Goal: Task Accomplishment & Management: Use online tool/utility

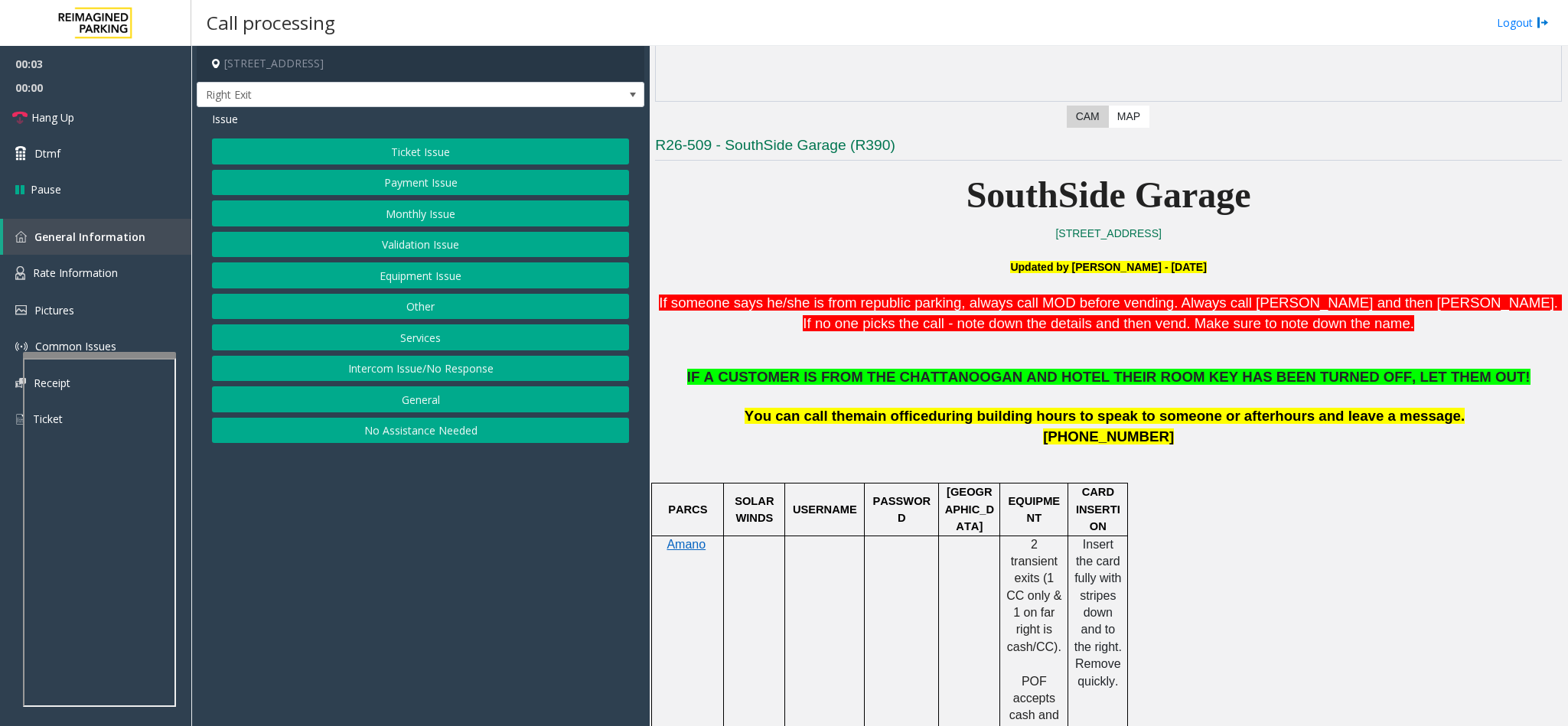
scroll to position [459, 0]
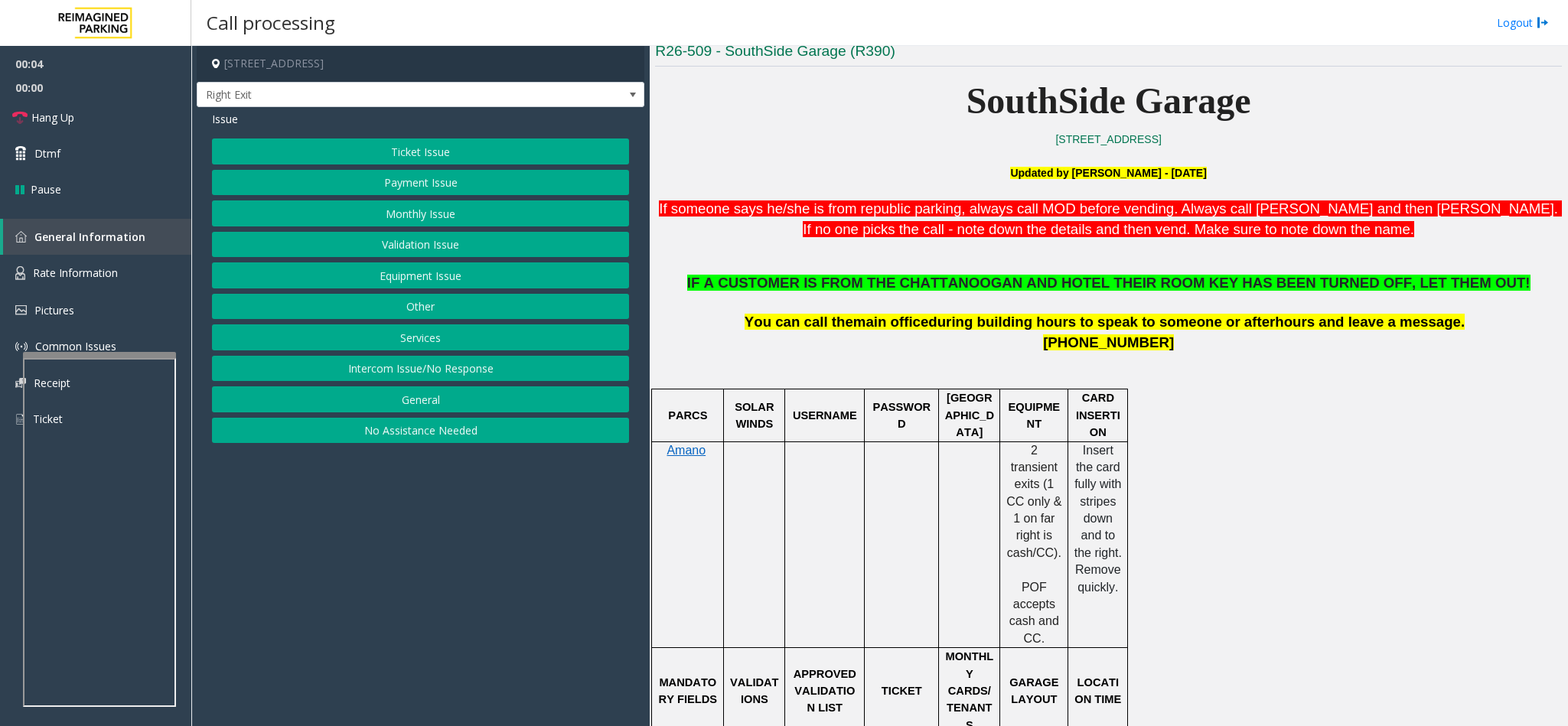
click at [408, 340] on button "Services" at bounding box center [420, 337] width 417 height 26
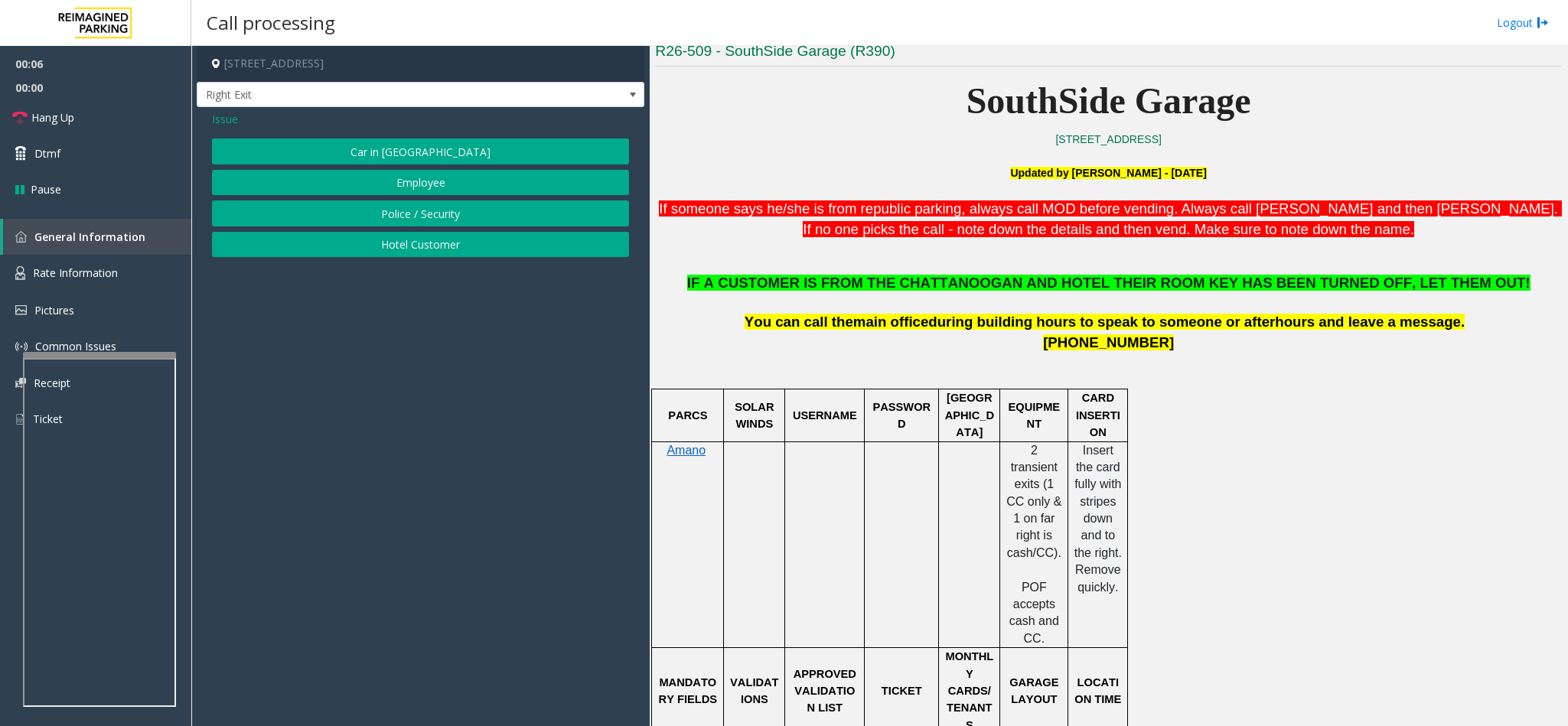
click at [400, 247] on button "Hotel Customer" at bounding box center [420, 245] width 417 height 26
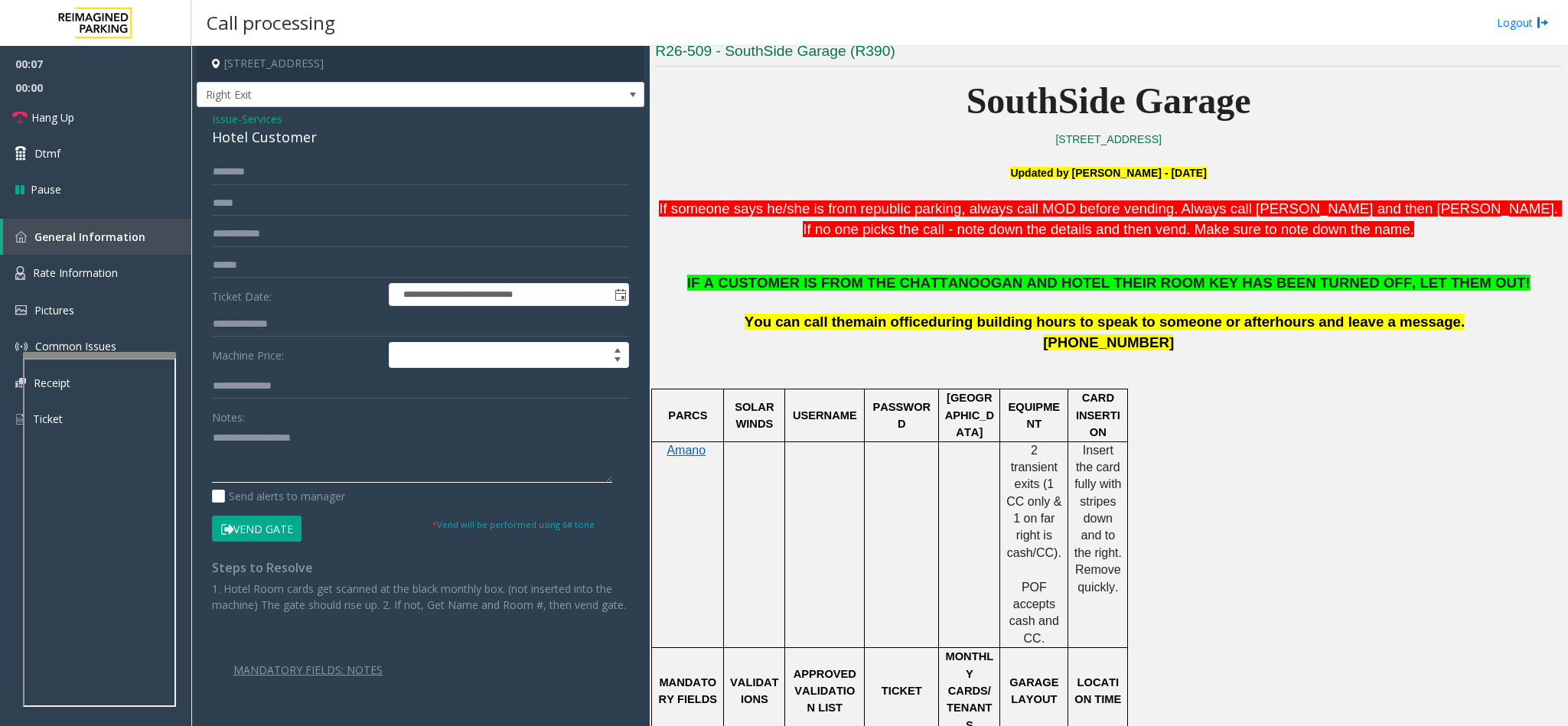
click at [239, 451] on textarea at bounding box center [412, 454] width 401 height 57
drag, startPoint x: 248, startPoint y: 441, endPoint x: 450, endPoint y: 455, distance: 202.5
click at [420, 455] on textarea at bounding box center [412, 454] width 401 height 57
type textarea "**********"
click at [230, 171] on input "text" at bounding box center [420, 172] width 417 height 26
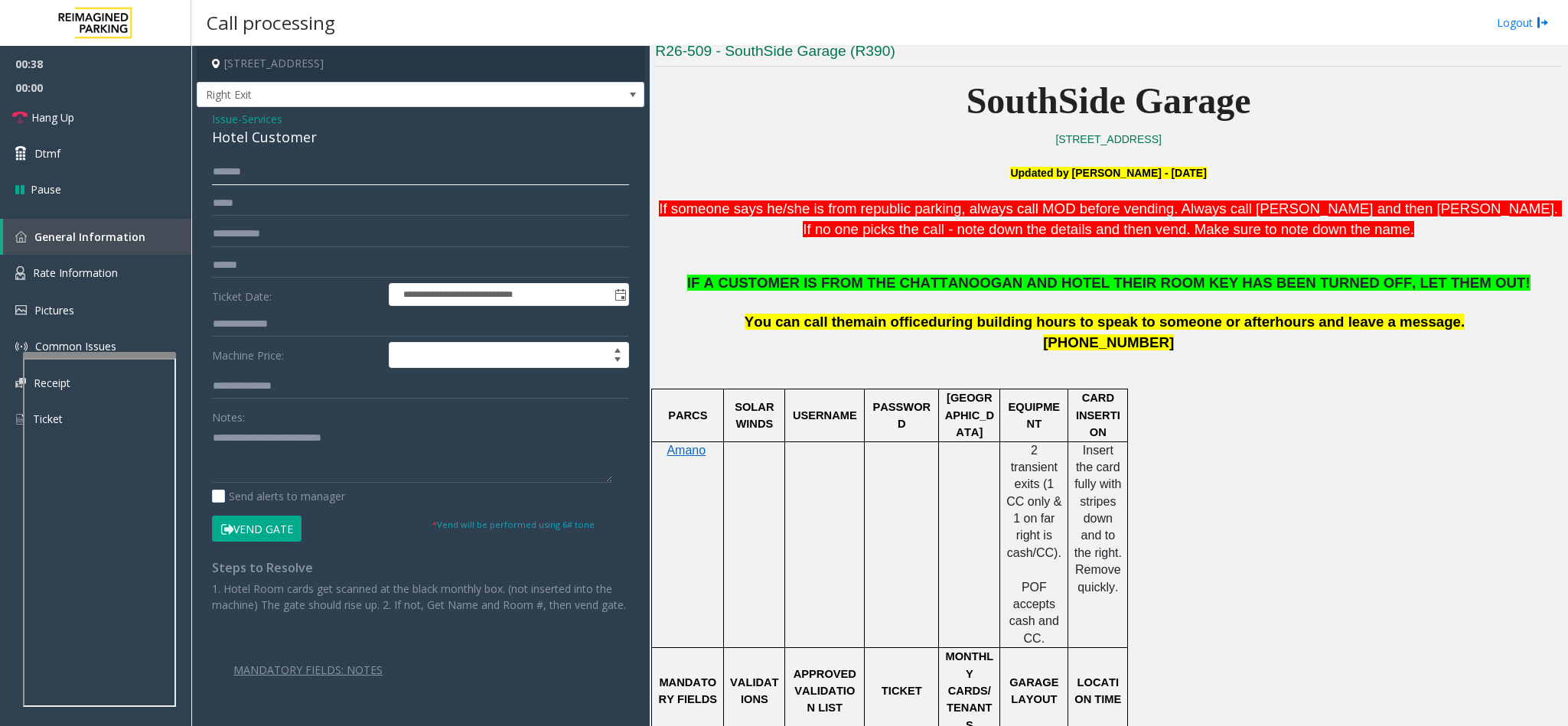
type input "******"
click at [214, 320] on input "text" at bounding box center [420, 324] width 417 height 26
type input "***"
click at [251, 524] on button "Vend Gate" at bounding box center [257, 529] width 89 height 26
click at [416, 433] on textarea at bounding box center [412, 454] width 401 height 57
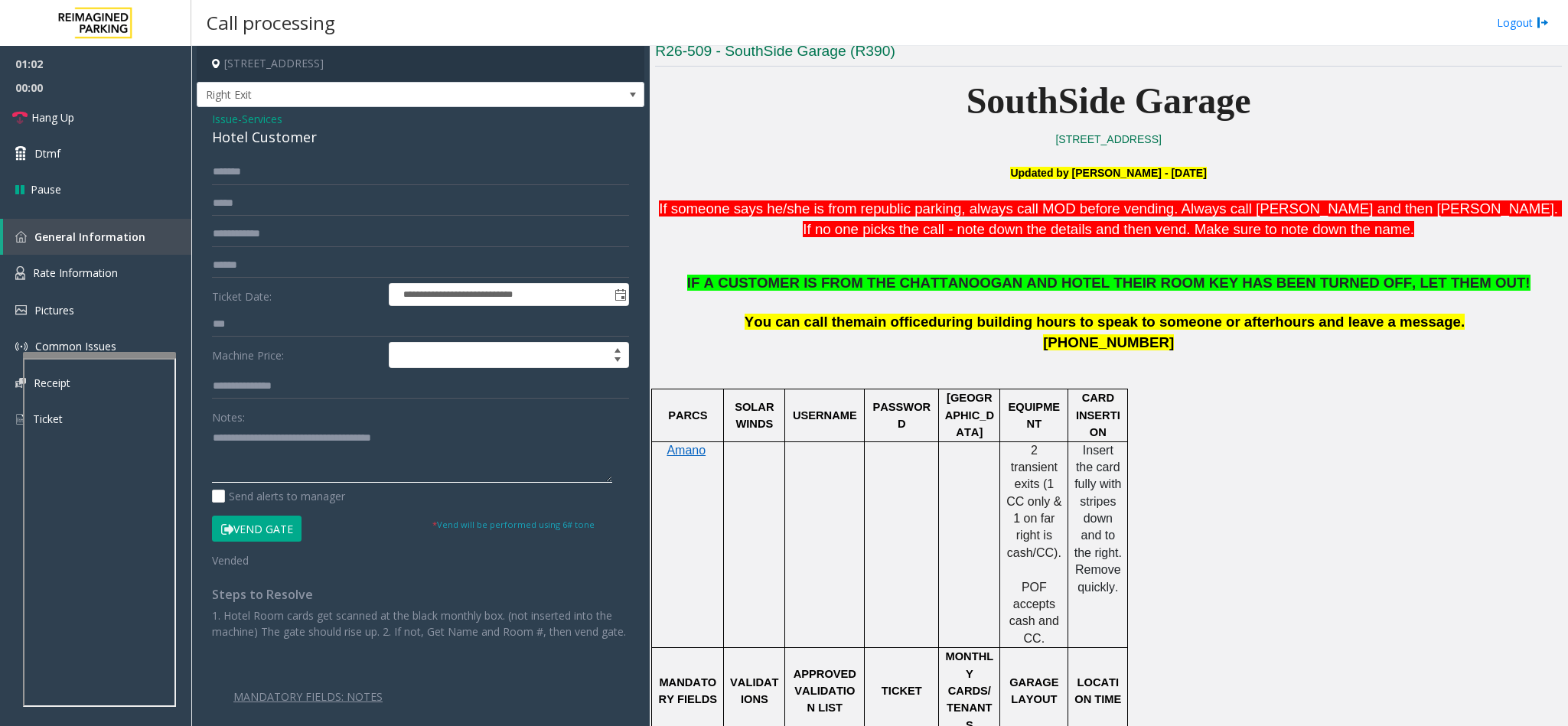
type textarea "**********"
drag, startPoint x: 241, startPoint y: 322, endPoint x: 45, endPoint y: 347, distance: 197.6
click at [45, 347] on app-root "**********" at bounding box center [784, 363] width 1568 height 726
click at [120, 131] on link "Hang Up" at bounding box center [95, 117] width 192 height 36
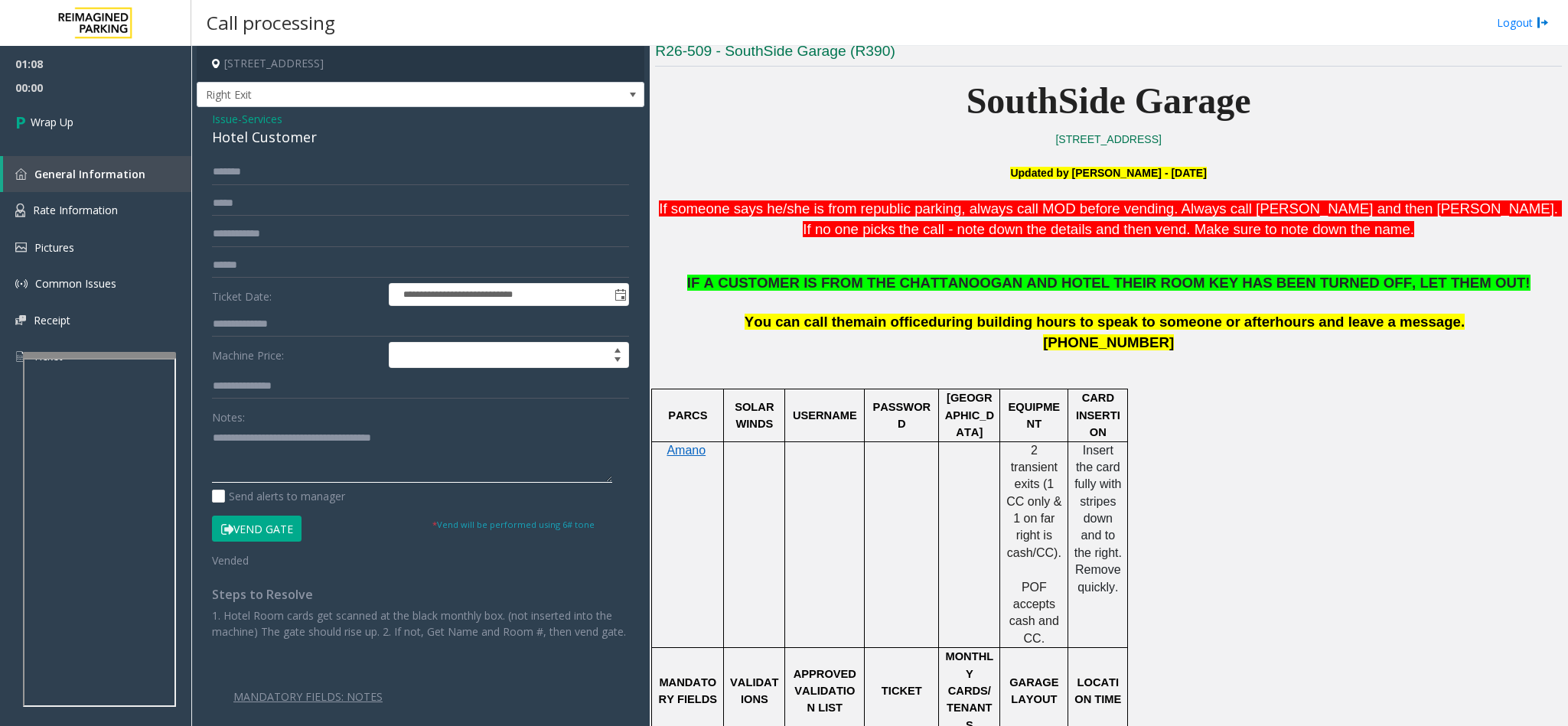
click at [438, 445] on textarea at bounding box center [412, 454] width 401 height 57
click at [866, 290] on span "IF A CUSTOMER IS FROM THE CHATTANOOGAN AND HOTEL THEIR ROOM KEY HAS BEEN TURNED…" at bounding box center [1109, 283] width 844 height 17
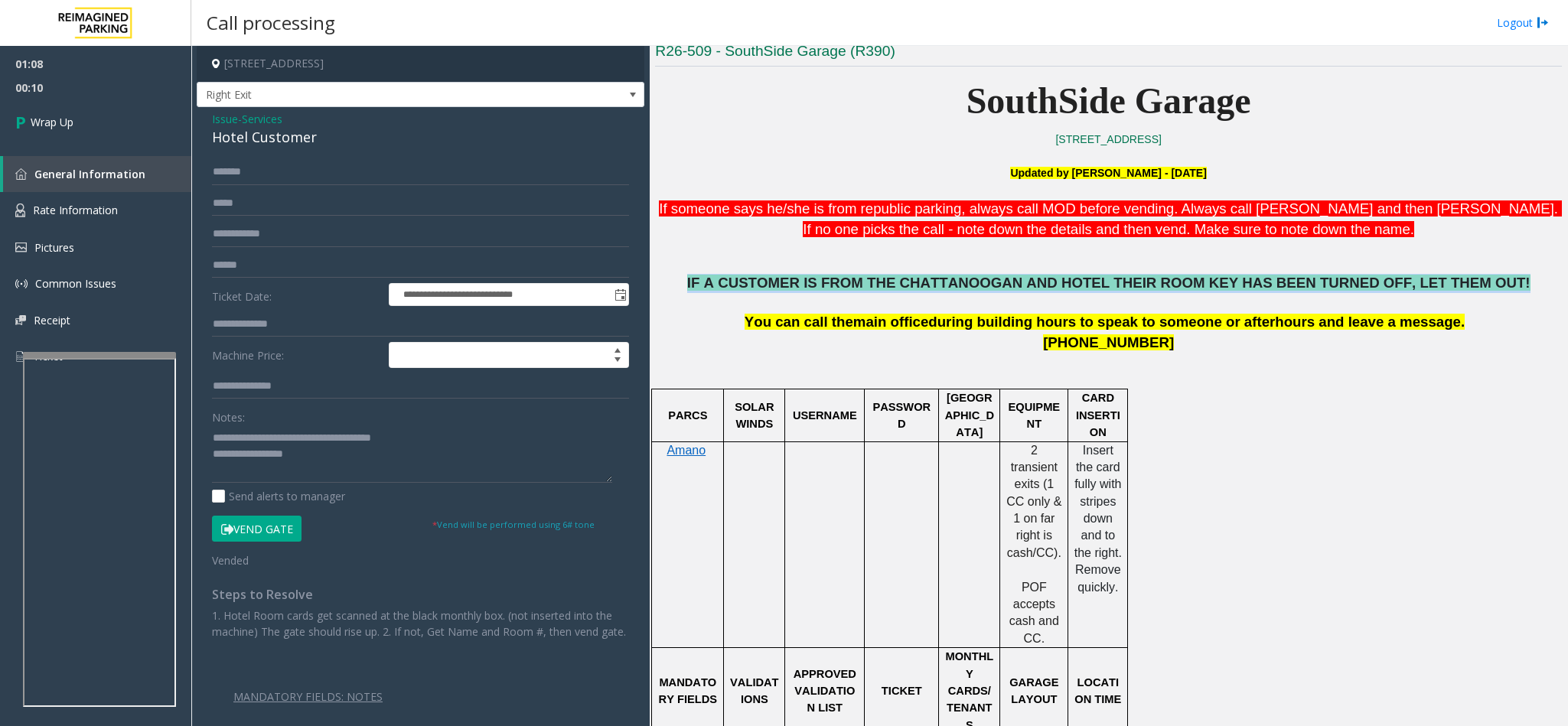
click at [866, 290] on span "IF A CUSTOMER IS FROM THE CHATTANOOGAN AND HOTEL THEIR ROOM KEY HAS BEEN TURNED…" at bounding box center [1109, 283] width 844 height 17
copy span "IF A CUSTOMER IS FROM THE CHATTANOOGAN AND HOTEL THEIR ROOM KEY HAS BEEN TURNED…"
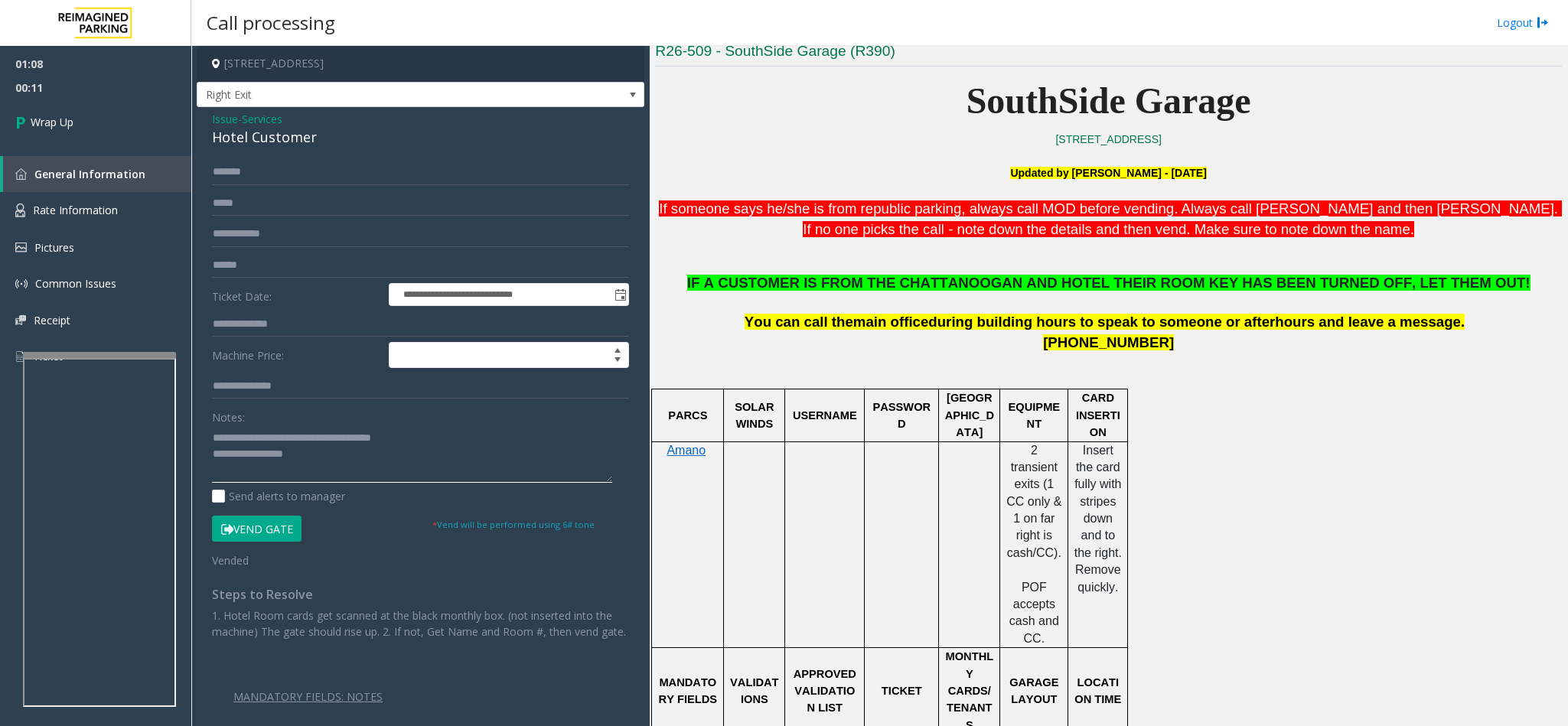
click at [343, 455] on textarea at bounding box center [412, 454] width 401 height 57
paste textarea "**********"
type textarea "**********"
click at [87, 142] on link "Wrap Up" at bounding box center [95, 121] width 192 height 45
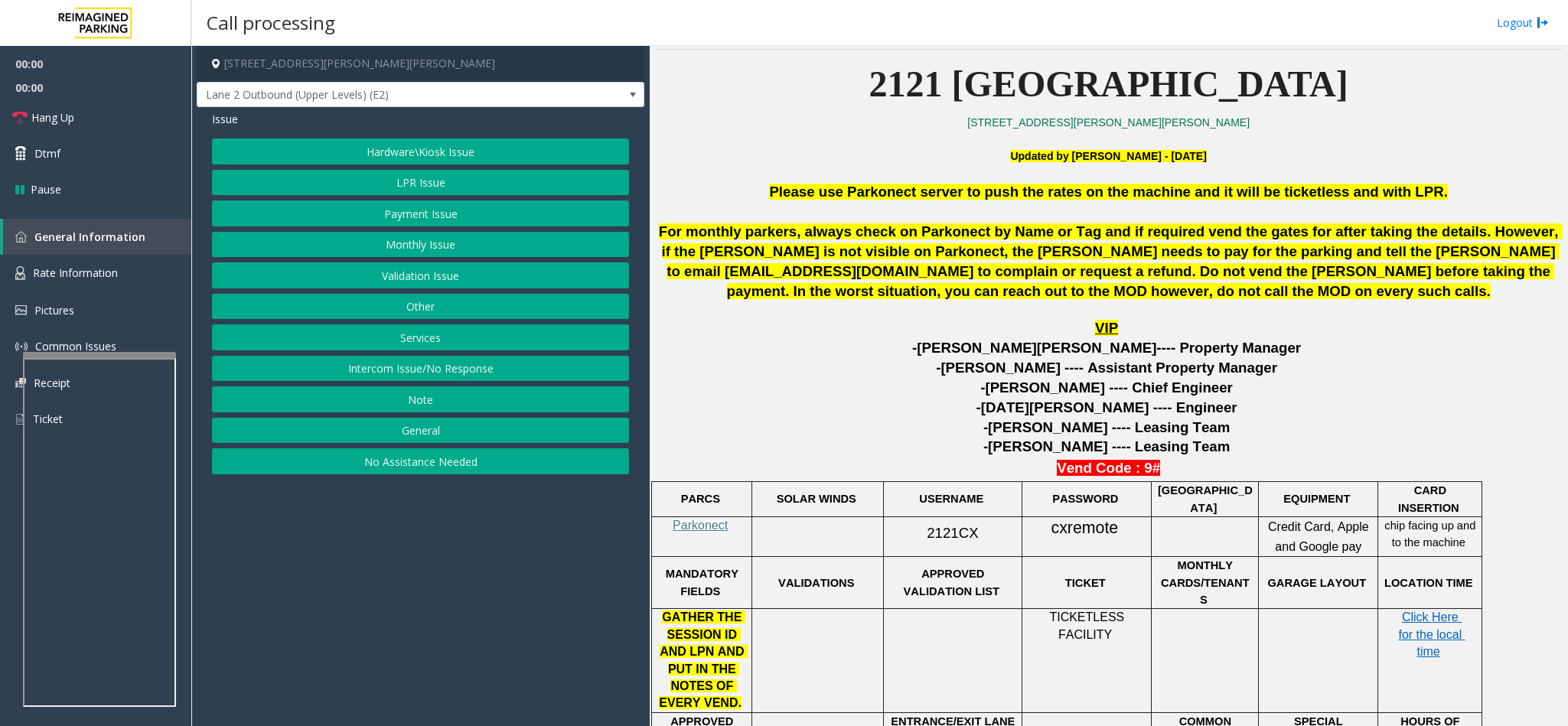
scroll to position [574, 0]
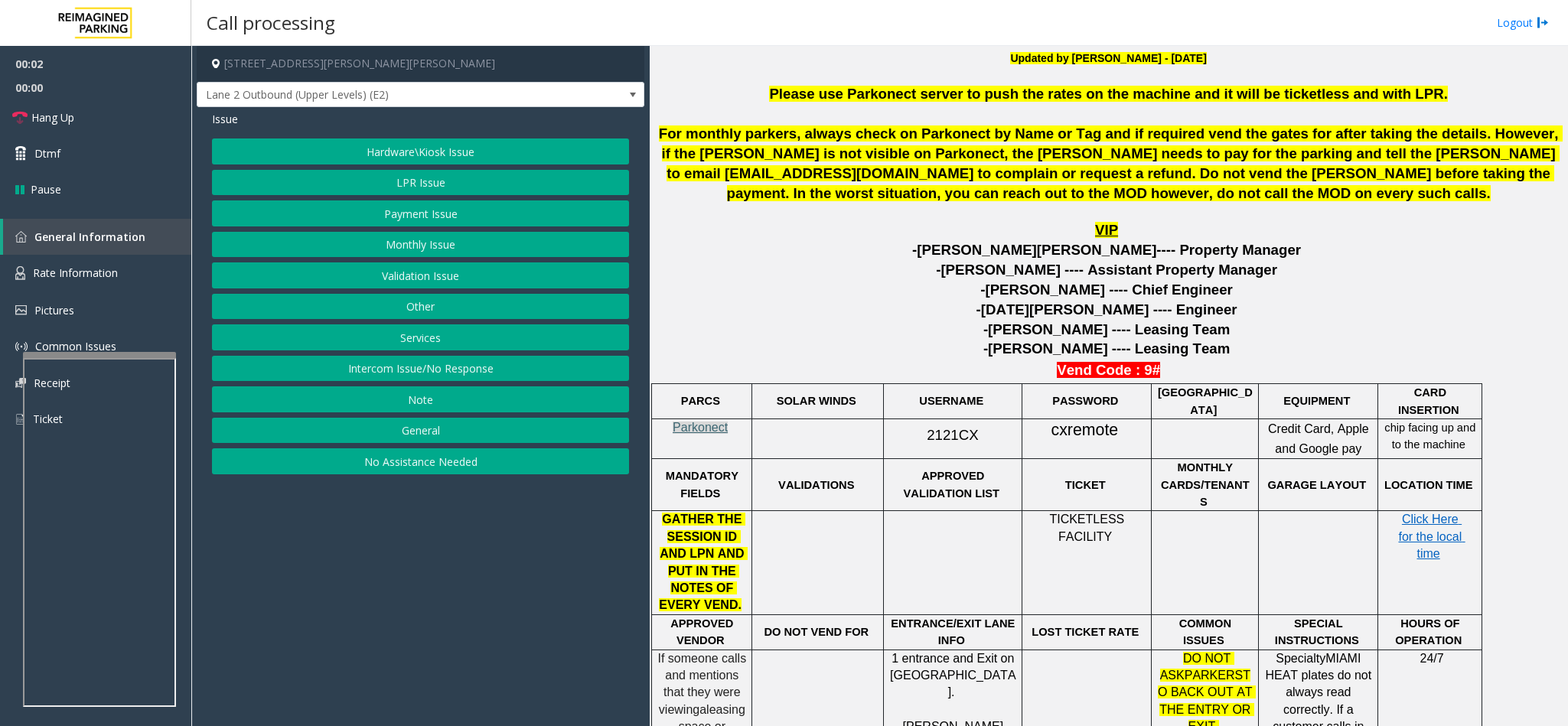
click at [711, 433] on span "Parkonect" at bounding box center [700, 427] width 55 height 13
drag, startPoint x: 923, startPoint y: 438, endPoint x: 970, endPoint y: 441, distance: 47.1
click at [970, 441] on span "2121CX" at bounding box center [953, 434] width 52 height 17
copy span "2121CX"
drag, startPoint x: 1053, startPoint y: 433, endPoint x: 1114, endPoint y: 438, distance: 61.2
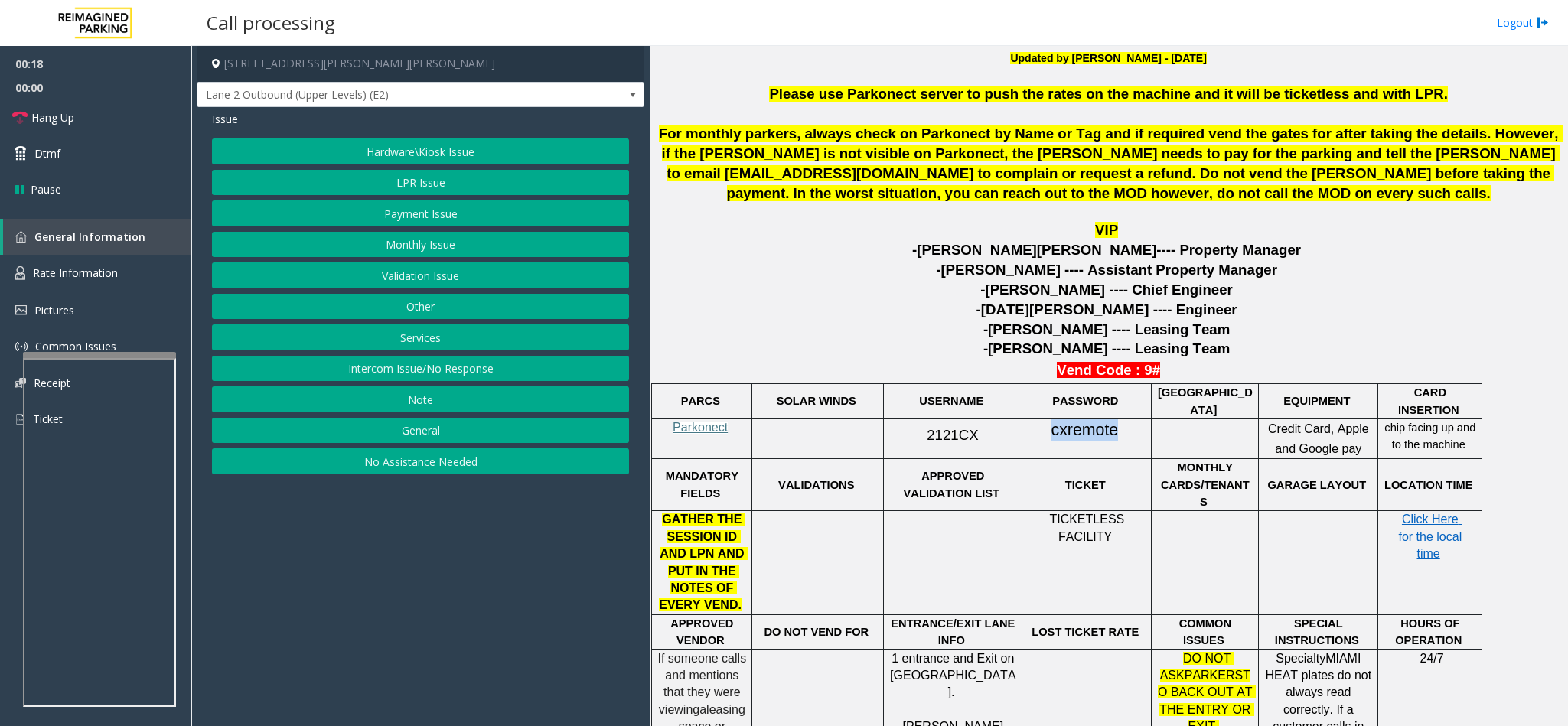
click at [1114, 438] on span "cxremote" at bounding box center [1085, 431] width 67 height 19
copy span "cxremote"
click at [405, 212] on button "Payment Issue" at bounding box center [420, 213] width 417 height 26
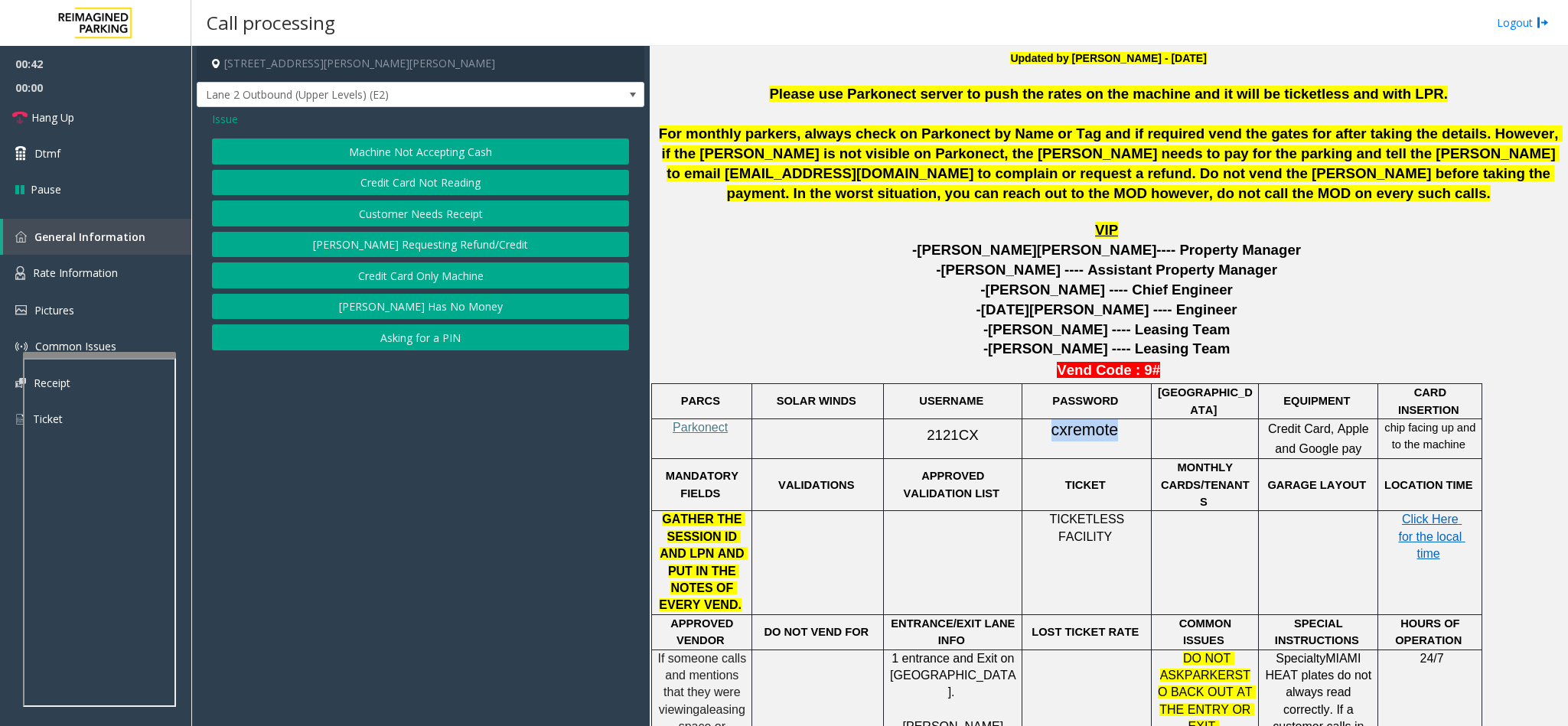
click at [406, 190] on button "Credit Card Not Reading" at bounding box center [420, 183] width 417 height 26
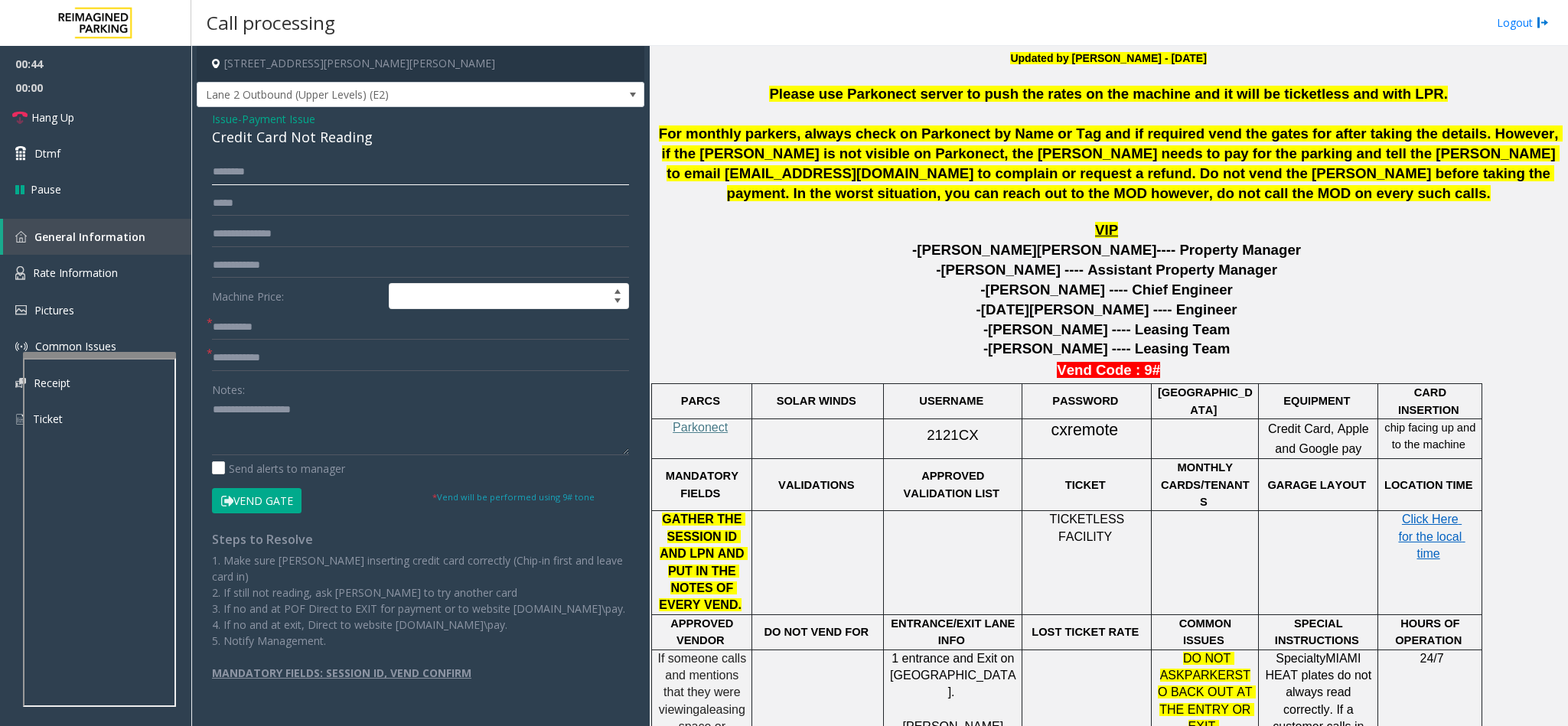
click at [260, 175] on input "text" at bounding box center [420, 172] width 417 height 26
click at [268, 140] on div "Credit Card Not Reading" at bounding box center [420, 137] width 417 height 20
type textarea "**********"
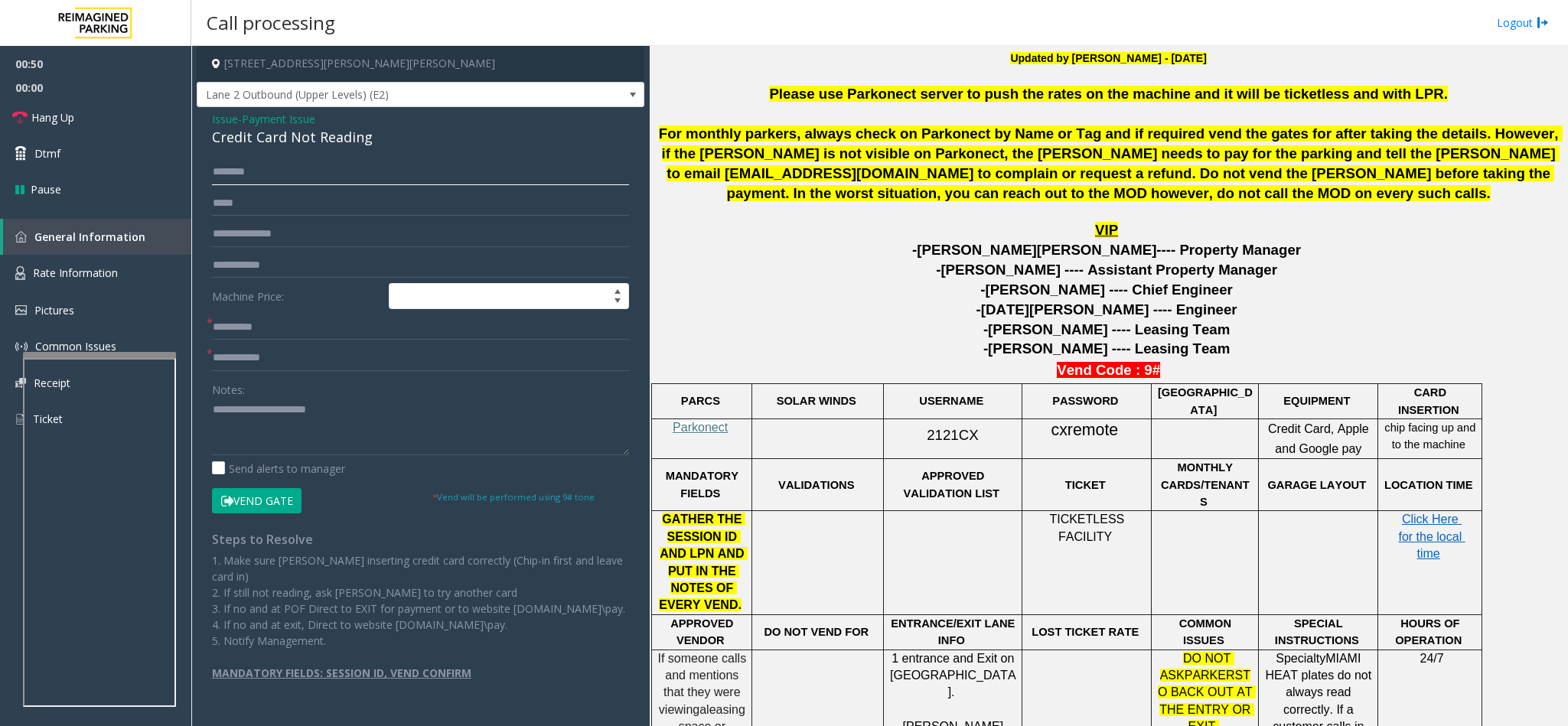
click at [248, 167] on input "text" at bounding box center [420, 172] width 417 height 26
drag, startPoint x: 1053, startPoint y: 433, endPoint x: 1117, endPoint y: 431, distance: 64.0
click at [1117, 431] on span "cxremote" at bounding box center [1085, 431] width 67 height 19
copy span "cxremote"
click at [226, 167] on input "******" at bounding box center [420, 172] width 417 height 26
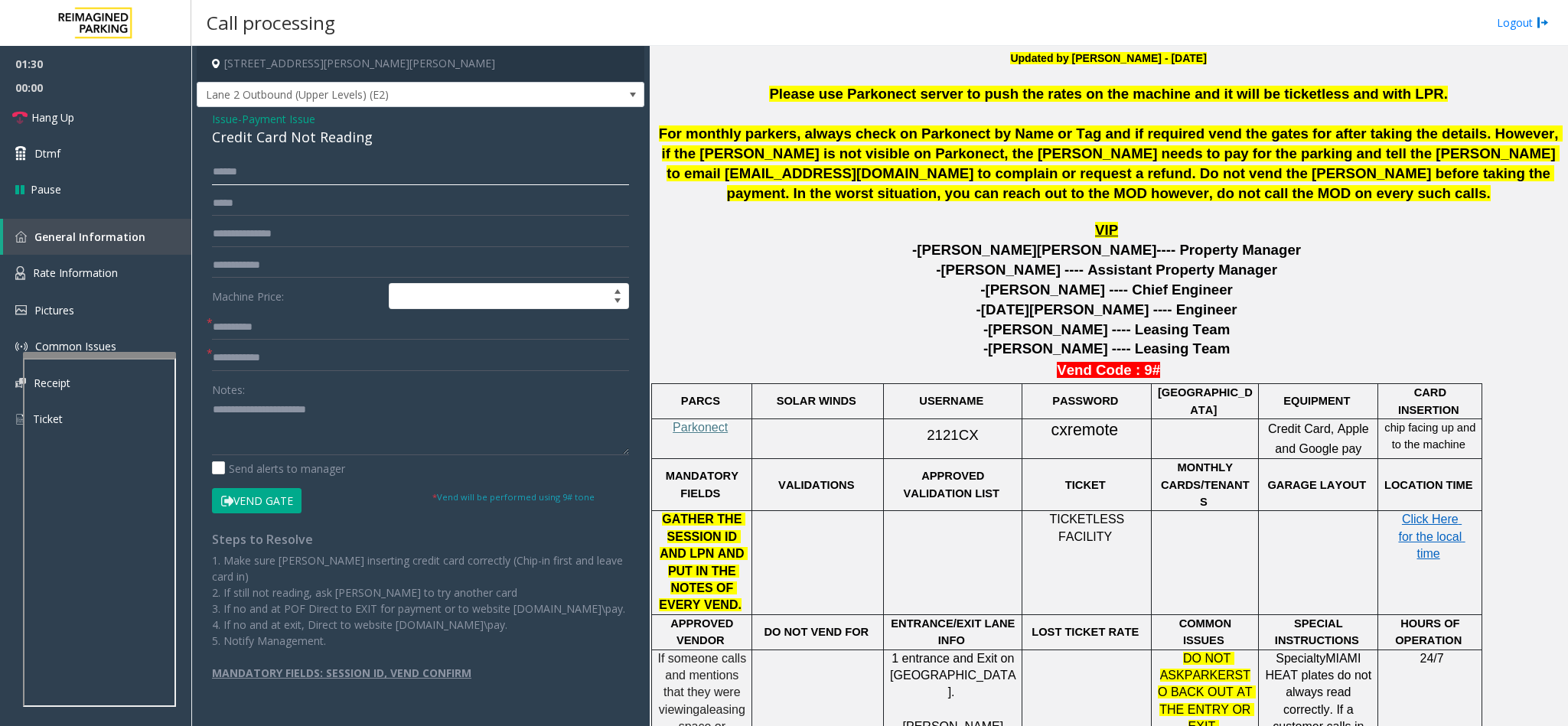
type input "******"
click at [214, 404] on textarea at bounding box center [420, 426] width 417 height 57
click at [434, 414] on textarea at bounding box center [420, 426] width 417 height 57
type textarea "**********"
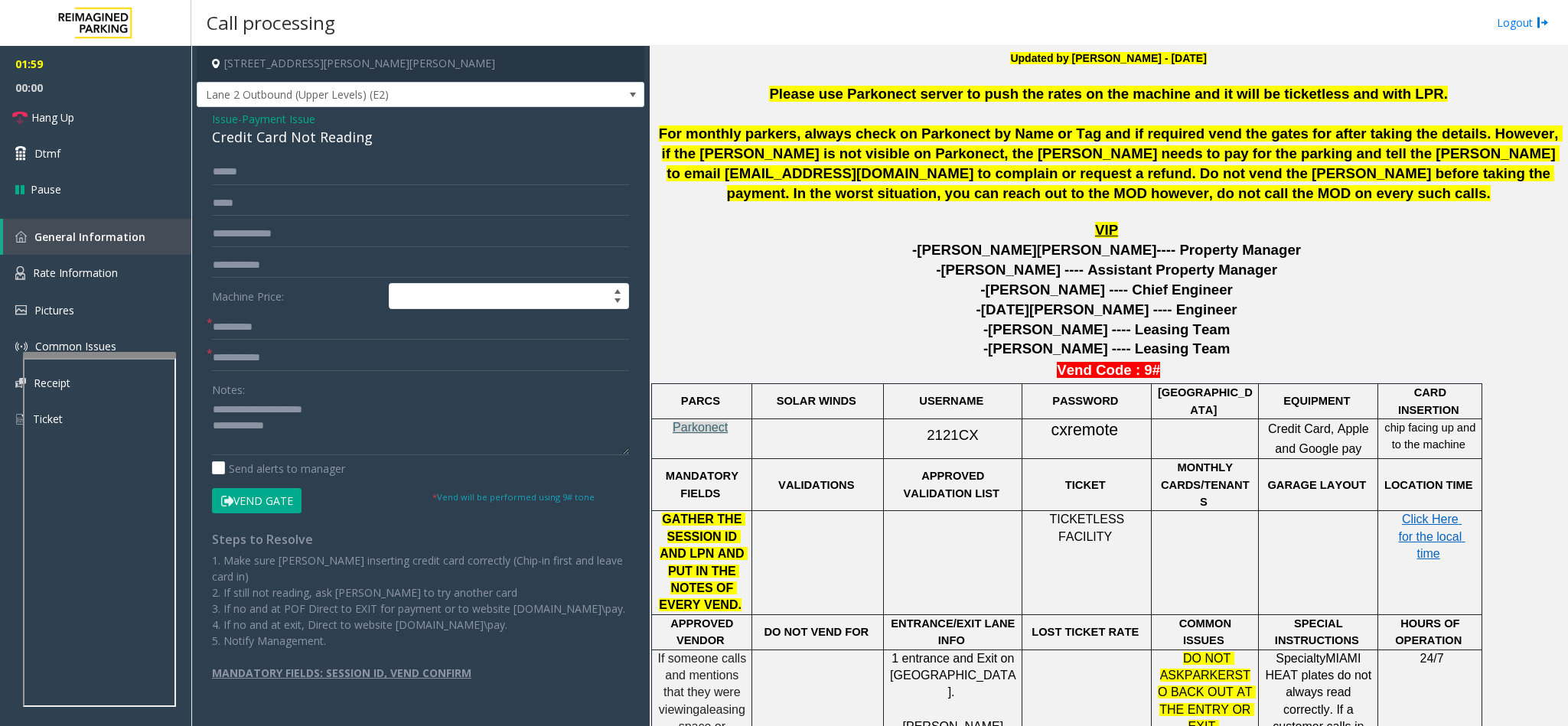
click at [713, 432] on span "Parkonect" at bounding box center [700, 427] width 55 height 13
click at [239, 319] on input "text" at bounding box center [420, 328] width 417 height 26
type input "**"
click at [267, 425] on textarea at bounding box center [420, 426] width 417 height 57
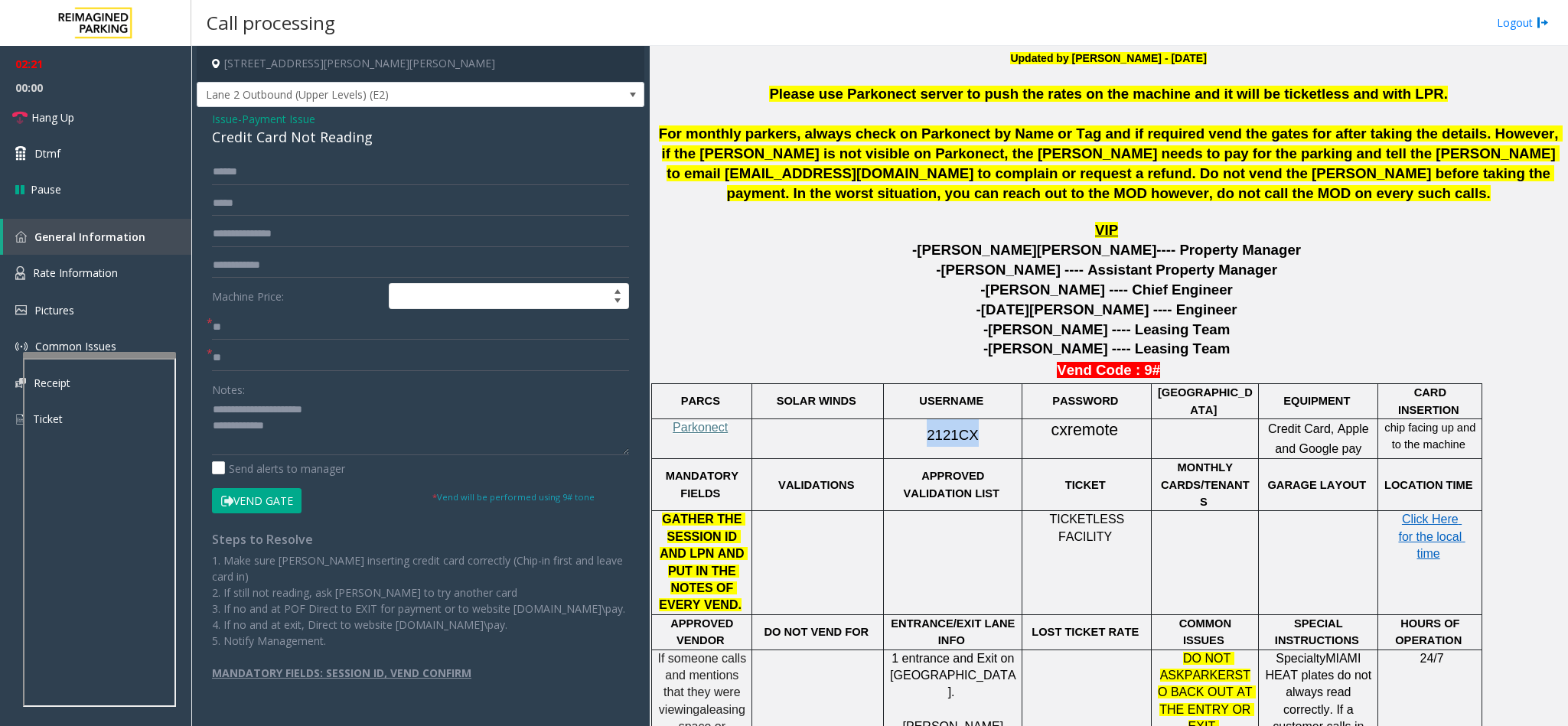
drag, startPoint x: 922, startPoint y: 438, endPoint x: 969, endPoint y: 438, distance: 47.0
click at [969, 438] on span "2121CX" at bounding box center [953, 434] width 52 height 17
copy span "2121CX"
drag, startPoint x: 1050, startPoint y: 432, endPoint x: 1116, endPoint y: 432, distance: 66.0
click at [1116, 432] on p "cxremote" at bounding box center [1086, 430] width 118 height 22
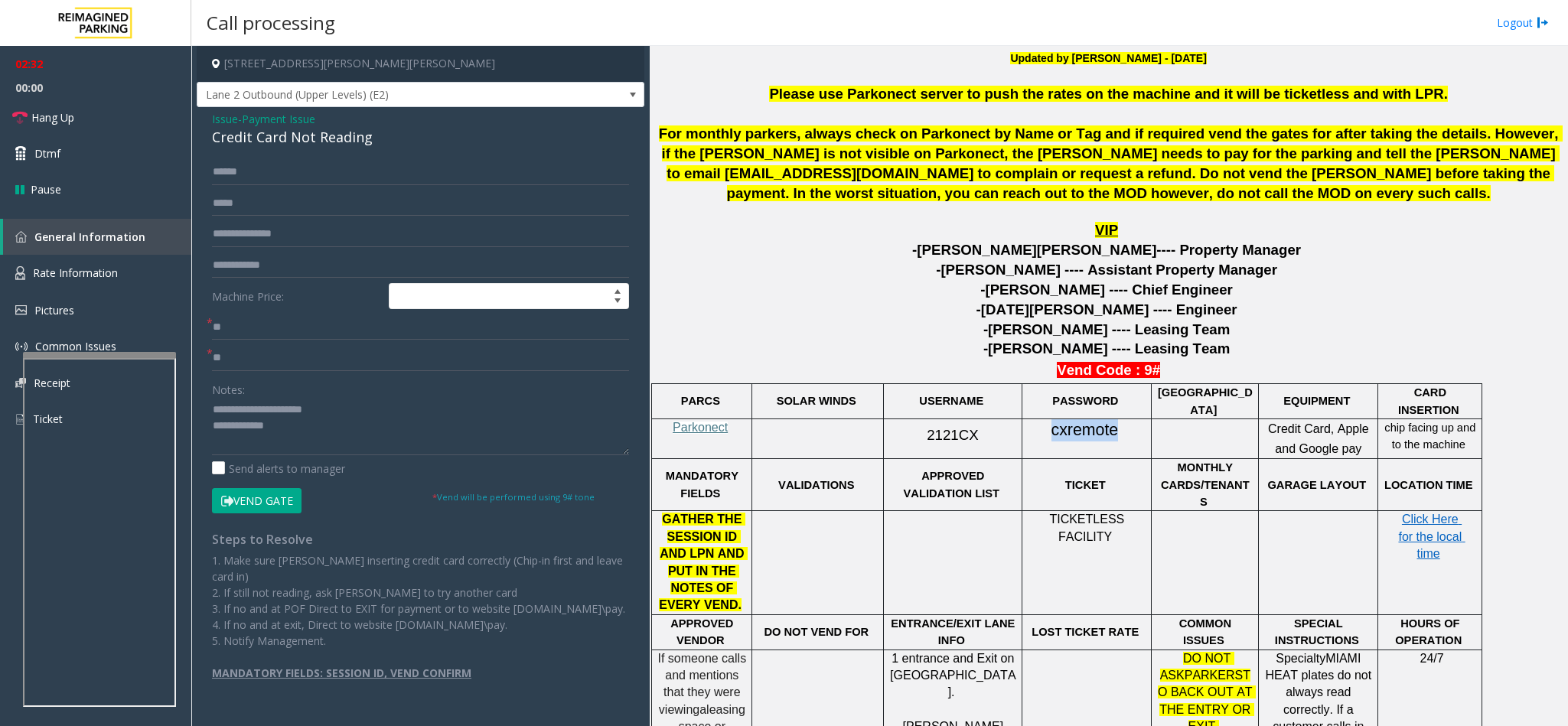
copy span "cxremote"
click at [260, 425] on textarea at bounding box center [420, 426] width 417 height 57
click at [214, 413] on textarea at bounding box center [420, 426] width 417 height 57
click at [312, 431] on textarea at bounding box center [420, 426] width 417 height 57
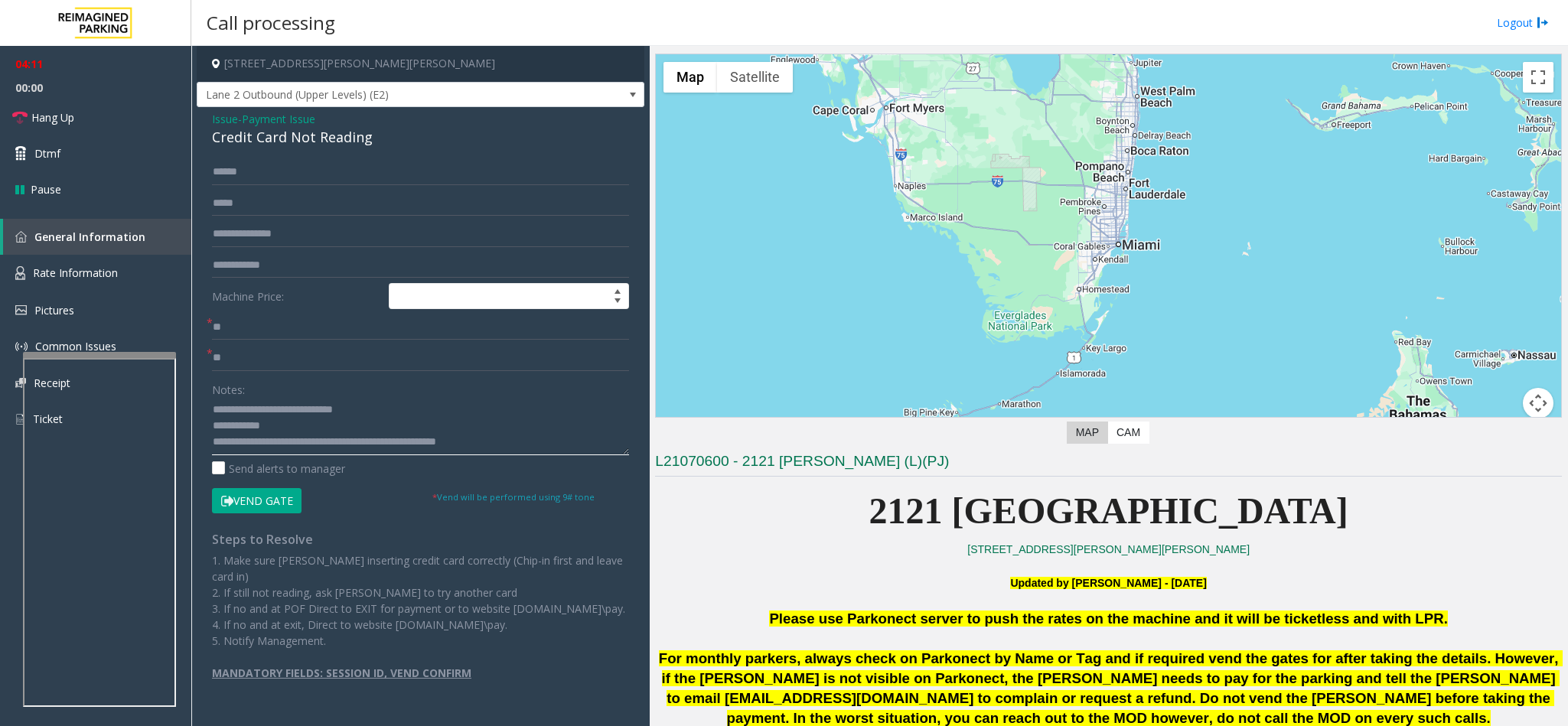
scroll to position [0, 0]
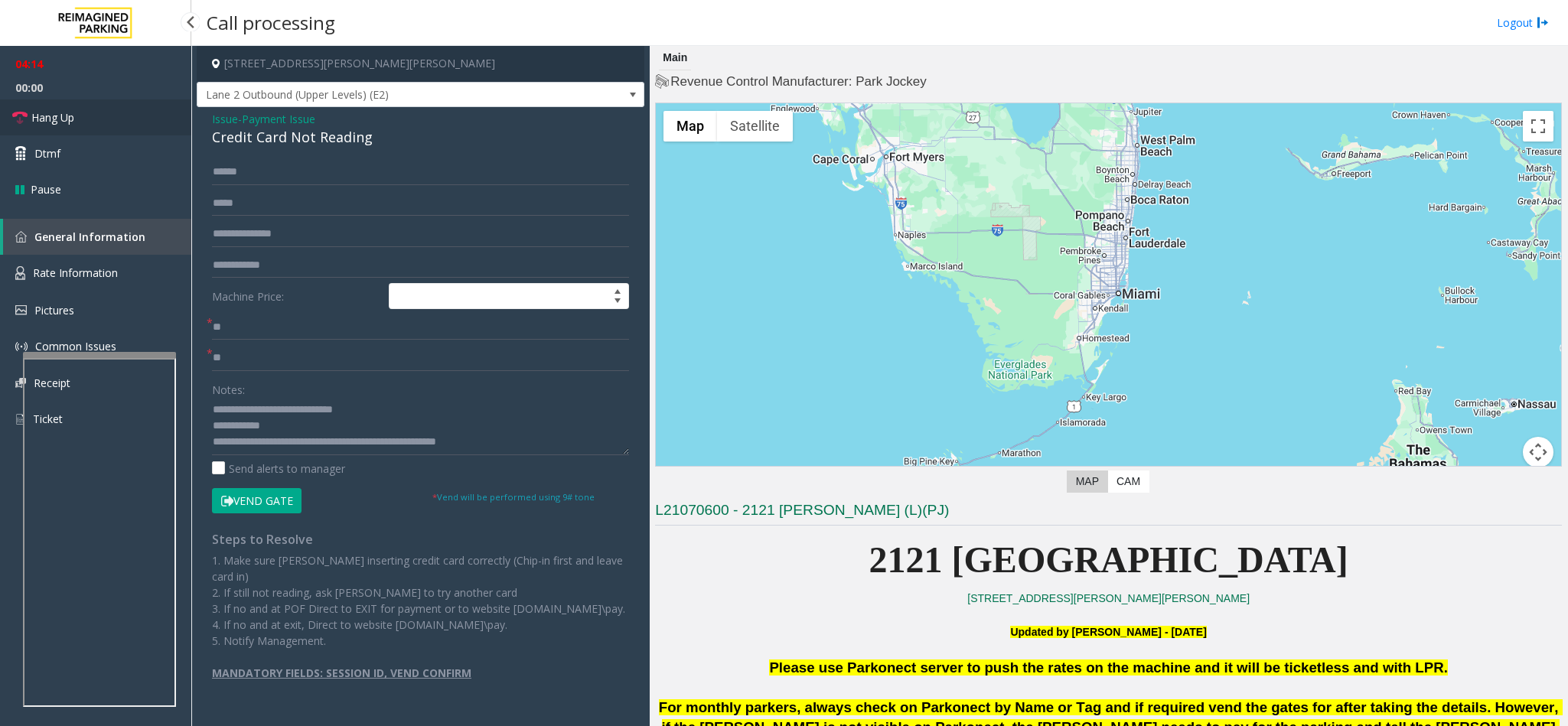
click at [71, 120] on span "Hang Up" at bounding box center [52, 118] width 43 height 17
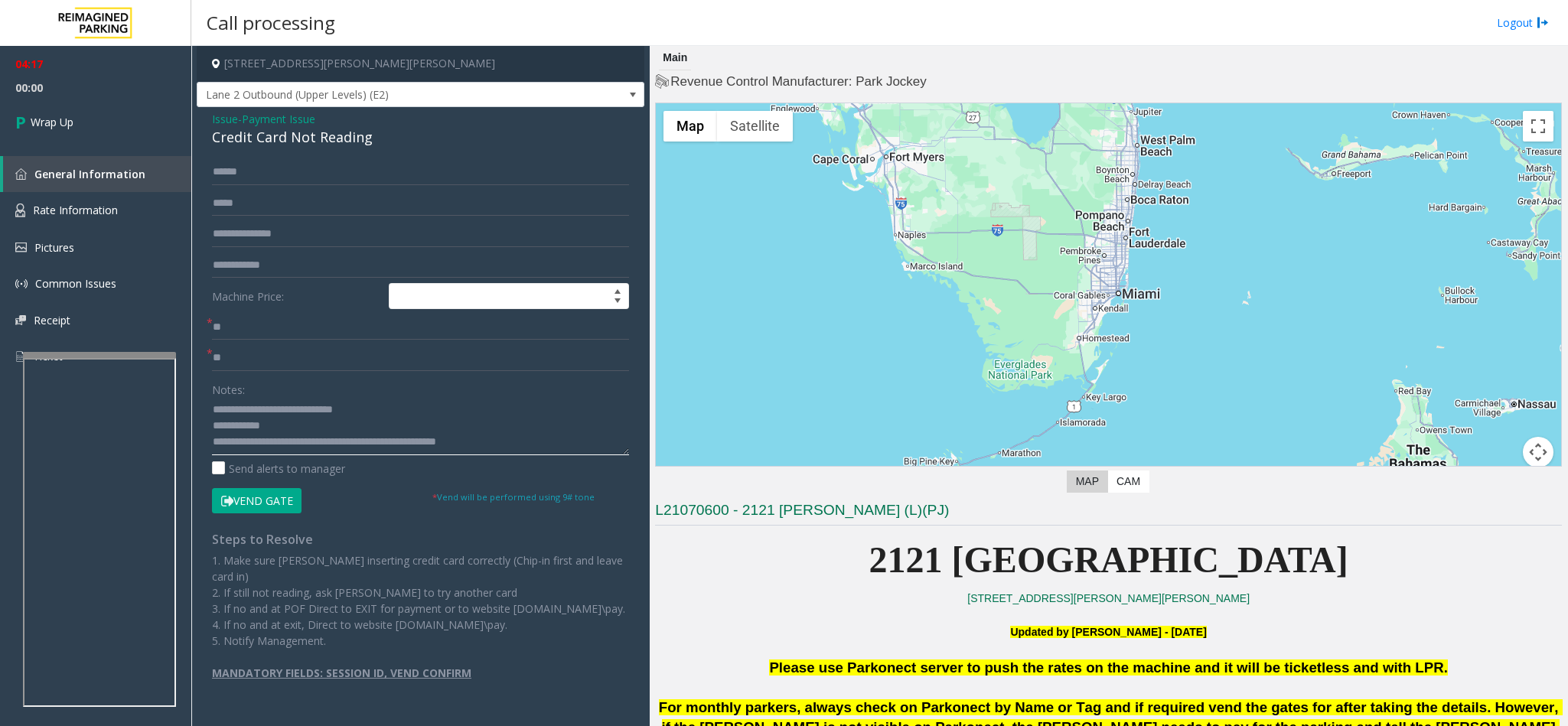
click at [522, 450] on textarea at bounding box center [420, 426] width 417 height 57
type textarea "**********"
click at [150, 133] on link "Wrap Up" at bounding box center [95, 121] width 192 height 45
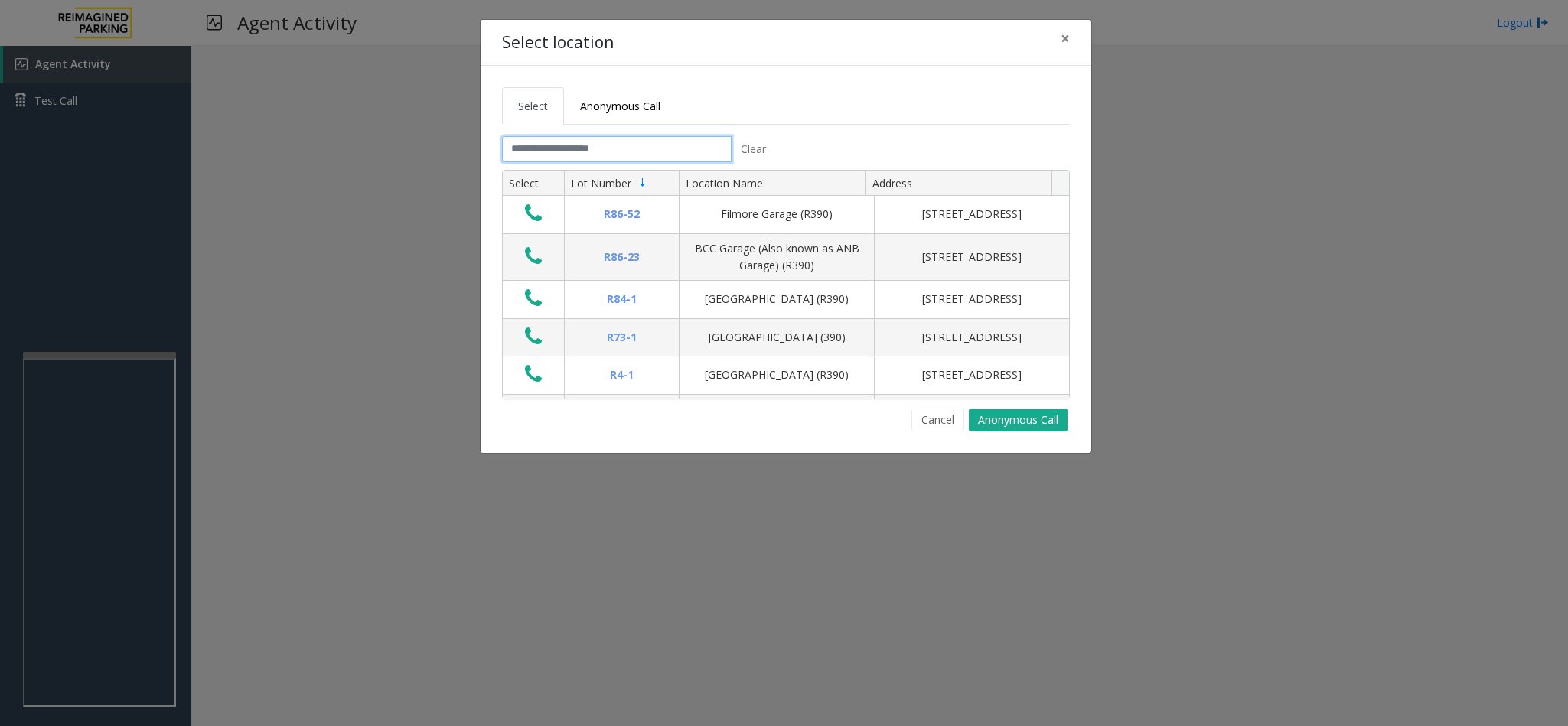
click at [542, 148] on input "text" at bounding box center [617, 149] width 229 height 26
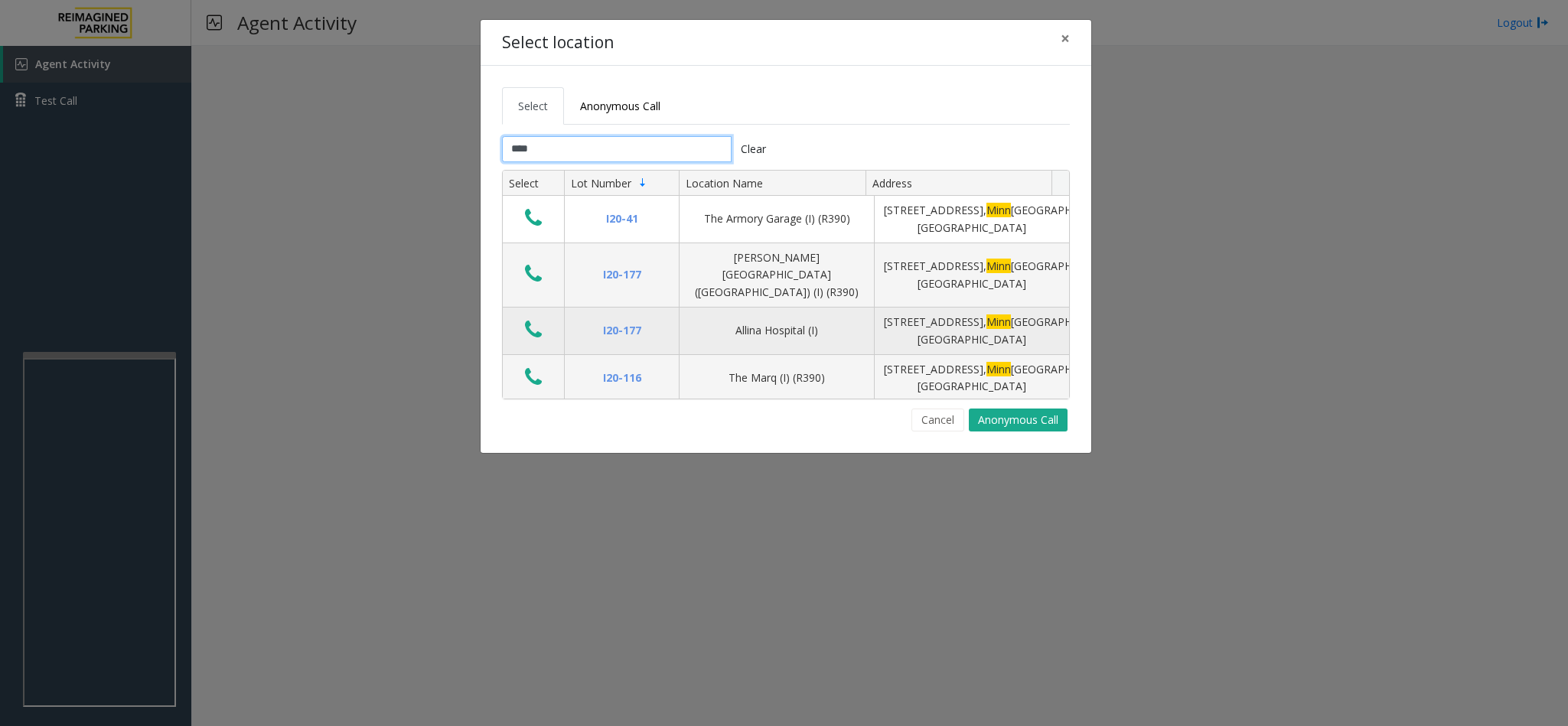
type input "****"
click at [535, 319] on icon "Data table" at bounding box center [533, 329] width 17 height 21
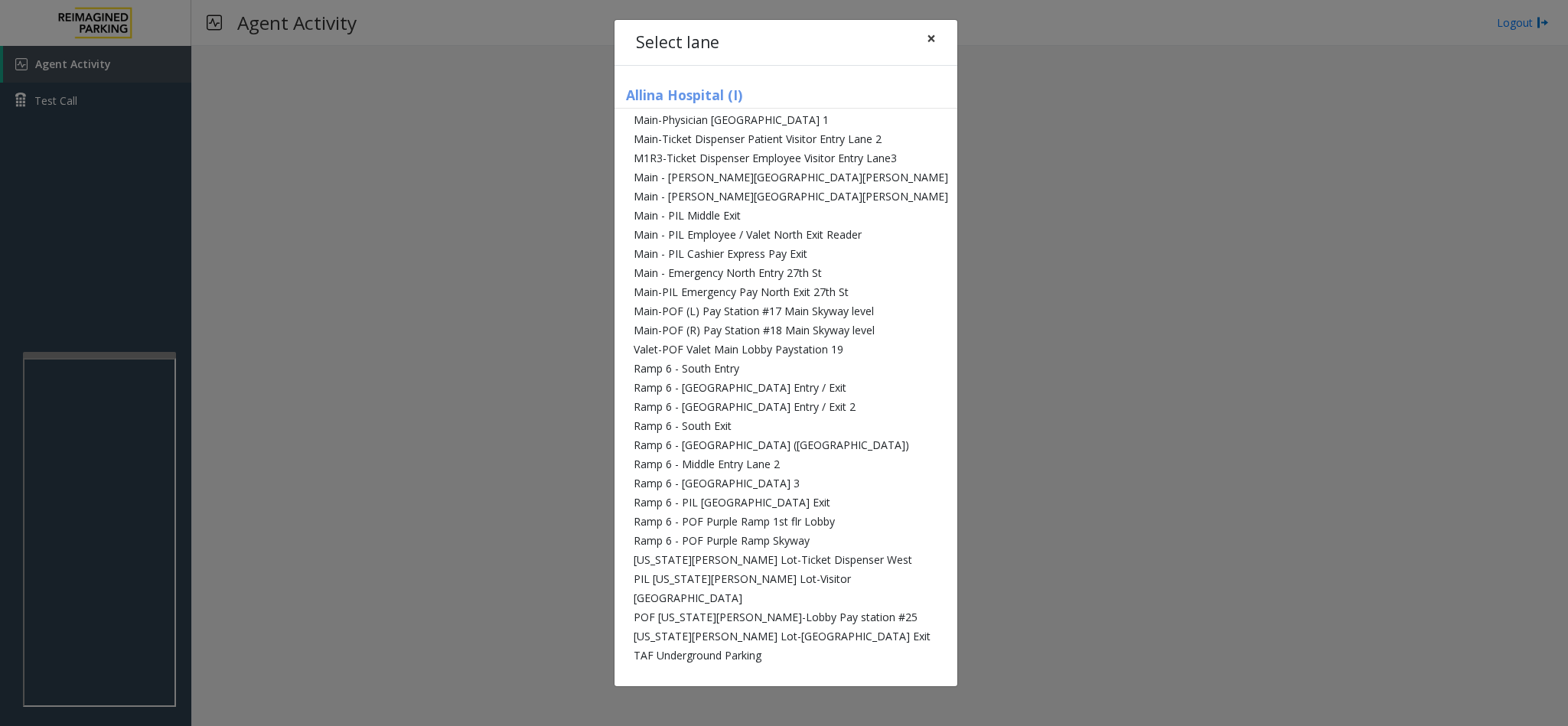
drag, startPoint x: 935, startPoint y: 42, endPoint x: 343, endPoint y: 44, distance: 592.0
click at [928, 45] on button "×" at bounding box center [930, 38] width 30 height 38
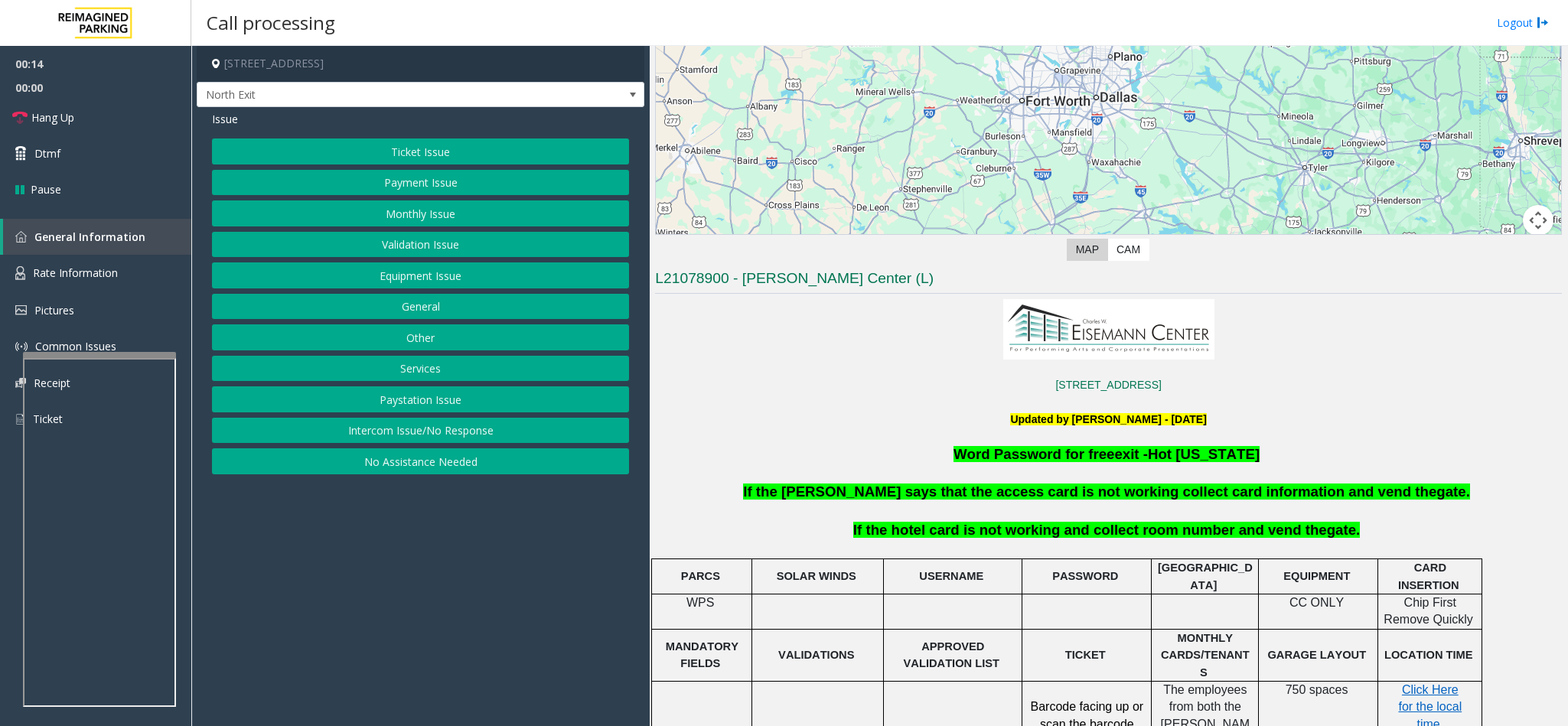
scroll to position [229, 0]
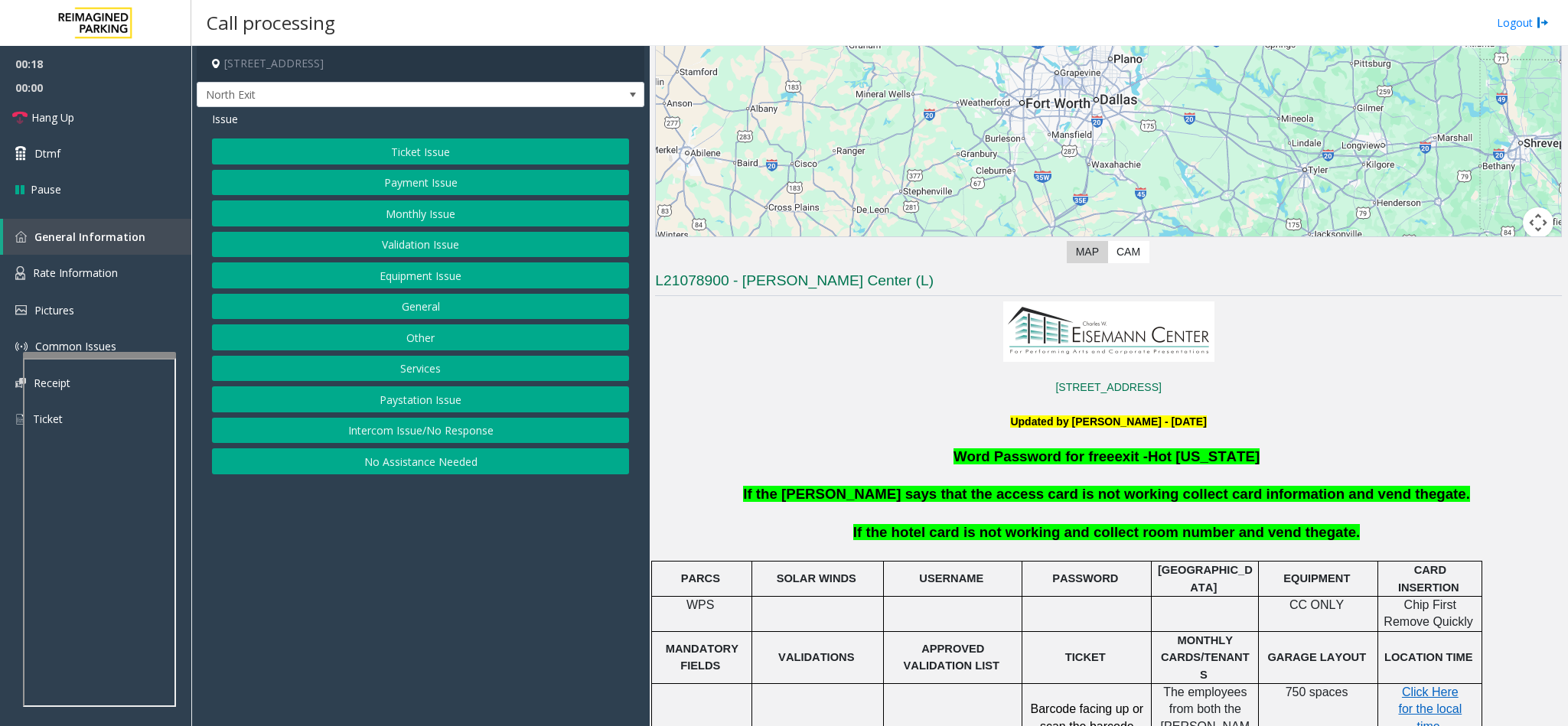
click at [411, 365] on button "Services" at bounding box center [420, 368] width 417 height 26
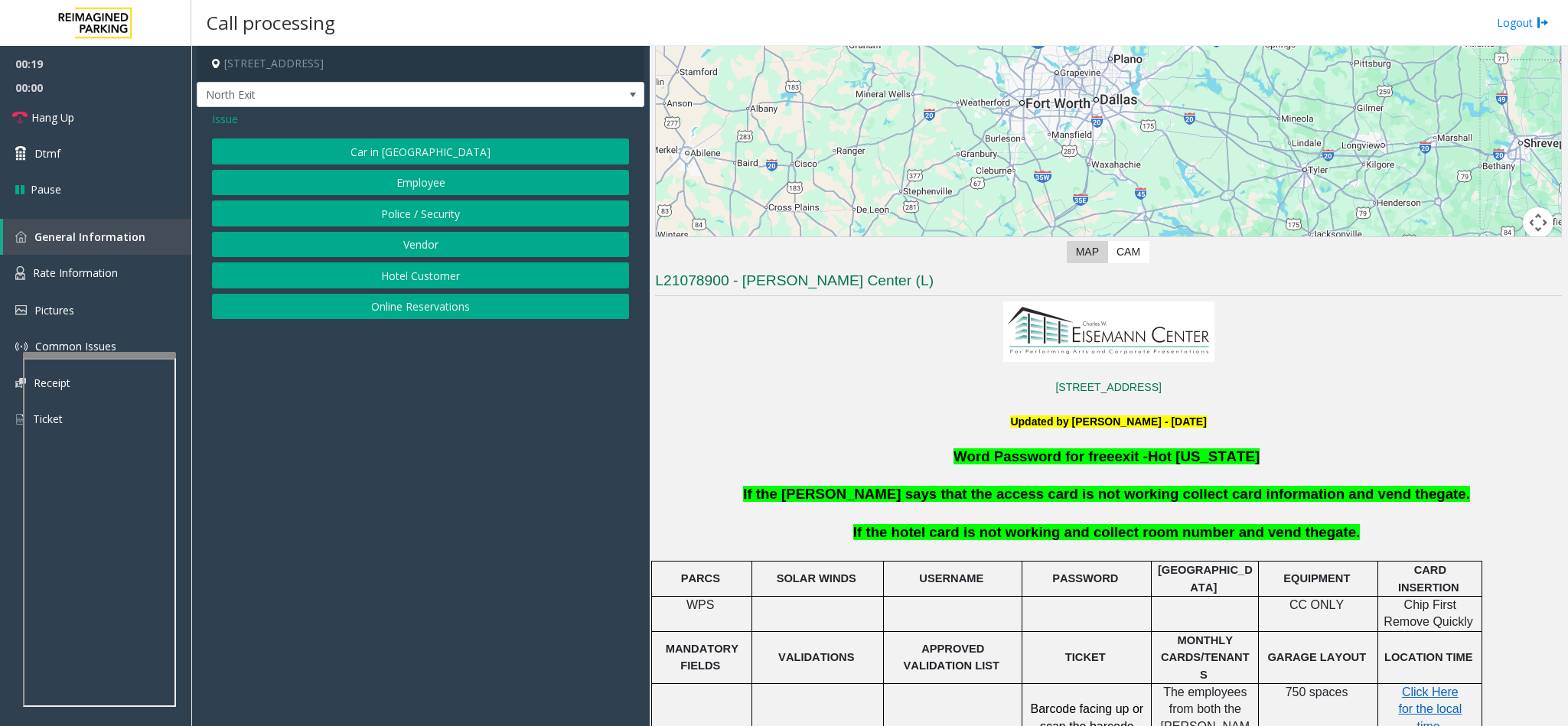
click at [406, 285] on button "Hotel Customer" at bounding box center [420, 275] width 417 height 26
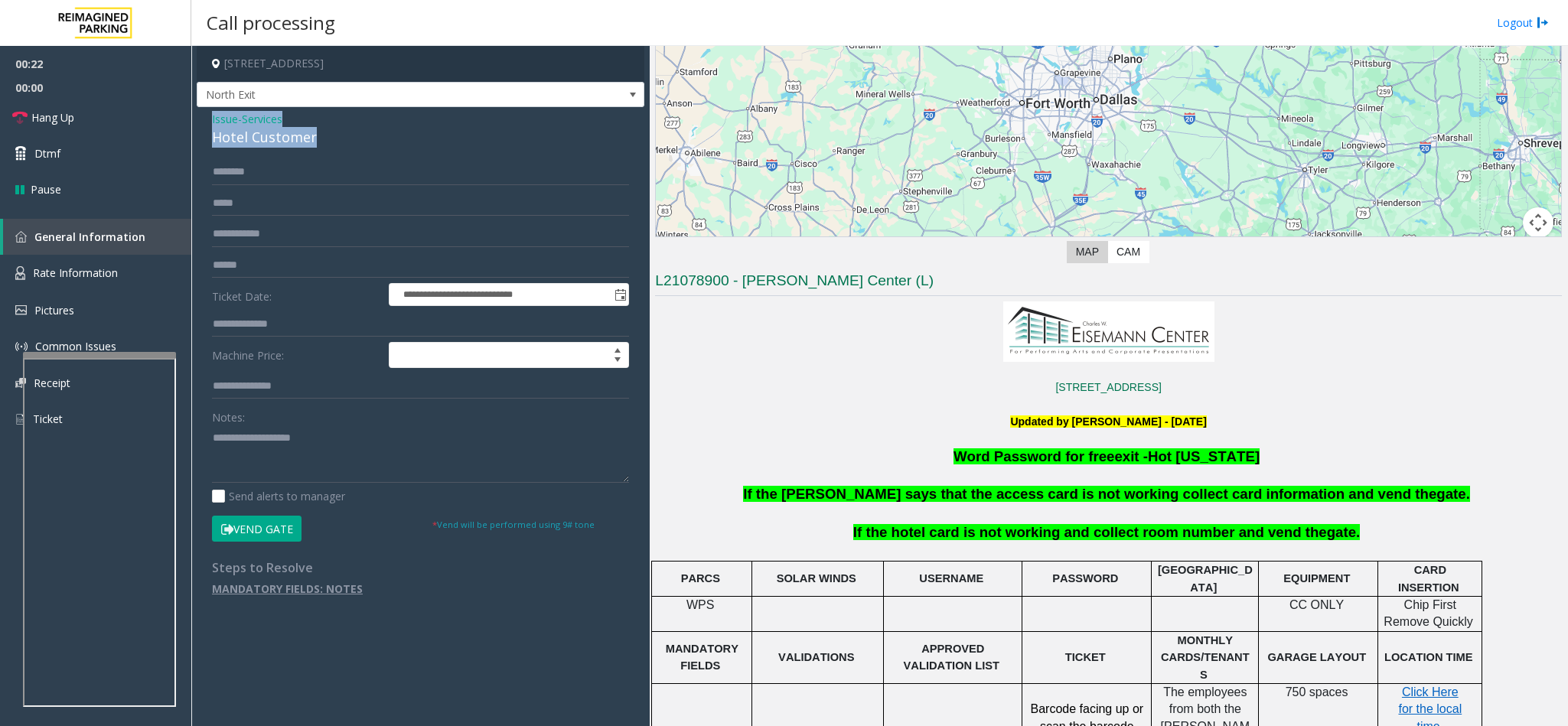
drag, startPoint x: 207, startPoint y: 114, endPoint x: 333, endPoint y: 160, distance: 134.1
click at [333, 160] on div "**********" at bounding box center [420, 360] width 448 height 505
type textarea "**********"
click at [260, 171] on input "text" at bounding box center [420, 172] width 417 height 26
drag, startPoint x: 246, startPoint y: 168, endPoint x: 163, endPoint y: 163, distance: 83.2
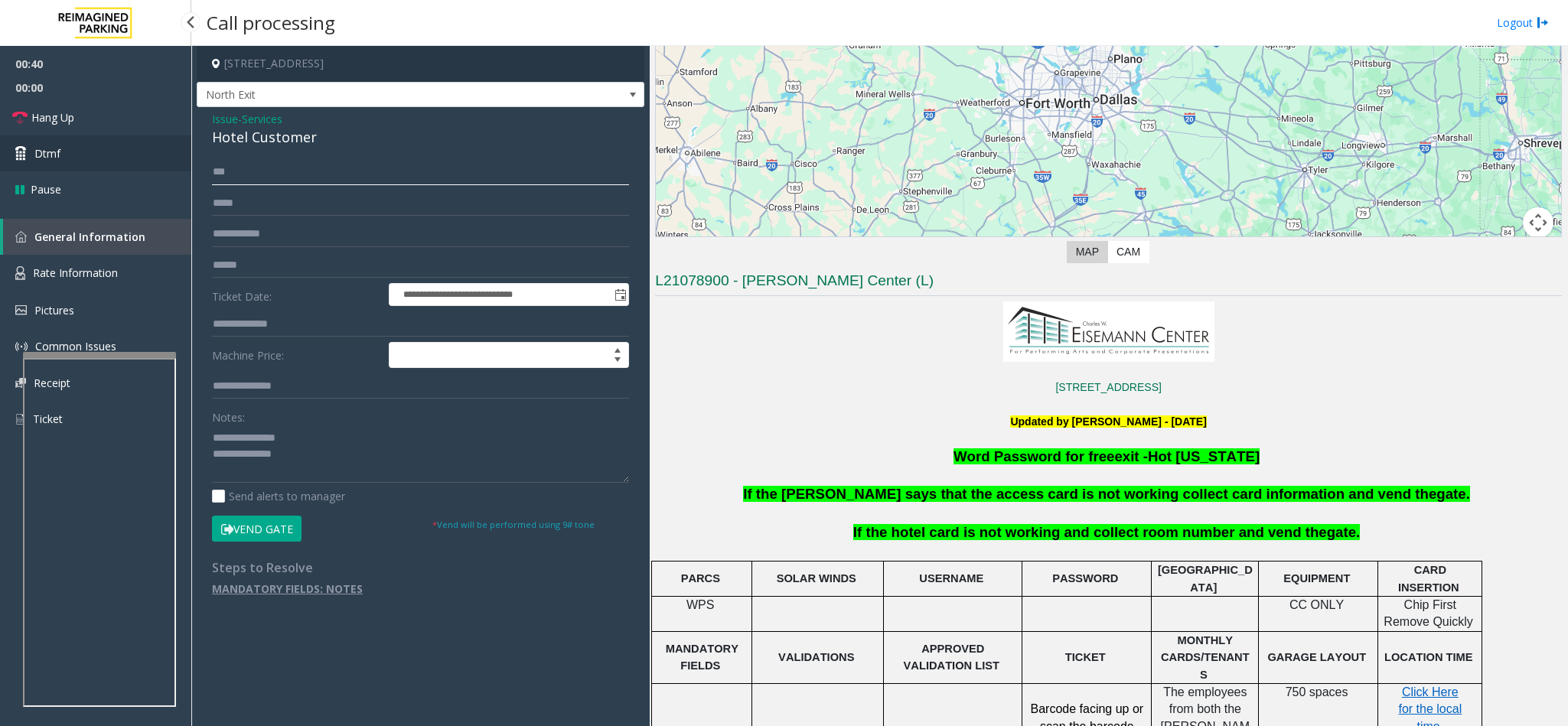
click at [163, 163] on app-root "**********" at bounding box center [784, 363] width 1568 height 726
click at [313, 173] on input "***" at bounding box center [420, 172] width 417 height 26
click at [312, 172] on input "***" at bounding box center [420, 172] width 417 height 26
type input "***"
click at [315, 458] on textarea at bounding box center [420, 454] width 417 height 57
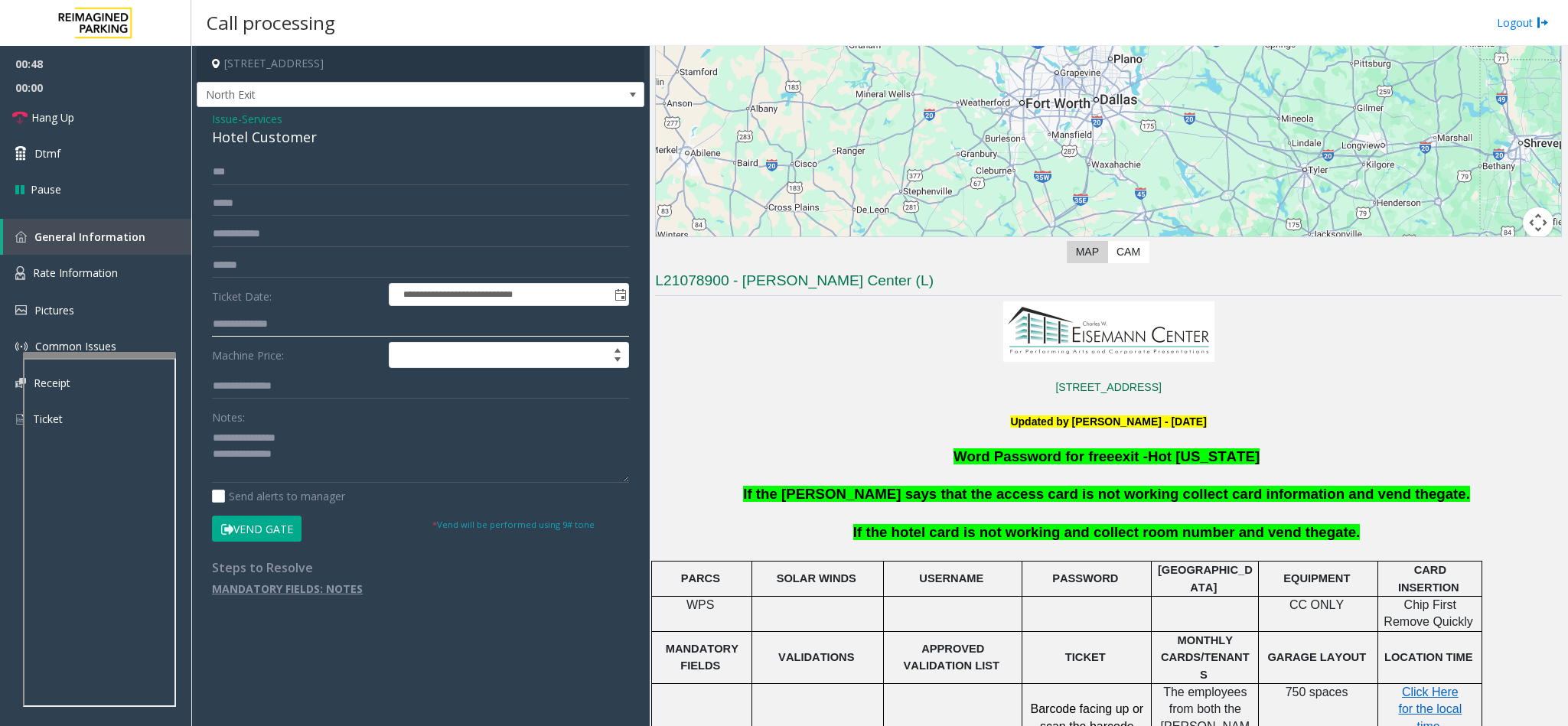
click at [256, 331] on input "text" at bounding box center [420, 324] width 417 height 26
type input "***"
click at [274, 533] on button "Vend Gate" at bounding box center [257, 529] width 89 height 26
click at [308, 458] on textarea at bounding box center [420, 454] width 417 height 57
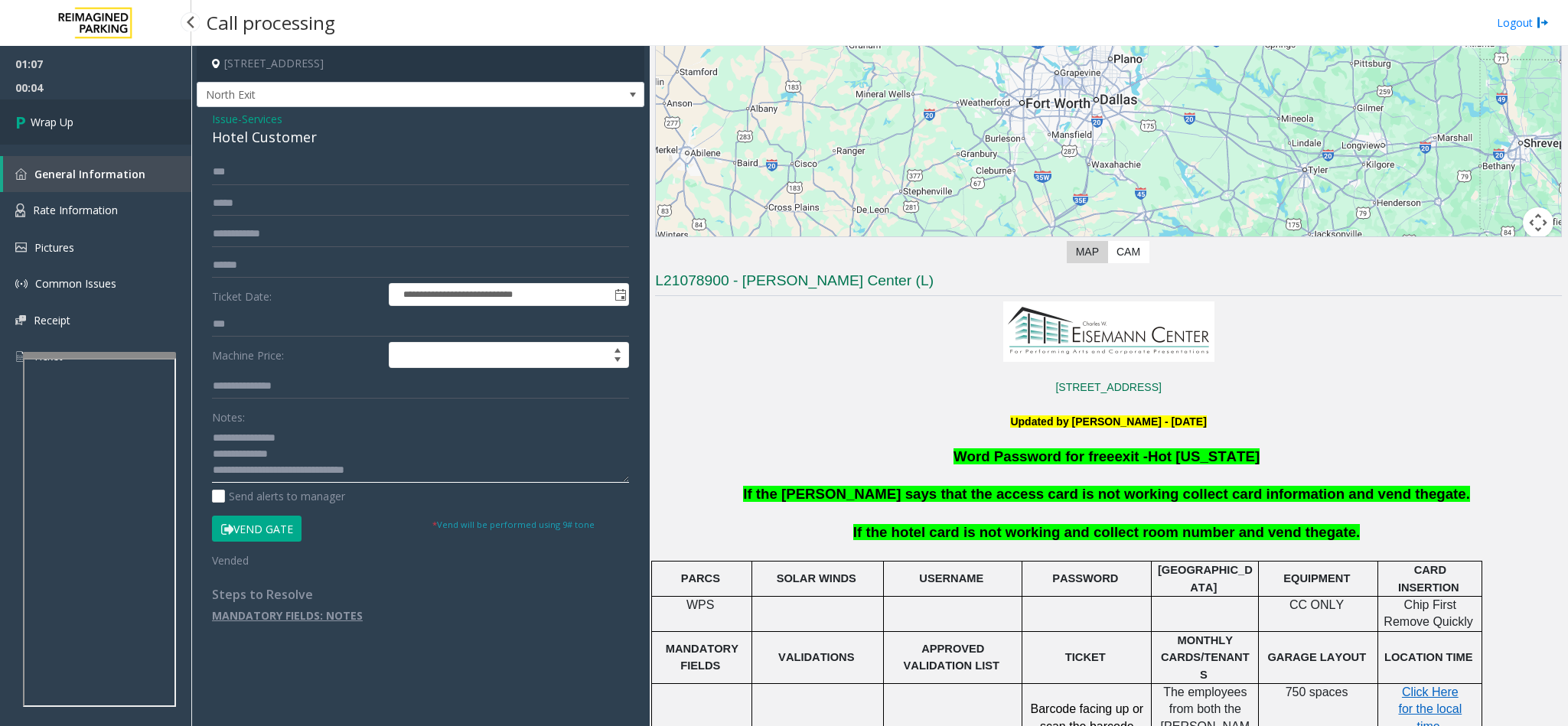
type textarea "**********"
click at [85, 124] on link "Wrap Up" at bounding box center [95, 121] width 192 height 45
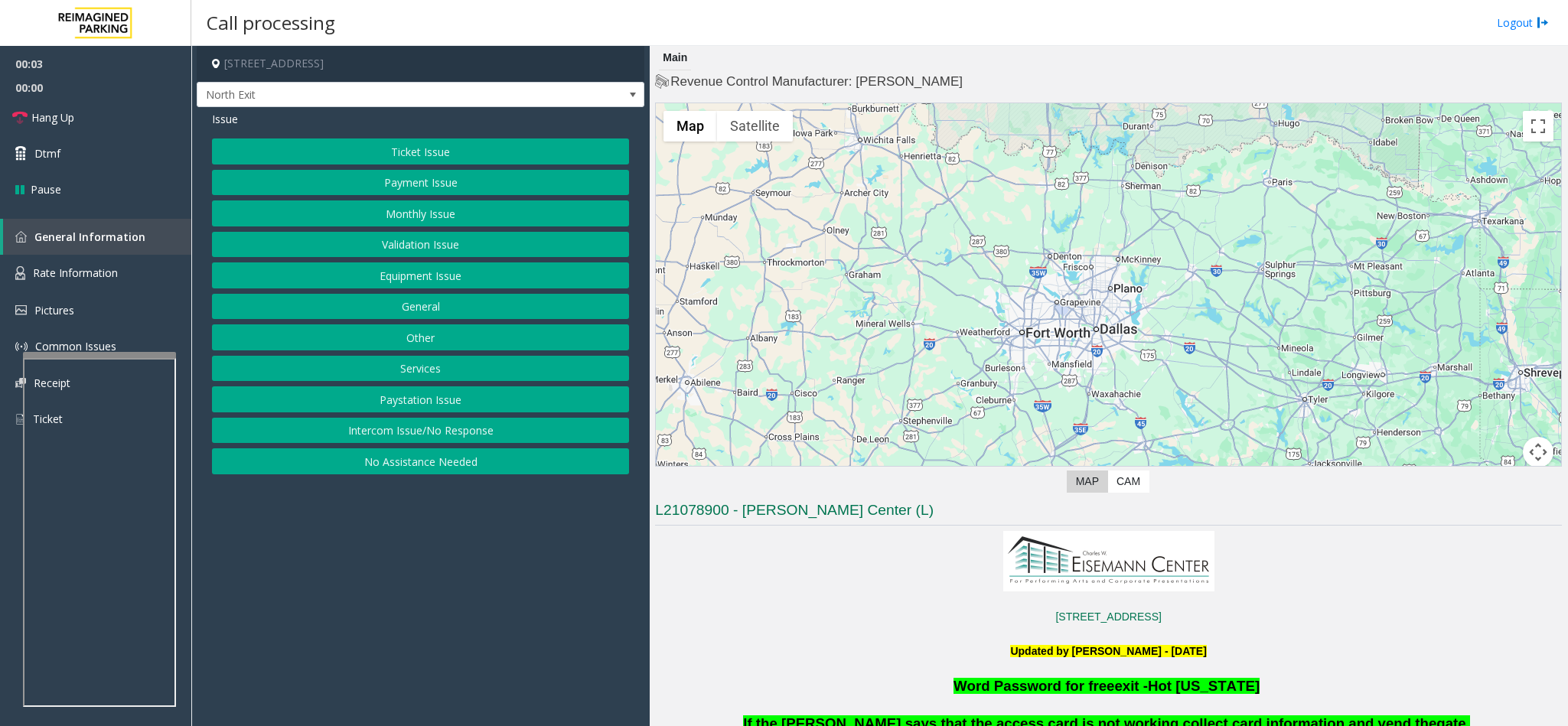
click at [425, 369] on button "Services" at bounding box center [420, 368] width 417 height 26
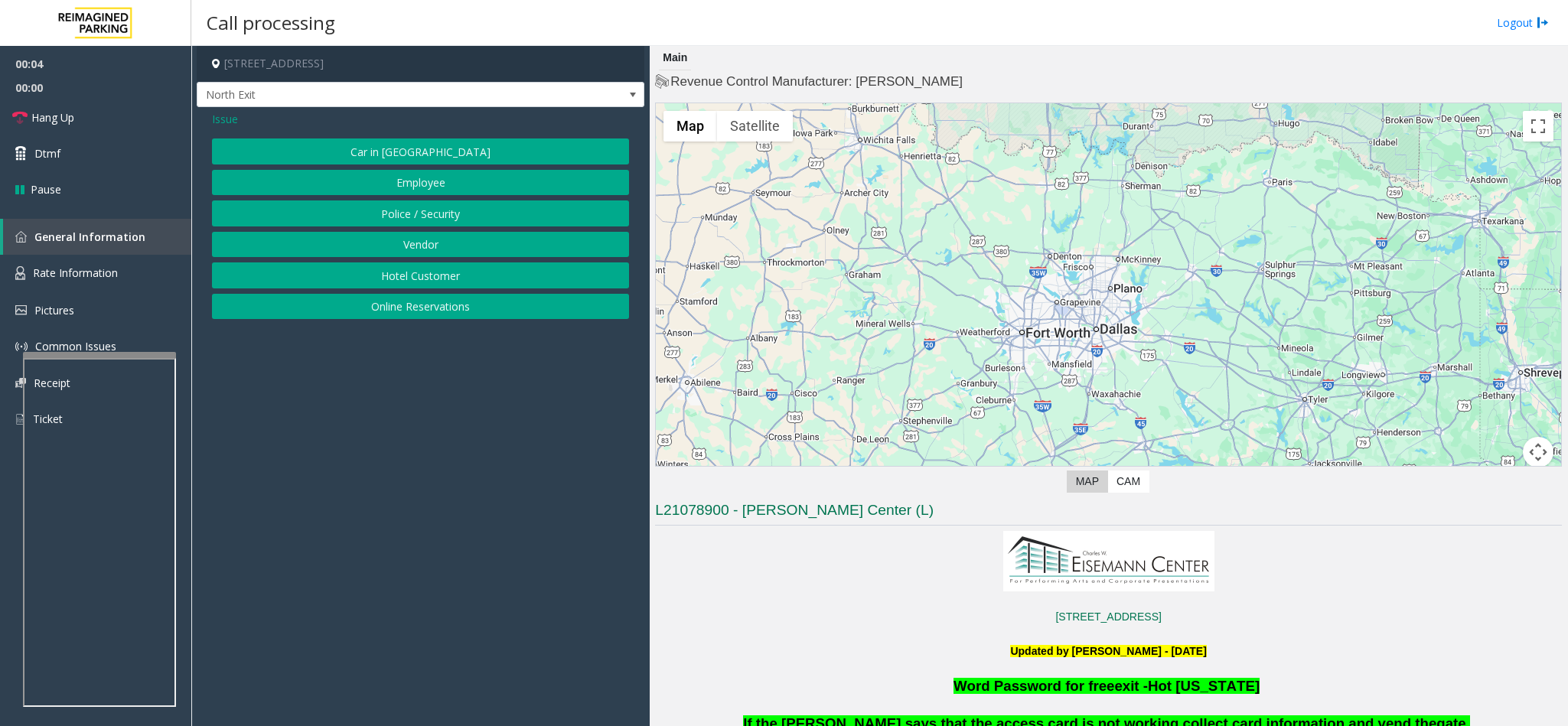
click at [389, 271] on button "Hotel Customer" at bounding box center [420, 275] width 417 height 26
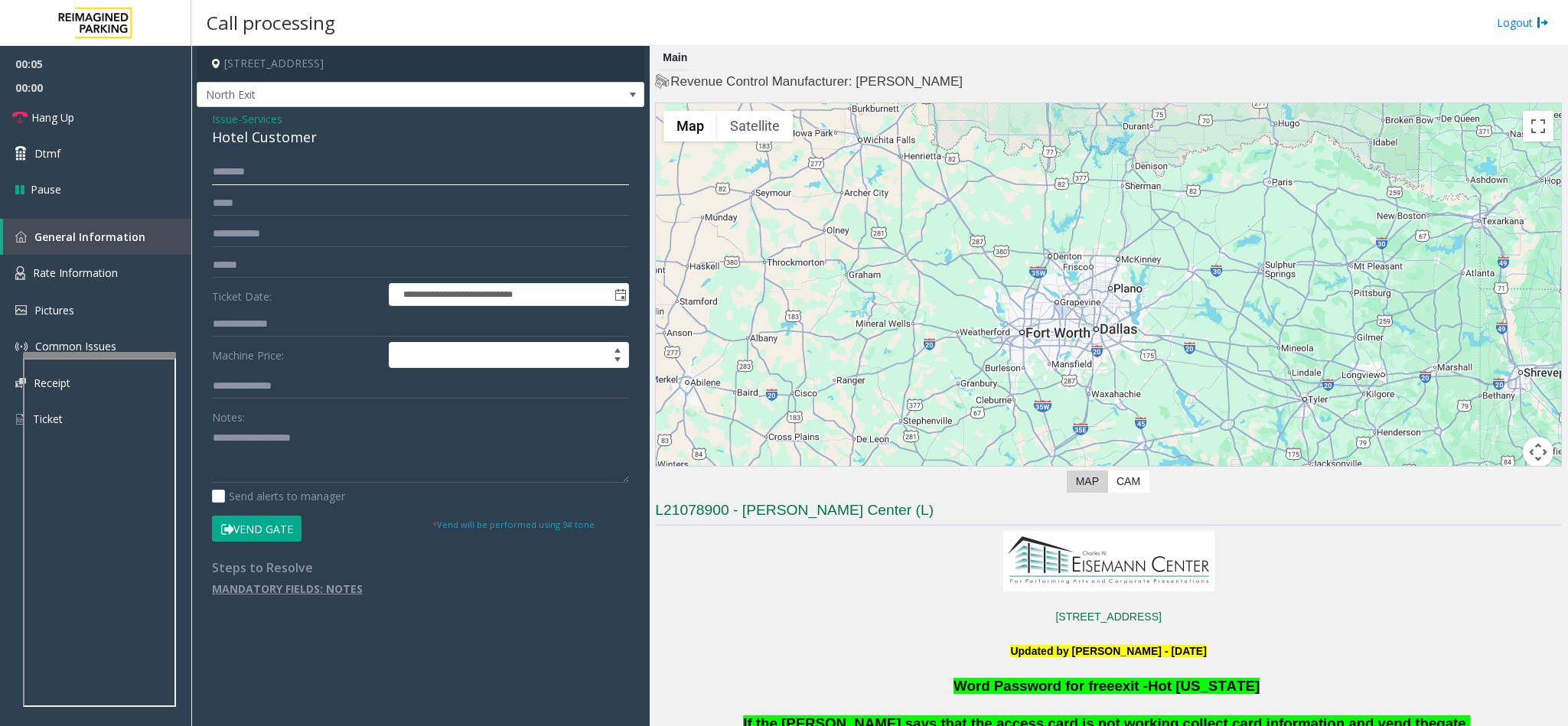
click at [267, 175] on input "text" at bounding box center [420, 172] width 417 height 26
click at [294, 457] on textarea at bounding box center [420, 454] width 417 height 57
type textarea "**********"
click at [258, 171] on input "text" at bounding box center [420, 172] width 417 height 26
type input "*******"
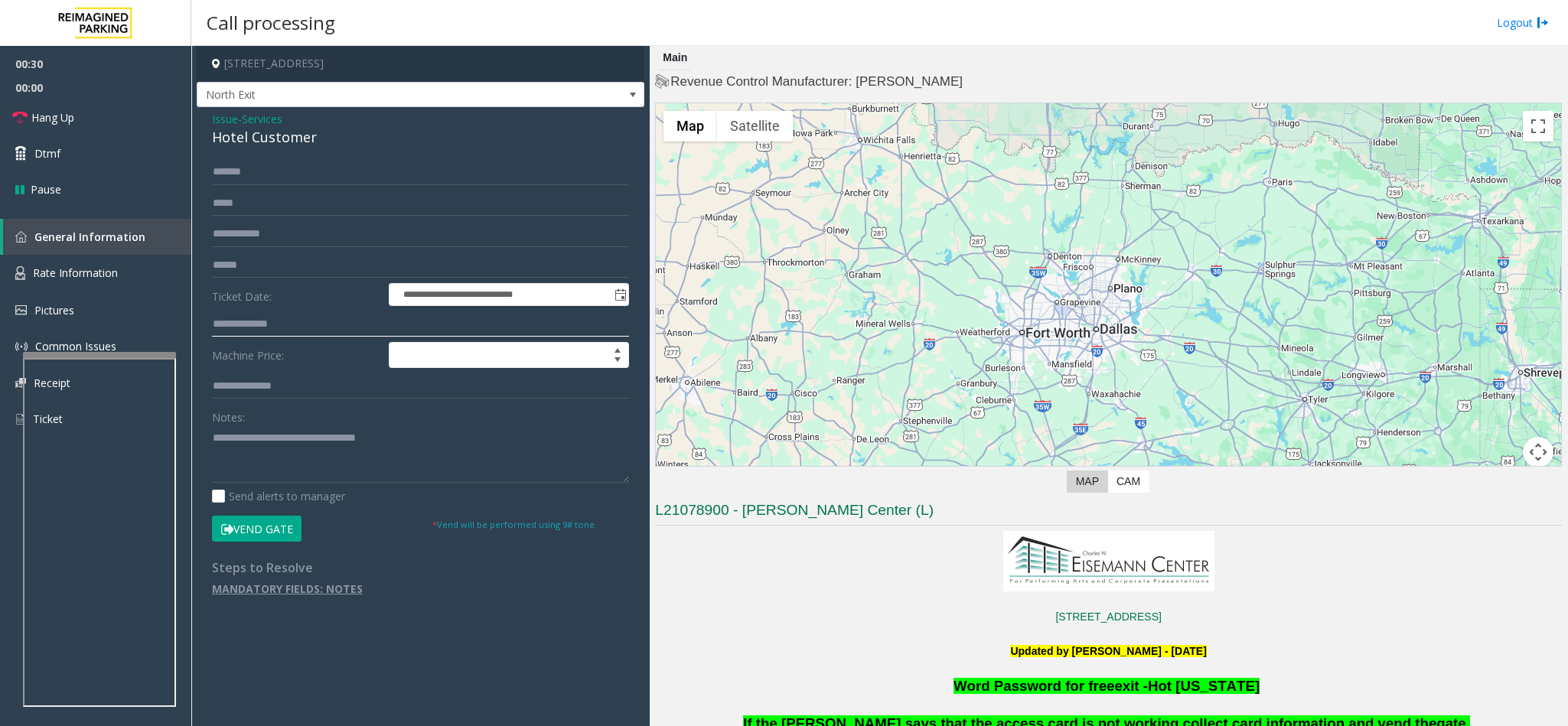
click at [290, 326] on input "text" at bounding box center [420, 324] width 417 height 26
type input "****"
click at [267, 527] on button "Vend Gate" at bounding box center [257, 529] width 89 height 26
click at [430, 441] on textarea at bounding box center [420, 454] width 417 height 57
click at [70, 111] on span "Hang Up" at bounding box center [52, 118] width 43 height 17
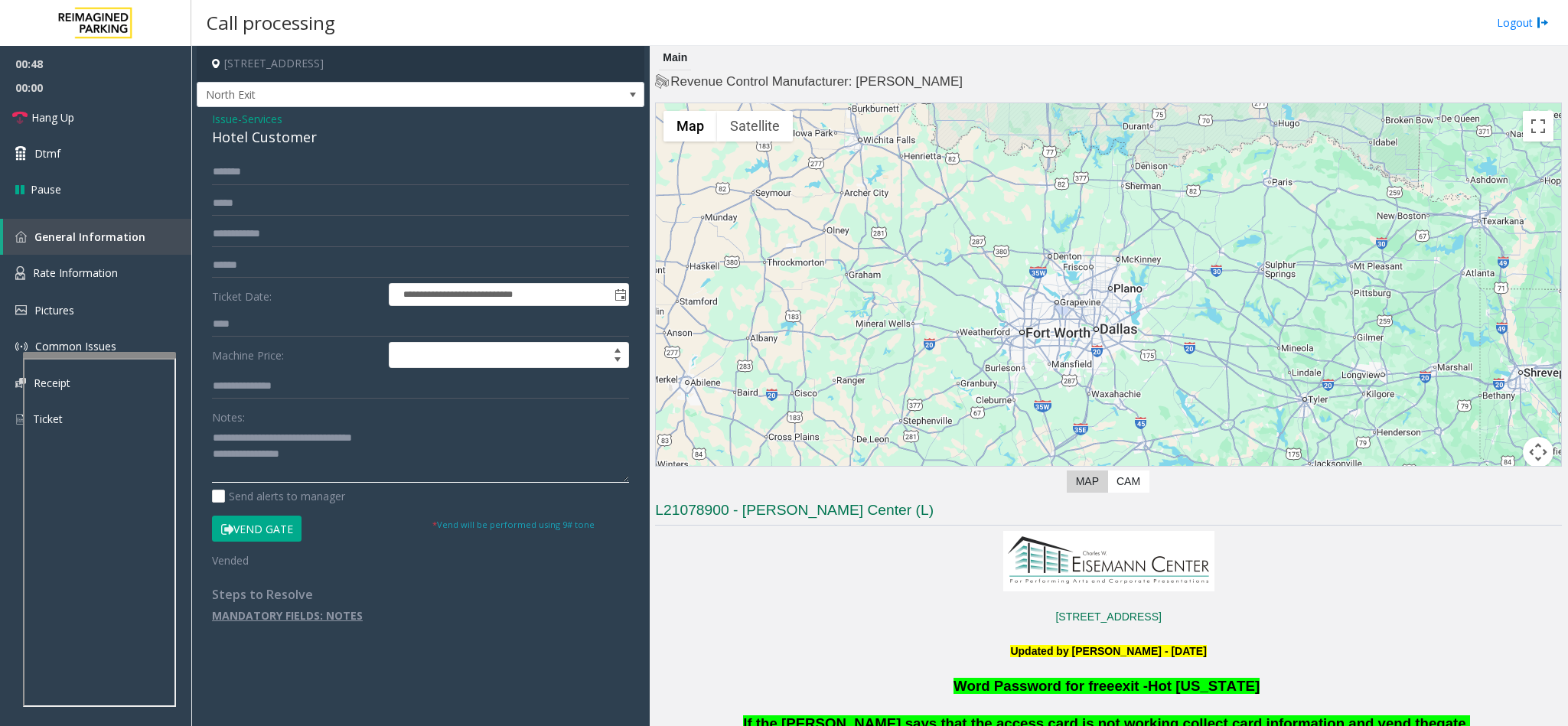
click at [301, 453] on textarea at bounding box center [420, 454] width 417 height 57
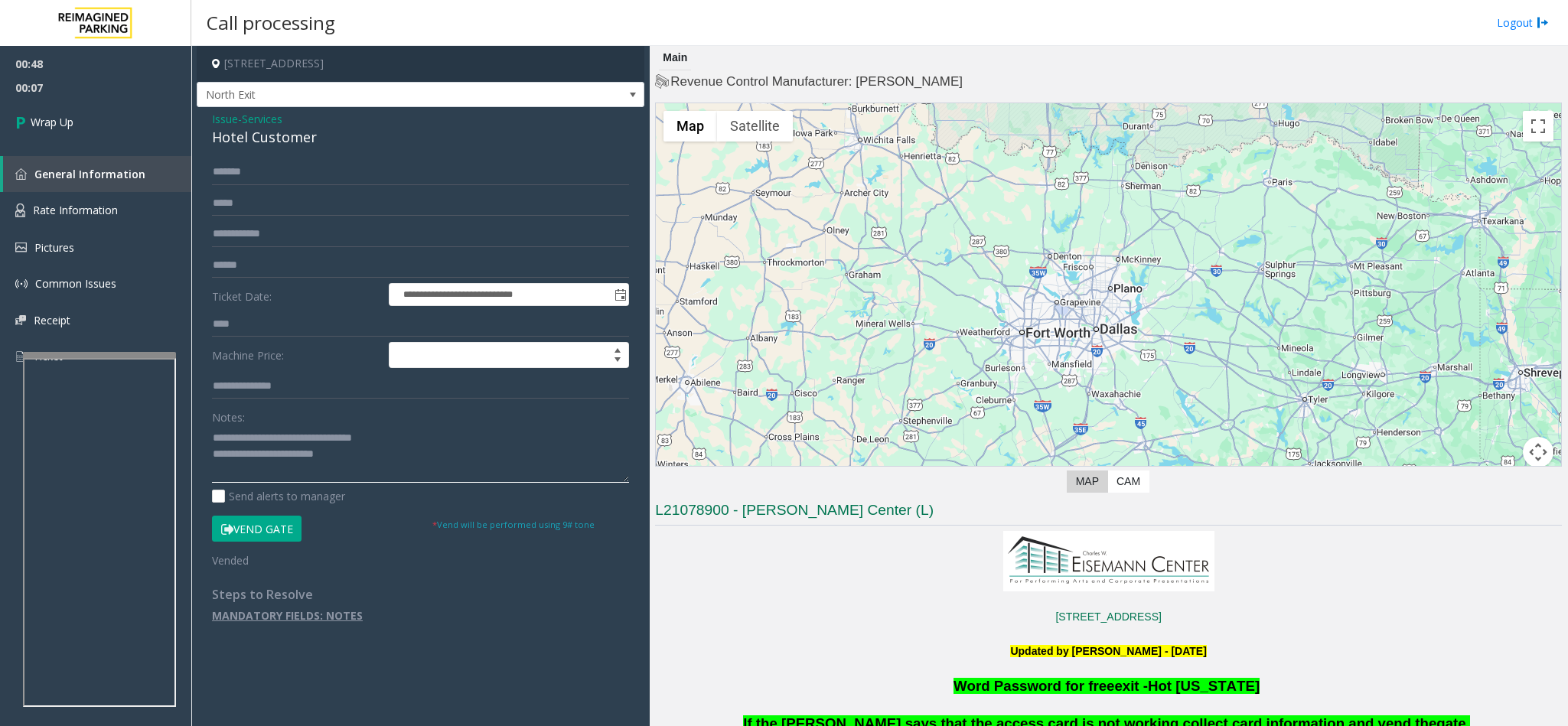
scroll to position [115, 0]
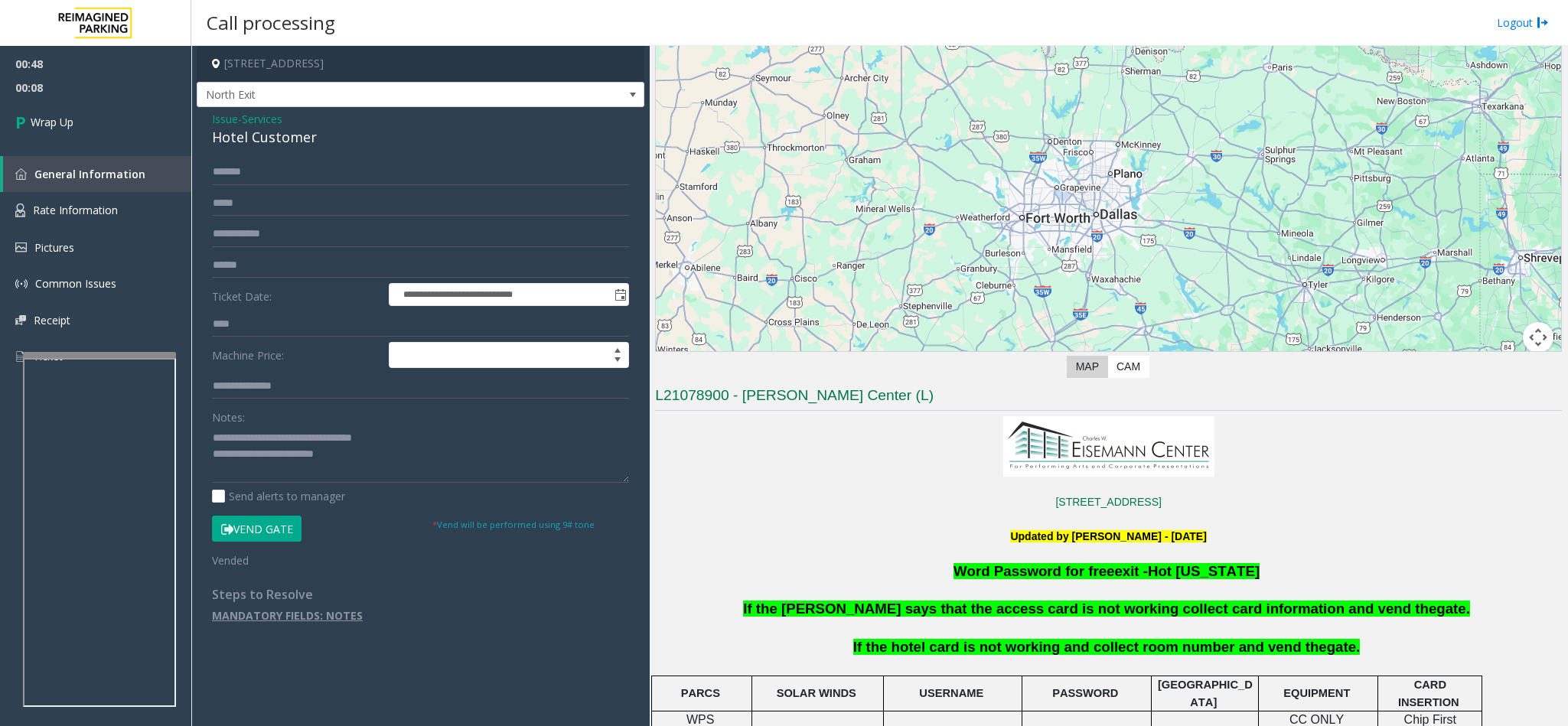
click at [907, 649] on span "If the hotel card is not working and collect room number and vend the" at bounding box center [1090, 646] width 473 height 17
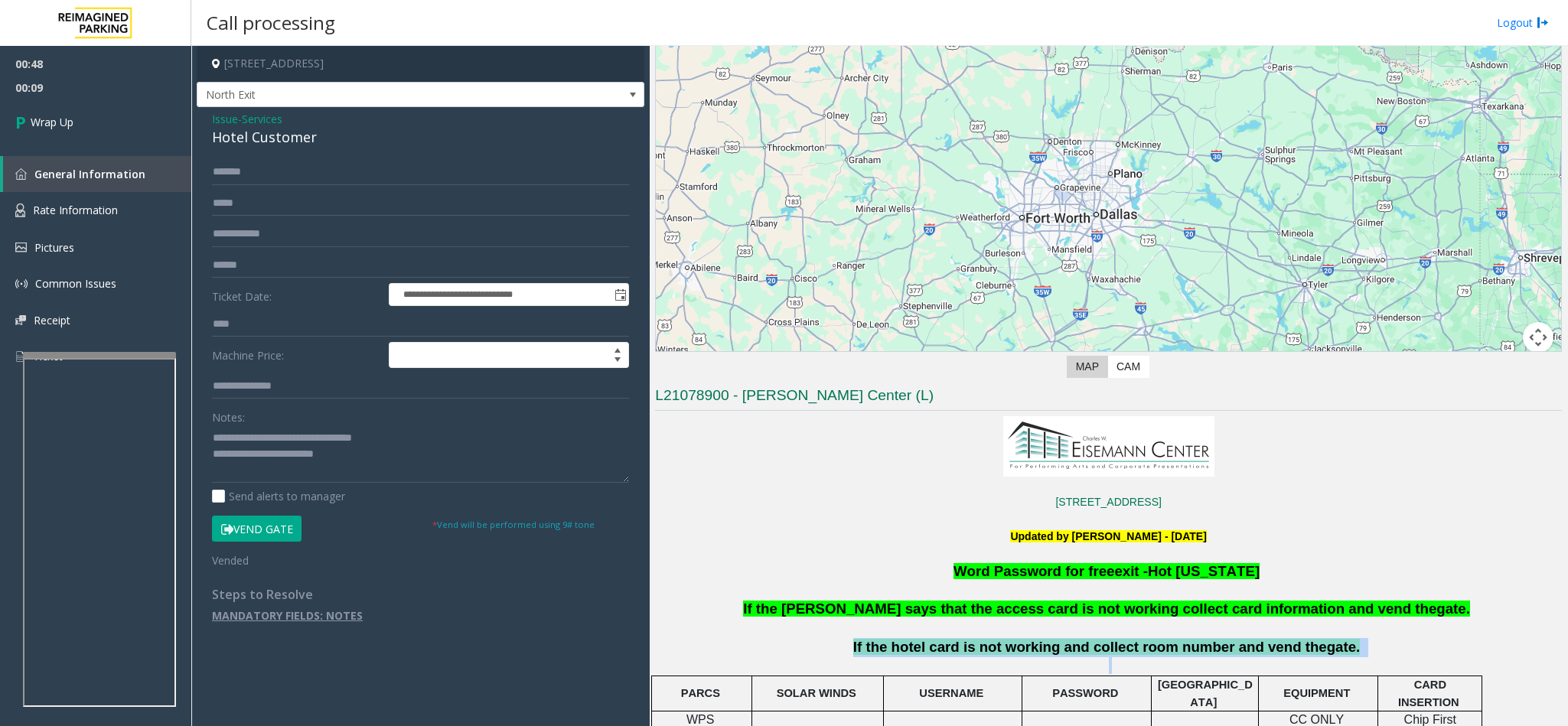
click at [907, 649] on span "If the hotel card is not working and collect room number and vend the" at bounding box center [1090, 646] width 473 height 17
copy p "If the hotel card is not working and collect room number and vend the gate."
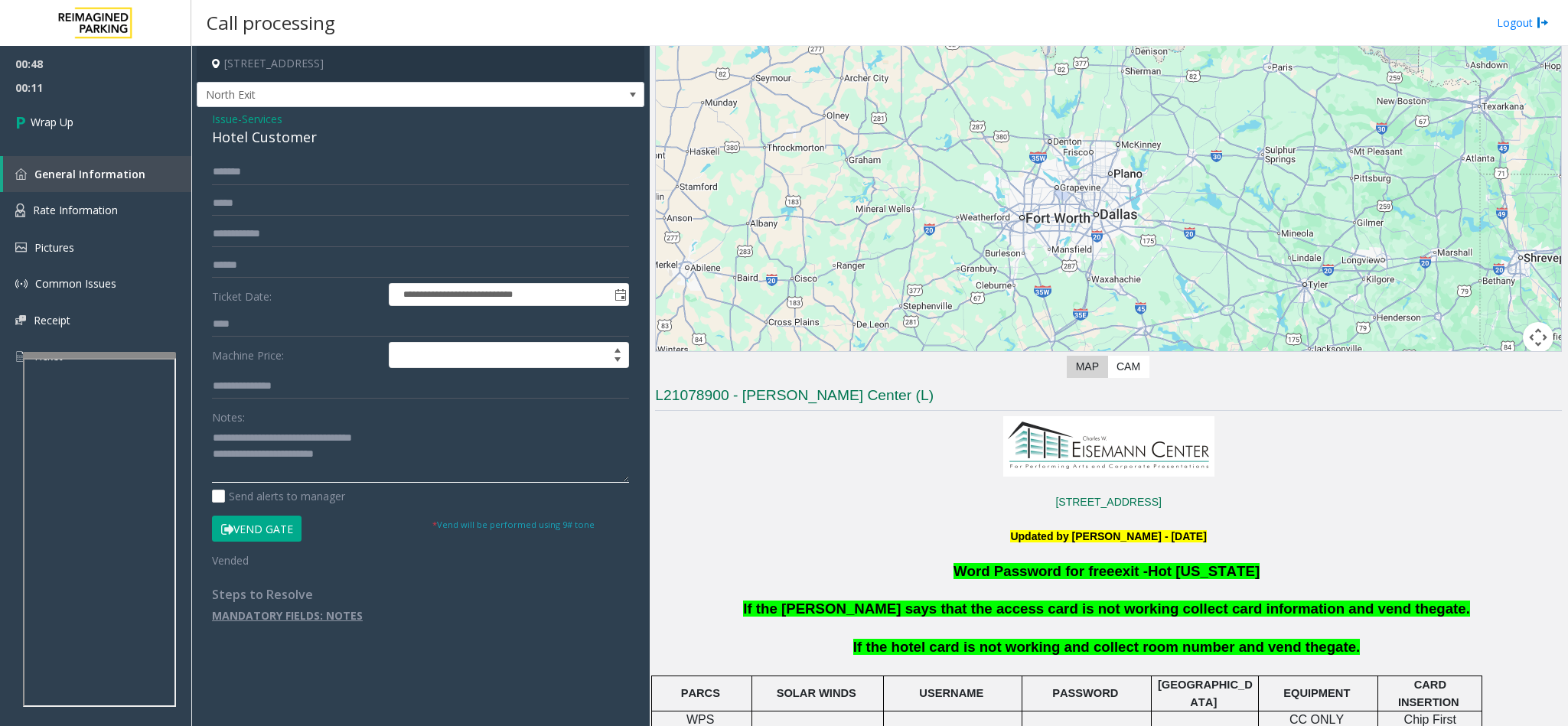
click at [374, 459] on textarea at bounding box center [420, 454] width 417 height 57
paste textarea "**********"
type textarea "**********"
click at [42, 127] on span "Wrap Up" at bounding box center [52, 121] width 43 height 17
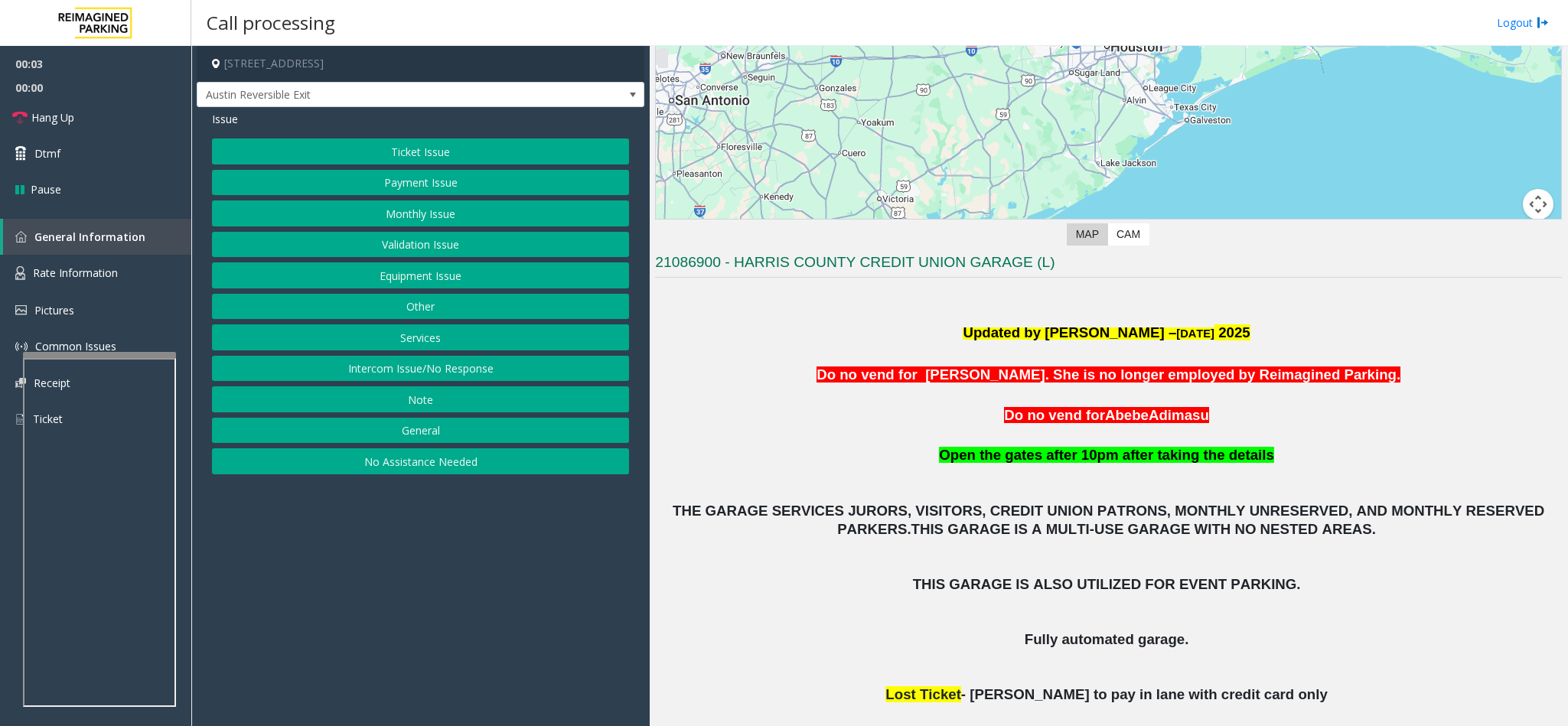
scroll to position [229, 0]
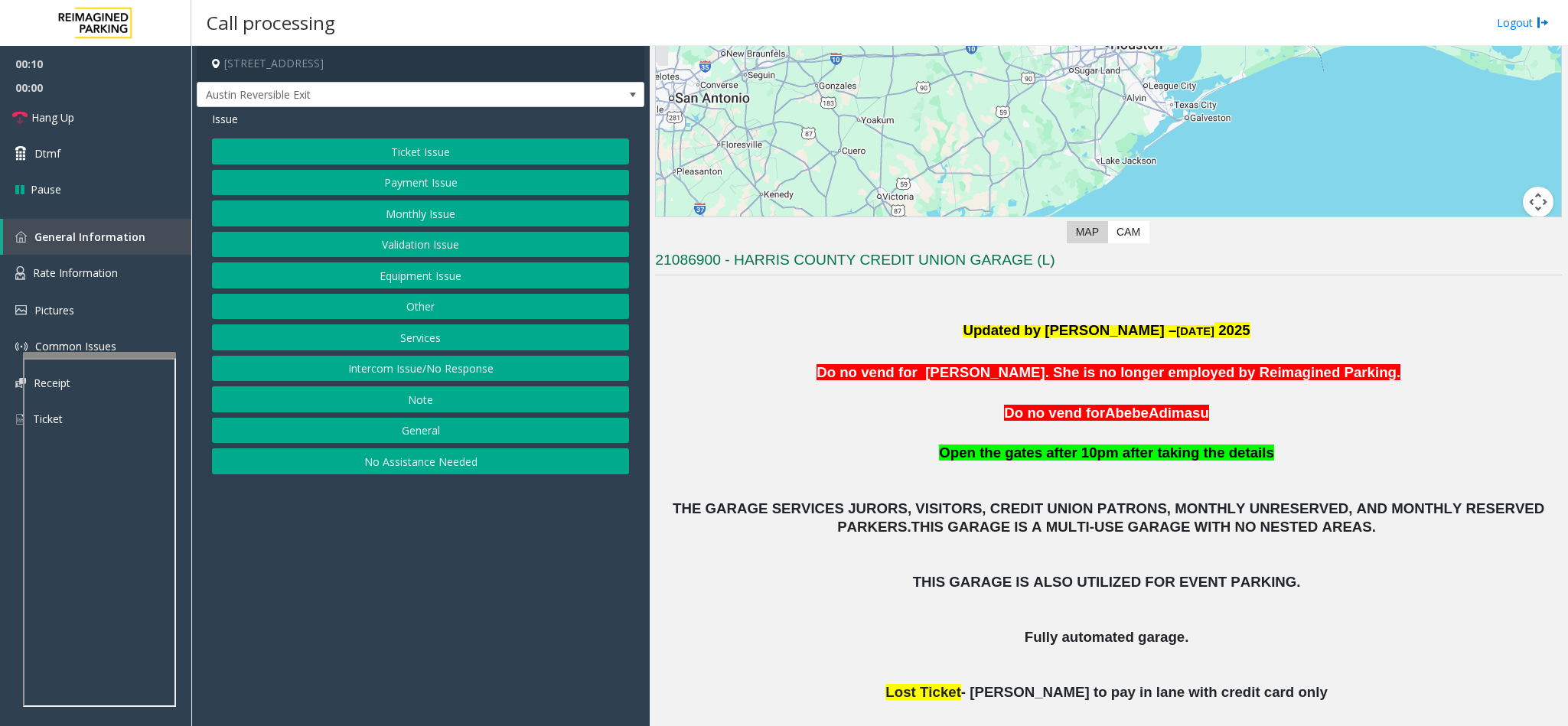
click at [383, 212] on button "Monthly Issue" at bounding box center [420, 213] width 417 height 26
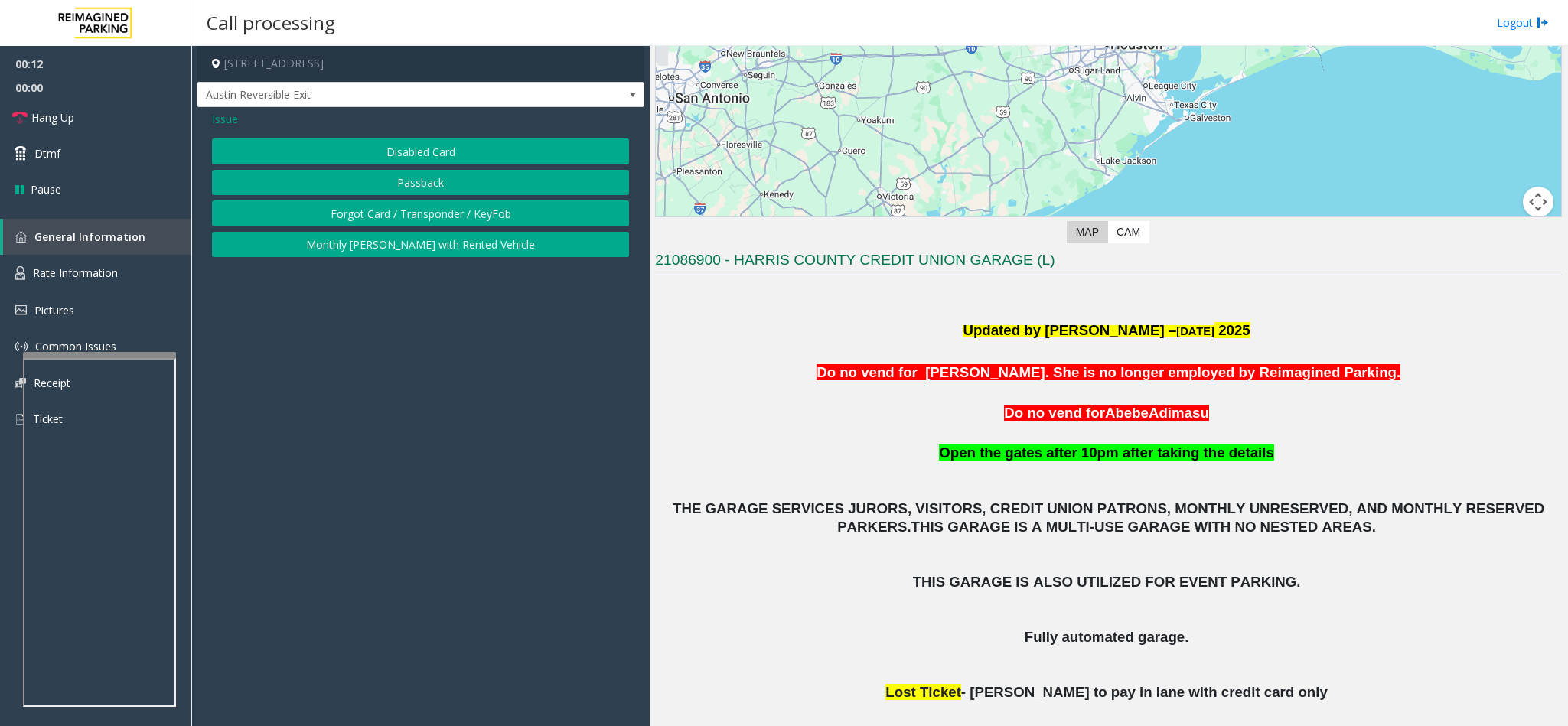
click at [383, 152] on button "Disabled Card" at bounding box center [420, 152] width 417 height 26
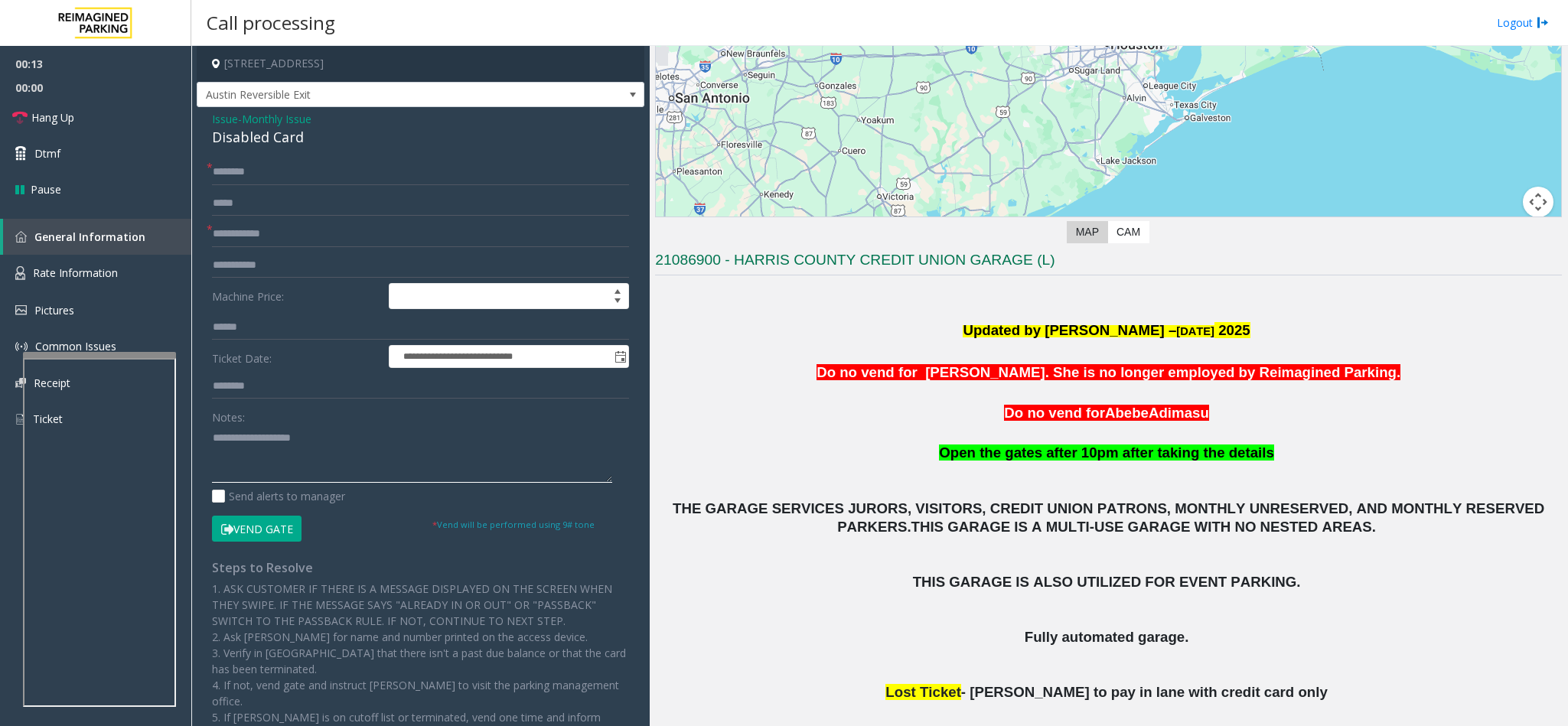
click at [247, 441] on textarea at bounding box center [412, 454] width 401 height 57
type textarea "*"
click at [222, 114] on span "Issue" at bounding box center [225, 119] width 26 height 17
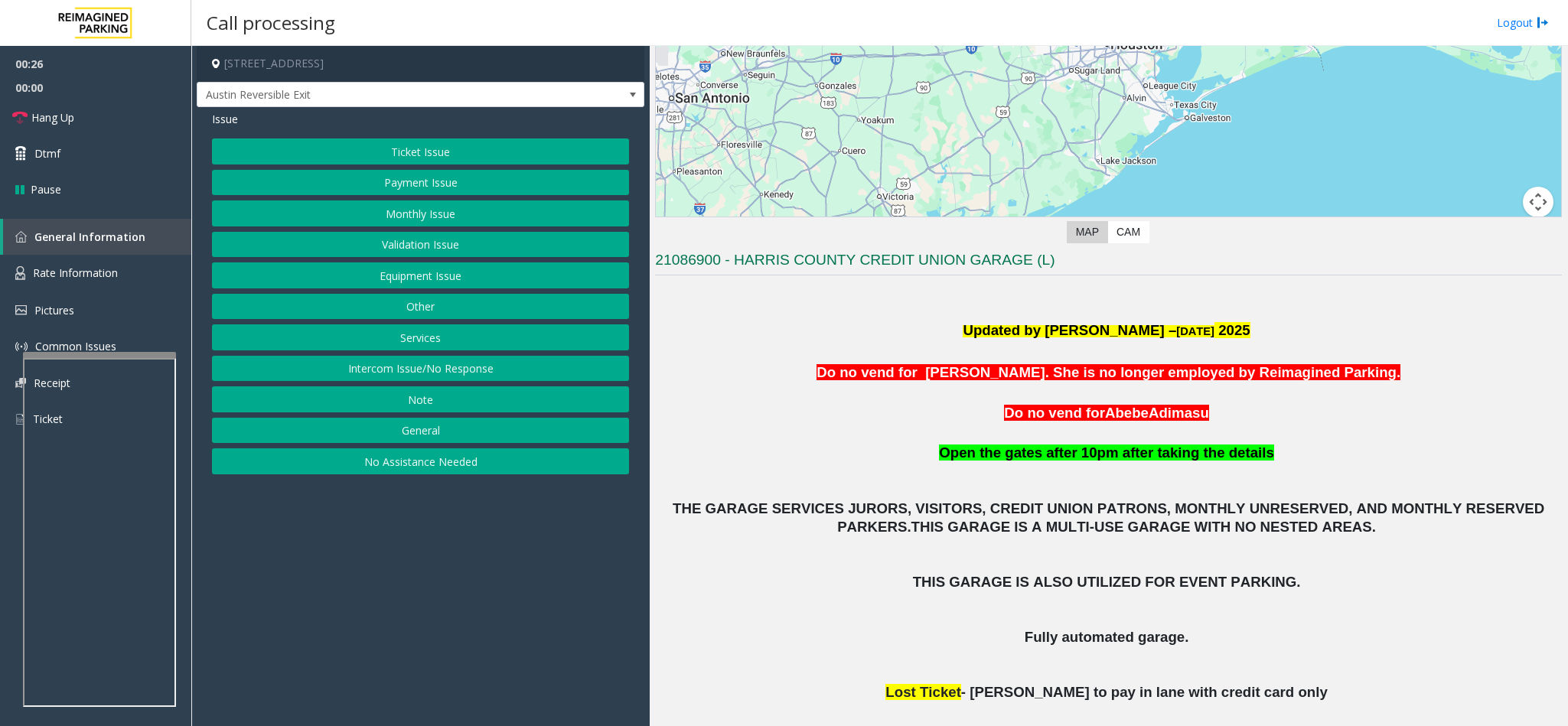
click at [438, 283] on button "Equipment Issue" at bounding box center [420, 275] width 417 height 26
click at [441, 279] on button "Gate / Door Won't Open" at bounding box center [420, 275] width 417 height 26
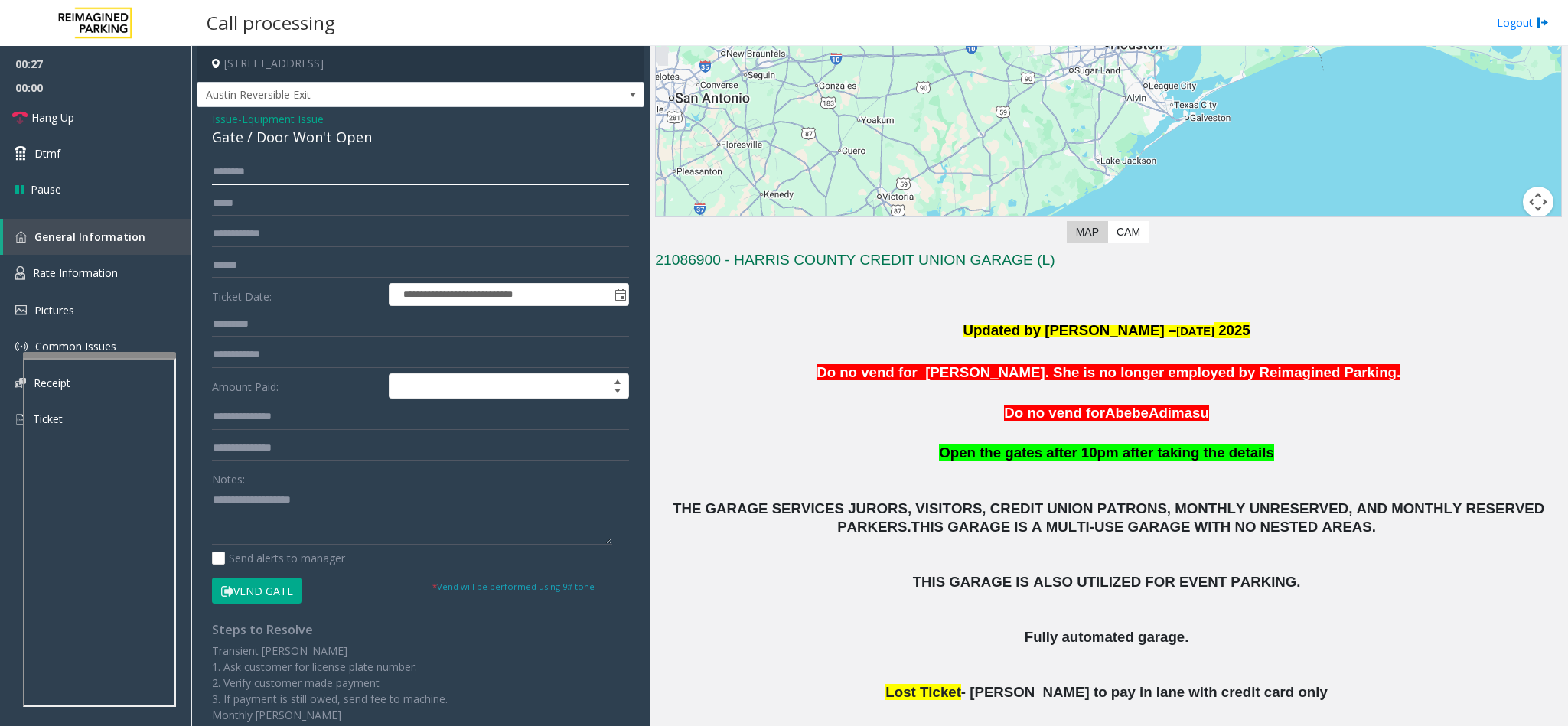
click at [268, 167] on input "text" at bounding box center [420, 172] width 417 height 26
type input "**********"
click at [260, 232] on input "text" at bounding box center [420, 234] width 417 height 26
type input "*"
type input "**********"
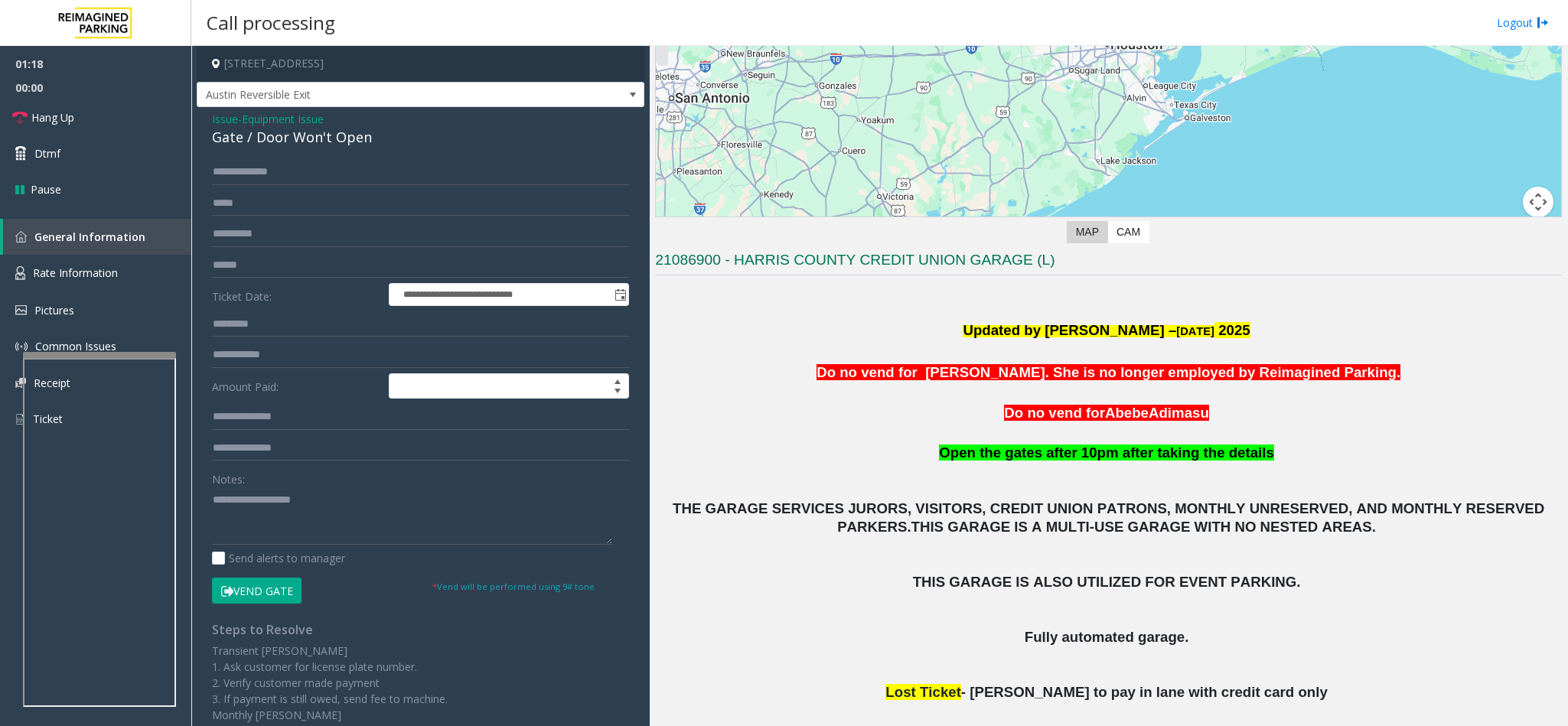
click at [255, 592] on button "Vend Gate" at bounding box center [257, 590] width 89 height 26
click at [258, 515] on textarea at bounding box center [412, 516] width 401 height 57
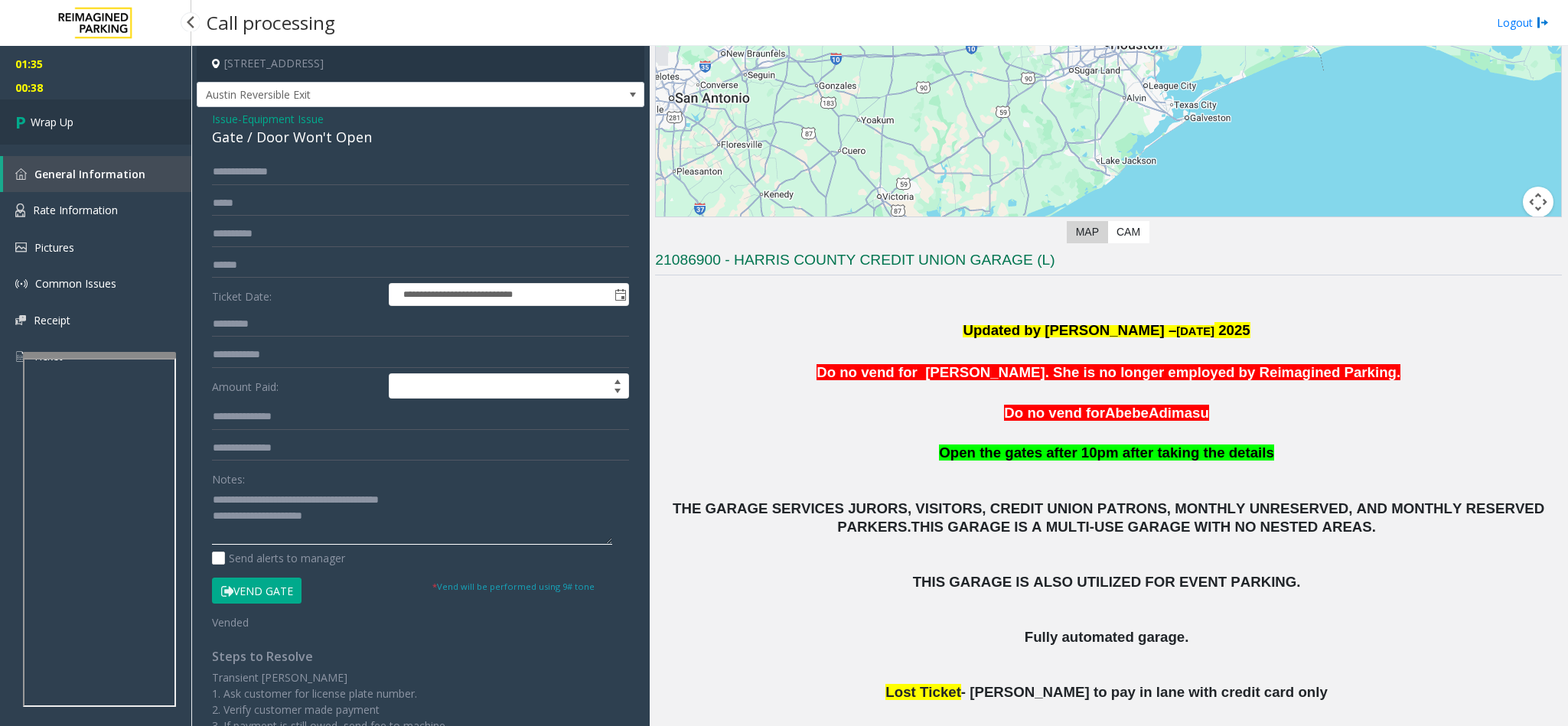
type textarea "**********"
click at [30, 141] on link "Wrap Up" at bounding box center [95, 121] width 192 height 45
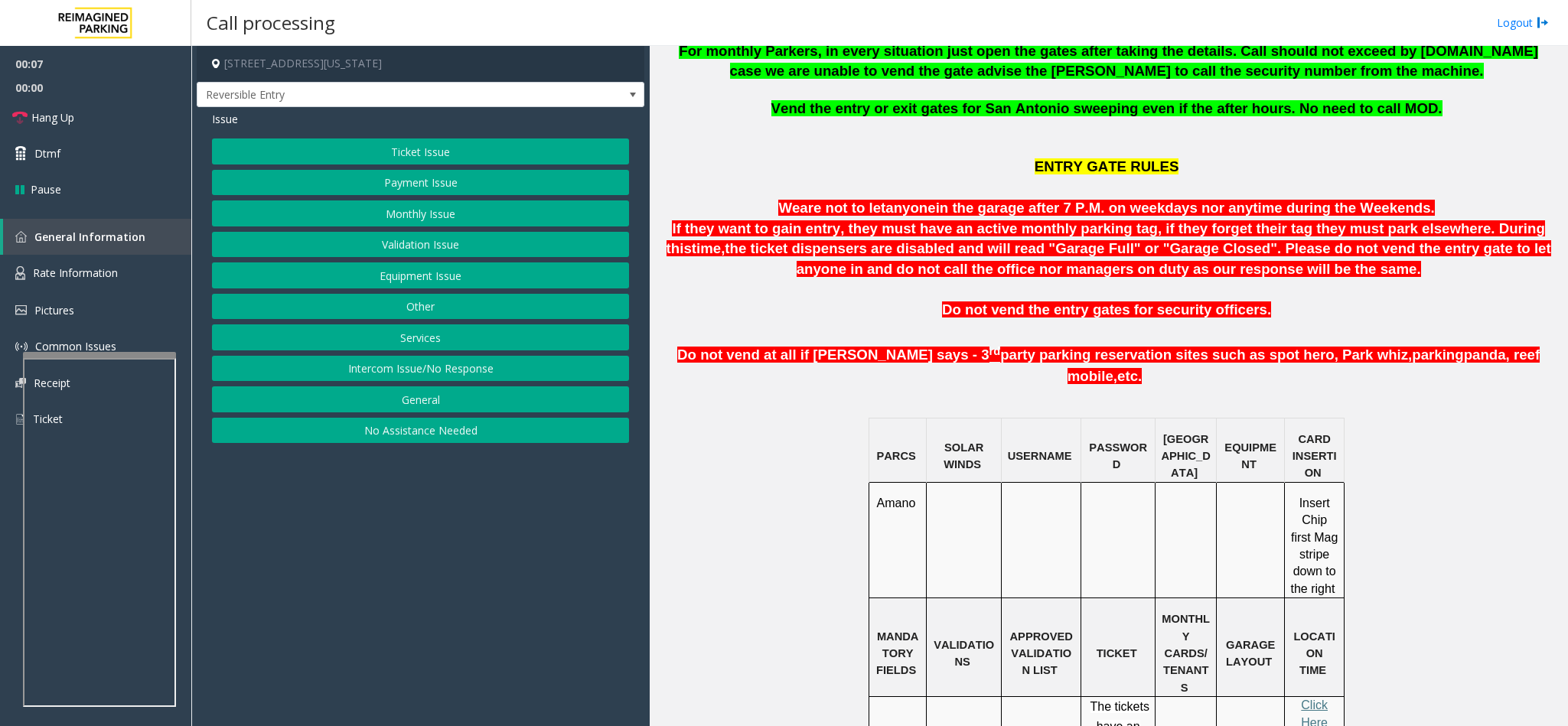
scroll to position [804, 0]
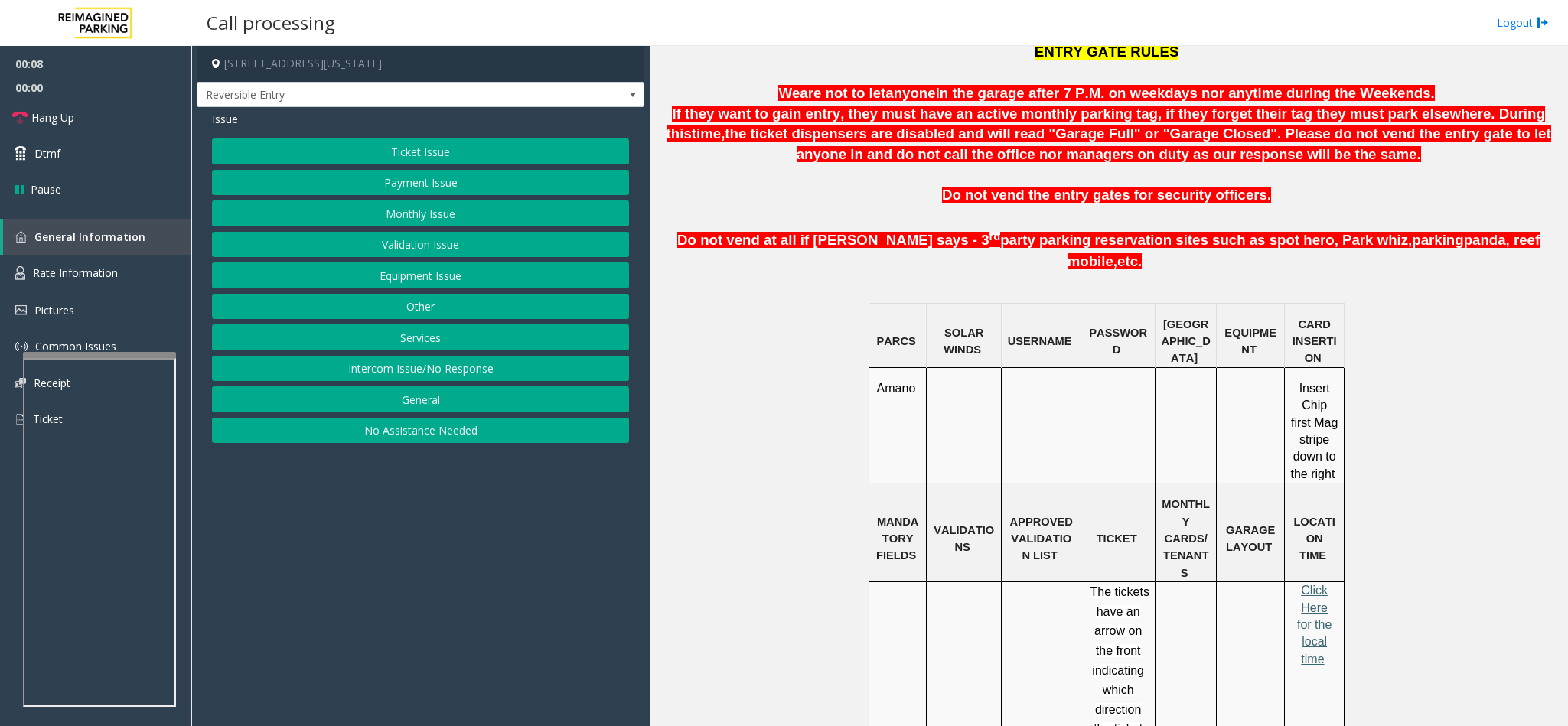
click at [1308, 584] on span "Click Here for the local time" at bounding box center [1314, 625] width 34 height 82
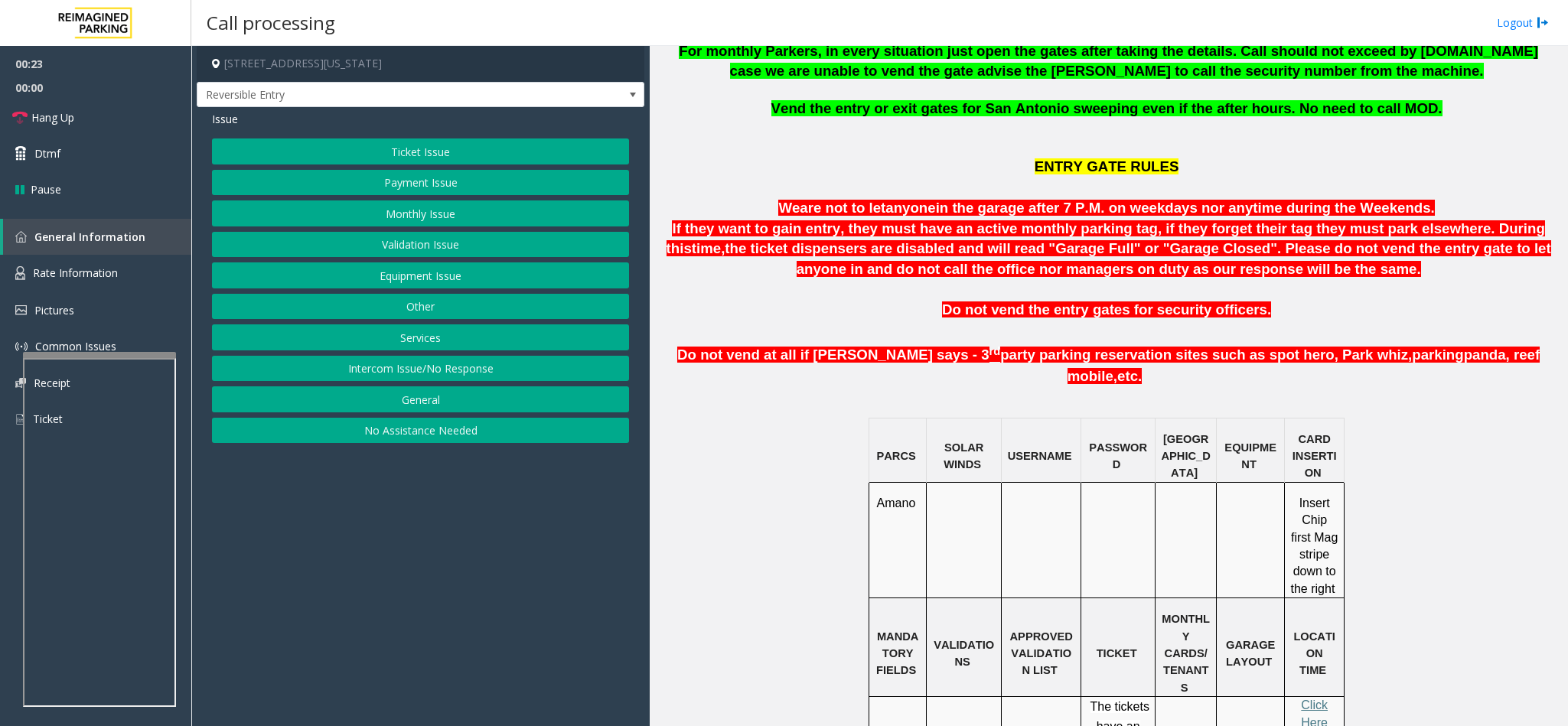
click at [407, 370] on button "Intercom Issue/No Response" at bounding box center [420, 368] width 417 height 26
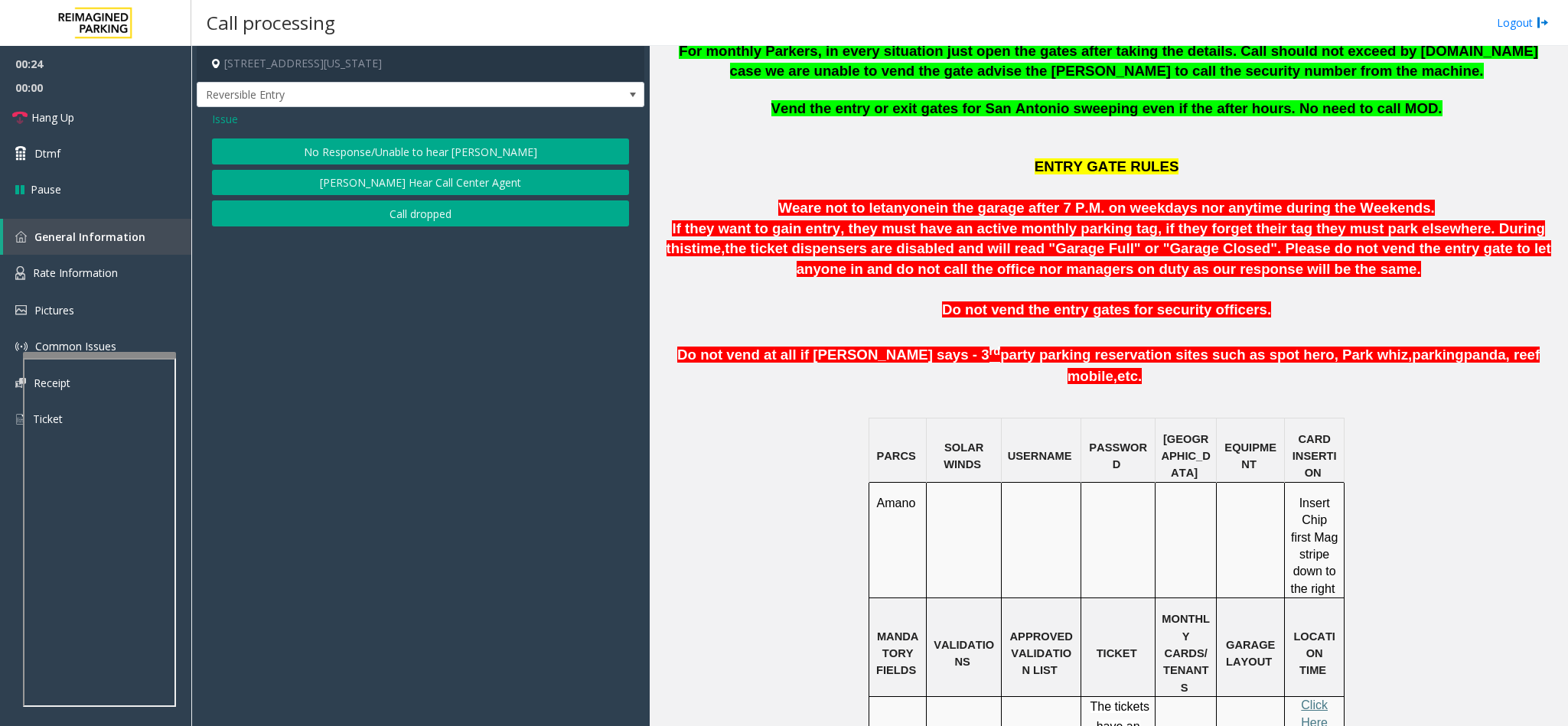
click at [391, 158] on button "No Response/Unable to hear [PERSON_NAME]" at bounding box center [420, 152] width 417 height 26
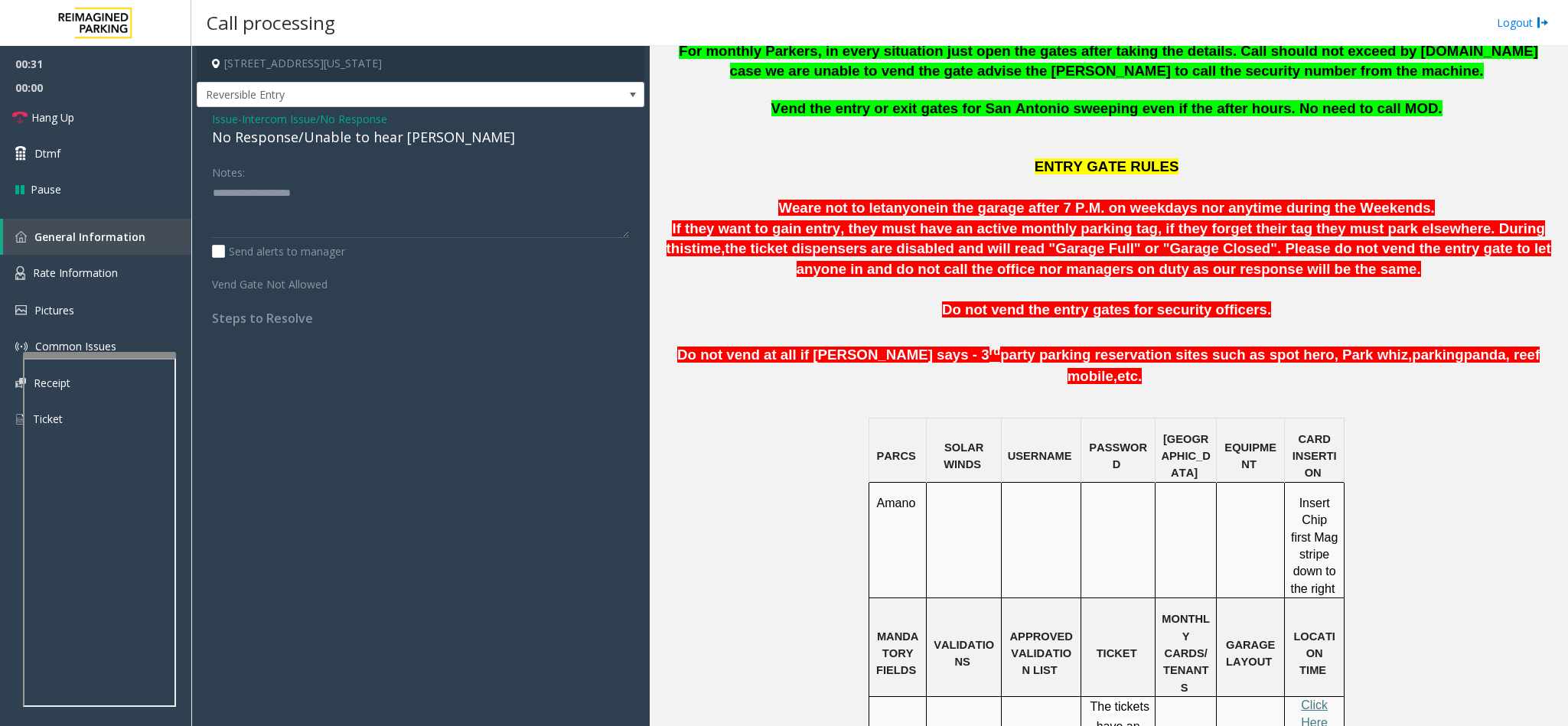
click at [225, 124] on span "Issue" at bounding box center [225, 119] width 26 height 17
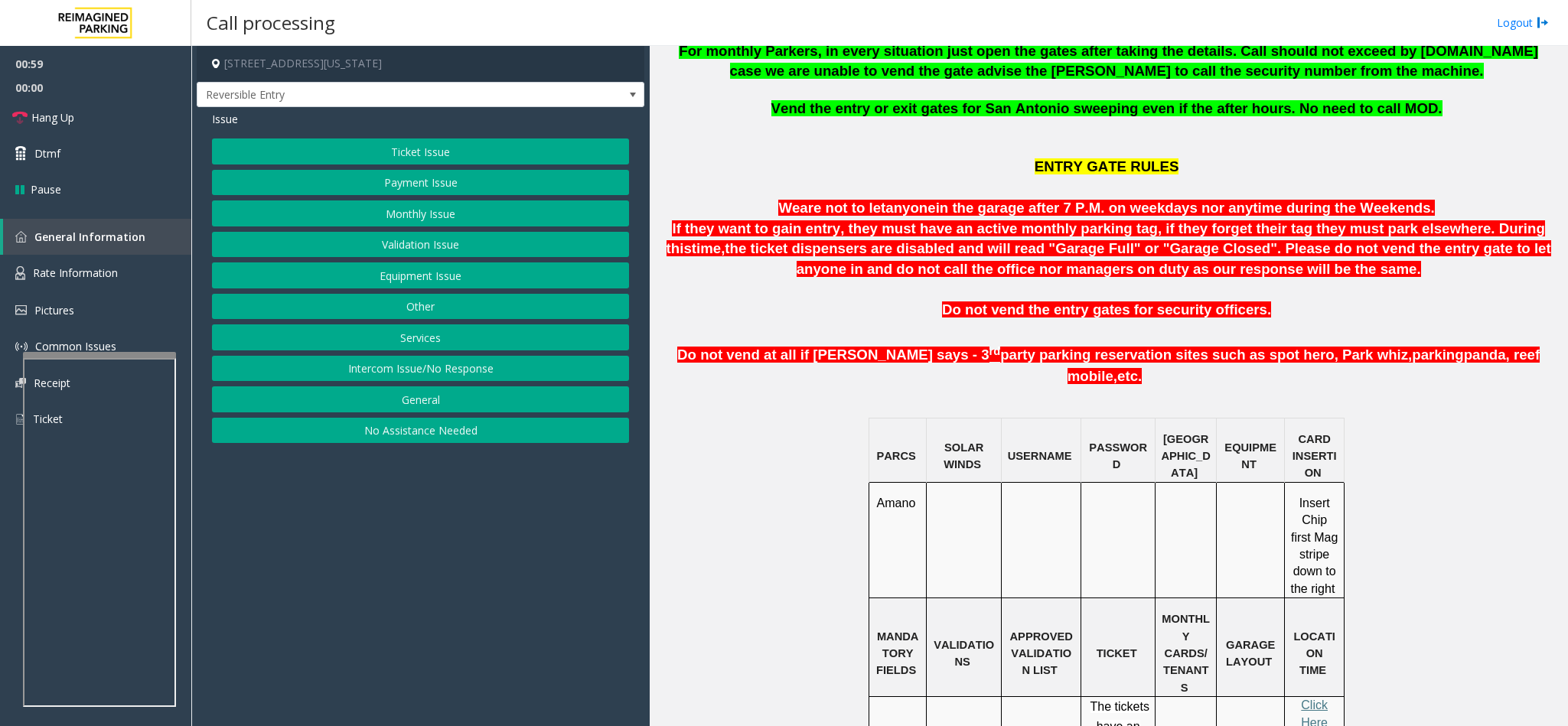
click at [413, 376] on button "Intercom Issue/No Response" at bounding box center [420, 368] width 417 height 26
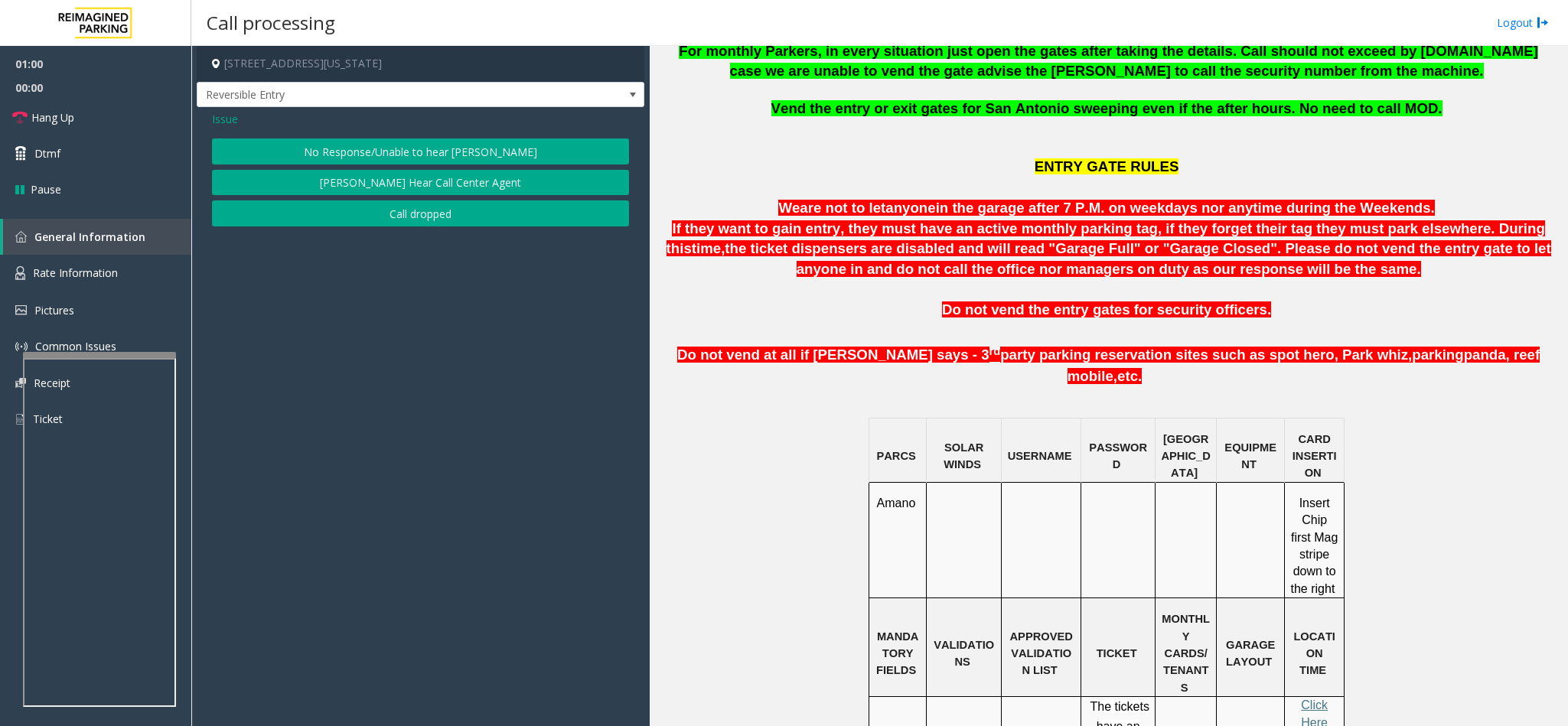
click at [372, 142] on button "No Response/Unable to hear [PERSON_NAME]" at bounding box center [420, 152] width 417 height 26
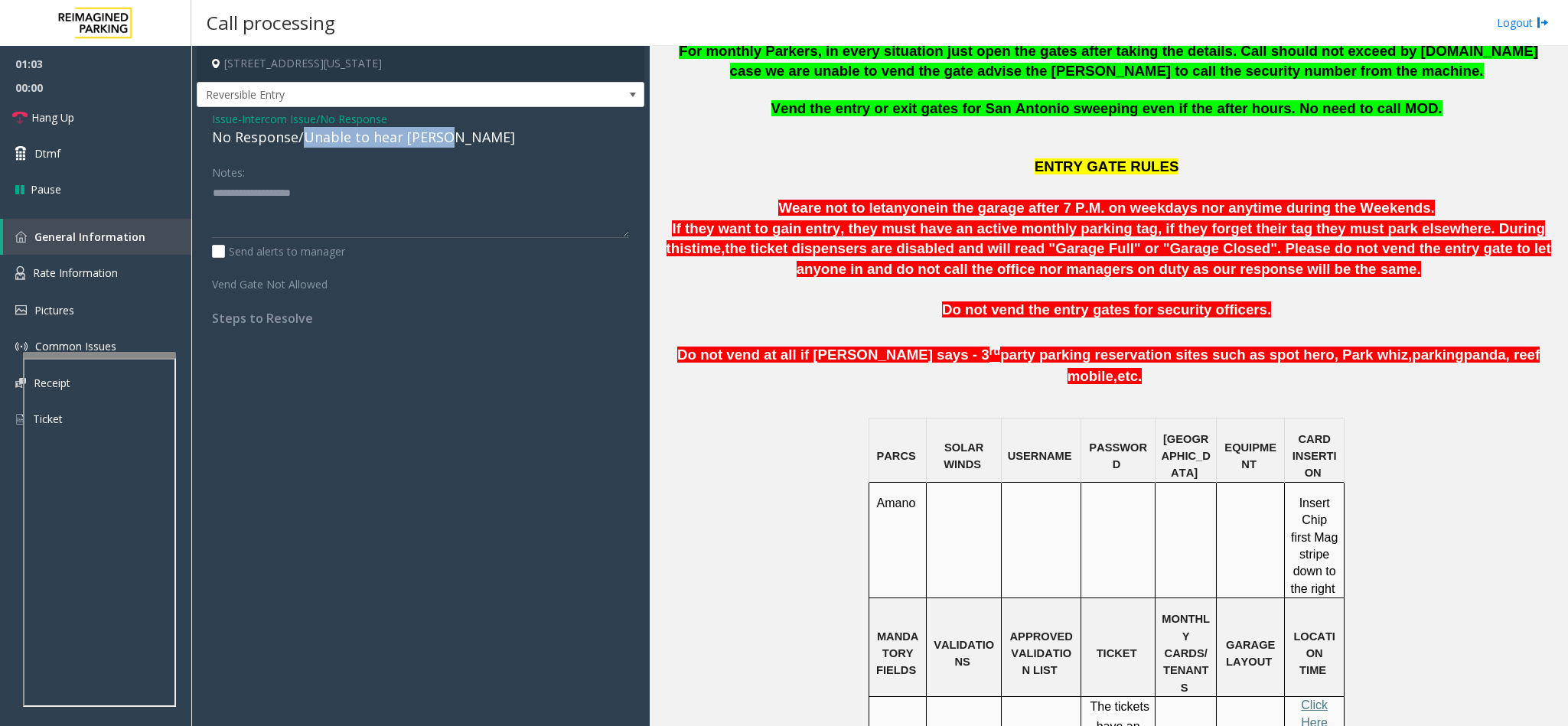
drag, startPoint x: 304, startPoint y: 138, endPoint x: 453, endPoint y: 148, distance: 149.3
click at [453, 148] on div "No Response/Unable to hear [PERSON_NAME]" at bounding box center [420, 137] width 417 height 20
click at [386, 200] on textarea at bounding box center [420, 209] width 417 height 57
type textarea "**********"
click at [129, 121] on link "Hang Up" at bounding box center [95, 117] width 192 height 36
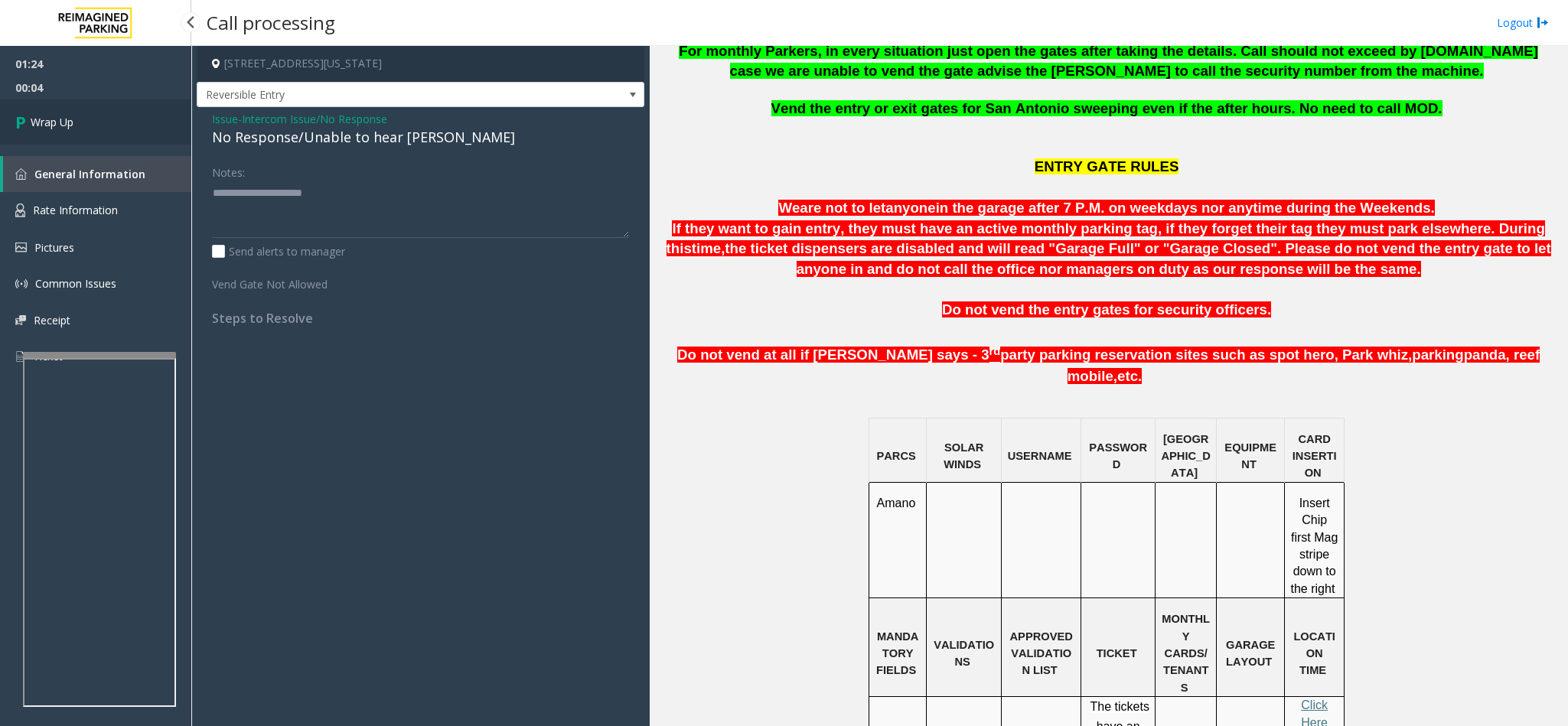
click at [113, 106] on link "Wrap Up" at bounding box center [95, 121] width 192 height 45
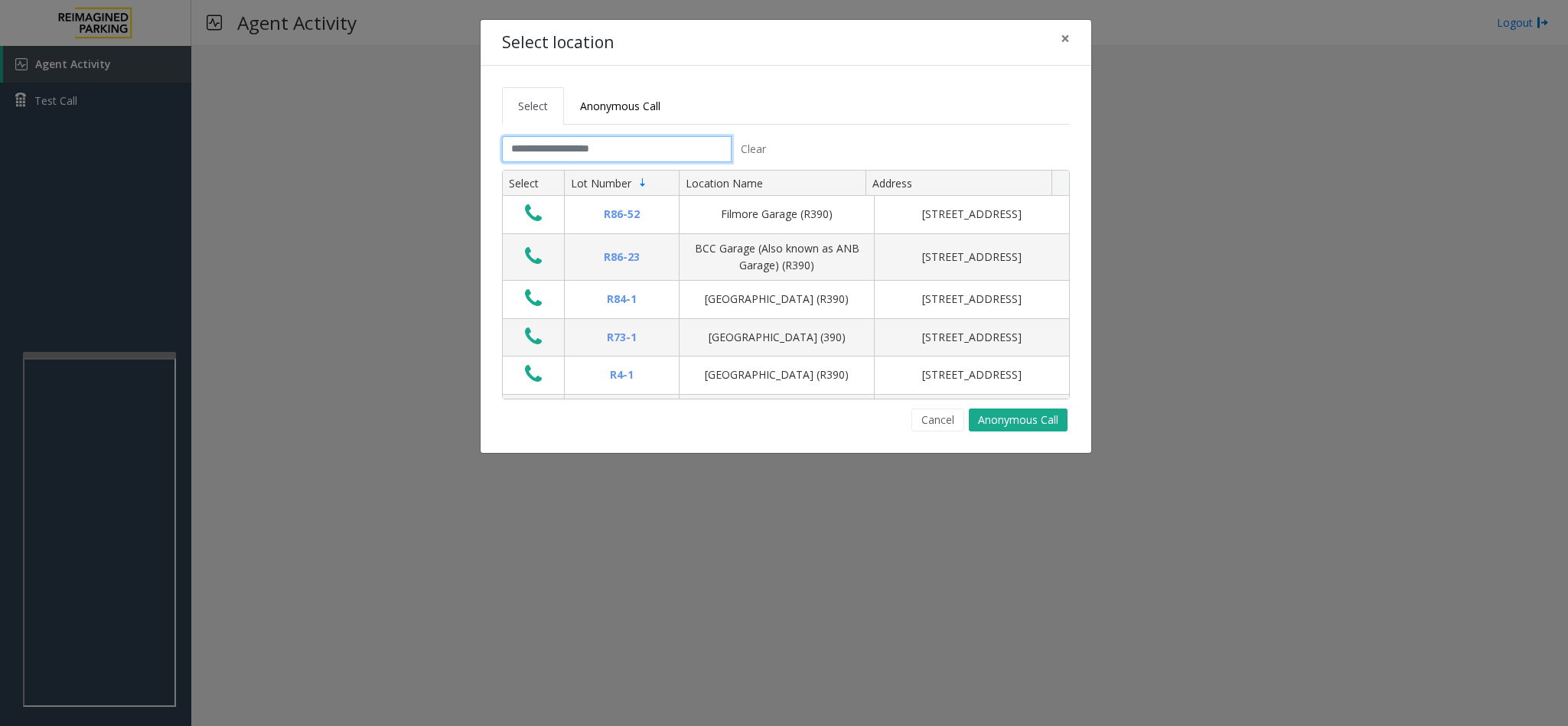
drag, startPoint x: 593, startPoint y: 146, endPoint x: 600, endPoint y: 138, distance: 10.6
click at [596, 143] on input "text" at bounding box center [617, 149] width 229 height 26
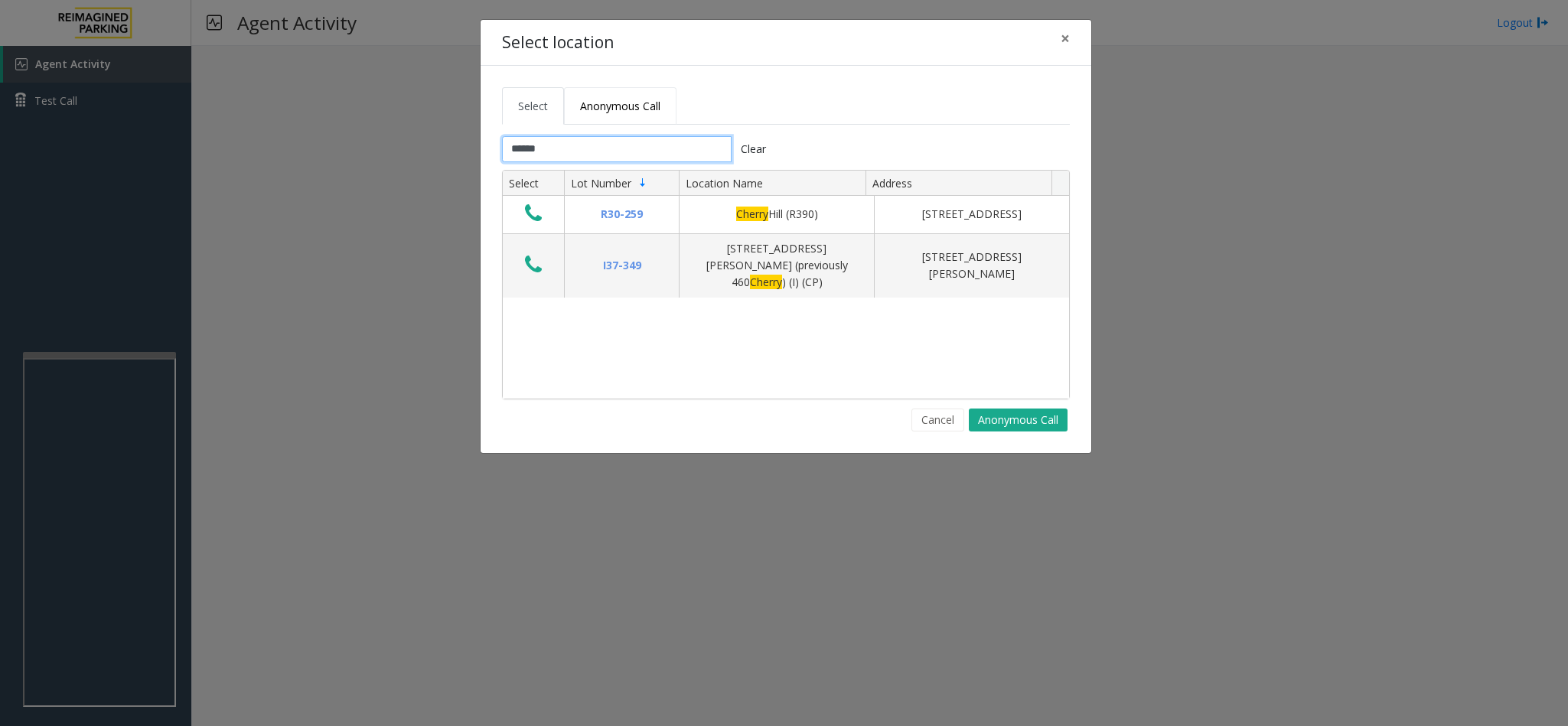
type input "******"
click at [607, 102] on span "Anonymous Call" at bounding box center [620, 106] width 81 height 15
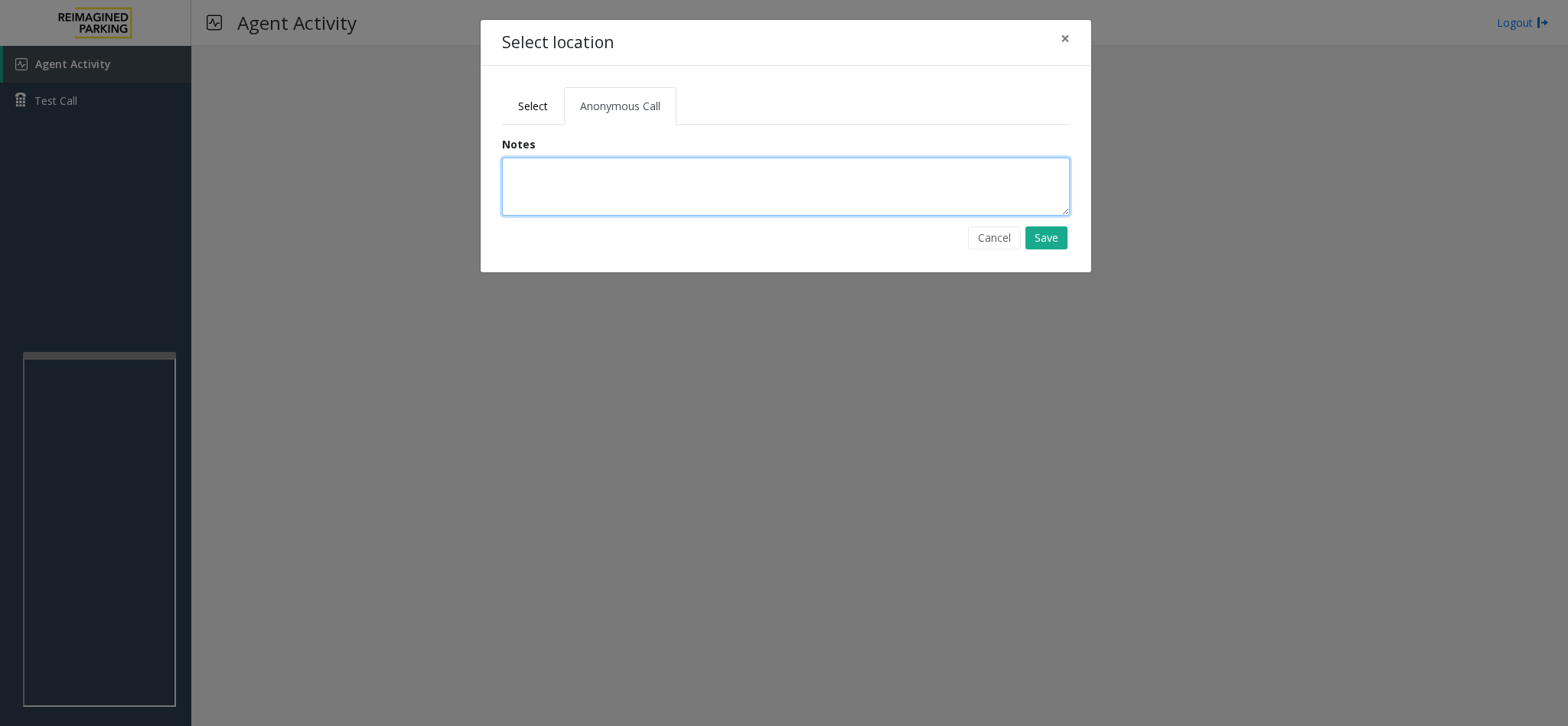
drag, startPoint x: 607, startPoint y: 189, endPoint x: 621, endPoint y: 179, distance: 17.2
click at [618, 182] on textarea at bounding box center [786, 187] width 568 height 58
type textarea "**********"
click at [1053, 236] on button "Save" at bounding box center [1046, 238] width 42 height 23
click at [529, 108] on span "Select" at bounding box center [533, 106] width 30 height 15
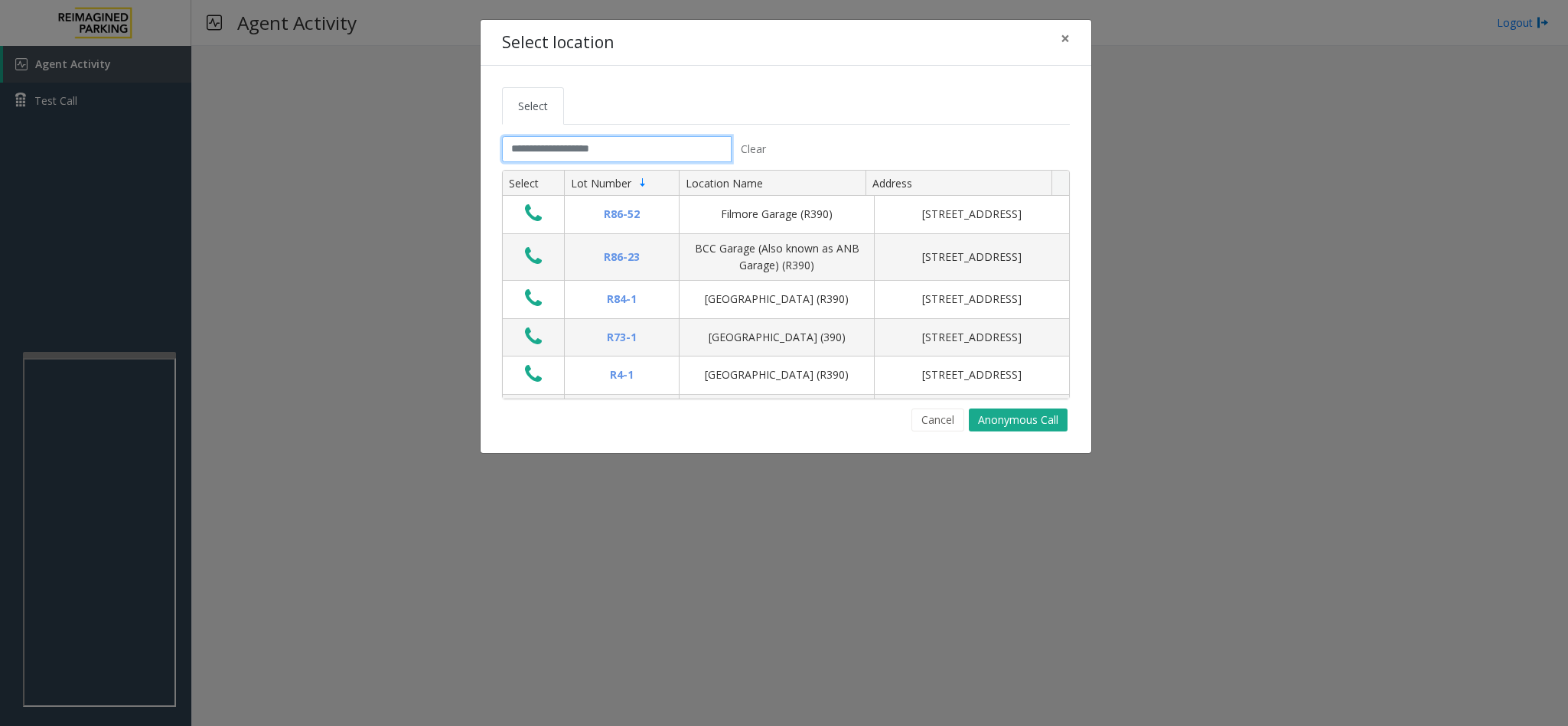
click at [551, 159] on input "text" at bounding box center [617, 149] width 229 height 26
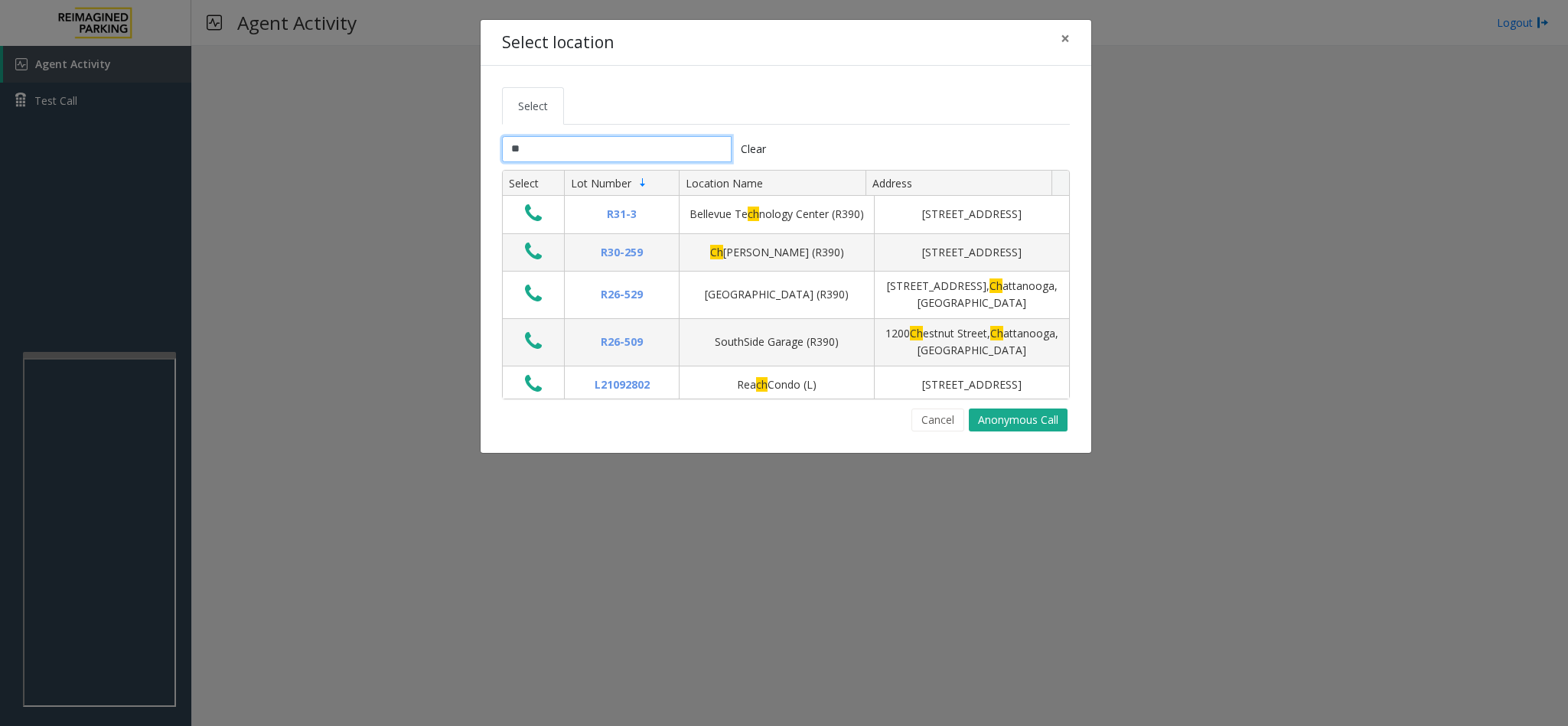
type input "*"
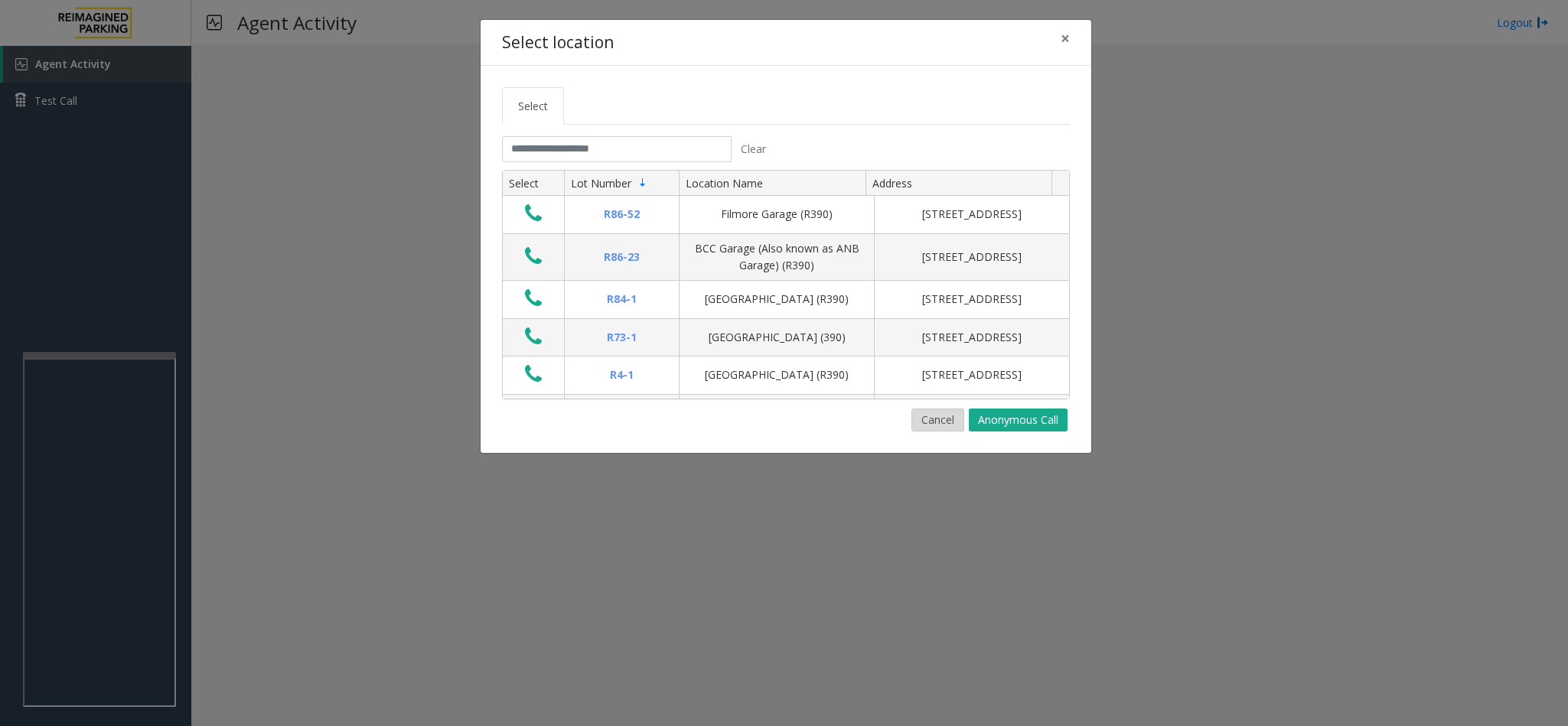
click at [927, 420] on button "Cancel" at bounding box center [938, 420] width 52 height 23
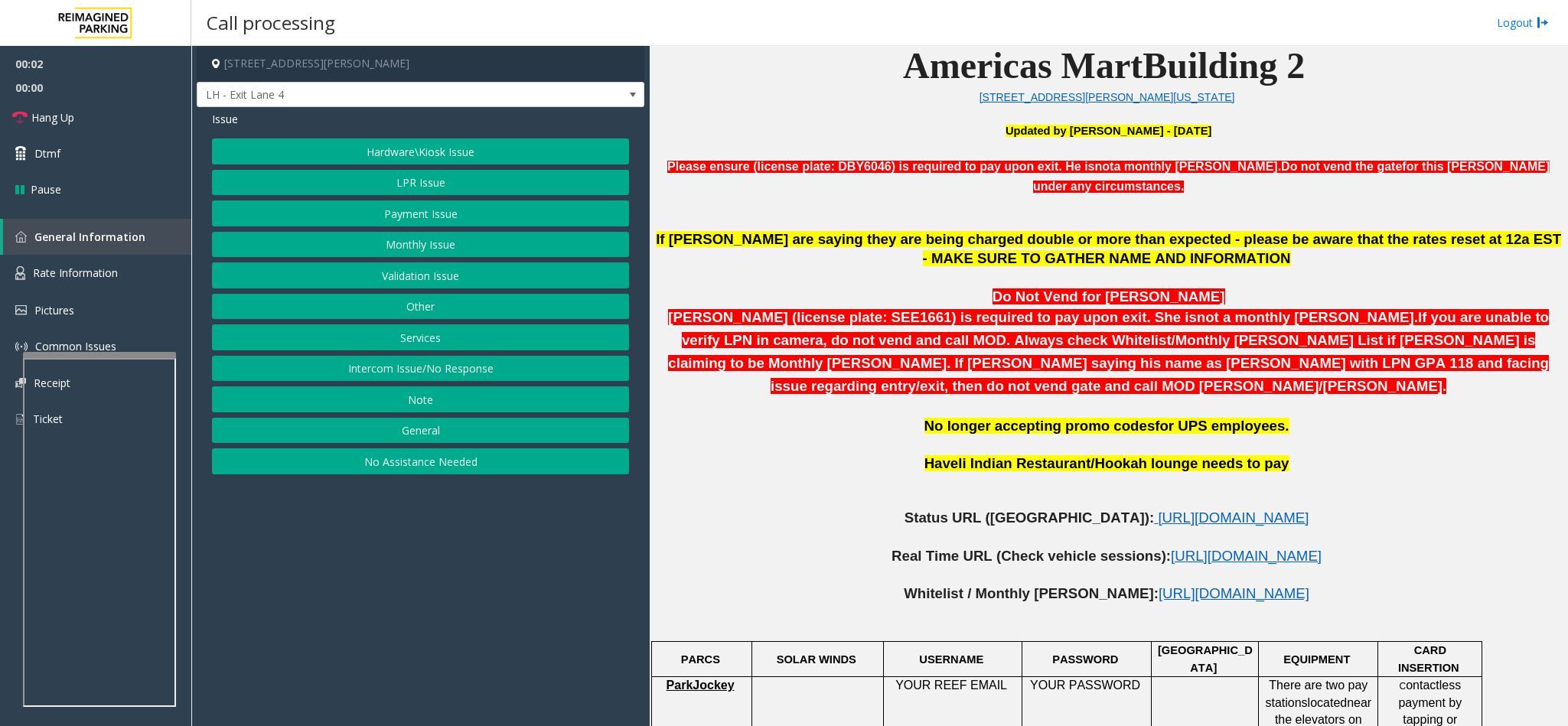
scroll to position [574, 0]
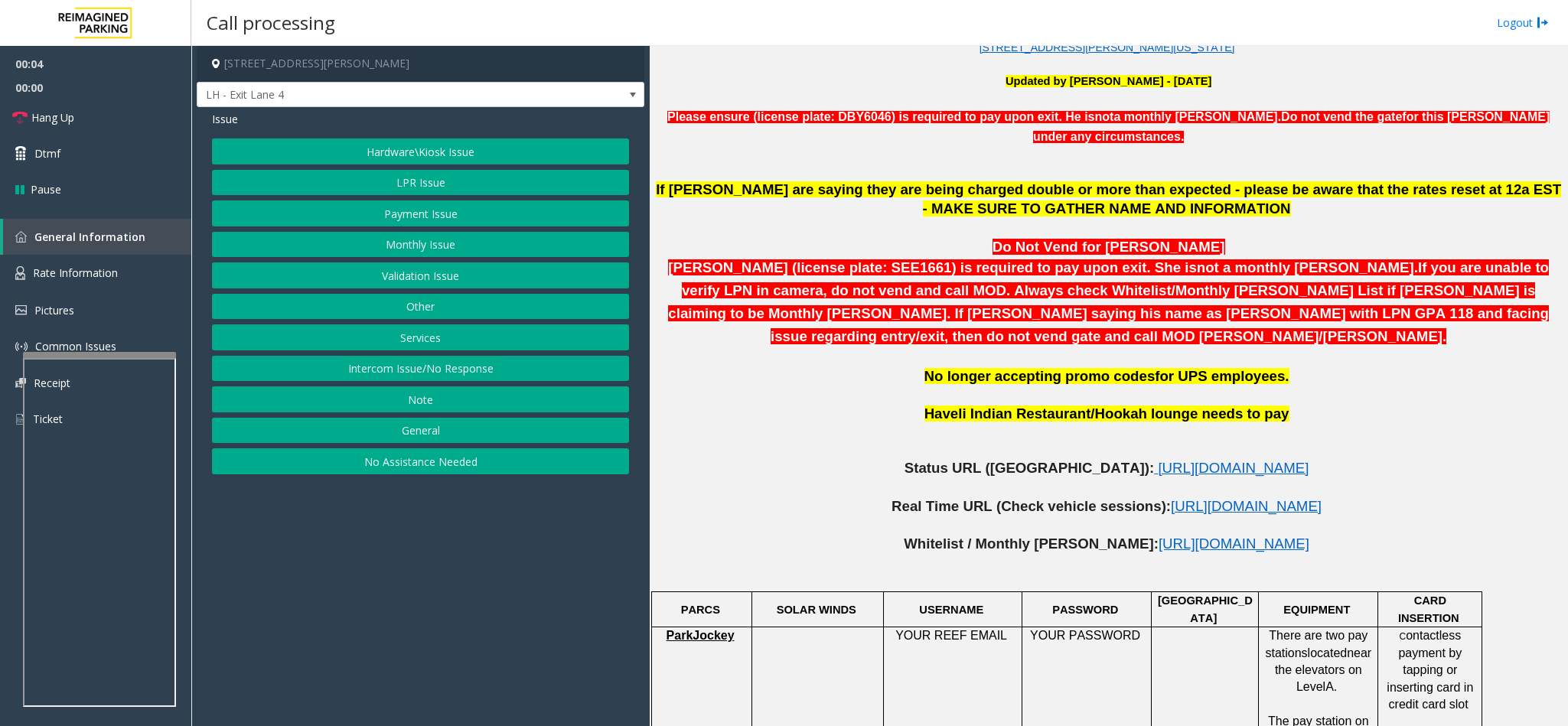
click at [351, 471] on button "No Assistance Needed" at bounding box center [420, 461] width 417 height 26
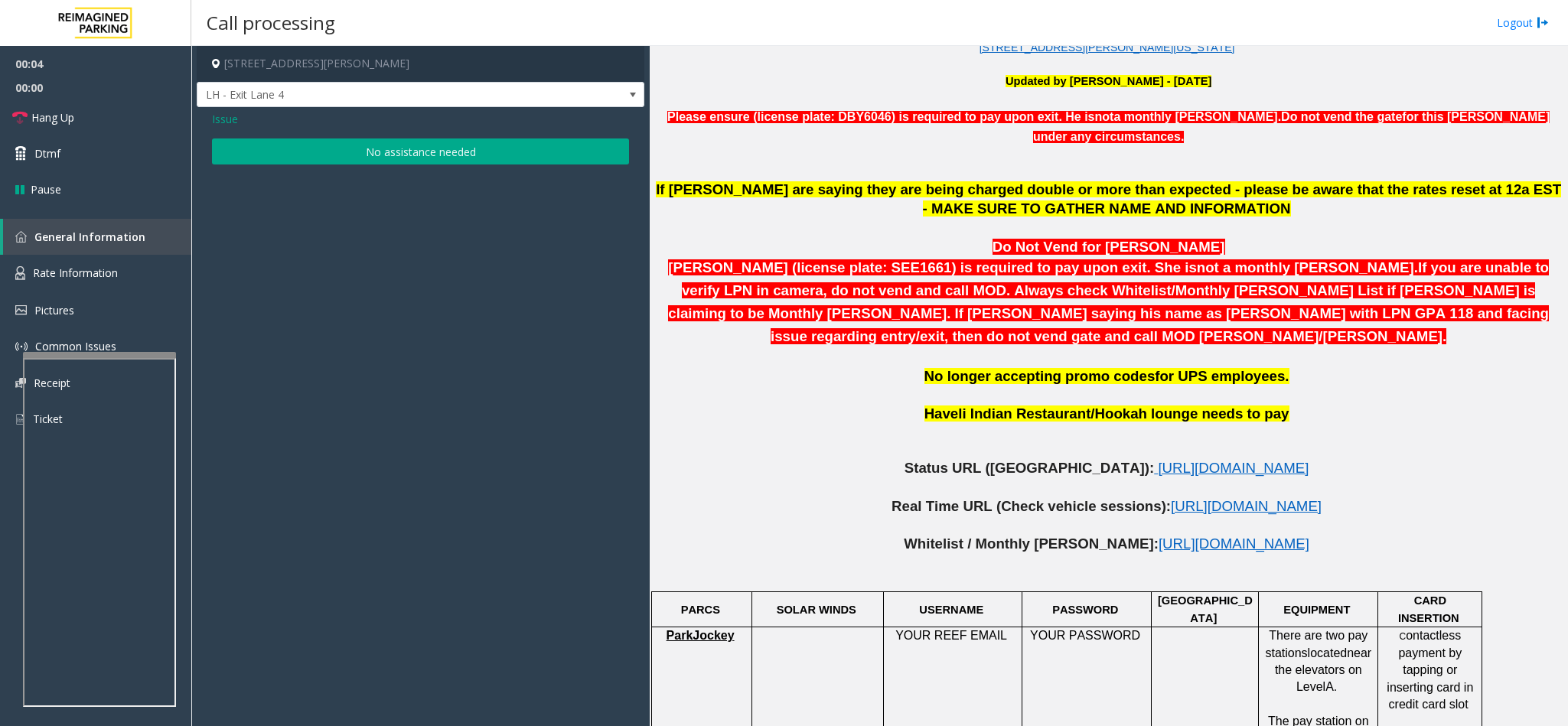
drag, startPoint x: 398, startPoint y: 159, endPoint x: 387, endPoint y: 158, distance: 11.0
click at [398, 159] on button "No assistance needed" at bounding box center [420, 152] width 417 height 26
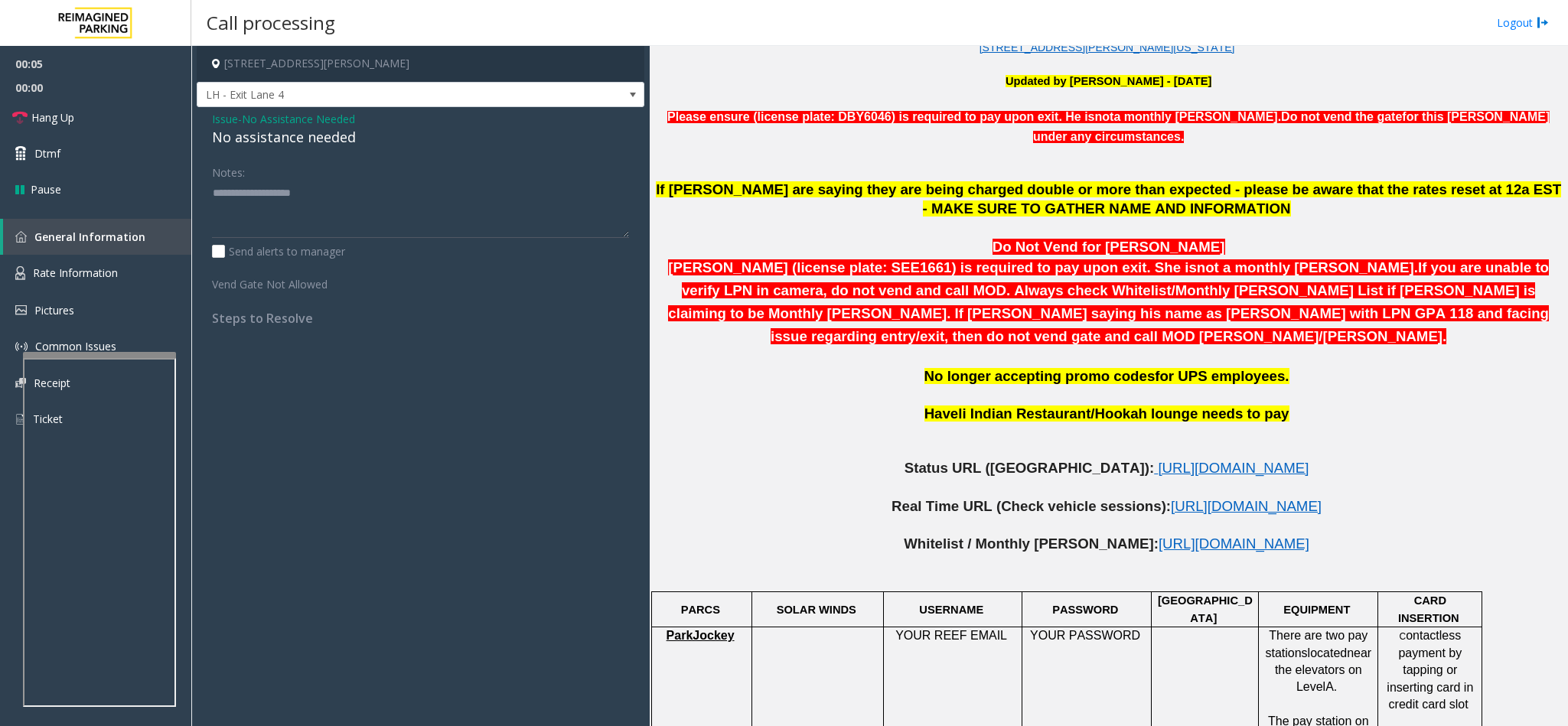
click at [304, 146] on div "No assistance needed" at bounding box center [420, 137] width 417 height 20
click at [303, 142] on div "No assistance needed" at bounding box center [420, 137] width 417 height 20
type textarea "**********"
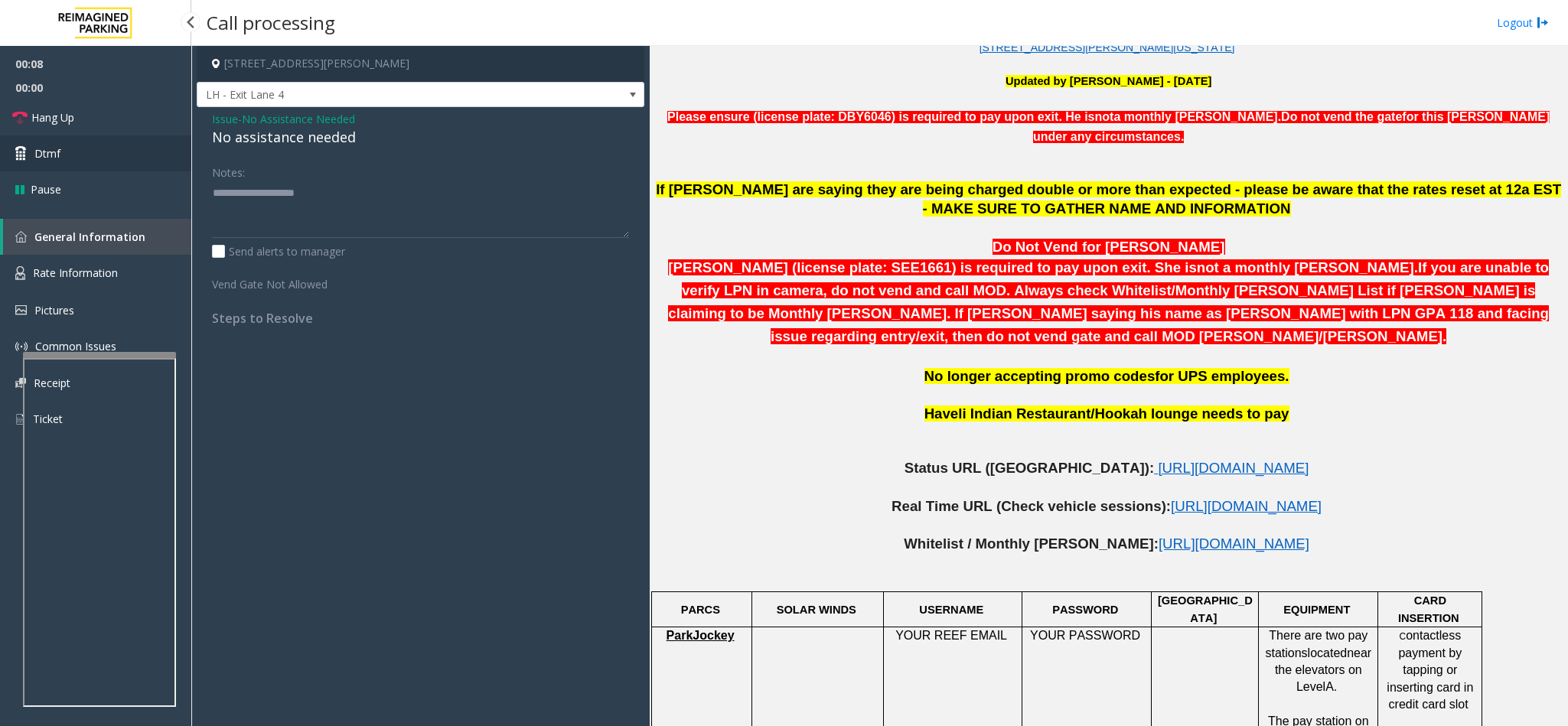
click at [117, 135] on link "Dtmf" at bounding box center [95, 153] width 192 height 36
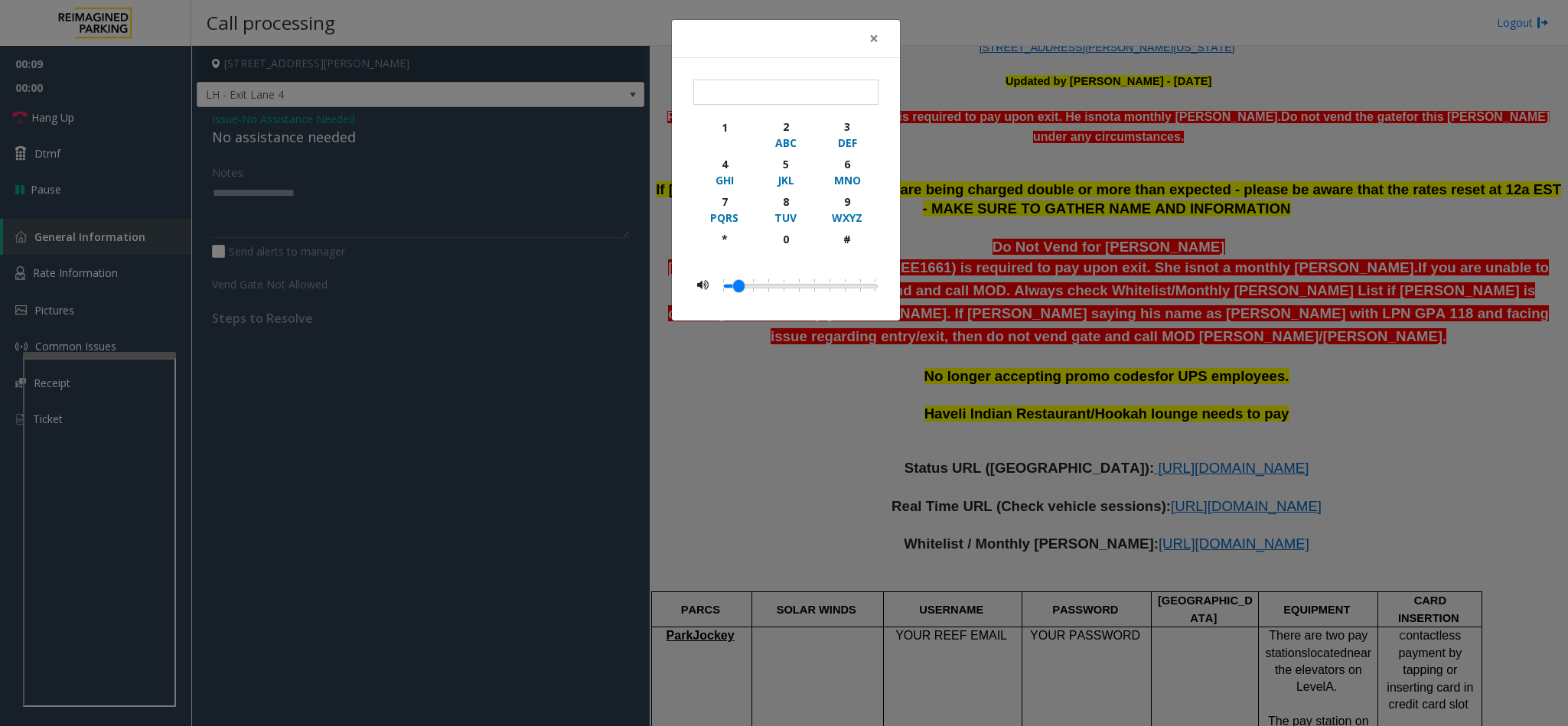
click at [116, 111] on div "× 1 2 ABC 3 DEF 4 GHI 5 JKL 6 MNO 7 PQRS 8 TUV 9 WXYZ * 0 #" at bounding box center [784, 363] width 1568 height 726
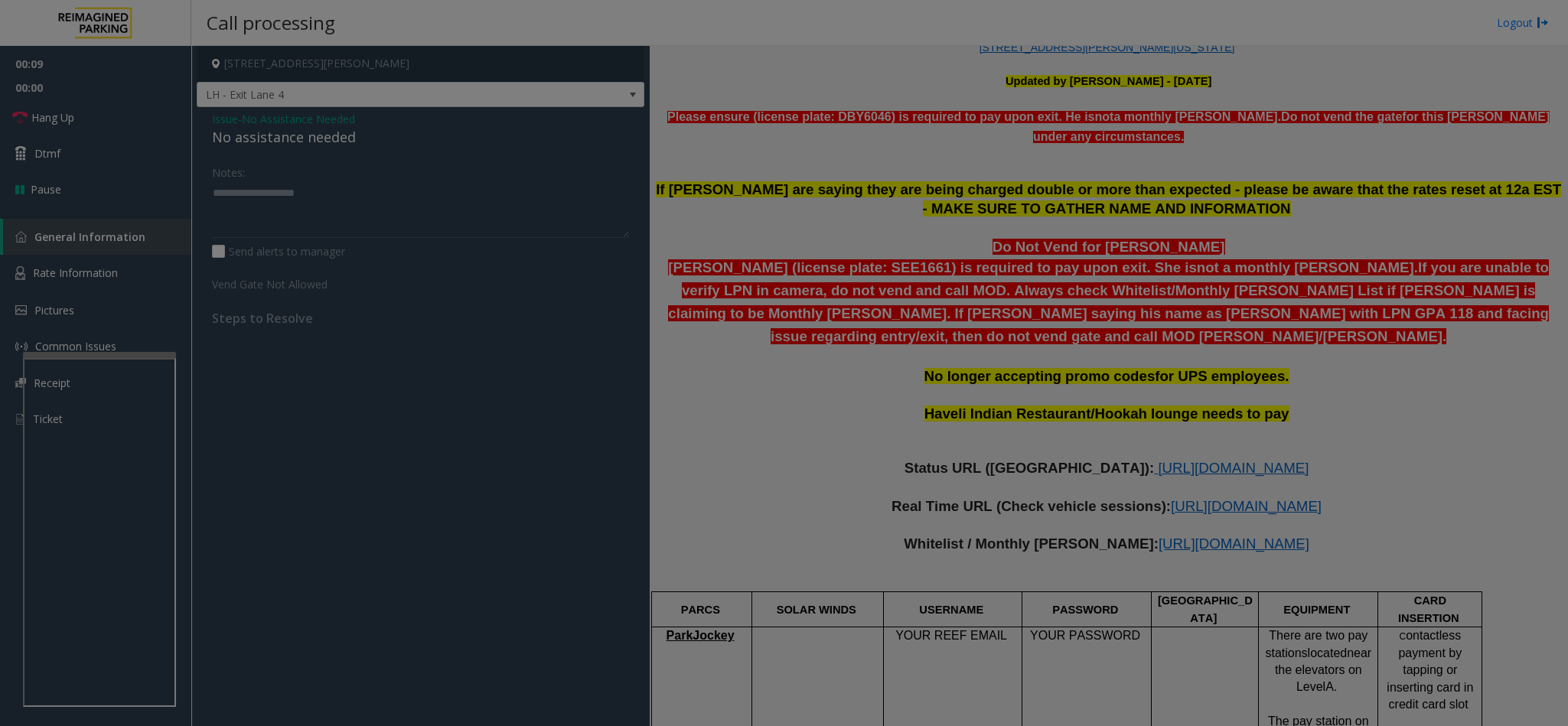
click at [115, 113] on body "00:09 00:00 Hang Up Dtmf Pause General Information Rate Information Pictures Co…" at bounding box center [784, 363] width 1568 height 726
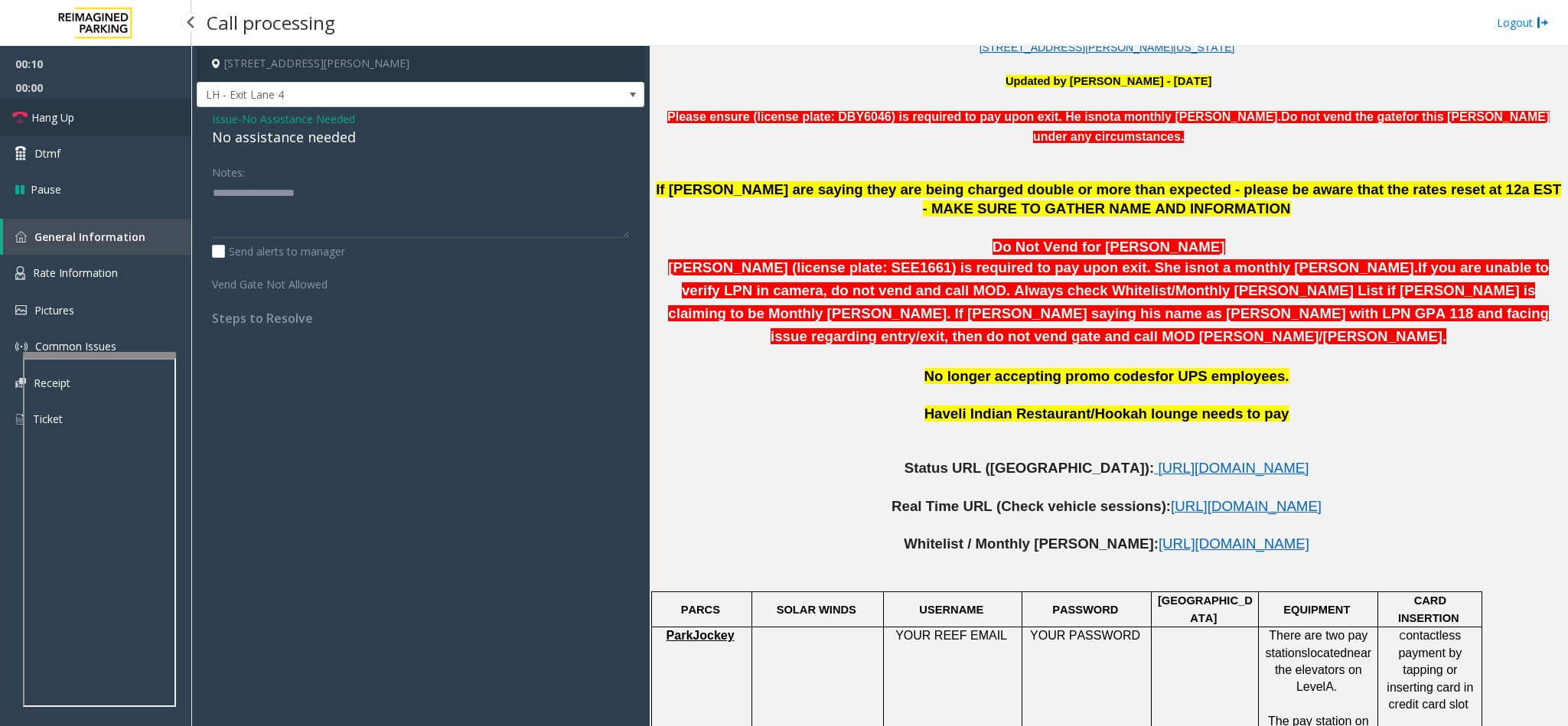
click at [115, 113] on link "Hang Up" at bounding box center [95, 117] width 192 height 36
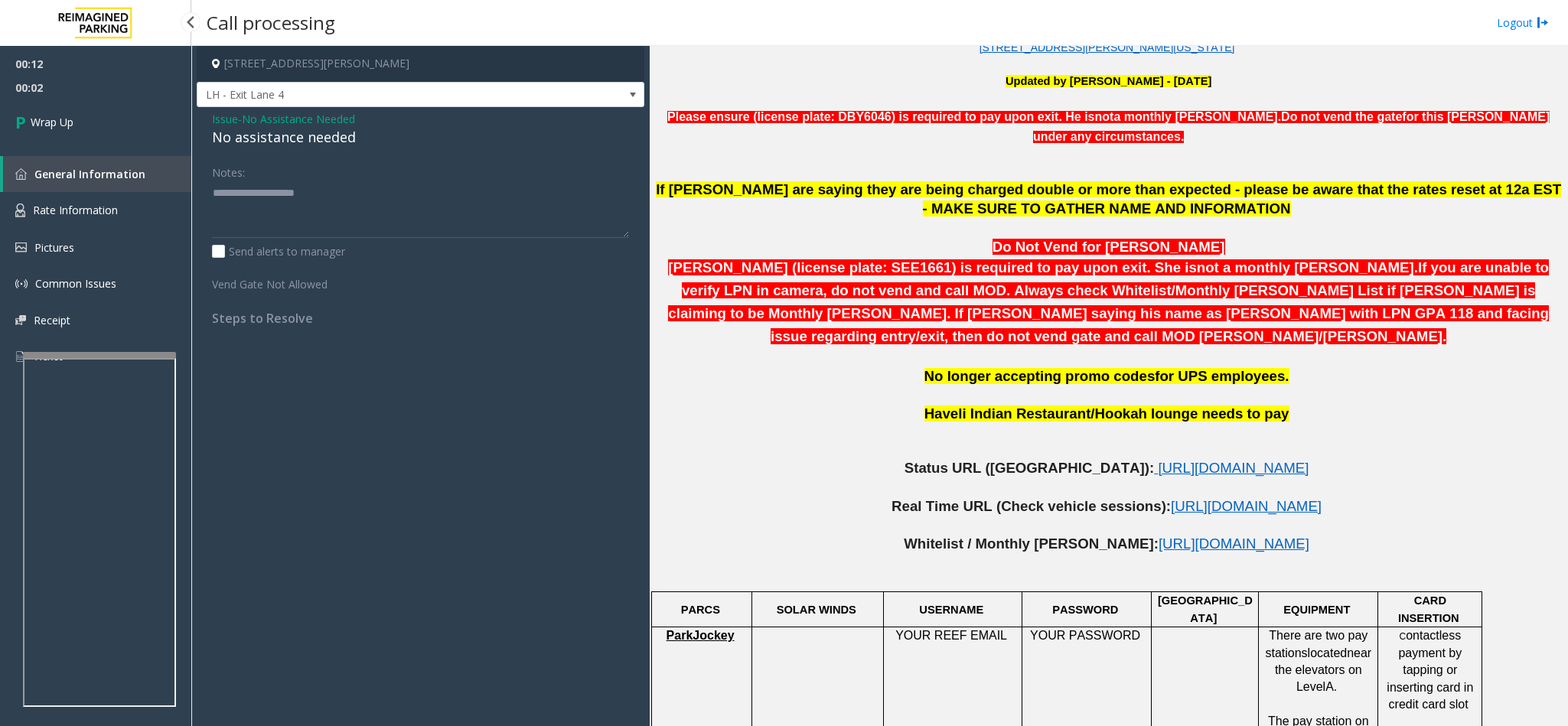
click at [129, 148] on div "00:12 00:02 Wrap Up General Information Rate Information Pictures Common Issues…" at bounding box center [95, 216] width 192 height 341
click at [131, 138] on link "Wrap Up" at bounding box center [95, 121] width 192 height 45
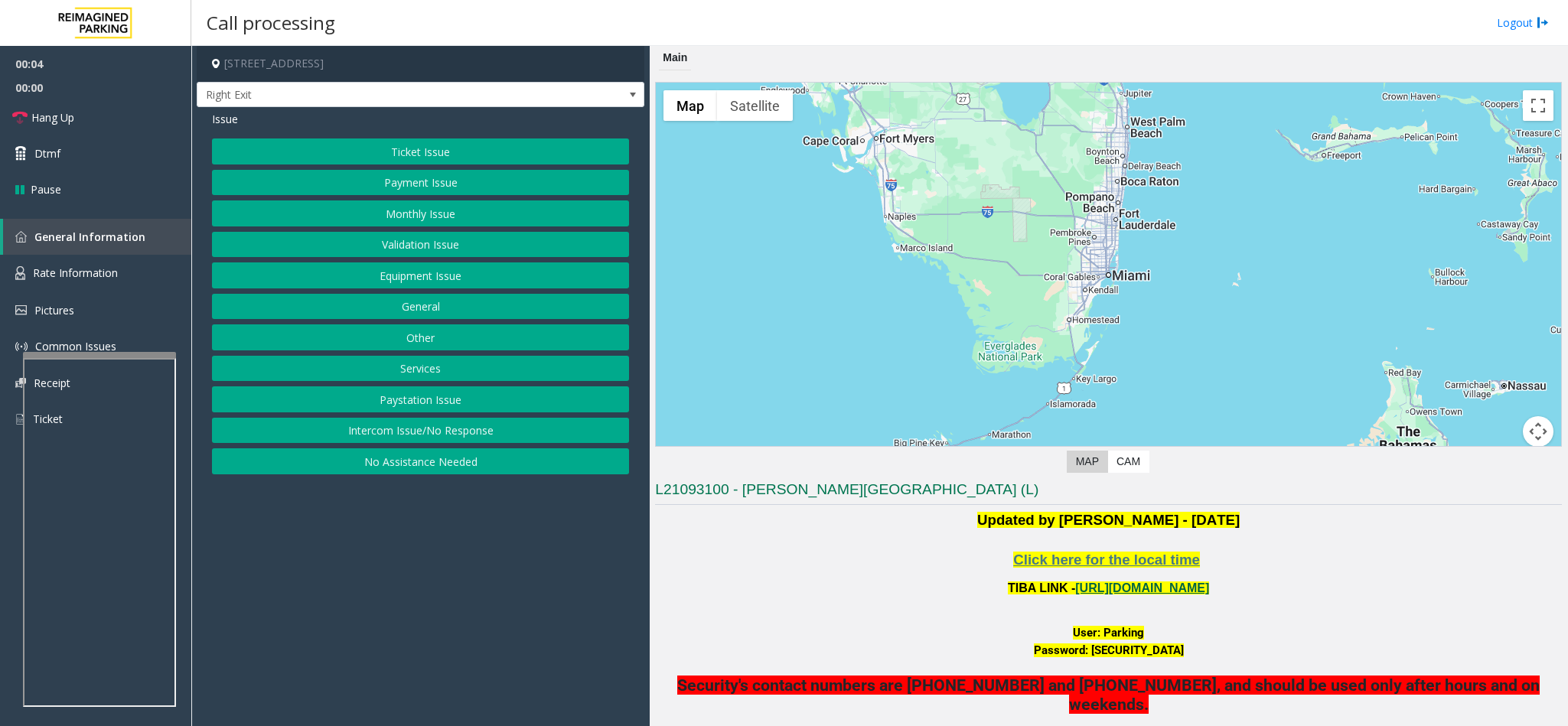
scroll to position [115, 0]
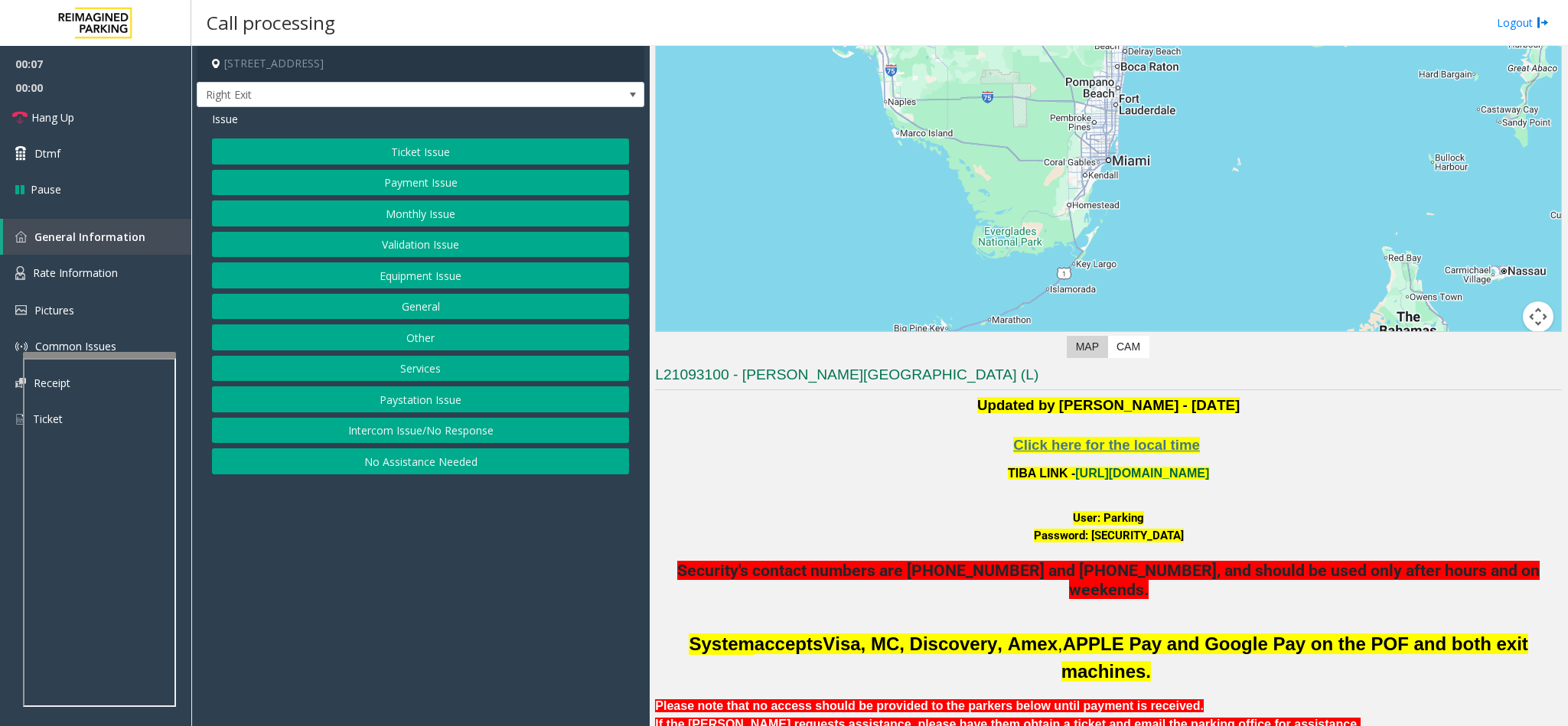
click at [1075, 475] on link "https://wellsfargoctr-web.sp.tibaparking.net/" at bounding box center [1142, 472] width 134 height 13
drag, startPoint x: 1097, startPoint y: 521, endPoint x: 1132, endPoint y: 515, distance: 35.5
click at [1132, 515] on font "User: Parking" at bounding box center [1108, 518] width 71 height 14
copy font "Parking"
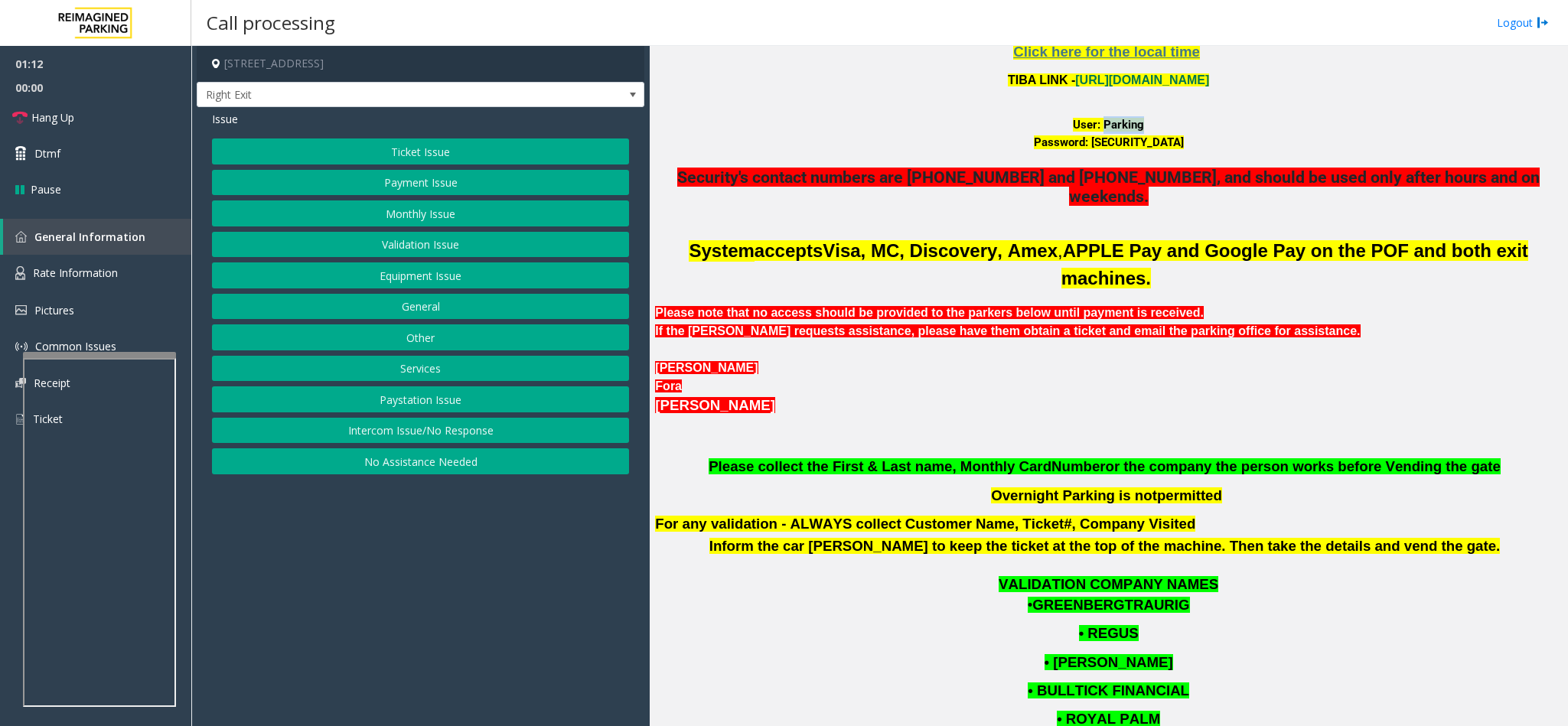
scroll to position [394, 0]
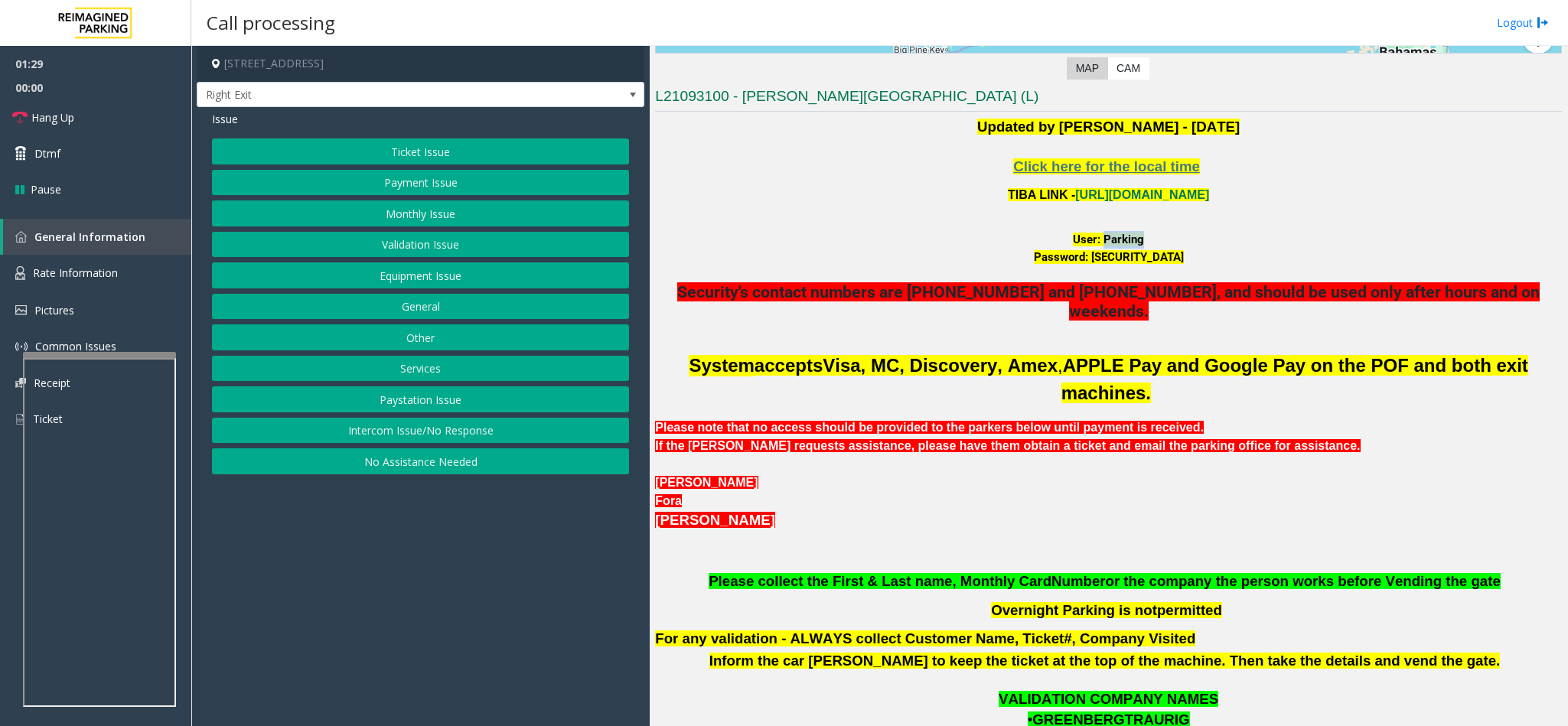
click at [445, 283] on button "Equipment Issue" at bounding box center [420, 275] width 417 height 26
click at [445, 283] on button "Gate / Door Won't Open" at bounding box center [420, 275] width 417 height 26
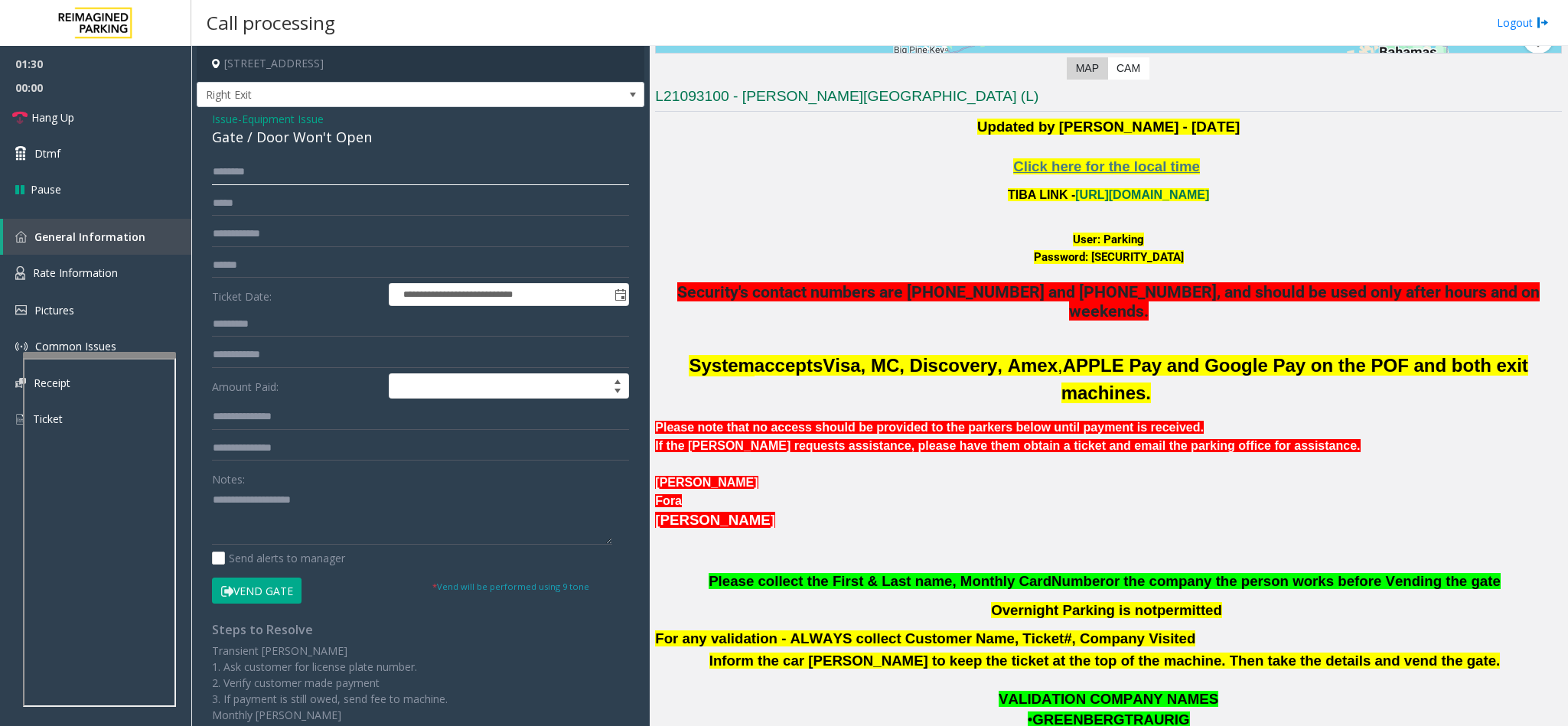
click at [315, 165] on input "text" at bounding box center [420, 172] width 417 height 26
click at [114, 129] on link "Hang Up" at bounding box center [95, 117] width 192 height 36
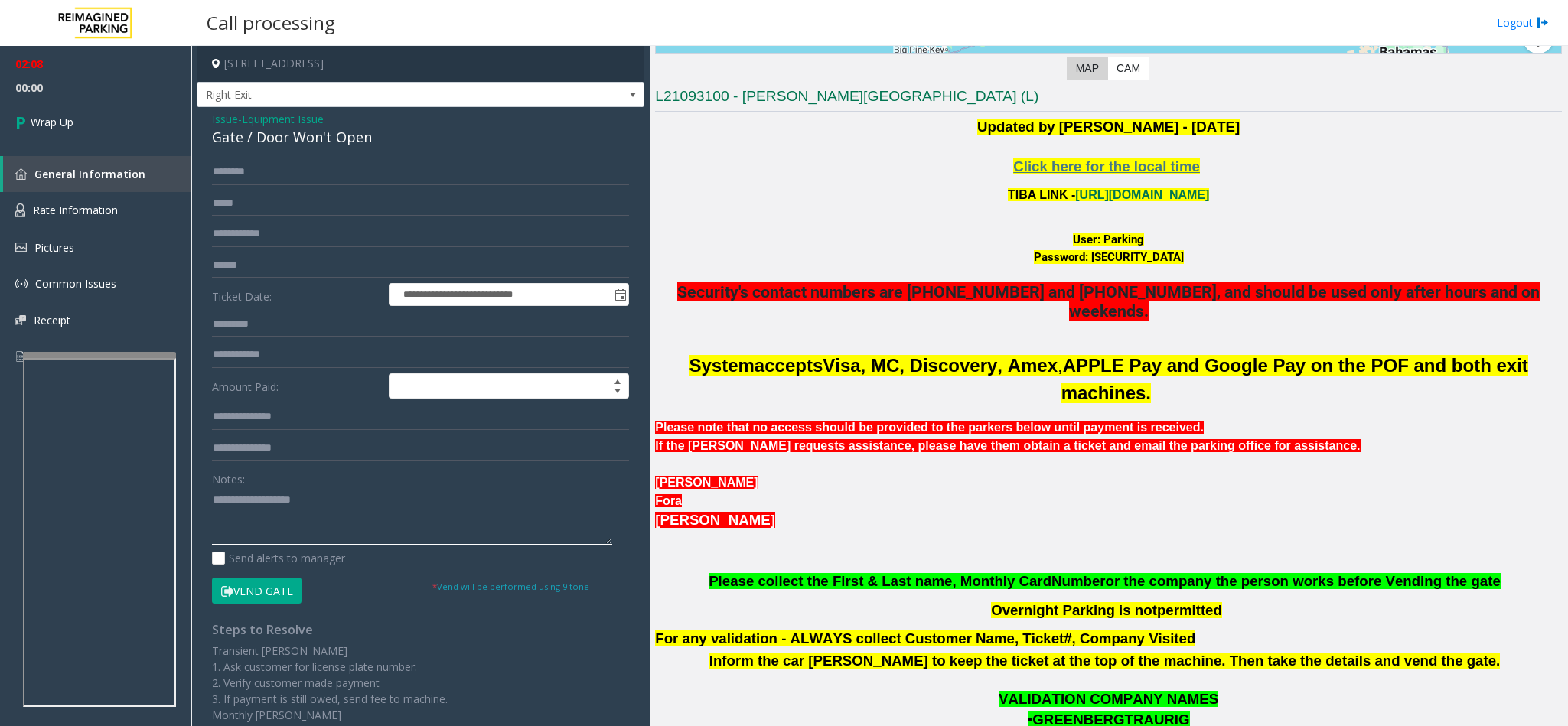
click at [290, 509] on textarea at bounding box center [412, 516] width 401 height 57
type textarea "**********"
click at [42, 117] on span "Wrap Up" at bounding box center [52, 121] width 43 height 17
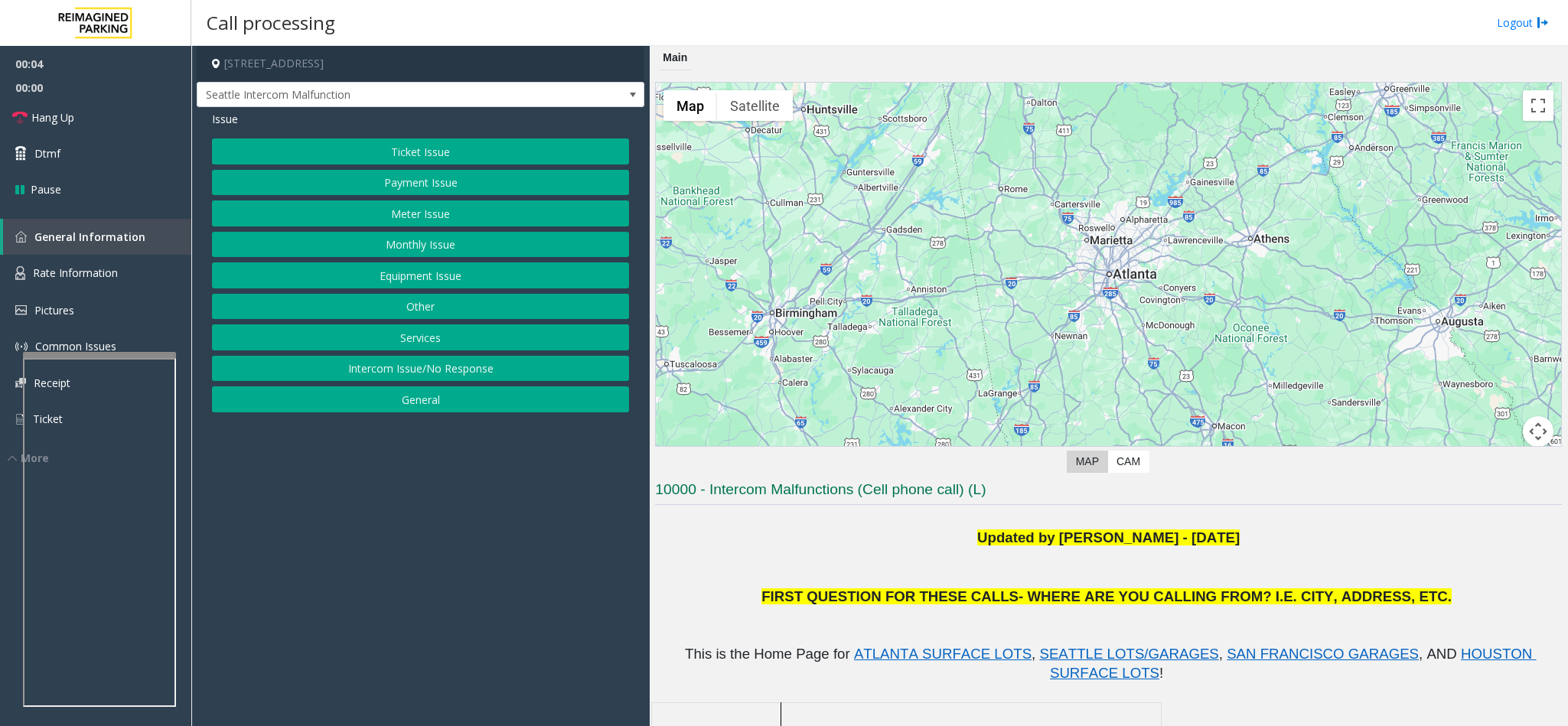
click at [421, 281] on button "Equipment Issue" at bounding box center [420, 275] width 417 height 26
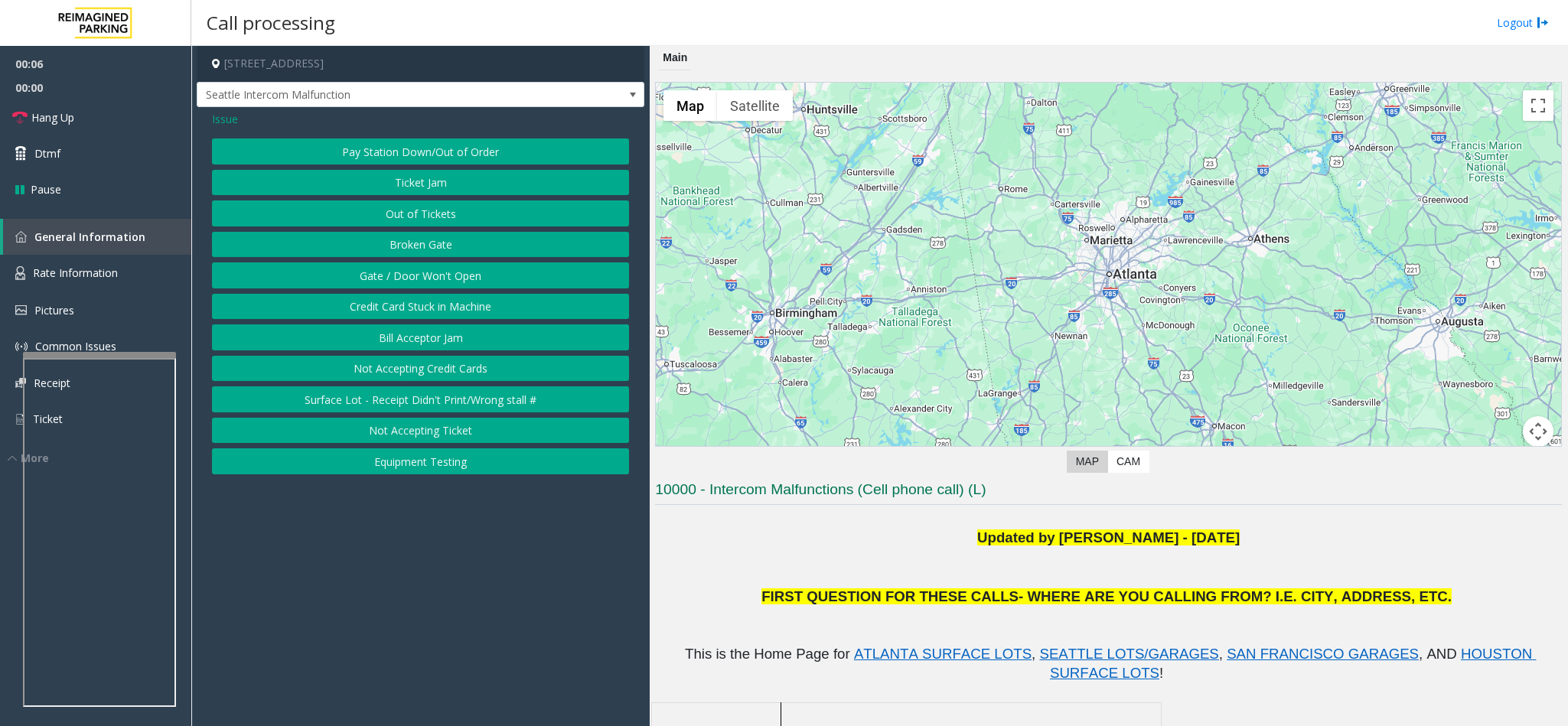
click at [414, 178] on button "Ticket Jam" at bounding box center [420, 183] width 417 height 26
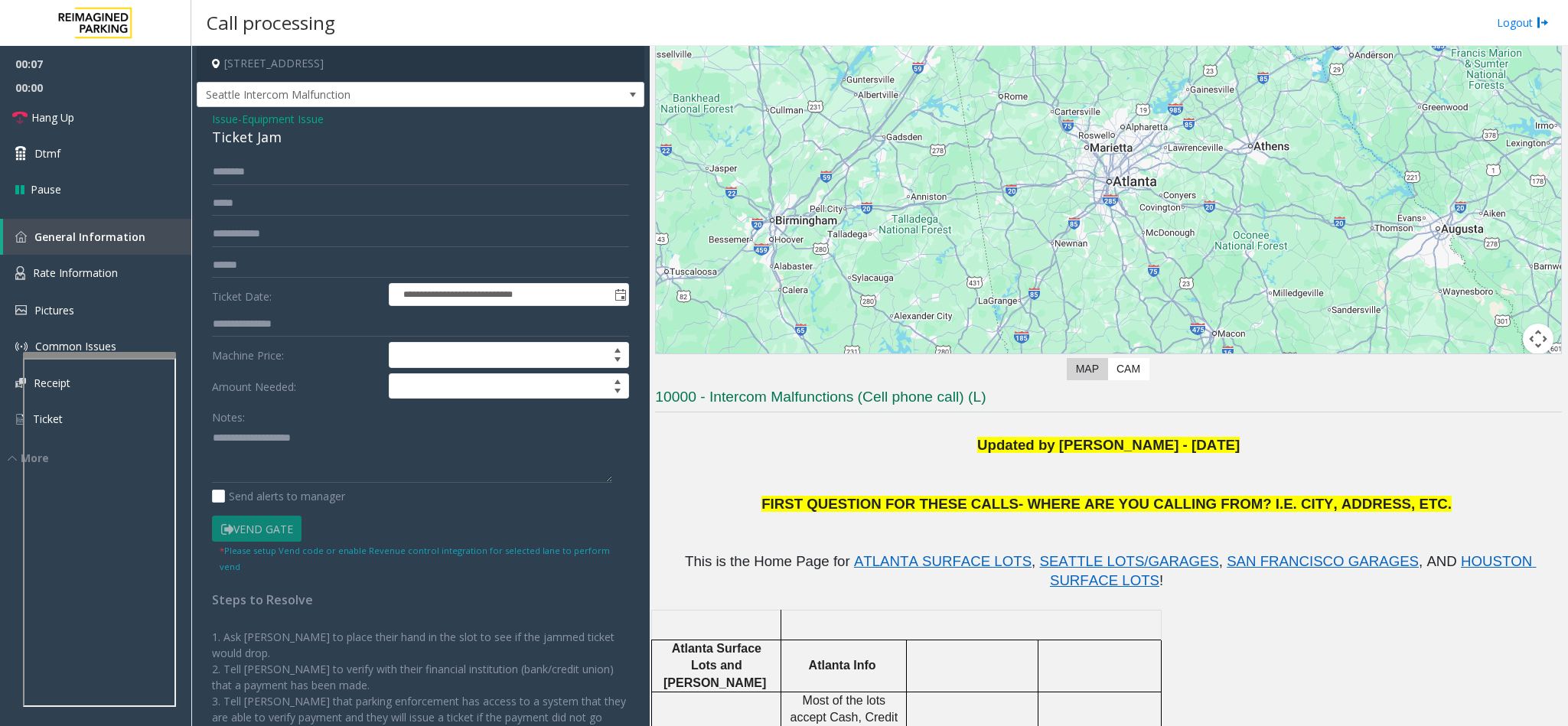
scroll to position [344, 0]
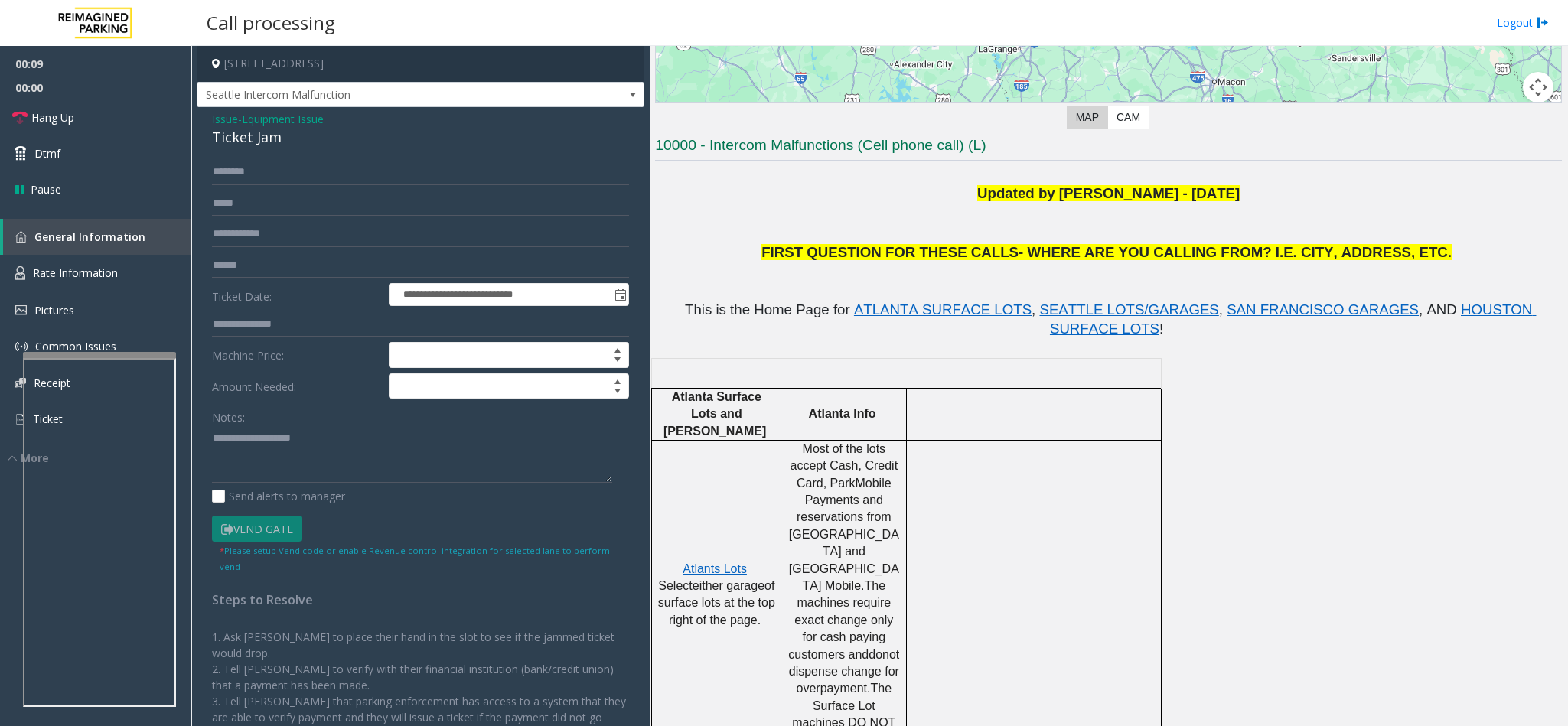
click at [244, 138] on div "Ticket Jam" at bounding box center [420, 137] width 417 height 20
click at [212, 441] on textarea at bounding box center [412, 454] width 401 height 57
click at [340, 445] on textarea at bounding box center [412, 454] width 401 height 57
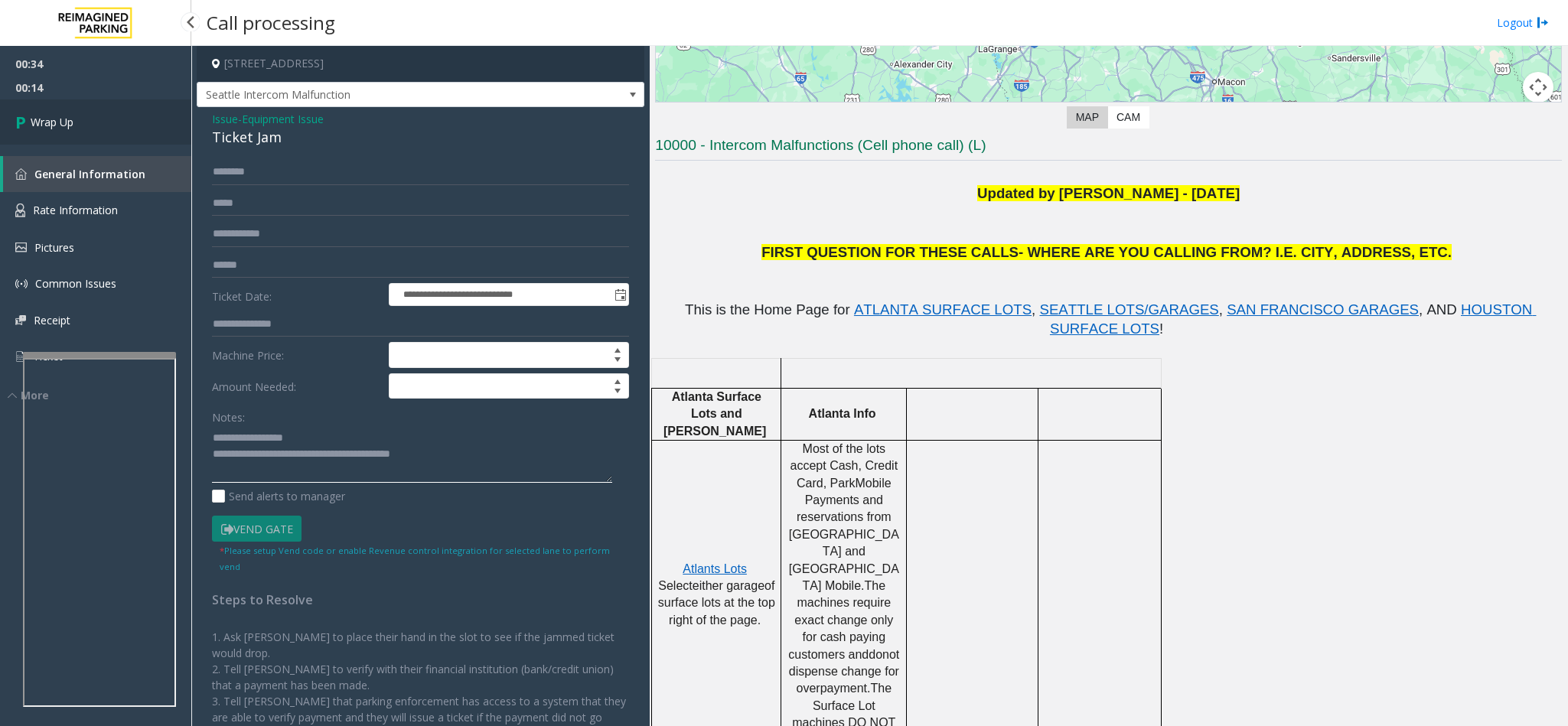
type textarea "**********"
click at [121, 116] on link "Wrap Up" at bounding box center [95, 121] width 192 height 45
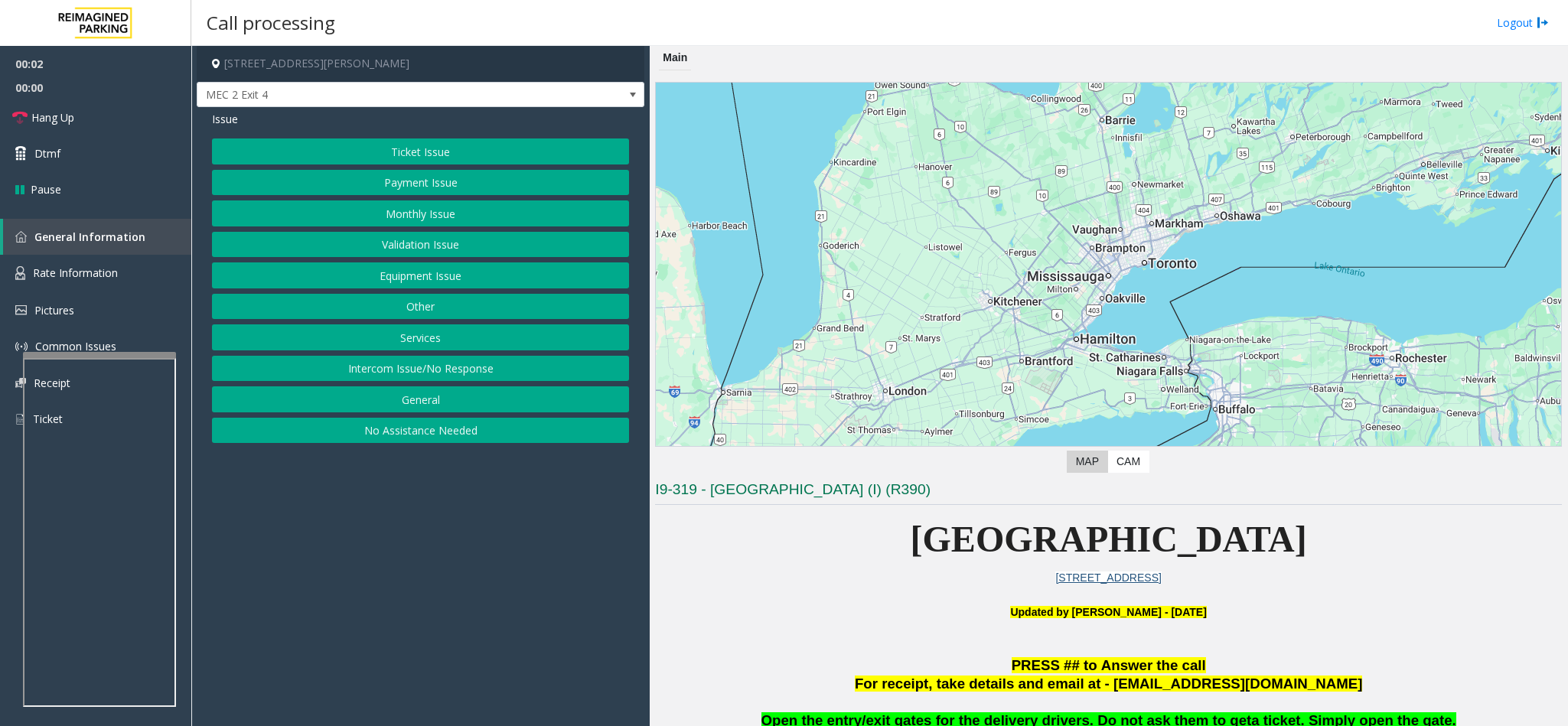
scroll to position [229, 0]
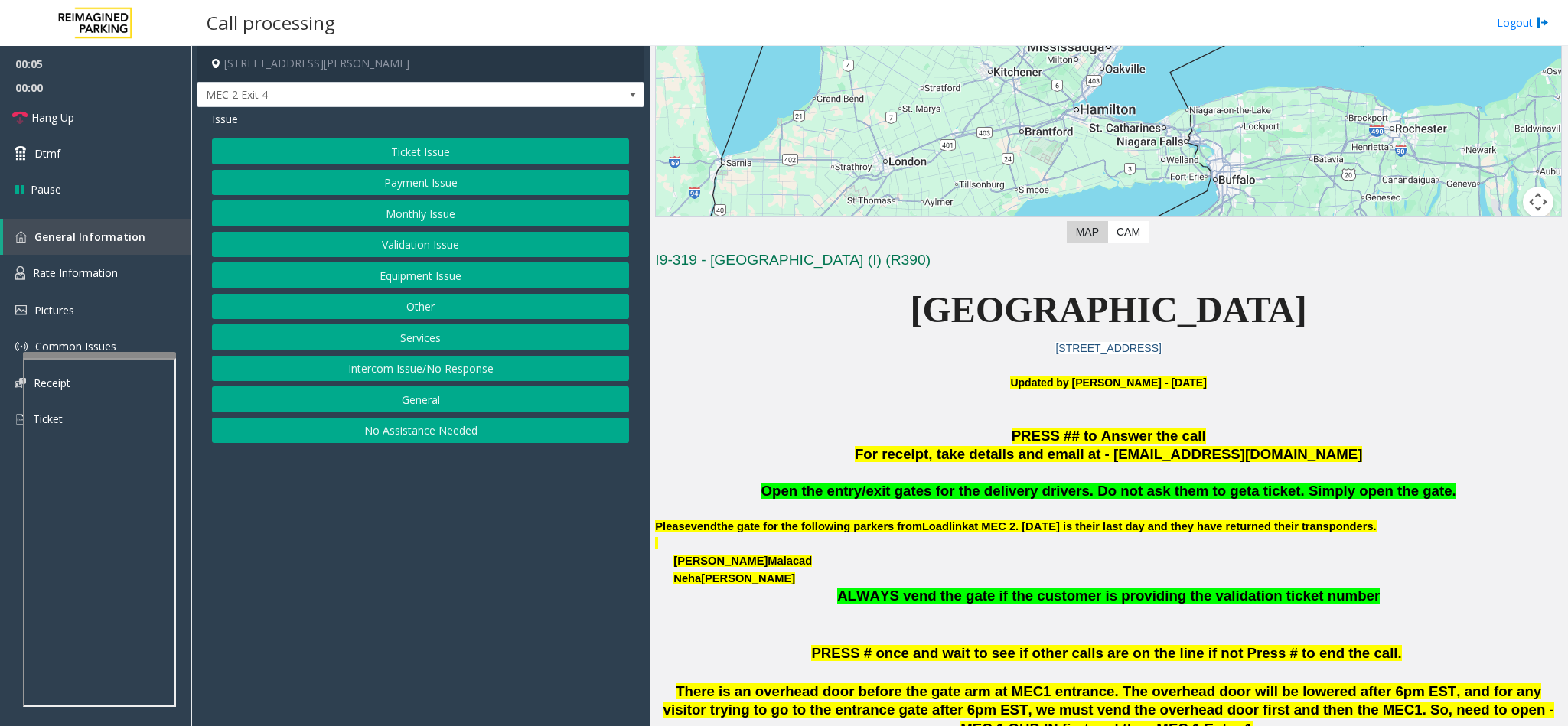
click at [437, 278] on button "Equipment Issue" at bounding box center [420, 275] width 417 height 26
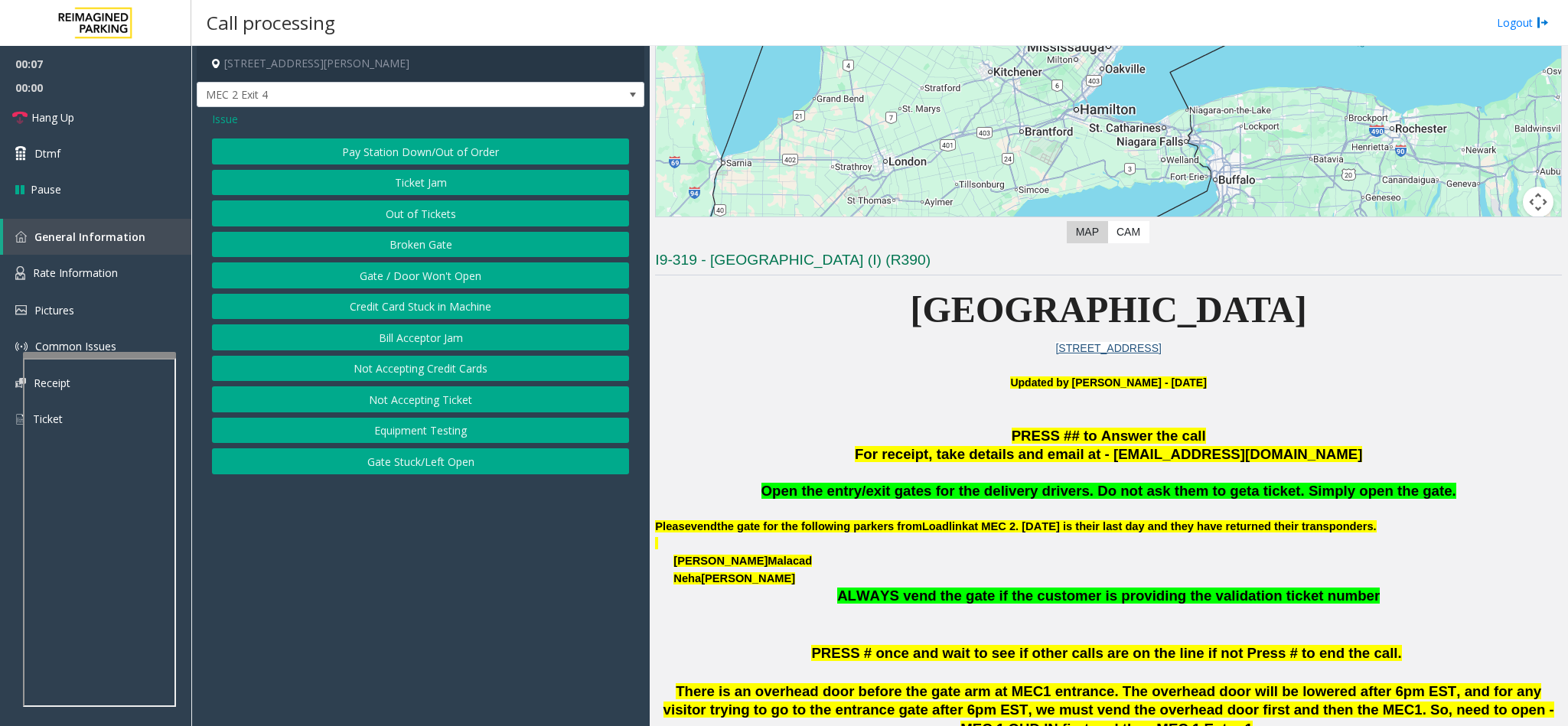
click at [416, 283] on button "Gate / Door Won't Open" at bounding box center [420, 275] width 417 height 26
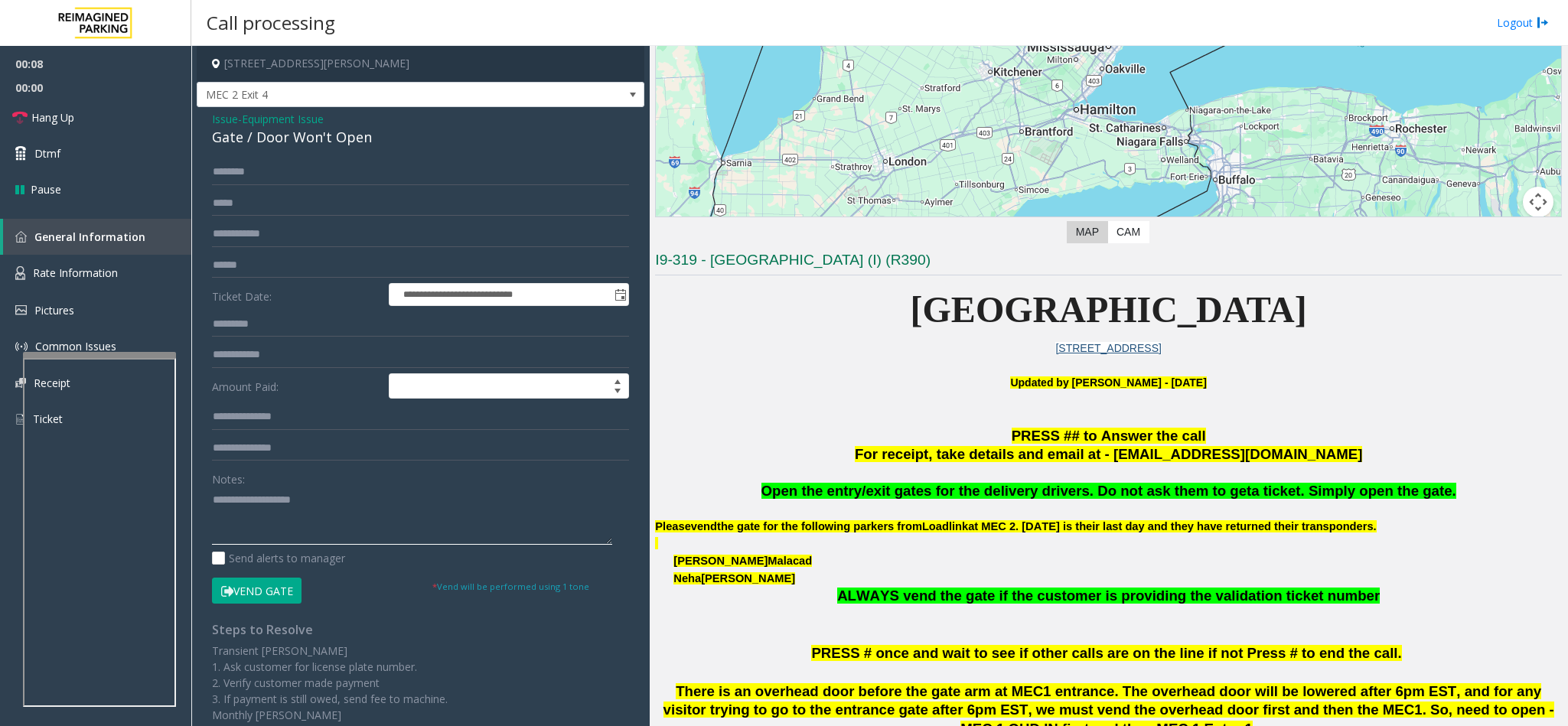
click at [324, 519] on textarea at bounding box center [412, 516] width 401 height 57
type textarea "**********"
click at [249, 175] on input "text" at bounding box center [420, 172] width 417 height 26
type input "****"
type input "********"
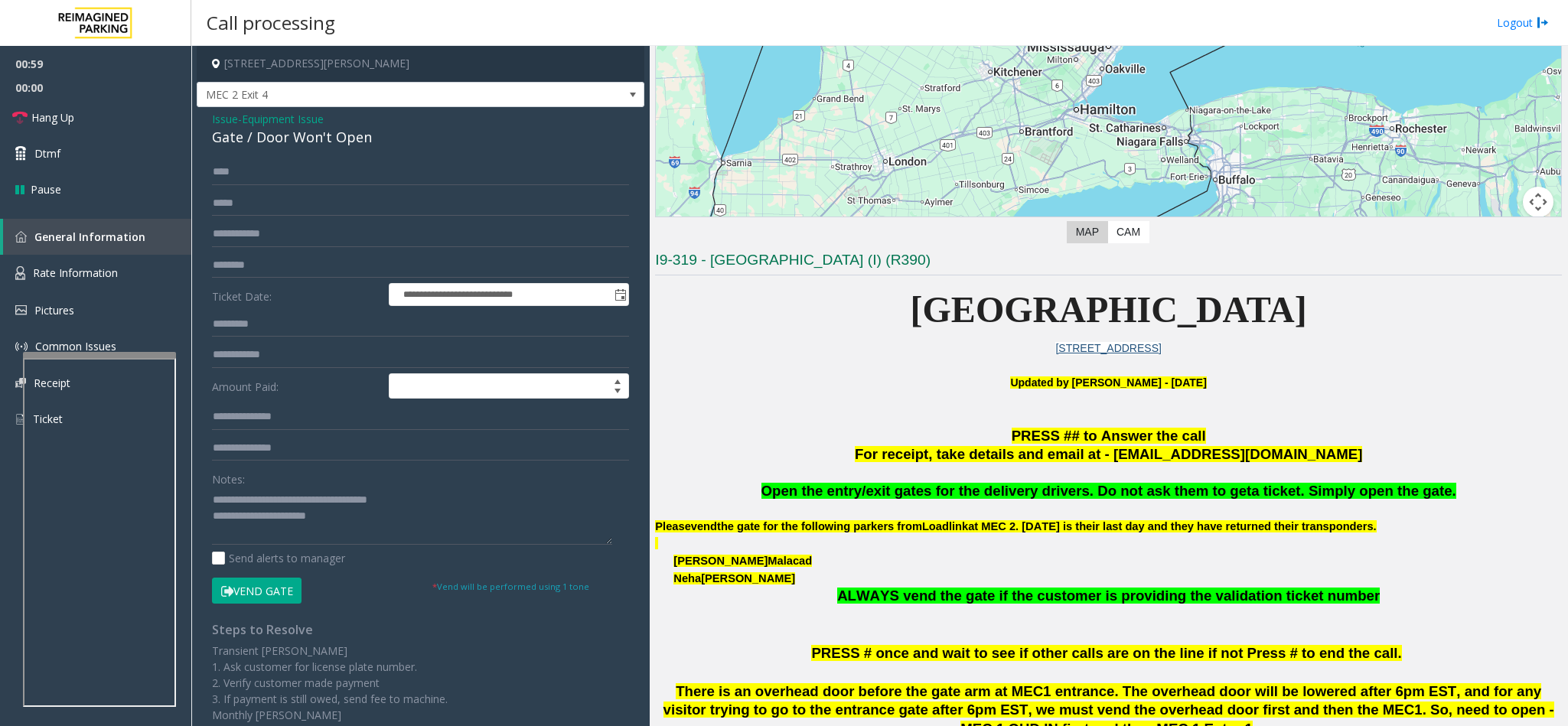
click at [232, 590] on icon at bounding box center [227, 591] width 13 height 11
click at [372, 517] on textarea at bounding box center [412, 516] width 401 height 57
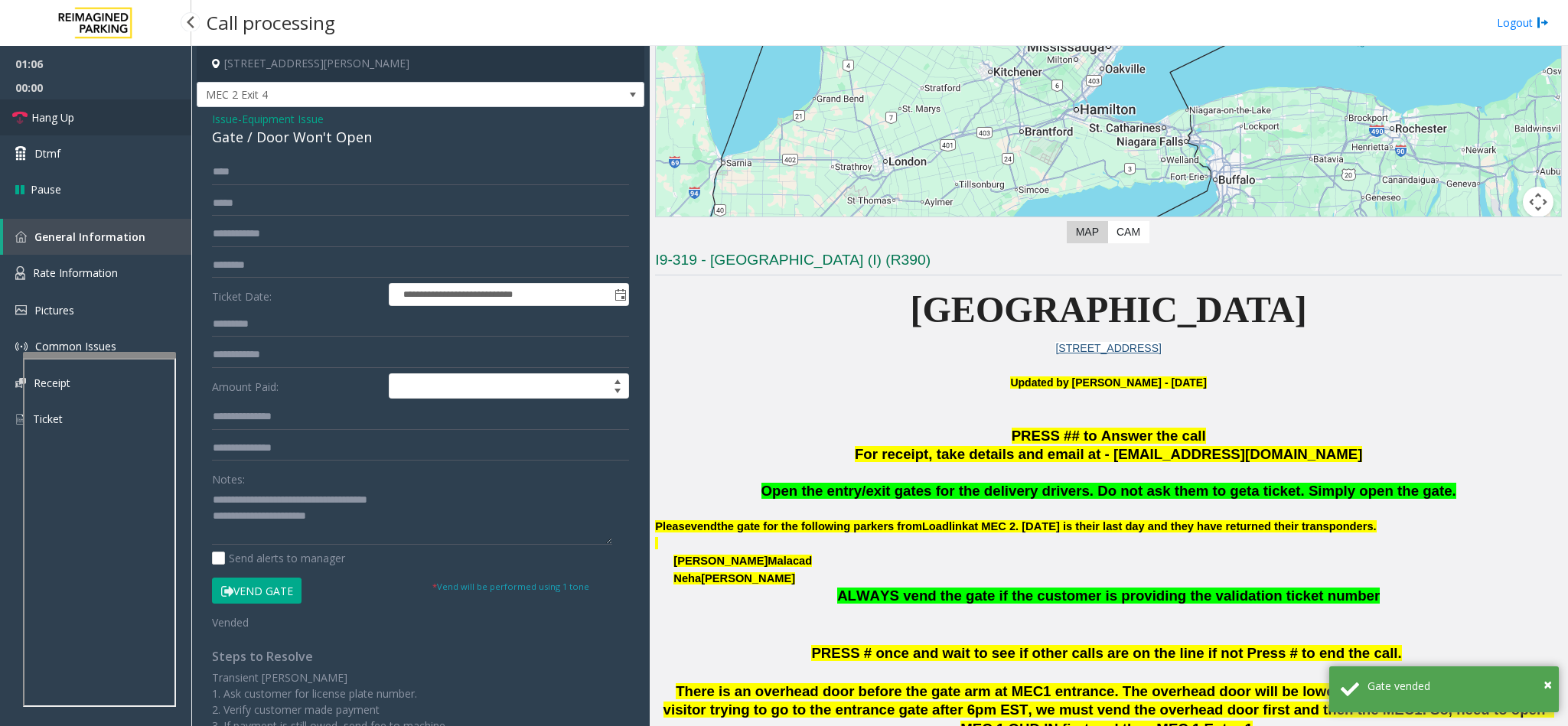
click at [128, 115] on link "Hang Up" at bounding box center [95, 117] width 192 height 36
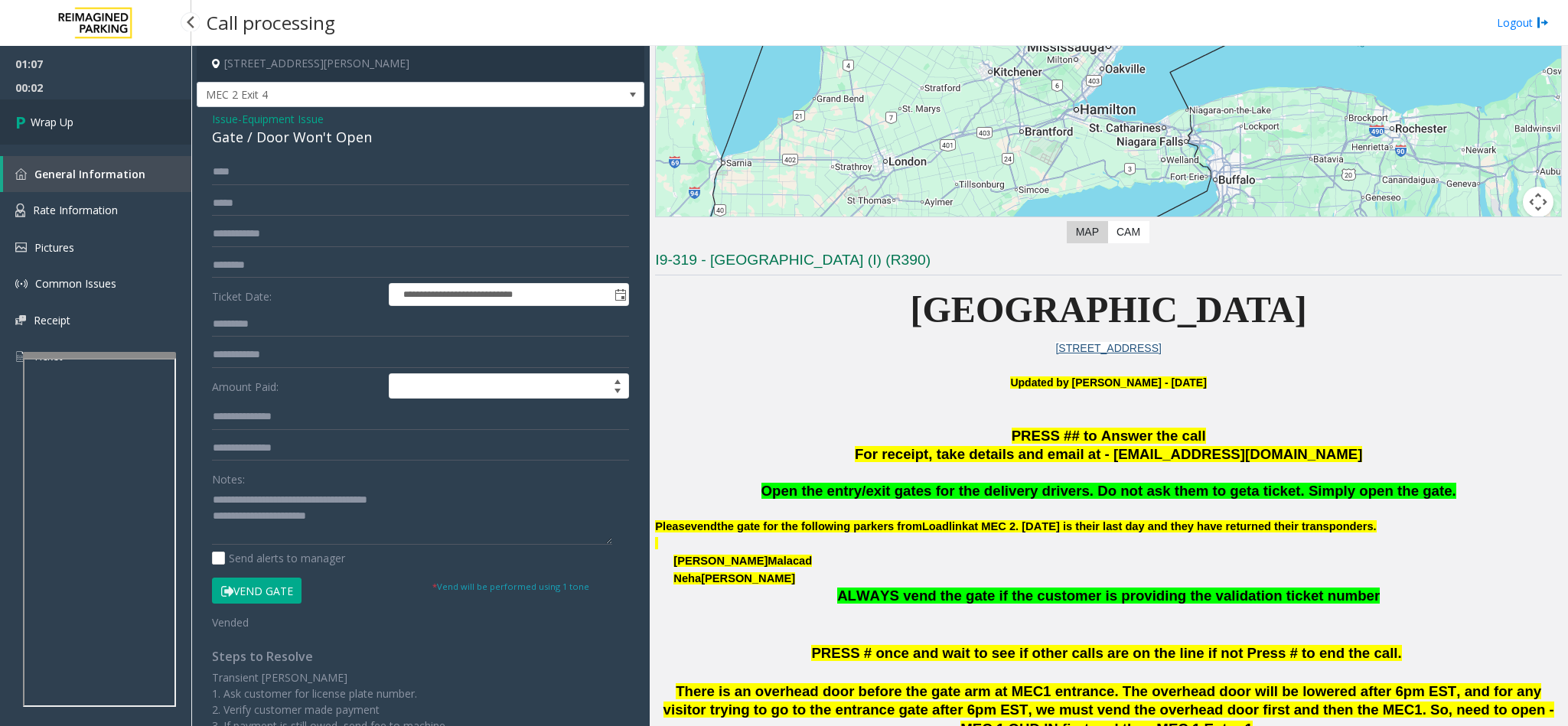
click at [136, 106] on link "Wrap Up" at bounding box center [95, 121] width 192 height 45
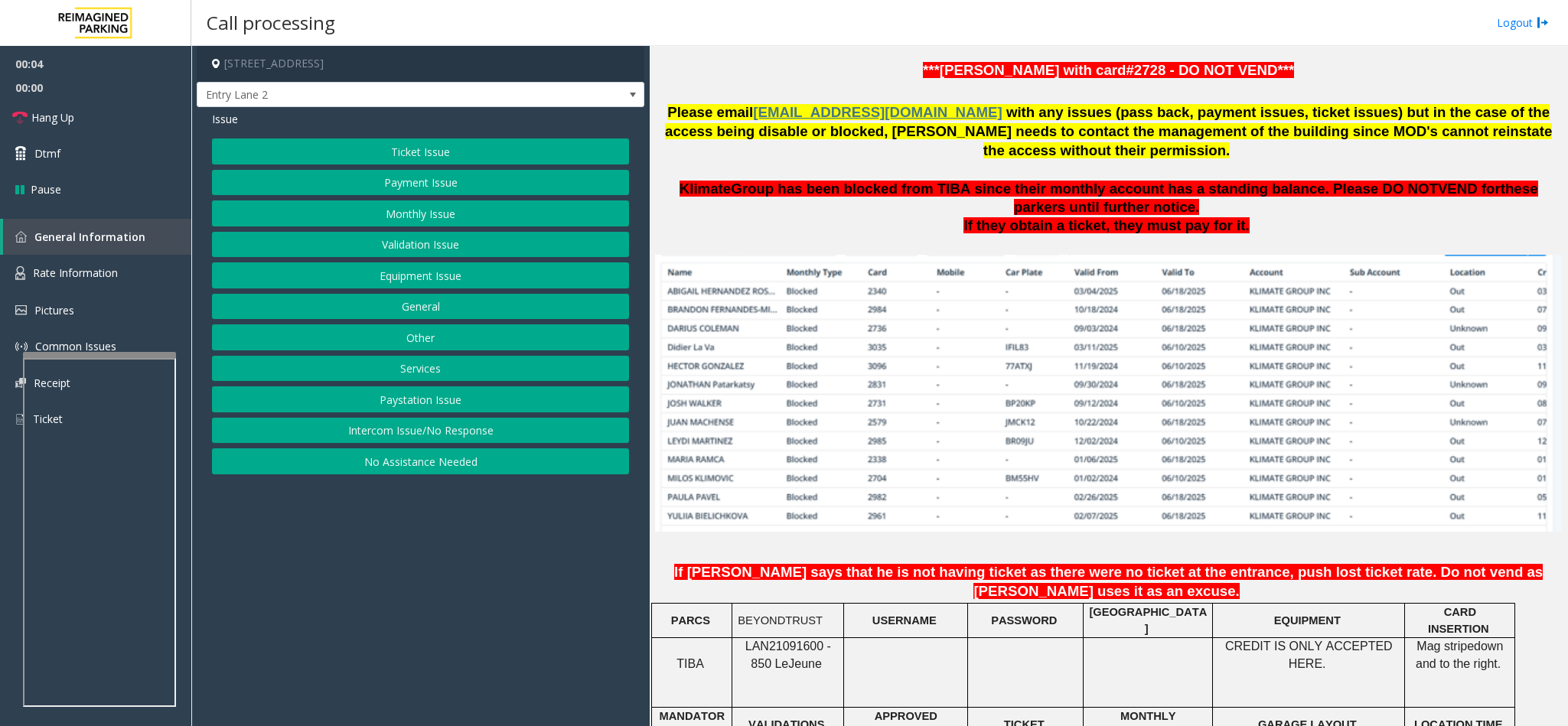
scroll to position [918, 0]
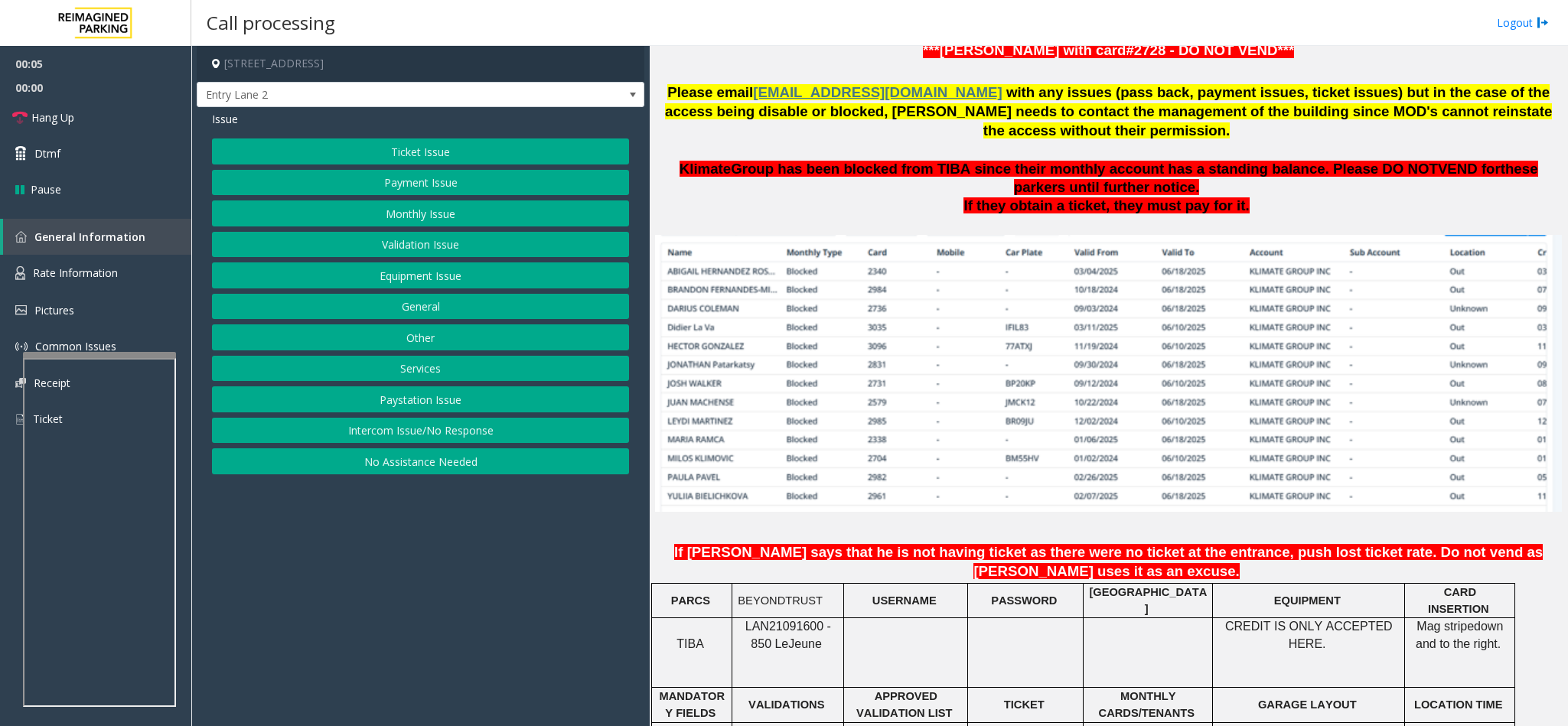
click at [772, 620] on span "LAN21091600 - 850 Le" at bounding box center [788, 635] width 86 height 30
click at [770, 620] on span "LAN21091600 - 850 Le" at bounding box center [788, 635] width 86 height 30
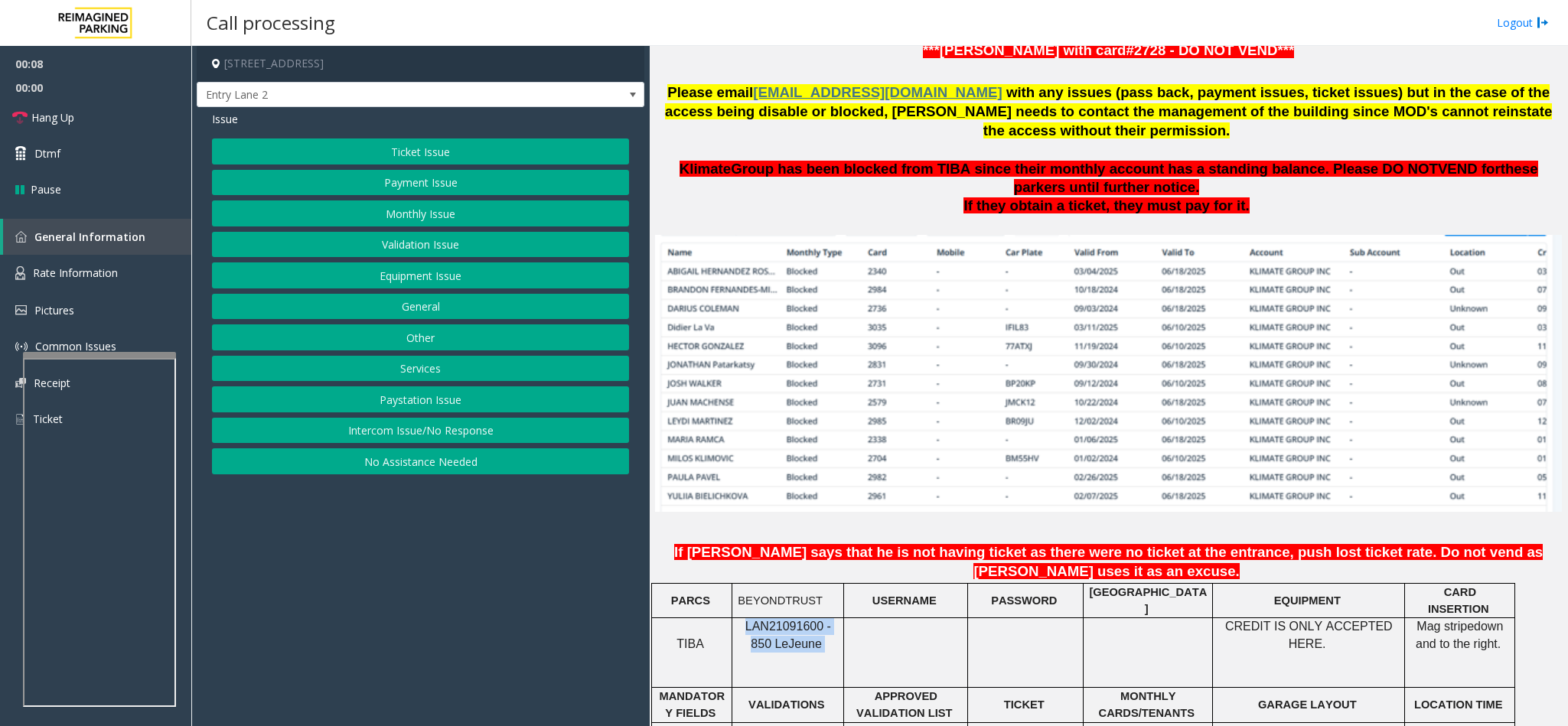
click at [765, 620] on span "LAN21091600 - 850 Le" at bounding box center [788, 635] width 86 height 30
click at [769, 618] on p "LAN21091600 - 850 Le Jeune" at bounding box center [787, 635] width 100 height 34
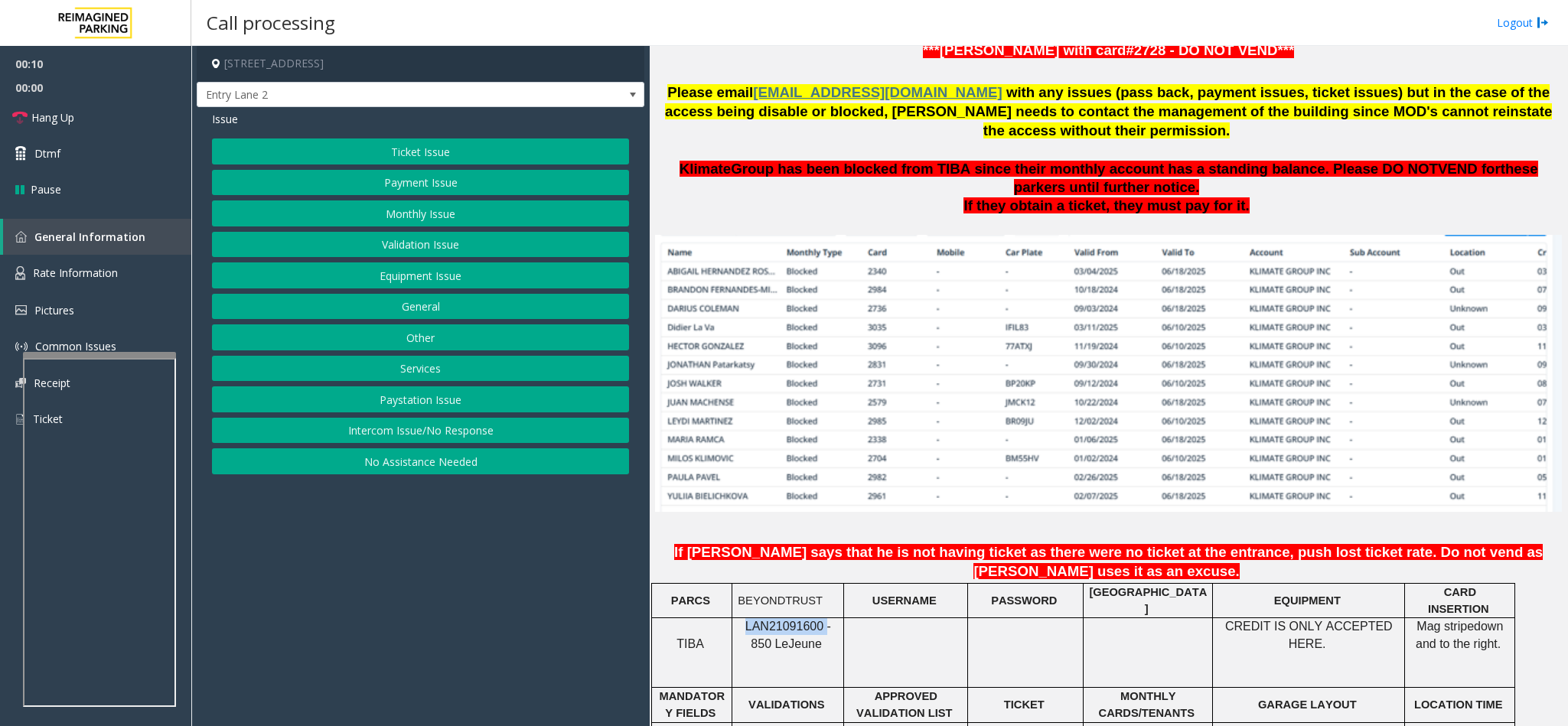
click at [769, 618] on p "LAN21091600 - 850 Le Jeune" at bounding box center [787, 635] width 100 height 34
copy span "LAN21091600"
click at [436, 223] on button "Monthly Issue" at bounding box center [420, 213] width 417 height 26
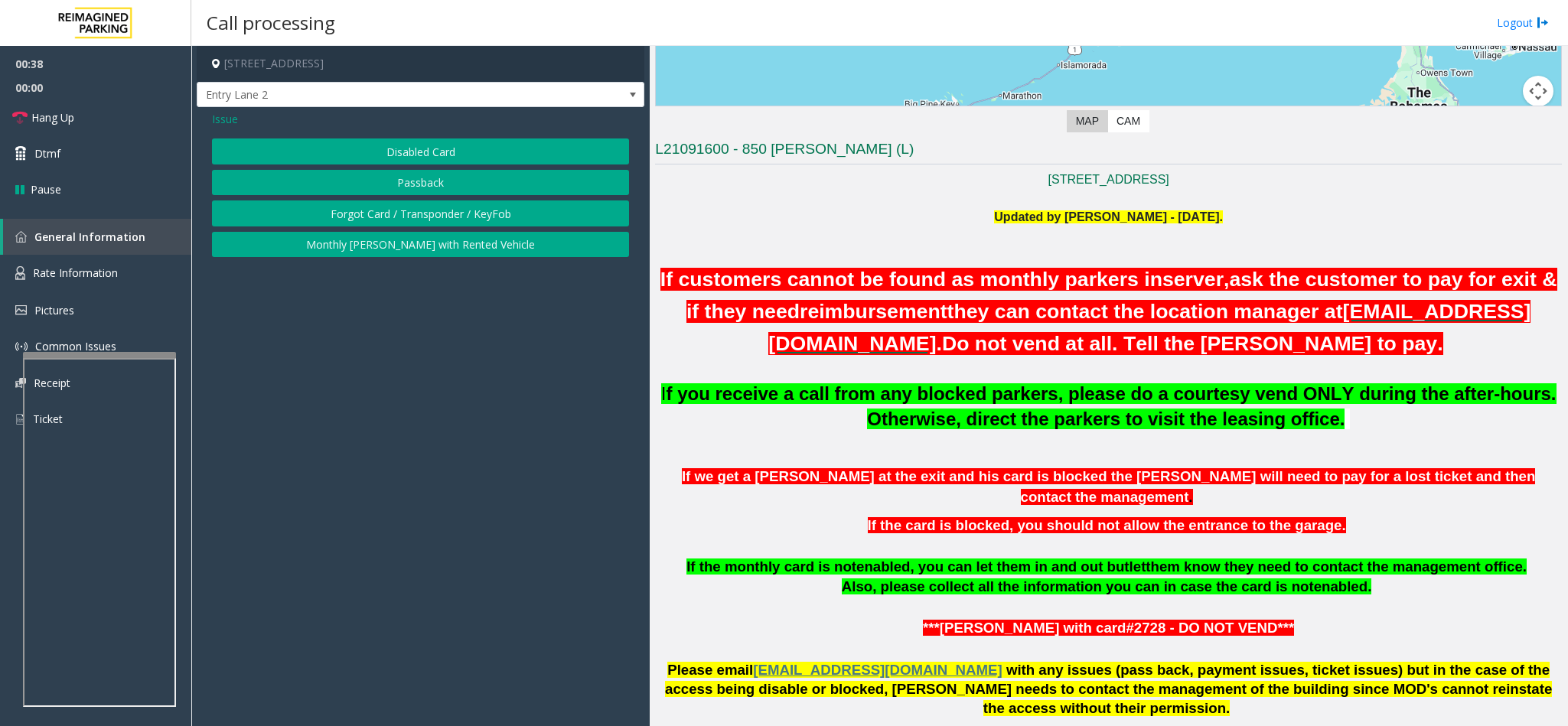
scroll to position [344, 0]
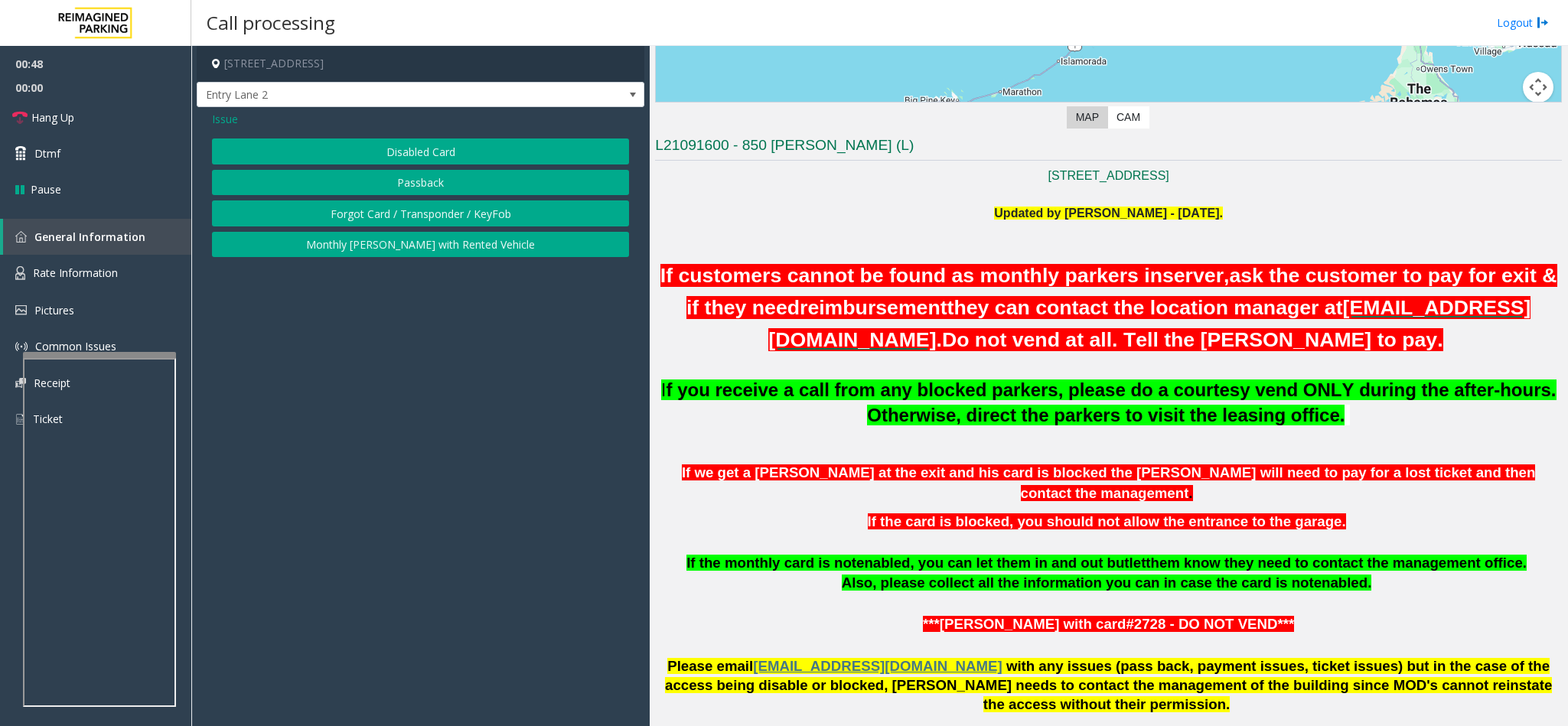
click at [458, 143] on button "Disabled Card" at bounding box center [420, 152] width 417 height 26
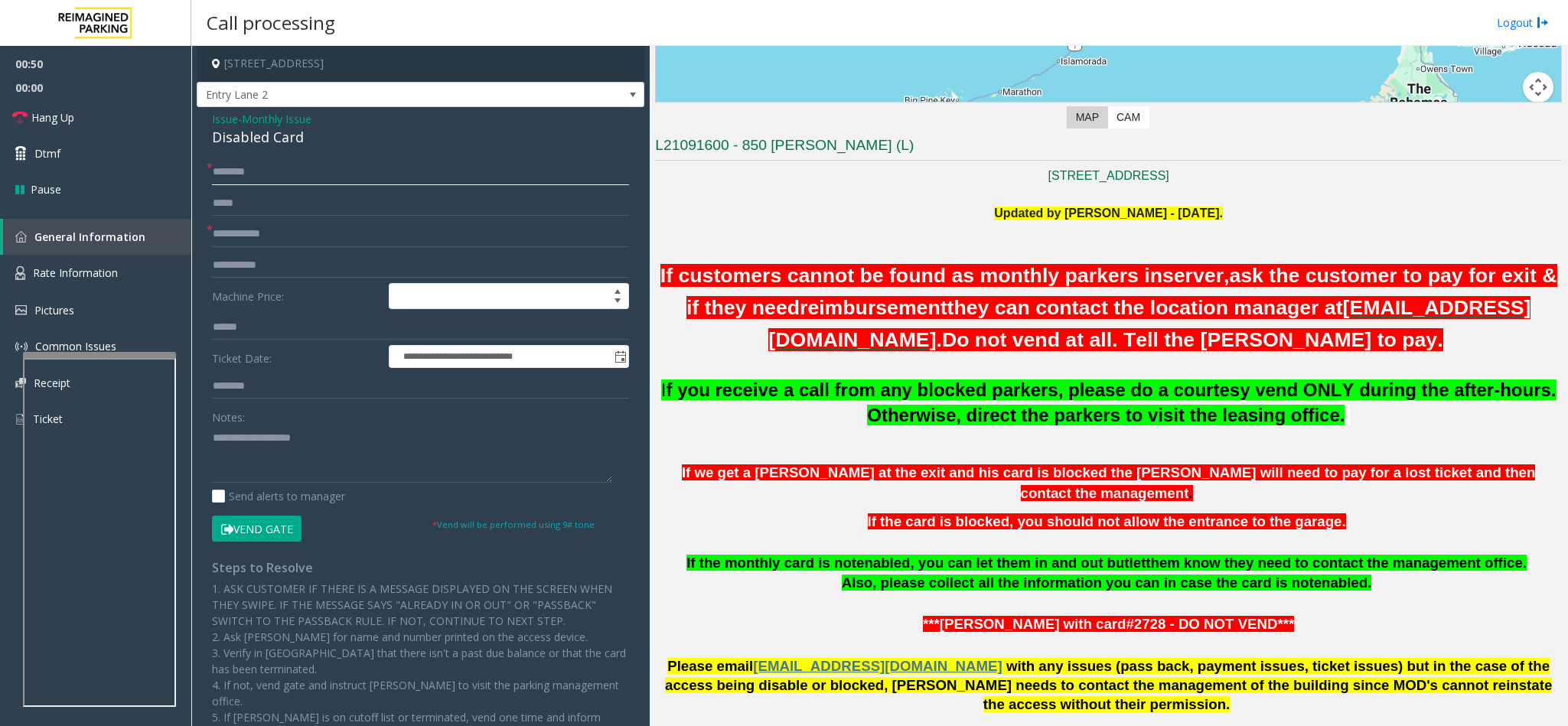
click at [222, 172] on input "text" at bounding box center [420, 172] width 417 height 26
type input "**"
drag, startPoint x: 301, startPoint y: 142, endPoint x: 202, endPoint y: 121, distance: 101.2
click at [202, 121] on div "**********" at bounding box center [420, 496] width 448 height 778
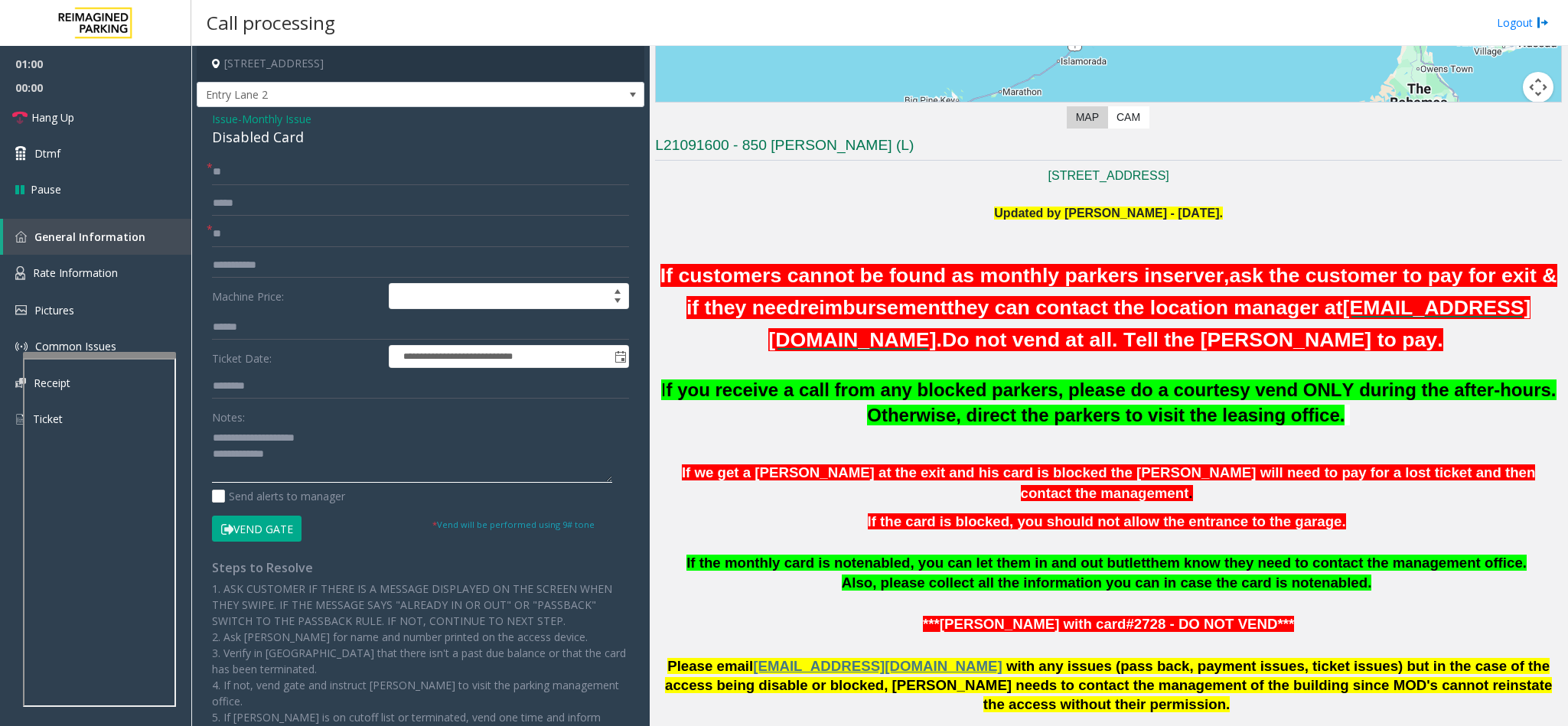
click at [354, 462] on textarea at bounding box center [412, 454] width 401 height 57
click at [362, 468] on textarea at bounding box center [412, 454] width 401 height 57
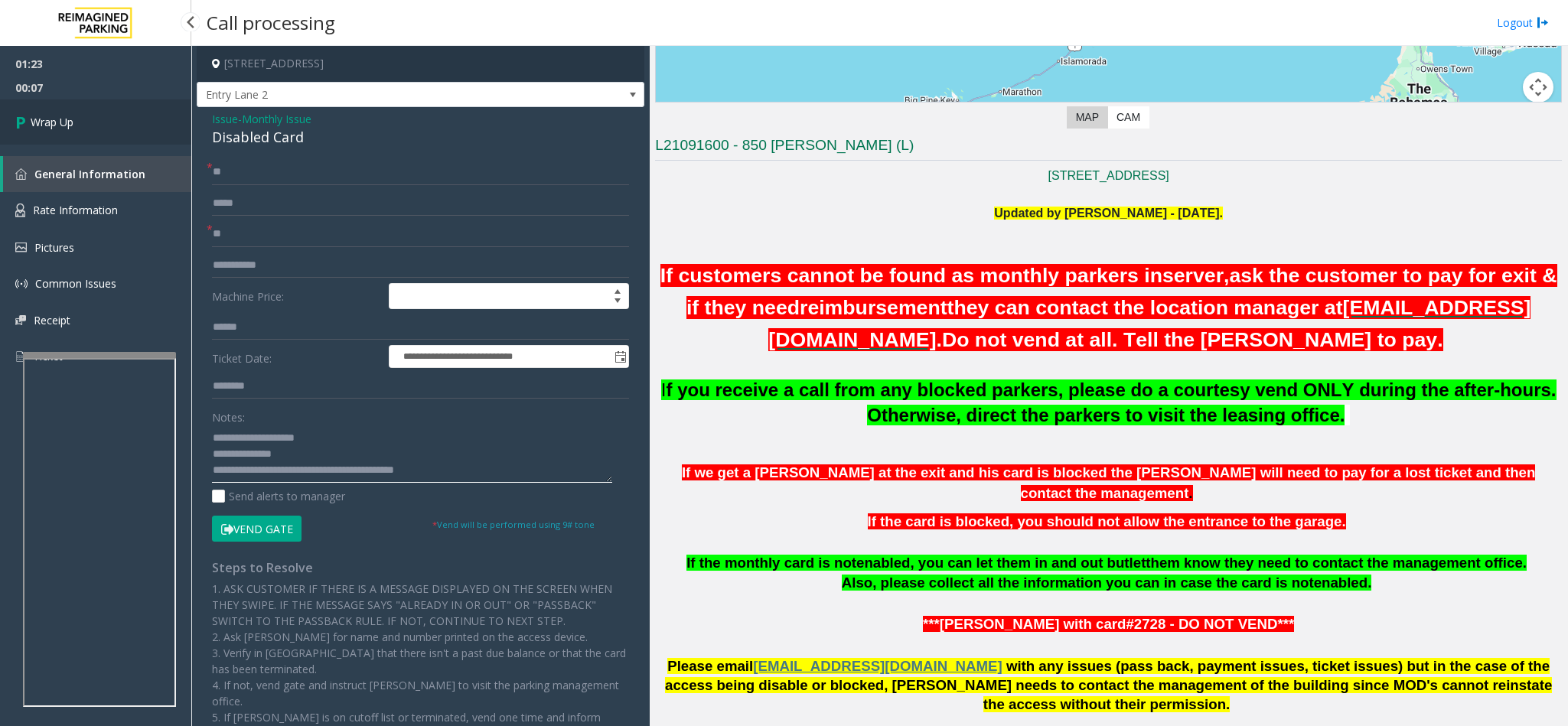
type textarea "**********"
click at [47, 121] on span "Wrap Up" at bounding box center [52, 121] width 43 height 17
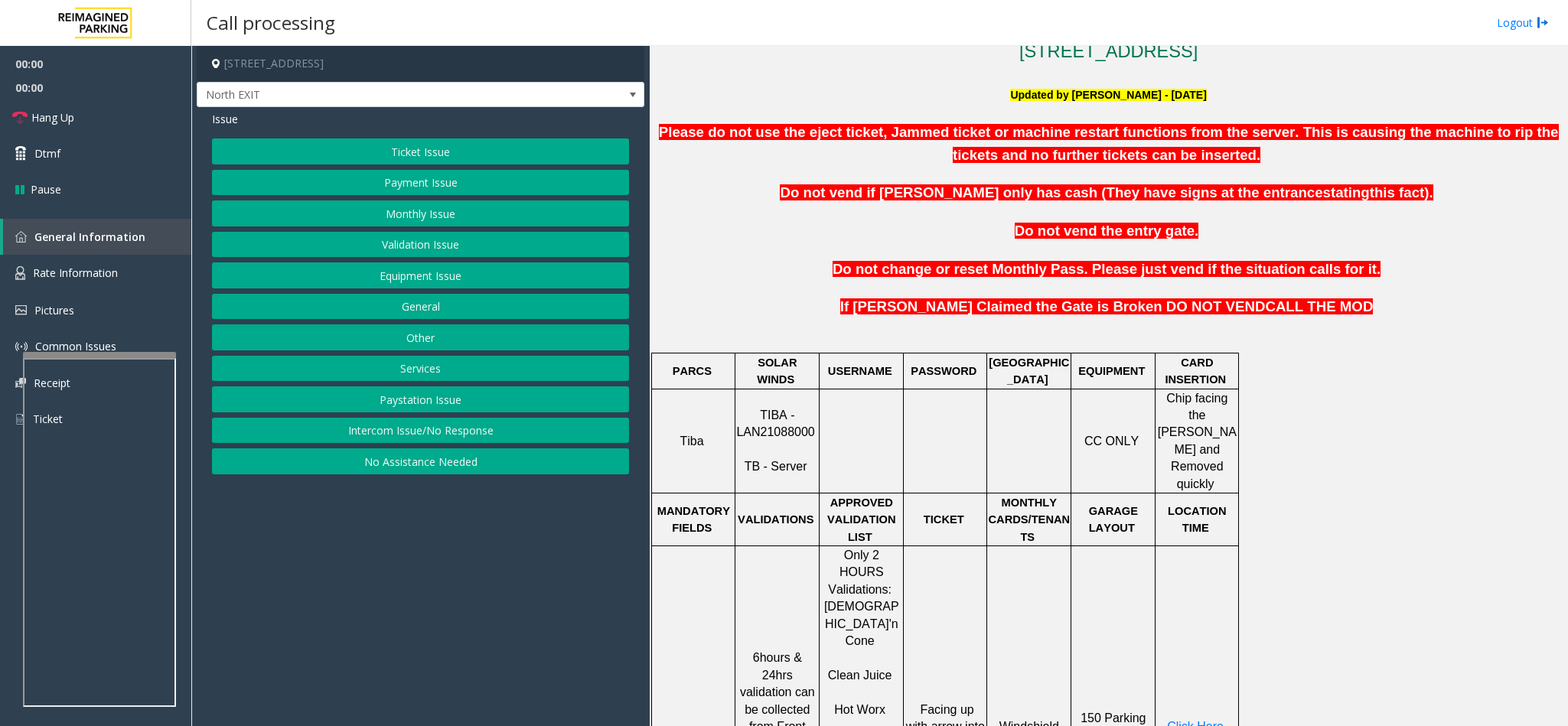
scroll to position [574, 0]
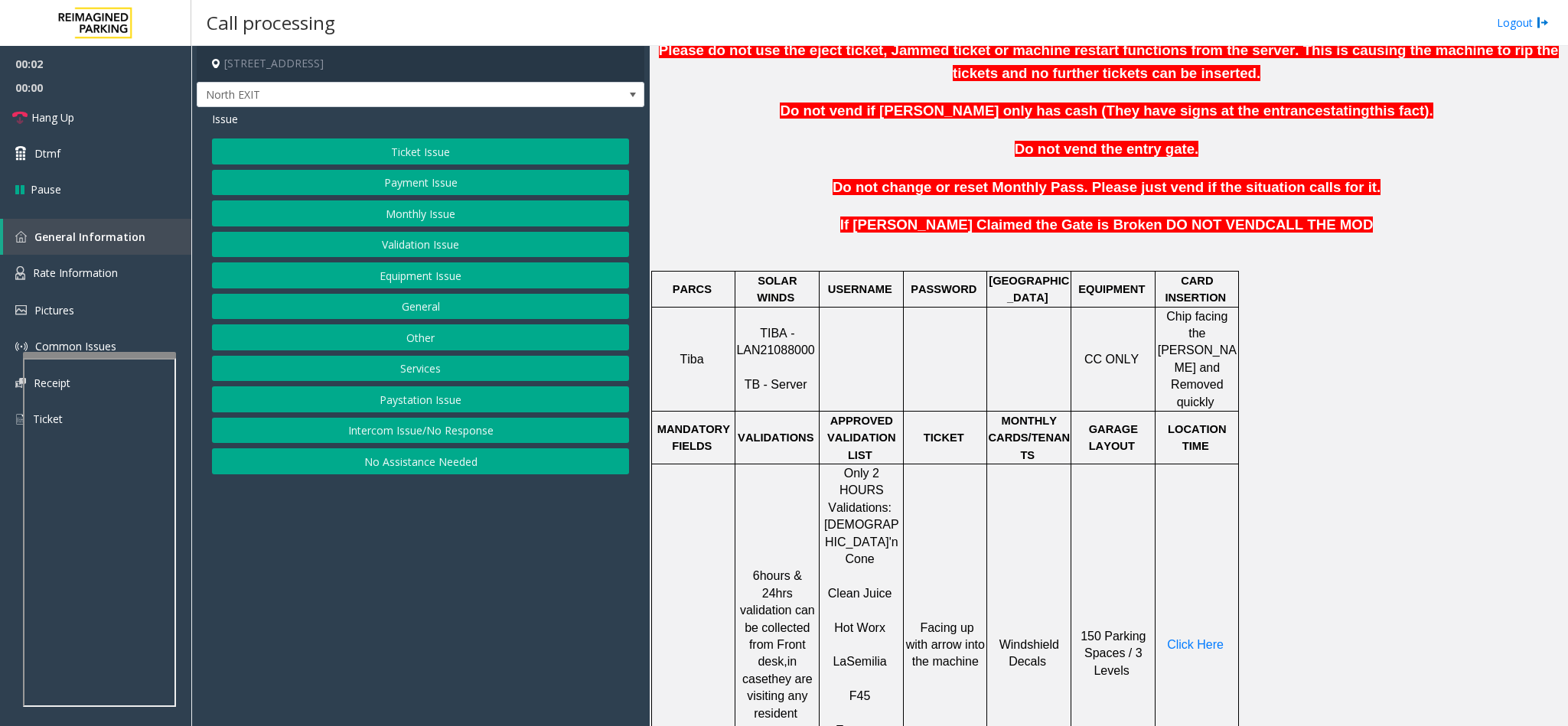
click at [747, 343] on span "TIBA - LAN21088000" at bounding box center [775, 341] width 78 height 30
click at [416, 150] on button "Ticket Issue" at bounding box center [420, 152] width 417 height 26
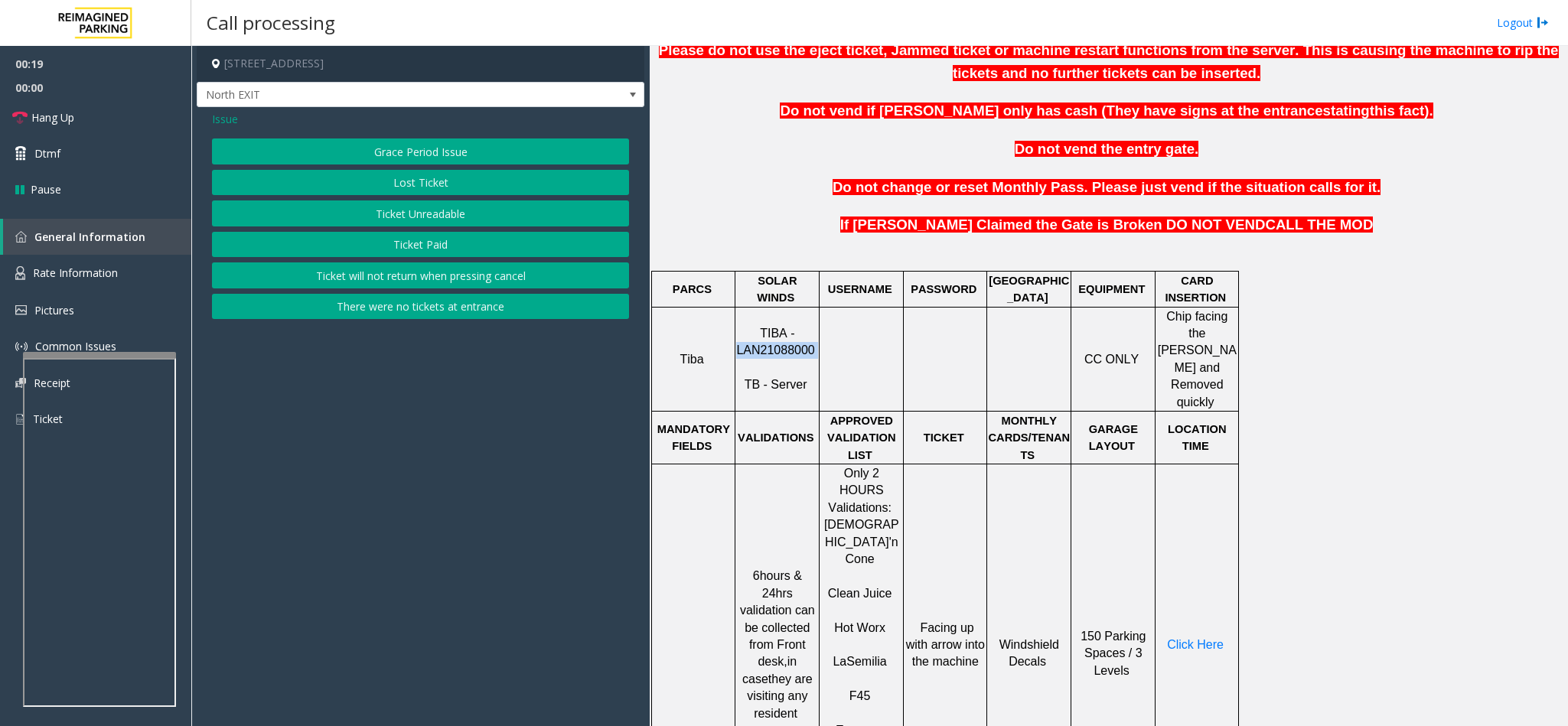
click at [398, 217] on button "Ticket Unreadable" at bounding box center [420, 213] width 417 height 26
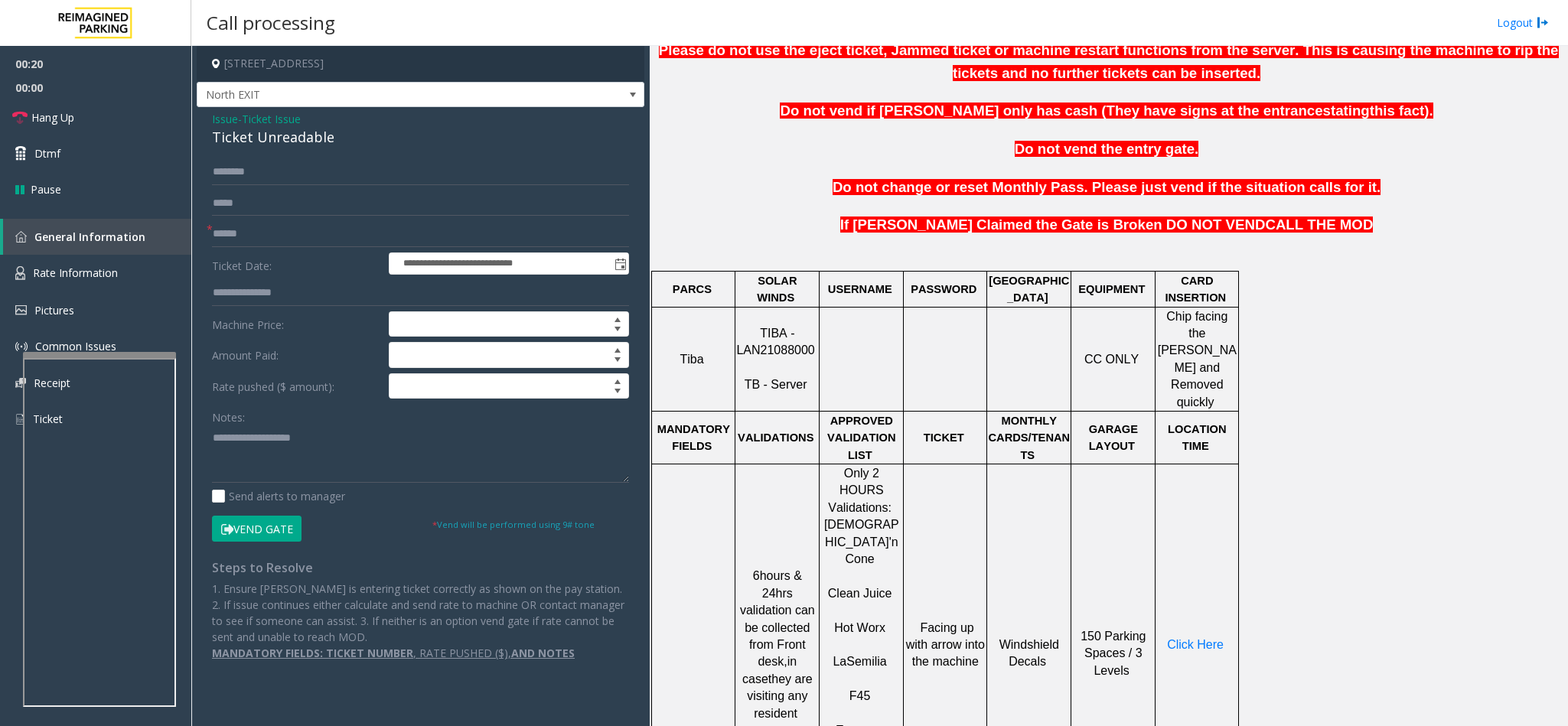
click at [237, 139] on div "Ticket Unreadable" at bounding box center [420, 137] width 417 height 20
click at [214, 434] on textarea at bounding box center [420, 454] width 417 height 57
type textarea "**********"
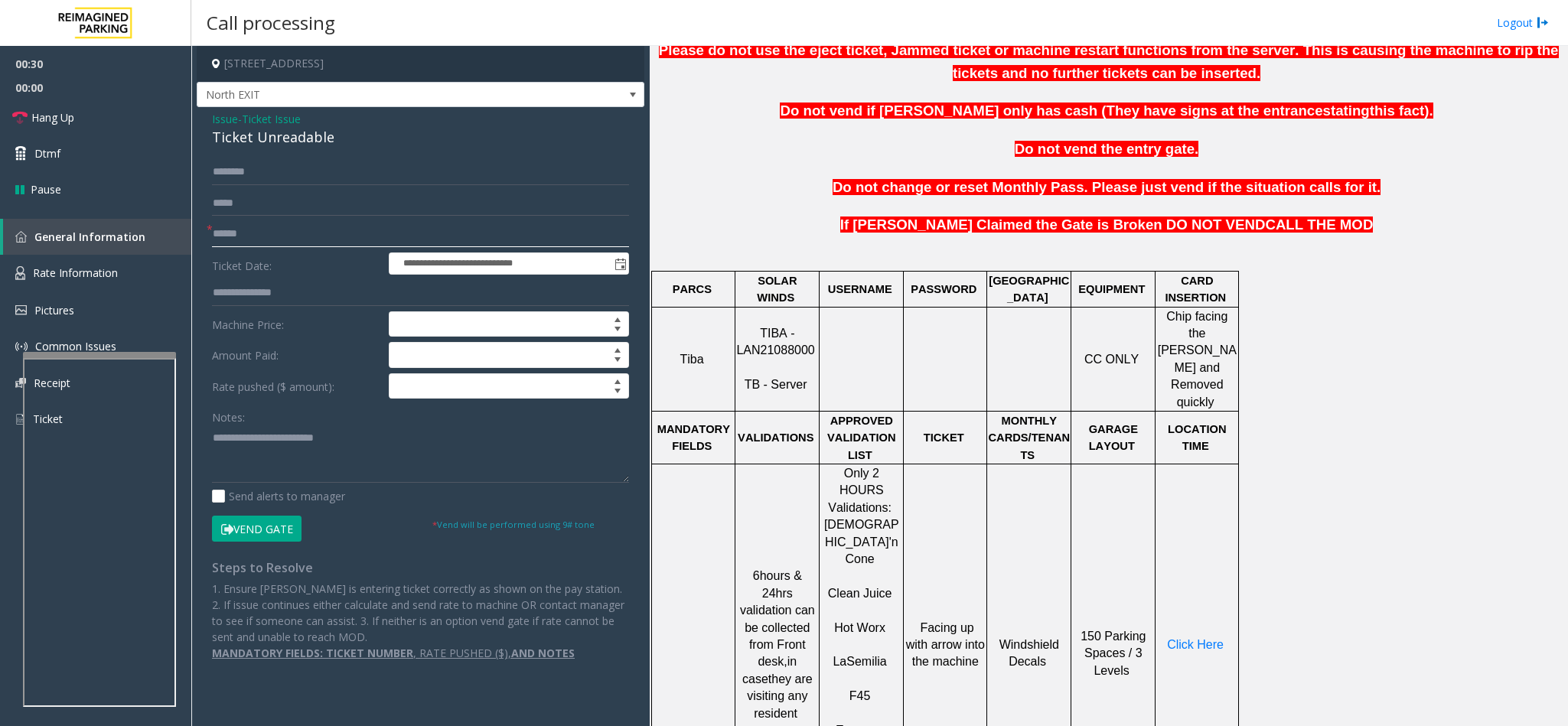
click at [292, 232] on input "text" at bounding box center [420, 234] width 417 height 26
click at [331, 210] on input "text" at bounding box center [420, 203] width 417 height 26
click at [315, 239] on input "text" at bounding box center [420, 234] width 417 height 26
type input "*******"
click at [359, 437] on textarea at bounding box center [420, 454] width 417 height 57
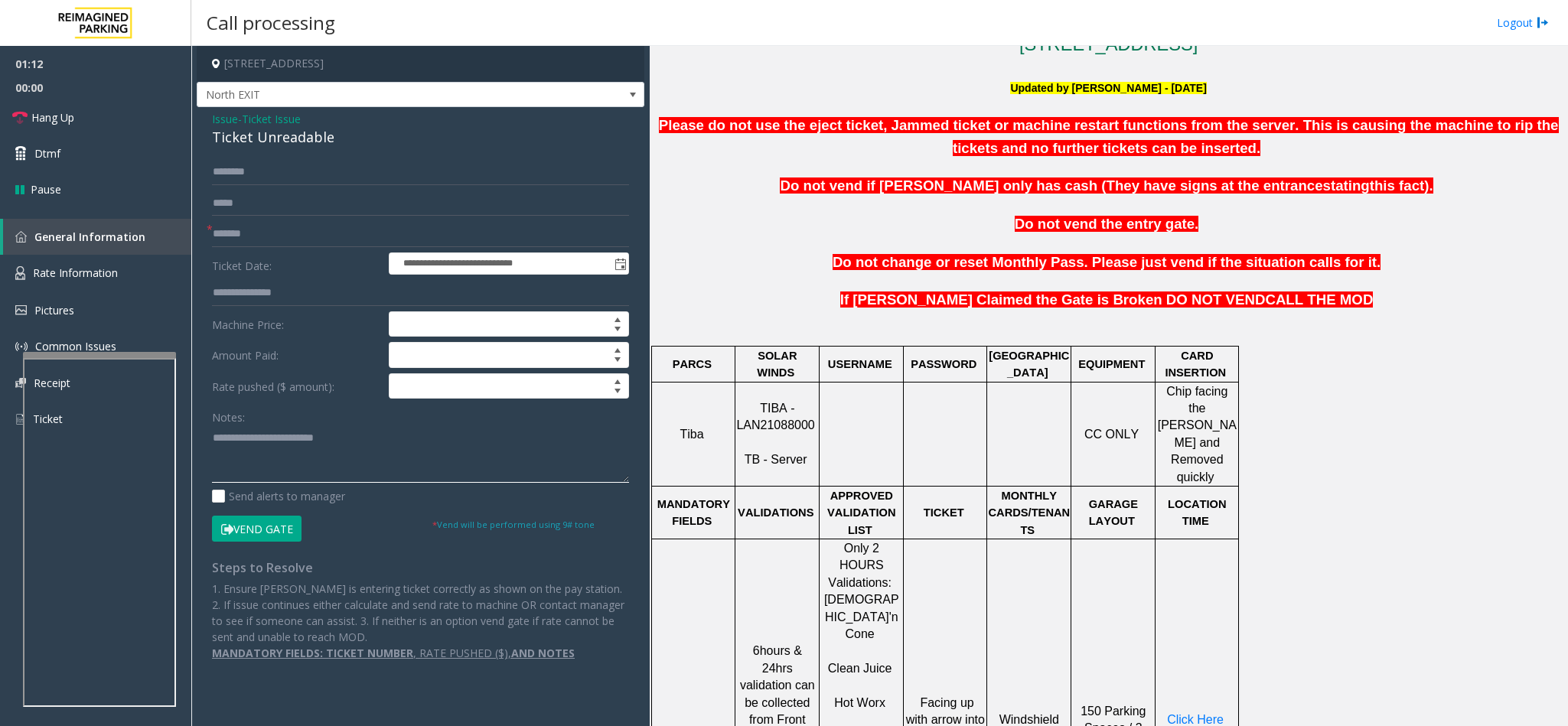
scroll to position [459, 0]
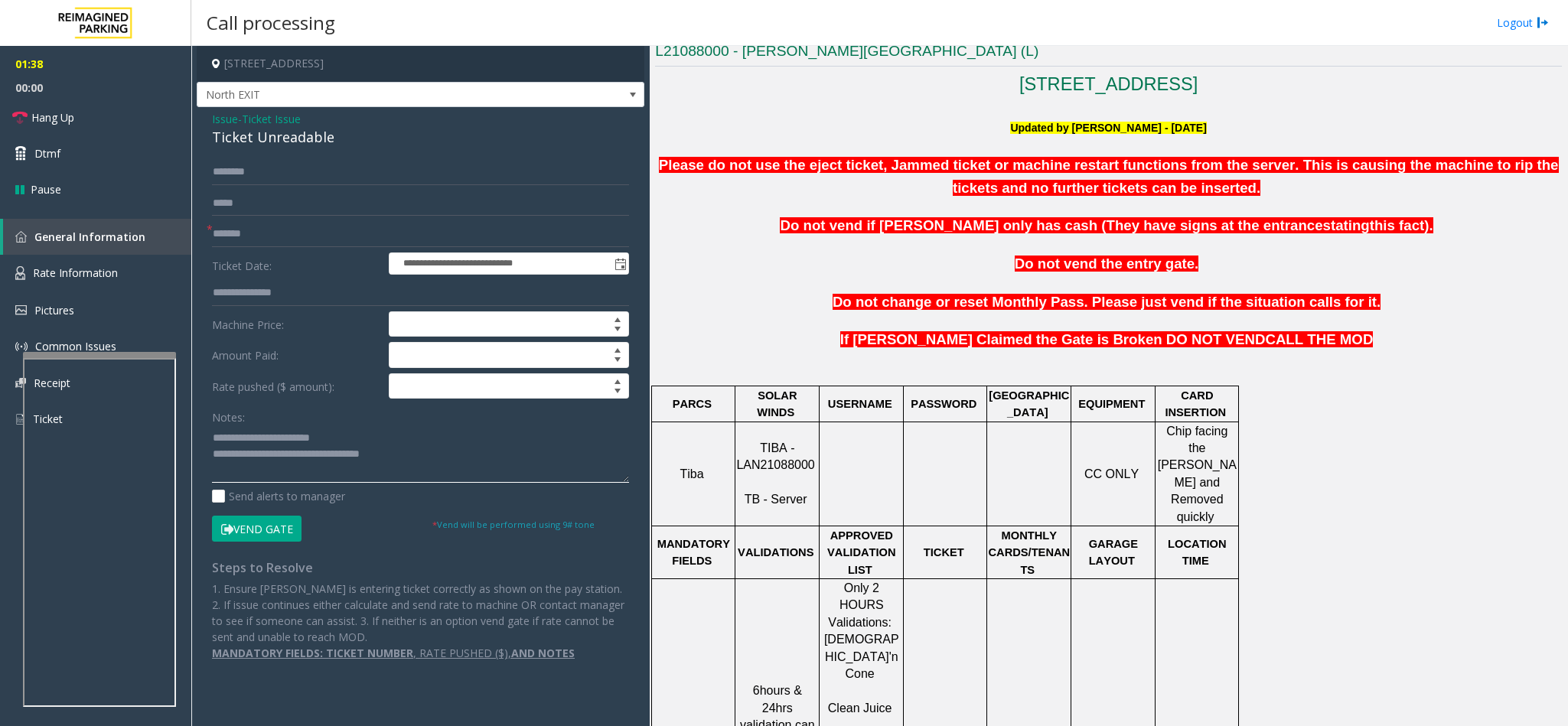
type textarea "**********"
click at [258, 533] on button "Vend Gate" at bounding box center [257, 529] width 89 height 26
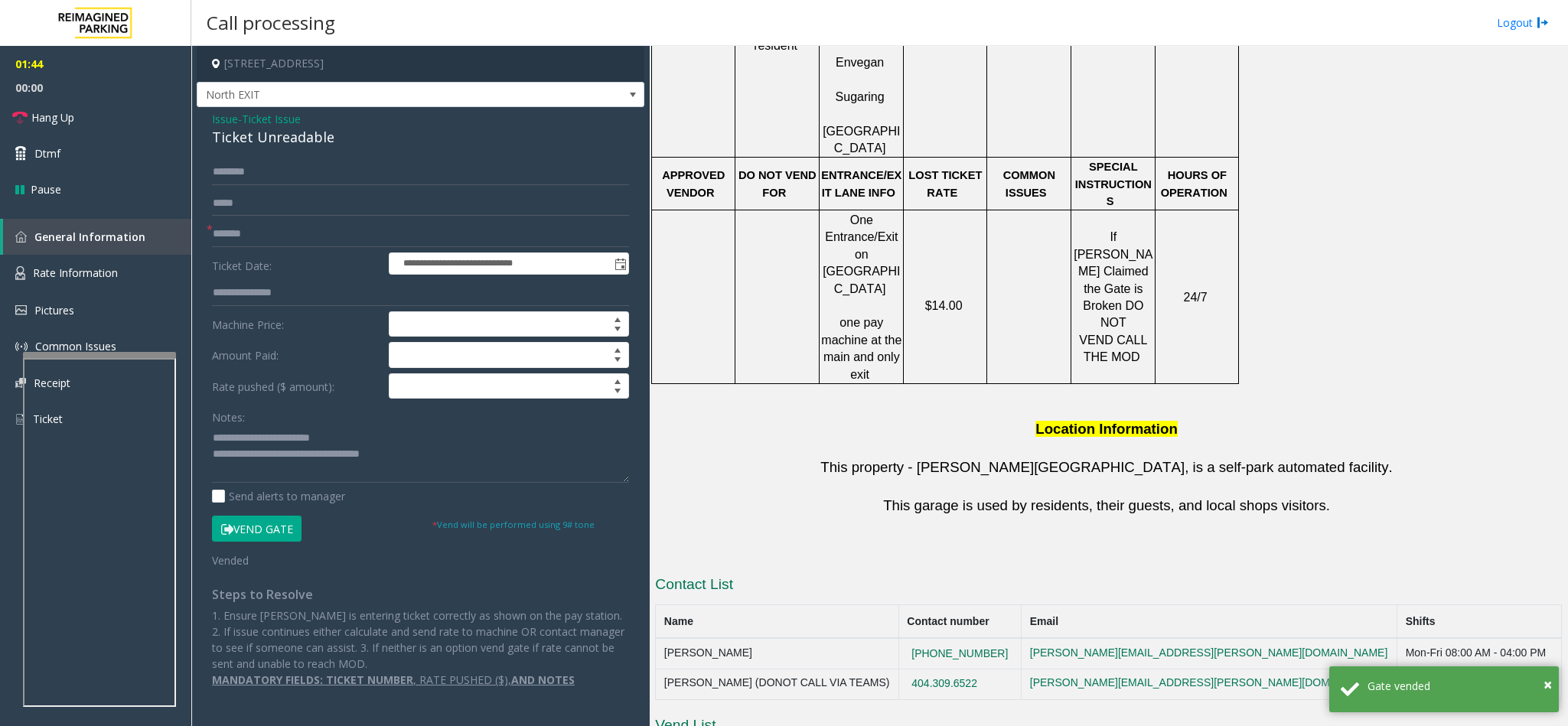
scroll to position [1488, 0]
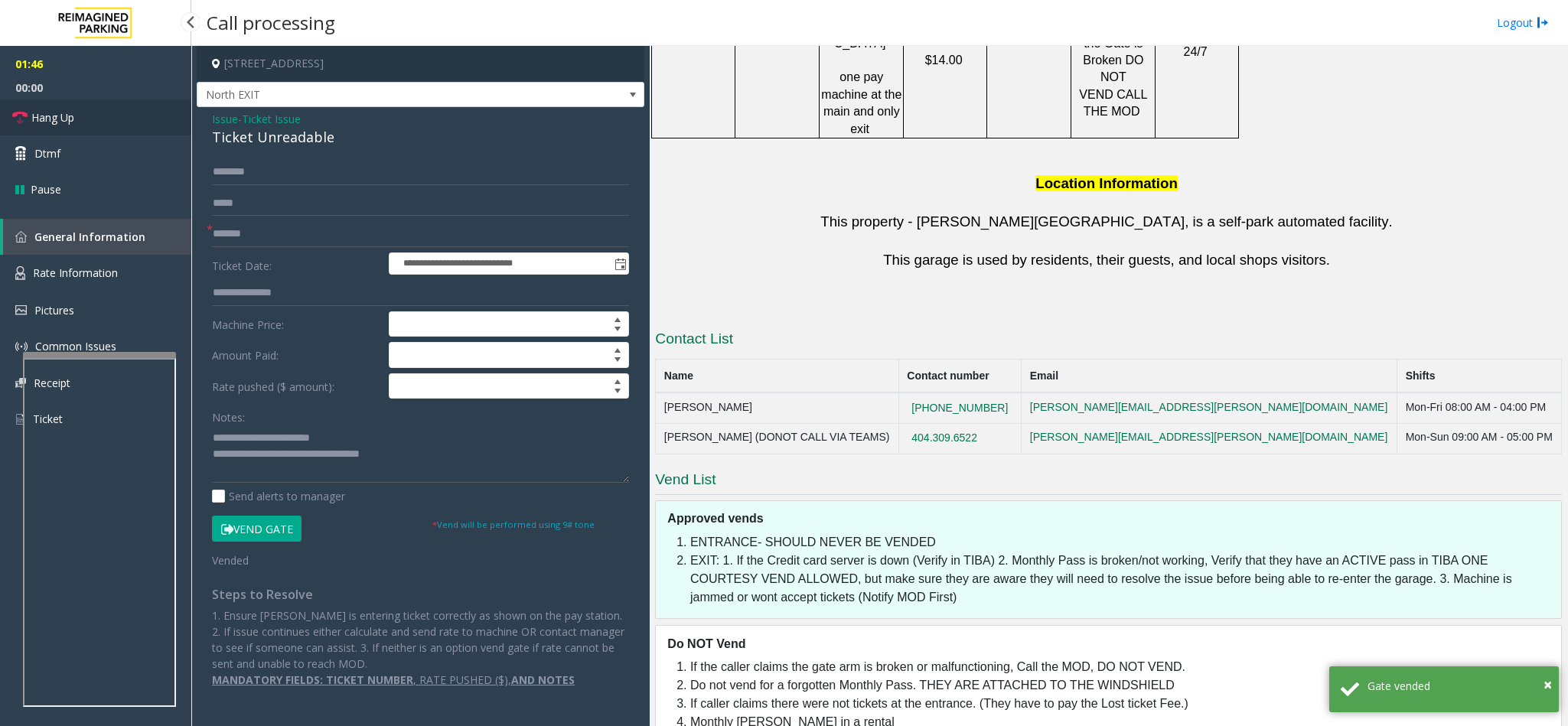
click at [77, 124] on link "Hang Up" at bounding box center [95, 117] width 192 height 36
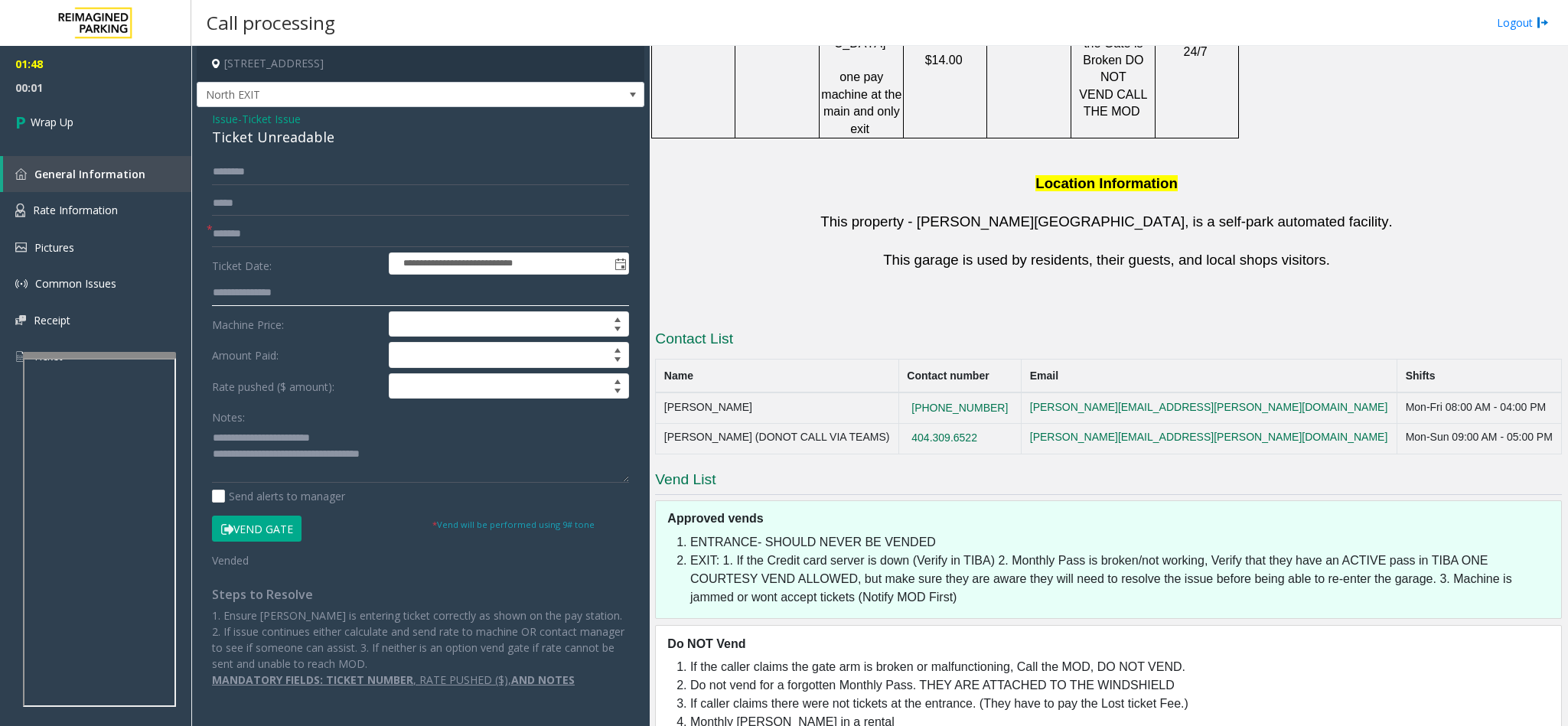
click at [327, 292] on input "text" at bounding box center [420, 293] width 417 height 26
type input "**********"
click at [444, 455] on textarea at bounding box center [420, 454] width 417 height 57
type textarea "**********"
click at [126, 131] on link "Wrap Up" at bounding box center [95, 121] width 192 height 45
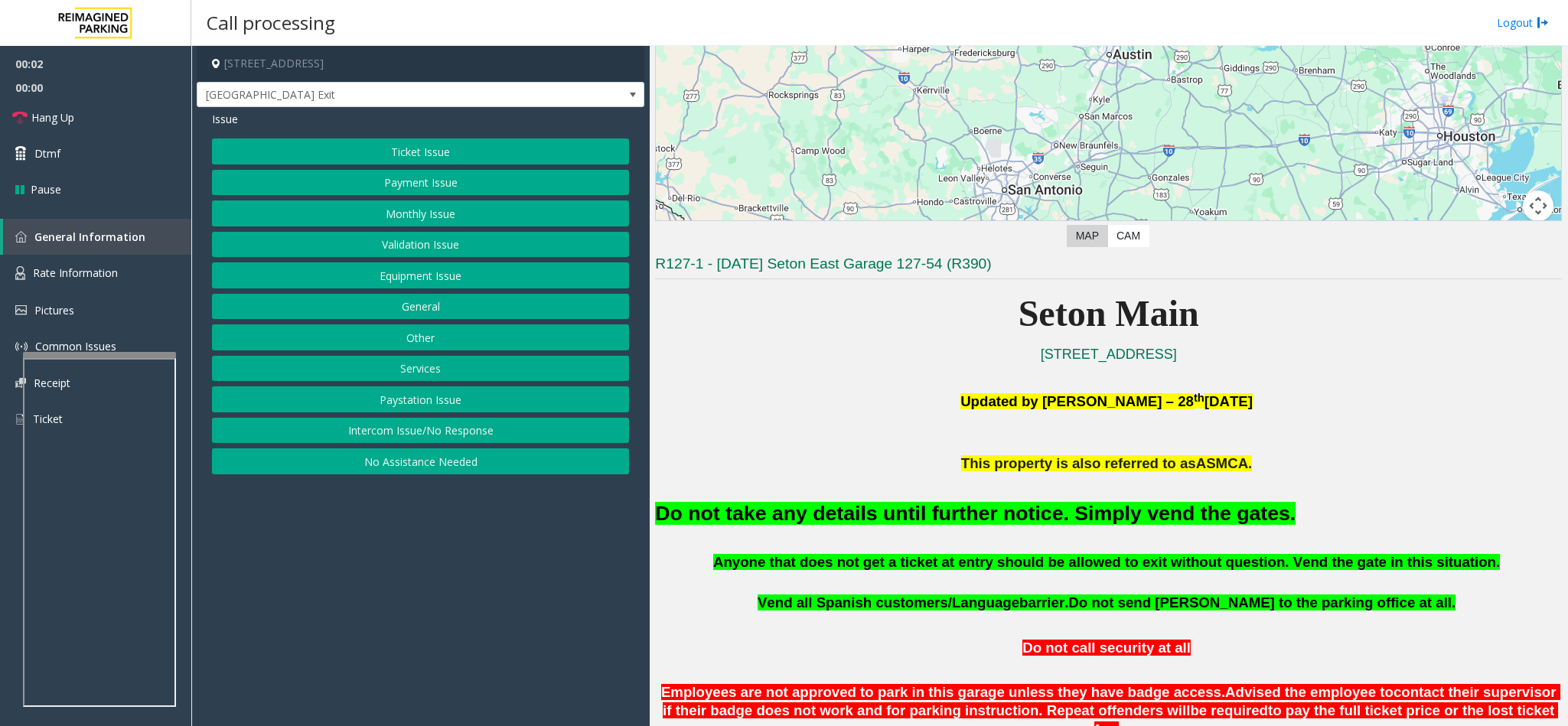
scroll to position [229, 0]
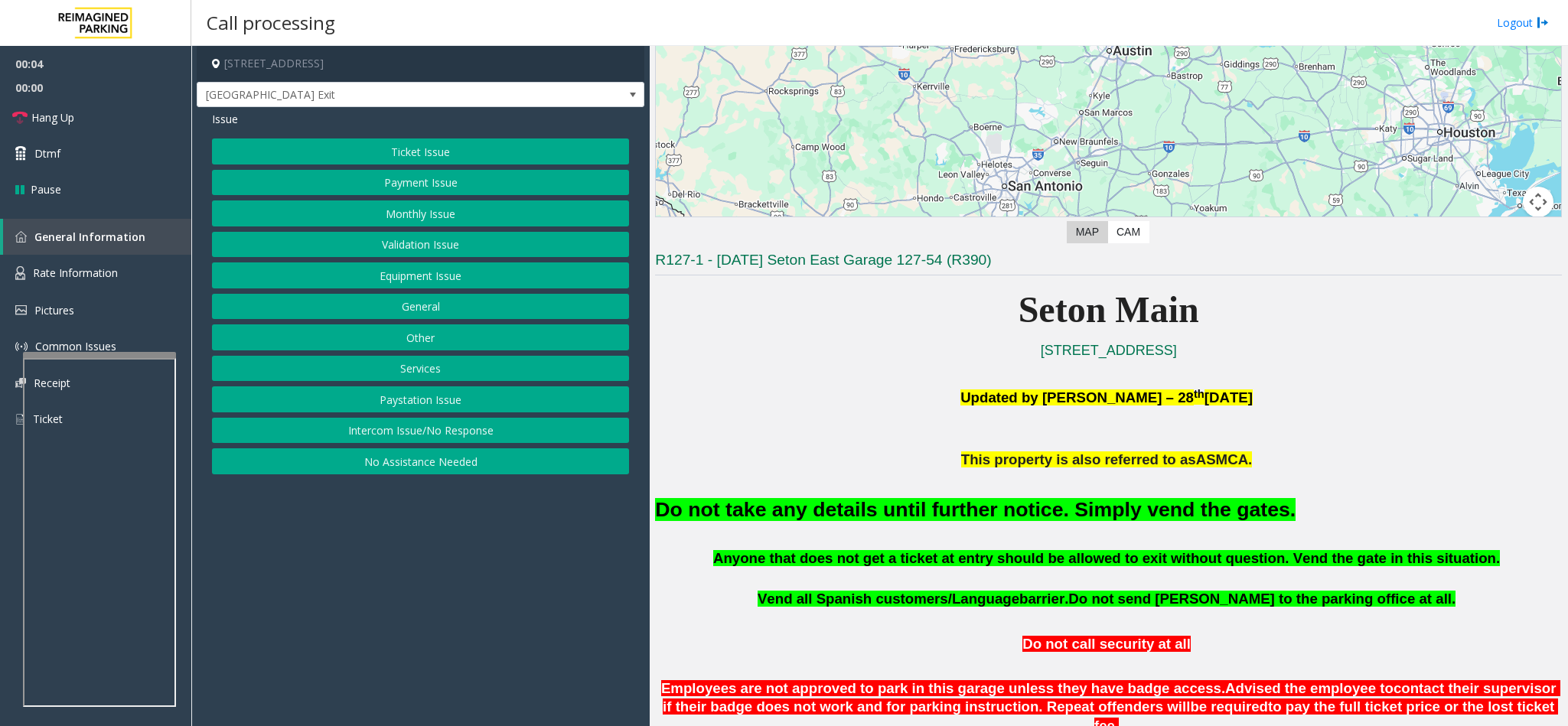
click at [432, 236] on button "Validation Issue" at bounding box center [420, 245] width 417 height 26
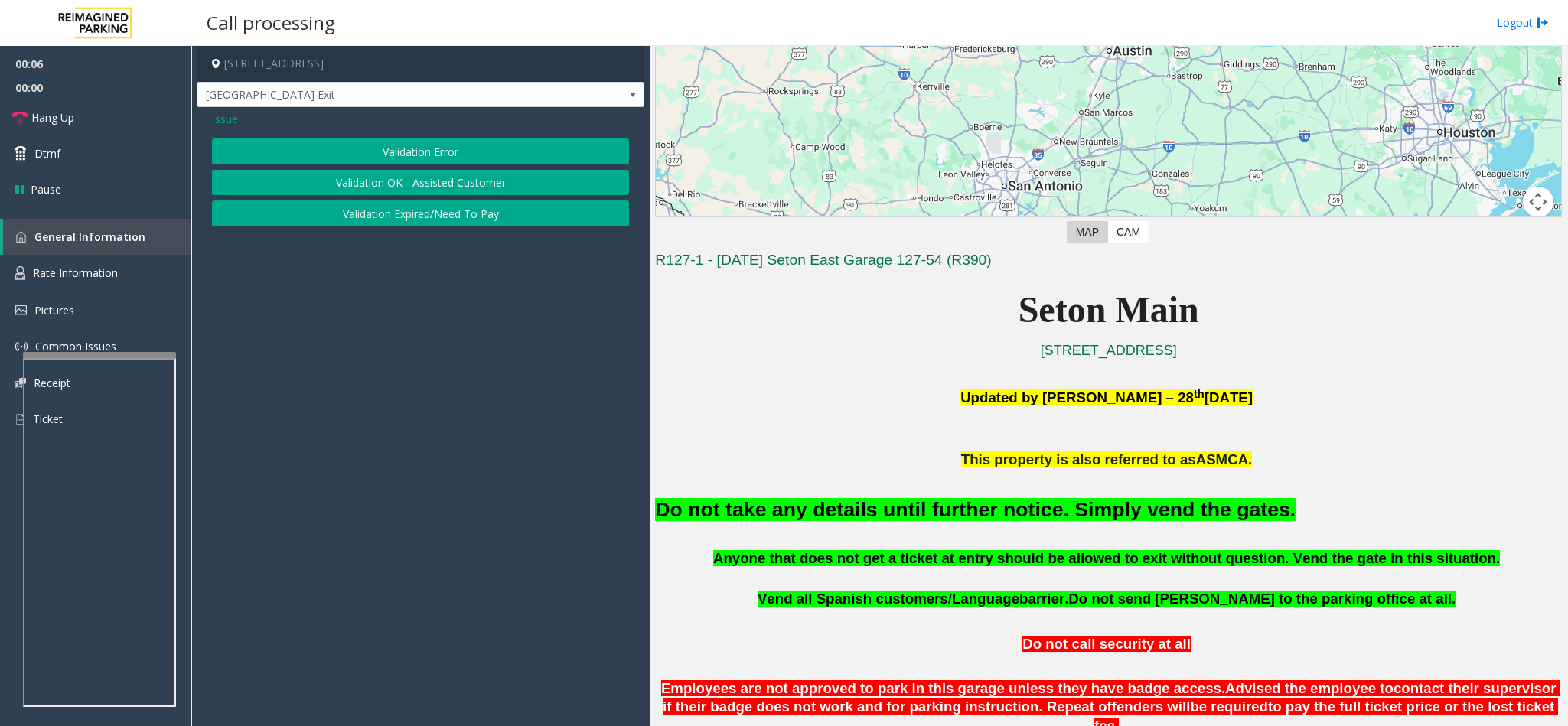
click at [416, 152] on button "Validation Error" at bounding box center [420, 152] width 417 height 26
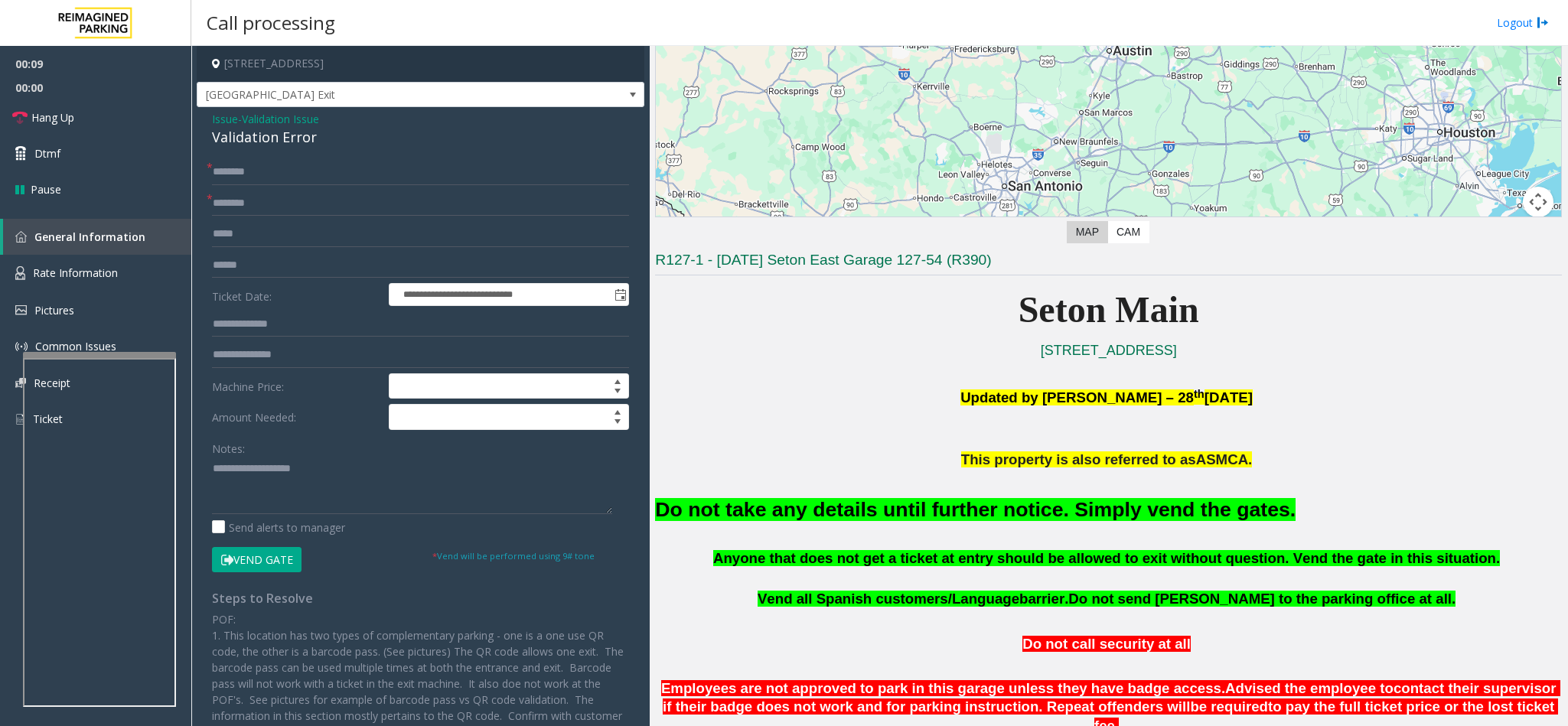
click at [271, 552] on button "Vend Gate" at bounding box center [257, 560] width 89 height 26
click at [281, 482] on textarea at bounding box center [412, 485] width 401 height 57
click at [251, 134] on div "Validation Error" at bounding box center [420, 137] width 417 height 20
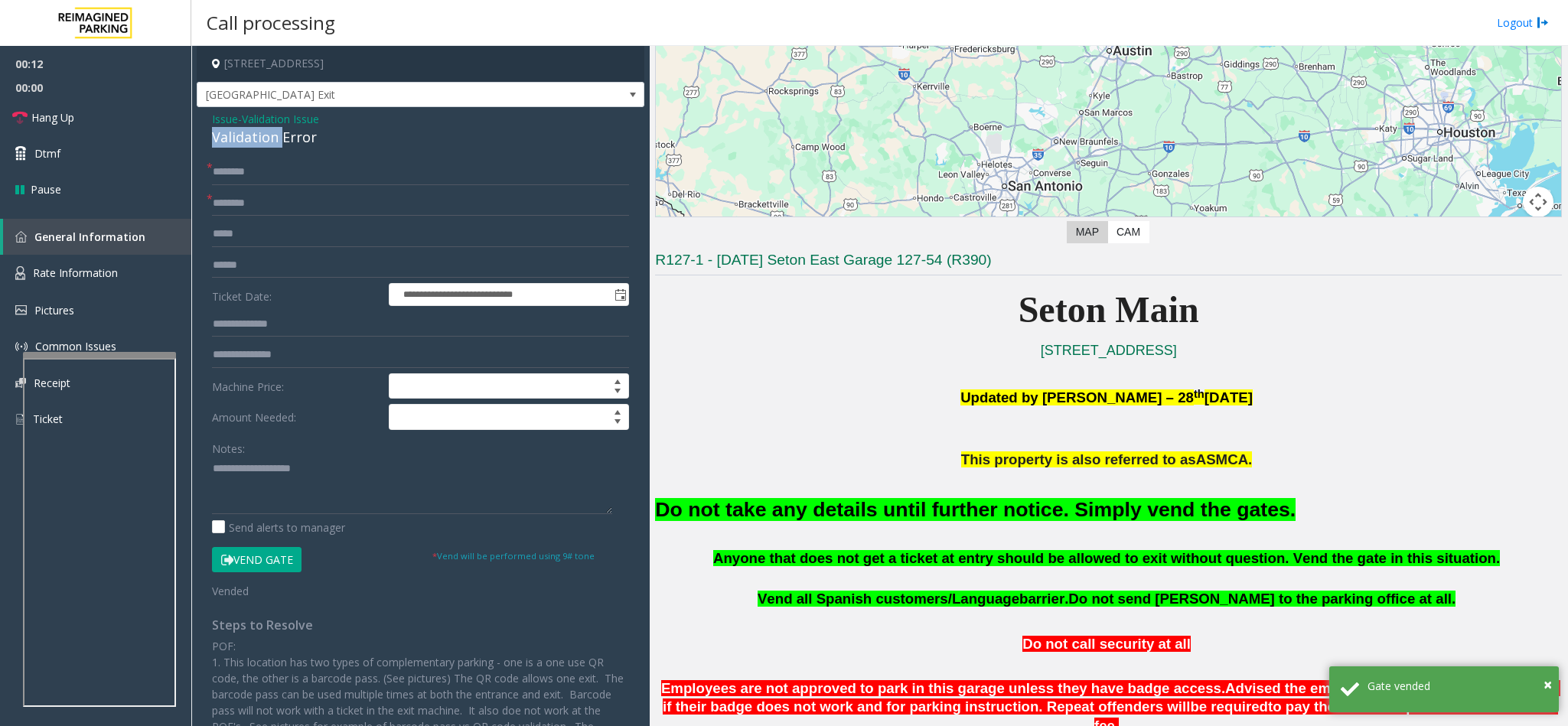
click at [251, 134] on div "Validation Error" at bounding box center [420, 137] width 417 height 20
click at [212, 475] on textarea at bounding box center [412, 485] width 401 height 57
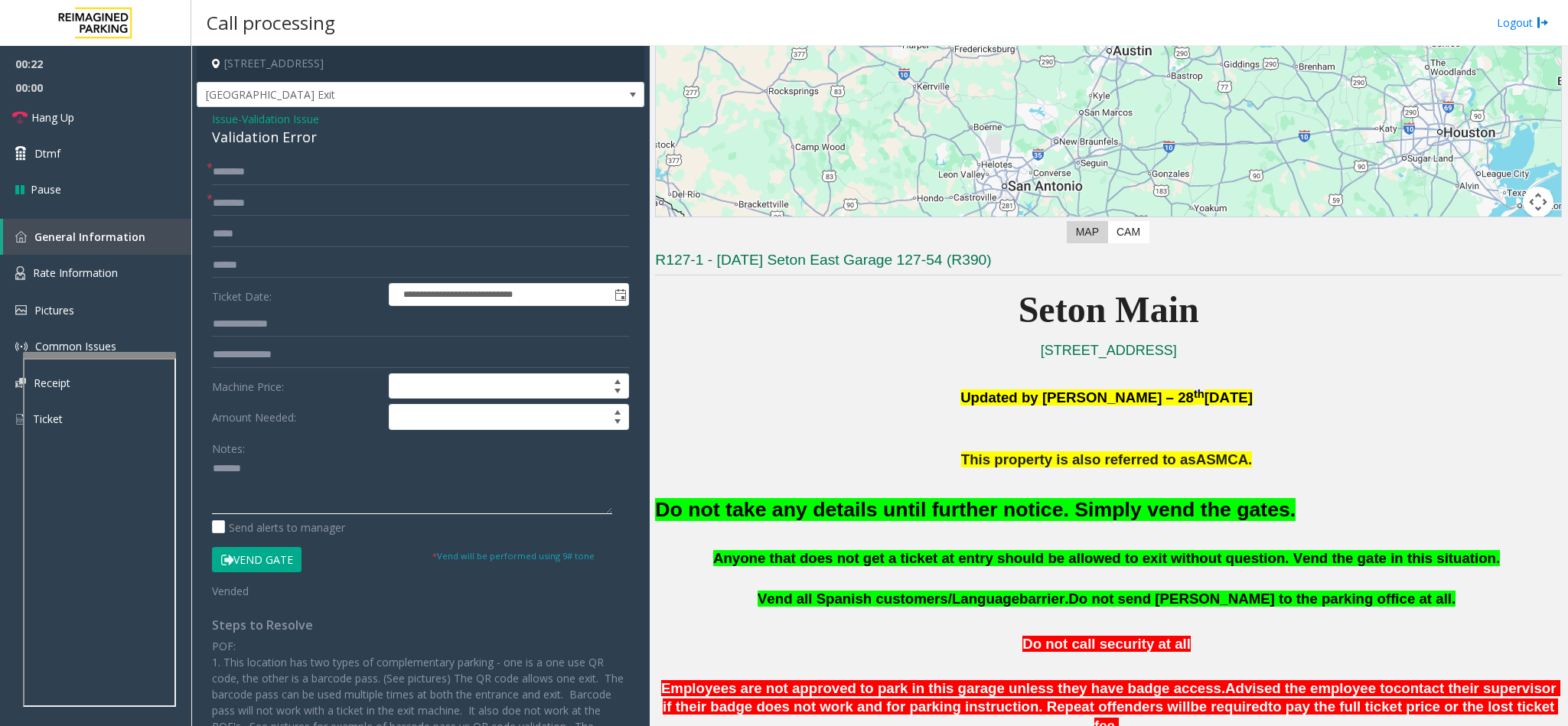
type textarea "*******"
click at [234, 122] on span "Issue" at bounding box center [225, 119] width 26 height 17
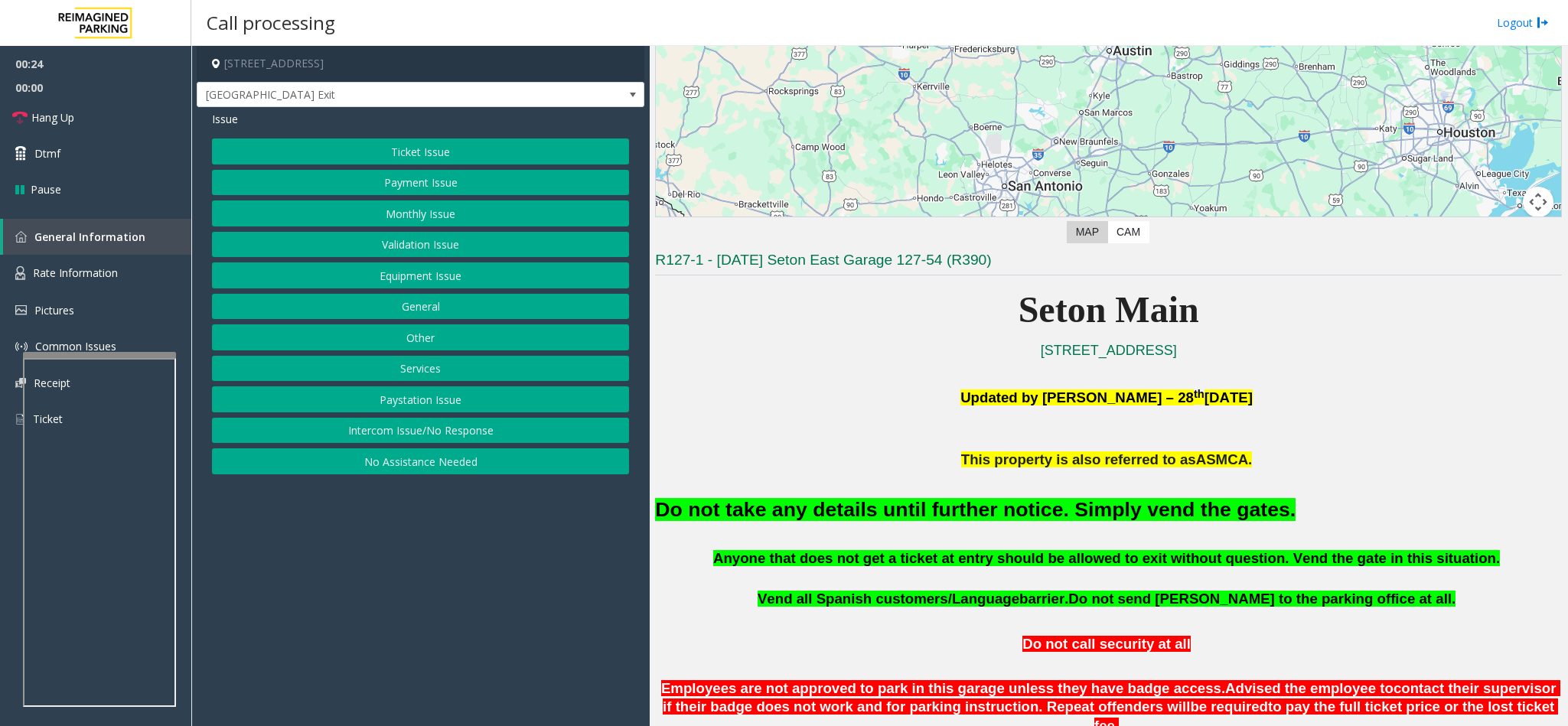
click at [398, 254] on button "Validation Issue" at bounding box center [420, 245] width 417 height 26
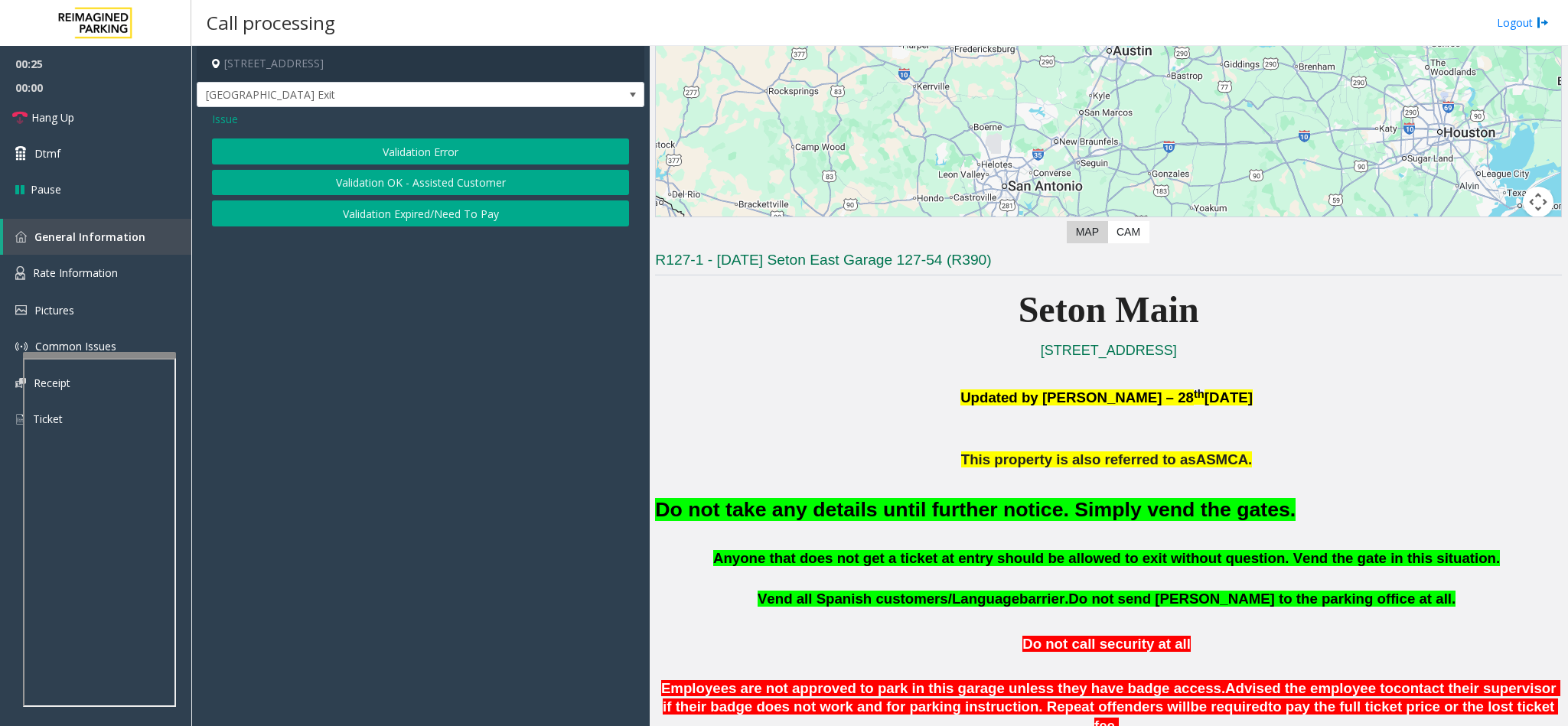
click at [398, 156] on button "Validation Error" at bounding box center [420, 152] width 417 height 26
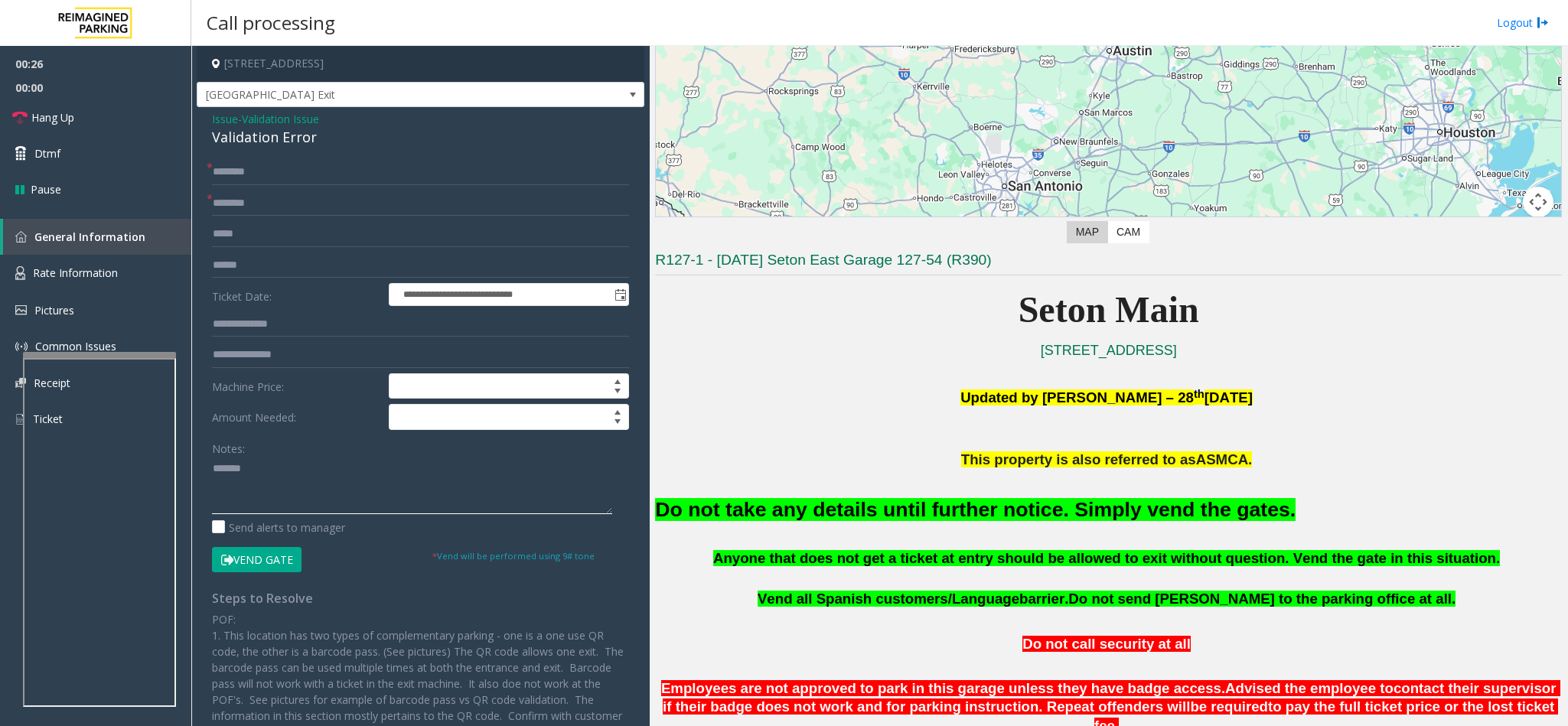
click at [249, 469] on textarea at bounding box center [412, 485] width 401 height 57
click at [256, 133] on div "Validation Error" at bounding box center [420, 137] width 417 height 20
click at [256, 131] on div "Validation Error" at bounding box center [420, 137] width 417 height 20
click at [357, 473] on textarea at bounding box center [412, 485] width 401 height 57
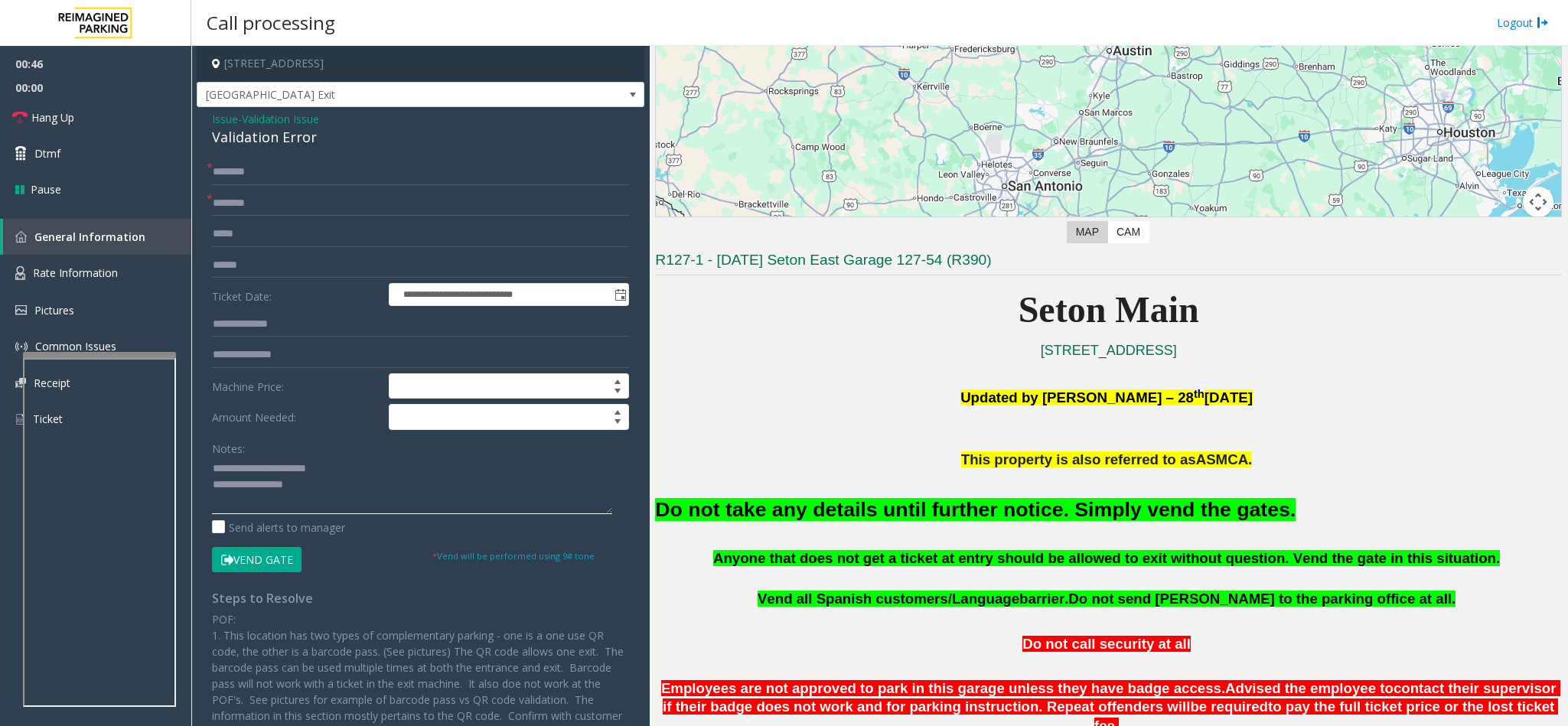
type textarea "**********"
click at [266, 165] on input "text" at bounding box center [420, 172] width 417 height 26
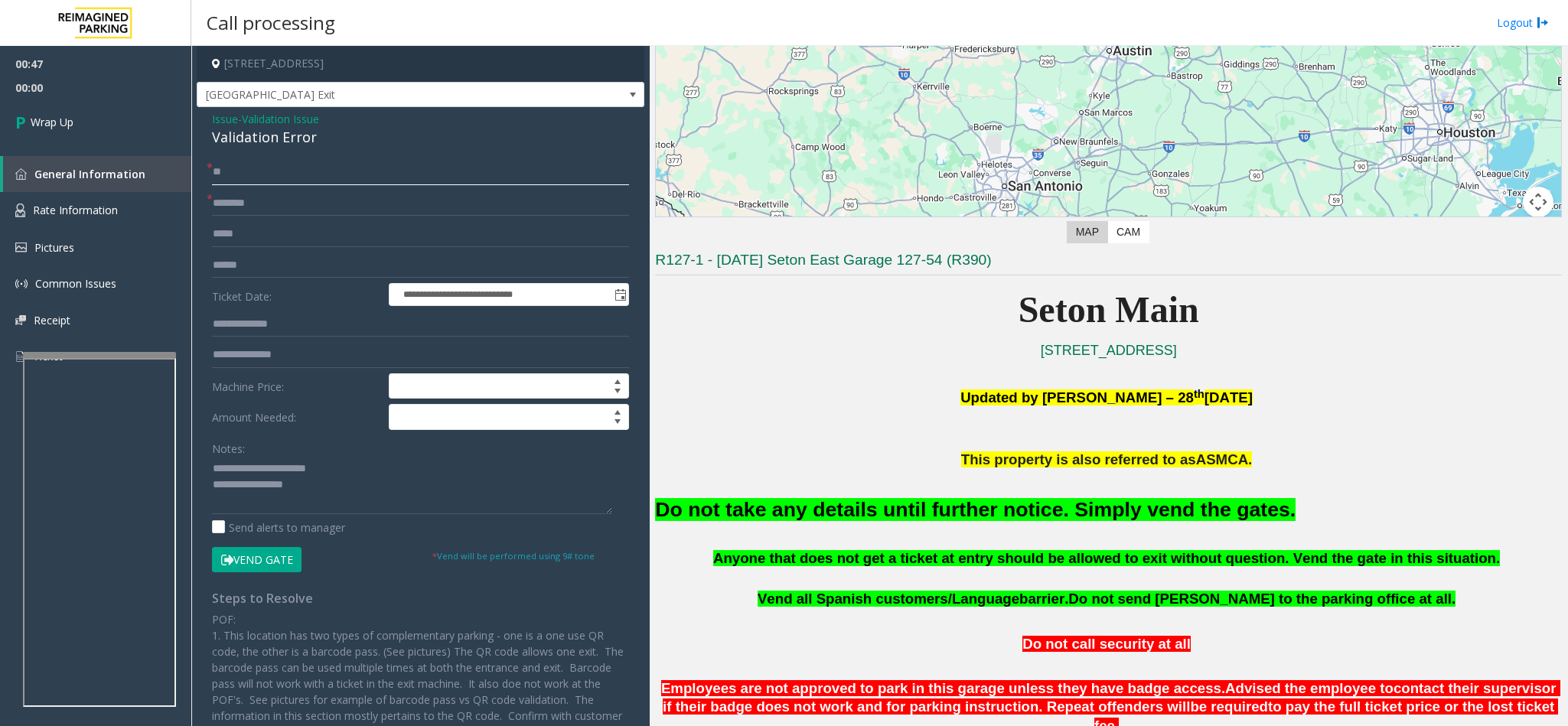
type input "**"
click at [131, 129] on link "Wrap Up" at bounding box center [95, 121] width 192 height 45
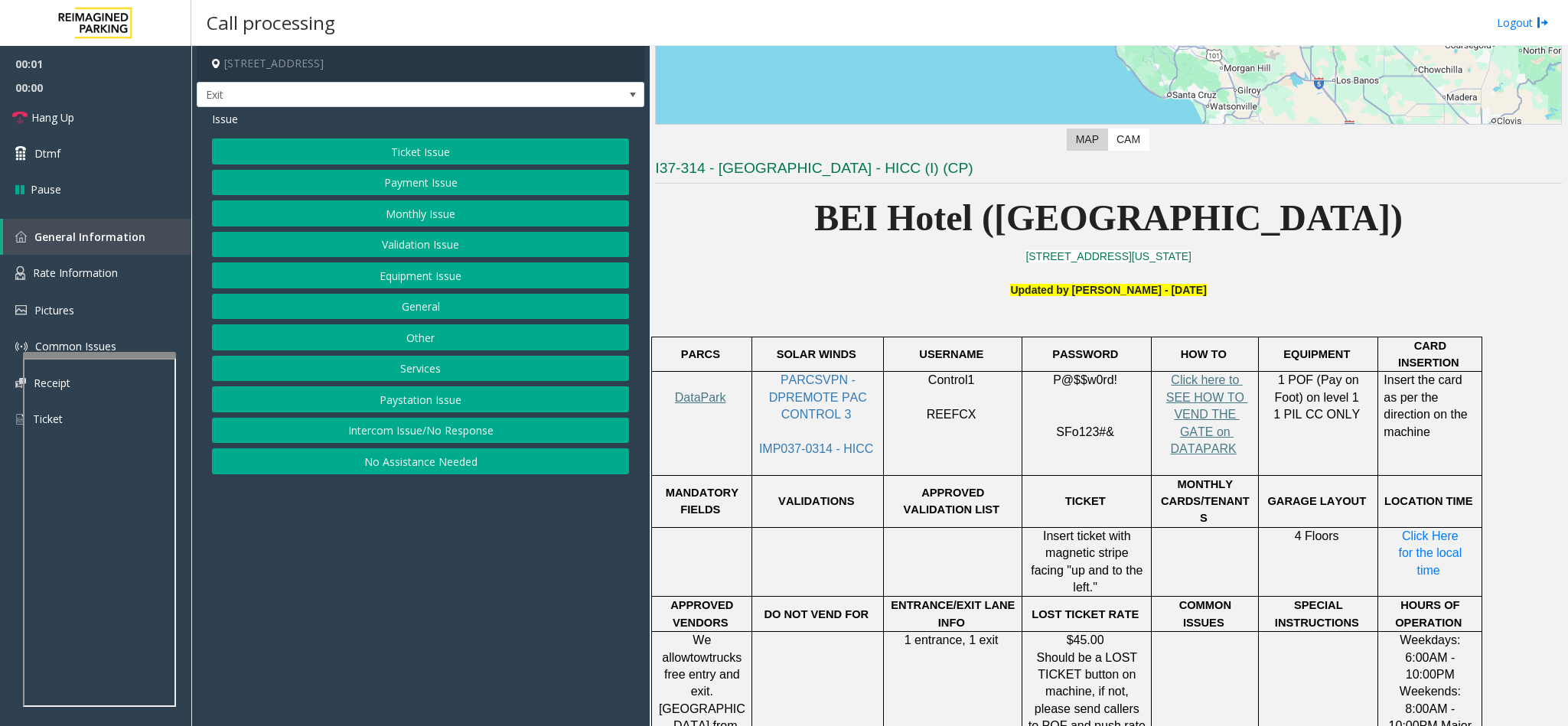
scroll to position [344, 0]
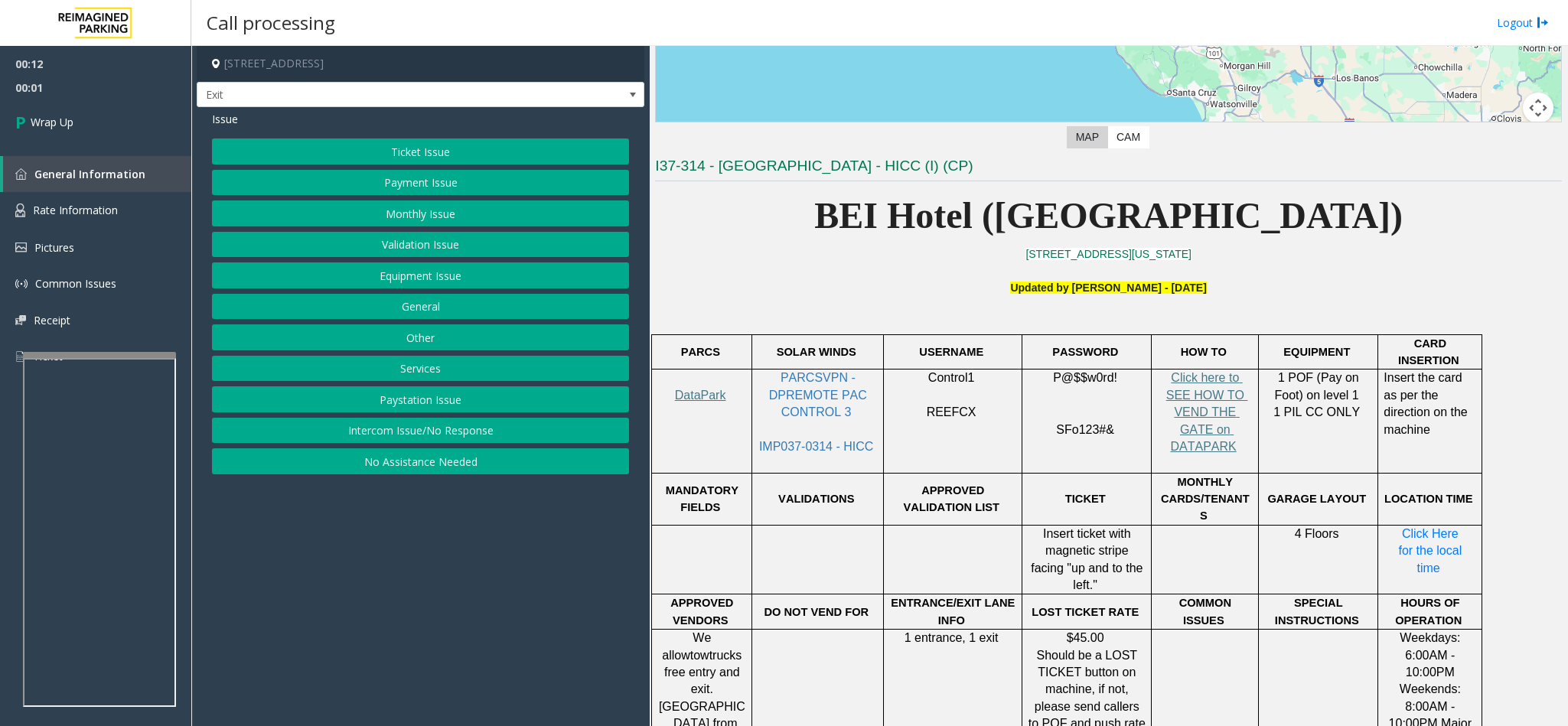
click at [428, 441] on button "Intercom Issue/No Response" at bounding box center [420, 431] width 417 height 26
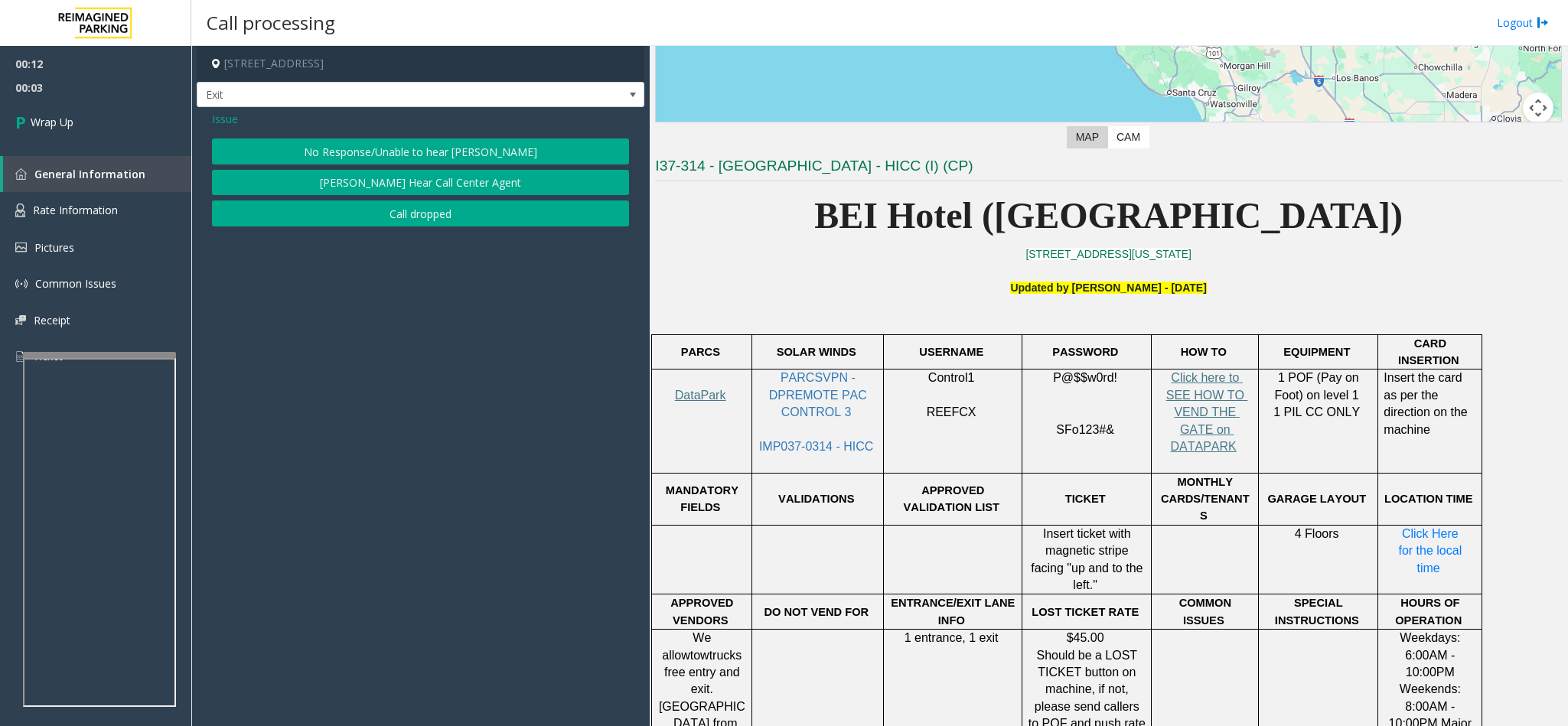
click at [370, 214] on button "Call dropped" at bounding box center [420, 213] width 417 height 26
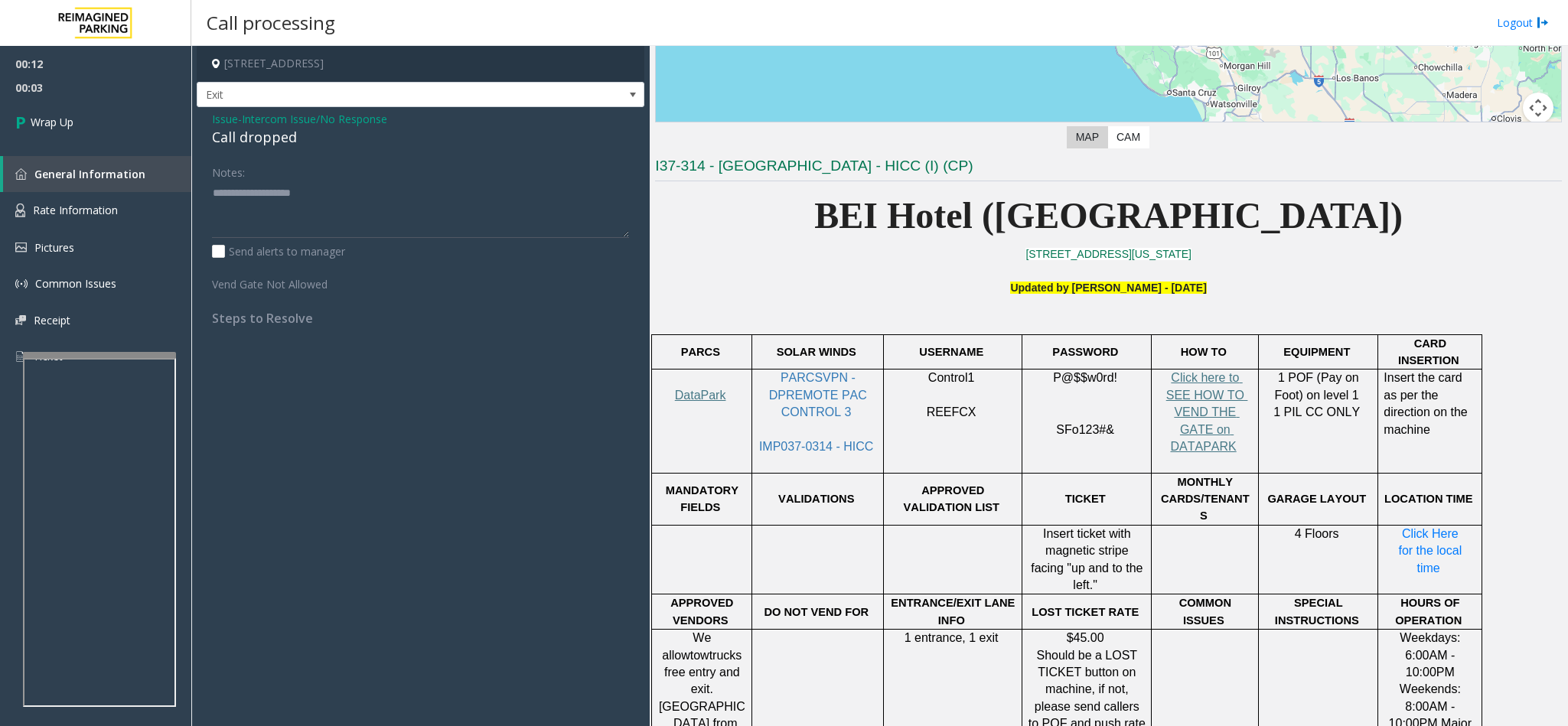
click at [222, 135] on div "Call dropped" at bounding box center [420, 137] width 417 height 20
type textarea "**********"
click at [141, 143] on link "Wrap Up" at bounding box center [95, 121] width 192 height 45
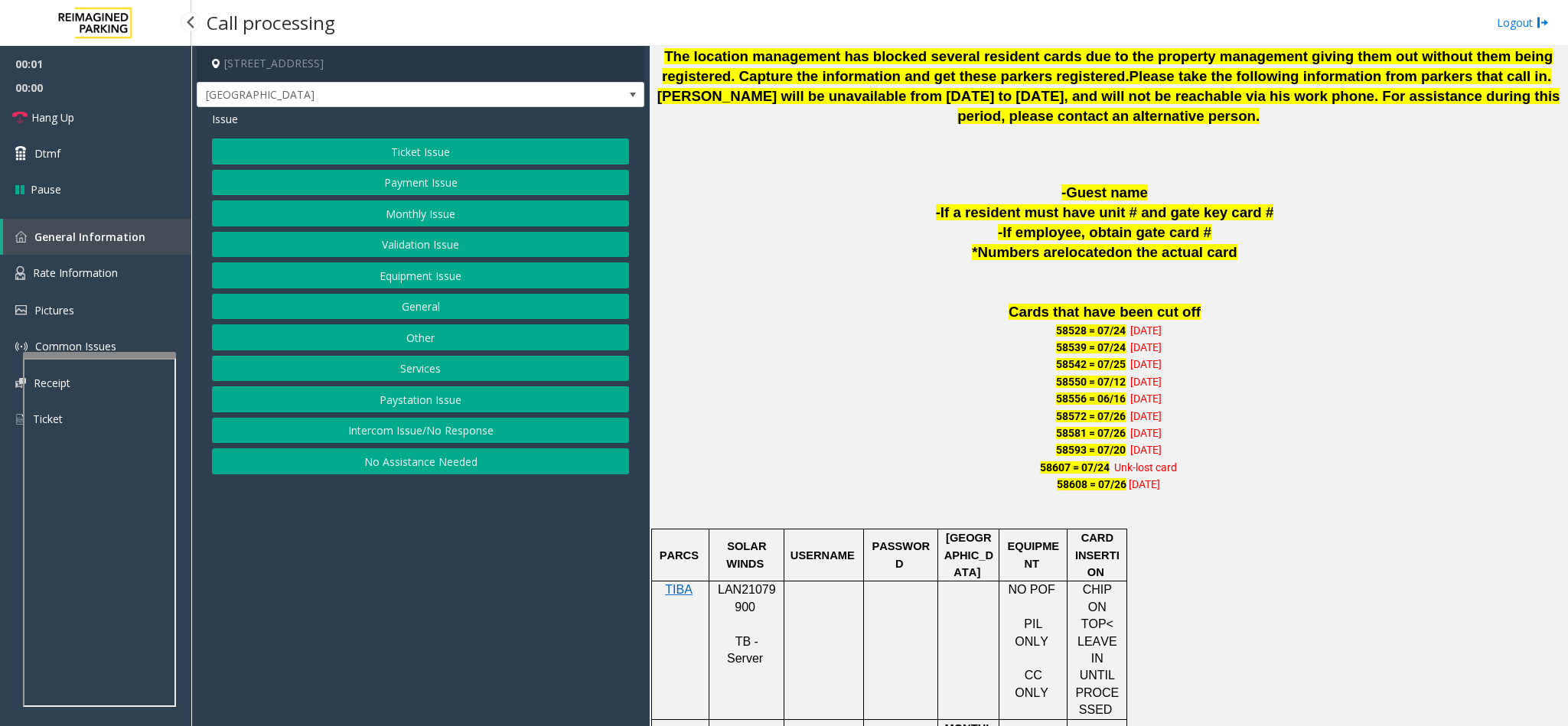
scroll to position [804, 0]
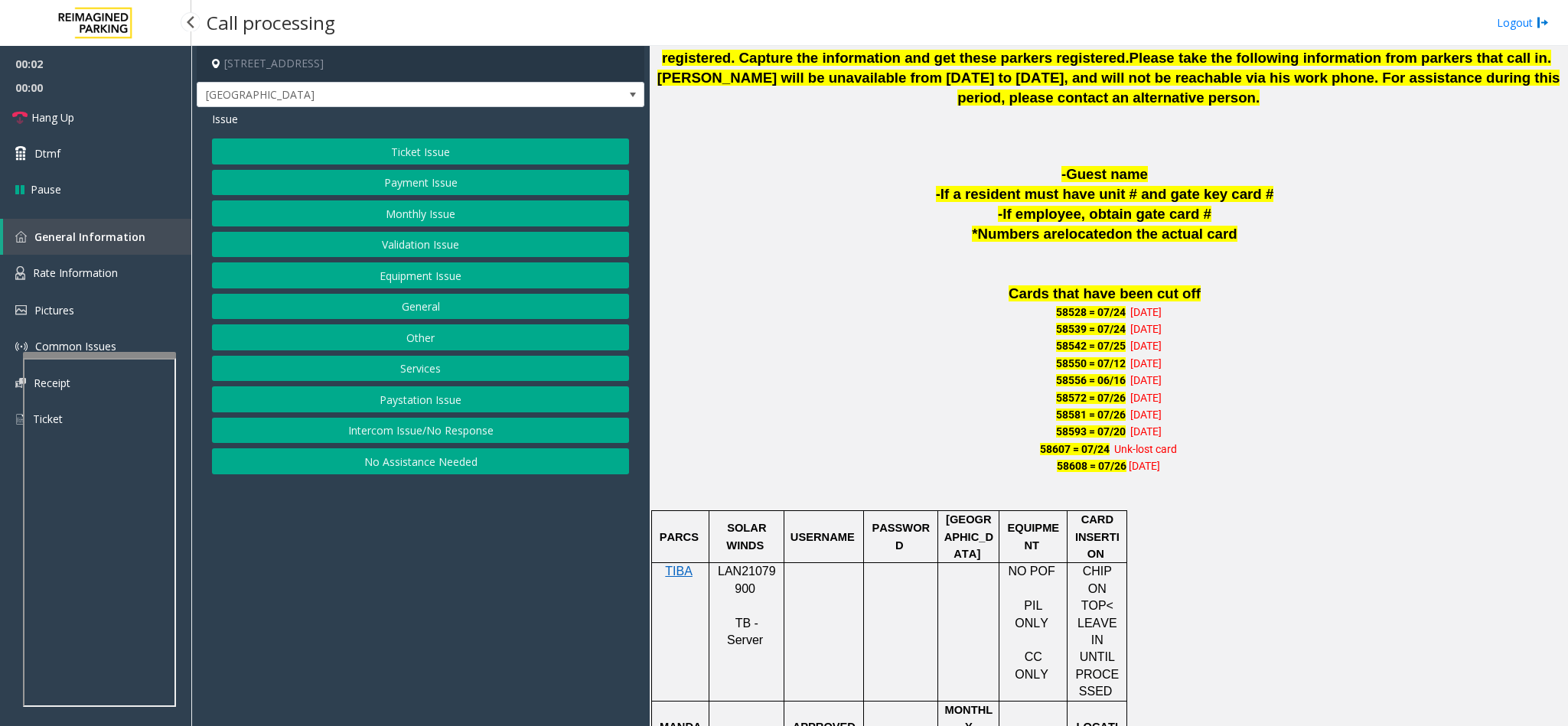
click at [747, 581] on span "LAN21079900" at bounding box center [748, 579] width 58 height 30
click at [749, 574] on span "LAN21079900" at bounding box center [748, 579] width 58 height 30
click at [742, 577] on span "LAN21079900" at bounding box center [748, 579] width 58 height 30
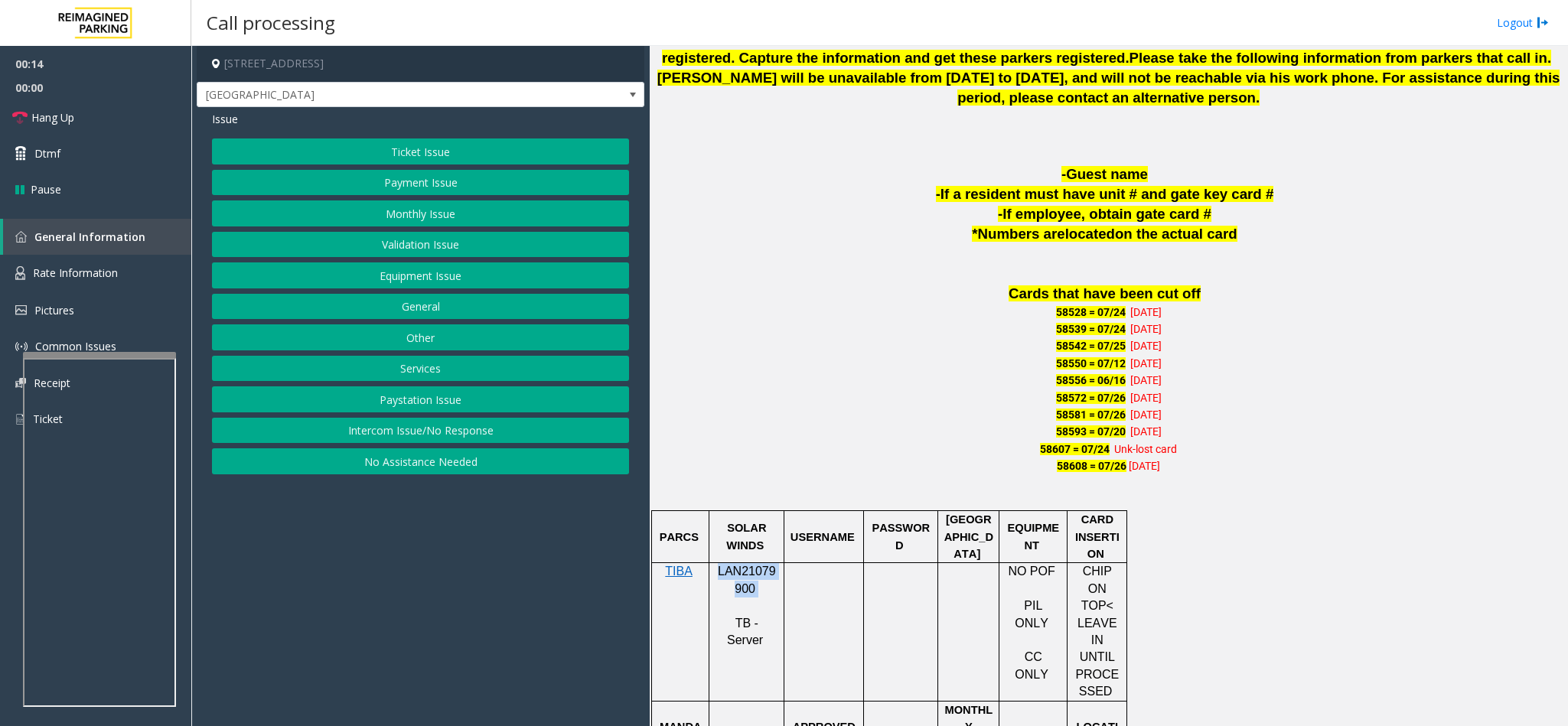
click at [404, 217] on button "Monthly Issue" at bounding box center [420, 213] width 417 height 26
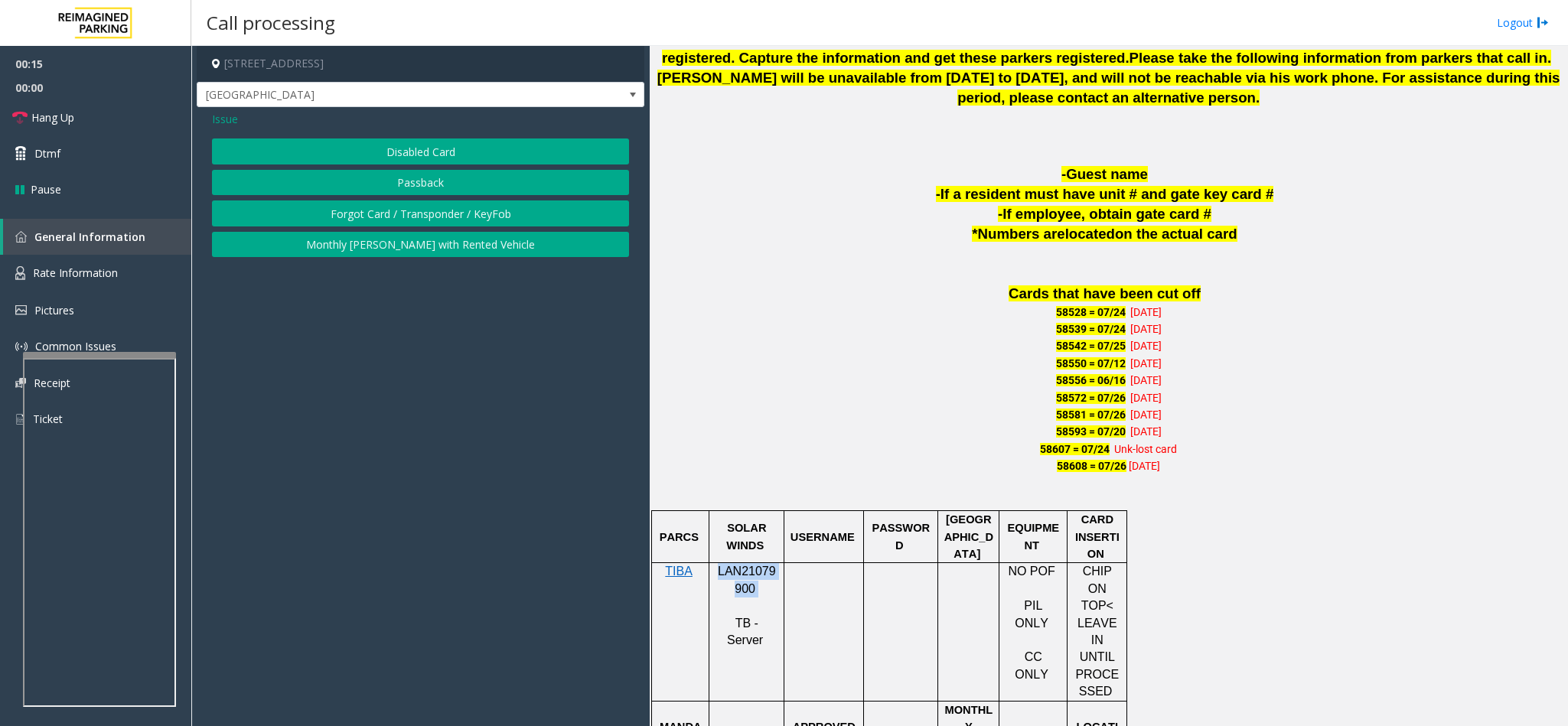
click at [405, 177] on button "Passback" at bounding box center [420, 183] width 417 height 26
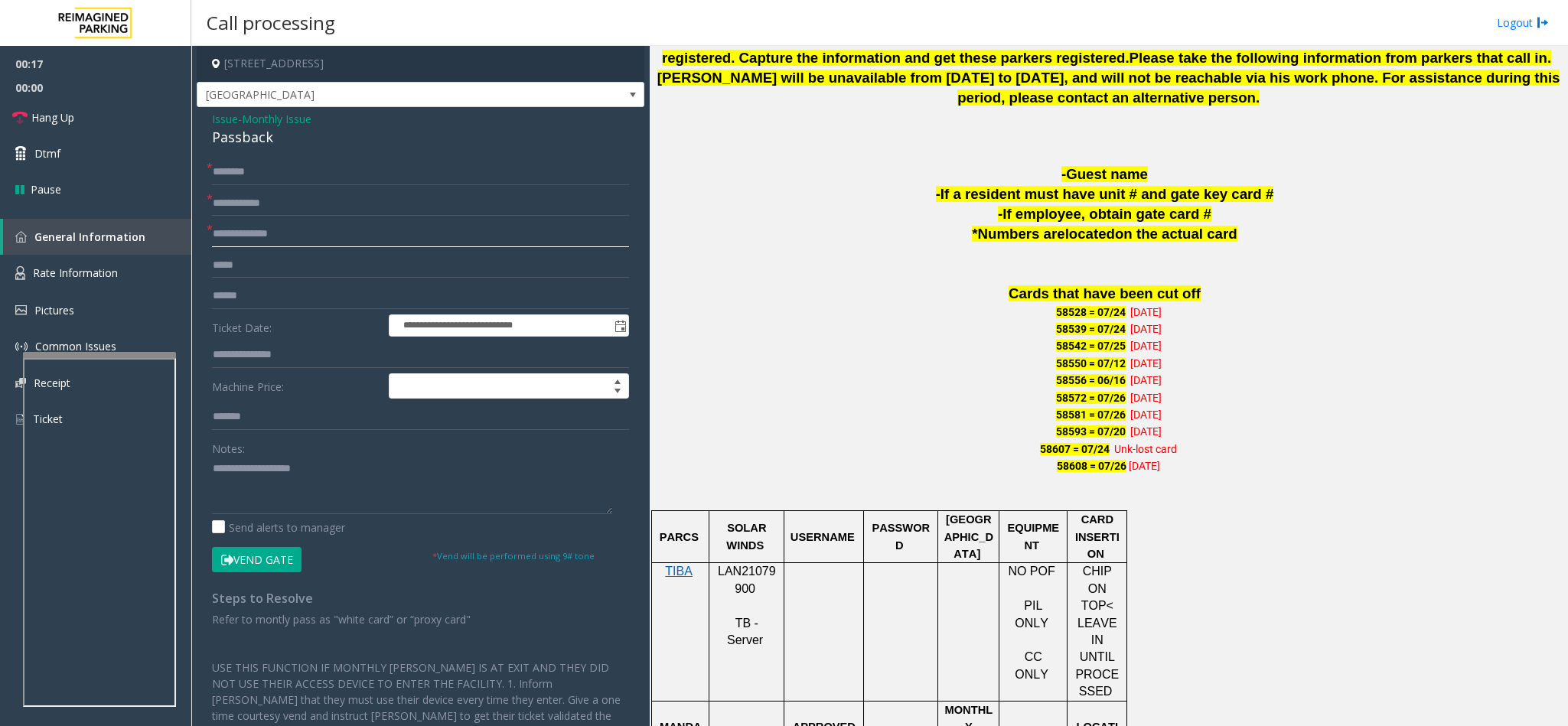
click at [242, 237] on input "text" at bounding box center [420, 234] width 417 height 26
type input "***"
click at [278, 161] on input "text" at bounding box center [420, 172] width 417 height 26
type input "******"
click at [229, 484] on textarea at bounding box center [412, 485] width 401 height 57
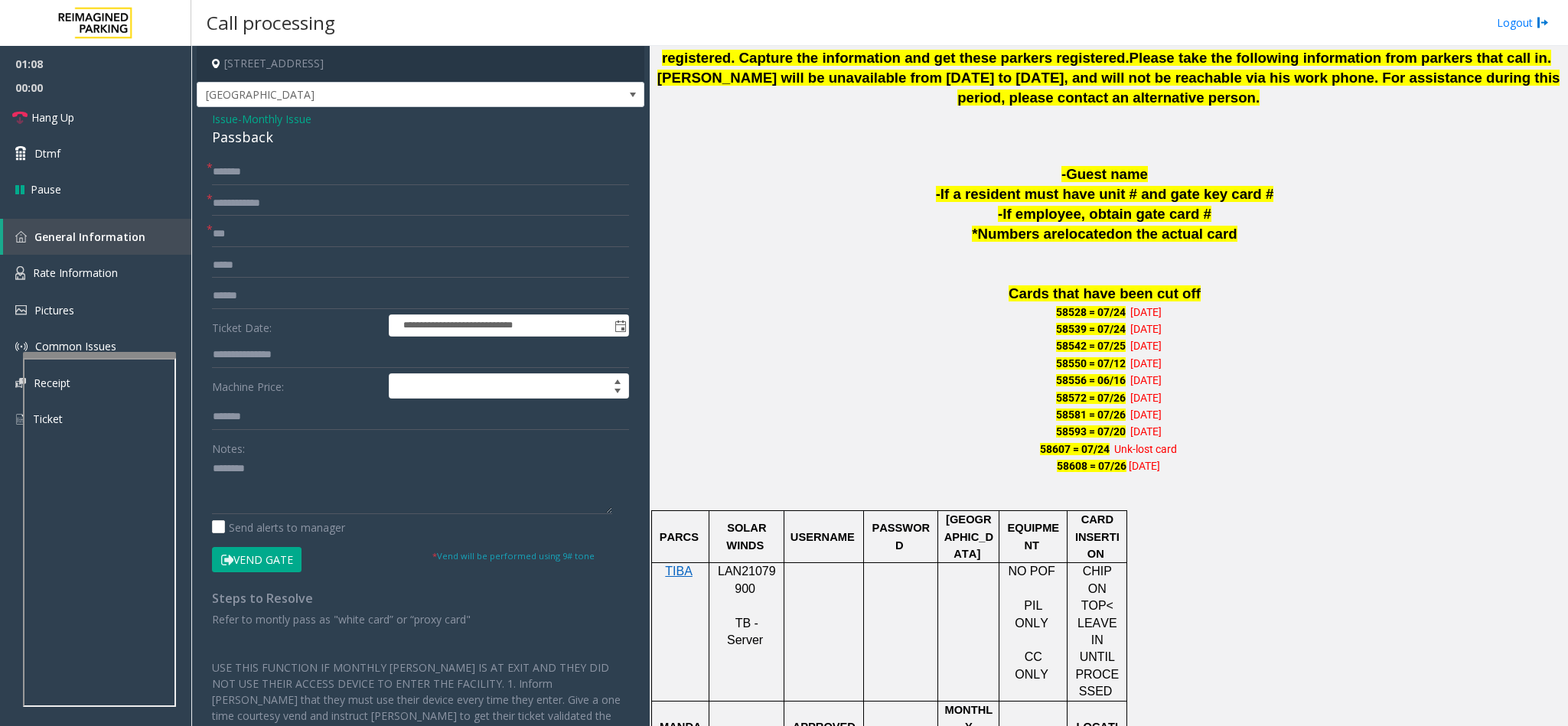
click at [229, 138] on div "Passback" at bounding box center [420, 137] width 417 height 20
type textarea "**********"
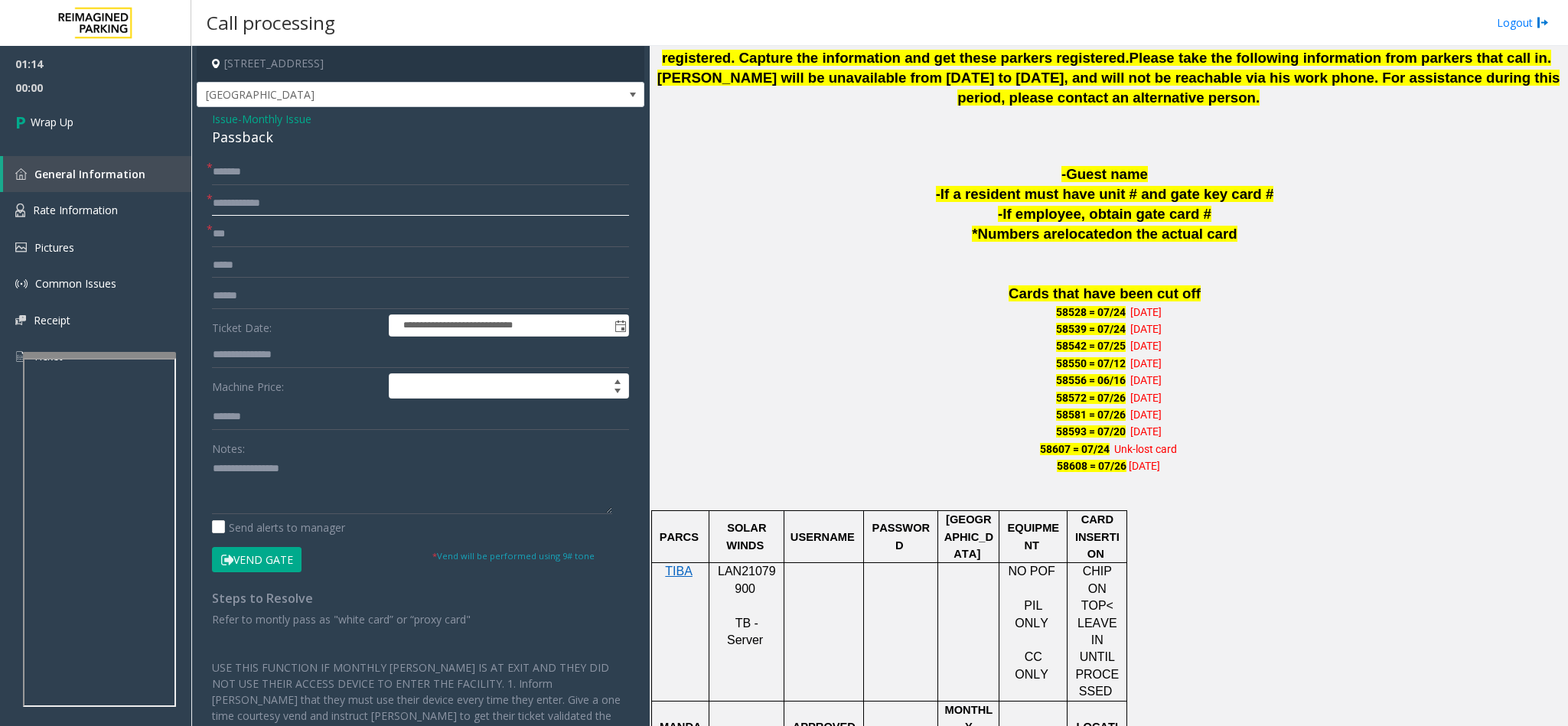
click at [246, 207] on input "text" at bounding box center [420, 203] width 417 height 26
type input "*****"
click at [409, 448] on div "Notes:" at bounding box center [420, 474] width 417 height 79
click at [412, 468] on textarea at bounding box center [412, 485] width 401 height 57
type textarea "**********"
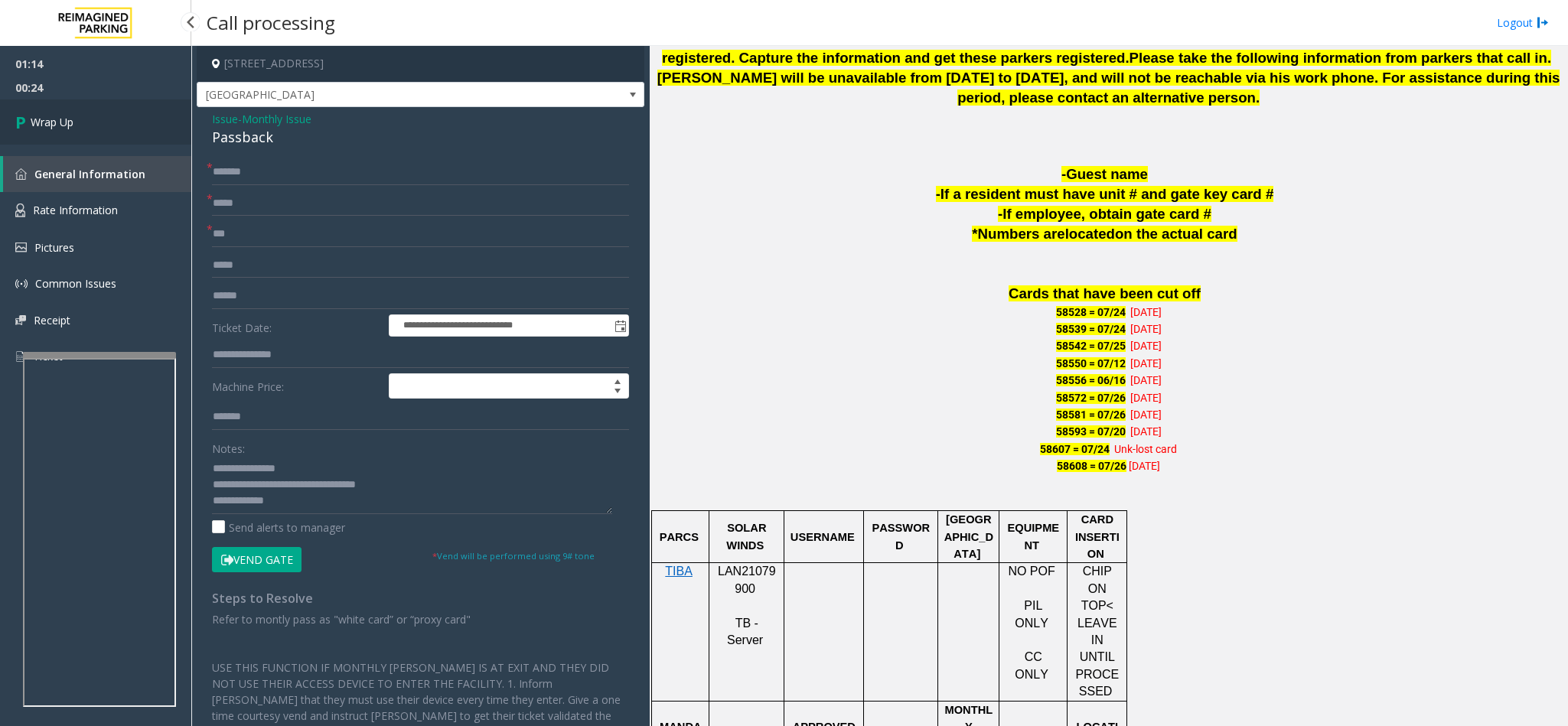
click at [142, 116] on link "Wrap Up" at bounding box center [95, 121] width 192 height 45
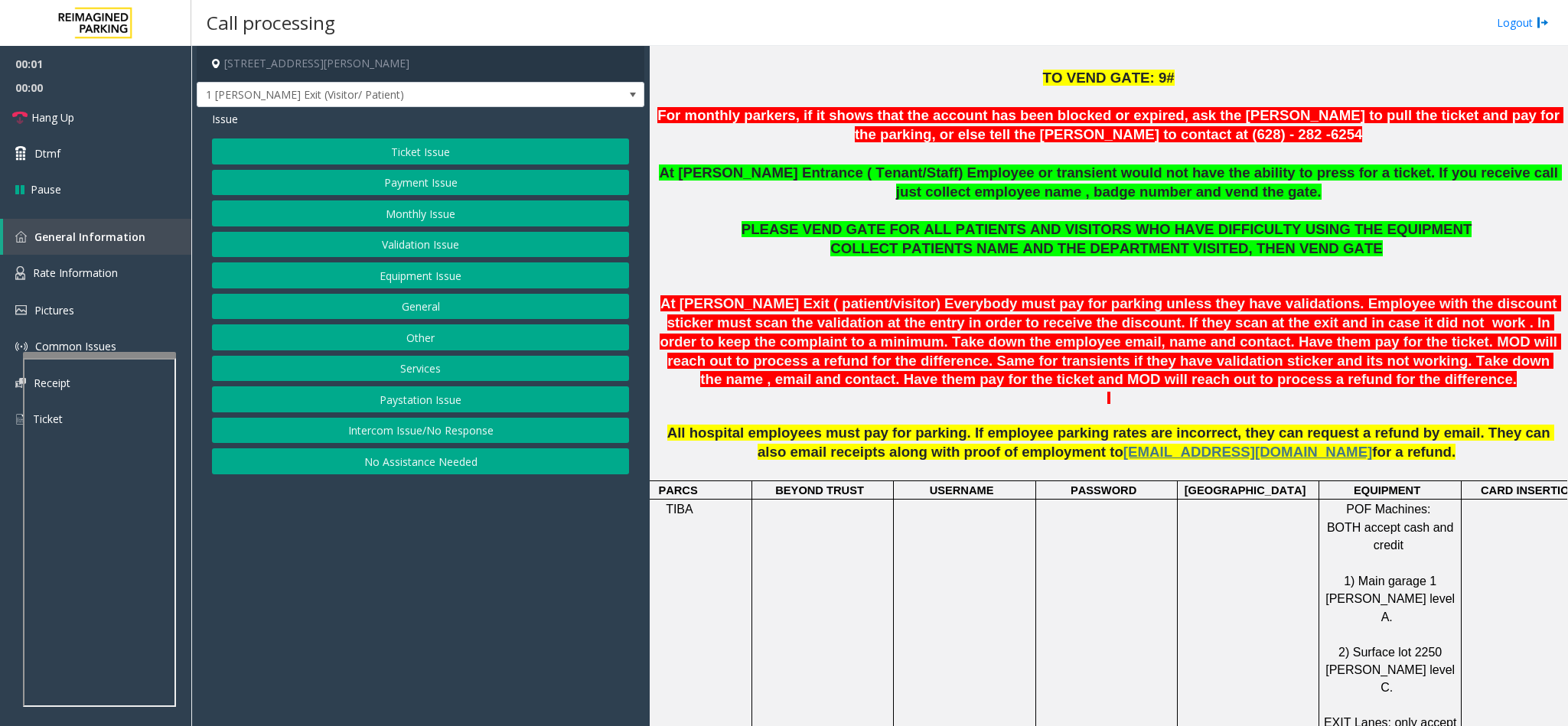
scroll to position [459, 0]
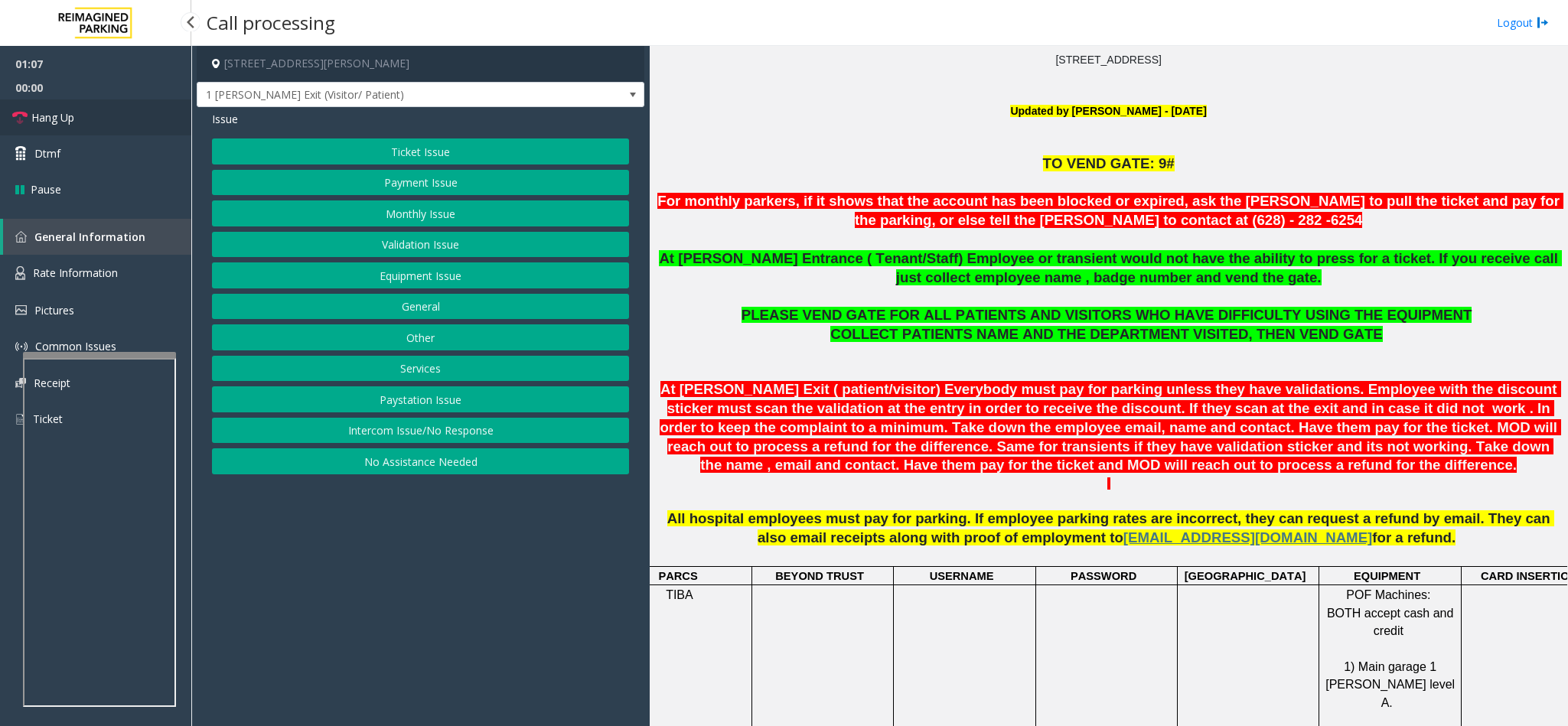
click at [138, 121] on link "Hang Up" at bounding box center [95, 117] width 192 height 36
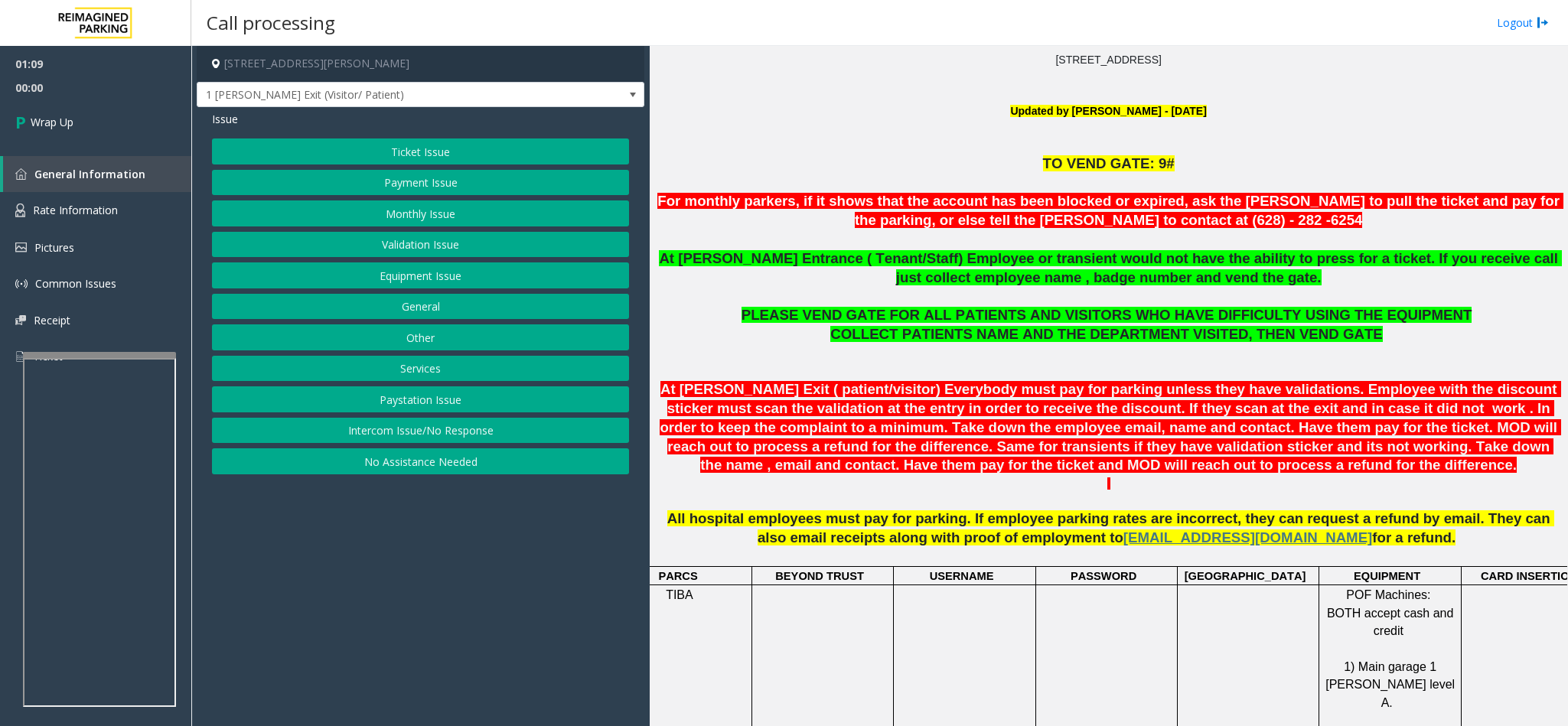
click at [438, 432] on button "Intercom Issue/No Response" at bounding box center [420, 431] width 417 height 26
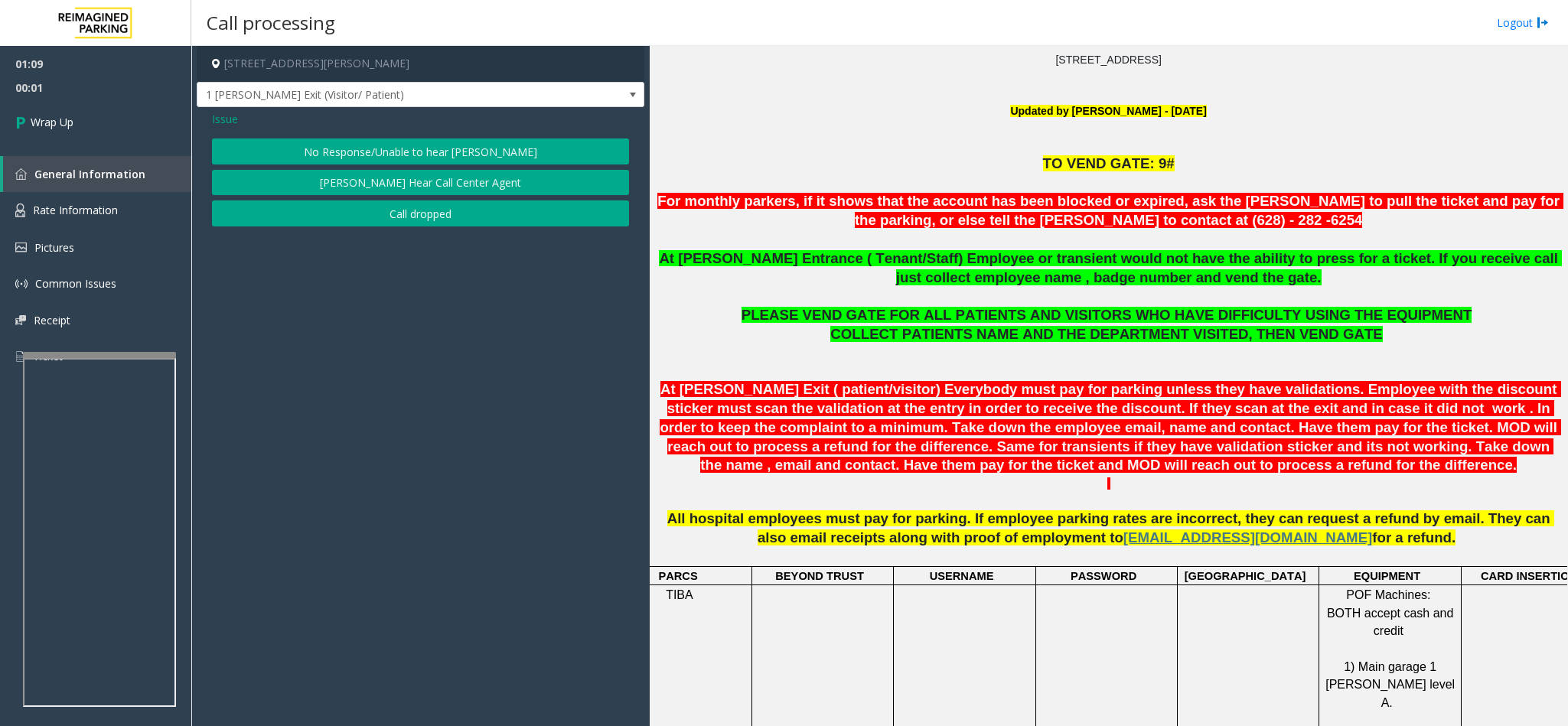
click at [398, 154] on button "No Response/Unable to hear [PERSON_NAME]" at bounding box center [420, 152] width 417 height 26
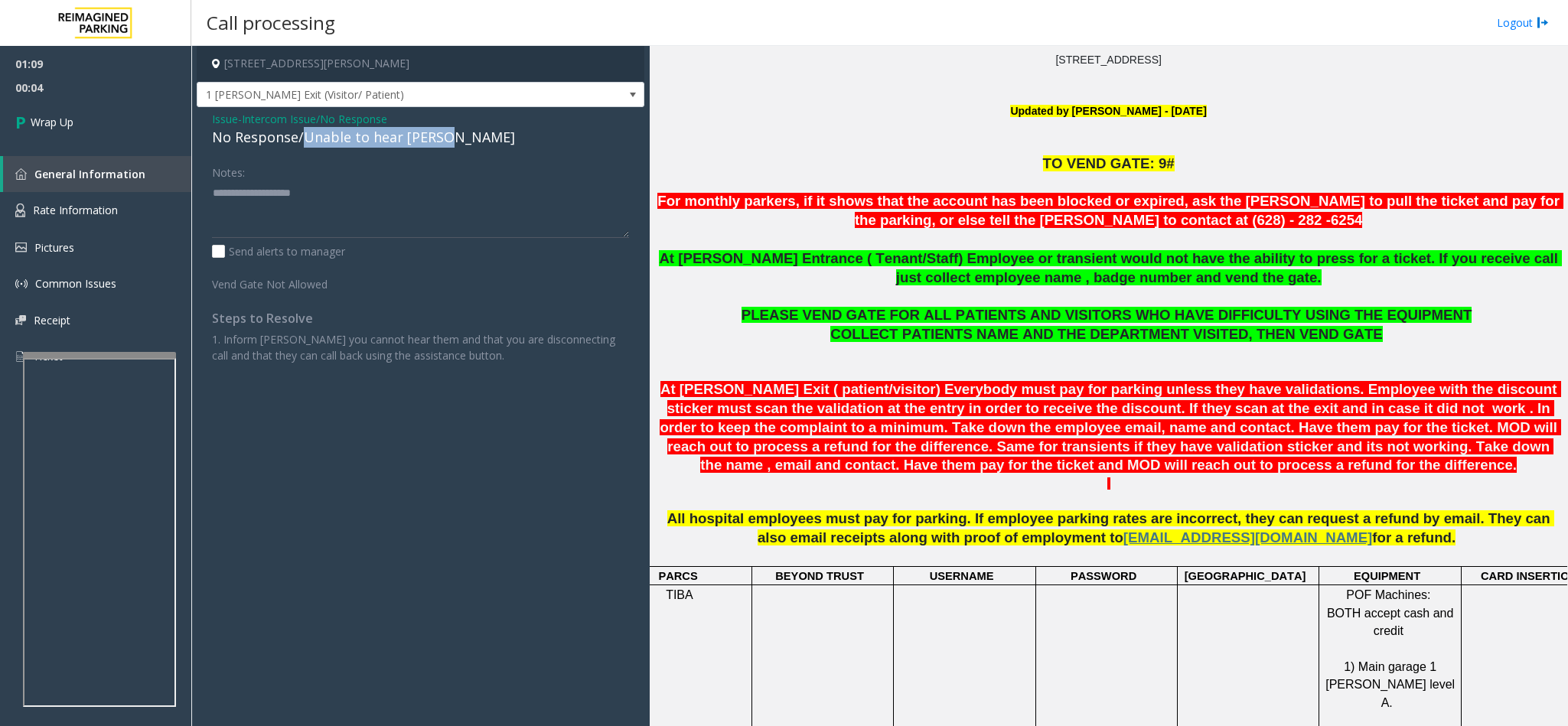
drag, startPoint x: 303, startPoint y: 134, endPoint x: 441, endPoint y: 141, distance: 138.2
click at [441, 141] on div "No Response/Unable to hear [PERSON_NAME]" at bounding box center [420, 137] width 417 height 20
click at [351, 189] on textarea at bounding box center [420, 209] width 417 height 57
type textarea "**********"
click at [160, 121] on link "Wrap Up" at bounding box center [95, 121] width 192 height 45
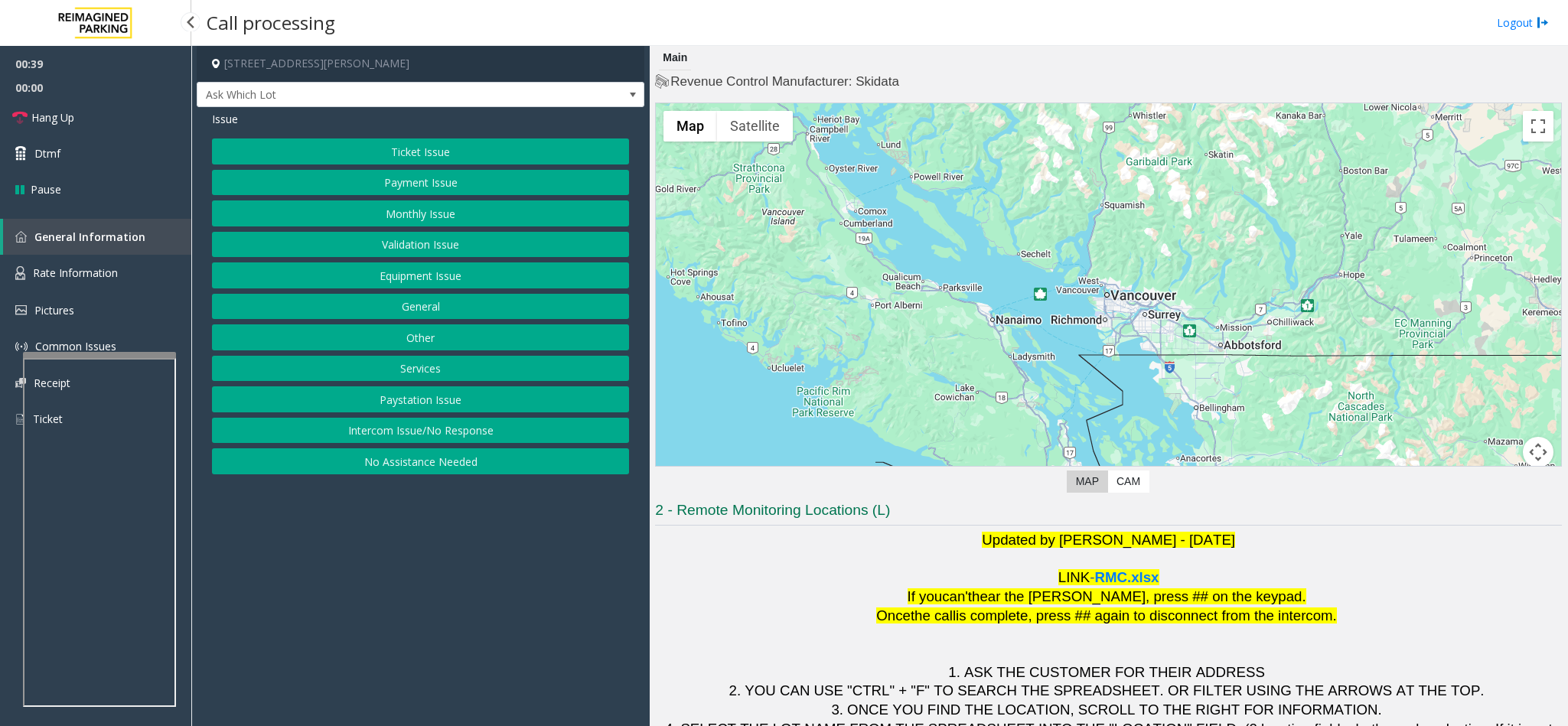
click at [405, 276] on button "Equipment Issue" at bounding box center [420, 275] width 417 height 26
click at [405, 278] on button "Gate / Door Won't Open" at bounding box center [420, 275] width 417 height 26
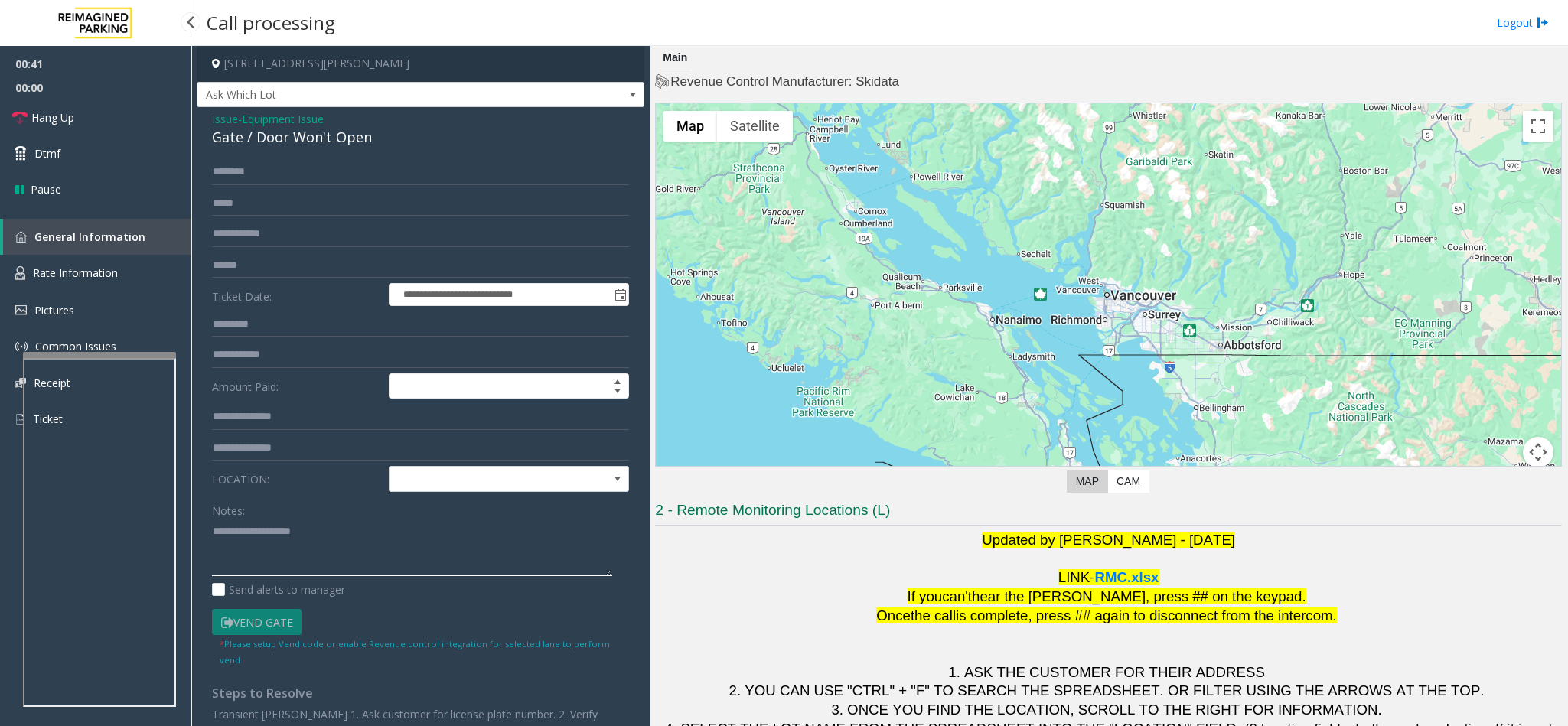
click at [296, 542] on textarea at bounding box center [412, 547] width 401 height 57
click at [473, 544] on textarea at bounding box center [412, 547] width 401 height 57
type textarea "**********"
click at [250, 172] on input "text" at bounding box center [420, 172] width 417 height 26
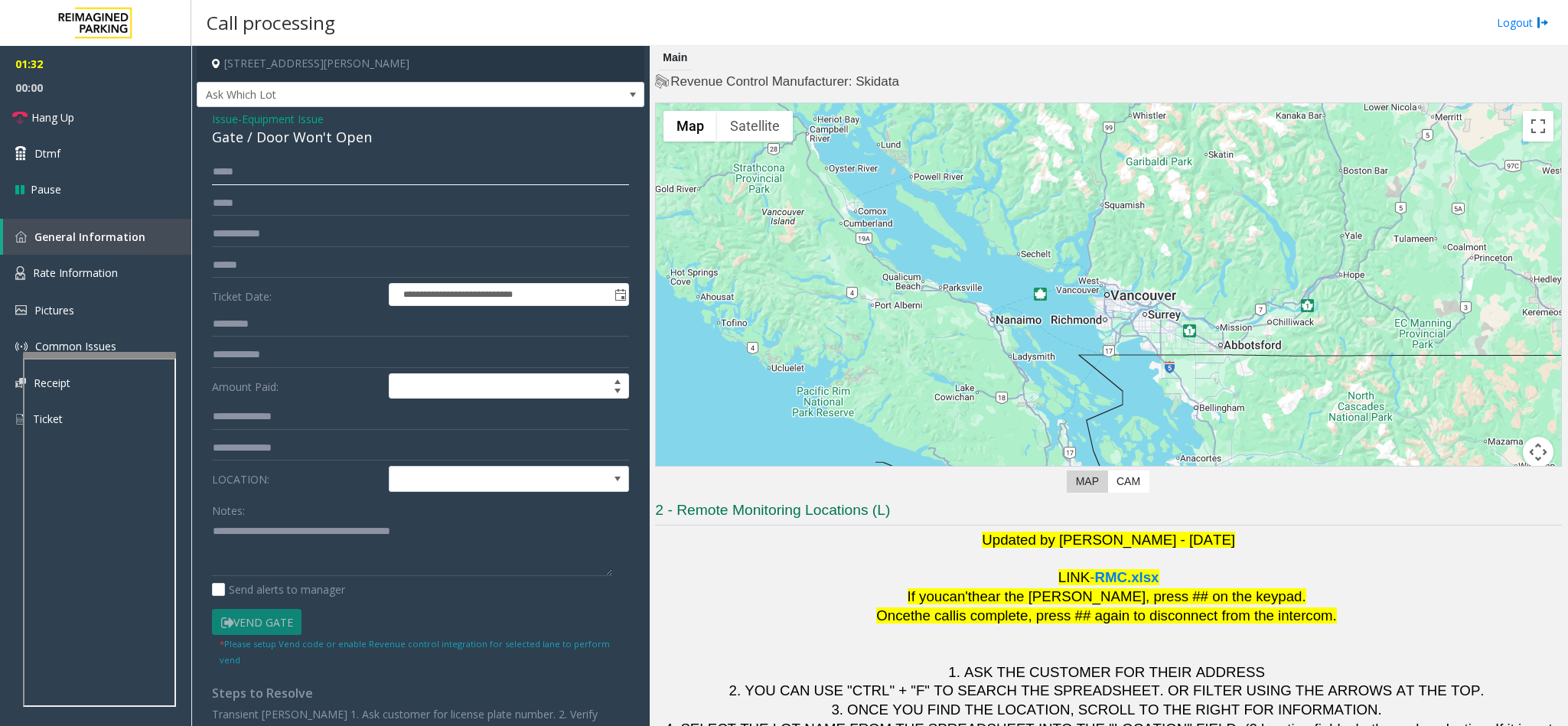
type input "*****"
click at [129, 163] on link "Dtmf" at bounding box center [95, 153] width 192 height 36
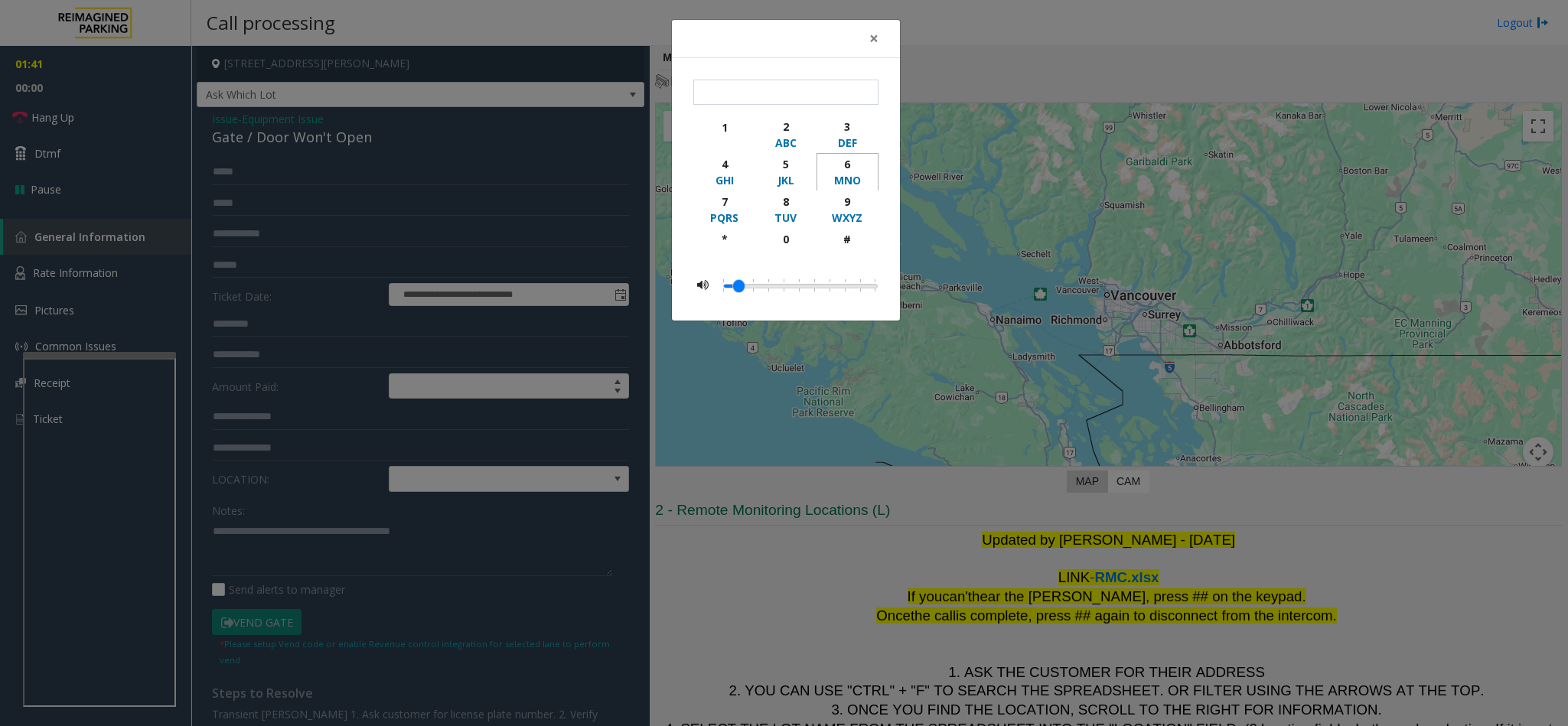
drag, startPoint x: 868, startPoint y: 166, endPoint x: 859, endPoint y: 170, distance: 9.8
click at [859, 170] on button "6 MNO" at bounding box center [848, 171] width 62 height 38
type input "*"
drag, startPoint x: 864, startPoint y: 35, endPoint x: 198, endPoint y: 303, distance: 717.9
click at [838, 60] on div "× * 1 2 ABC 3 DEF 4 GHI 5 JKL 6 MNO 7 PQRS 8 TUV 9 WXYZ * 0 #" at bounding box center [786, 171] width 229 height 303
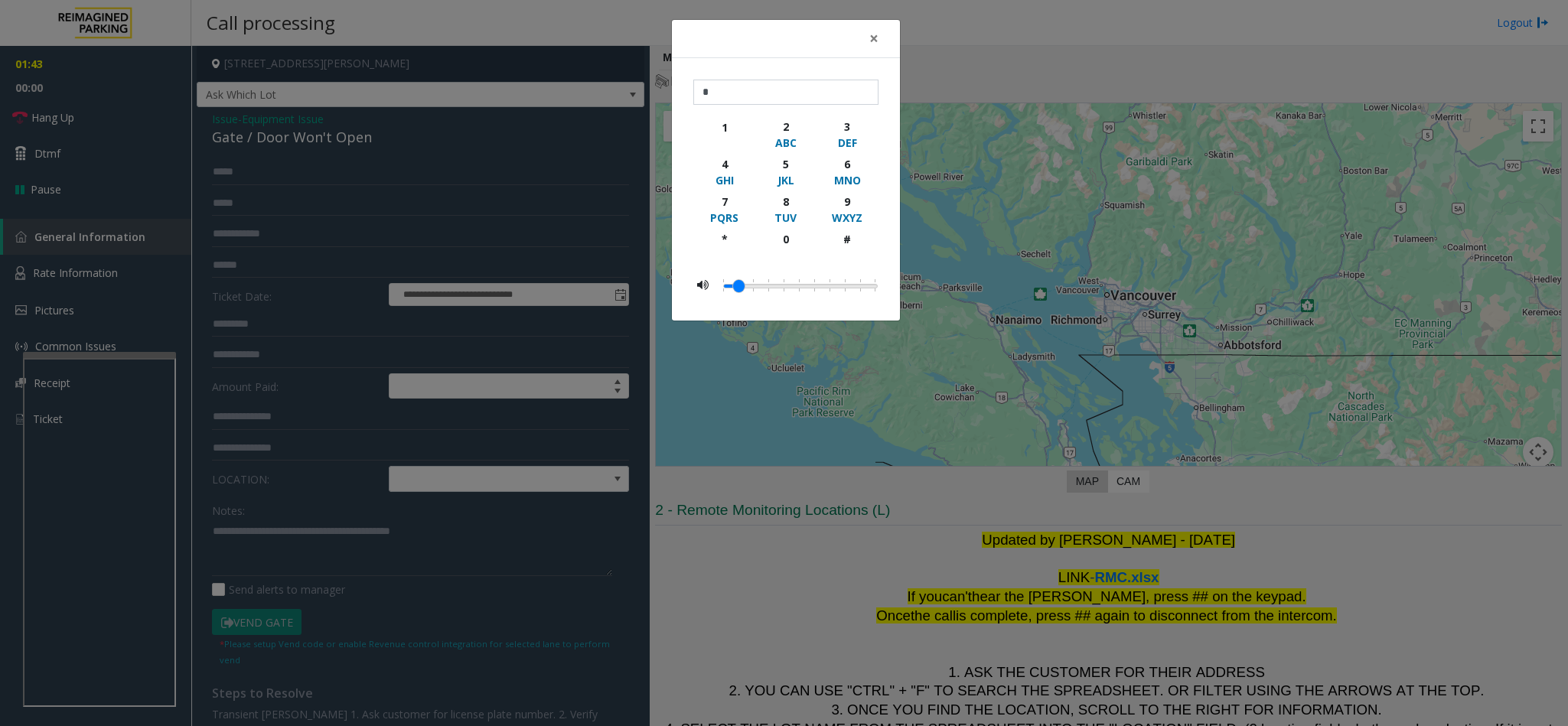
click at [453, 540] on div "× * 1 2 ABC 3 DEF 4 GHI 5 JKL 6 MNO 7 PQRS 8 TUV 9 WXYZ * 0 #" at bounding box center [784, 363] width 1568 height 726
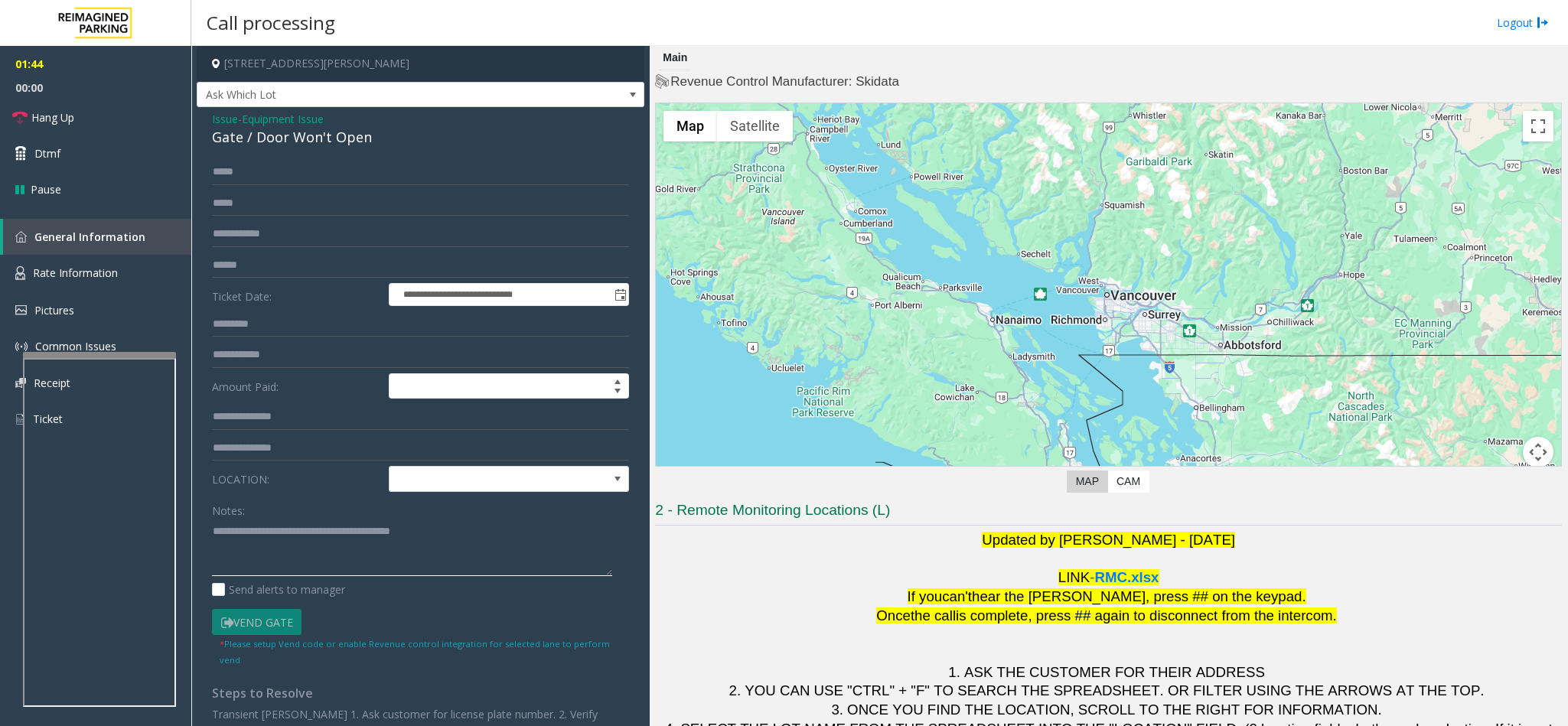
click at [453, 540] on textarea at bounding box center [412, 547] width 401 height 57
type textarea "**********"
click at [64, 145] on link "Dtmf" at bounding box center [95, 153] width 192 height 36
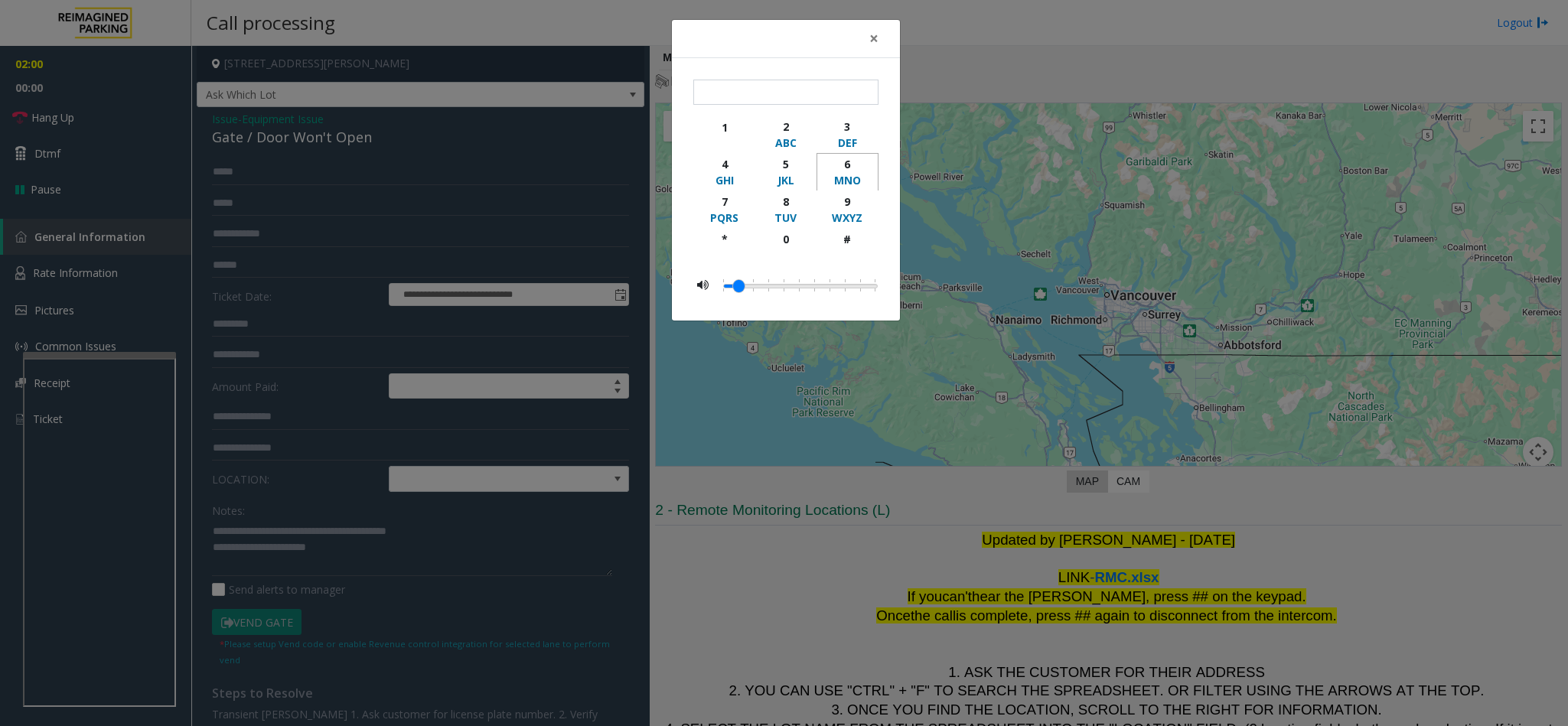
click at [852, 172] on div "6" at bounding box center [847, 164] width 42 height 17
type input "*"
click at [871, 38] on span "×" at bounding box center [873, 38] width 9 height 21
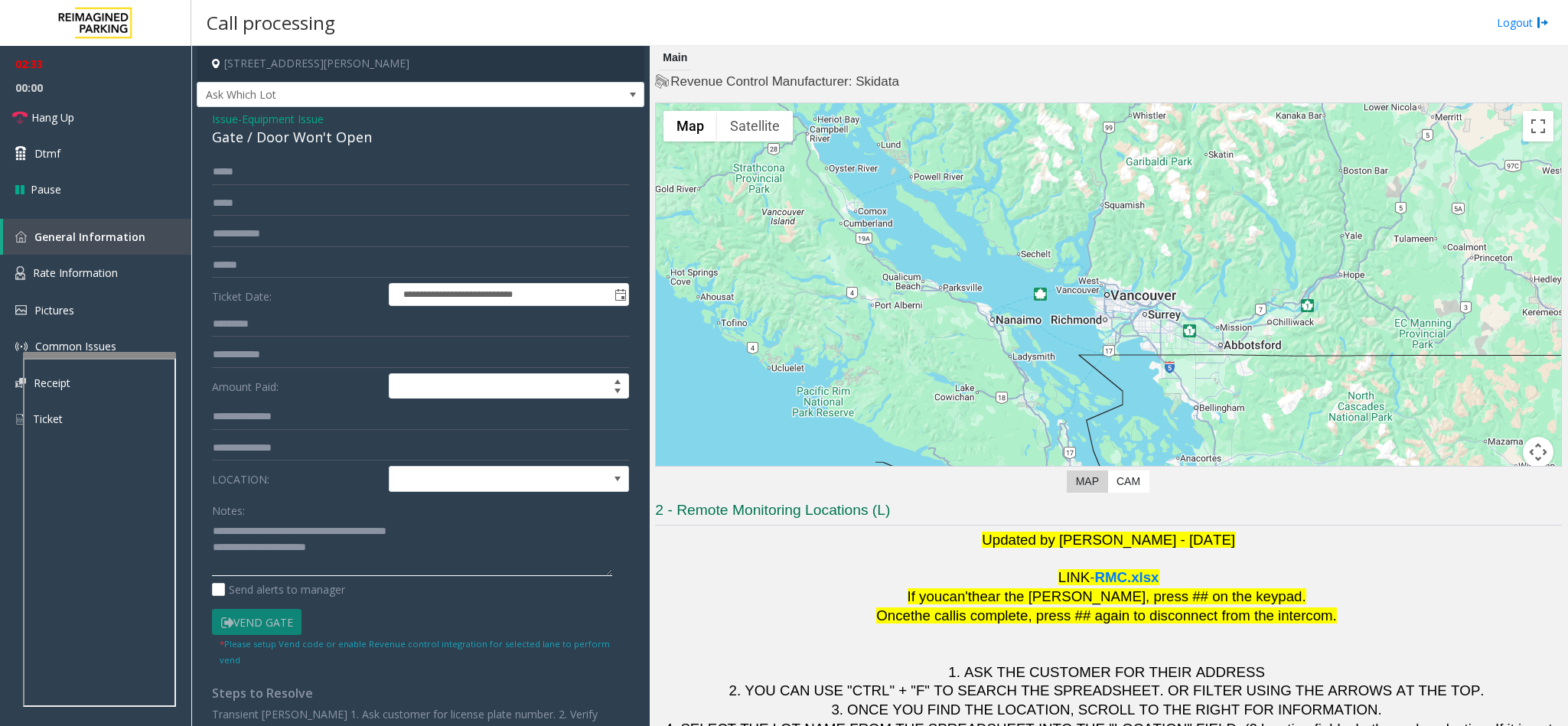
click at [349, 558] on textarea at bounding box center [412, 547] width 401 height 57
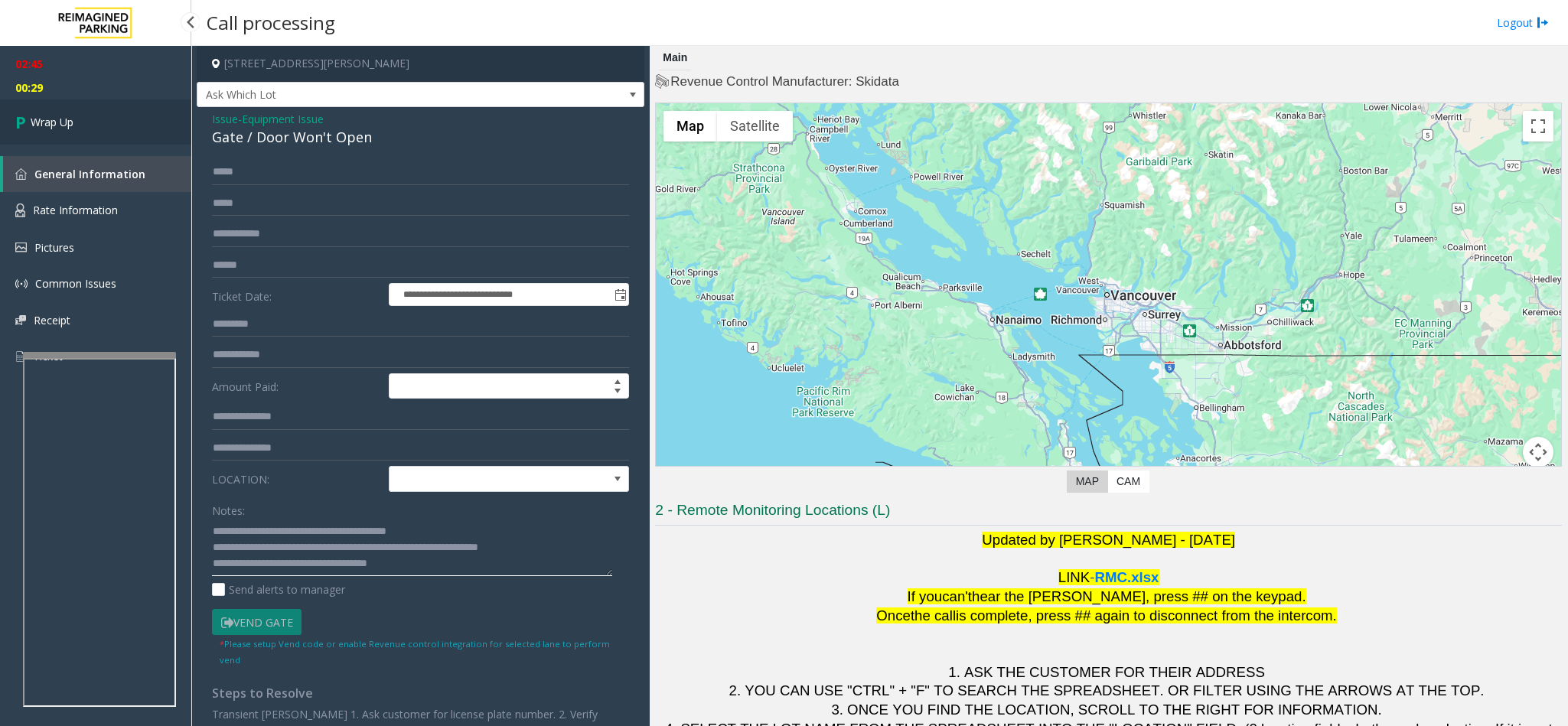
type textarea "**********"
click at [142, 136] on link "Wrap Up" at bounding box center [95, 121] width 192 height 45
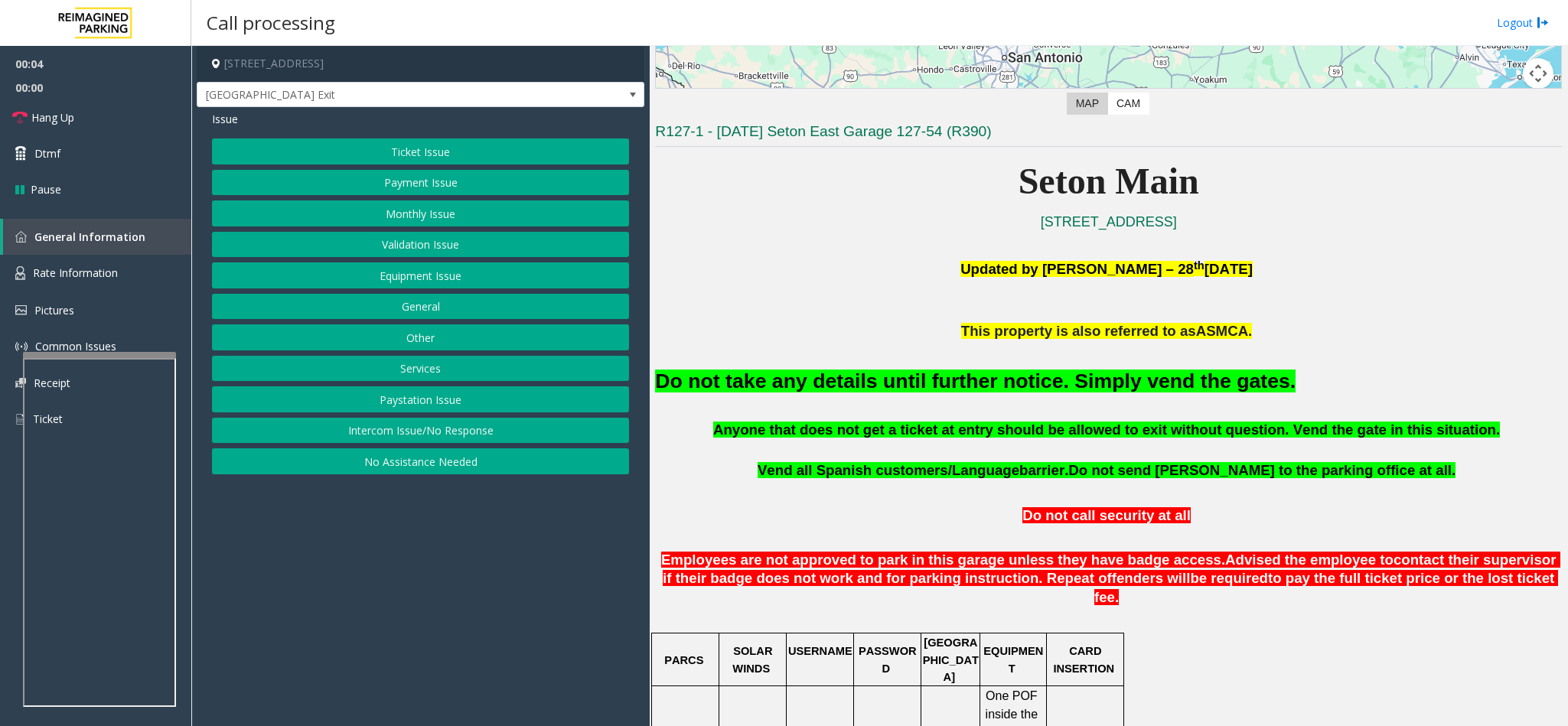
scroll to position [459, 0]
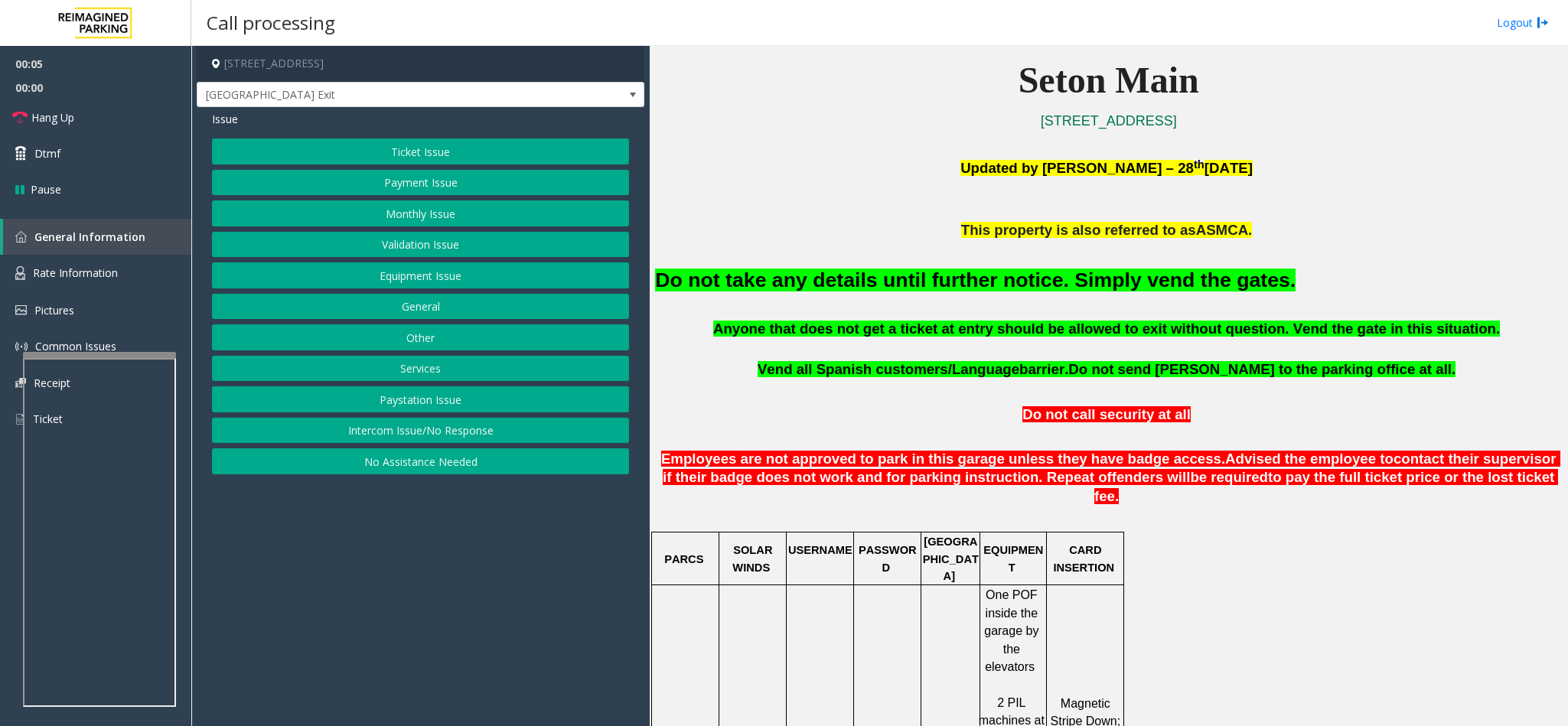
click at [469, 281] on button "Equipment Issue" at bounding box center [420, 275] width 417 height 26
click at [453, 283] on button "Gate / Door Won't Open" at bounding box center [420, 275] width 417 height 26
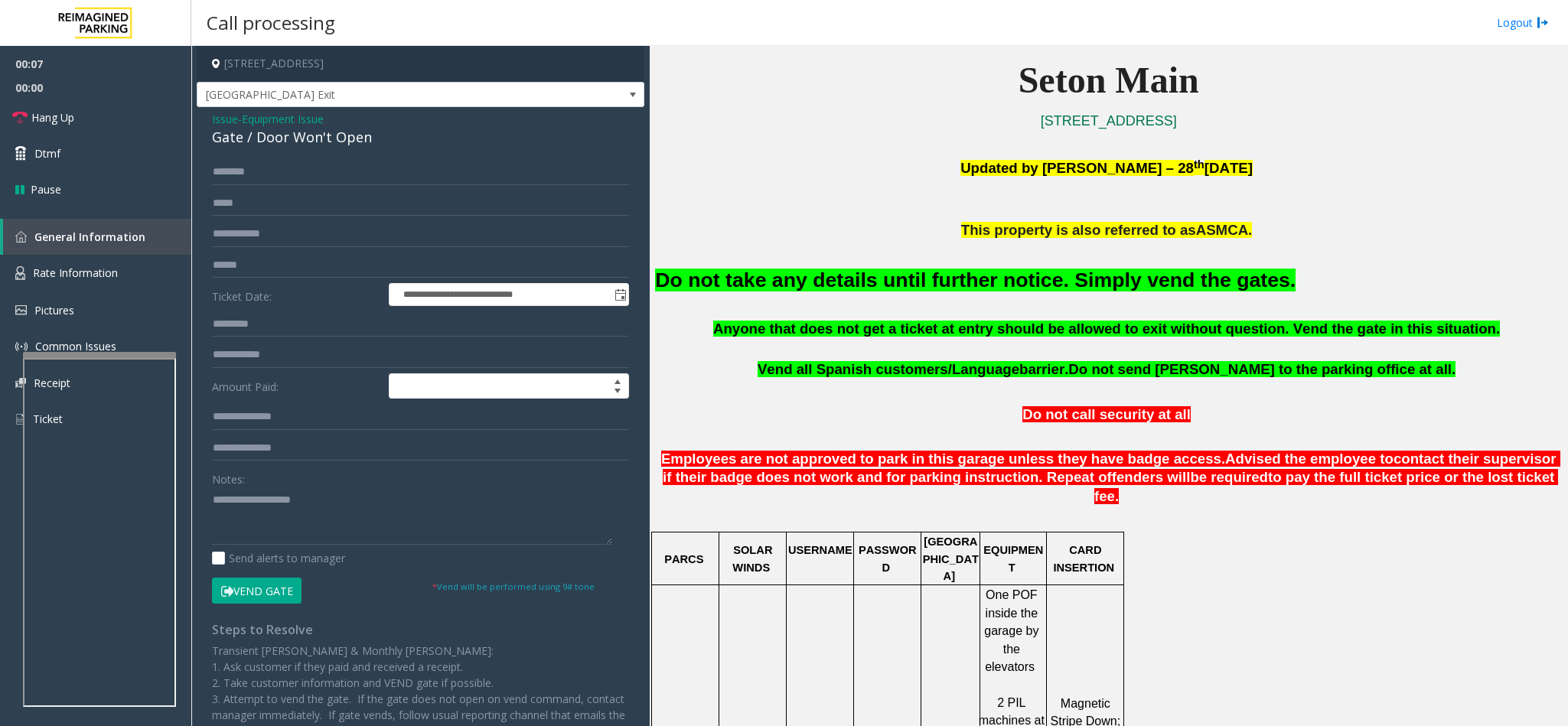
click at [290, 586] on button "Vend Gate" at bounding box center [257, 590] width 89 height 26
click at [809, 283] on font "Do not take any details until further notice. Simply vend the gates." at bounding box center [975, 280] width 641 height 23
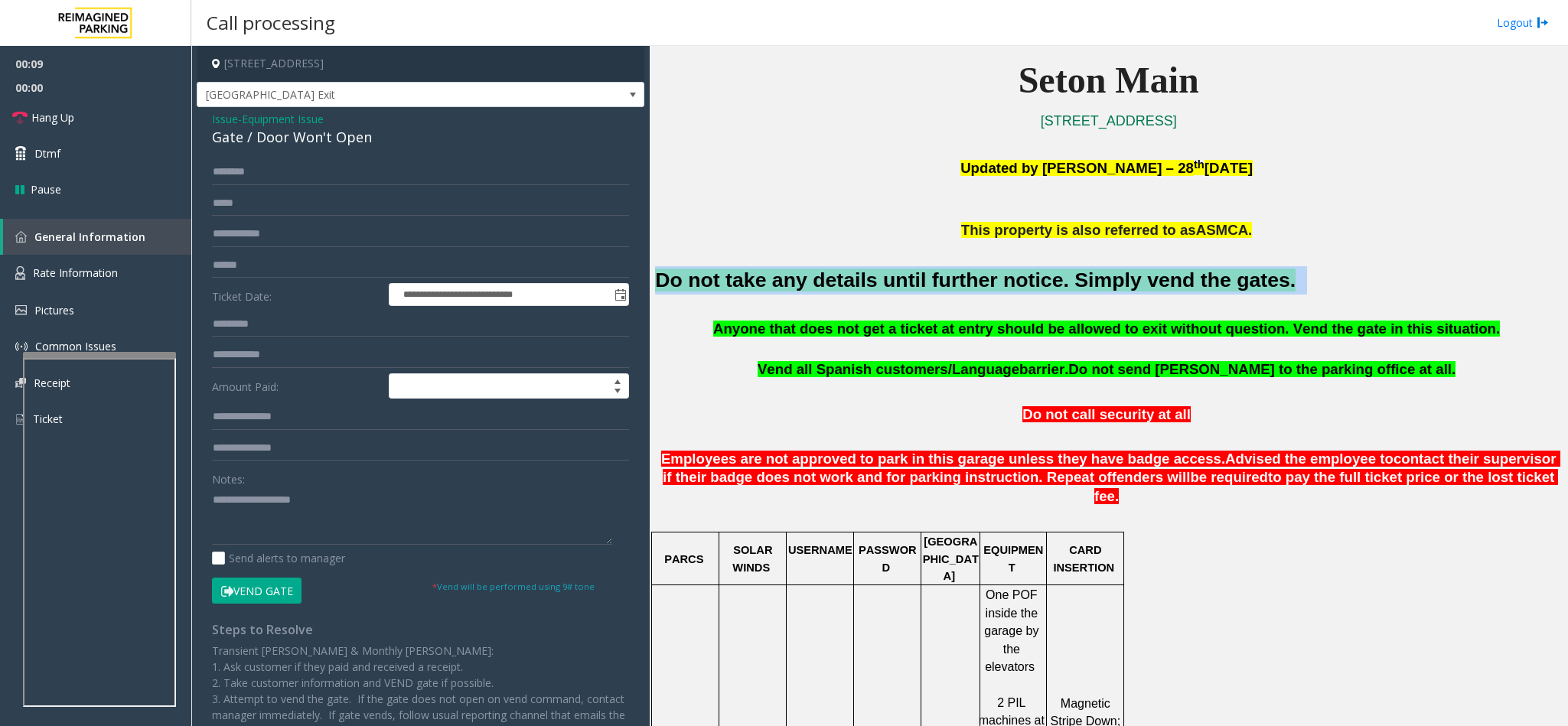
click at [809, 283] on font "Do not take any details until further notice. Simply vend the gates." at bounding box center [975, 280] width 641 height 23
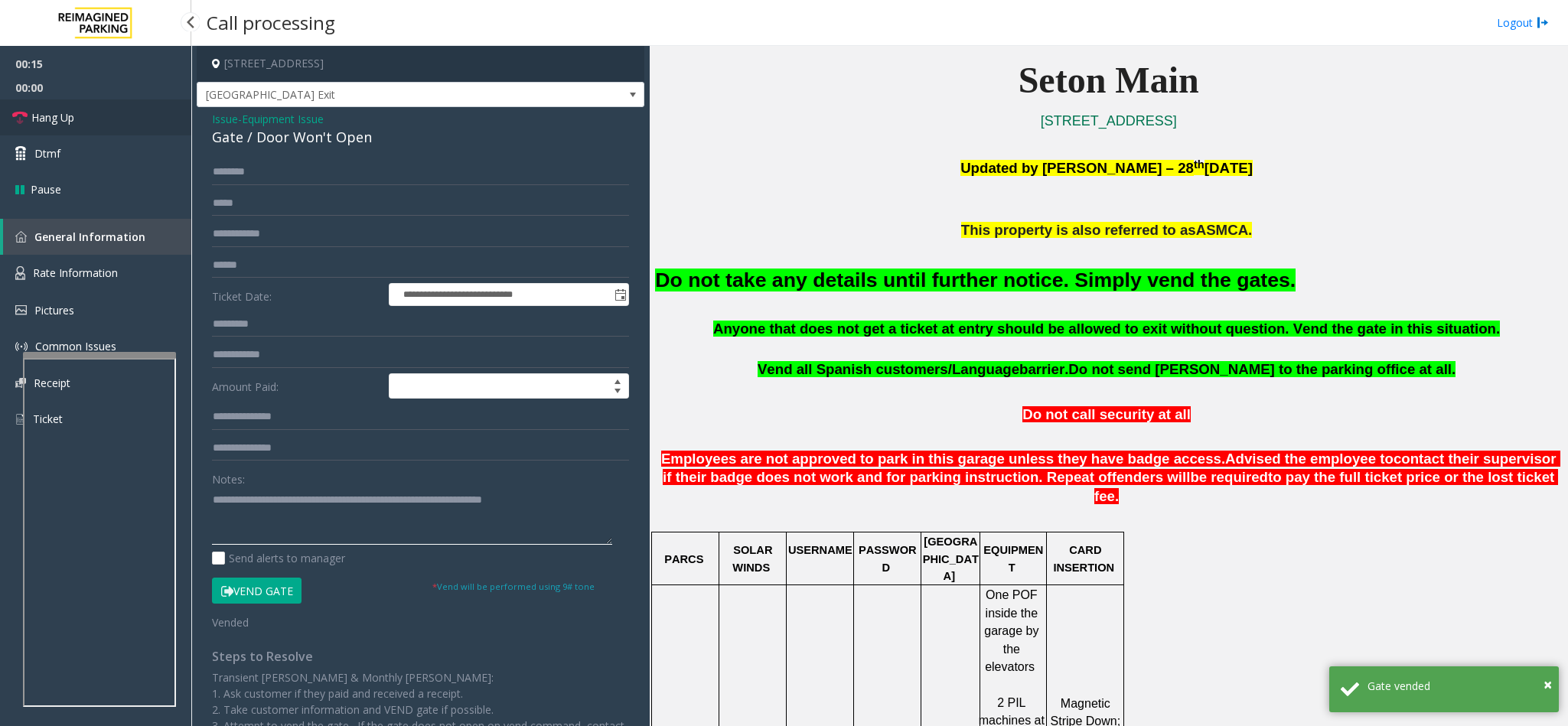
type textarea "**********"
click at [124, 109] on link "Hang Up" at bounding box center [95, 117] width 192 height 36
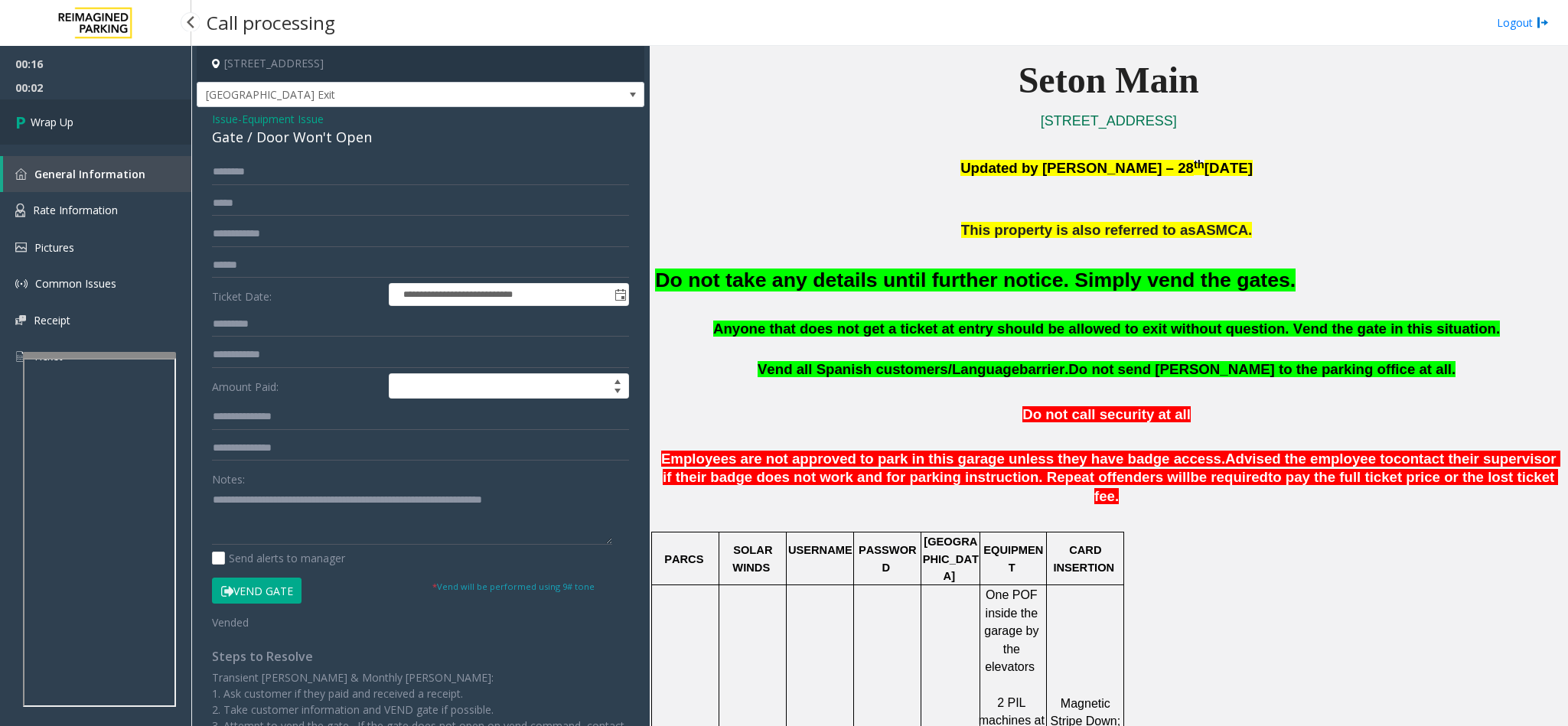
click at [124, 109] on link "Wrap Up" at bounding box center [95, 121] width 192 height 45
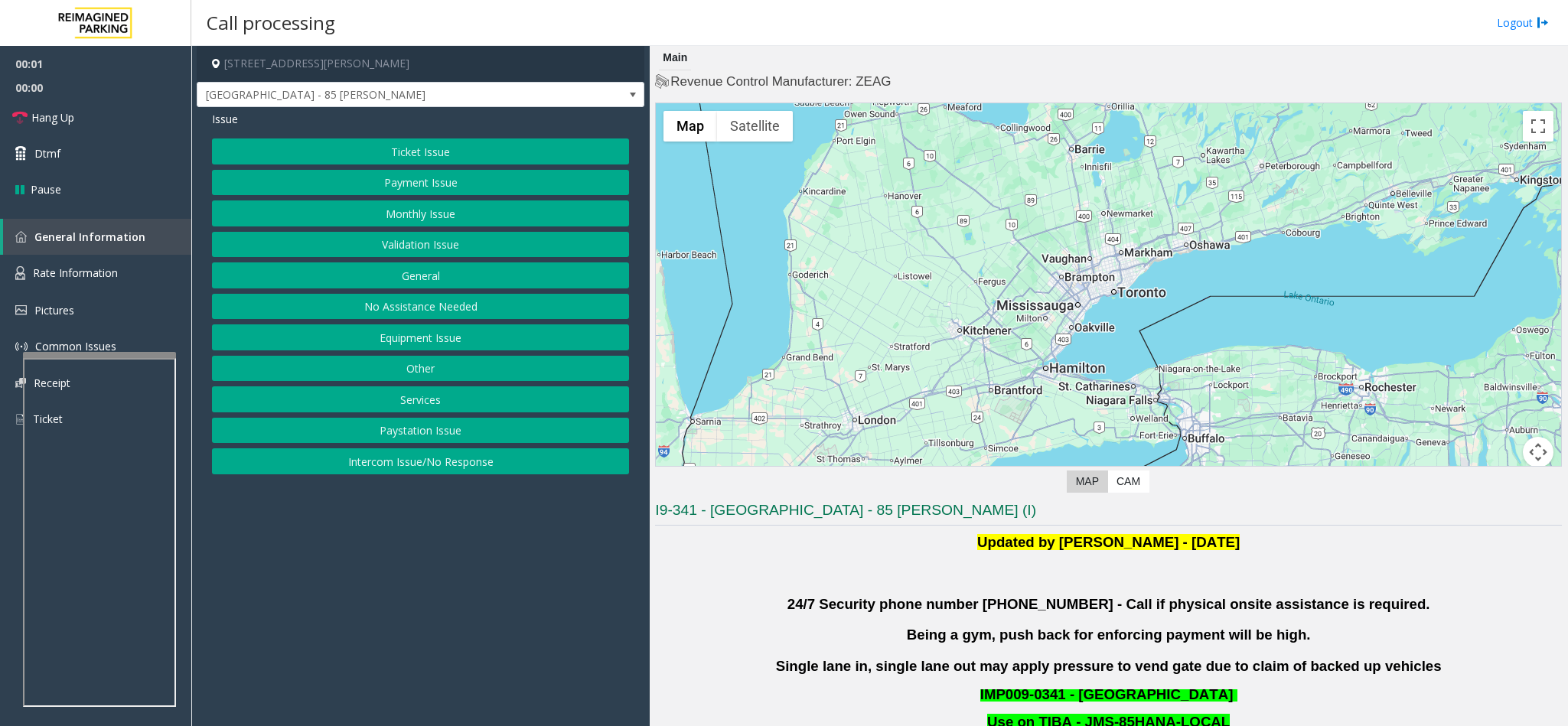
scroll to position [459, 0]
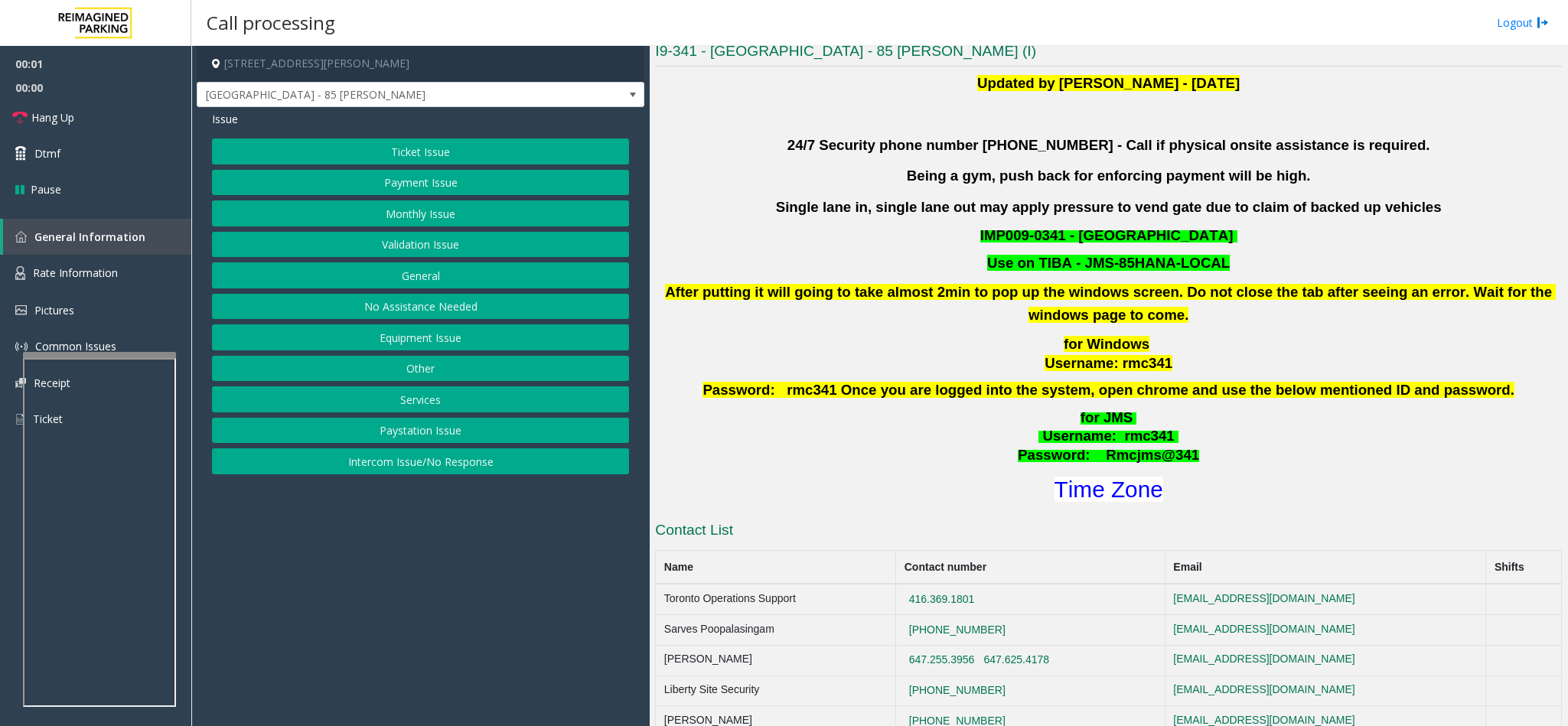
click at [433, 242] on button "Validation Issue" at bounding box center [420, 245] width 417 height 26
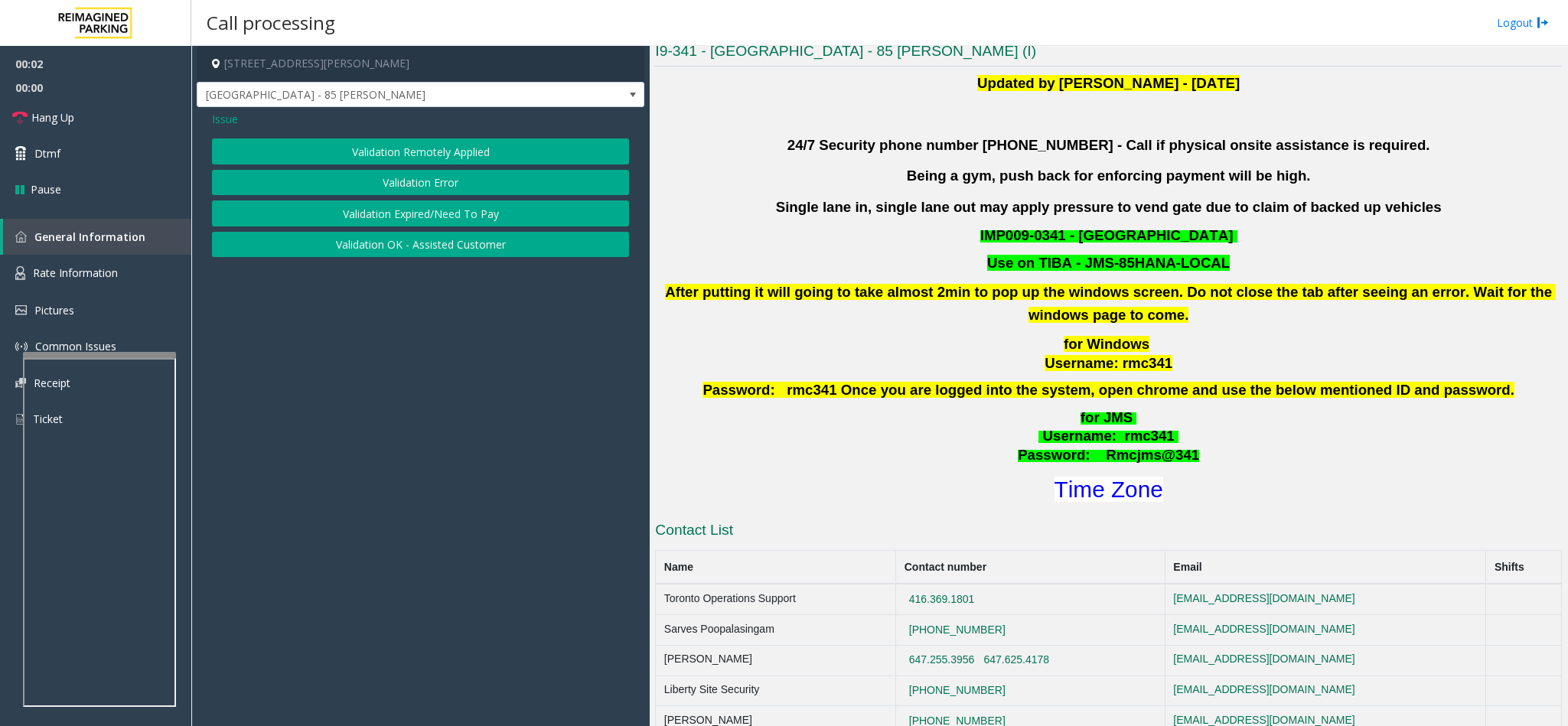
click at [408, 184] on button "Validation Error" at bounding box center [420, 183] width 417 height 26
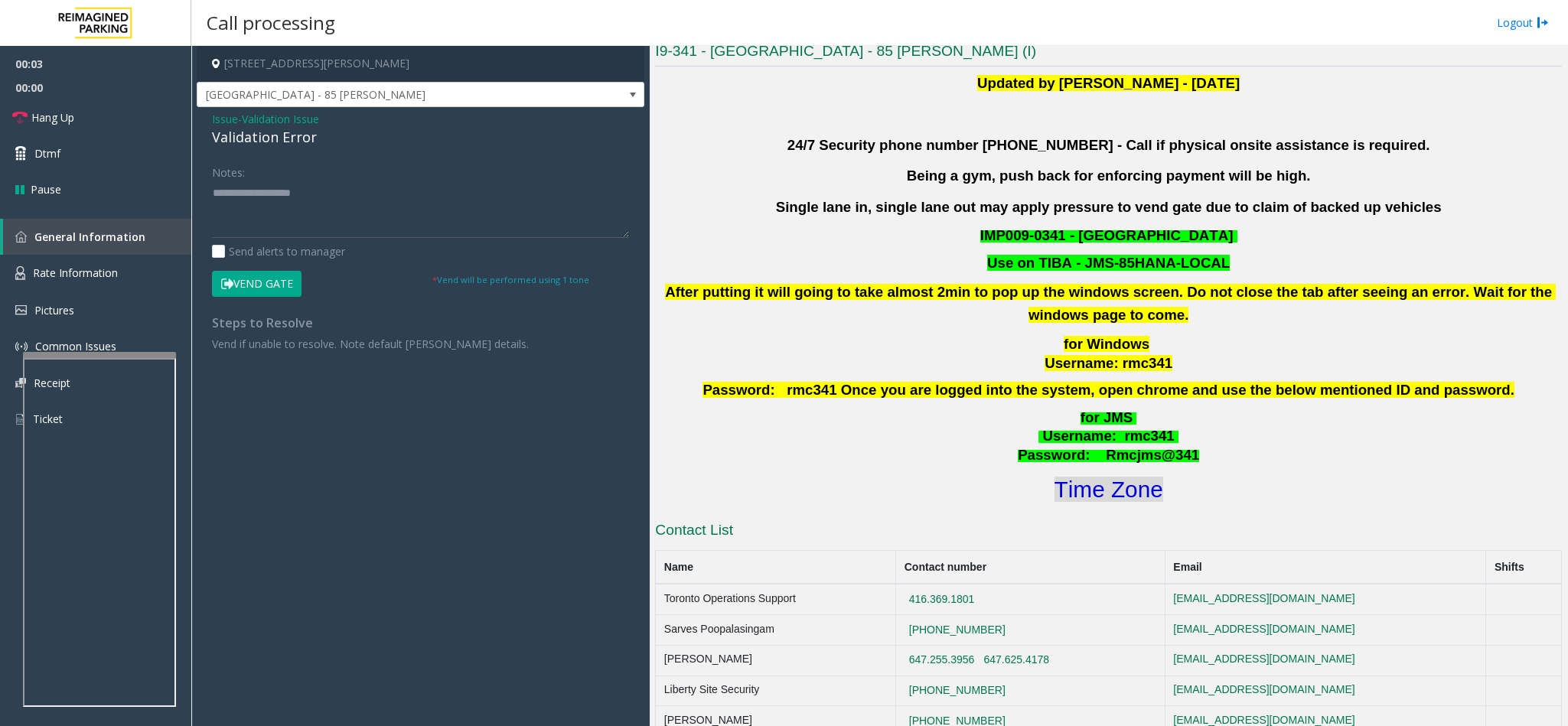
click at [1066, 494] on font "Time Zone" at bounding box center [1109, 490] width 109 height 25
click at [234, 133] on div "Validation Error" at bounding box center [420, 137] width 417 height 20
click at [237, 133] on div "Validation Error" at bounding box center [420, 137] width 417 height 20
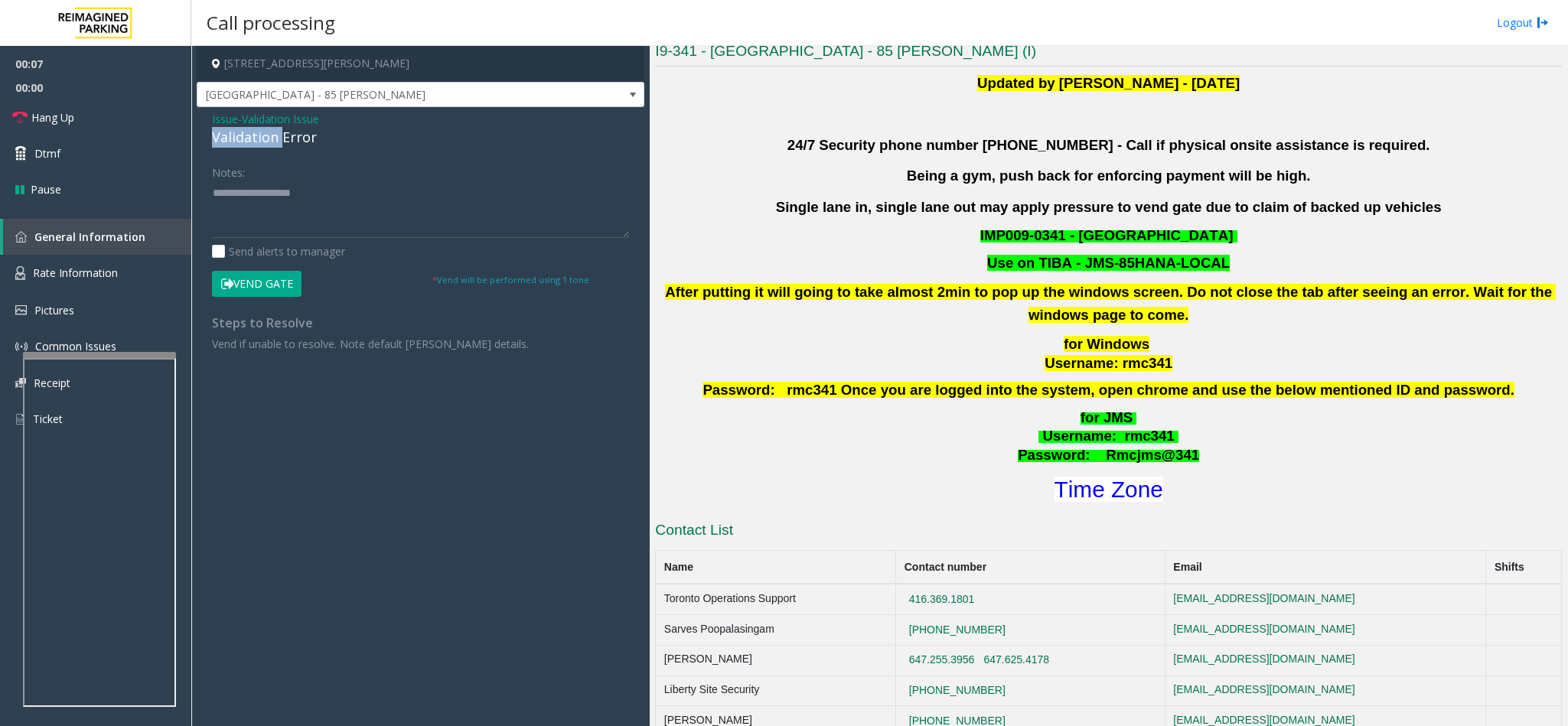
click at [260, 138] on div "Validation Error" at bounding box center [420, 137] width 417 height 20
click at [303, 197] on textarea at bounding box center [420, 209] width 417 height 57
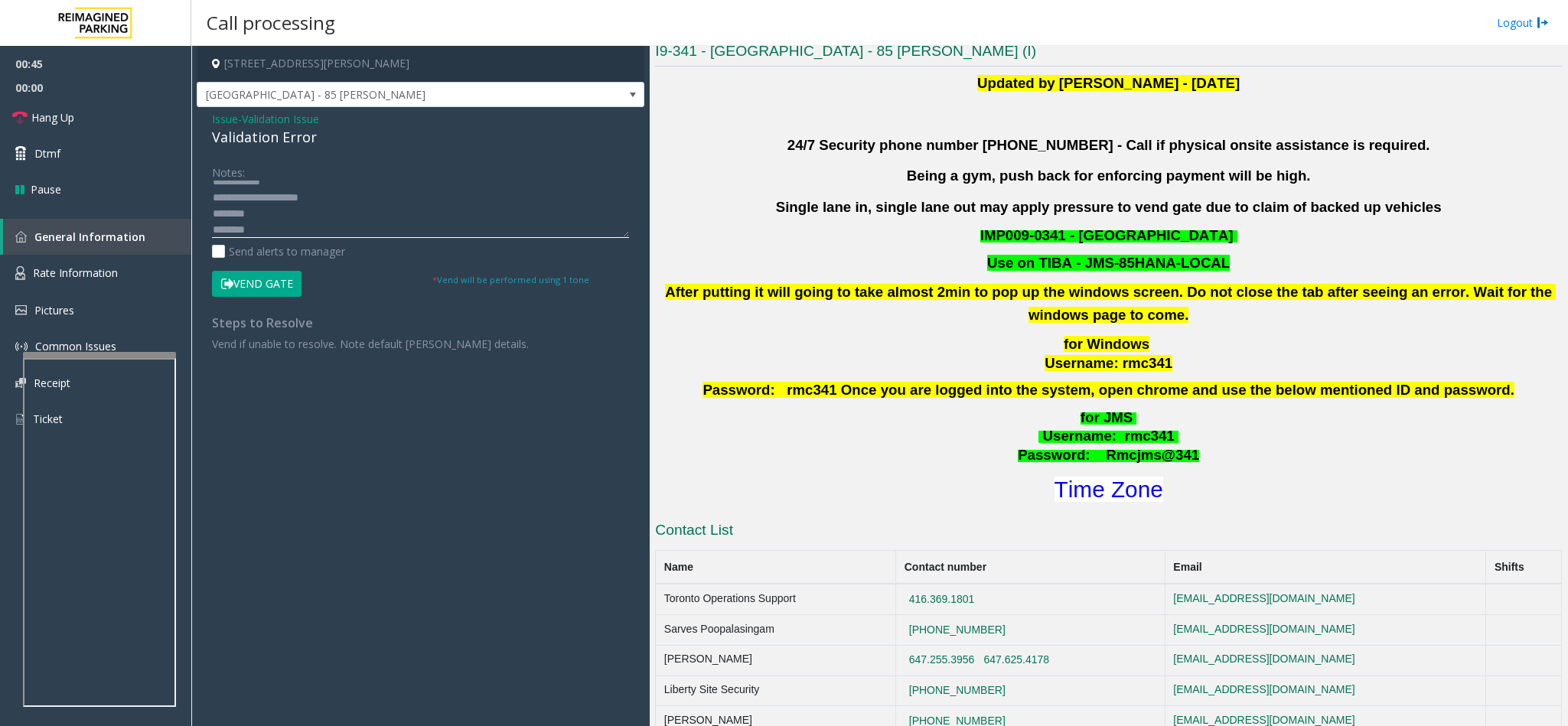
click at [276, 214] on textarea at bounding box center [420, 209] width 417 height 57
click at [256, 278] on button "Vend Gate" at bounding box center [257, 284] width 89 height 26
click at [262, 224] on textarea at bounding box center [420, 209] width 417 height 57
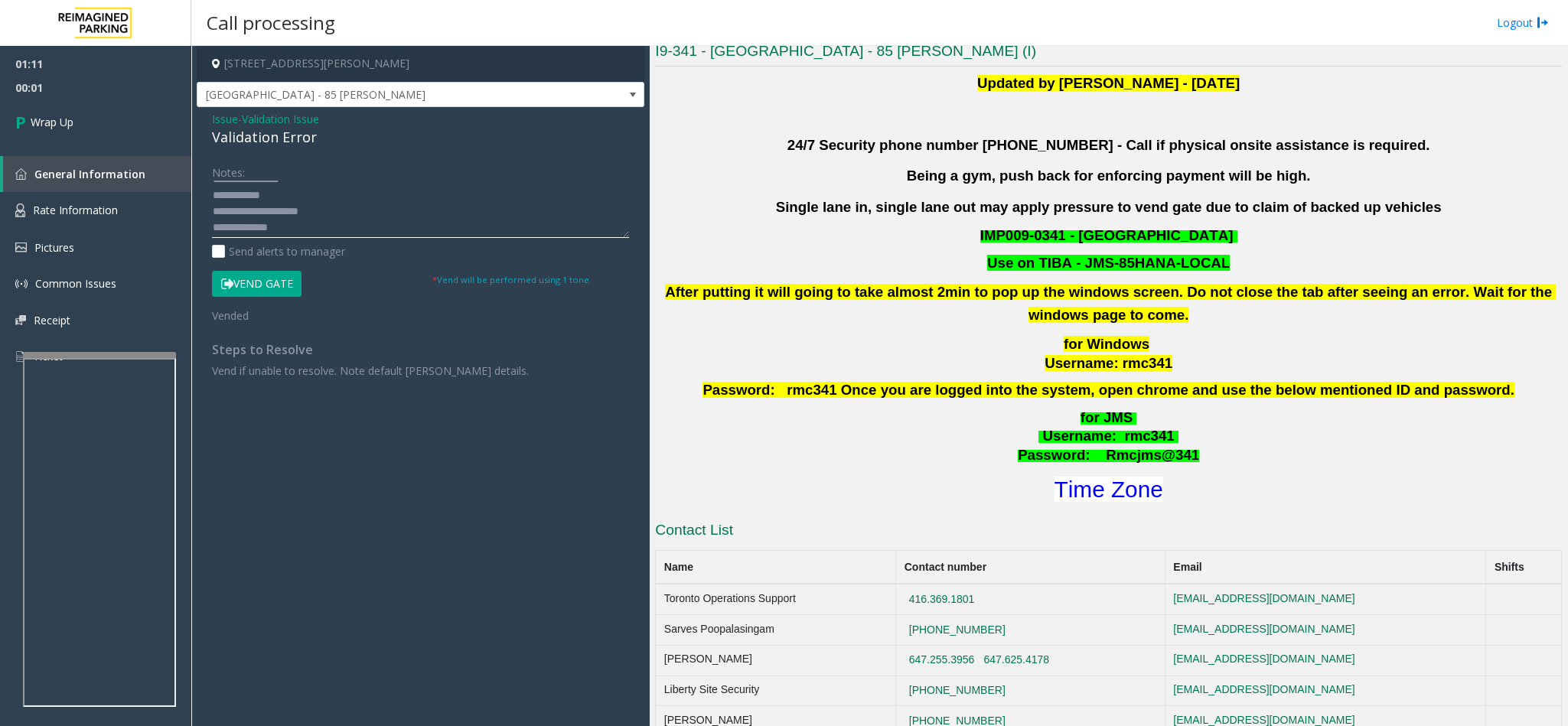
scroll to position [0, 0]
click at [214, 190] on textarea at bounding box center [420, 209] width 417 height 57
click at [382, 192] on textarea at bounding box center [420, 209] width 417 height 57
type textarea "**********"
click at [45, 124] on span "Wrap Up" at bounding box center [52, 121] width 43 height 17
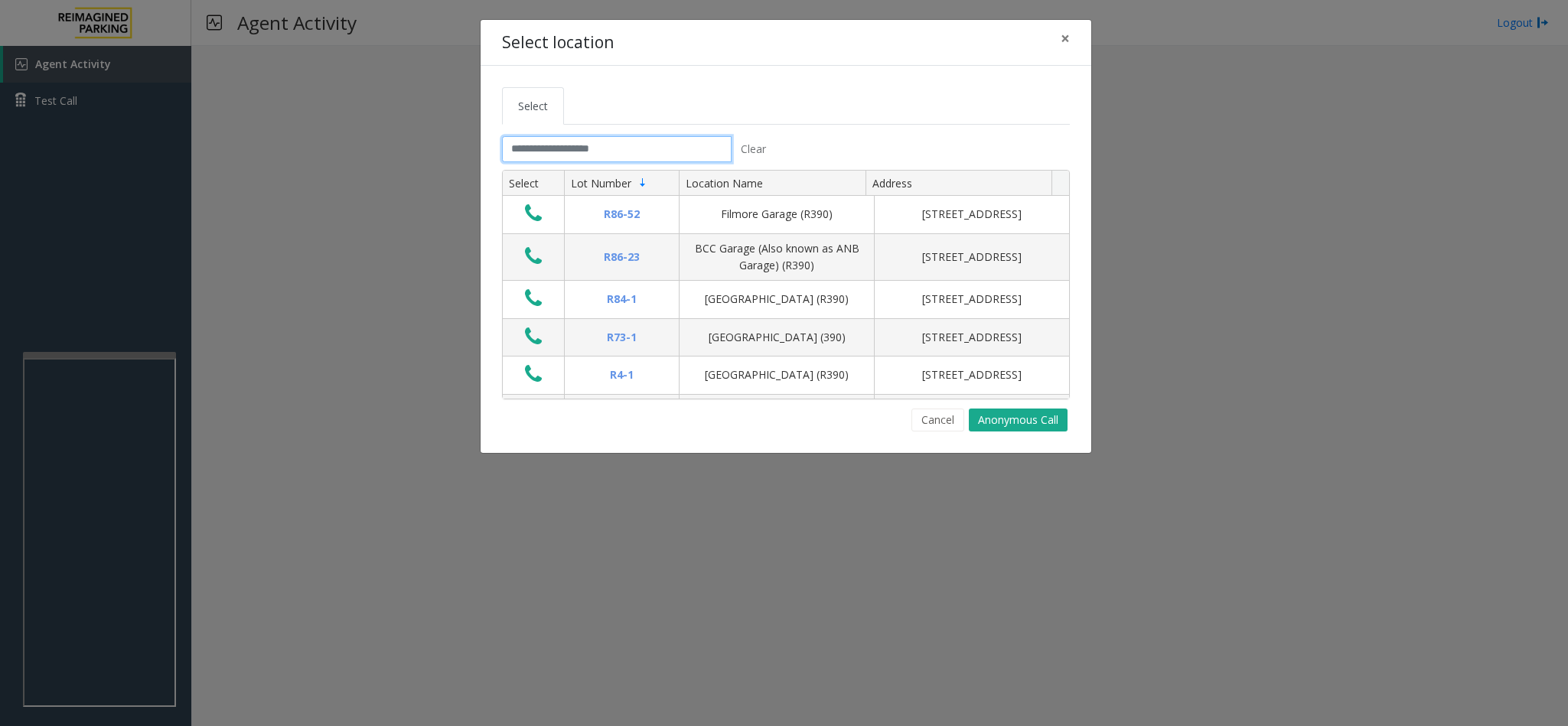
click at [539, 156] on input "text" at bounding box center [617, 149] width 229 height 26
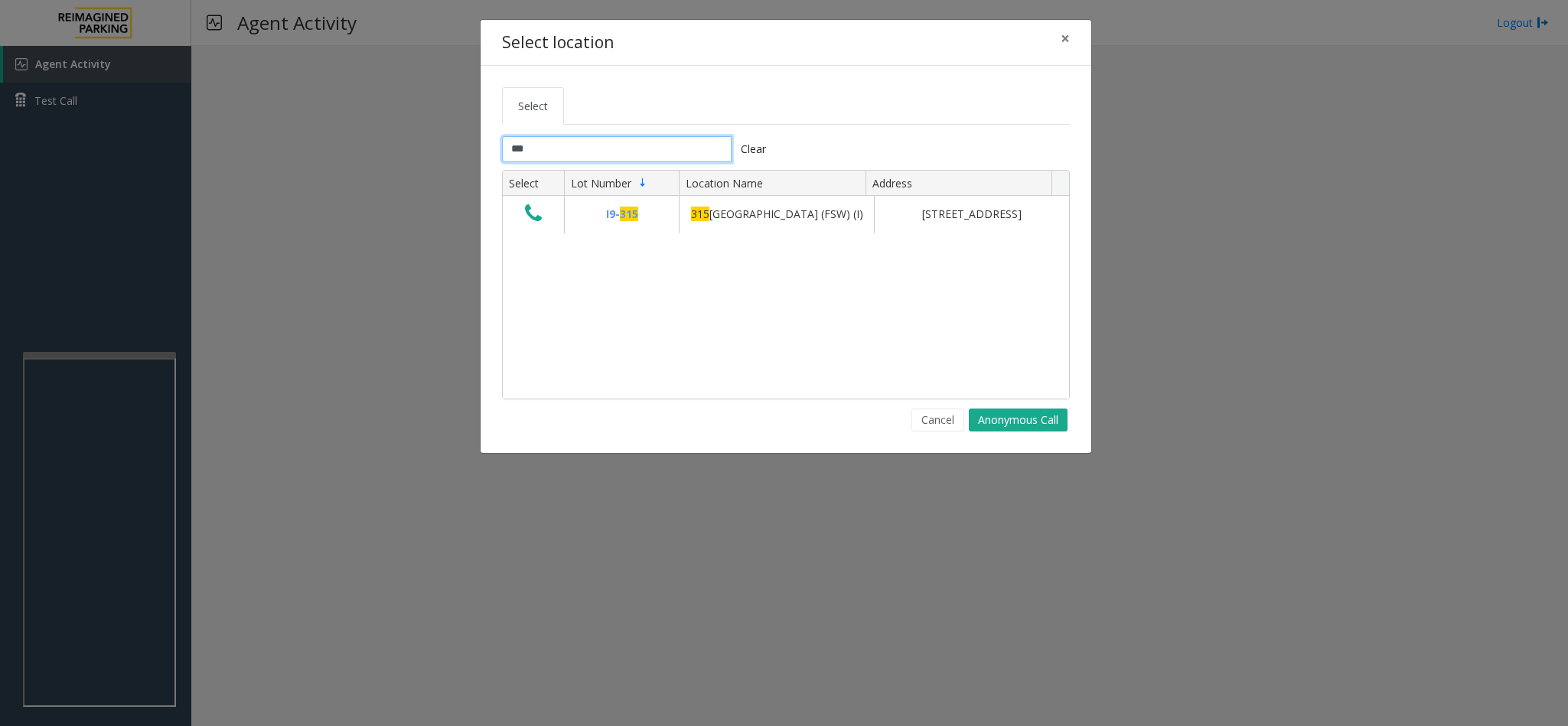
click at [541, 159] on input "***" at bounding box center [617, 149] width 229 height 26
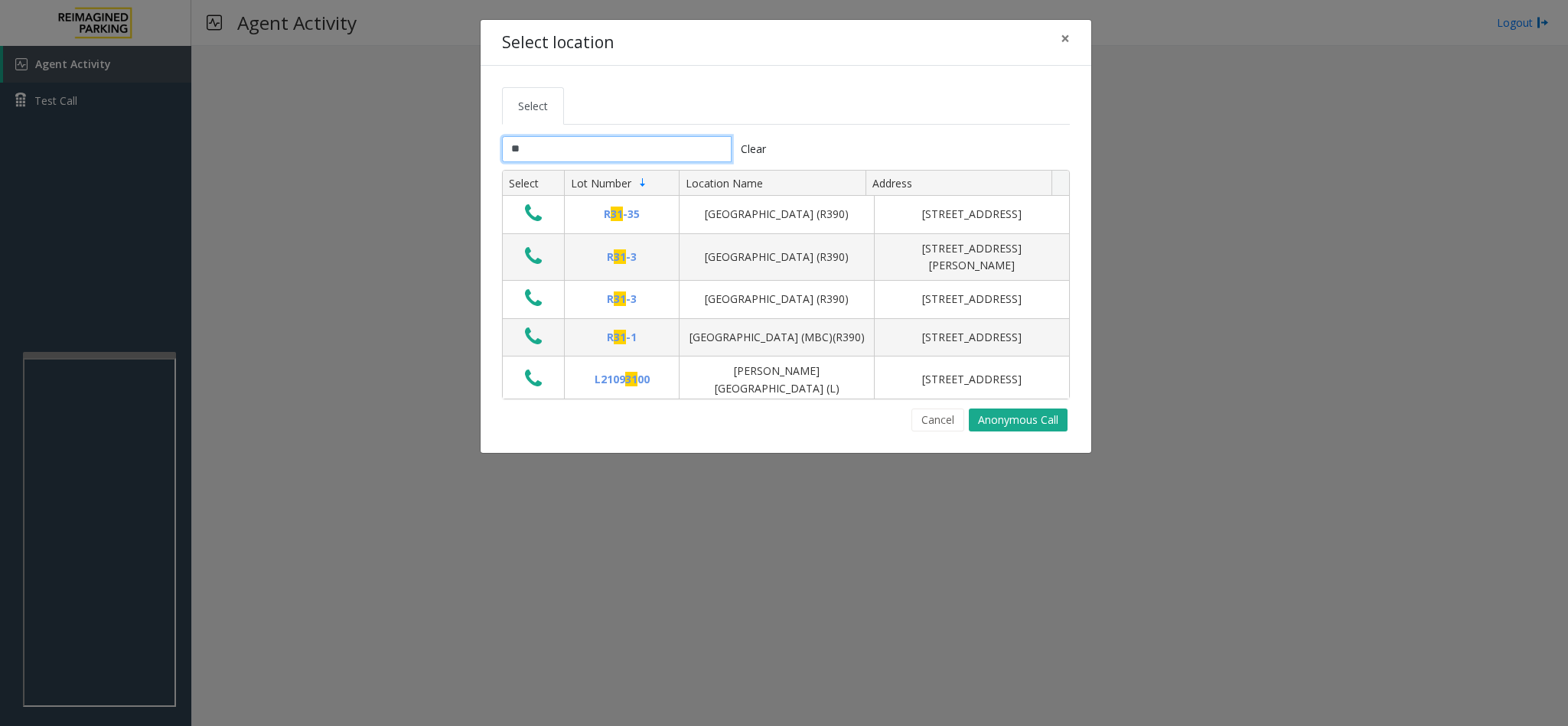
type input "*"
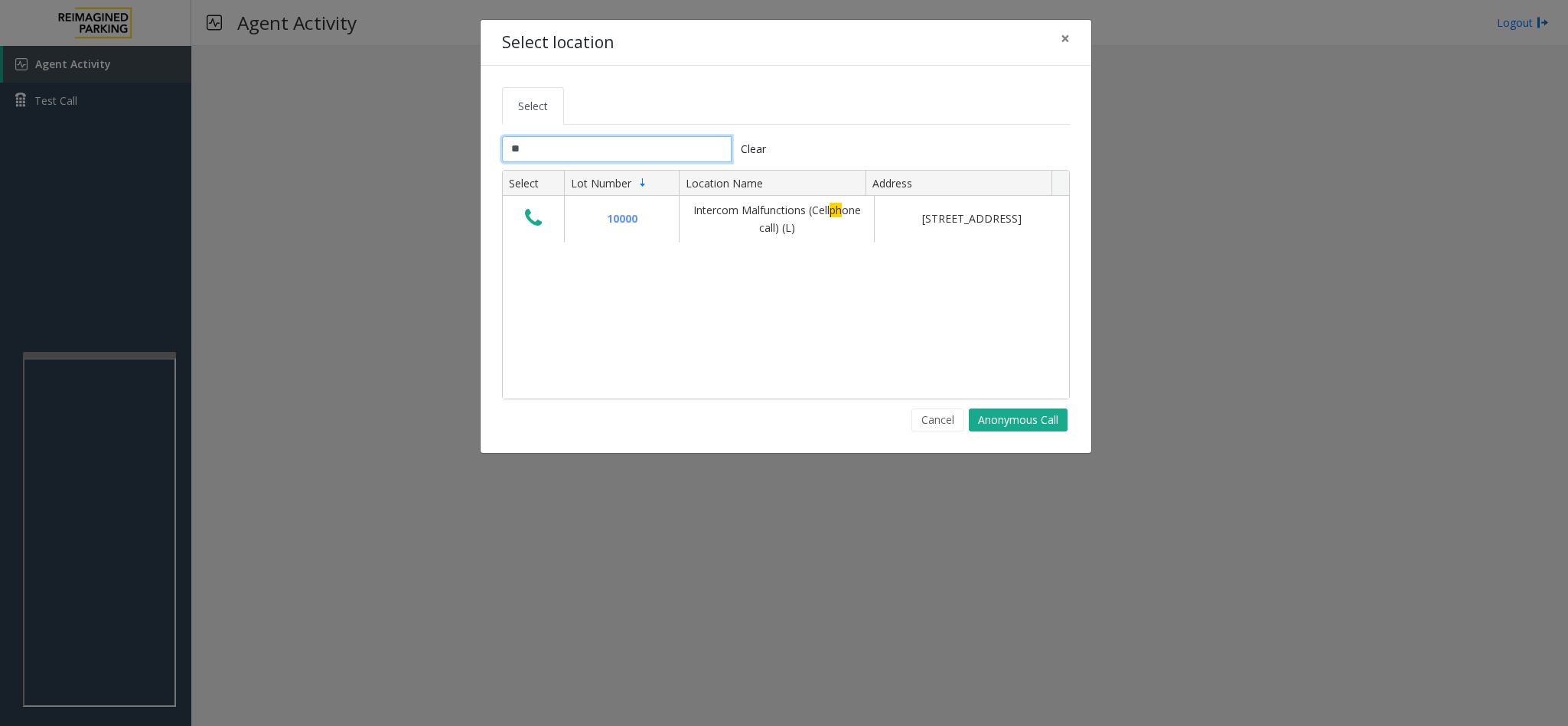
type input "*"
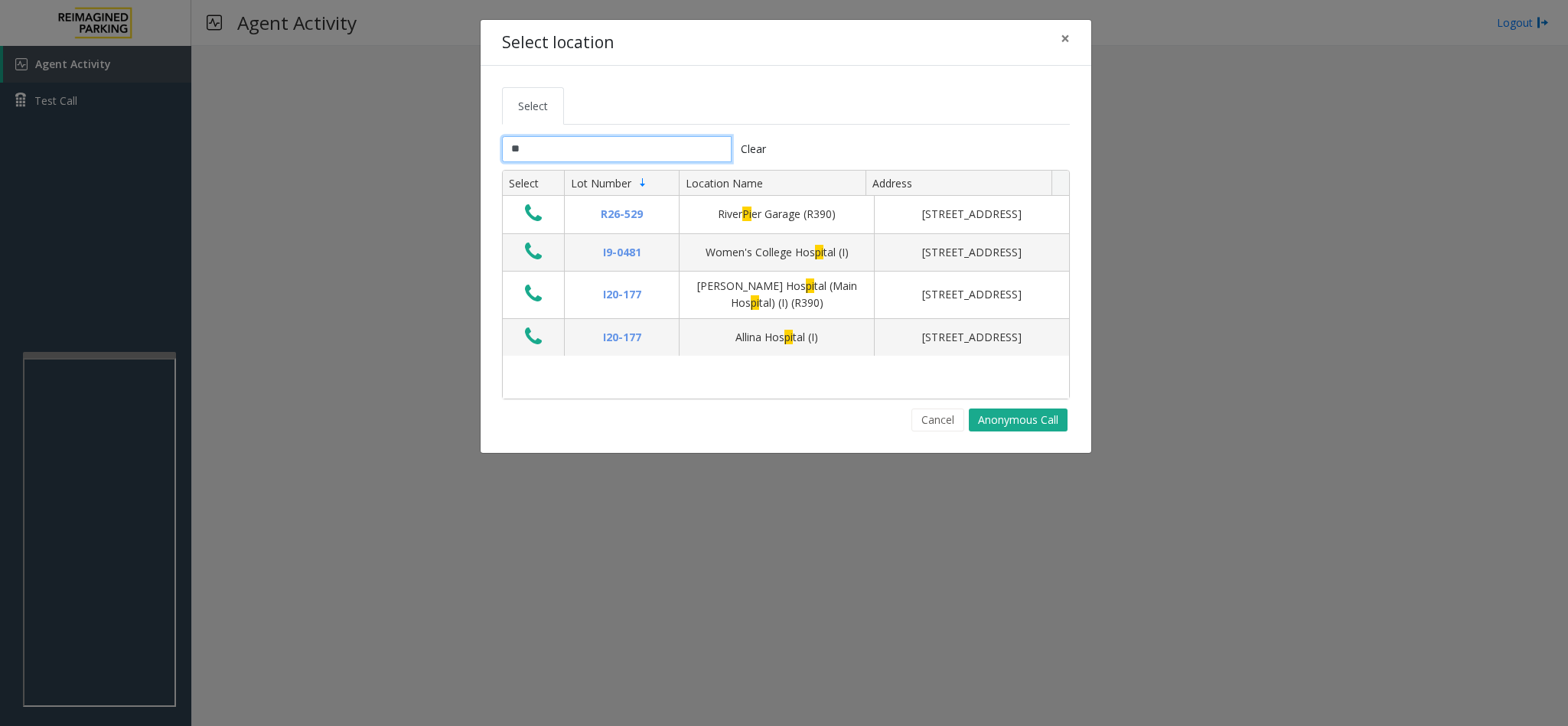
type input "*"
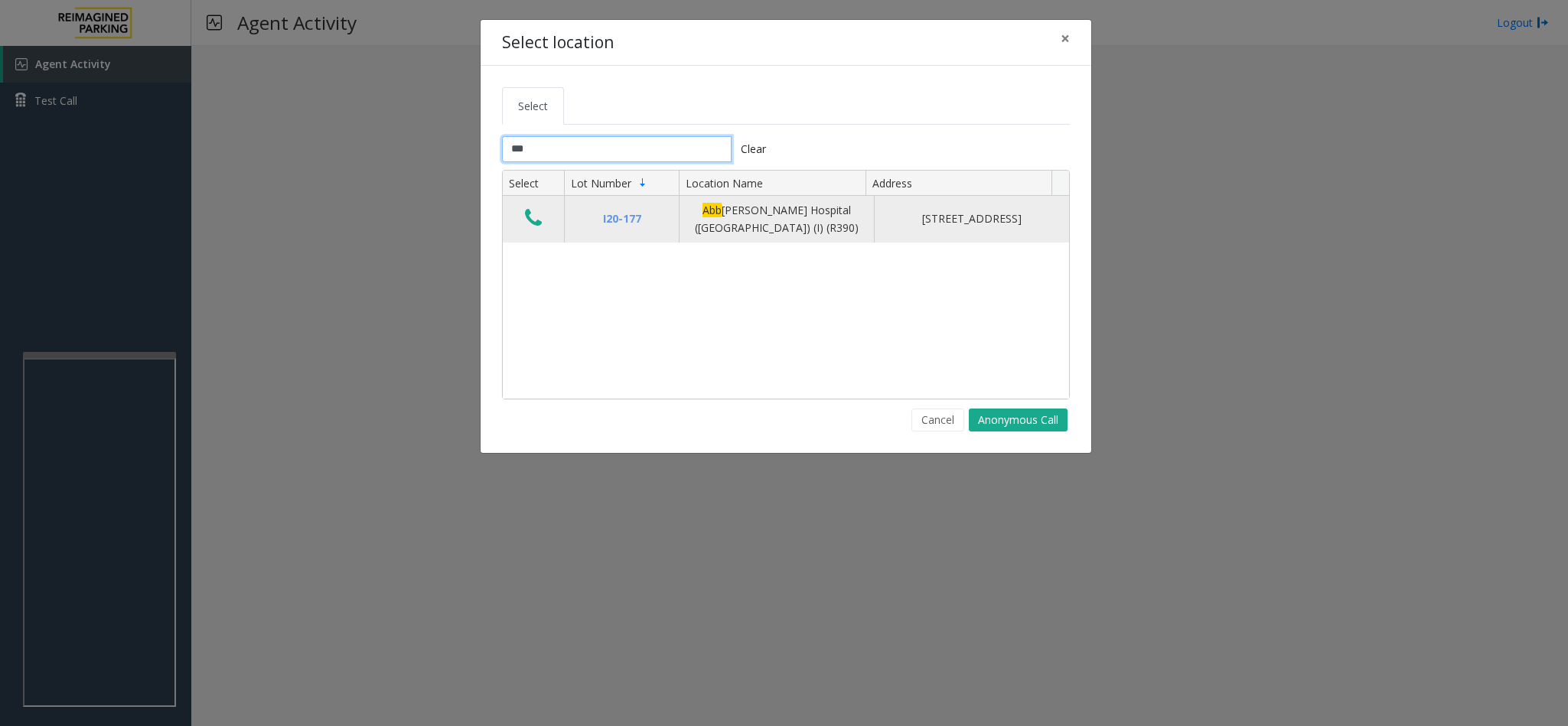
type input "***"
click at [526, 216] on icon "Data table" at bounding box center [533, 218] width 17 height 21
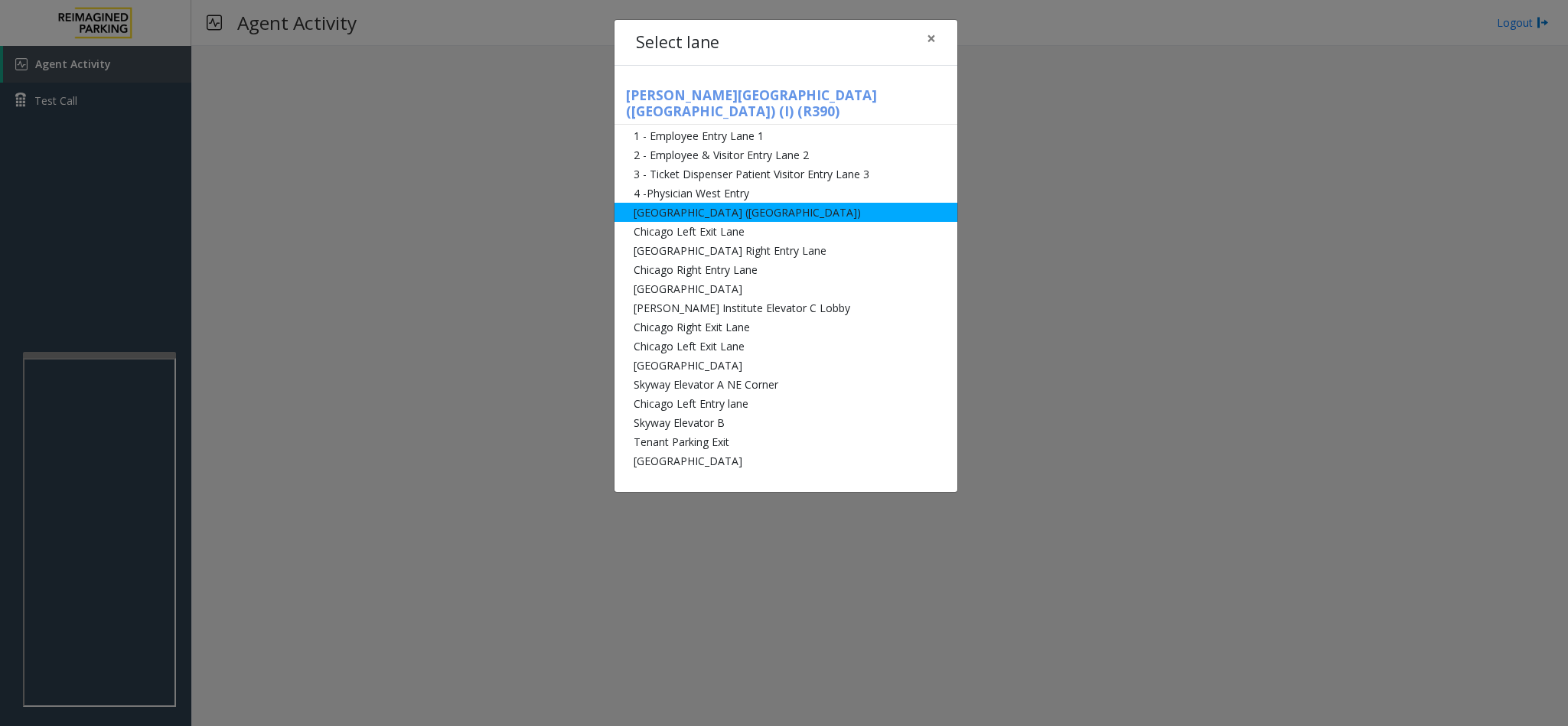
click at [703, 203] on li "[GEOGRAPHIC_DATA] ([GEOGRAPHIC_DATA])" at bounding box center [785, 213] width 343 height 19
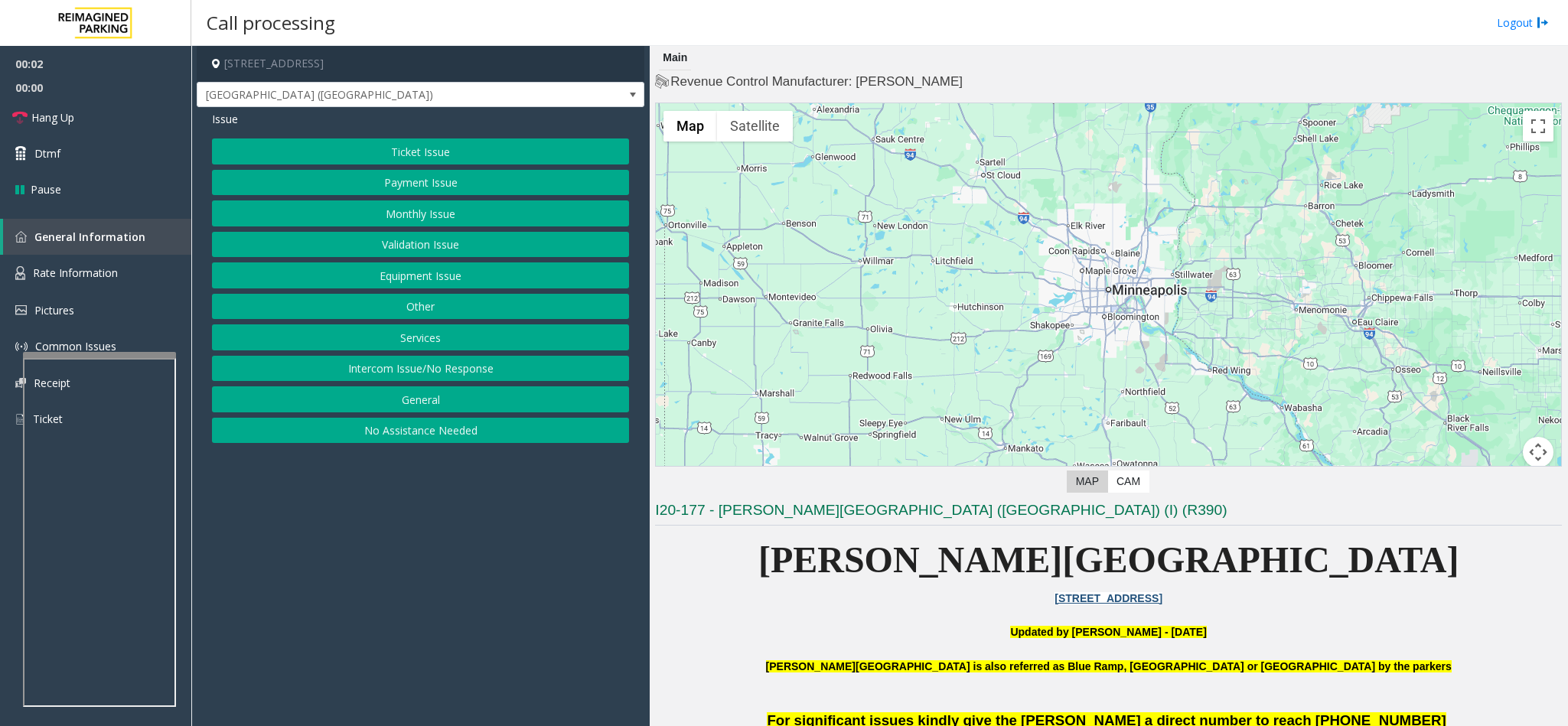
click at [416, 145] on button "Ticket Issue" at bounding box center [420, 152] width 417 height 26
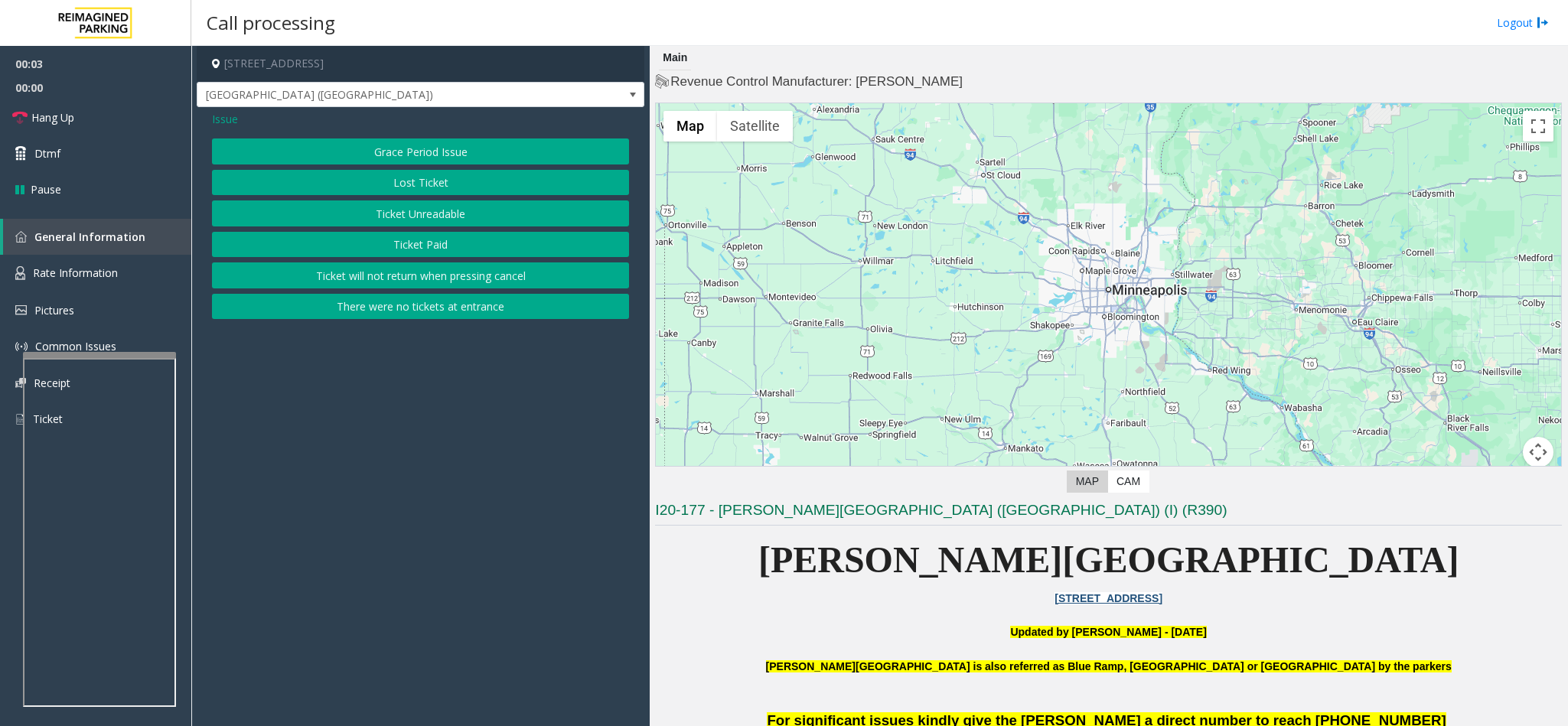
click at [407, 224] on button "Ticket Unreadable" at bounding box center [420, 213] width 417 height 26
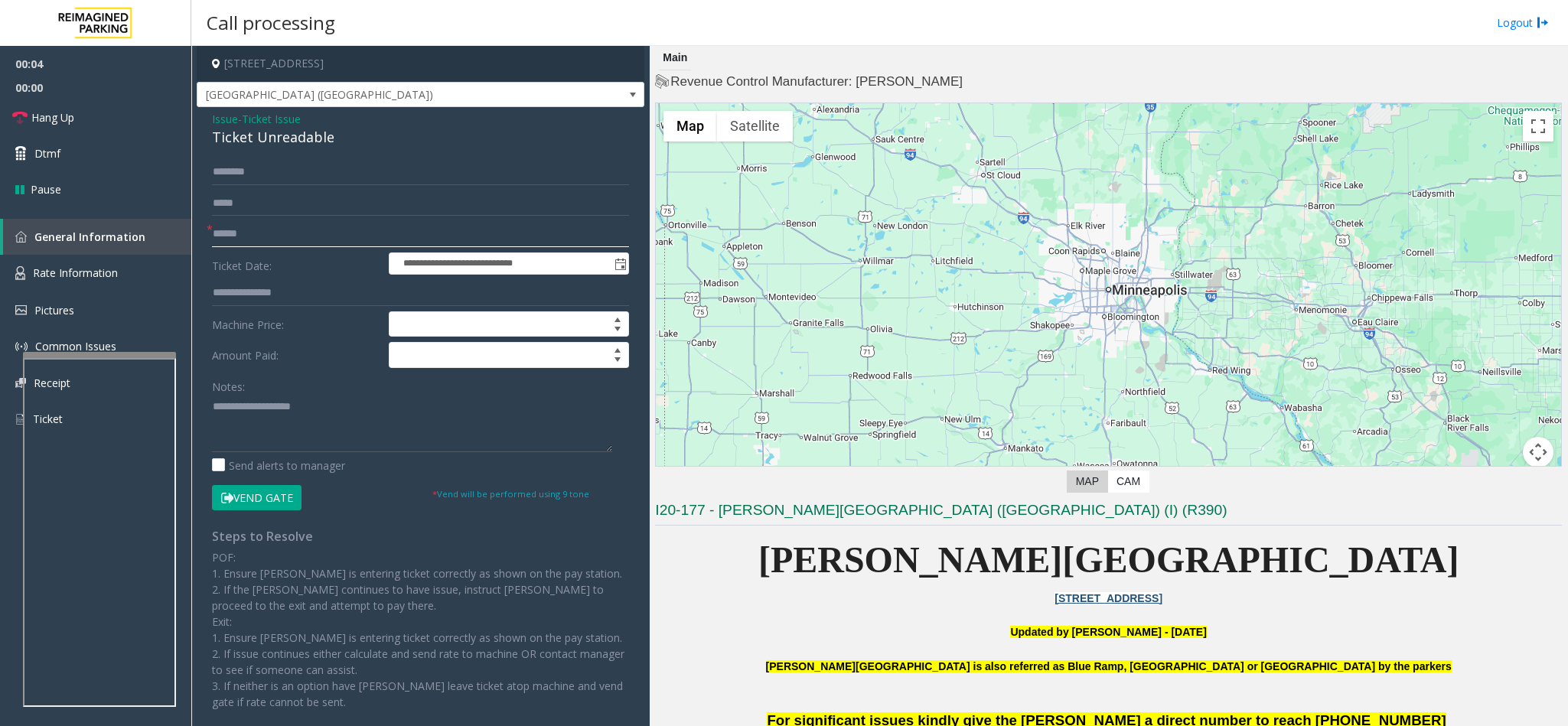
click at [226, 243] on input "text" at bounding box center [420, 234] width 417 height 26
click at [237, 140] on div "Ticket Unreadable" at bounding box center [420, 137] width 417 height 20
click at [101, 124] on link "Hang Up" at bounding box center [95, 117] width 192 height 36
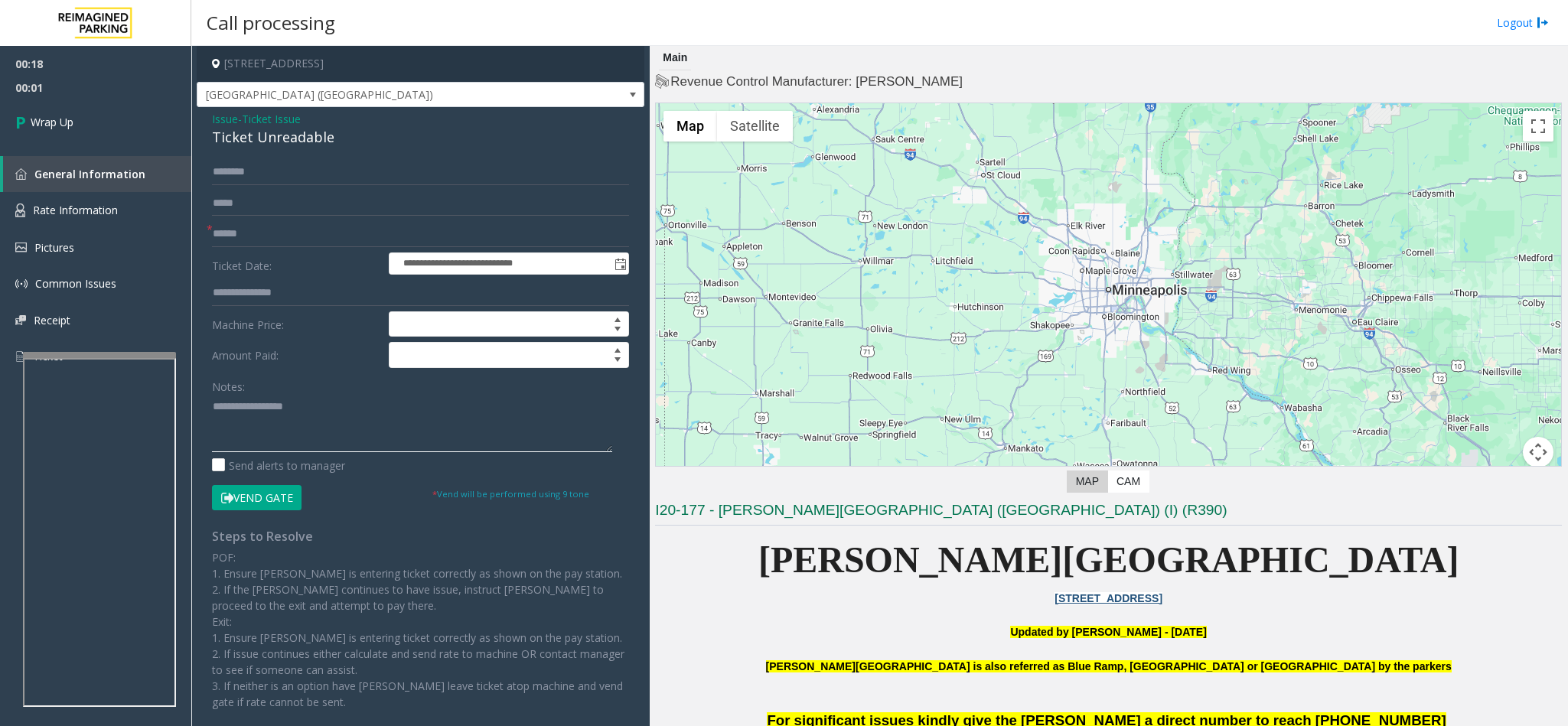
click at [217, 414] on textarea at bounding box center [412, 423] width 401 height 57
click at [214, 413] on textarea at bounding box center [412, 423] width 401 height 57
click at [330, 420] on textarea at bounding box center [412, 423] width 401 height 57
type textarea "**********"
click at [124, 108] on link "Wrap Up" at bounding box center [95, 121] width 192 height 45
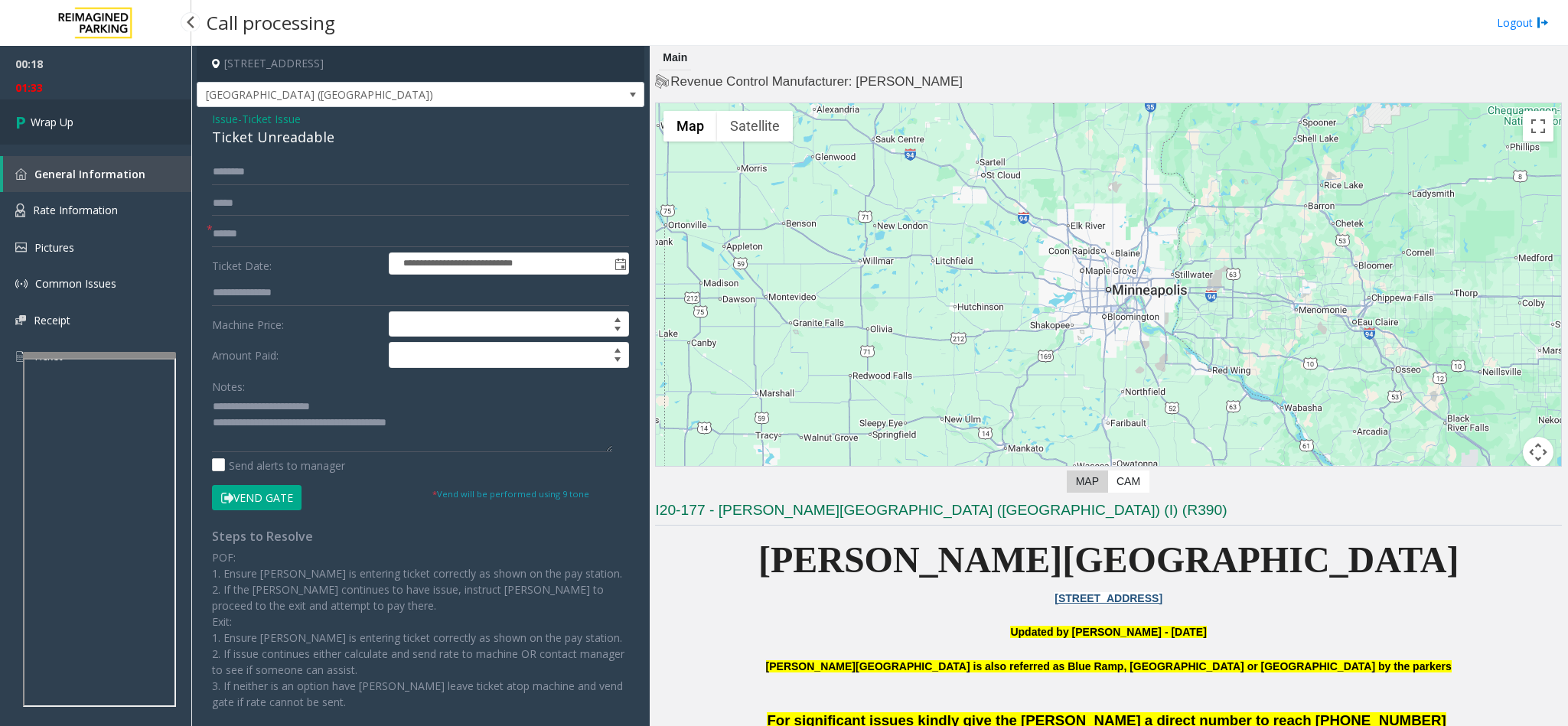
click at [124, 108] on link "Wrap Up" at bounding box center [95, 121] width 192 height 45
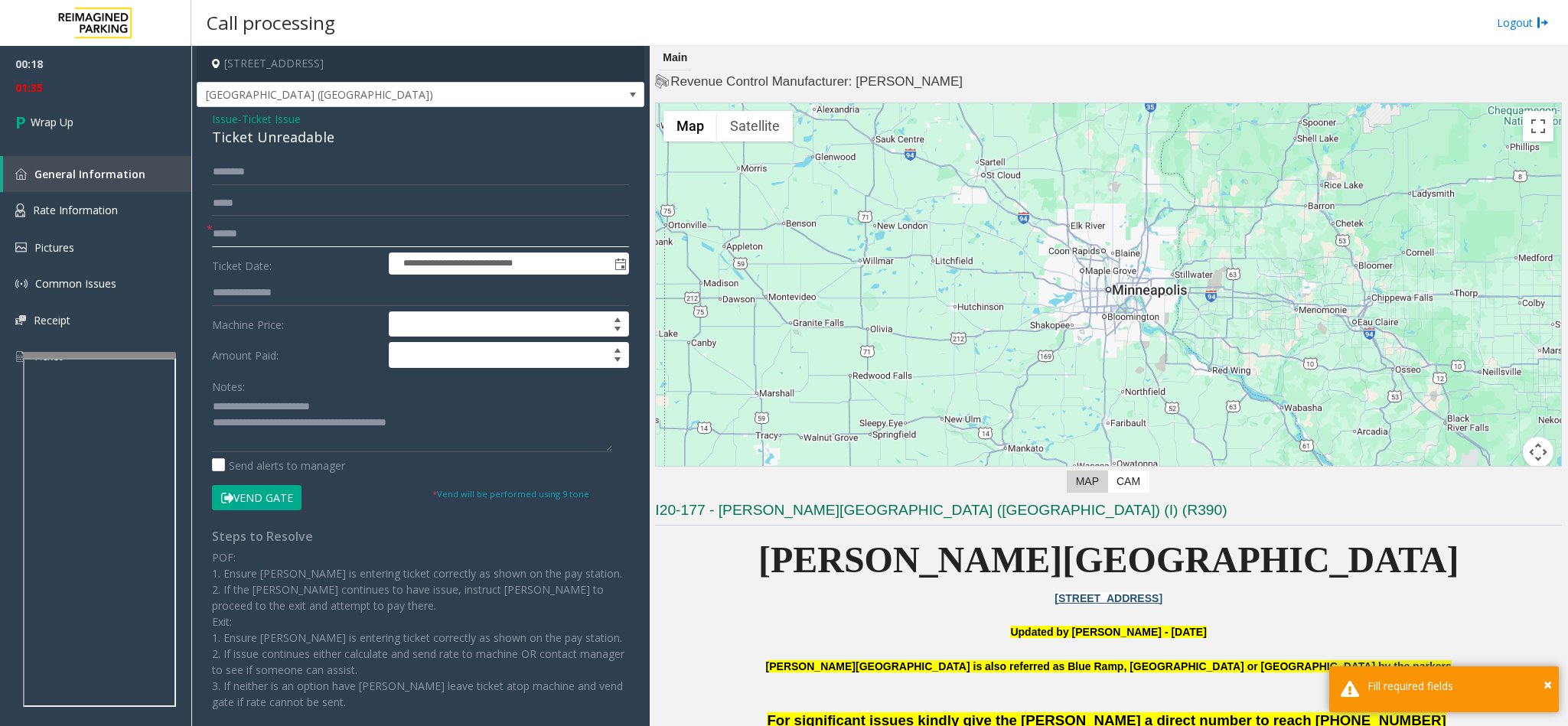
click at [315, 232] on input "text" at bounding box center [420, 234] width 417 height 26
type input "**"
click at [115, 121] on link "Wrap Up" at bounding box center [95, 121] width 192 height 45
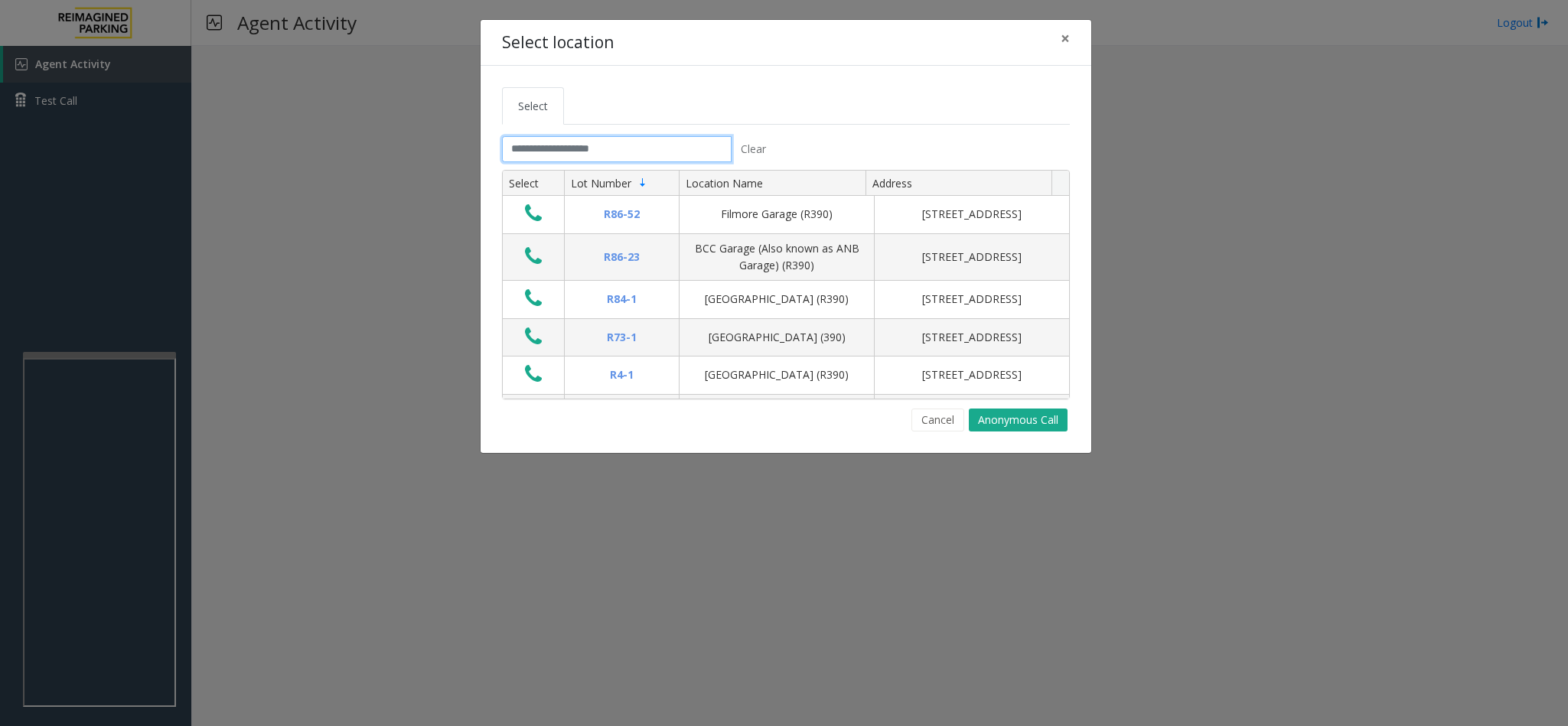
click at [623, 147] on input "text" at bounding box center [617, 149] width 229 height 26
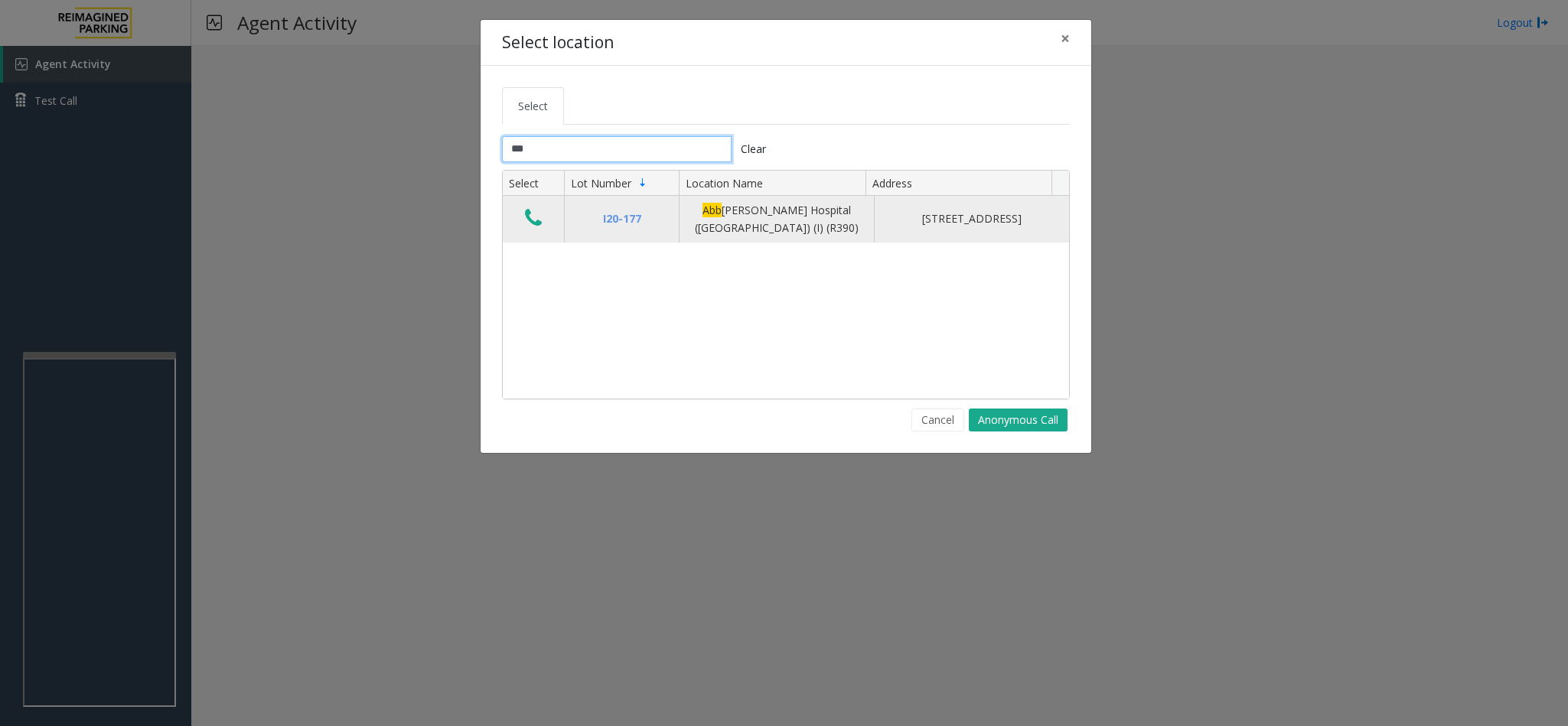
type input "***"
click at [533, 225] on icon "Data table" at bounding box center [533, 218] width 17 height 21
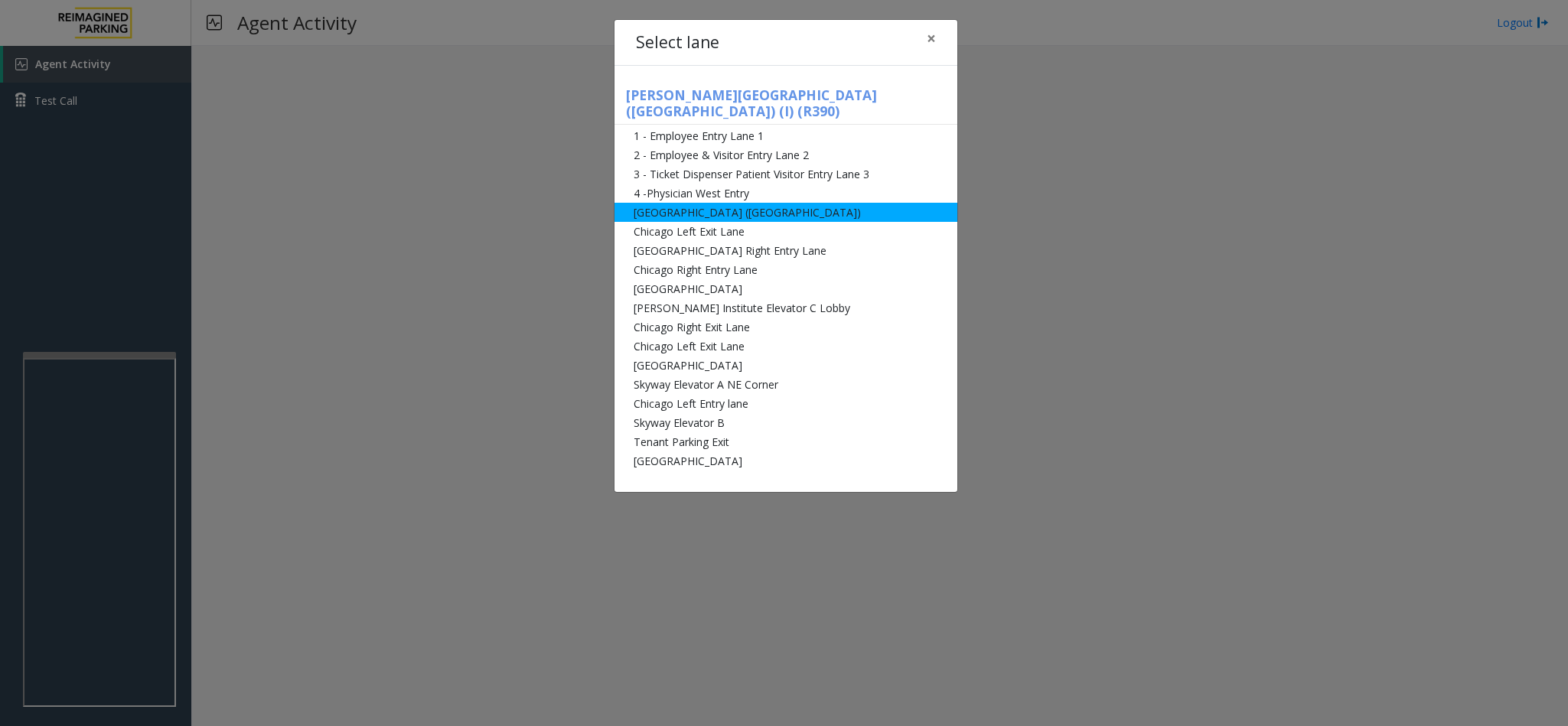
click at [657, 203] on li "[GEOGRAPHIC_DATA] ([GEOGRAPHIC_DATA])" at bounding box center [785, 213] width 343 height 19
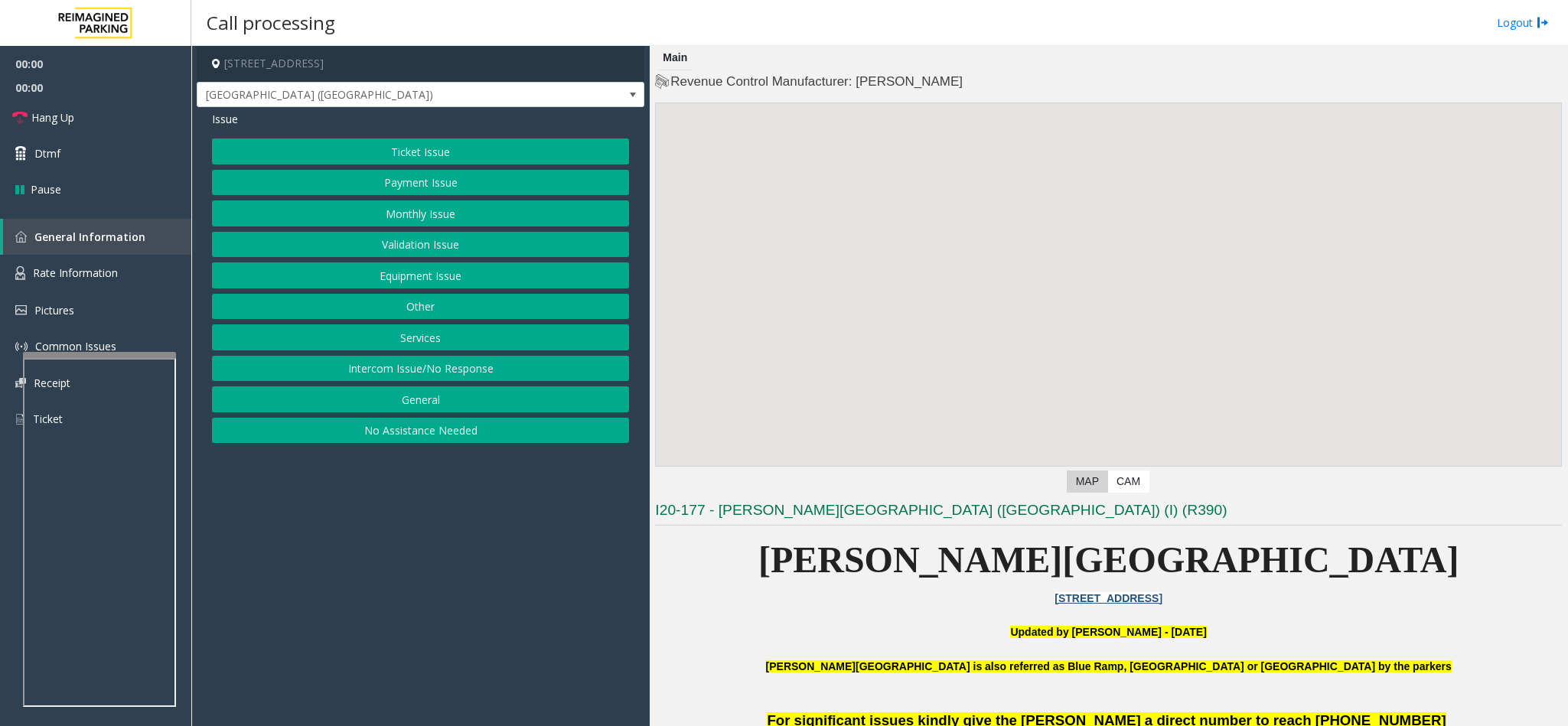
click at [412, 156] on button "Ticket Issue" at bounding box center [420, 152] width 417 height 26
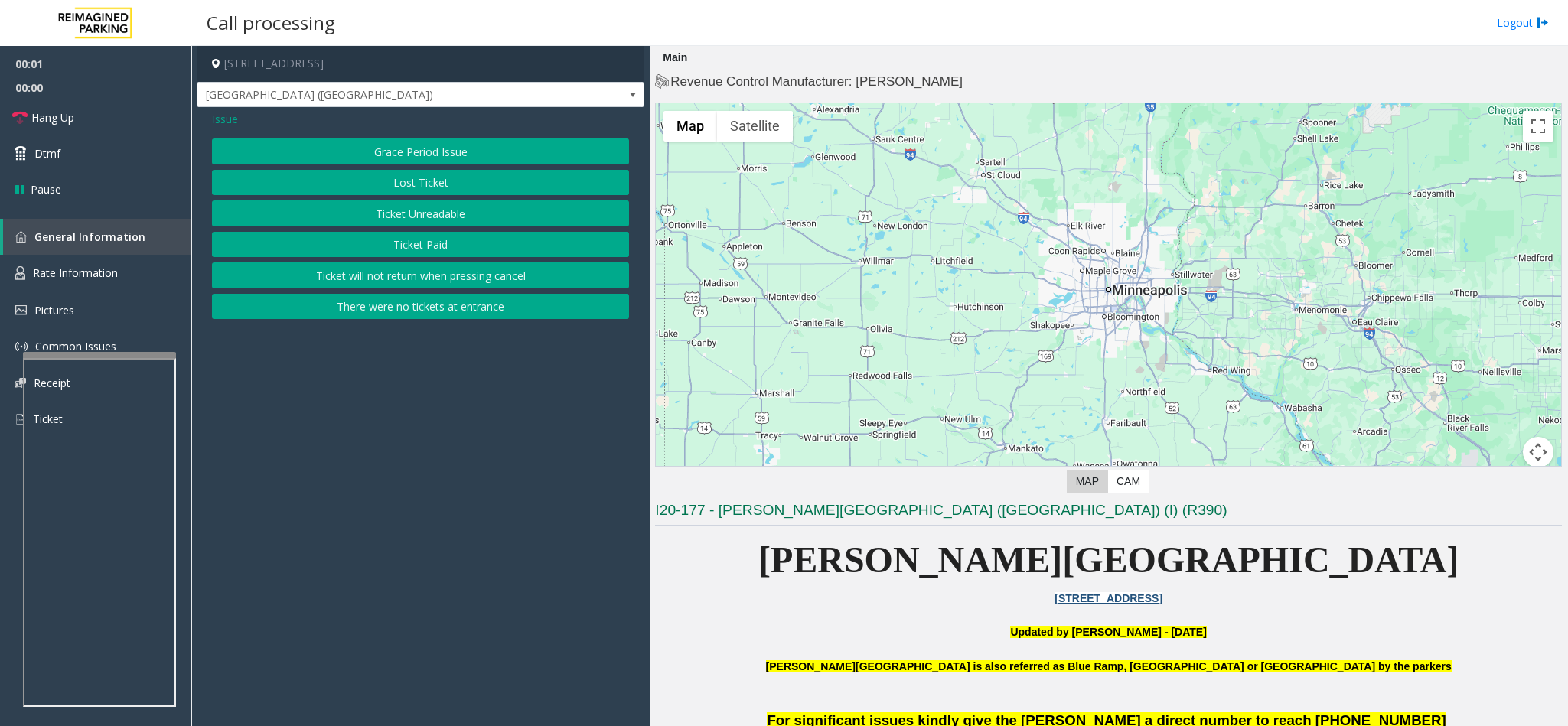
click at [423, 214] on button "Ticket Unreadable" at bounding box center [420, 213] width 417 height 26
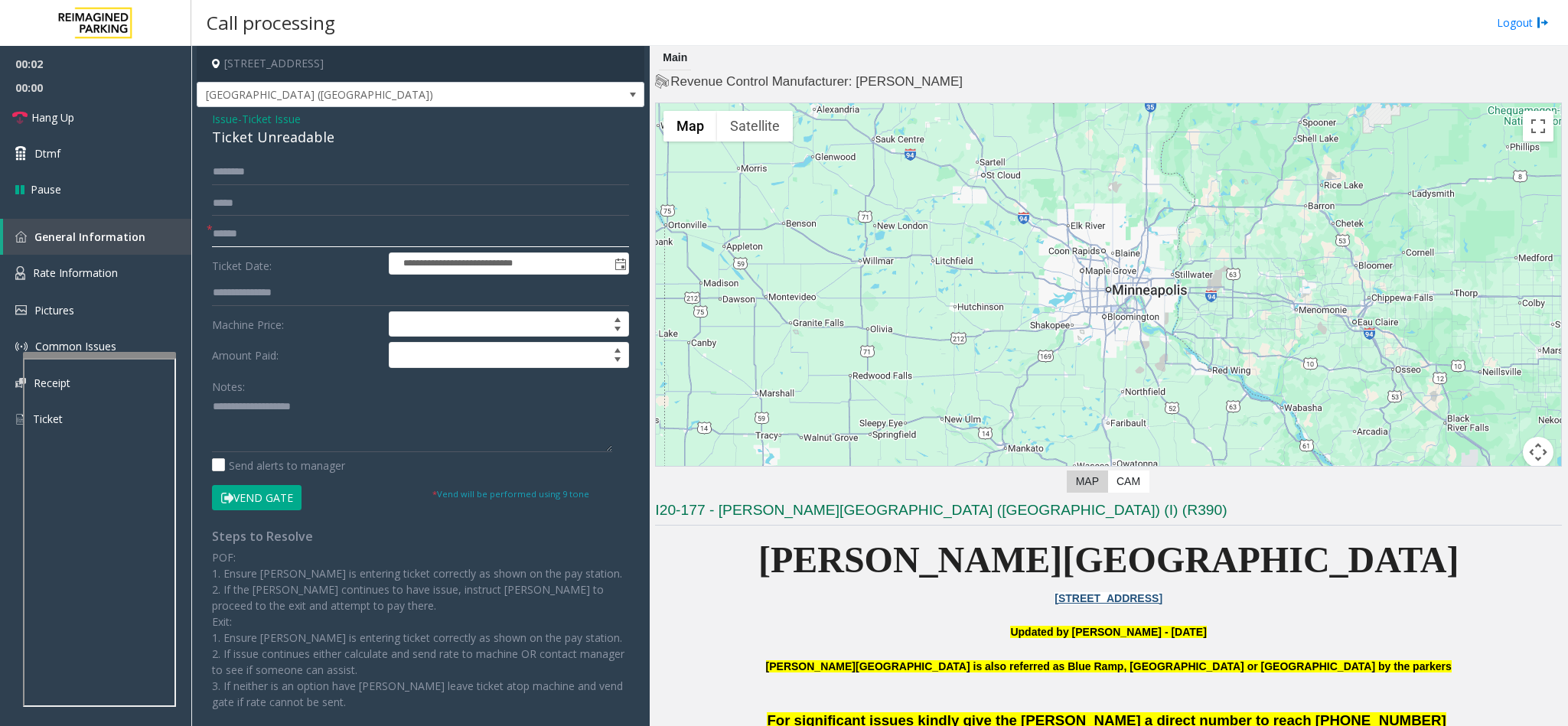
click at [266, 228] on input "text" at bounding box center [420, 234] width 417 height 26
click at [239, 145] on div "Ticket Unreadable" at bounding box center [420, 137] width 417 height 20
type textarea "**********"
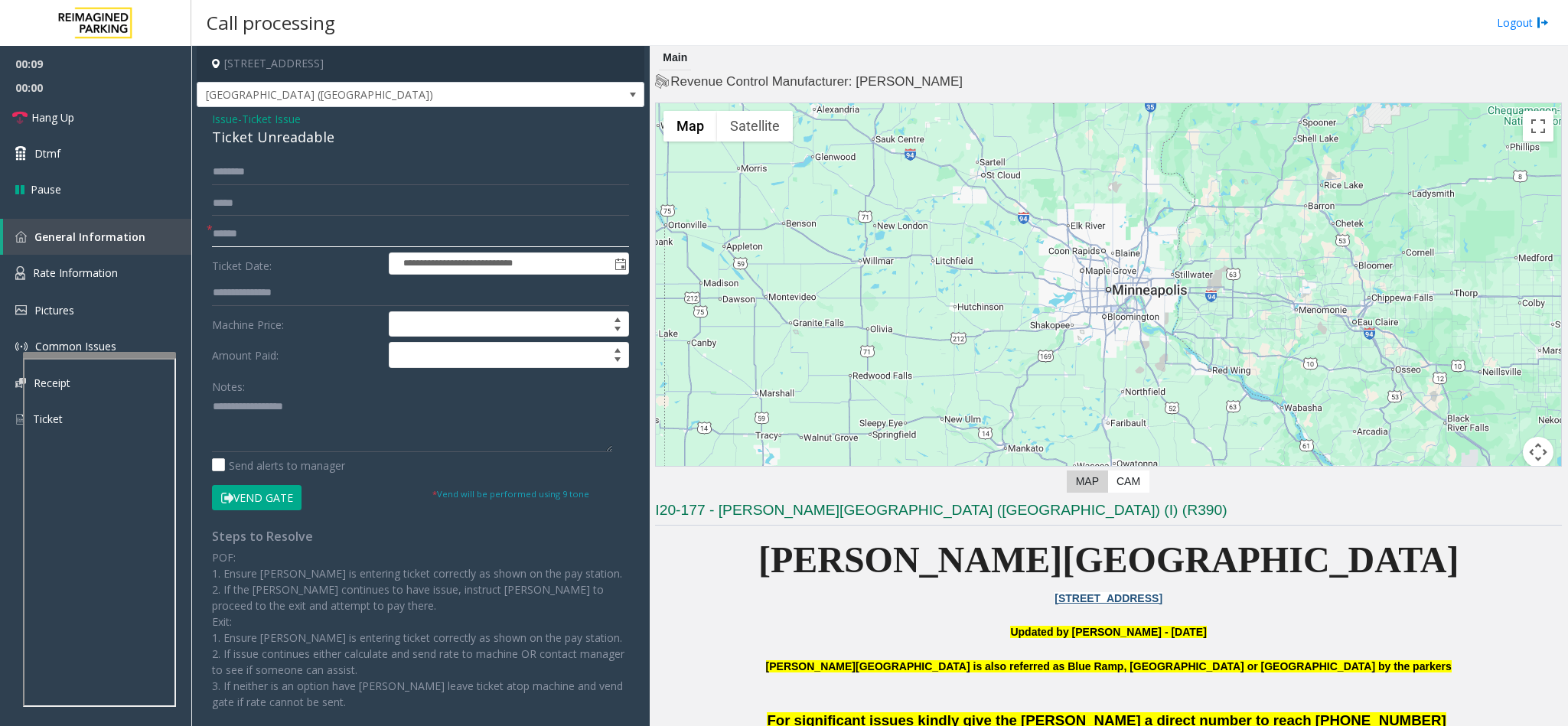
click at [244, 225] on input "text" at bounding box center [420, 234] width 417 height 26
type input "*******"
drag, startPoint x: 267, startPoint y: 502, endPoint x: 264, endPoint y: 490, distance: 12.4
click at [266, 502] on button "Vend Gate" at bounding box center [257, 498] width 89 height 26
click at [214, 408] on textarea at bounding box center [412, 423] width 401 height 57
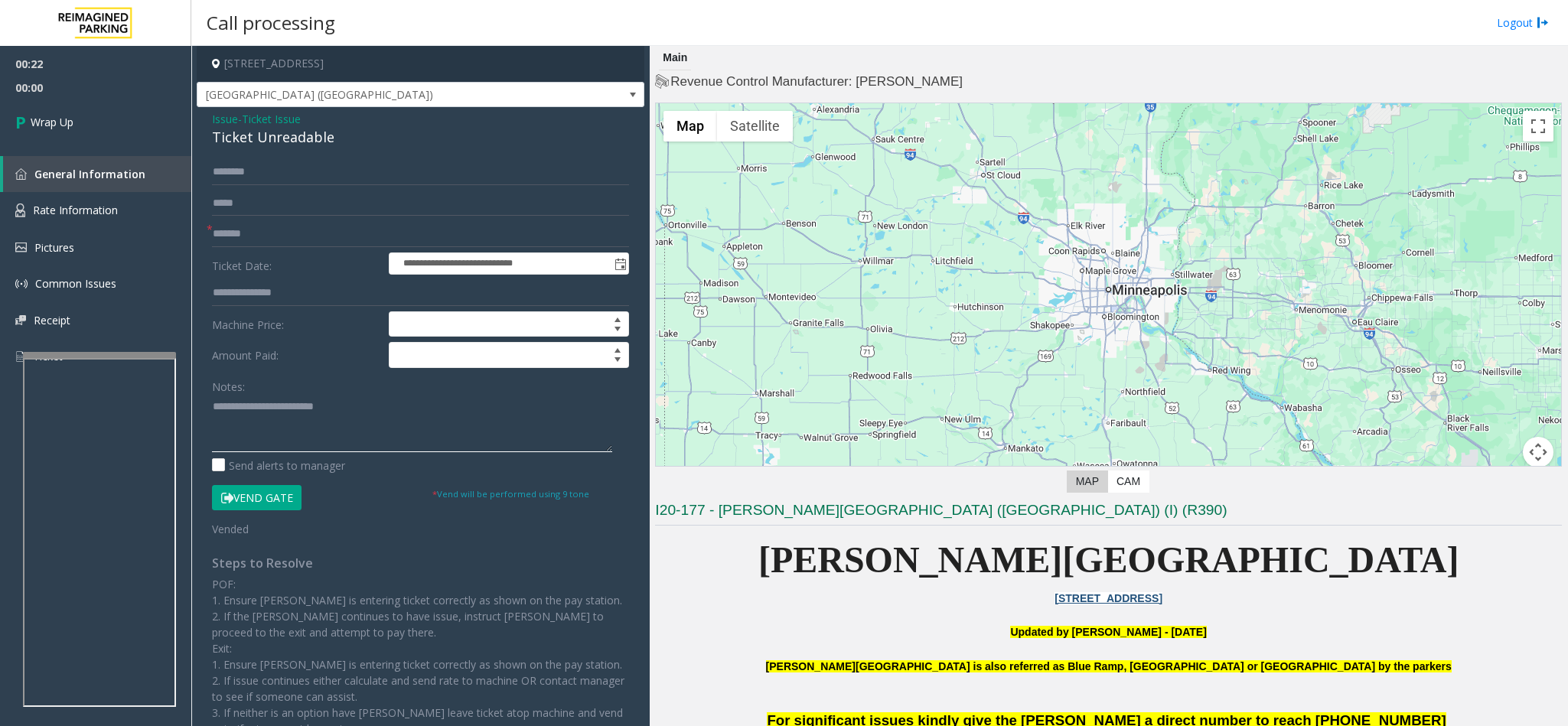
click at [384, 411] on textarea at bounding box center [412, 423] width 401 height 57
type textarea "**********"
click at [99, 113] on link "Wrap Up" at bounding box center [95, 121] width 192 height 45
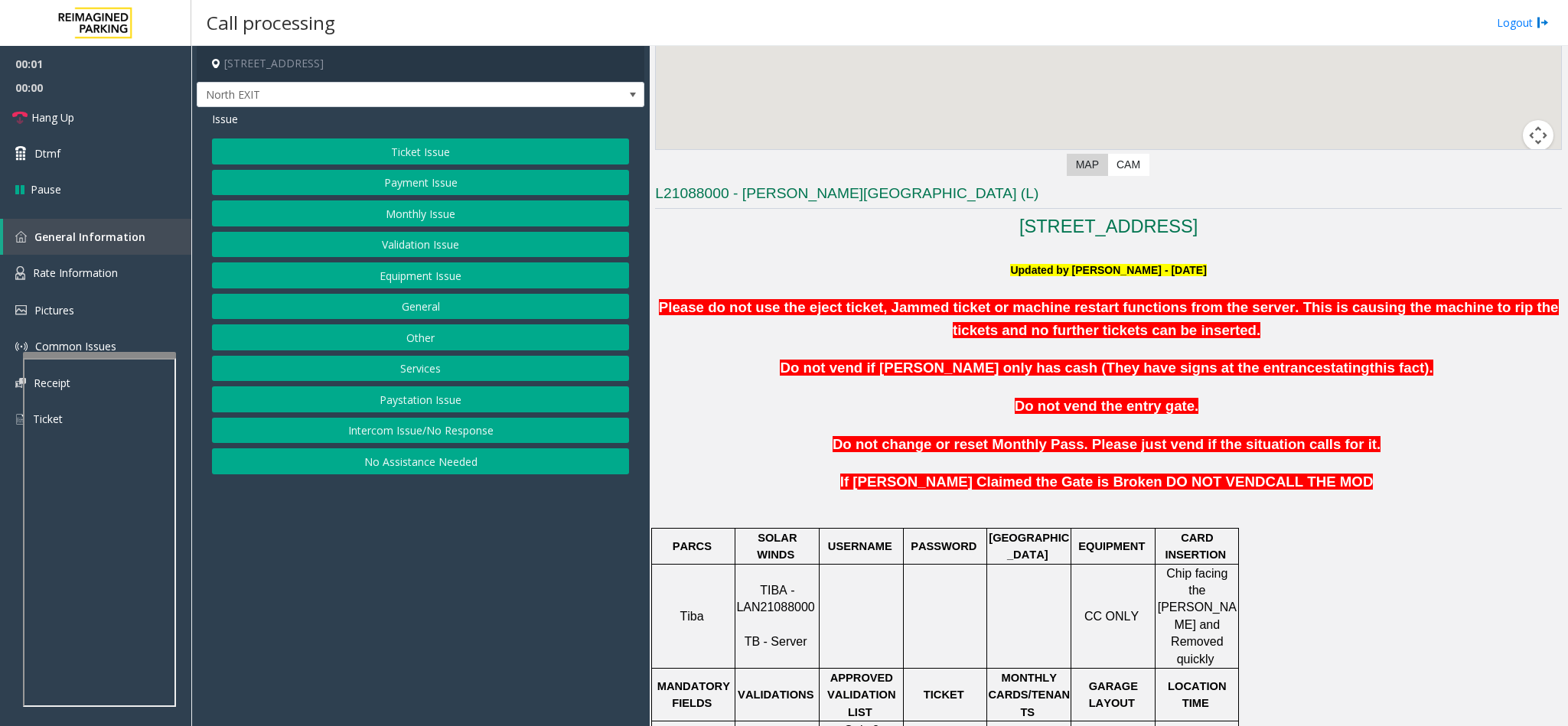
scroll to position [574, 0]
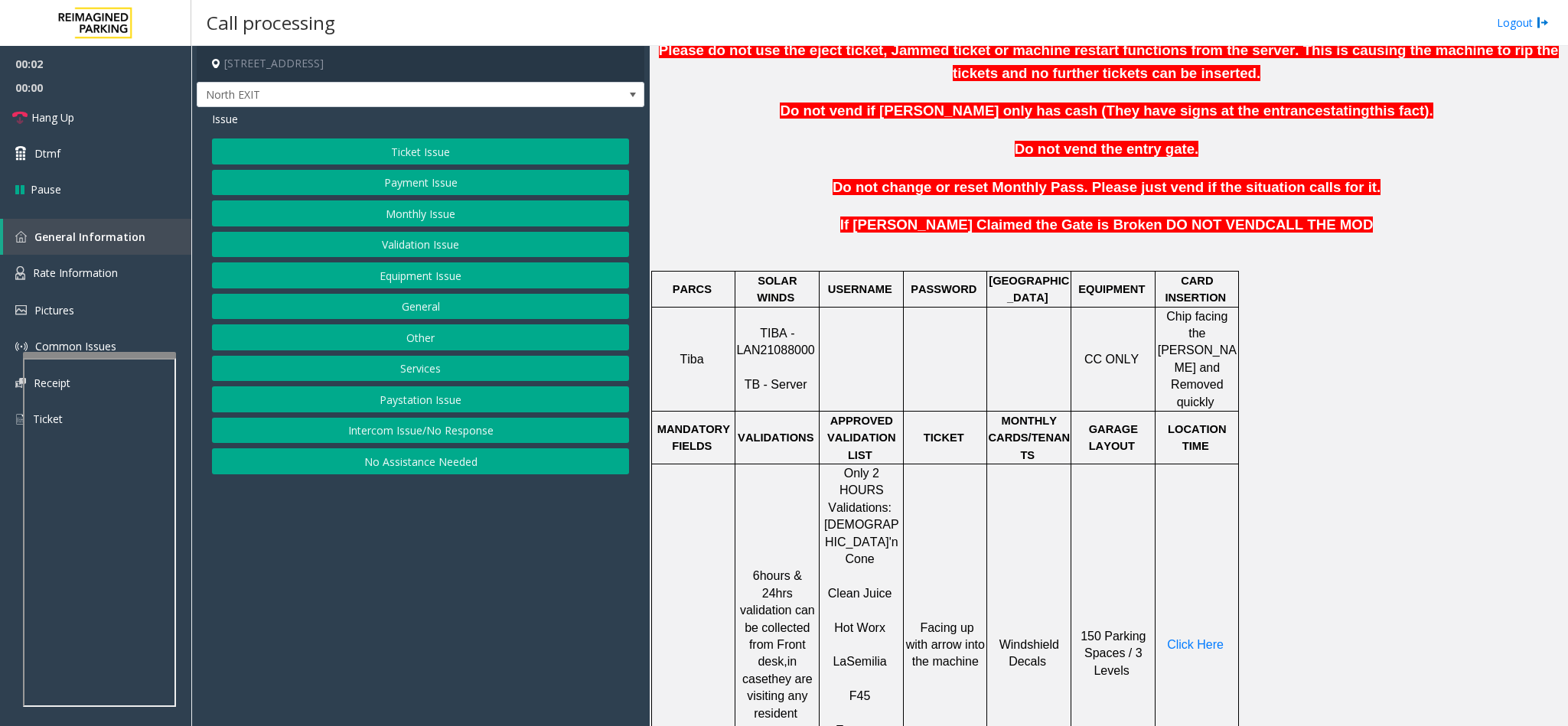
click at [784, 345] on span "TIBA - LAN21088000" at bounding box center [775, 341] width 78 height 30
copy p "LAN21088000"
click at [386, 150] on button "Ticket Issue" at bounding box center [420, 152] width 417 height 26
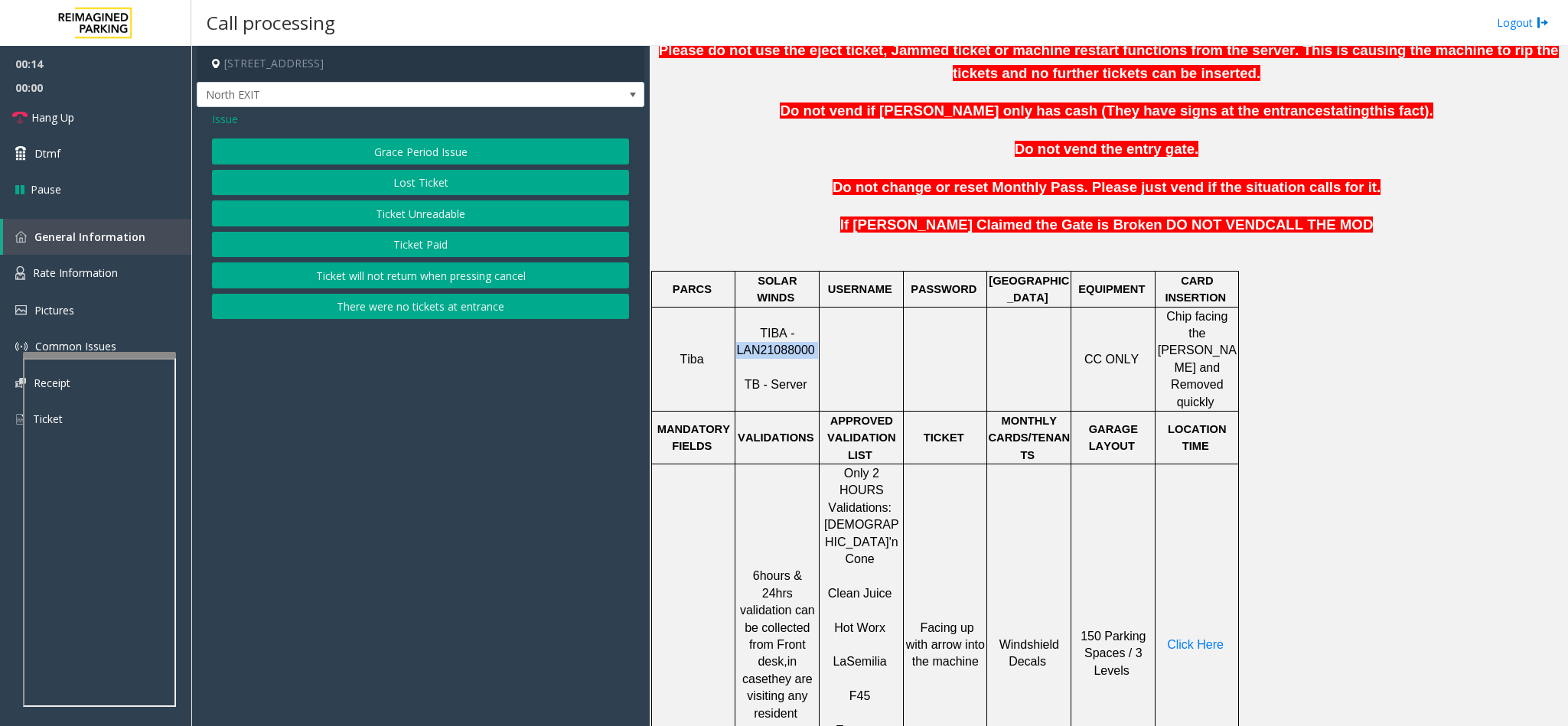
click at [398, 221] on button "Ticket Unreadable" at bounding box center [420, 213] width 417 height 26
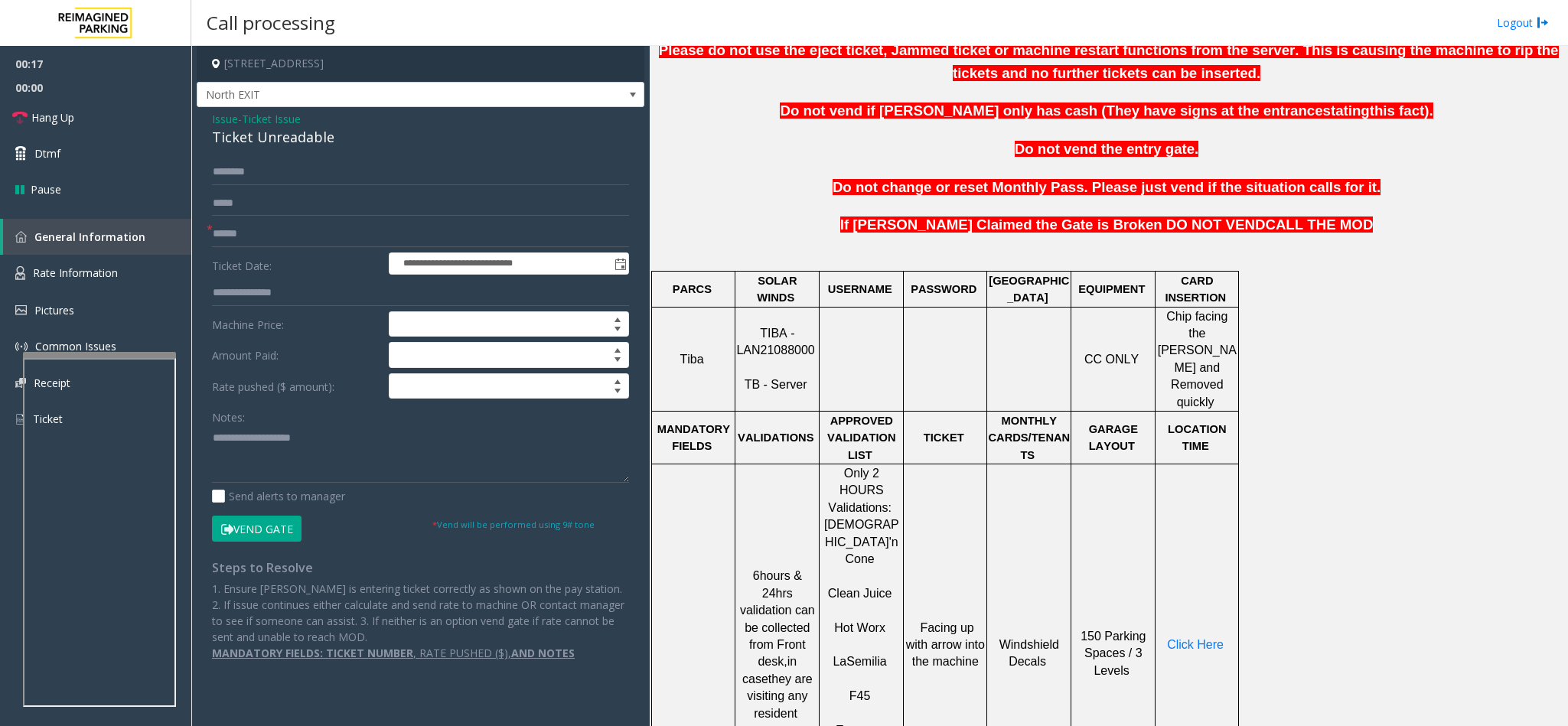
click at [232, 138] on div "Ticket Unreadable" at bounding box center [420, 137] width 417 height 20
click at [230, 139] on div "Ticket Unreadable" at bounding box center [420, 137] width 417 height 20
click at [212, 445] on textarea at bounding box center [420, 454] width 417 height 57
type textarea "**********"
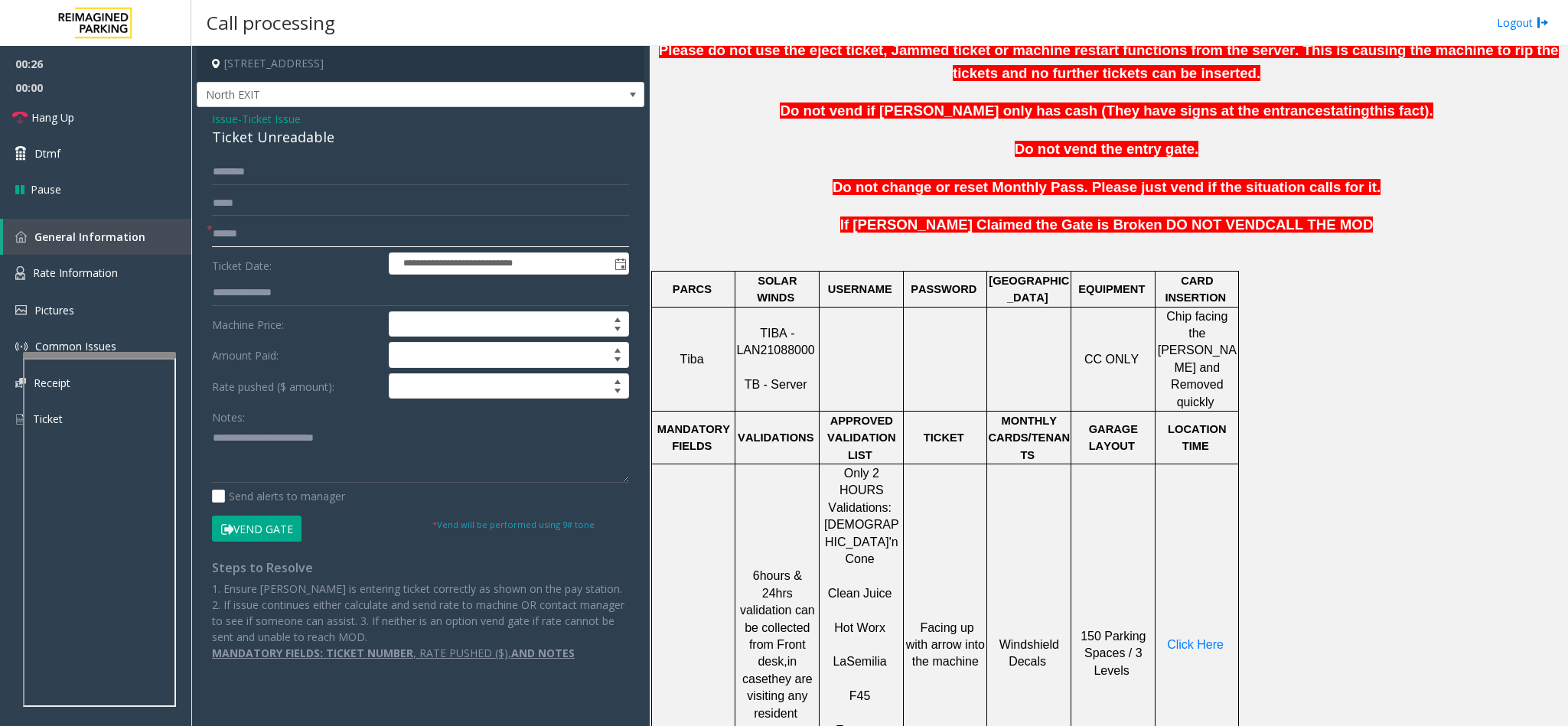
click at [256, 232] on input "text" at bounding box center [420, 234] width 417 height 26
type input "*******"
click at [412, 438] on textarea at bounding box center [420, 454] width 417 height 57
click at [354, 444] on textarea at bounding box center [420, 454] width 417 height 57
click at [1179, 639] on span "Click Here" at bounding box center [1196, 644] width 56 height 13
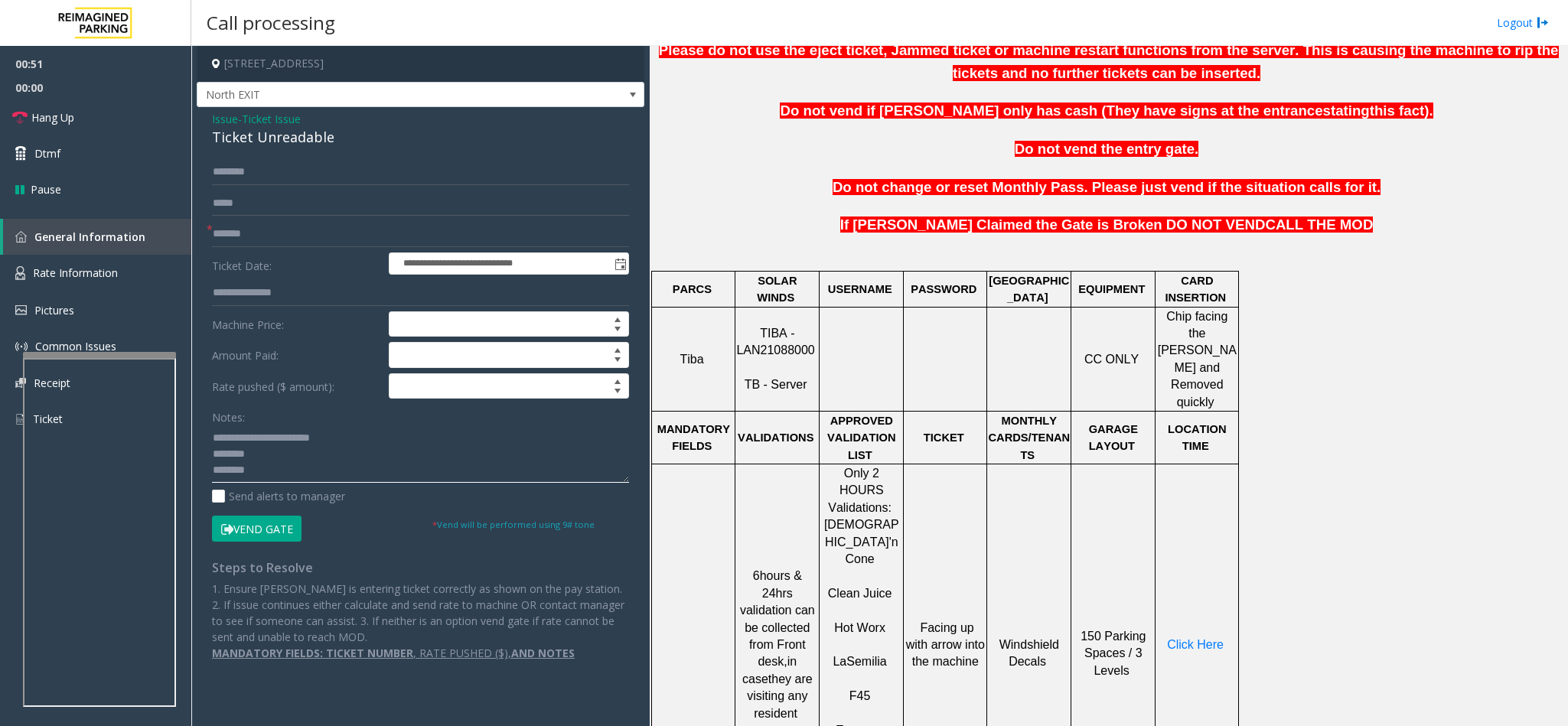
click at [273, 467] on textarea at bounding box center [420, 454] width 417 height 57
click at [274, 455] on textarea at bounding box center [420, 454] width 417 height 57
click at [108, 271] on span "Rate Information" at bounding box center [75, 272] width 85 height 15
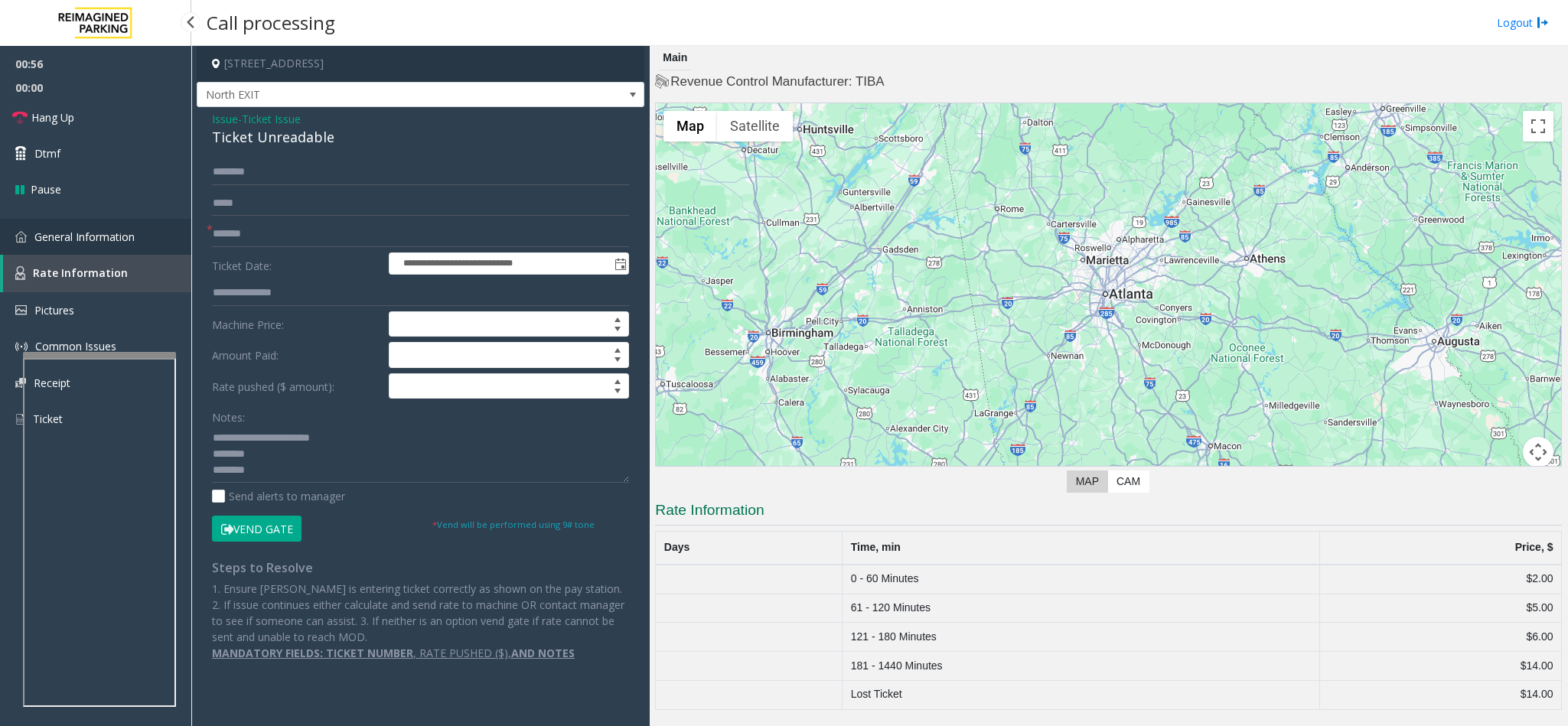
click at [101, 249] on link "General Information" at bounding box center [95, 236] width 192 height 36
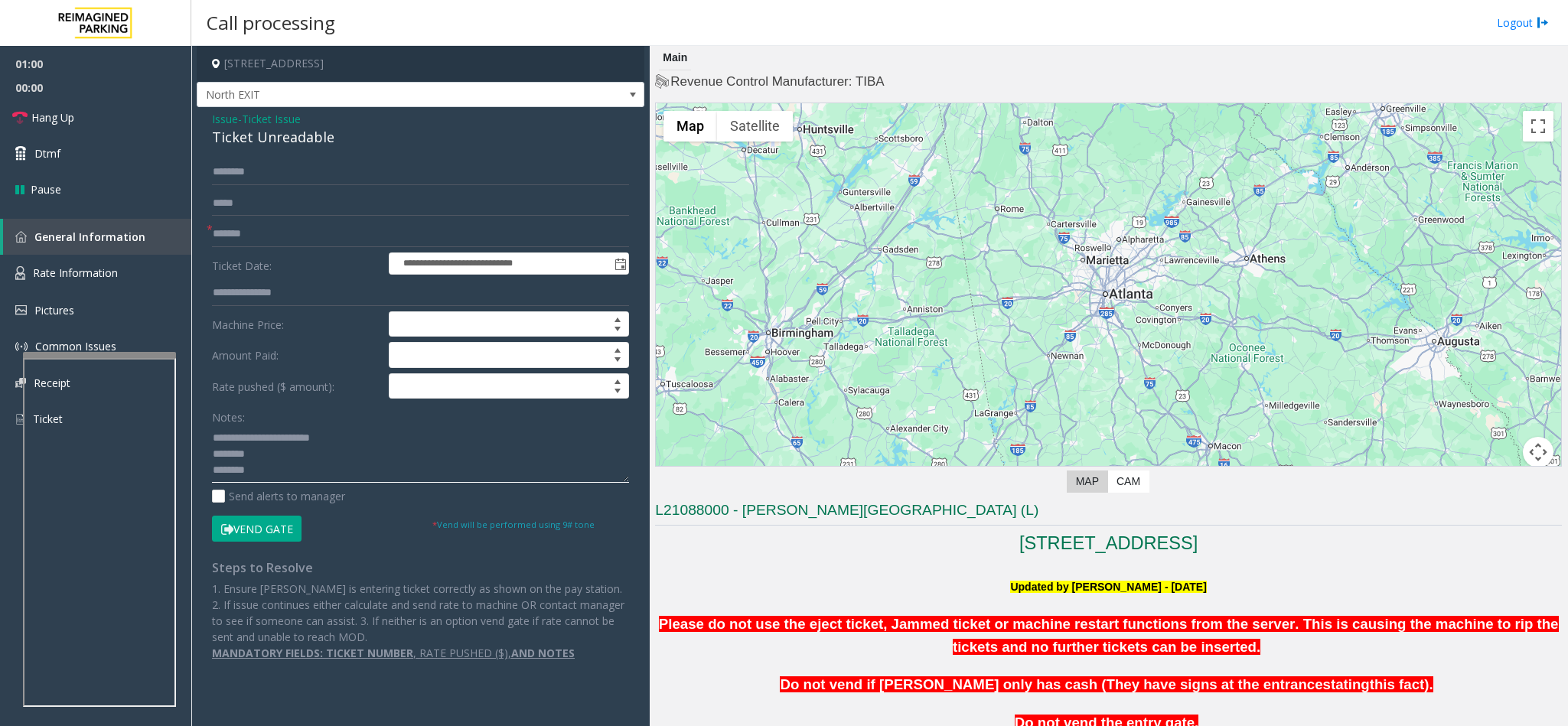
click at [271, 460] on textarea at bounding box center [420, 454] width 417 height 57
click at [251, 473] on textarea at bounding box center [420, 454] width 417 height 57
click at [347, 473] on textarea at bounding box center [420, 454] width 417 height 57
click at [248, 524] on button "Vend Gate" at bounding box center [257, 529] width 89 height 26
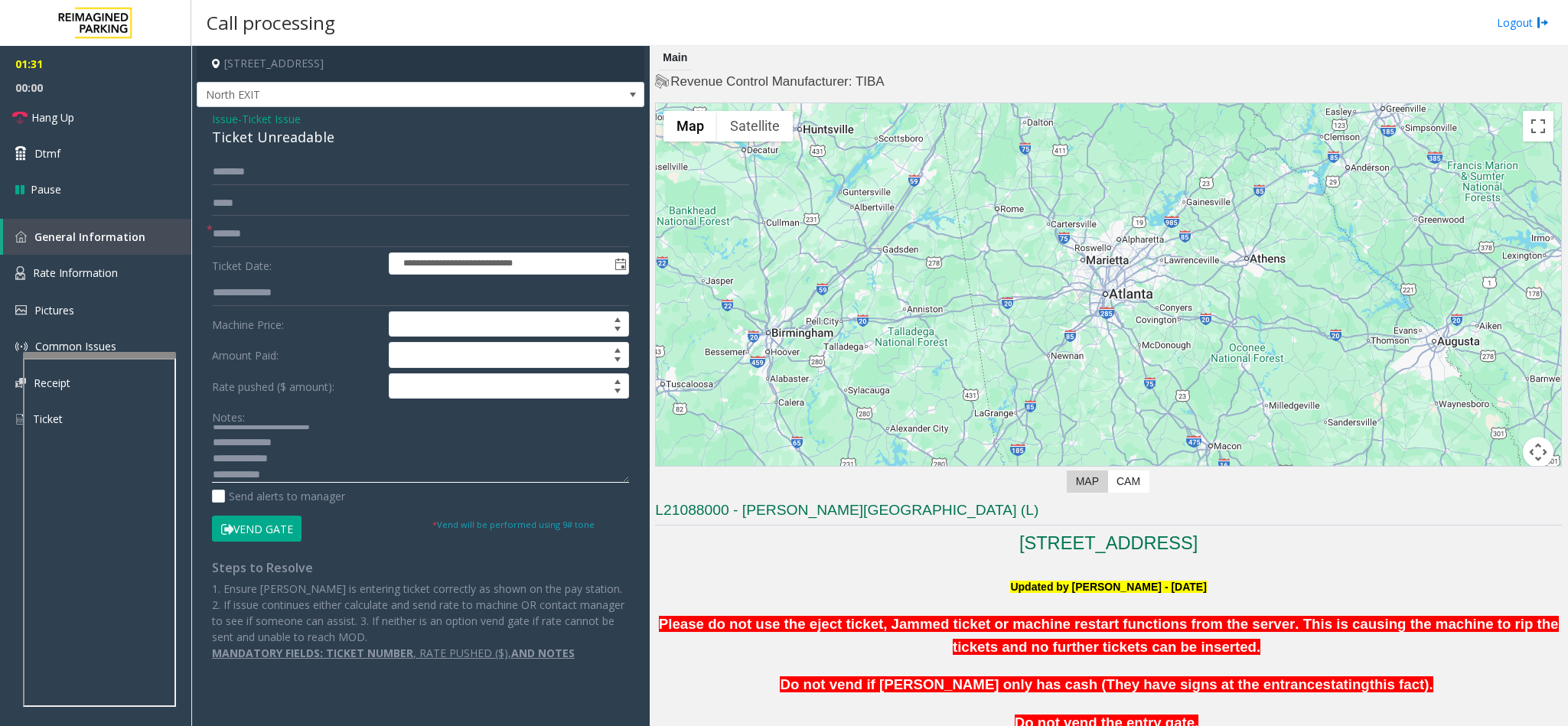
click at [280, 473] on textarea at bounding box center [420, 454] width 417 height 57
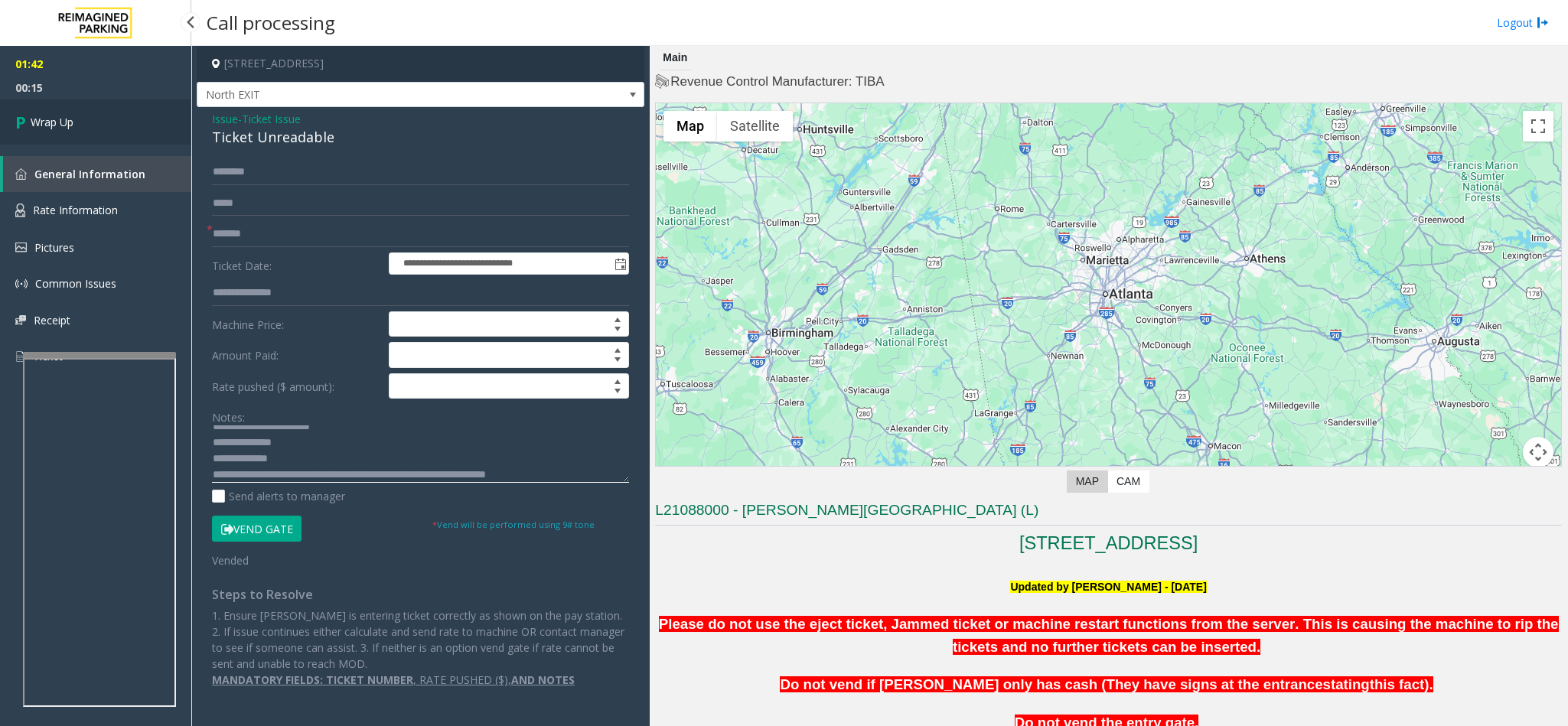
type textarea "**********"
drag, startPoint x: 115, startPoint y: 128, endPoint x: 145, endPoint y: 109, distance: 35.5
click at [118, 126] on link "Wrap Up" at bounding box center [95, 121] width 192 height 45
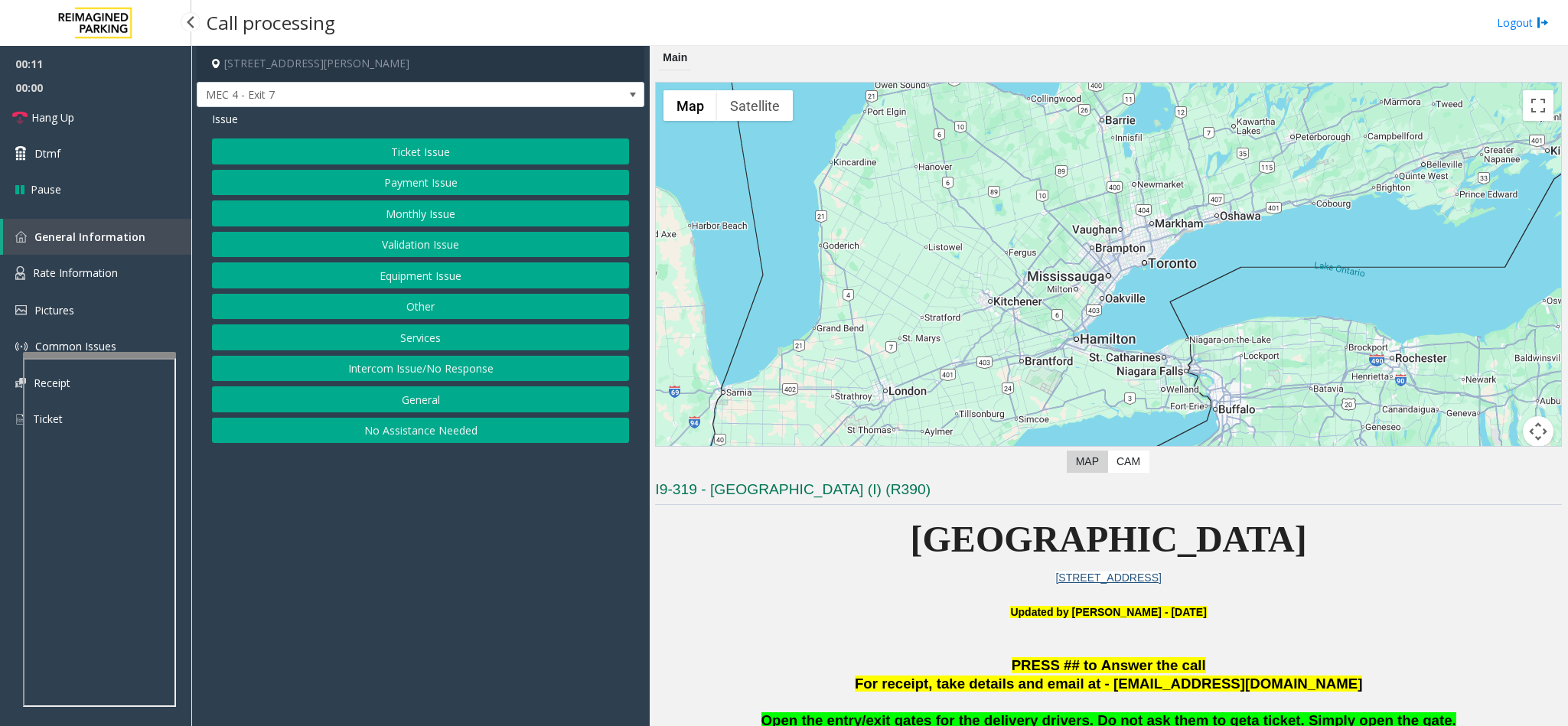
click at [406, 379] on button "Intercom Issue/No Response" at bounding box center [420, 368] width 417 height 26
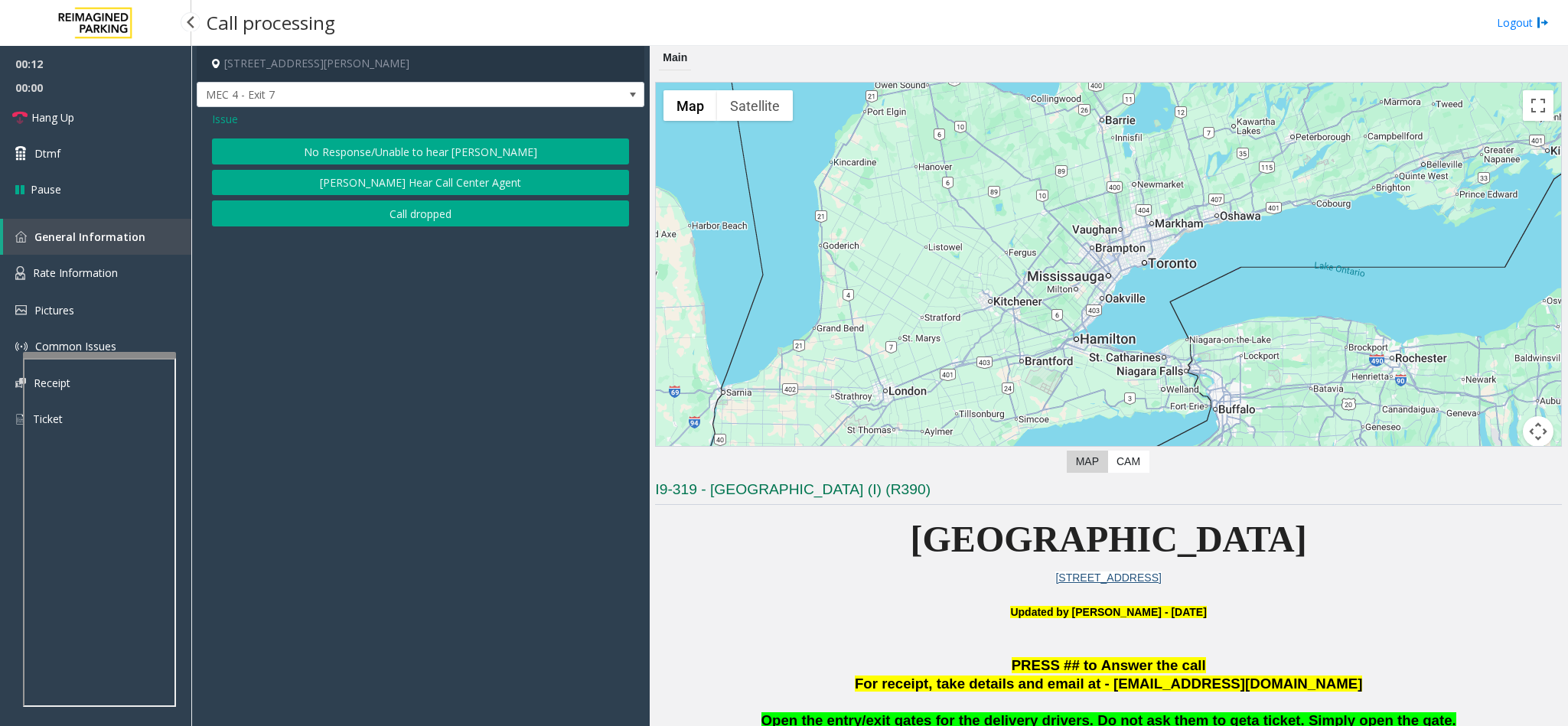
click at [452, 146] on button "No Response/Unable to hear [PERSON_NAME]" at bounding box center [420, 152] width 417 height 26
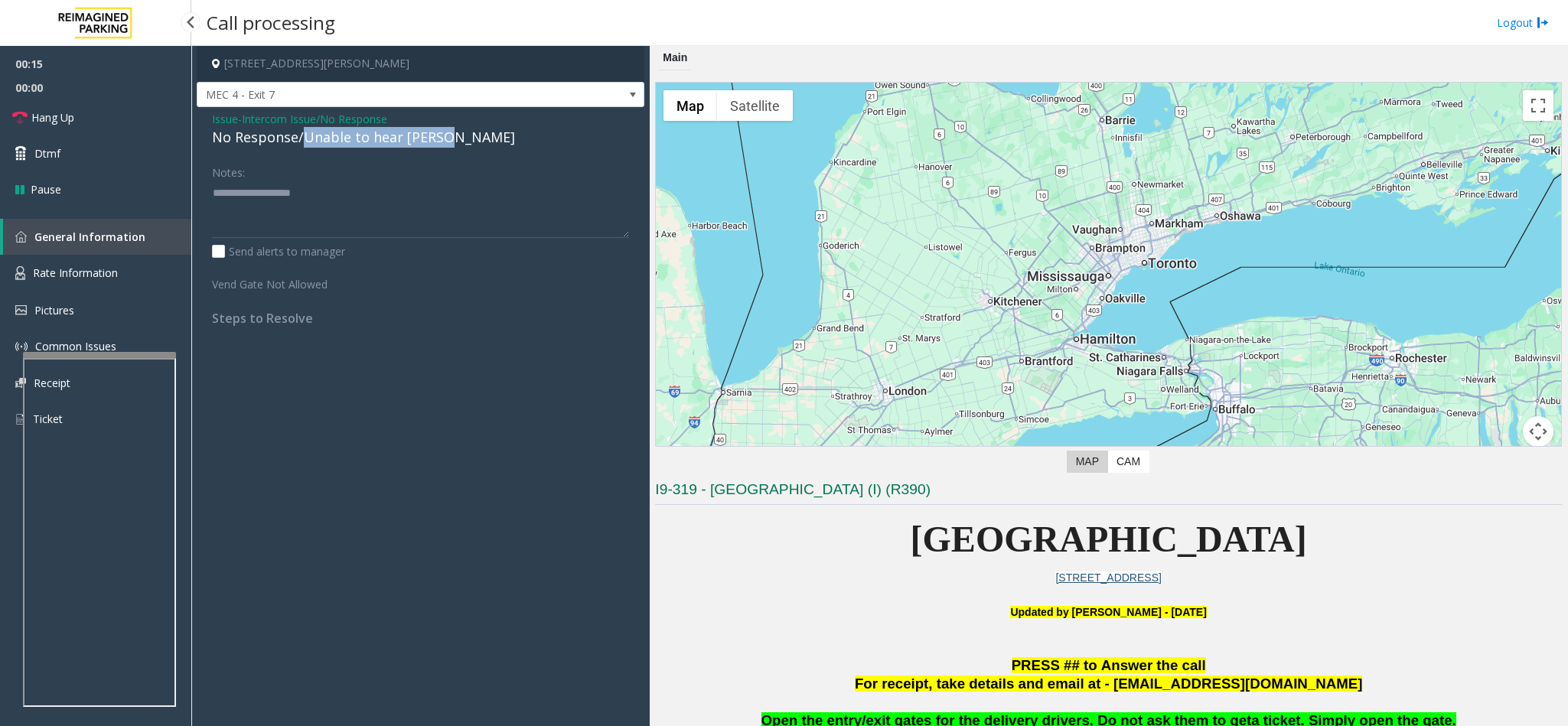
drag, startPoint x: 303, startPoint y: 141, endPoint x: 458, endPoint y: 136, distance: 155.1
click at [458, 136] on div "No Response/Unable to hear [PERSON_NAME]" at bounding box center [420, 137] width 417 height 20
type textarea "**********"
click at [63, 121] on span "Hang Up" at bounding box center [52, 118] width 43 height 17
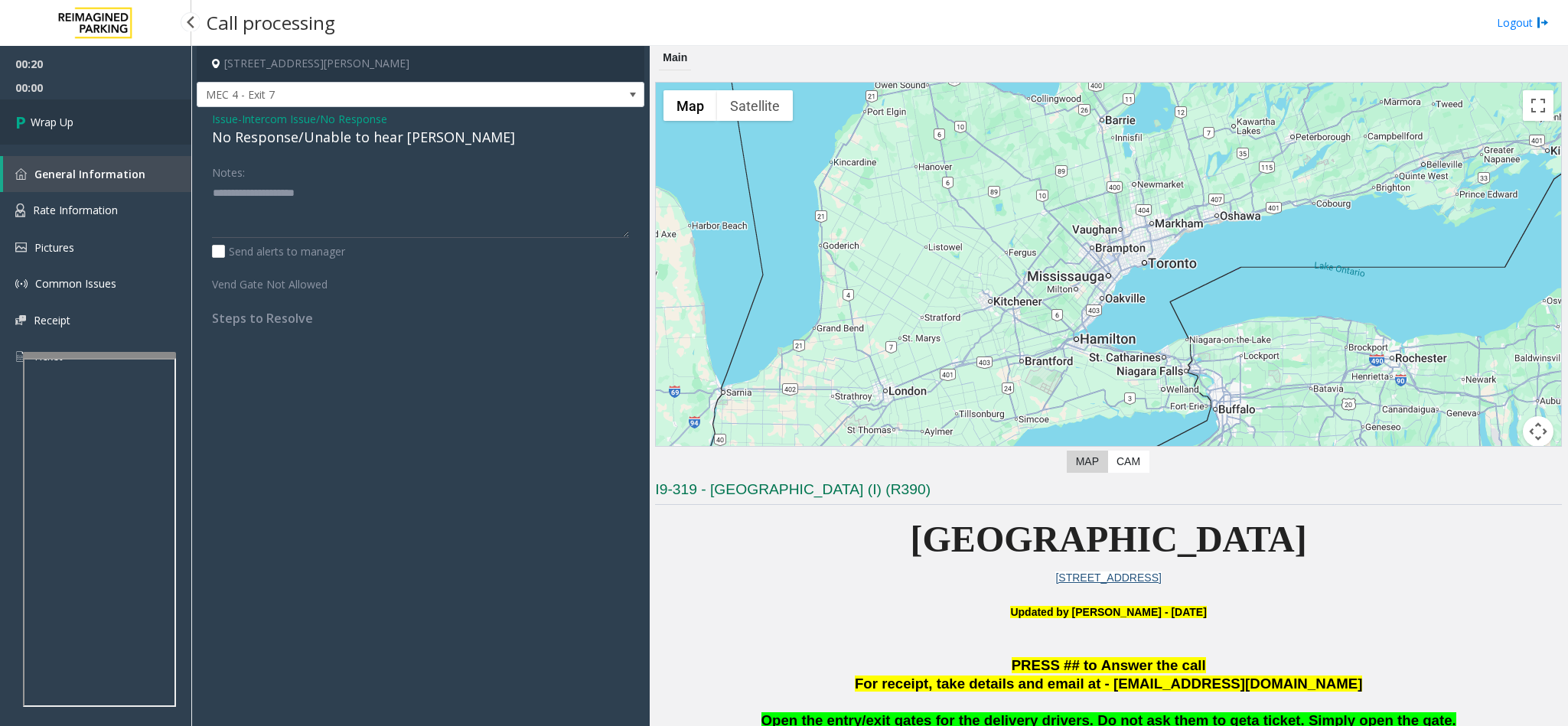
click at [81, 122] on link "Wrap Up" at bounding box center [95, 121] width 192 height 45
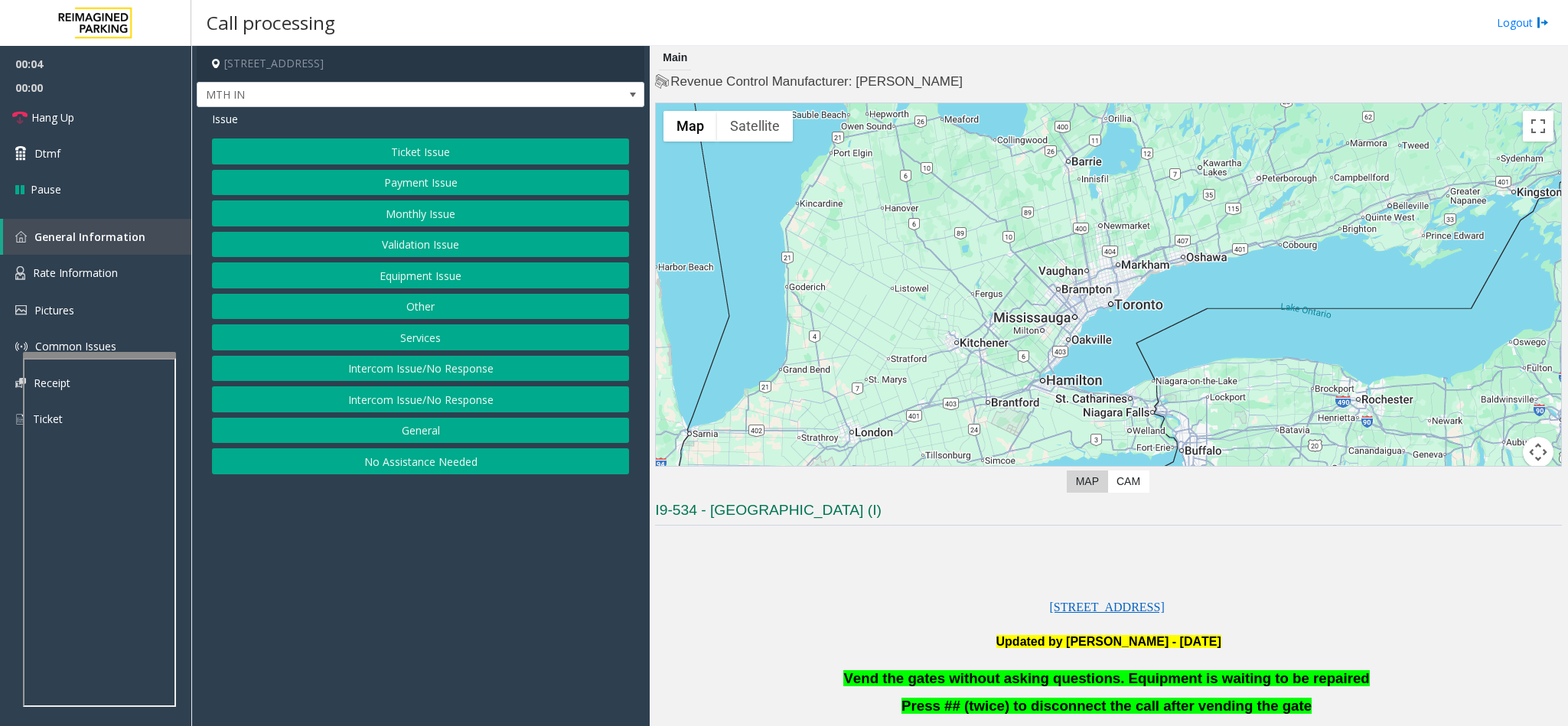
click at [438, 281] on button "Equipment Issue" at bounding box center [420, 275] width 417 height 26
click at [434, 285] on button "Gate / Door Won't Open" at bounding box center [420, 275] width 417 height 26
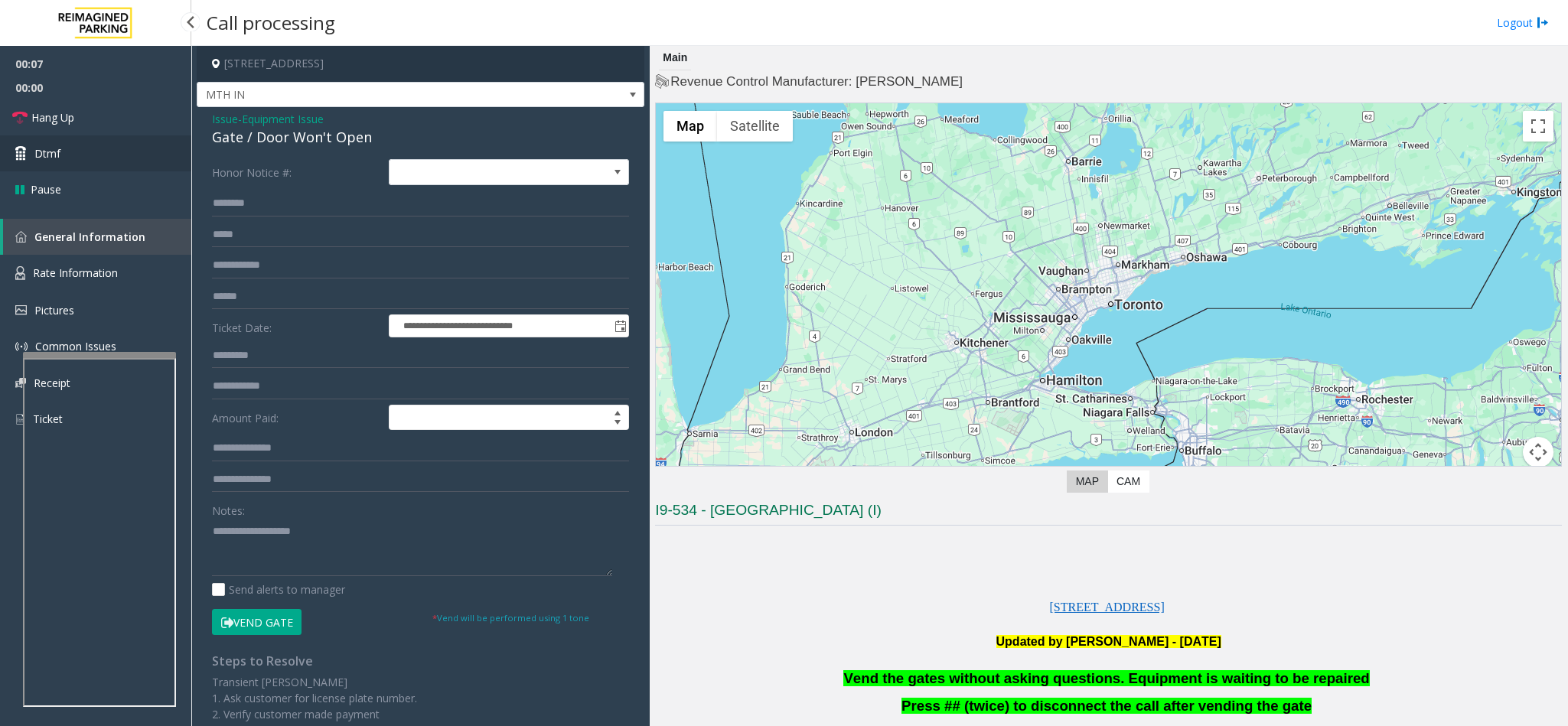
click at [42, 153] on span "Dtmf" at bounding box center [47, 154] width 26 height 17
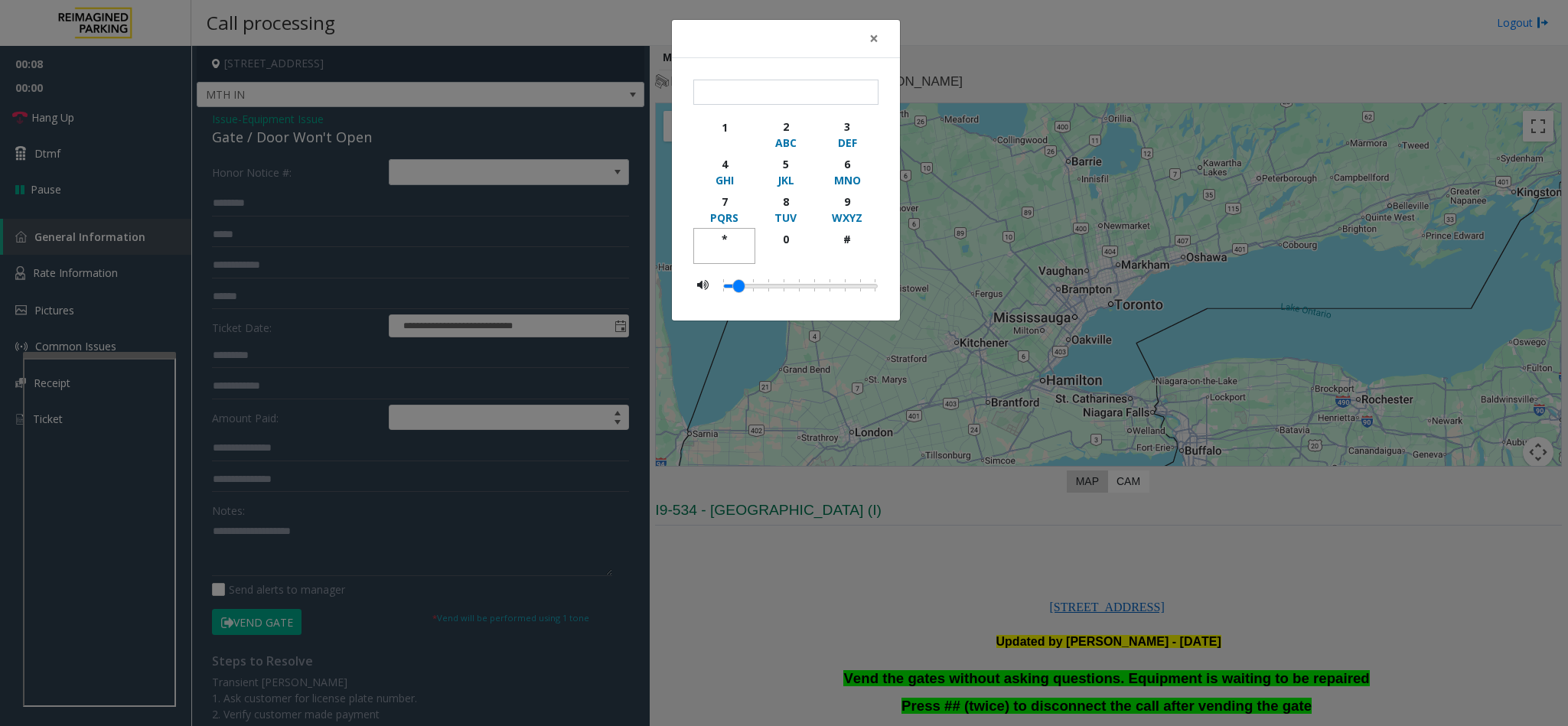
click at [733, 242] on div "*" at bounding box center [724, 239] width 42 height 17
click at [848, 200] on div "9" at bounding box center [847, 201] width 42 height 17
click at [848, 239] on div "#" at bounding box center [847, 239] width 42 height 17
type input "***"
click at [866, 38] on button "×" at bounding box center [873, 38] width 30 height 38
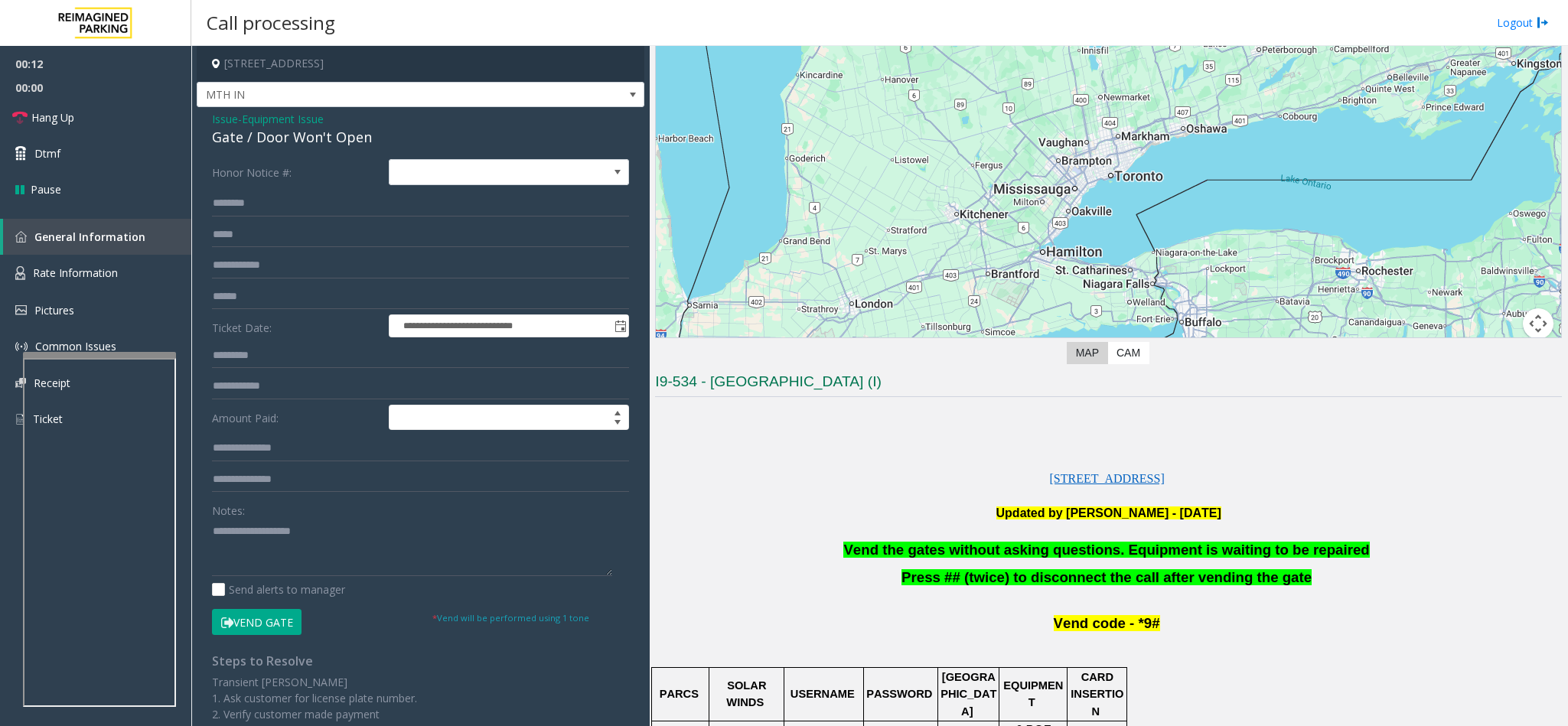
scroll to position [344, 0]
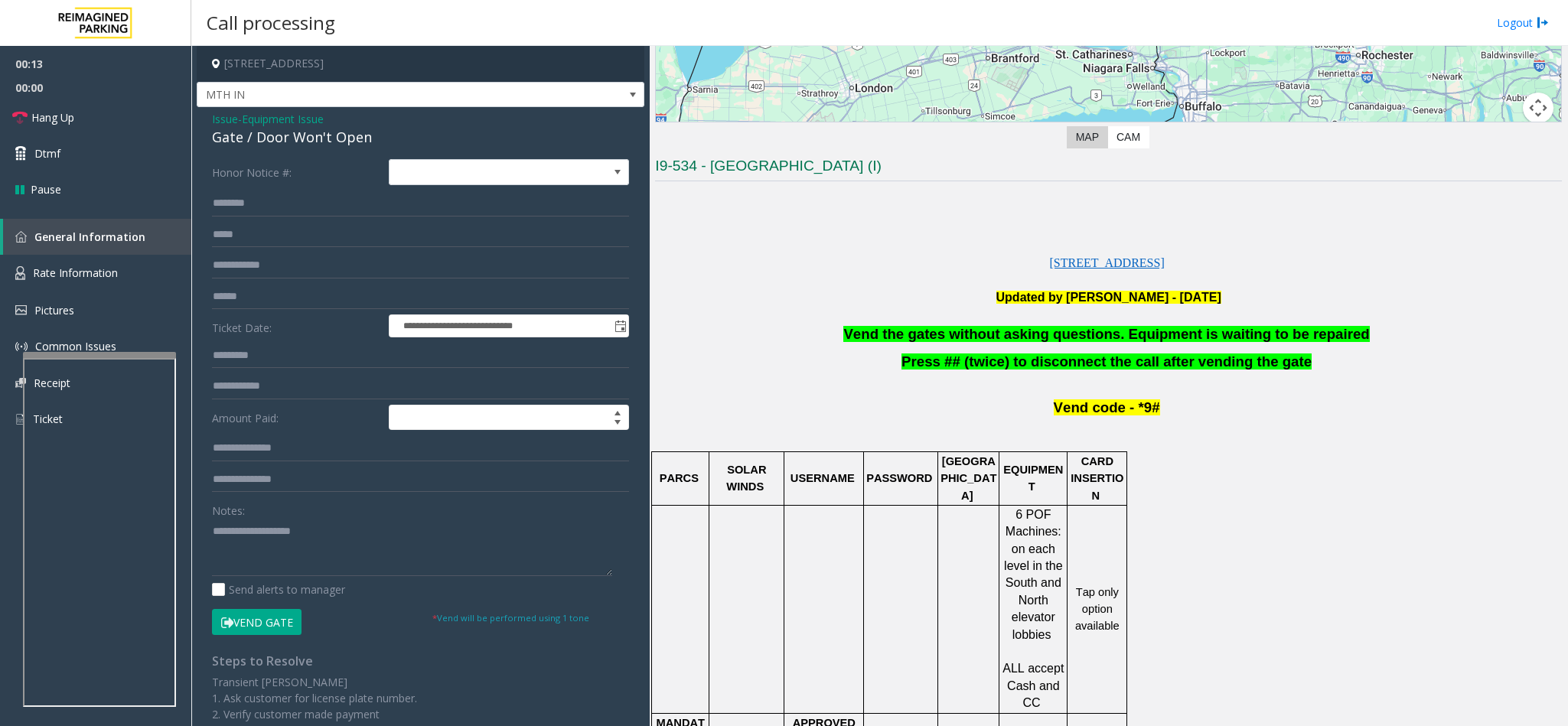
click at [956, 342] on span "Vend the gates without asking questions. Equipment is waiting to be repaired" at bounding box center [1106, 333] width 526 height 17
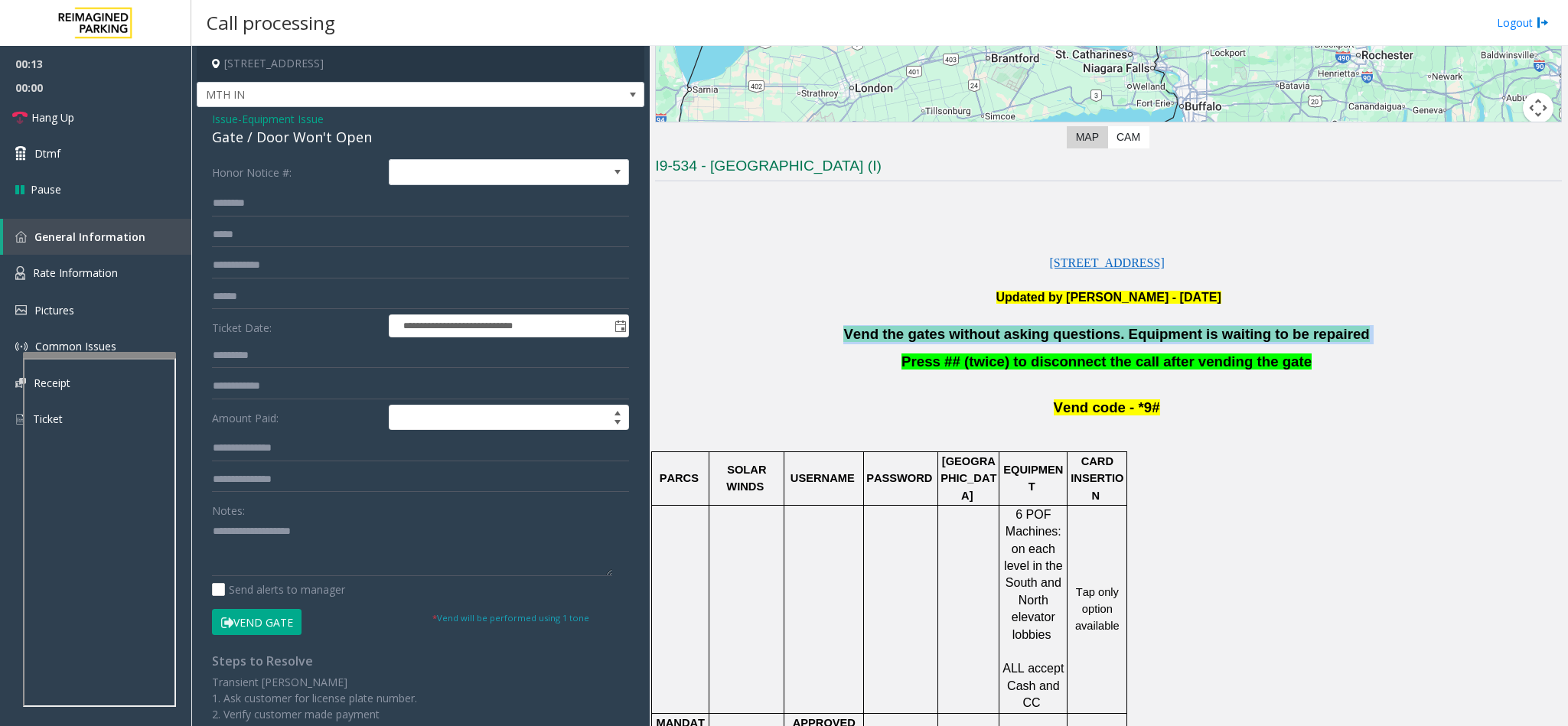
click at [956, 342] on span "Vend the gates without asking questions. Equipment is waiting to be repaired" at bounding box center [1106, 333] width 526 height 17
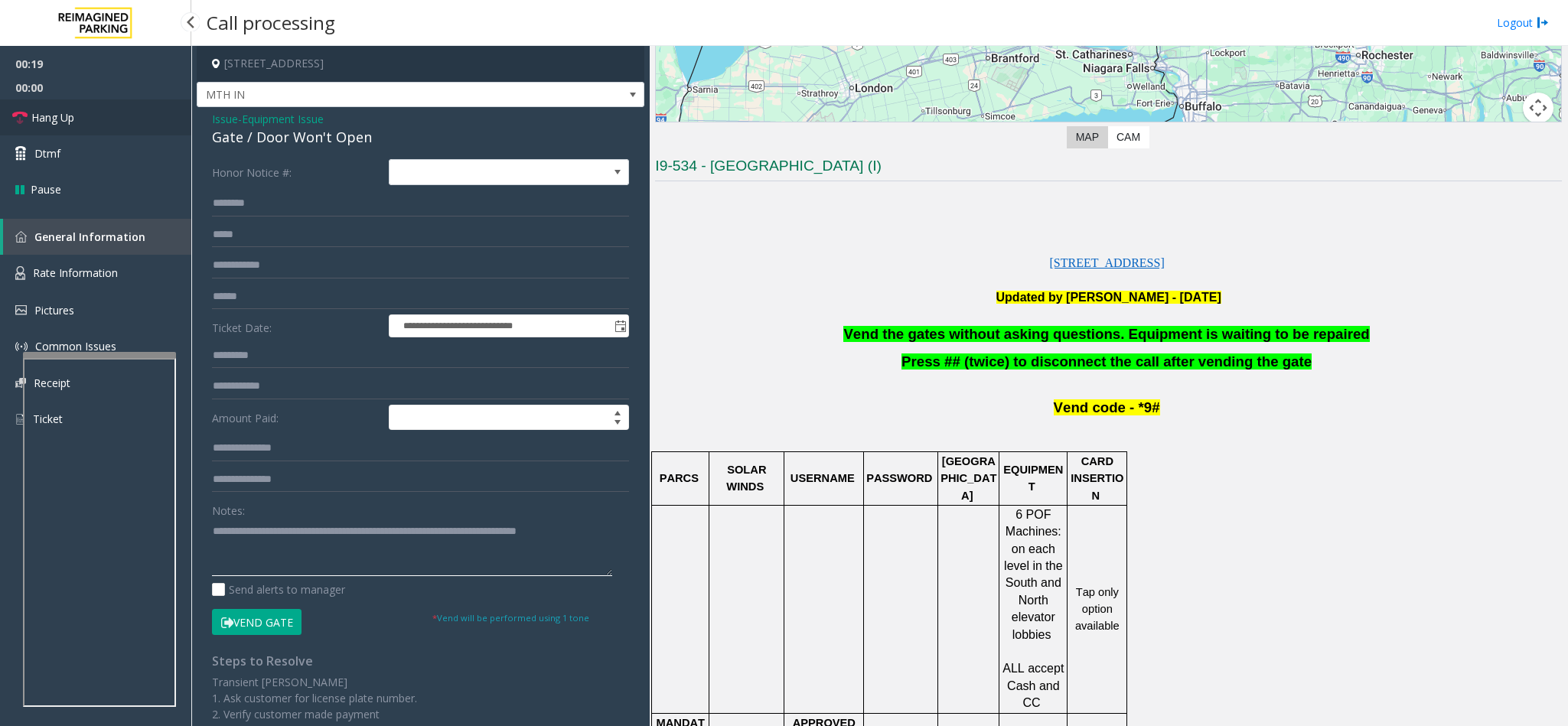
type textarea "**********"
click at [81, 116] on link "Hang Up" at bounding box center [95, 117] width 192 height 36
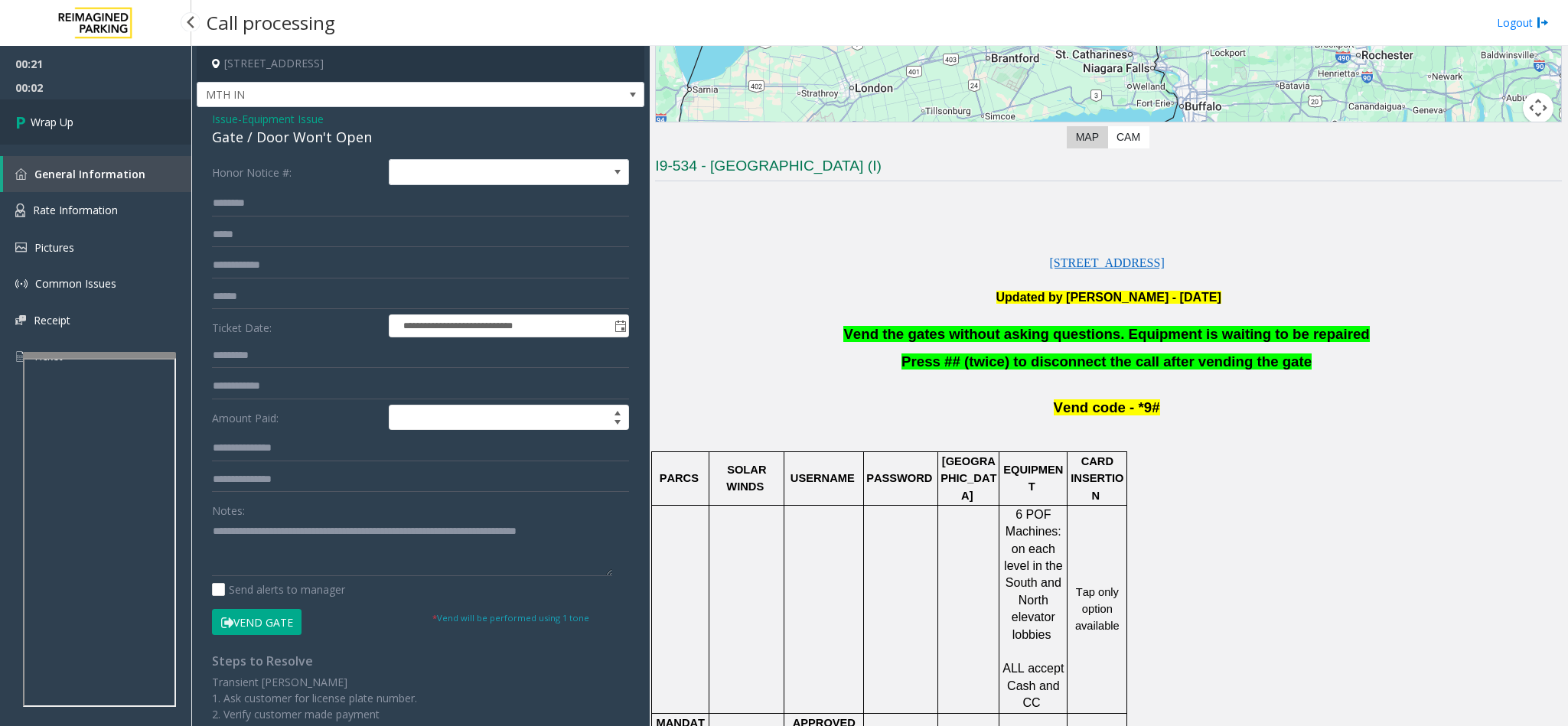
click at [81, 116] on link "Wrap Up" at bounding box center [95, 121] width 192 height 45
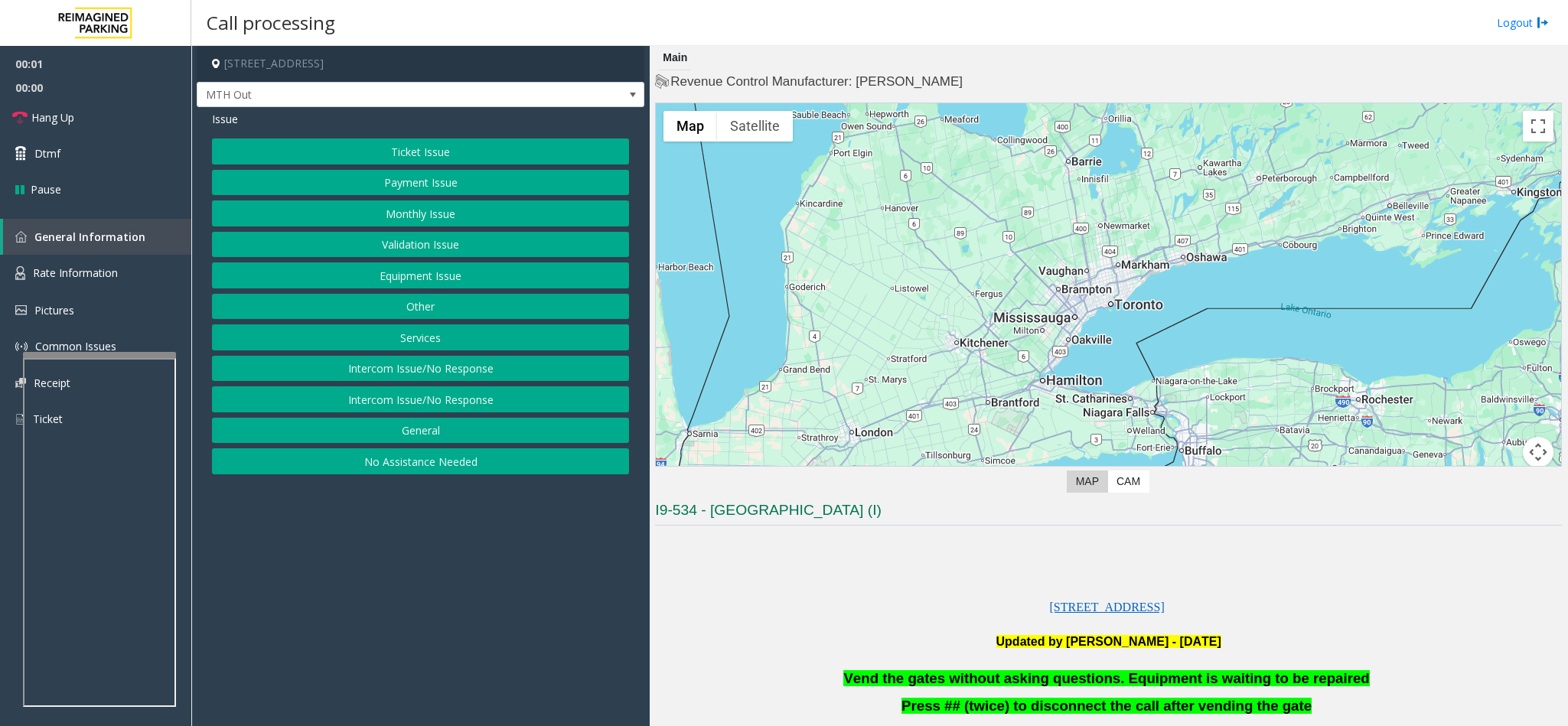
click at [411, 271] on button "Equipment Issue" at bounding box center [420, 275] width 417 height 26
click at [398, 283] on button "Gate / Door Won't Open" at bounding box center [420, 275] width 417 height 26
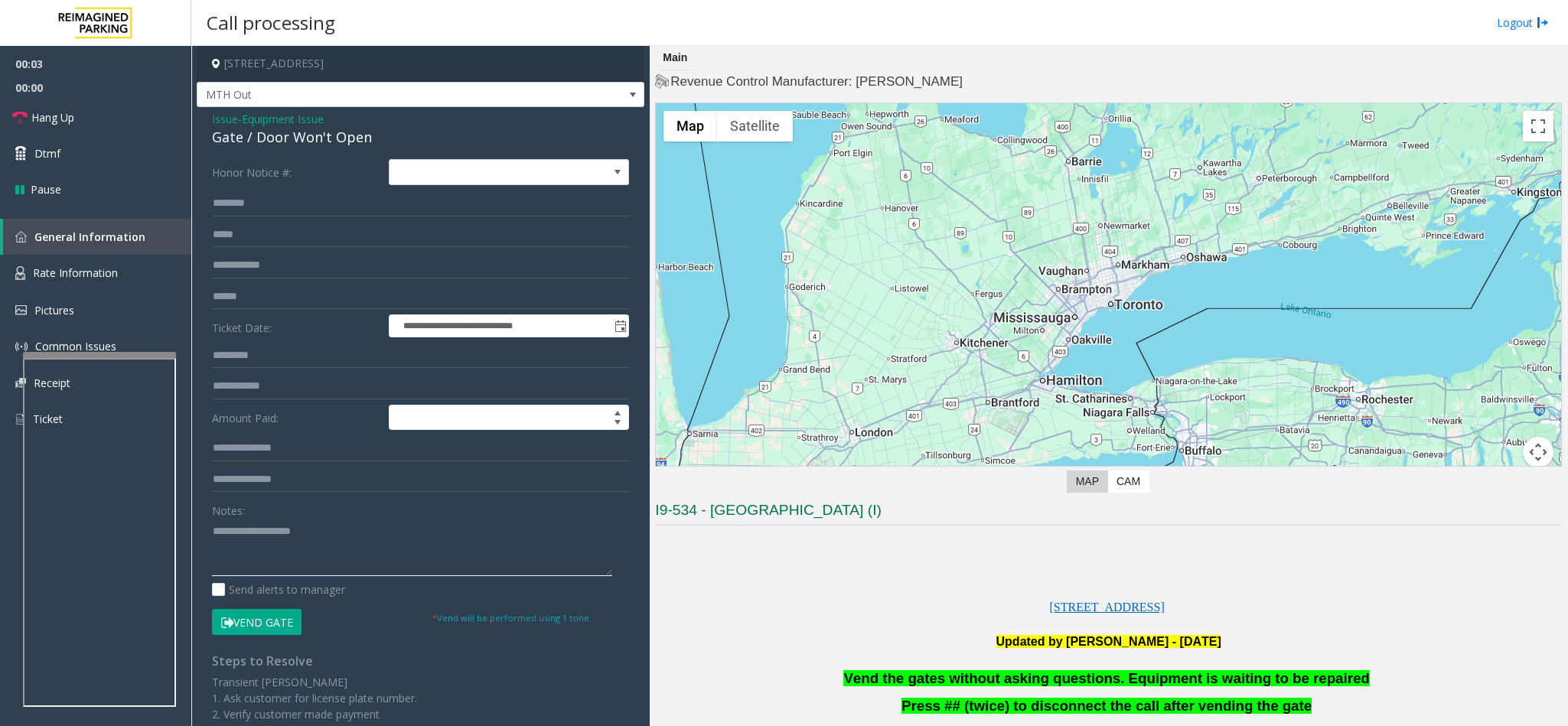
click at [331, 556] on textarea at bounding box center [412, 547] width 401 height 57
click at [996, 675] on span "Vend the gates without asking questions. Equipment is waiting to be repaired" at bounding box center [1106, 678] width 526 height 17
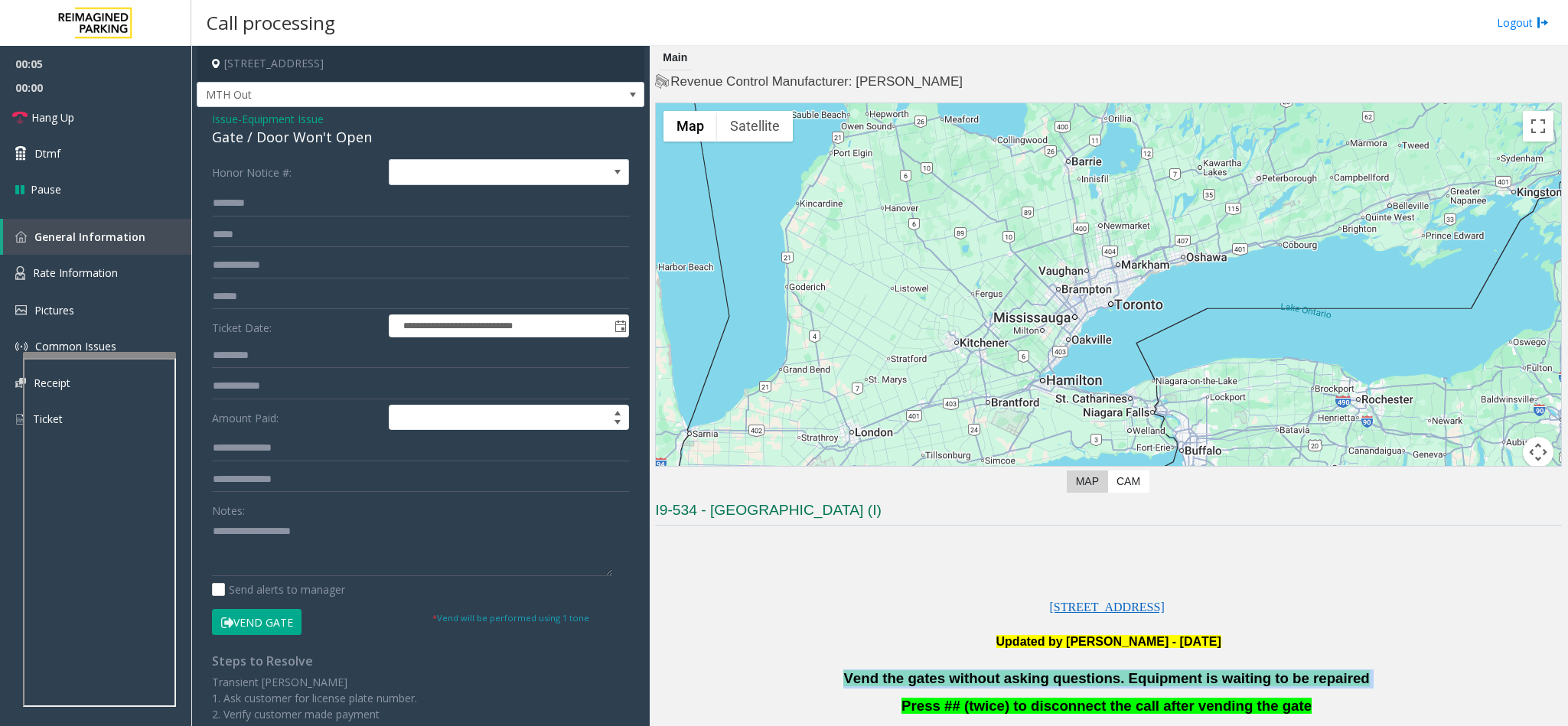
click at [996, 675] on span "Vend the gates without asking questions. Equipment is waiting to be repaired" at bounding box center [1106, 678] width 526 height 17
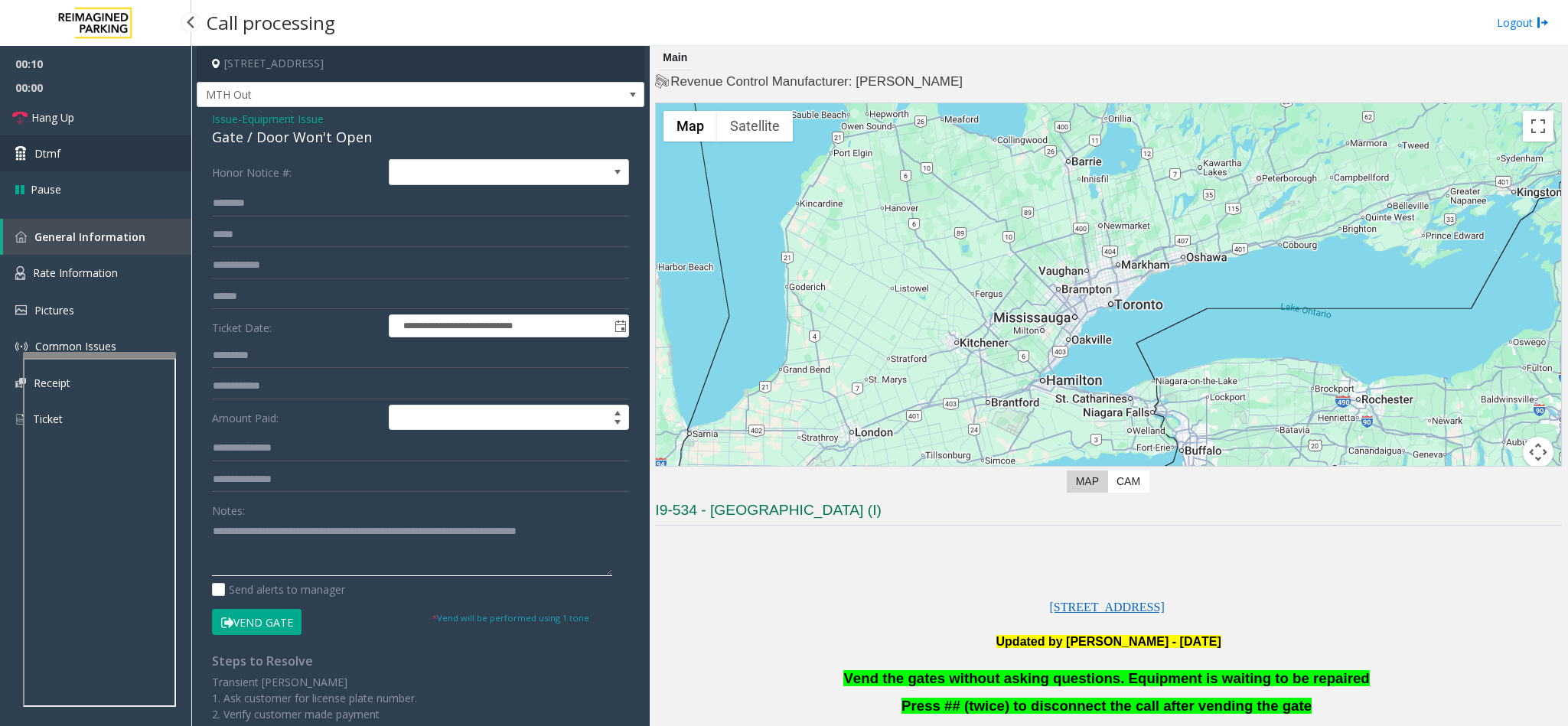
type textarea "**********"
click at [116, 160] on link "Dtmf" at bounding box center [95, 153] width 192 height 36
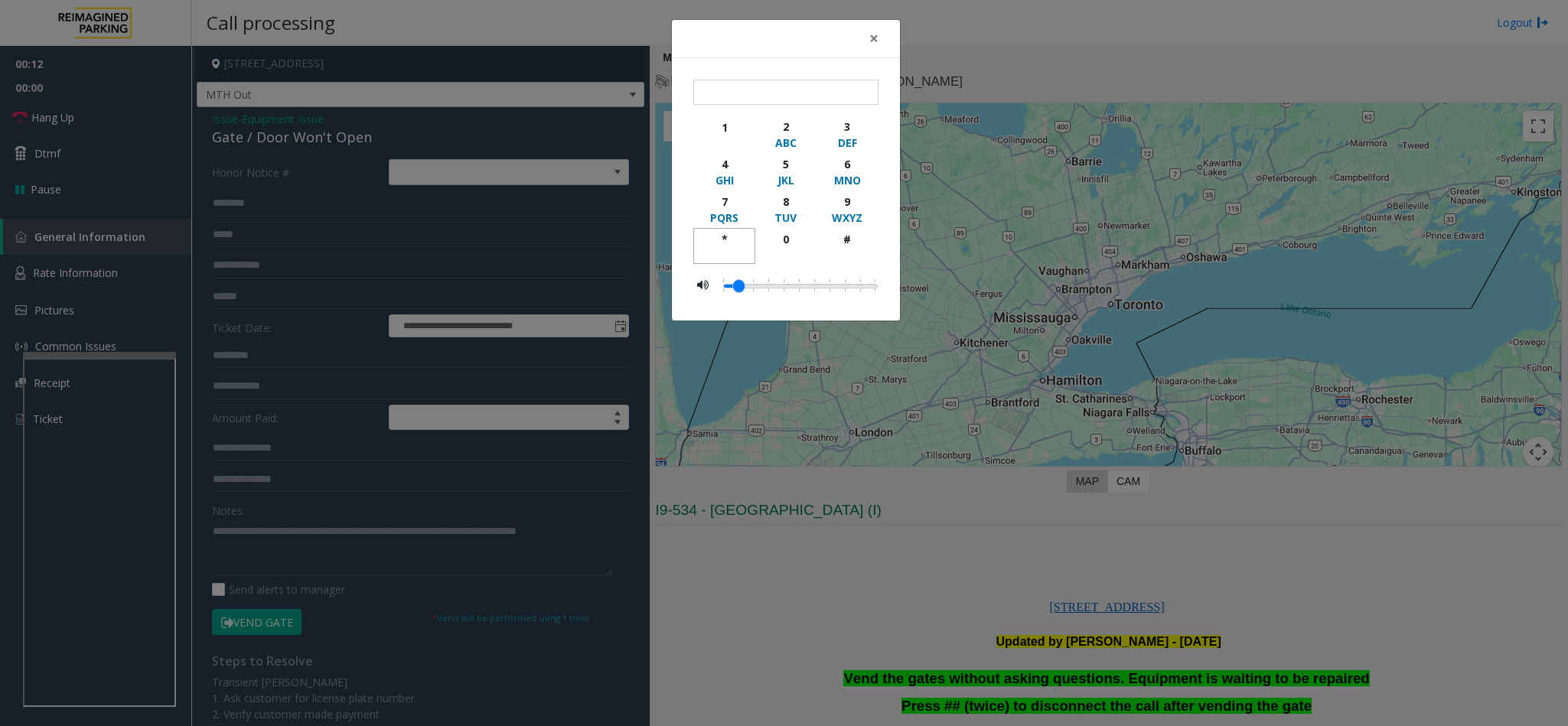
drag, startPoint x: 716, startPoint y: 244, endPoint x: 804, endPoint y: 204, distance: 96.7
click at [716, 244] on div "*" at bounding box center [724, 239] width 42 height 17
click at [837, 200] on div "9" at bounding box center [847, 201] width 42 height 17
click at [862, 251] on div "button" at bounding box center [847, 254] width 42 height 14
type input "***"
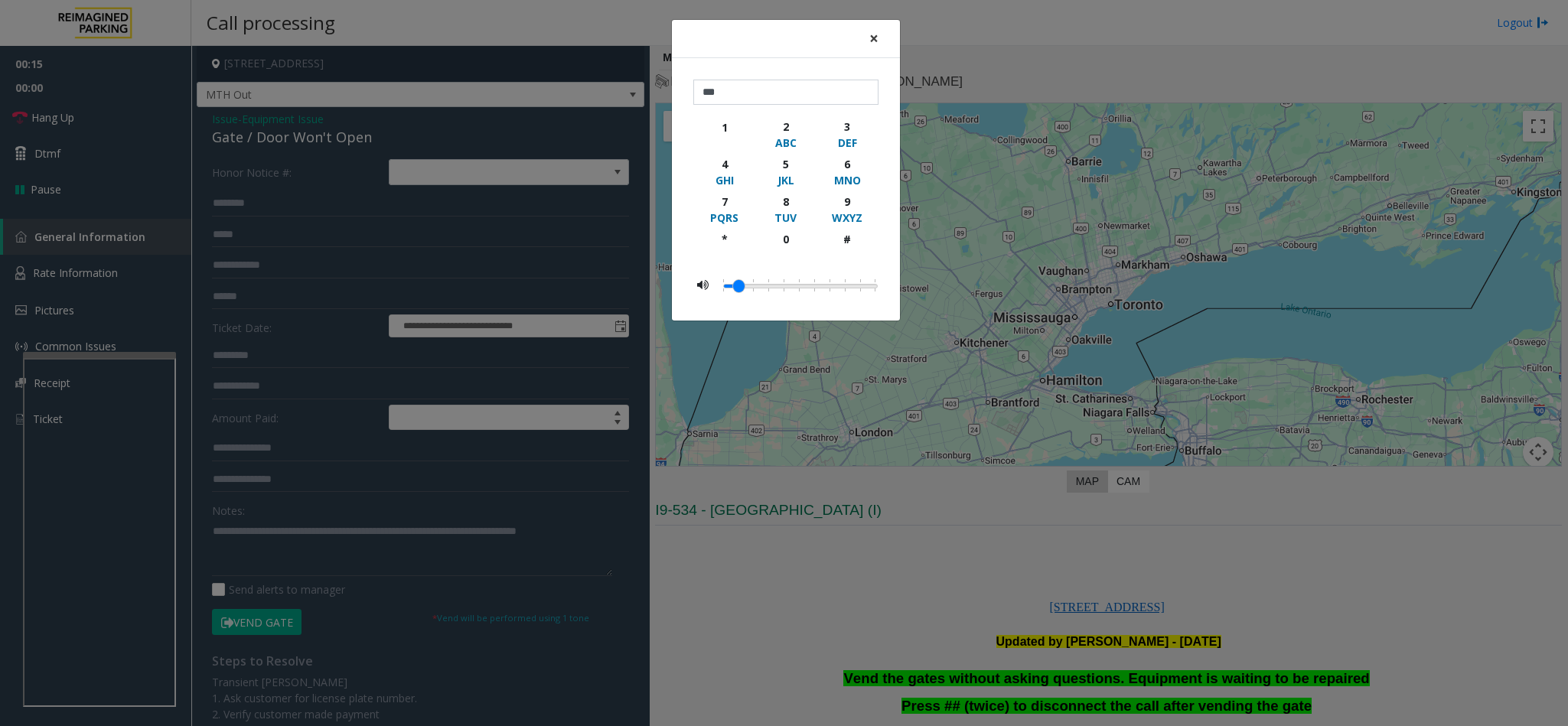
drag, startPoint x: 868, startPoint y: 38, endPoint x: 355, endPoint y: 399, distance: 627.3
click at [866, 45] on button "×" at bounding box center [873, 38] width 30 height 38
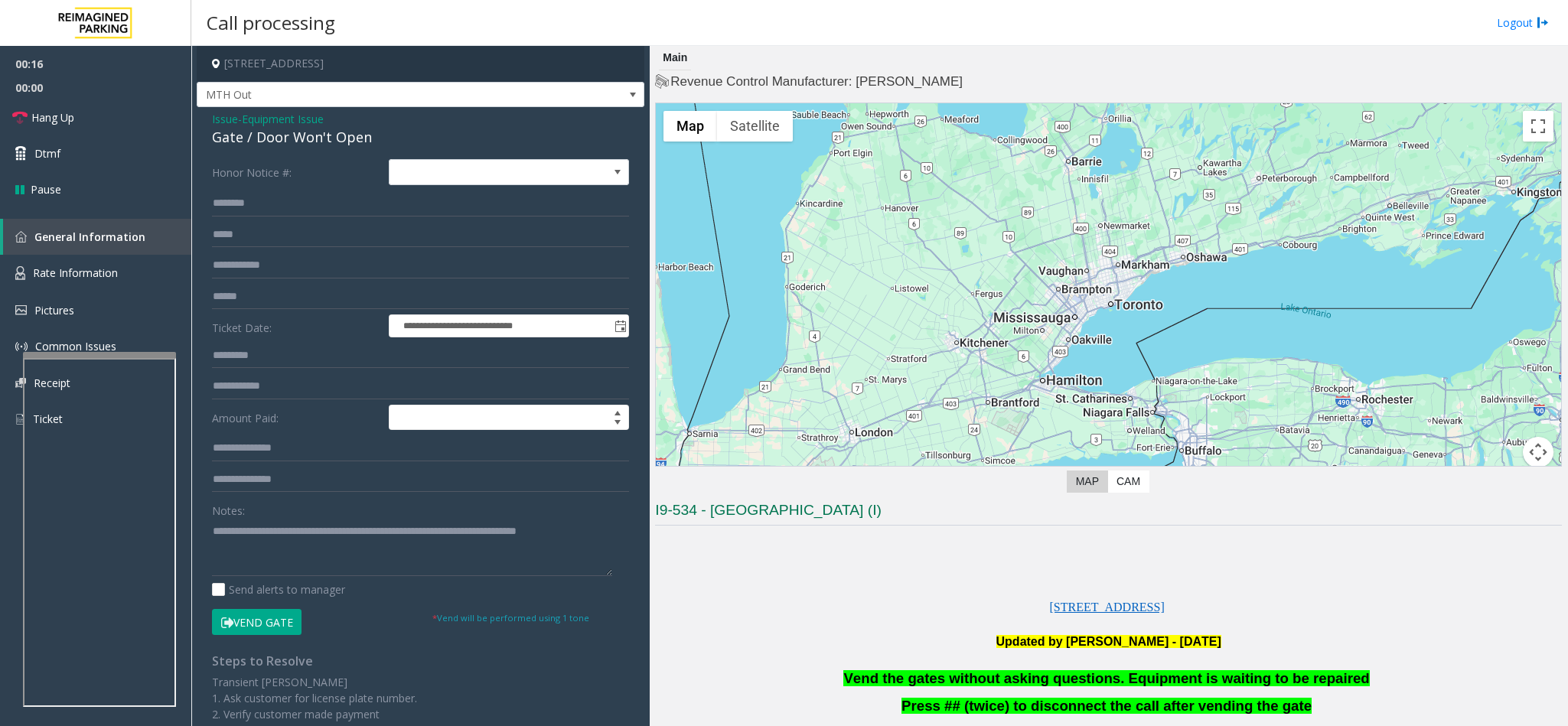
click at [255, 622] on button "Vend Gate" at bounding box center [257, 622] width 89 height 26
click at [140, 109] on link "Hang Up" at bounding box center [95, 117] width 192 height 36
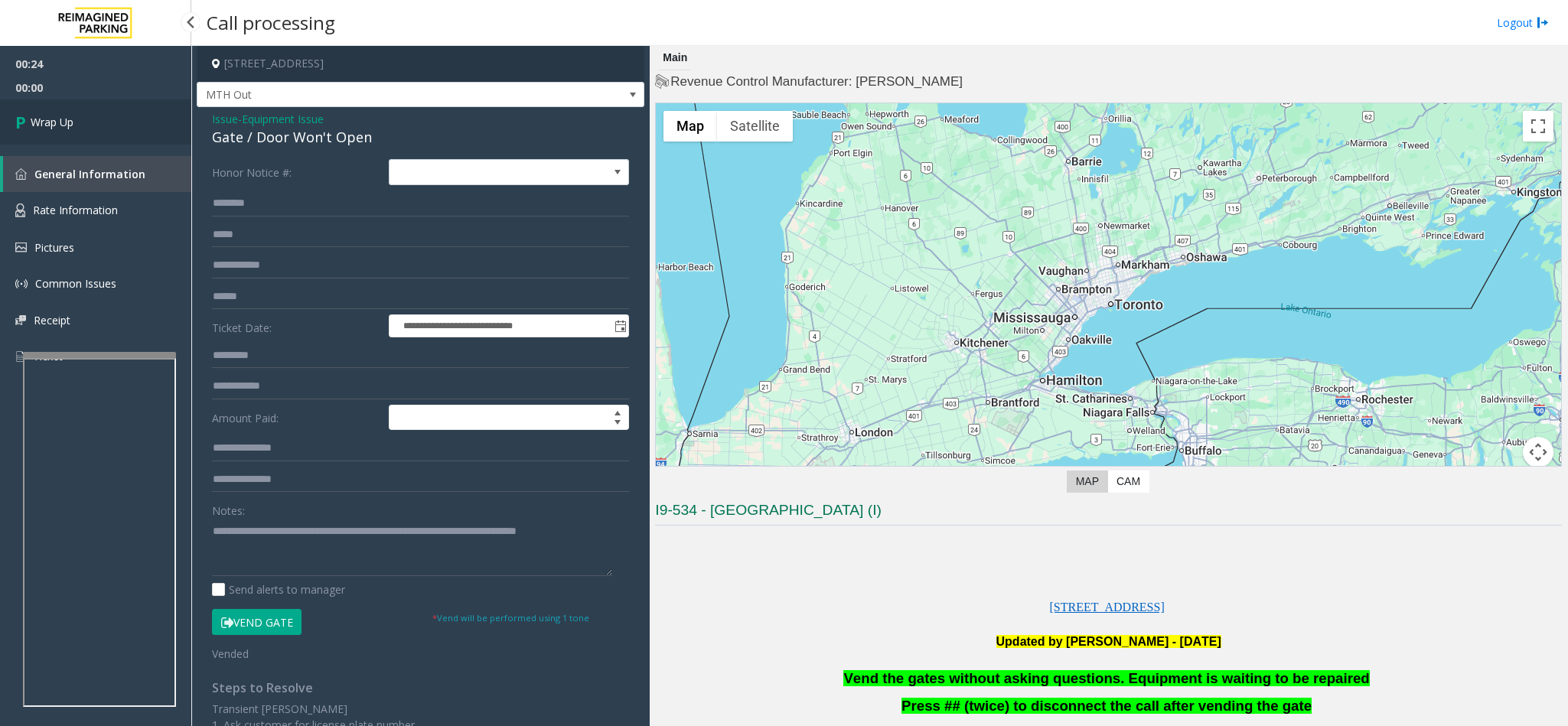
click at [139, 113] on link "Wrap Up" at bounding box center [95, 121] width 192 height 45
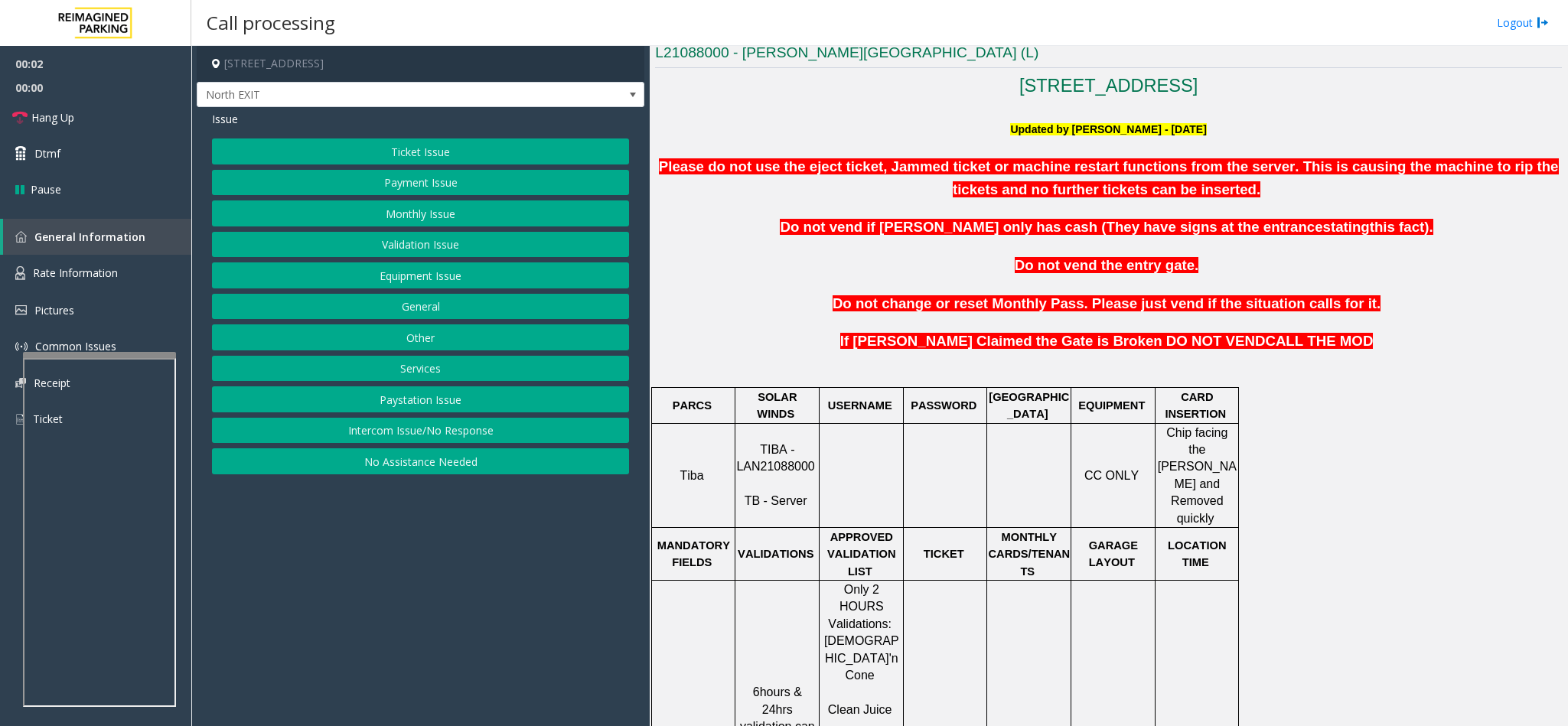
scroll to position [459, 0]
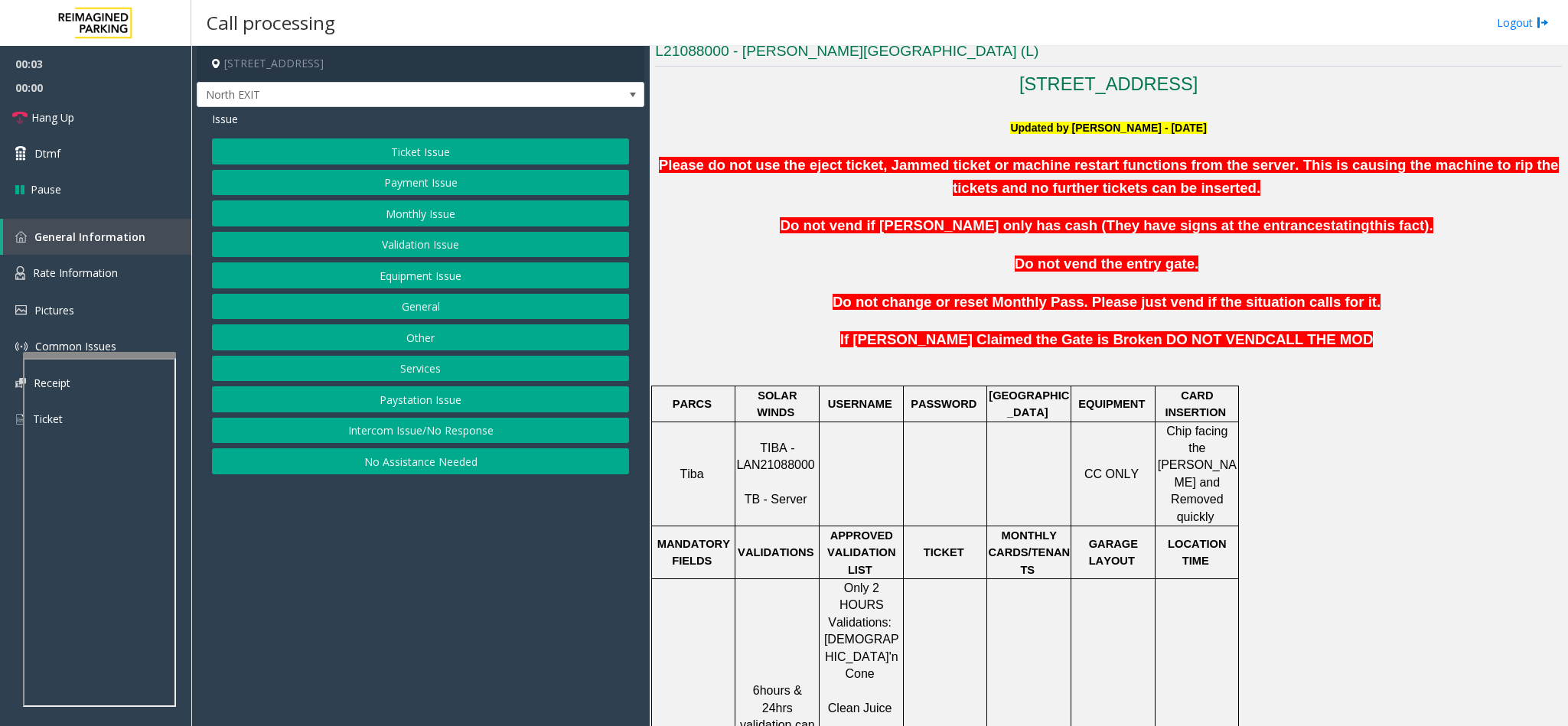
click at [749, 455] on span "TIBA - LAN21088000" at bounding box center [775, 456] width 78 height 30
click at [749, 453] on span "TIBA - LAN21088000" at bounding box center [775, 456] width 78 height 30
copy p "LAN21088000"
click at [439, 155] on button "Ticket Issue" at bounding box center [420, 152] width 417 height 26
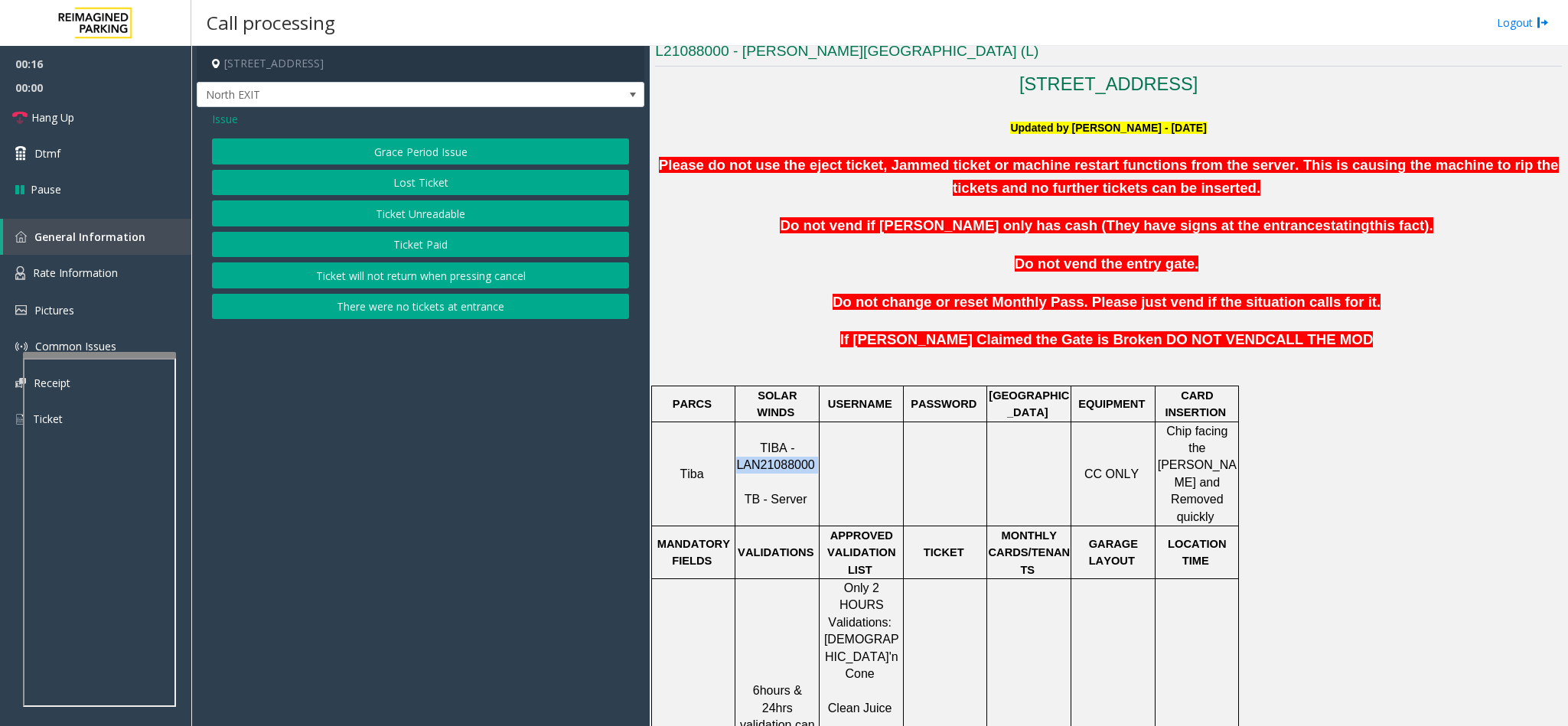
click at [391, 211] on button "Ticket Unreadable" at bounding box center [420, 213] width 417 height 26
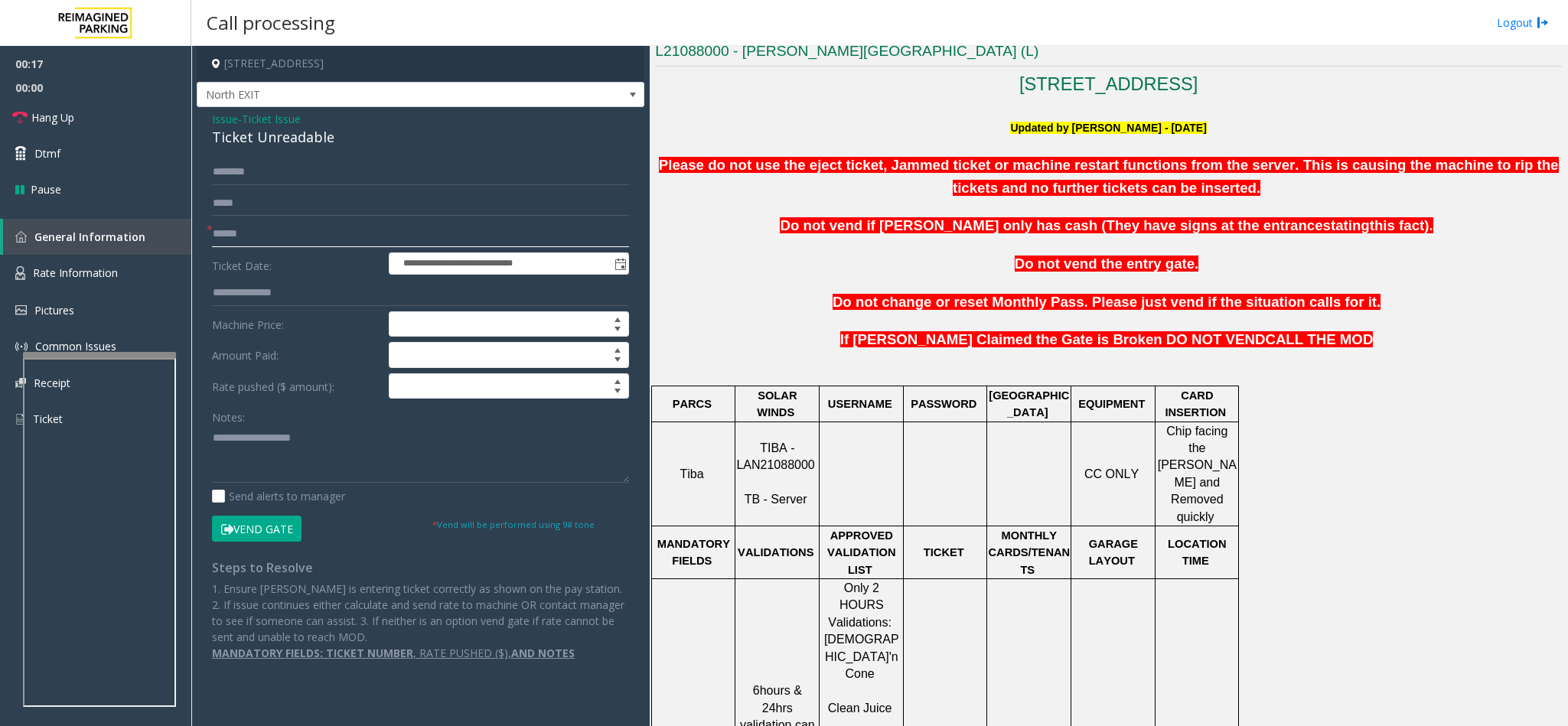
click at [232, 230] on input "text" at bounding box center [420, 234] width 417 height 26
type input "*******"
click at [227, 455] on textarea at bounding box center [420, 454] width 417 height 57
drag, startPoint x: 290, startPoint y: 448, endPoint x: 267, endPoint y: 269, distance: 180.5
click at [290, 441] on textarea at bounding box center [420, 454] width 417 height 57
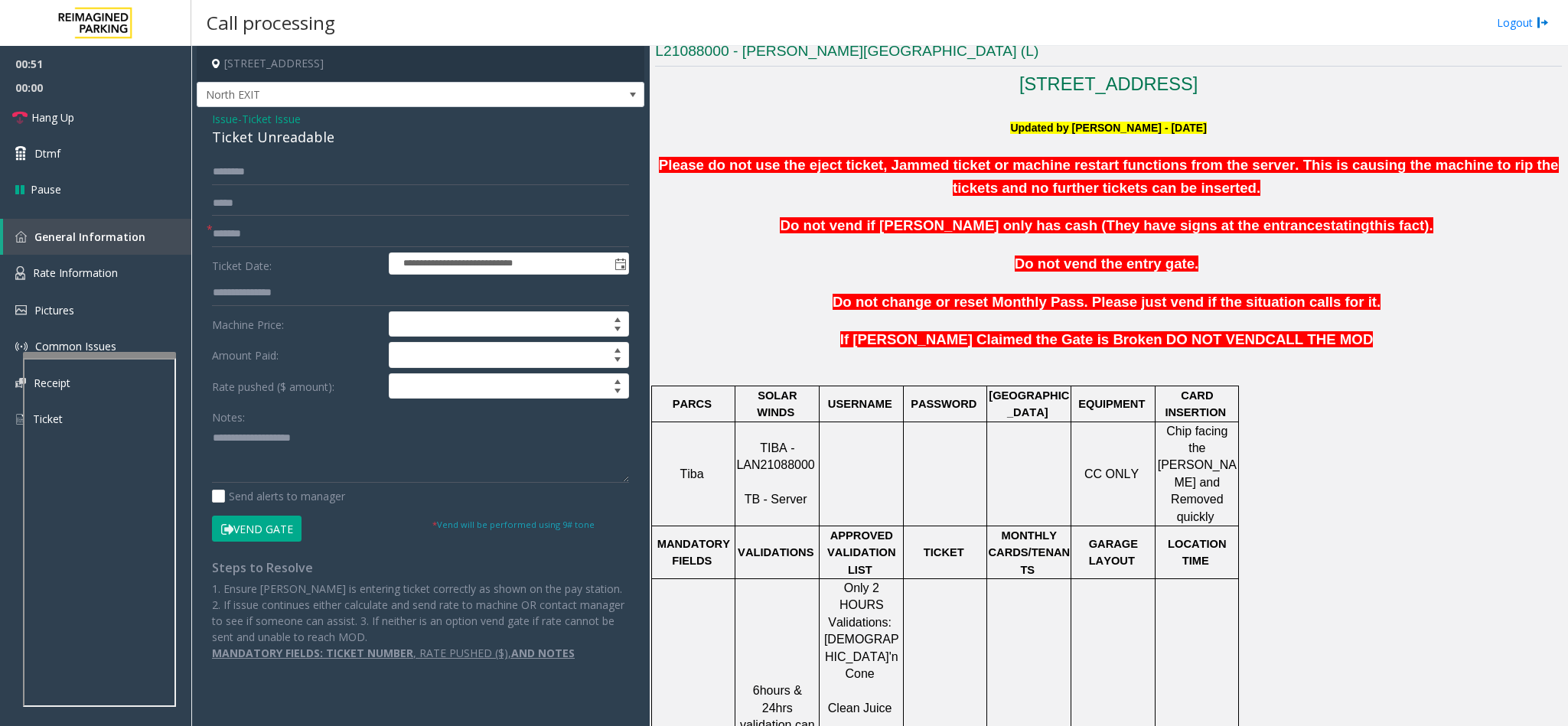
click at [250, 135] on div "Ticket Unreadable" at bounding box center [420, 137] width 417 height 20
click at [212, 439] on textarea at bounding box center [420, 454] width 417 height 57
click at [242, 527] on button "Vend Gate" at bounding box center [257, 529] width 89 height 26
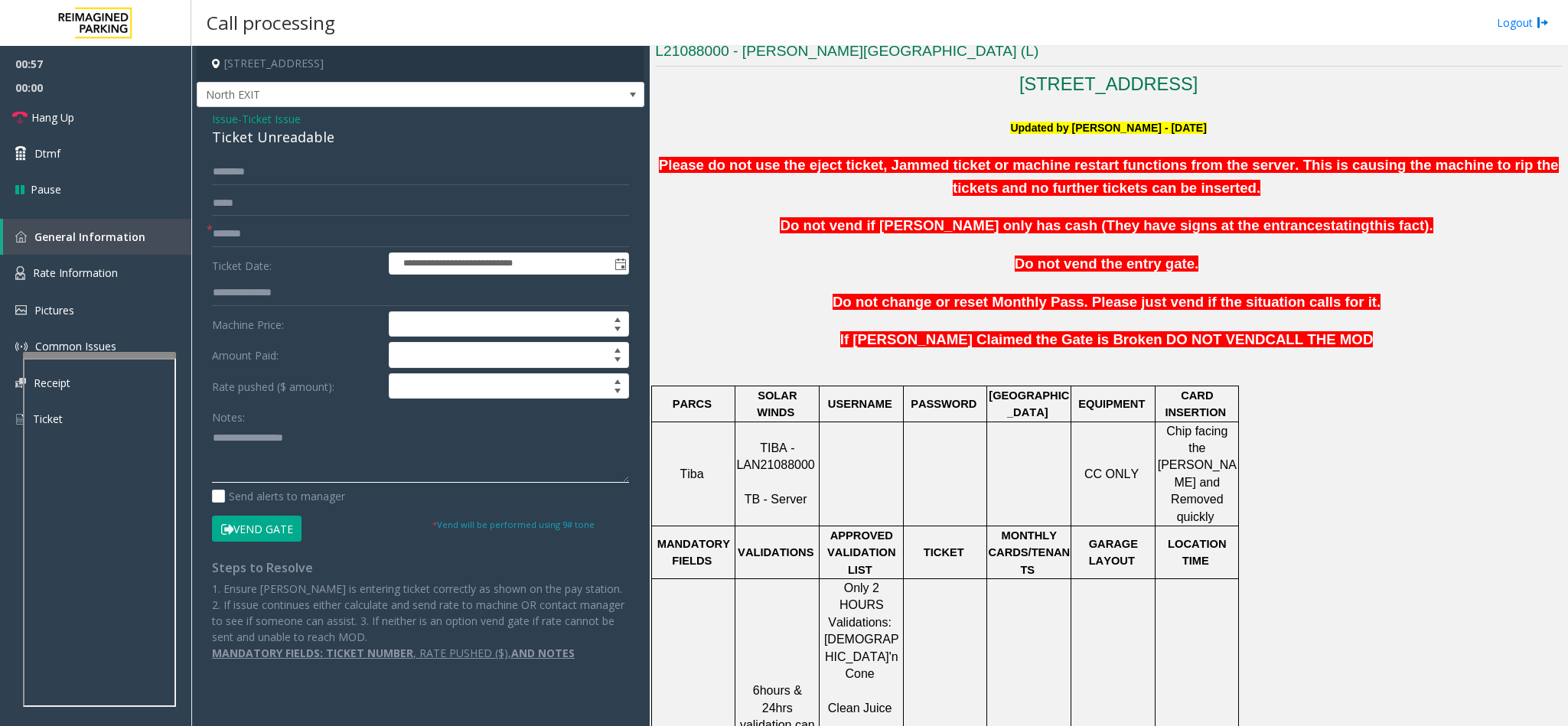
click at [214, 441] on textarea at bounding box center [420, 454] width 417 height 57
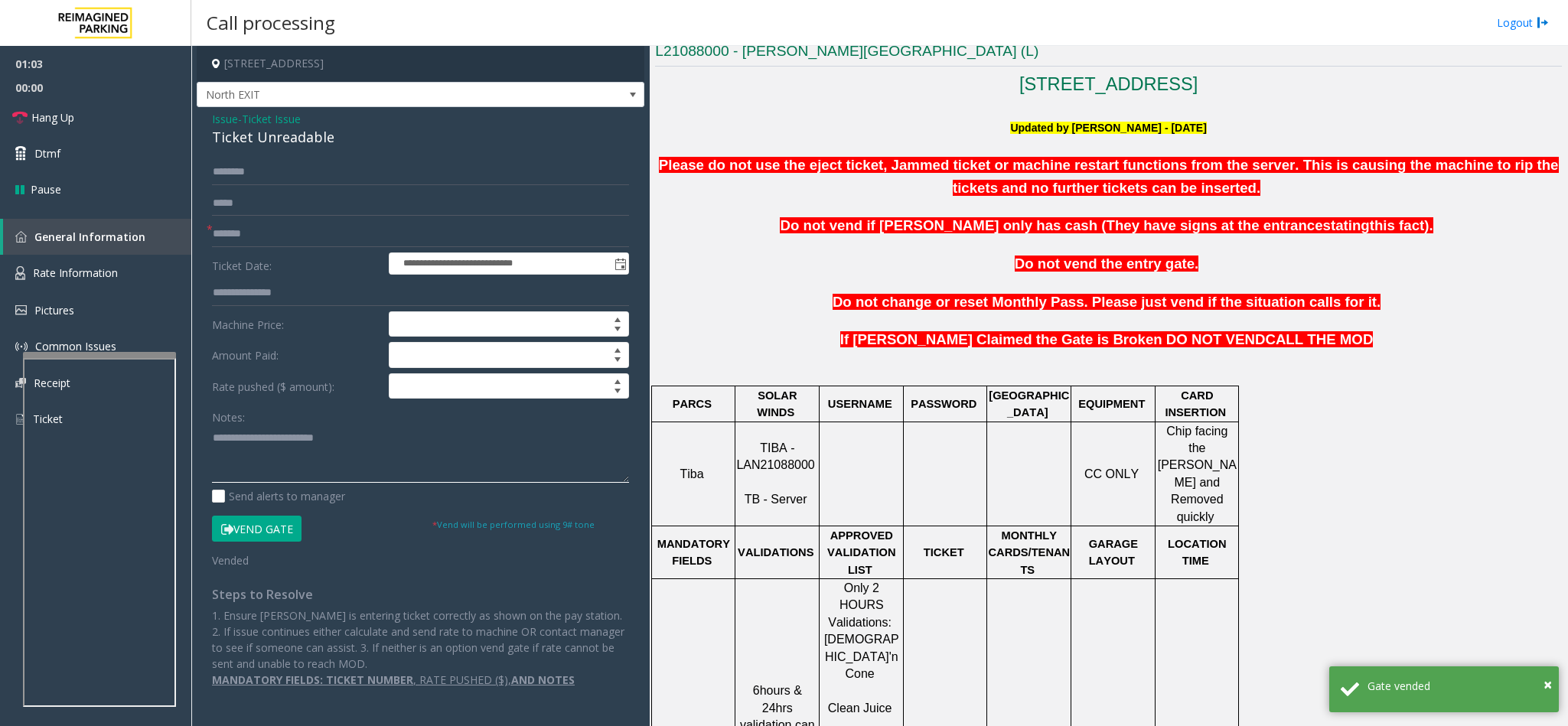
click at [351, 438] on textarea at bounding box center [420, 454] width 417 height 57
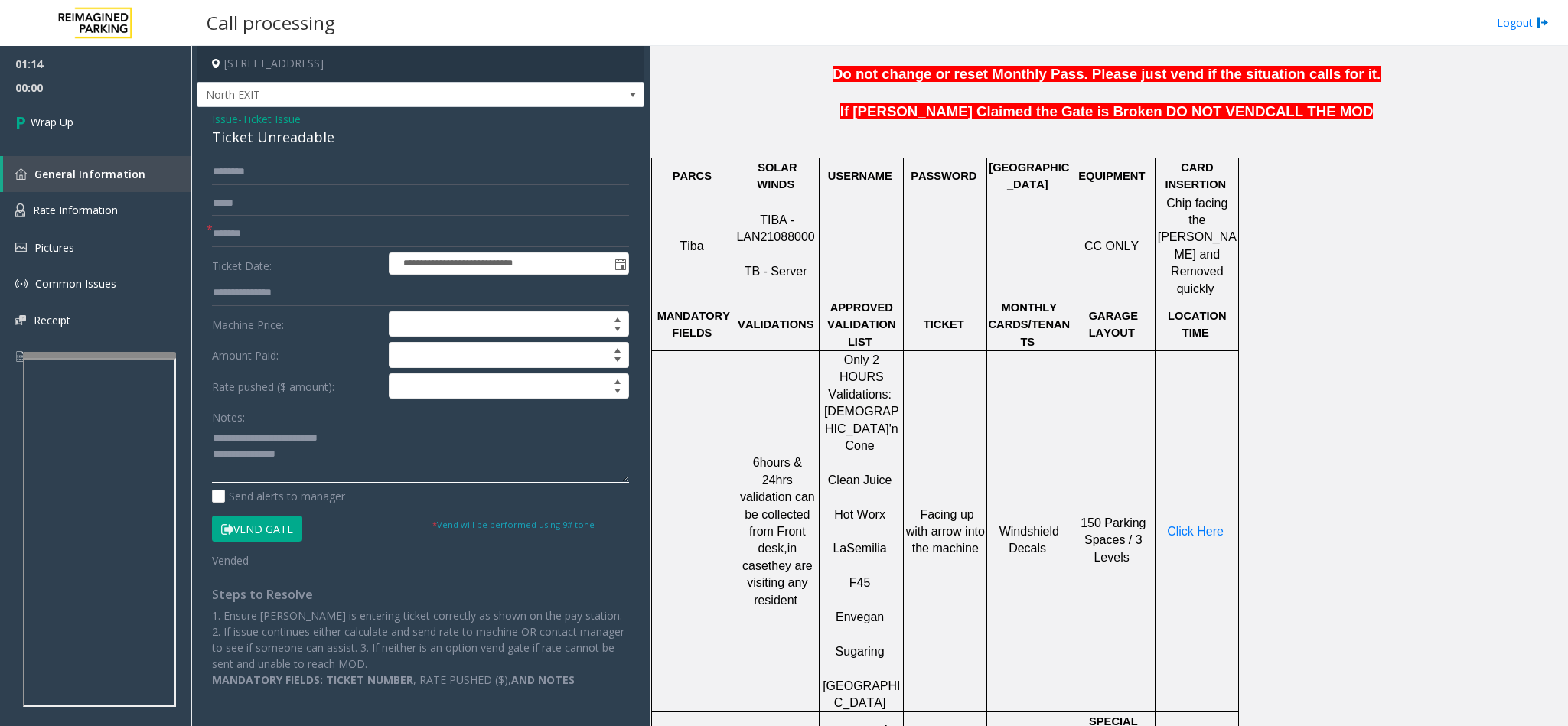
scroll to position [689, 0]
click at [1188, 522] on p "Click Here" at bounding box center [1197, 530] width 81 height 17
click at [1192, 524] on span "Click Here" at bounding box center [1196, 530] width 56 height 13
click at [331, 460] on textarea at bounding box center [420, 454] width 417 height 57
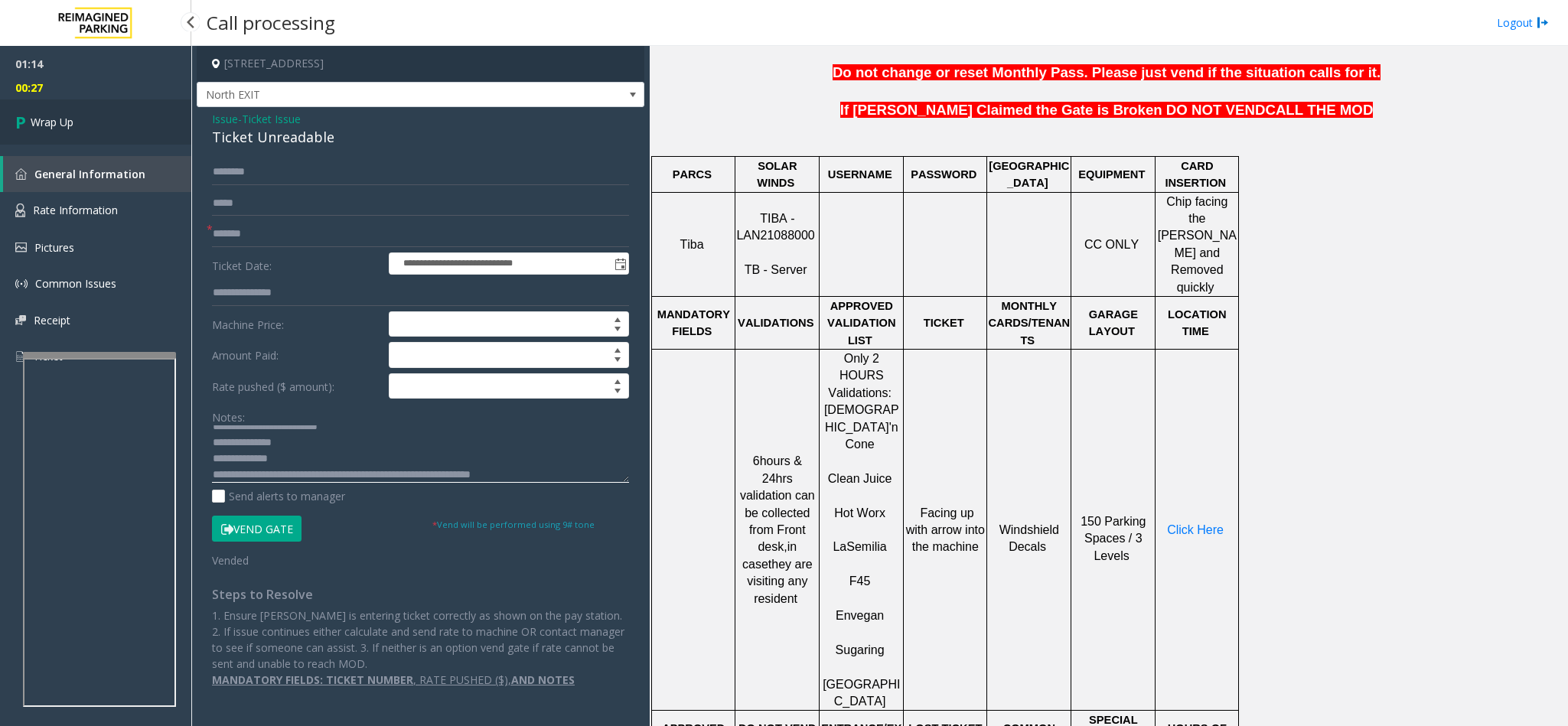
type textarea "**********"
click at [106, 121] on link "Wrap Up" at bounding box center [95, 121] width 192 height 45
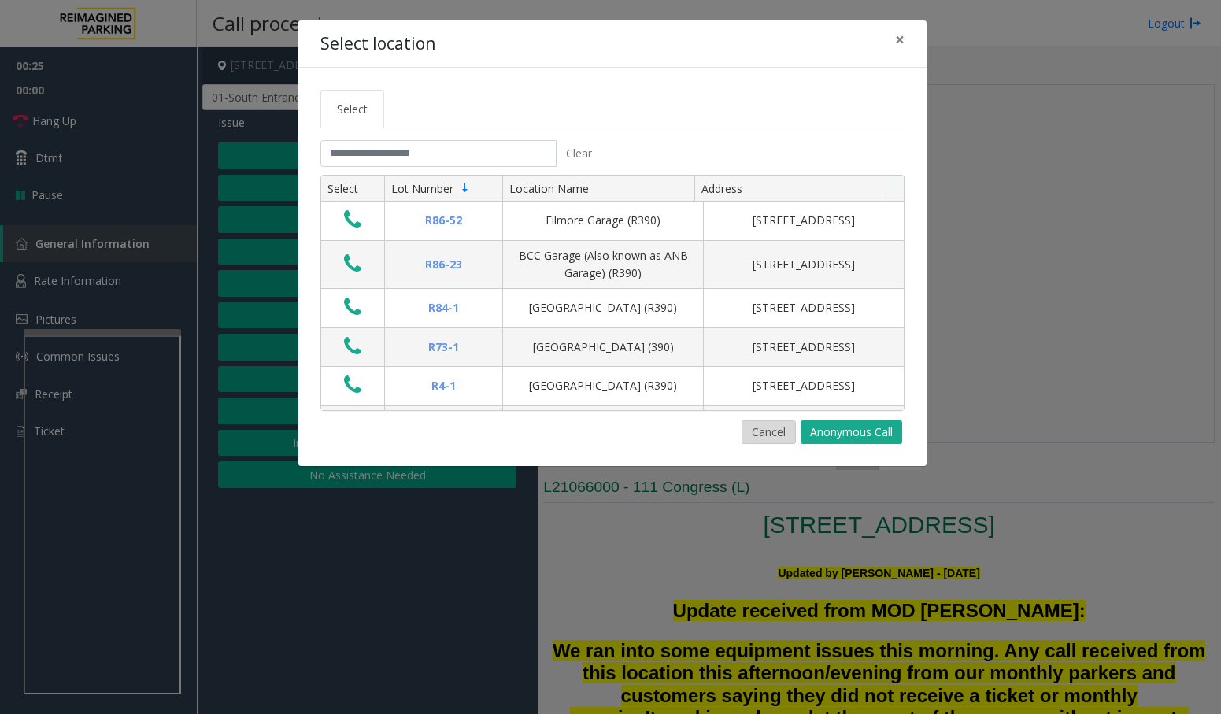
click at [768, 435] on button "Cancel" at bounding box center [769, 432] width 54 height 24
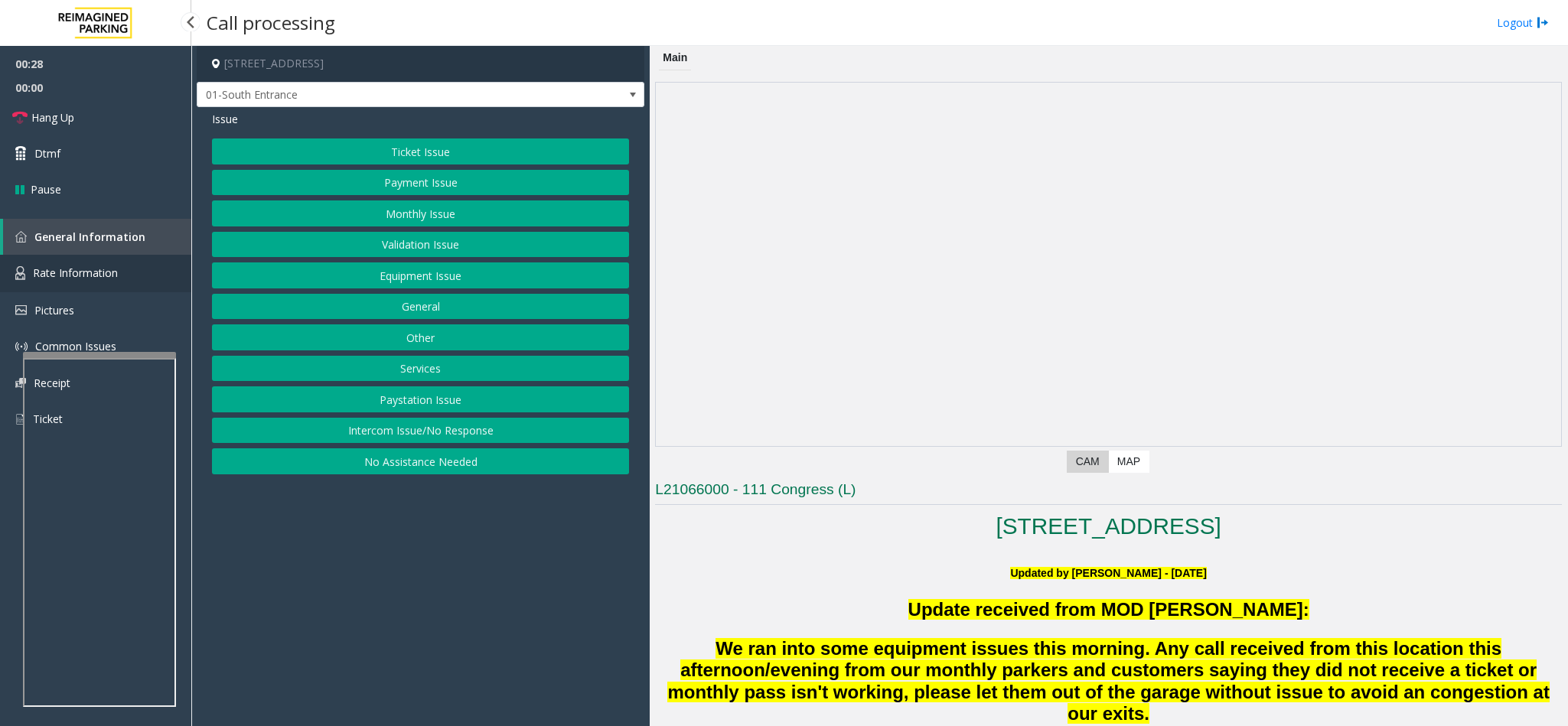
click at [97, 272] on span "Rate Information" at bounding box center [75, 272] width 85 height 15
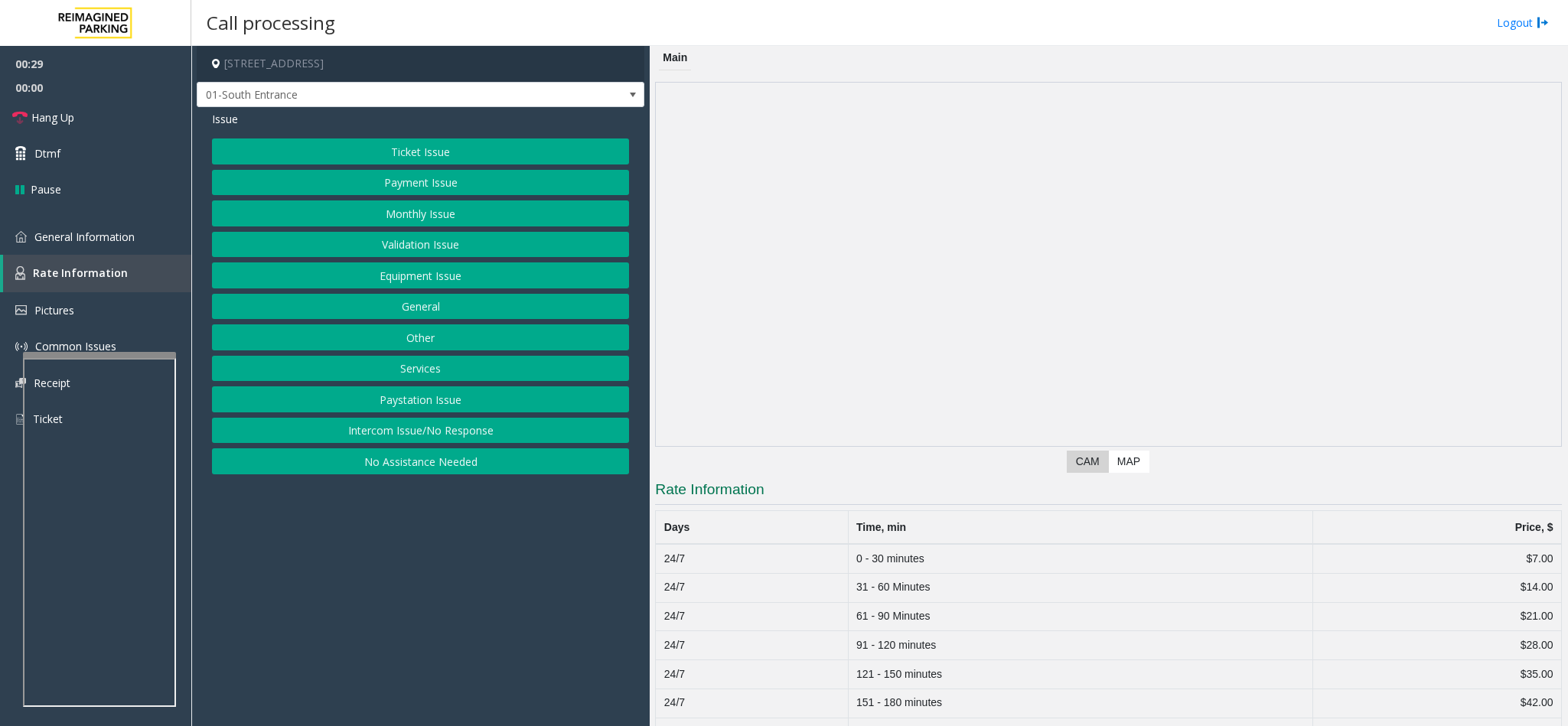
scroll to position [67, 0]
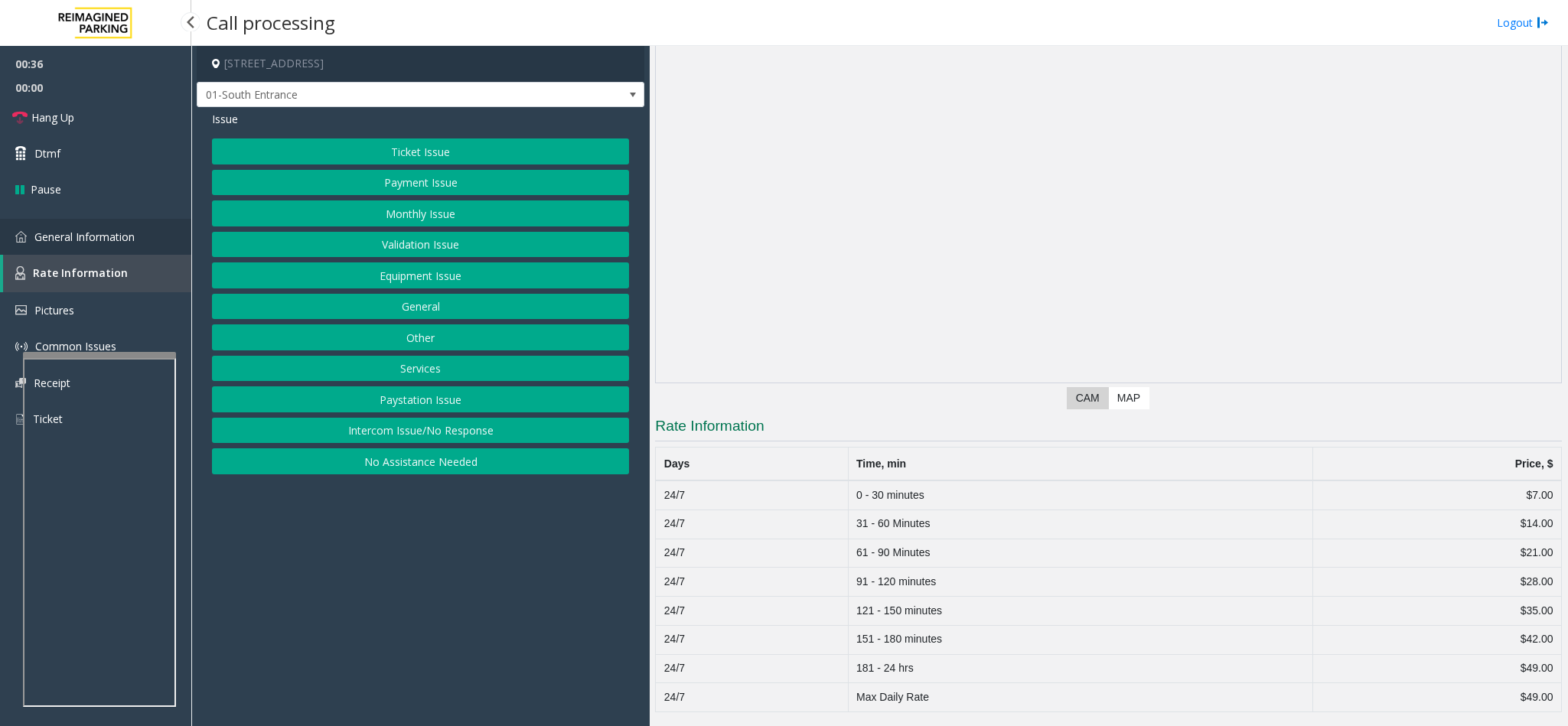
click at [106, 243] on link "General Information" at bounding box center [95, 236] width 192 height 36
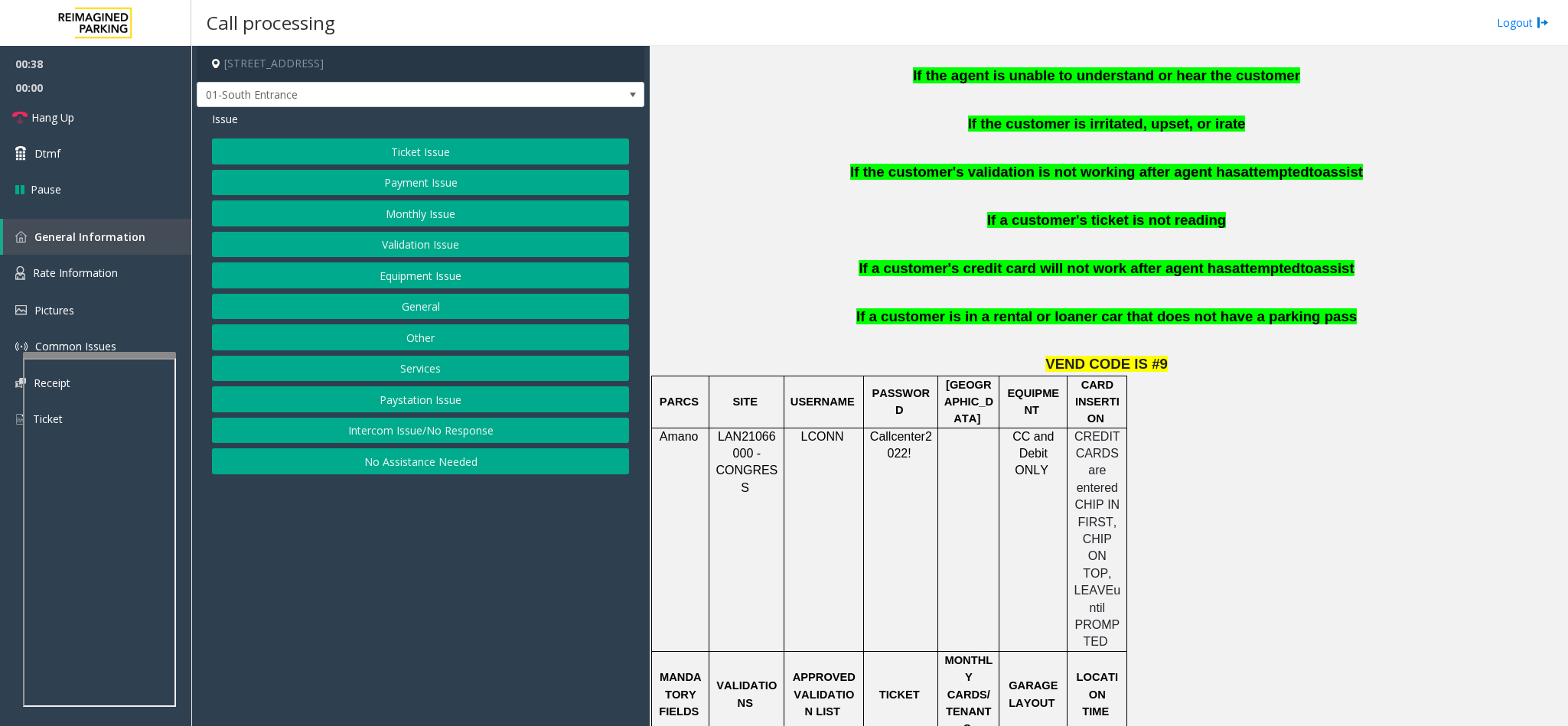
scroll to position [1215, 0]
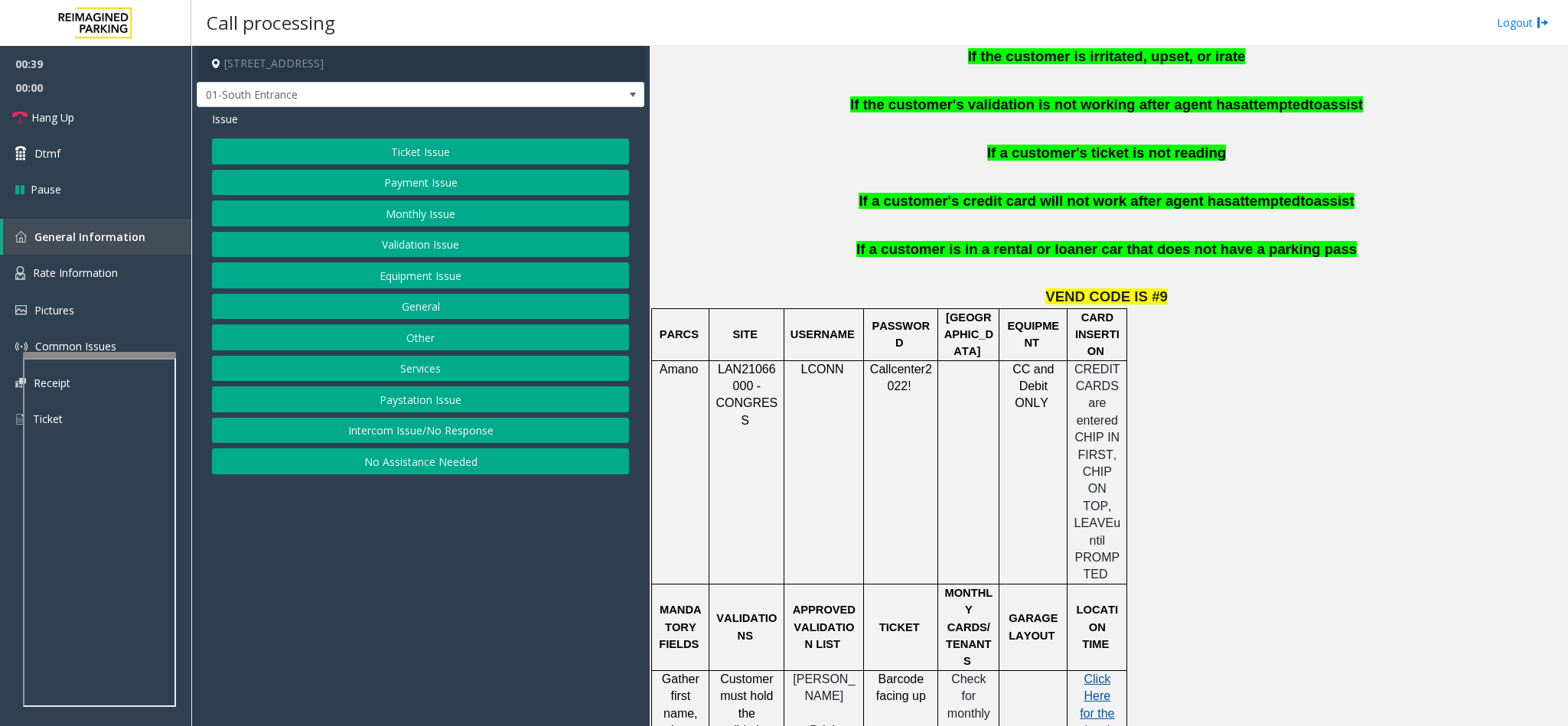
click at [1089, 673] on span "Click Here for the local time" at bounding box center [1097, 713] width 34 height 82
click at [142, 283] on link "Rate Information" at bounding box center [95, 273] width 192 height 38
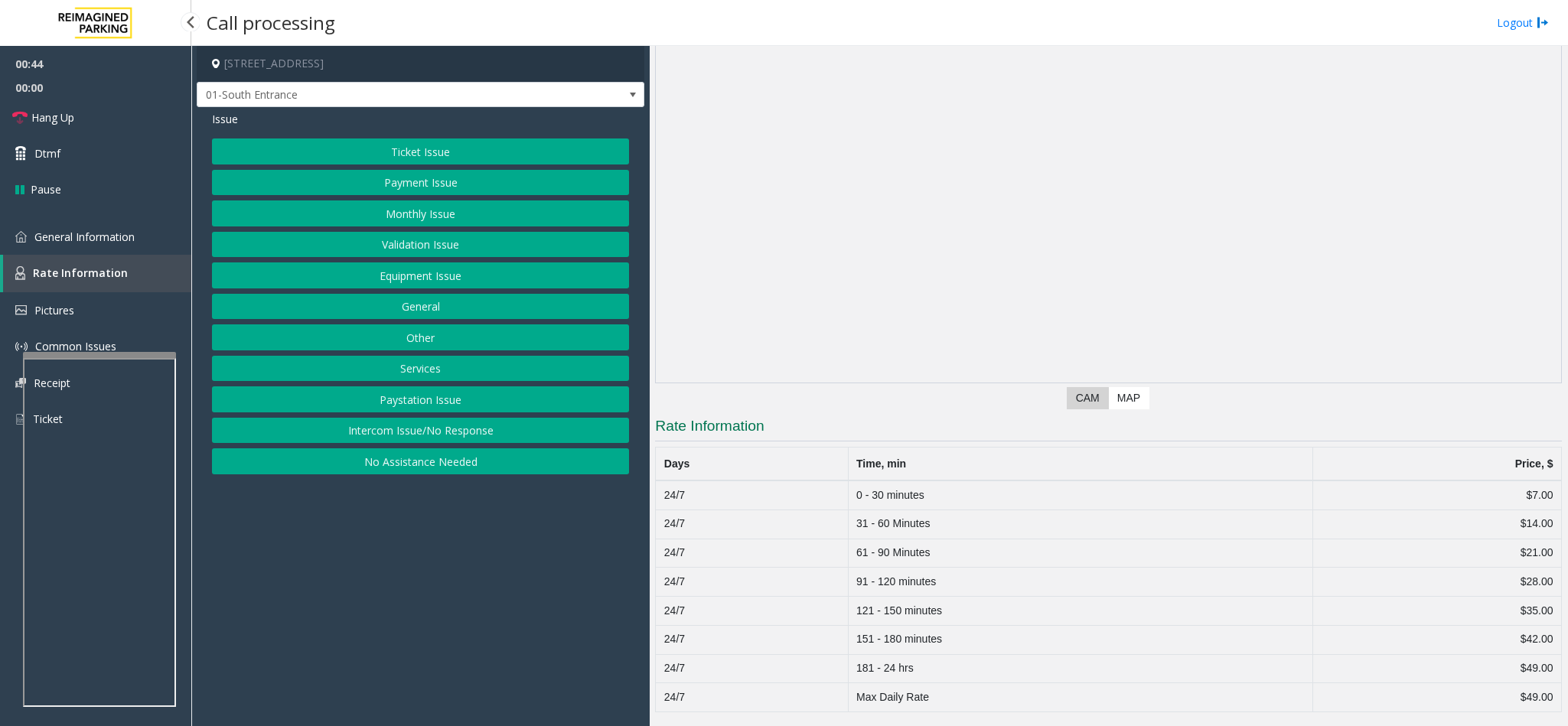
scroll to position [67, 0]
click at [414, 275] on button "Equipment Issue" at bounding box center [420, 275] width 417 height 26
click at [408, 272] on button "Gate / Door Won't Open" at bounding box center [420, 275] width 417 height 26
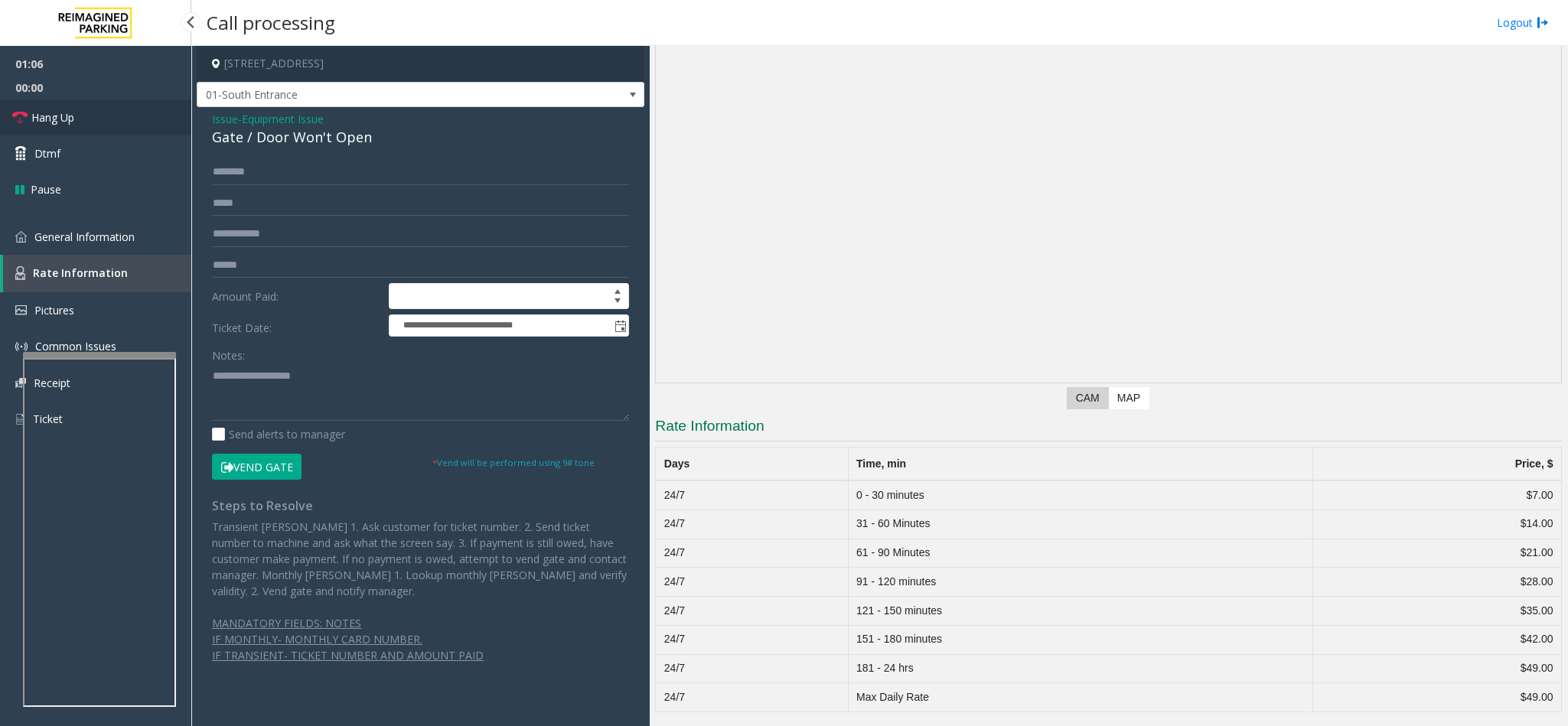
click at [113, 114] on link "Hang Up" at bounding box center [95, 117] width 192 height 36
click at [243, 391] on textarea at bounding box center [420, 392] width 417 height 57
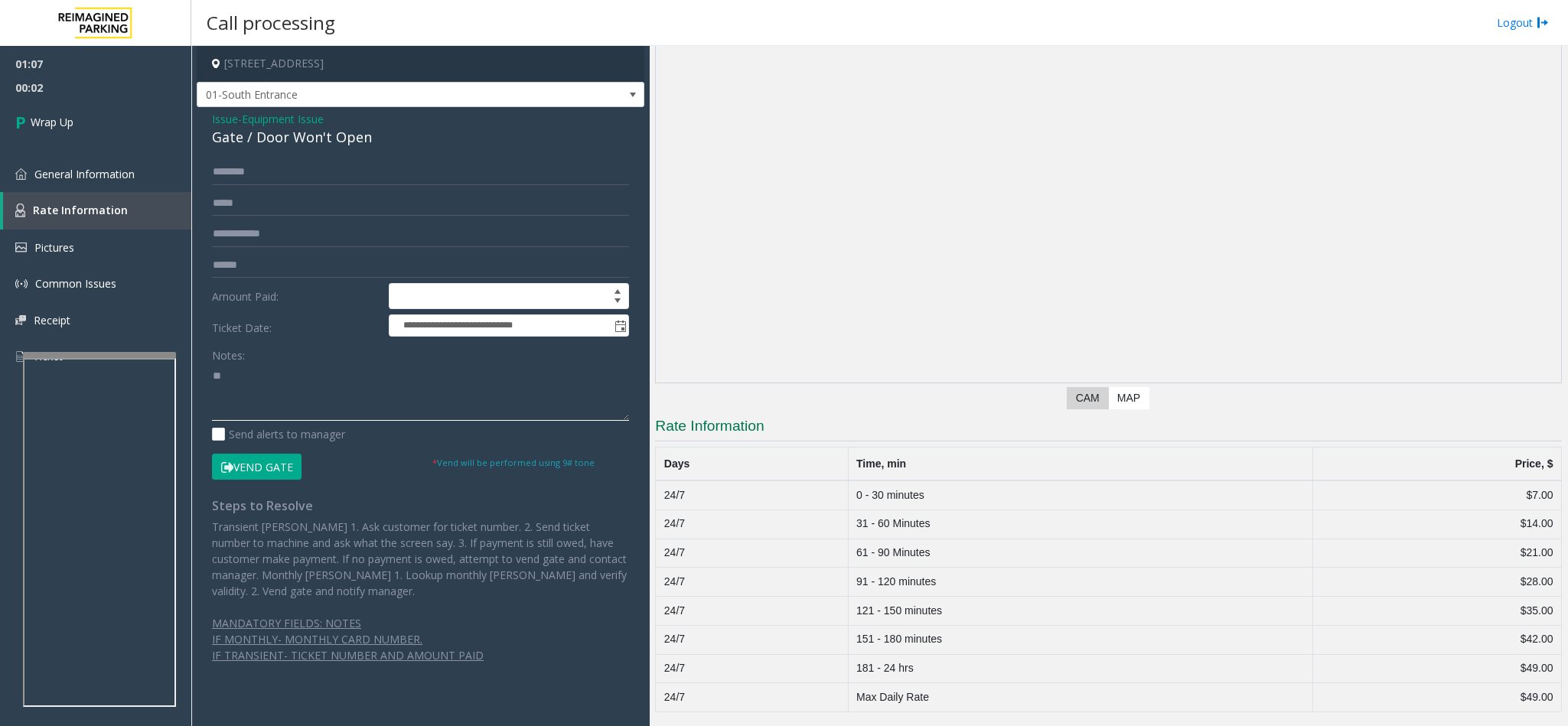
type textarea "*"
type textarea "*******"
click at [224, 117] on span "Issue" at bounding box center [225, 119] width 26 height 17
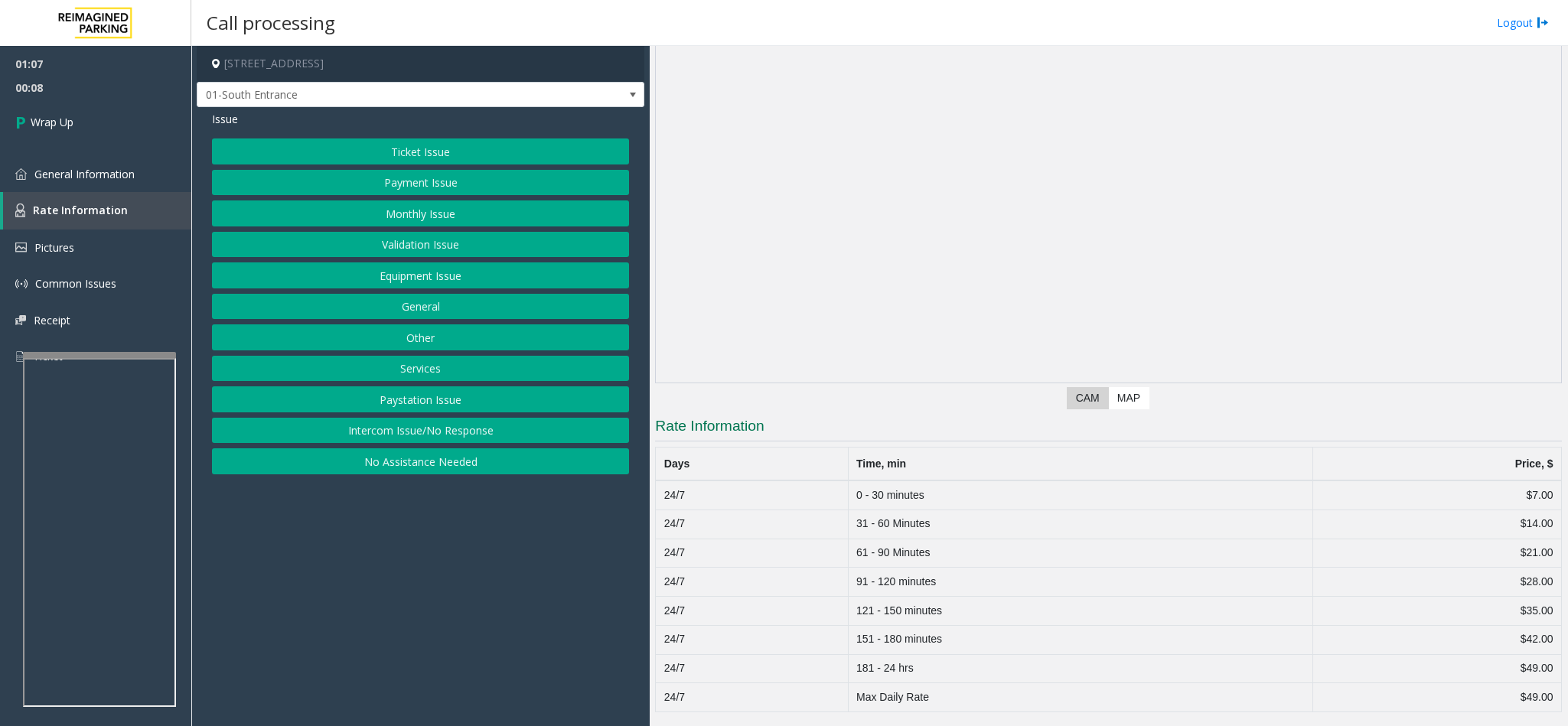
click at [418, 325] on div "Ticket Issue Payment Issue Monthly Issue Validation Issue Equipment Issue Gener…" at bounding box center [420, 307] width 417 height 336
click at [421, 318] on button "General" at bounding box center [420, 306] width 417 height 26
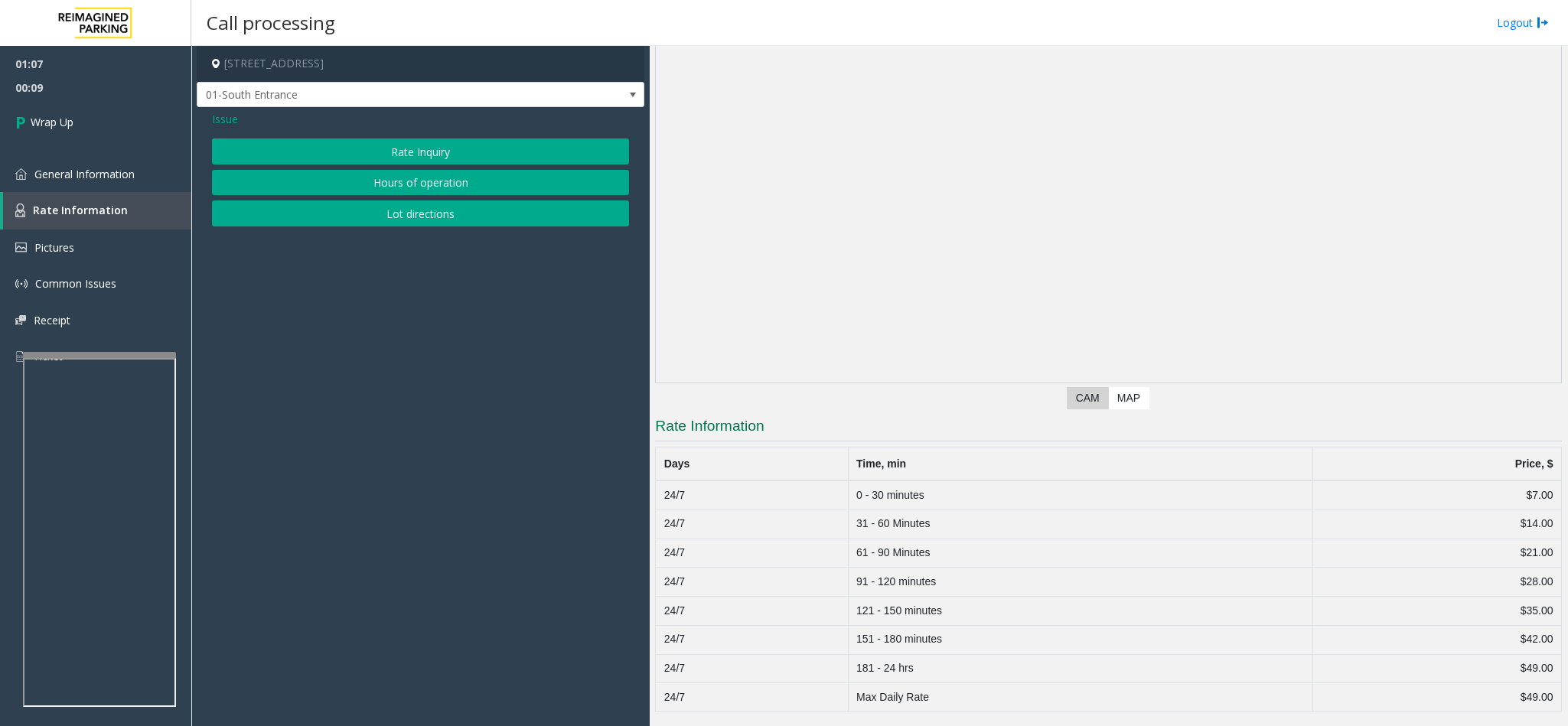
click at [361, 145] on button "Rate Inquiry" at bounding box center [420, 152] width 417 height 26
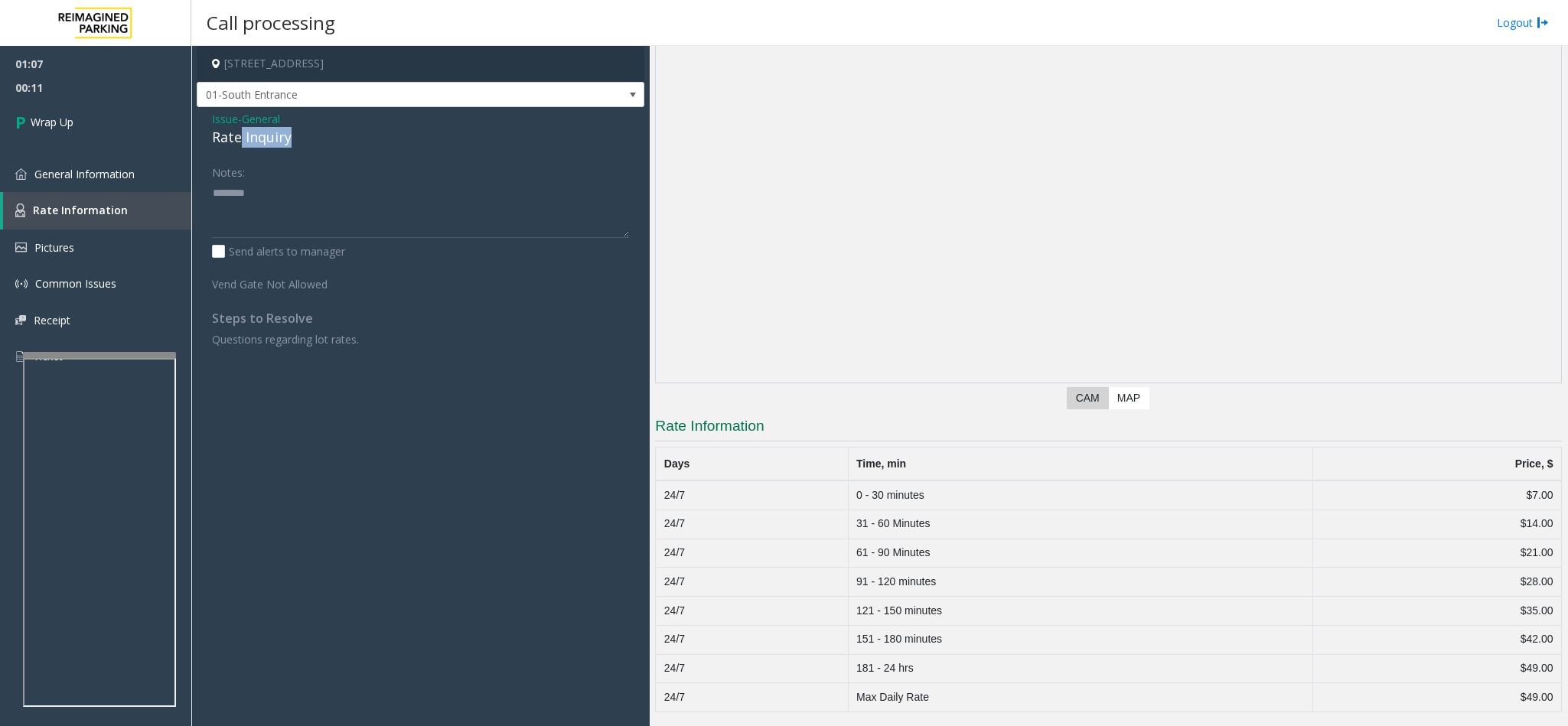
drag, startPoint x: 241, startPoint y: 140, endPoint x: 258, endPoint y: 136, distance: 17.5
click at [267, 187] on div "Issue - General Rate Inquiry Notes: Send alerts to manager Vend Gate Not Allowe…" at bounding box center [420, 234] width 448 height 256
click at [258, 131] on div "Rate Inquiry" at bounding box center [420, 137] width 417 height 20
click at [255, 133] on div "Rate Inquiry" at bounding box center [420, 137] width 417 height 20
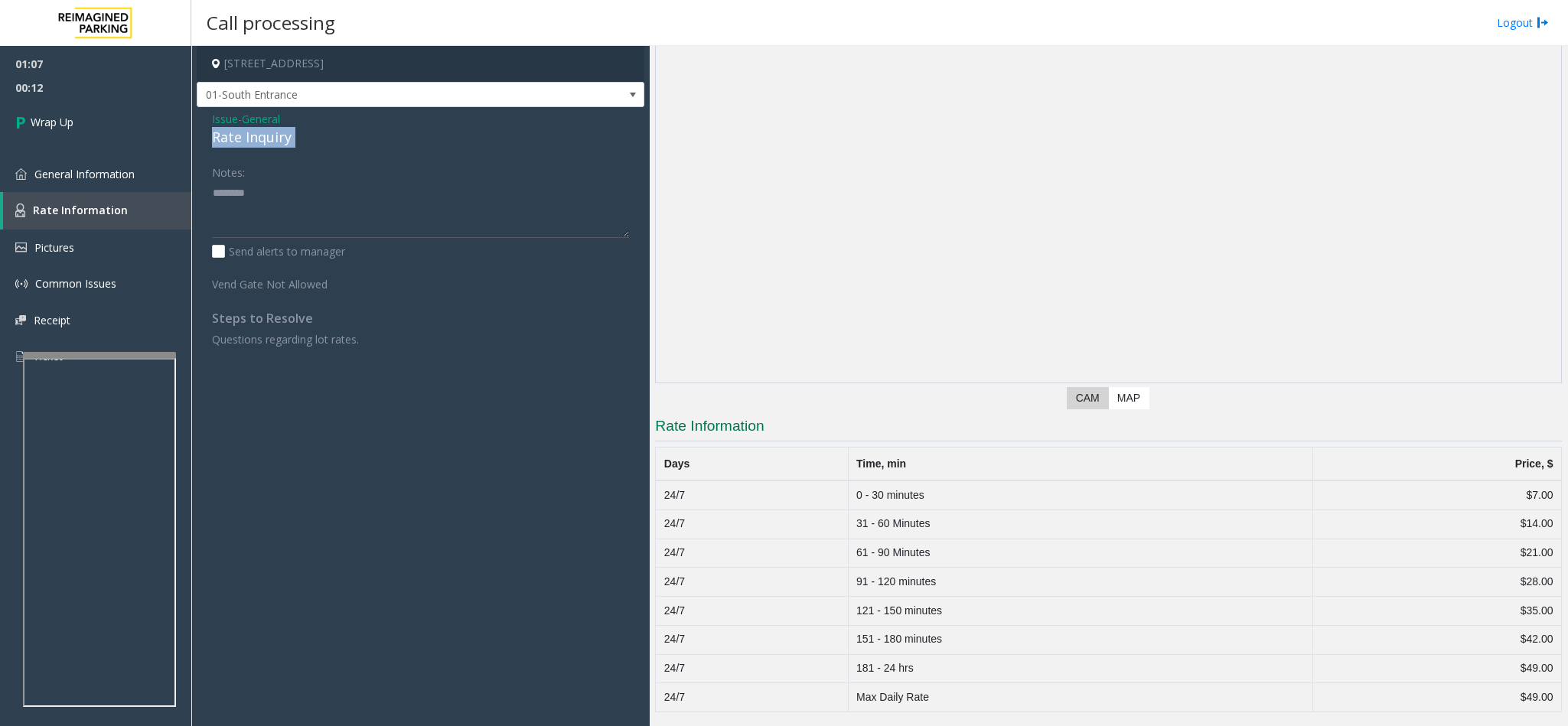
click at [255, 133] on div "Rate Inquiry" at bounding box center [420, 137] width 417 height 20
click at [388, 196] on textarea at bounding box center [420, 209] width 417 height 57
type textarea "**********"
click at [118, 121] on link "Wrap Up" at bounding box center [95, 121] width 192 height 45
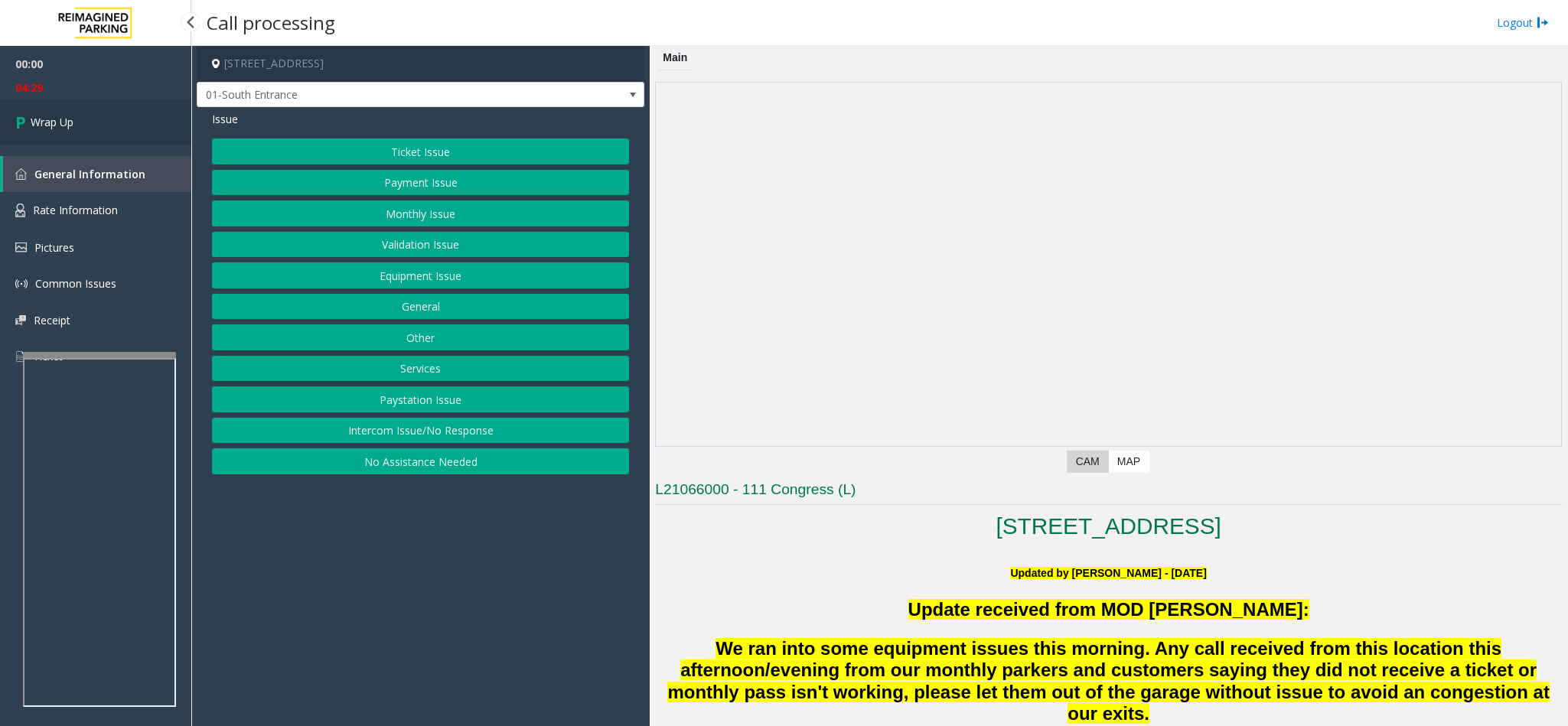
click at [138, 118] on link "Wrap Up" at bounding box center [95, 121] width 192 height 45
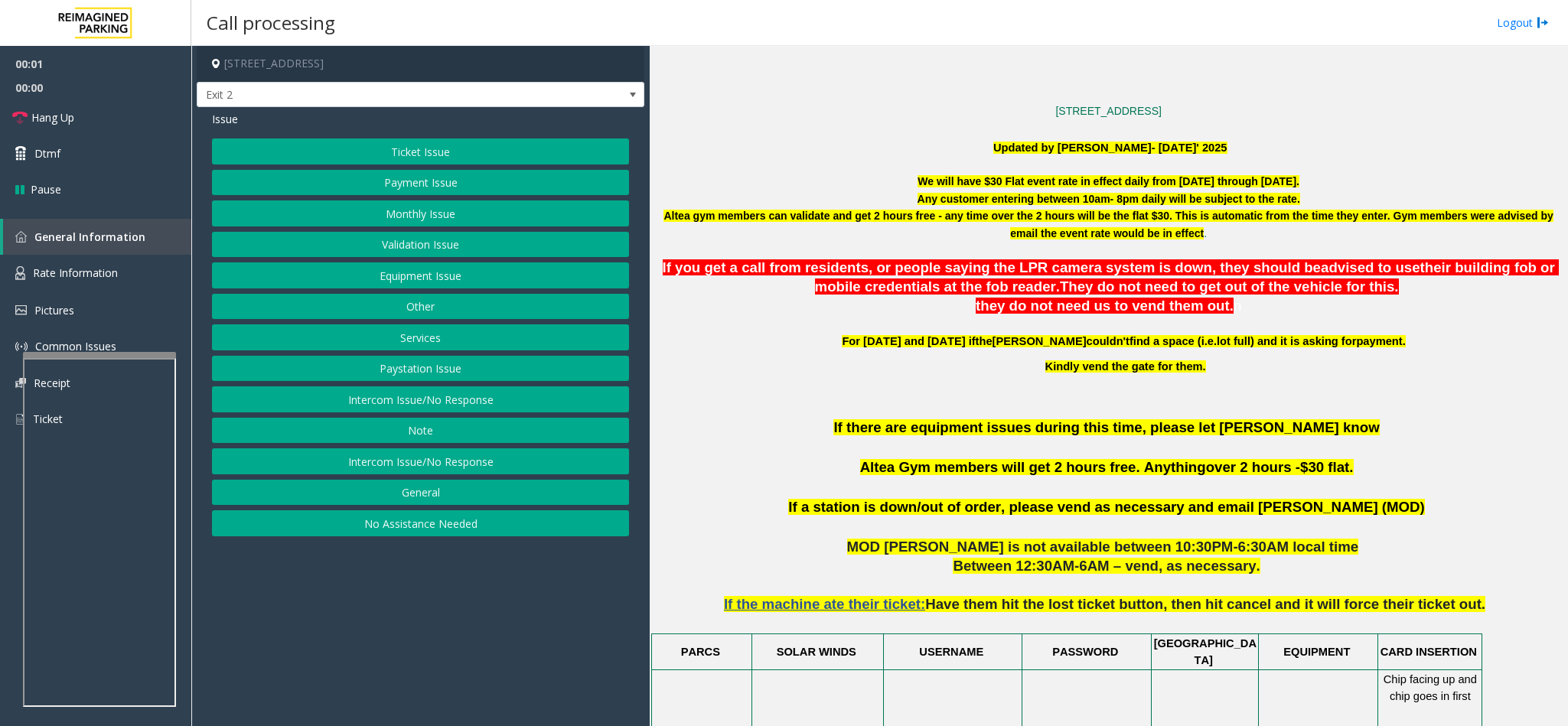
scroll to position [574, 0]
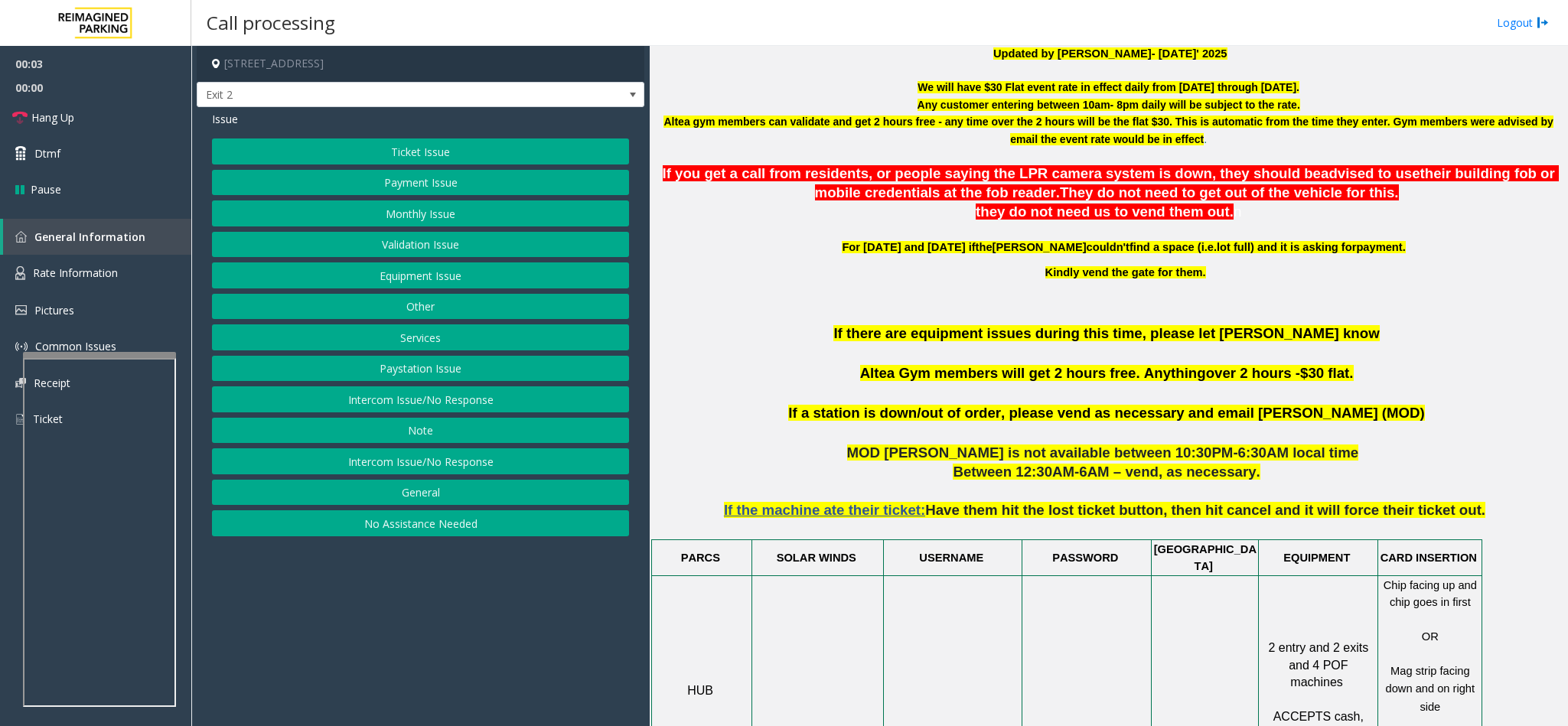
click at [381, 409] on button "Intercom Issue/No Response" at bounding box center [420, 399] width 417 height 26
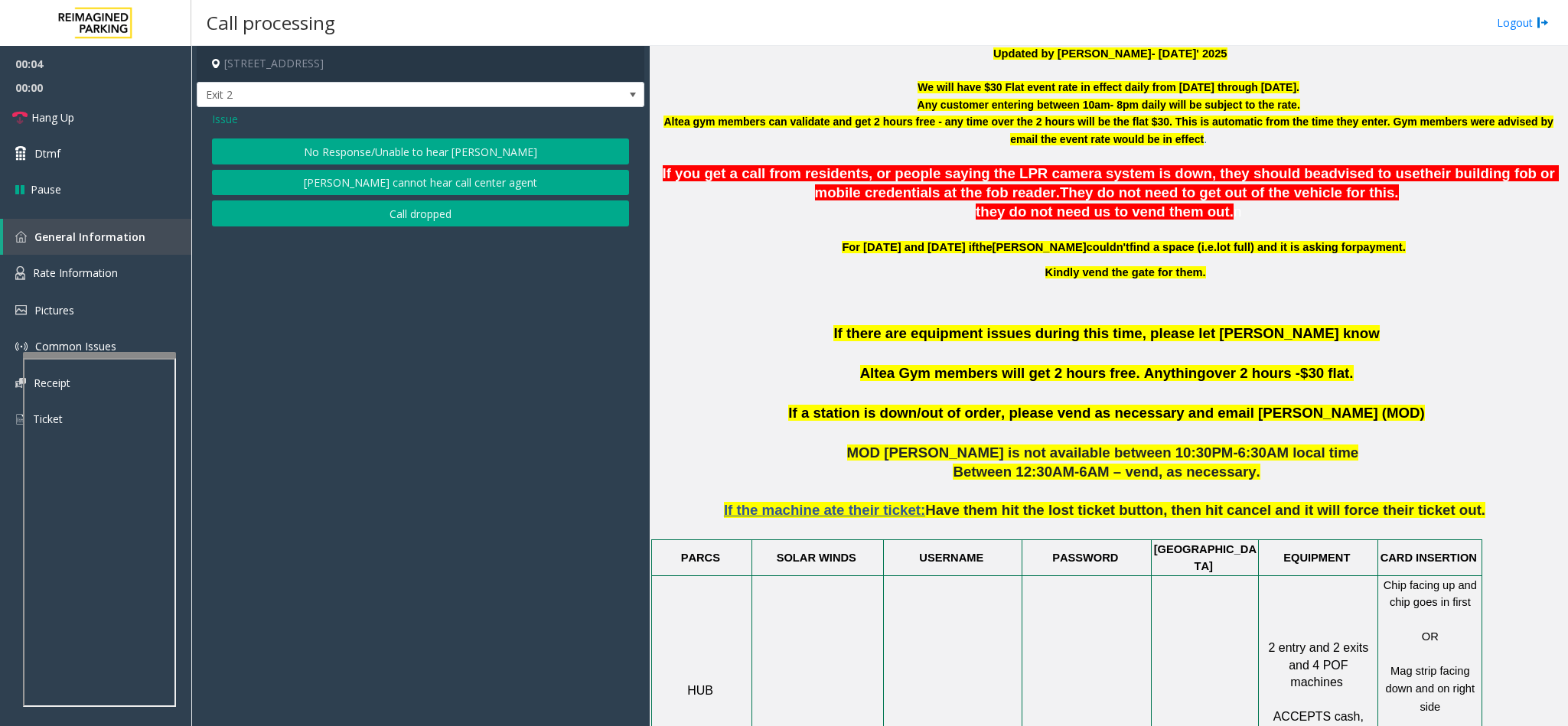
drag, startPoint x: 320, startPoint y: 153, endPoint x: 312, endPoint y: 150, distance: 8.5
click at [319, 153] on button "No Response/Unable to hear [PERSON_NAME]" at bounding box center [420, 152] width 417 height 26
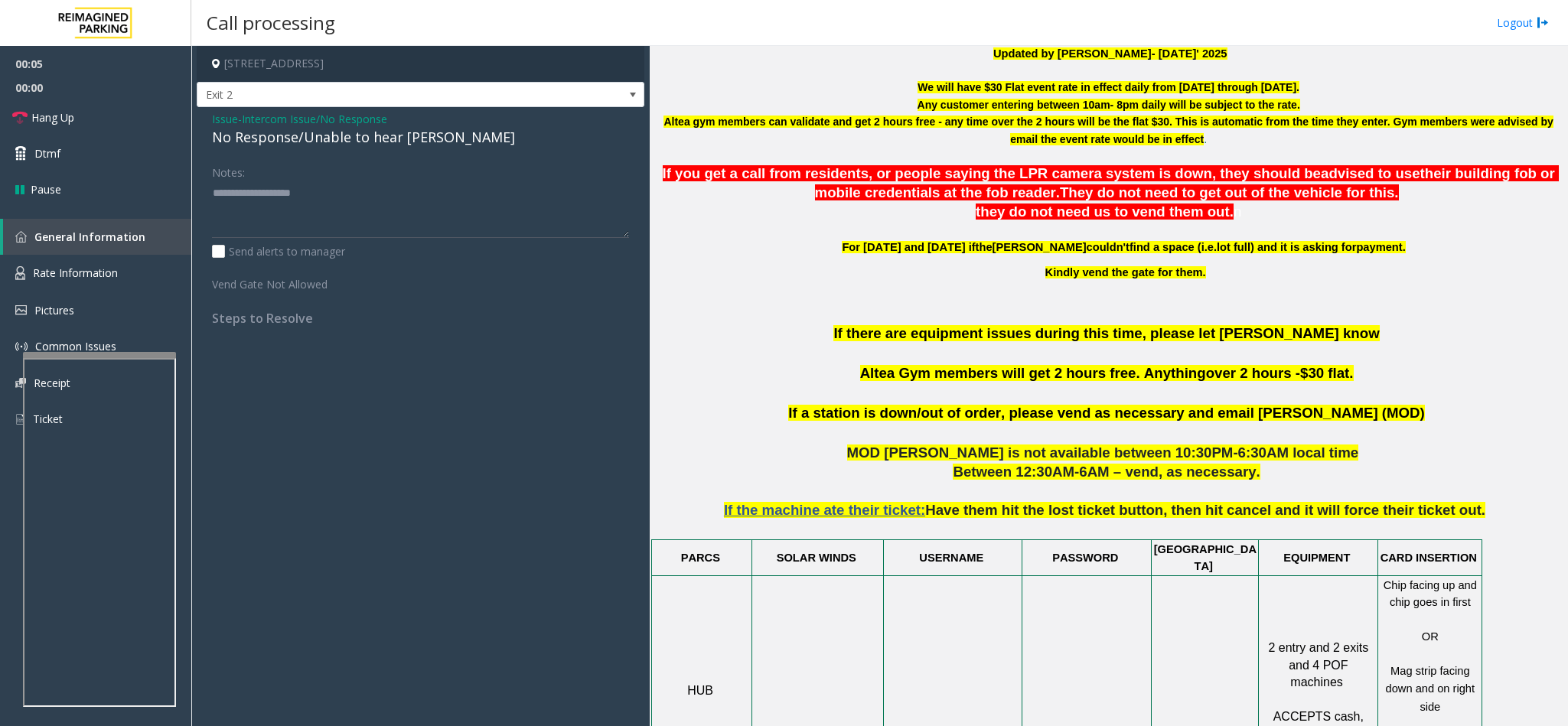
click at [296, 140] on div "No Response/Unable to hear [PERSON_NAME]" at bounding box center [420, 137] width 417 height 20
click at [428, 182] on textarea at bounding box center [420, 209] width 417 height 57
type textarea "**********"
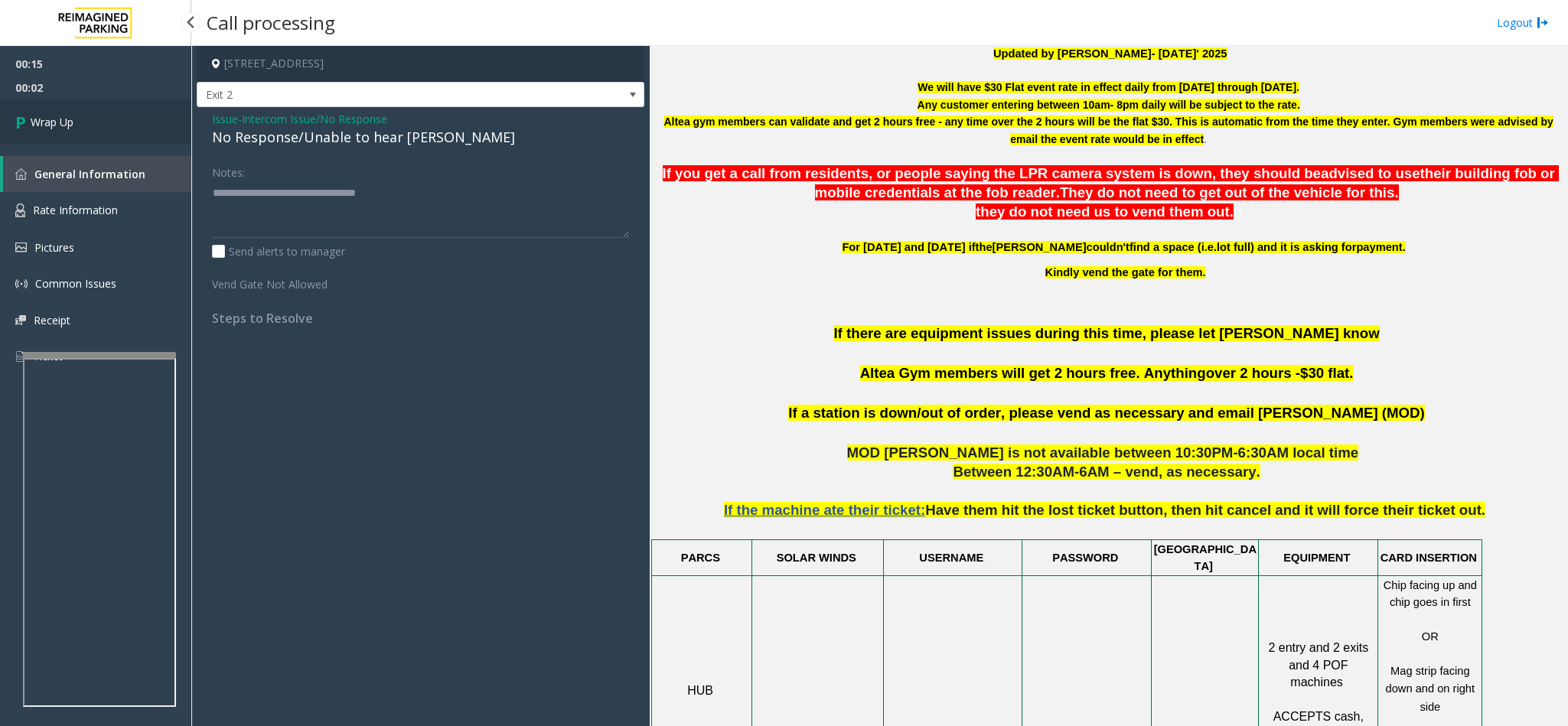
click at [52, 109] on link "Wrap Up" at bounding box center [95, 121] width 192 height 45
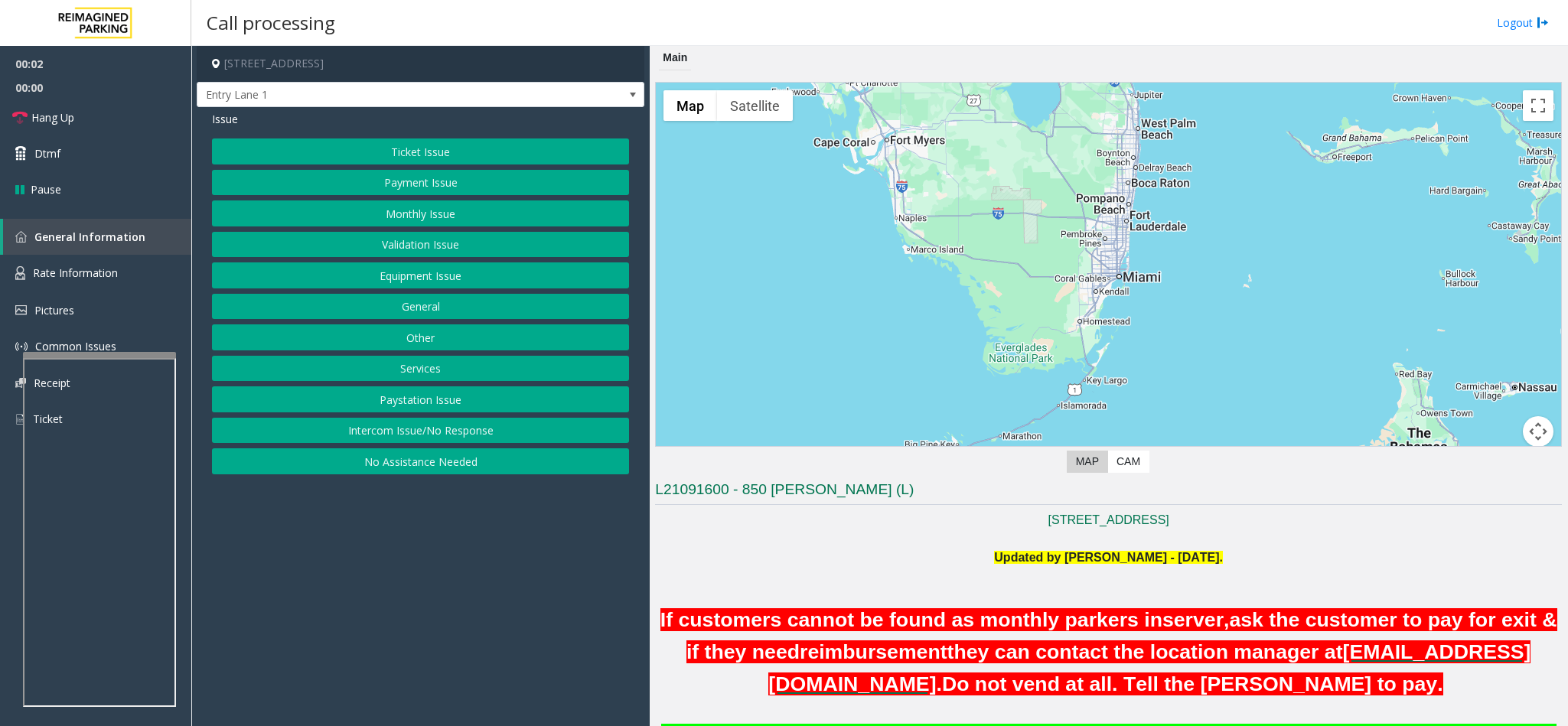
click at [387, 444] on button "Intercom Issue/No Response" at bounding box center [420, 431] width 417 height 26
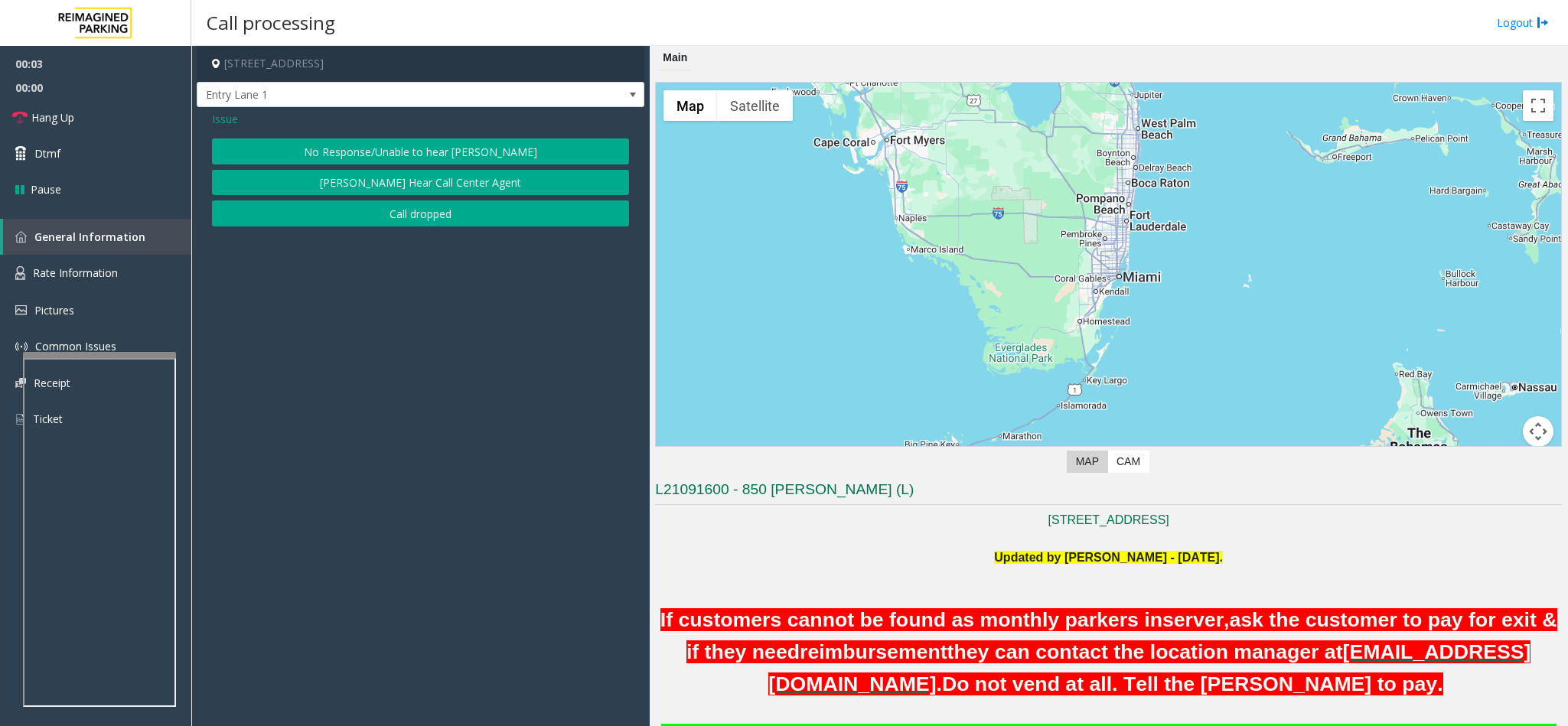
click at [379, 146] on button "No Response/Unable to hear [PERSON_NAME]" at bounding box center [420, 152] width 417 height 26
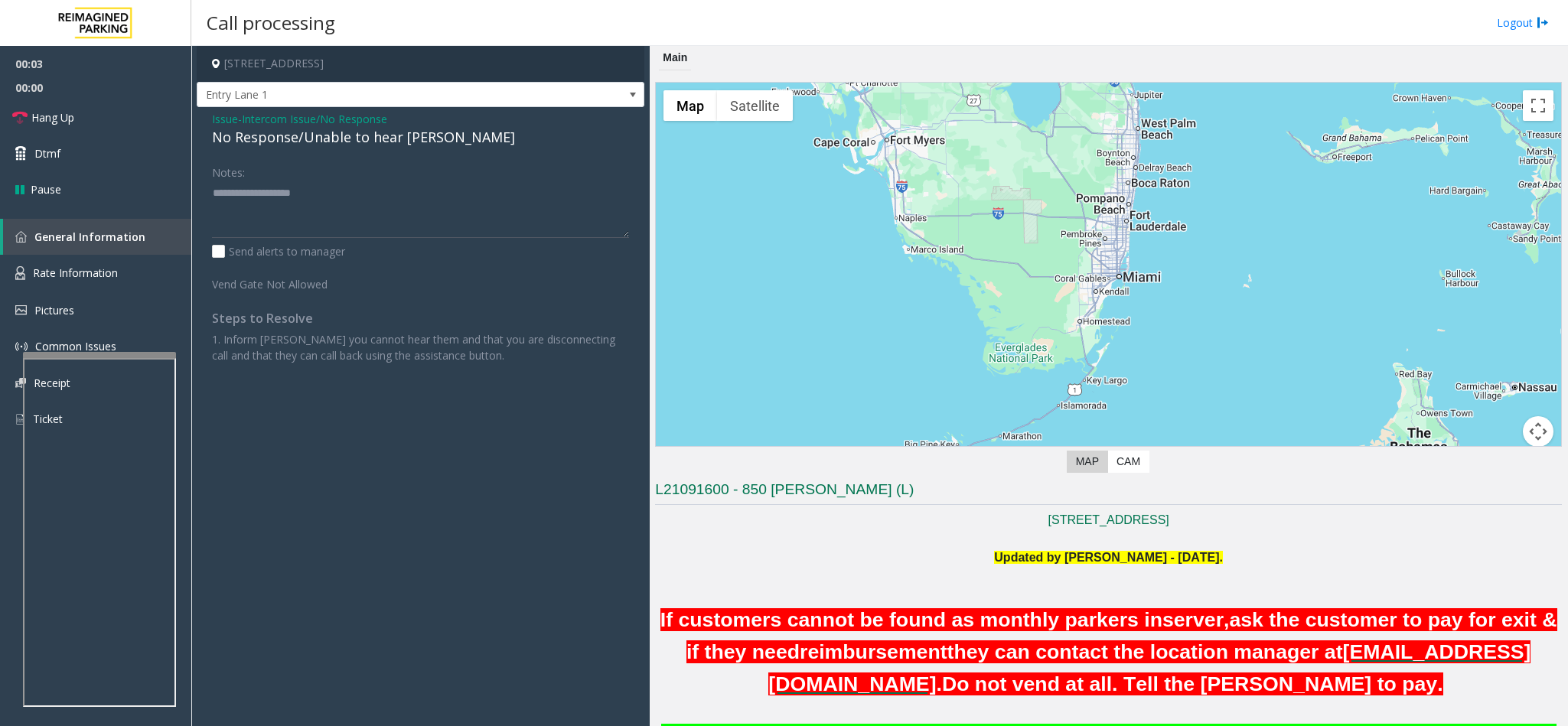
click at [359, 140] on div "No Response/Unable to hear [PERSON_NAME]" at bounding box center [420, 137] width 417 height 20
type textarea "**********"
click at [148, 131] on link "Hang Up" at bounding box center [95, 117] width 192 height 36
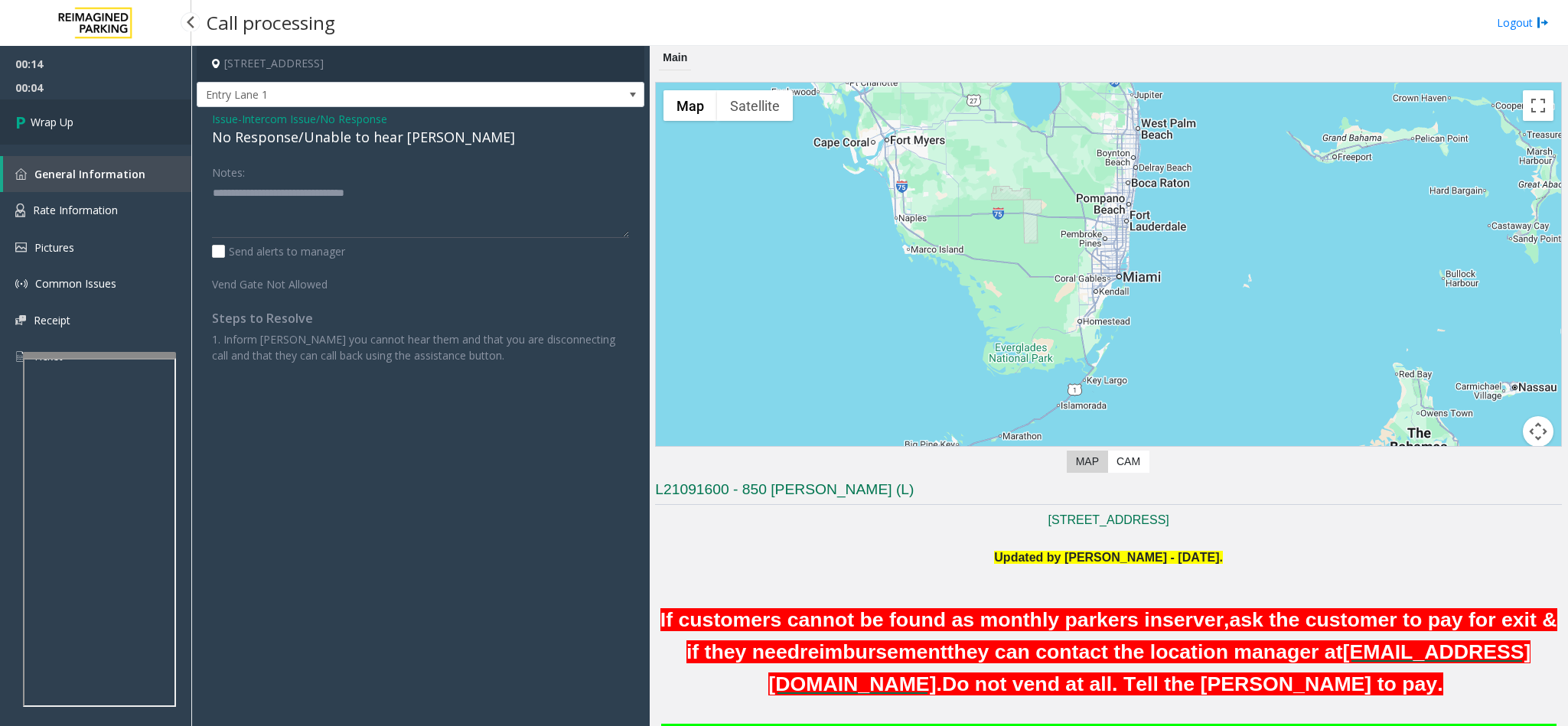
click at [138, 110] on link "Wrap Up" at bounding box center [95, 121] width 192 height 45
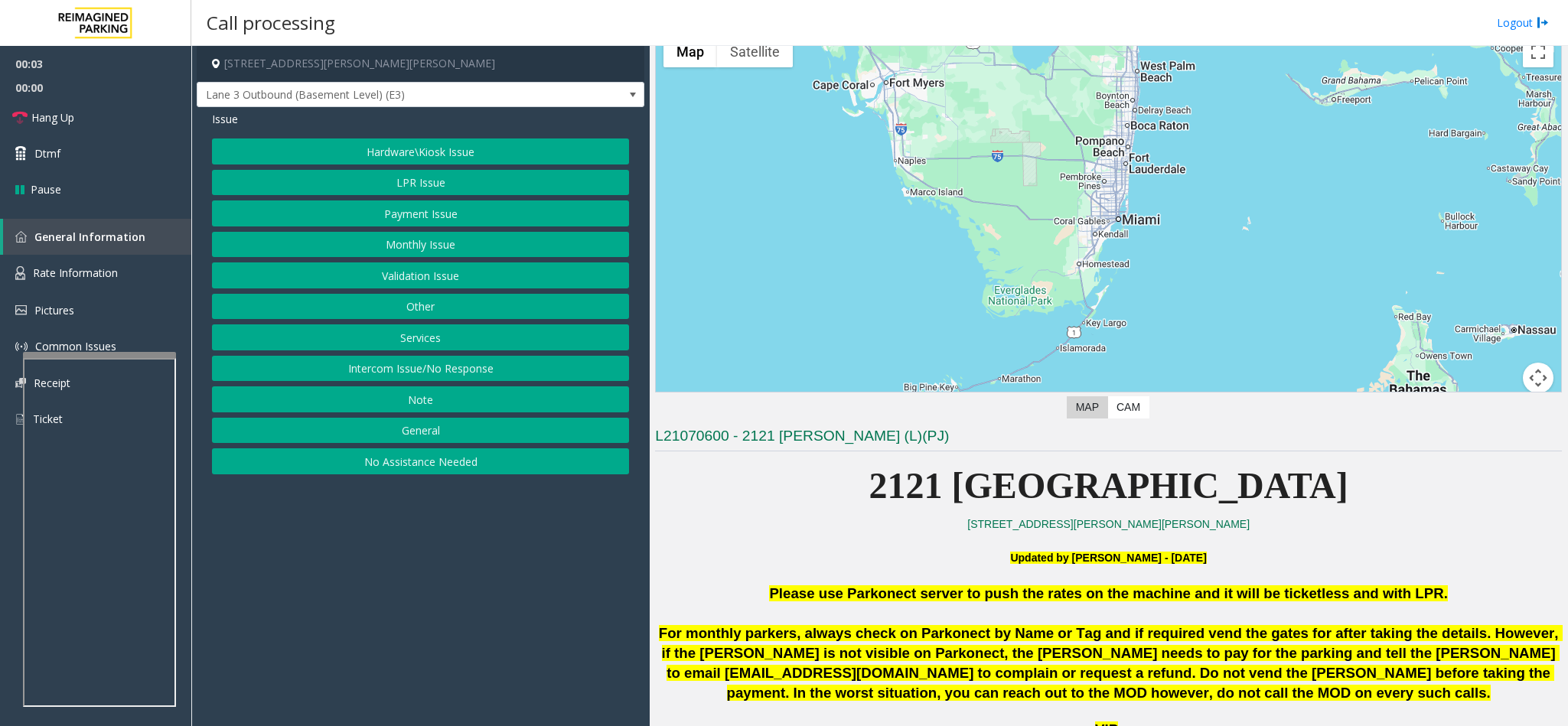
scroll to position [344, 0]
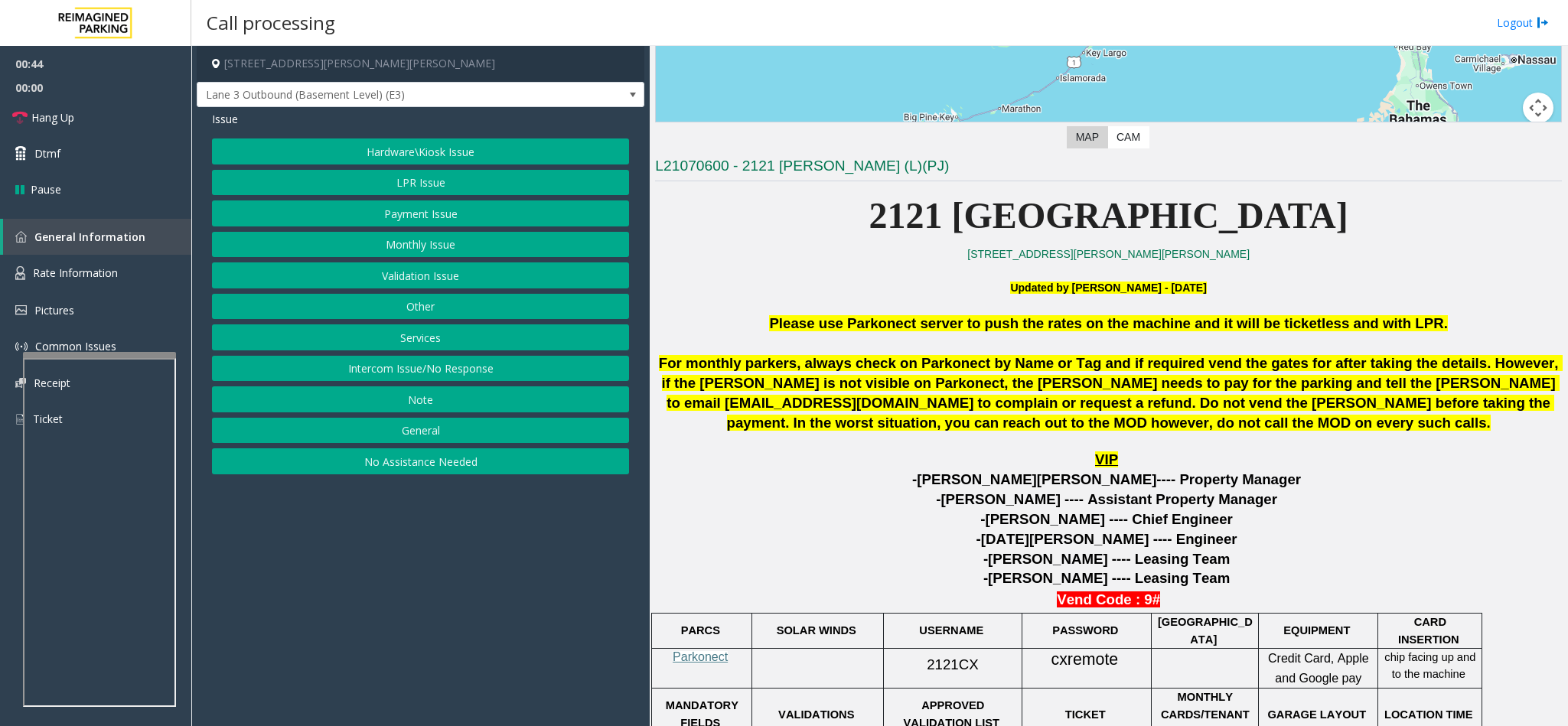
click at [419, 182] on button "LPR Issue" at bounding box center [420, 183] width 417 height 26
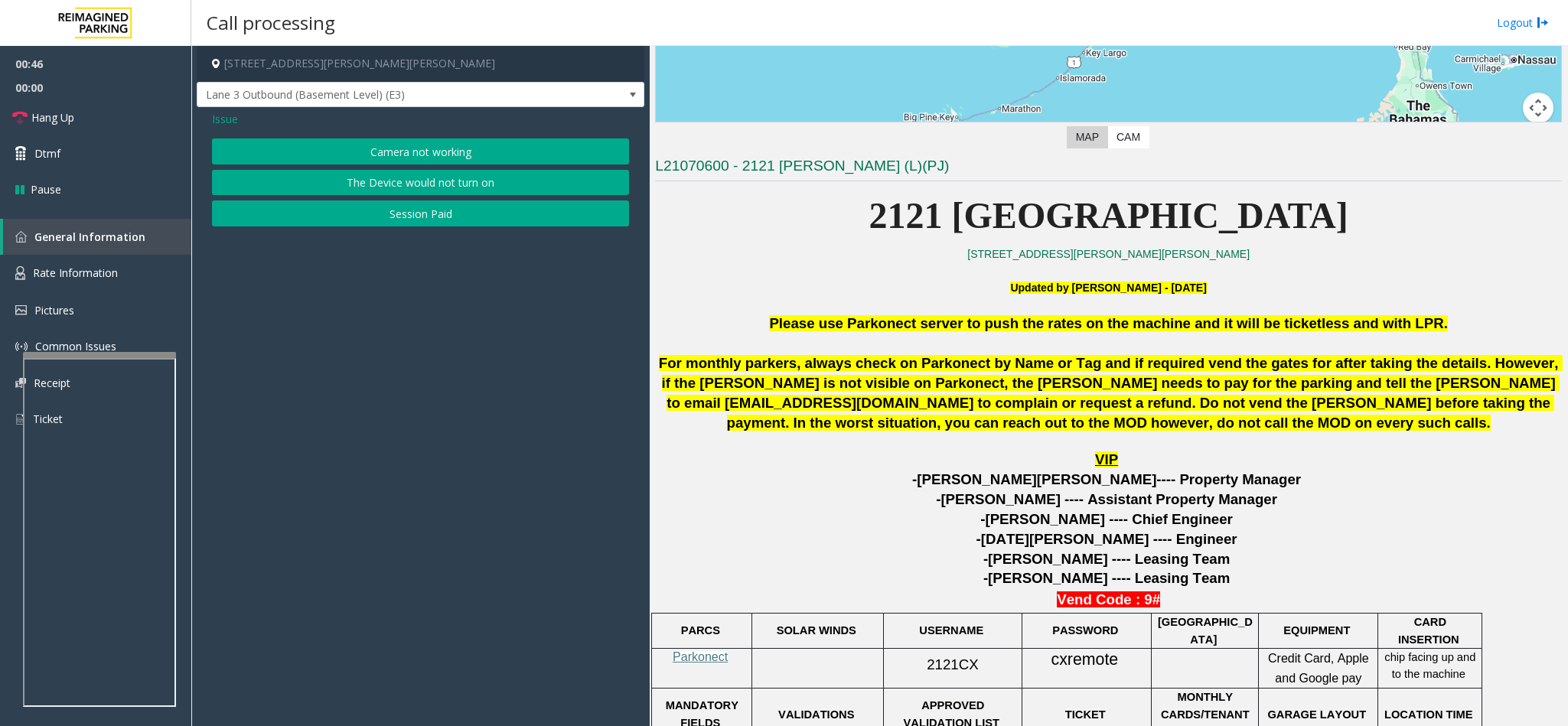
click at [404, 143] on button "Camera not working" at bounding box center [420, 152] width 417 height 26
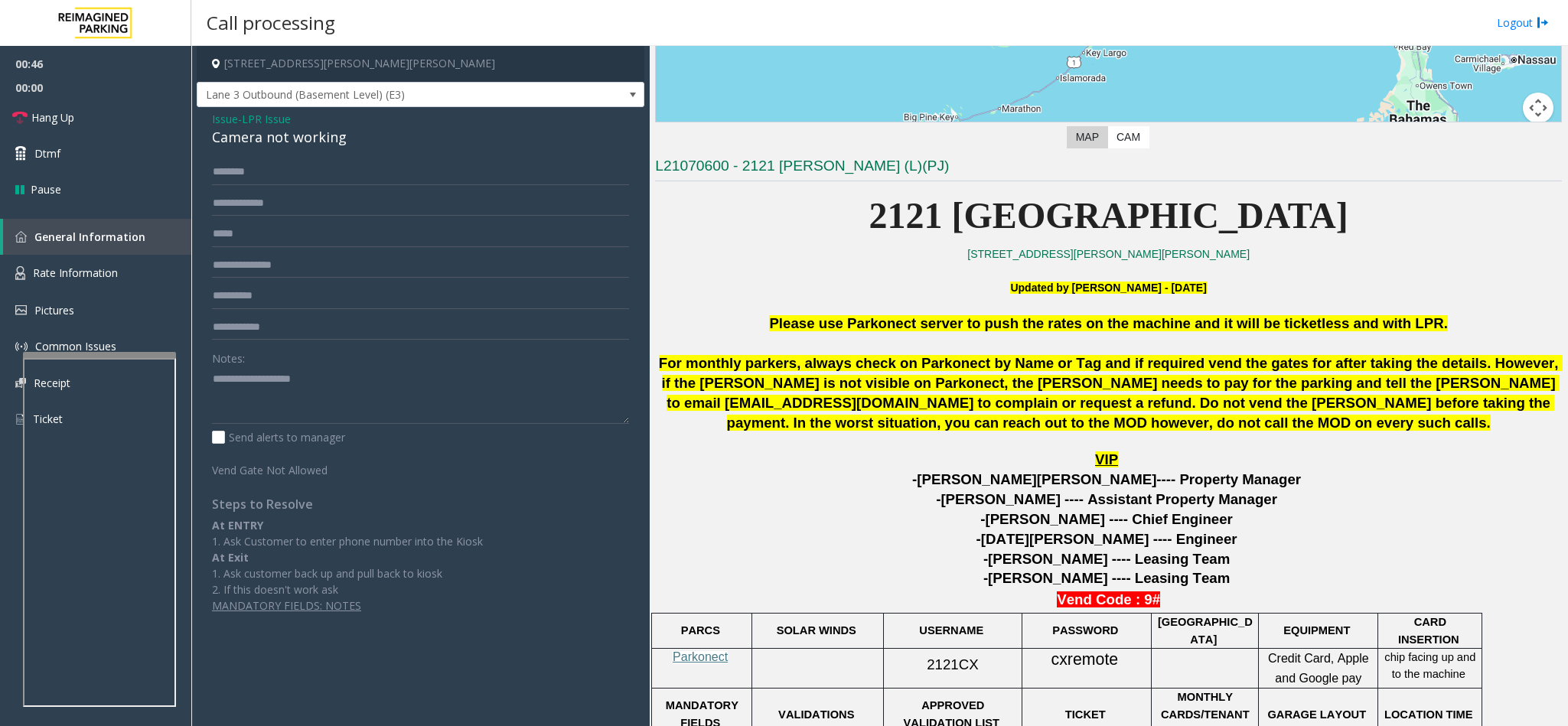
click at [239, 133] on div "Camera not working" at bounding box center [420, 137] width 417 height 20
click at [214, 372] on textarea at bounding box center [420, 395] width 417 height 57
type textarea "**********"
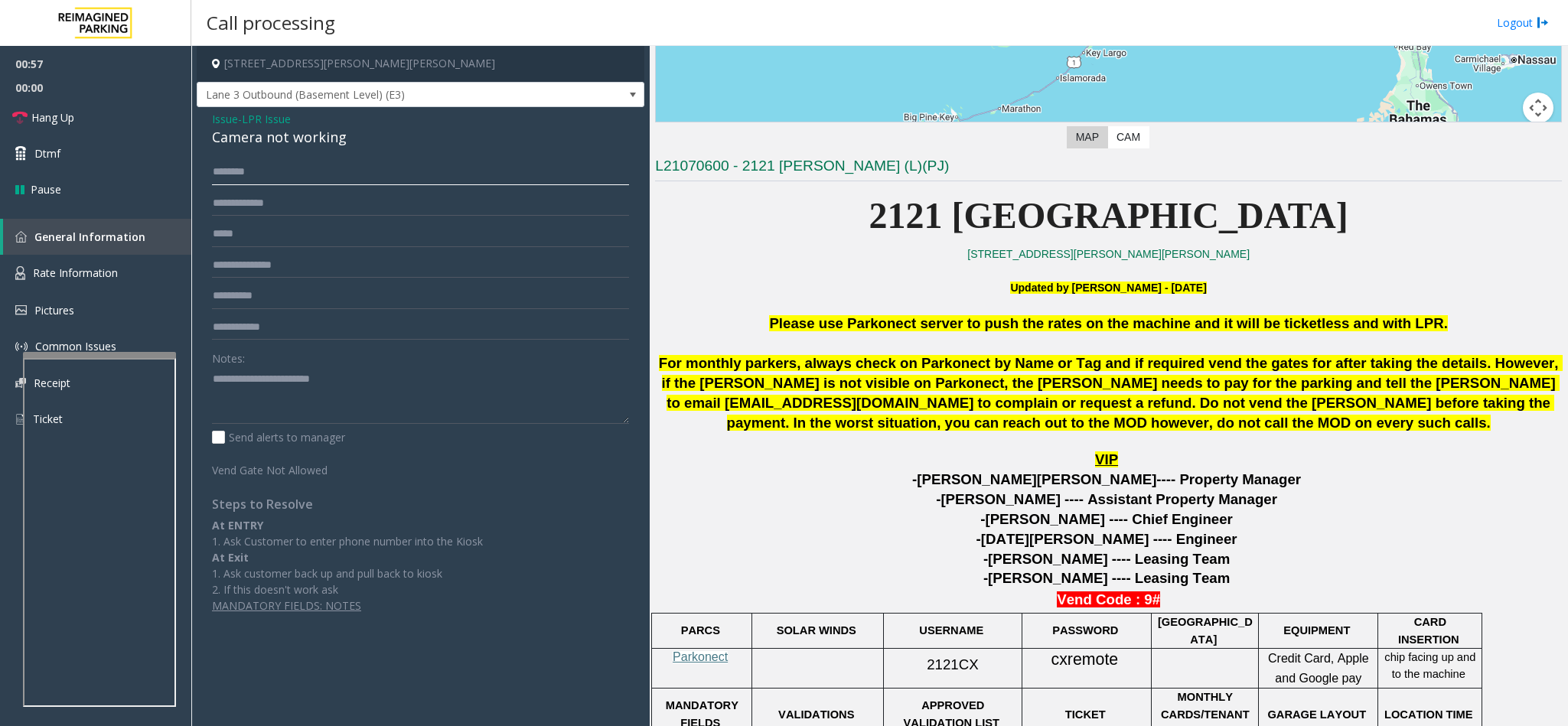
click at [250, 175] on input "text" at bounding box center [420, 172] width 417 height 26
type input "******"
click at [239, 388] on textarea at bounding box center [420, 395] width 417 height 57
click at [239, 375] on textarea at bounding box center [420, 395] width 417 height 57
click at [408, 394] on textarea at bounding box center [420, 395] width 417 height 57
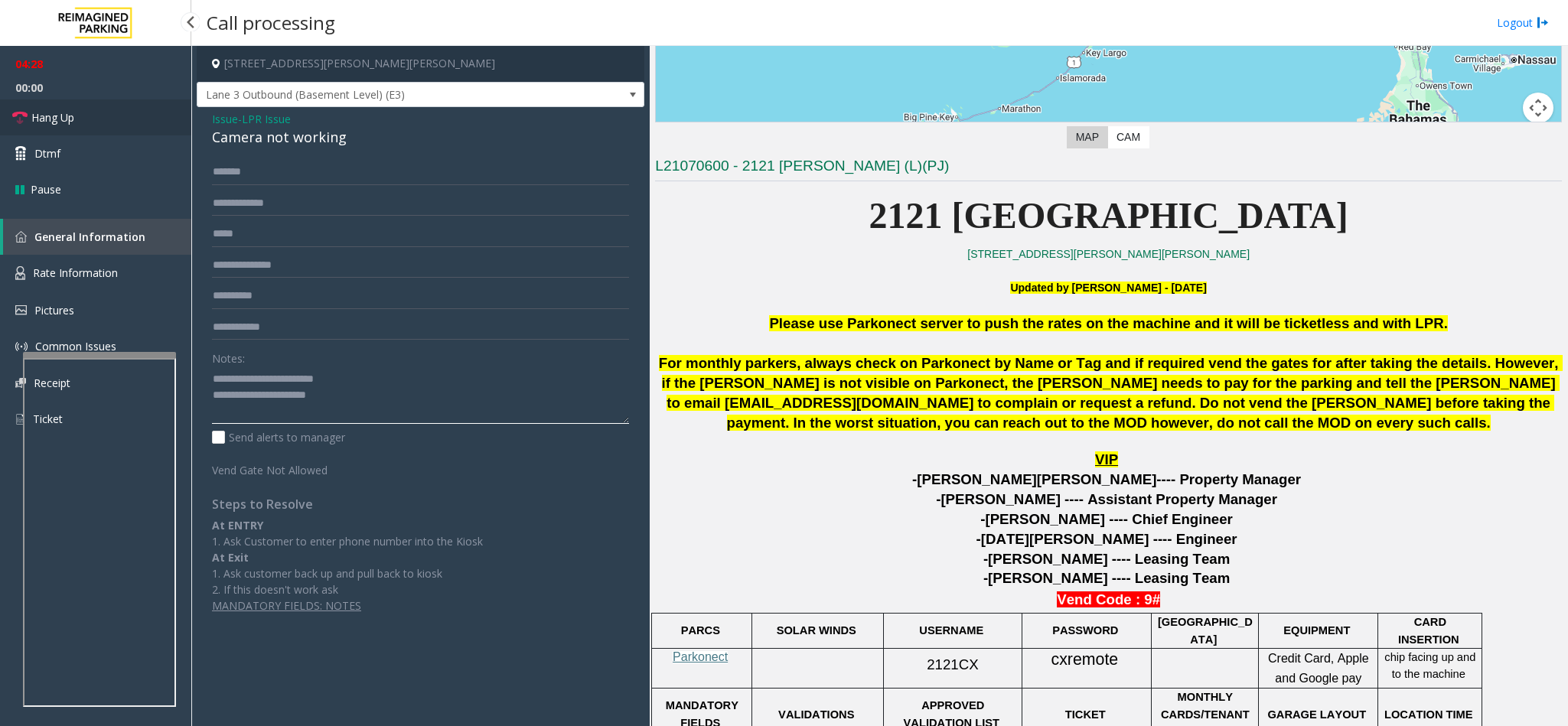
type textarea "**********"
click at [70, 114] on span "Hang Up" at bounding box center [52, 118] width 43 height 17
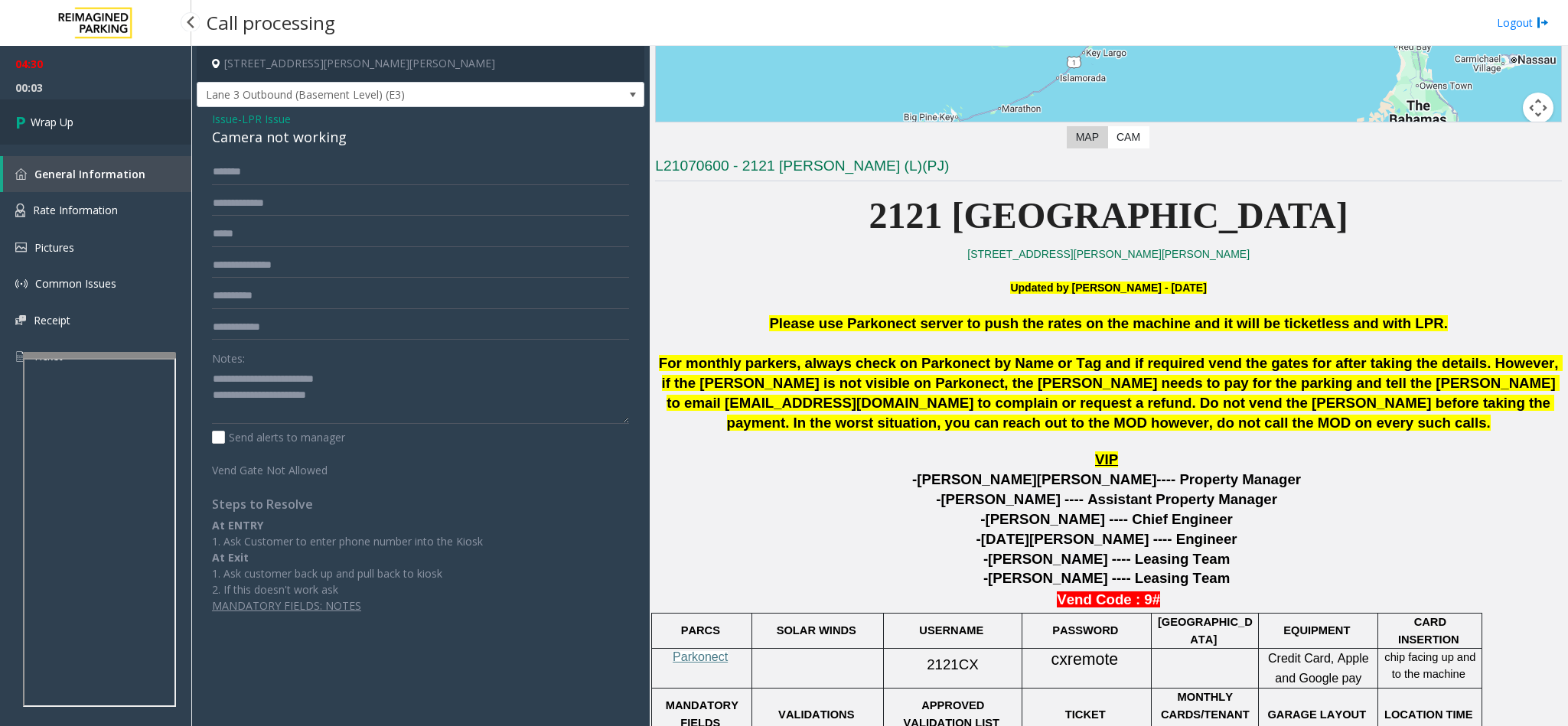
click at [85, 118] on link "Wrap Up" at bounding box center [95, 121] width 192 height 45
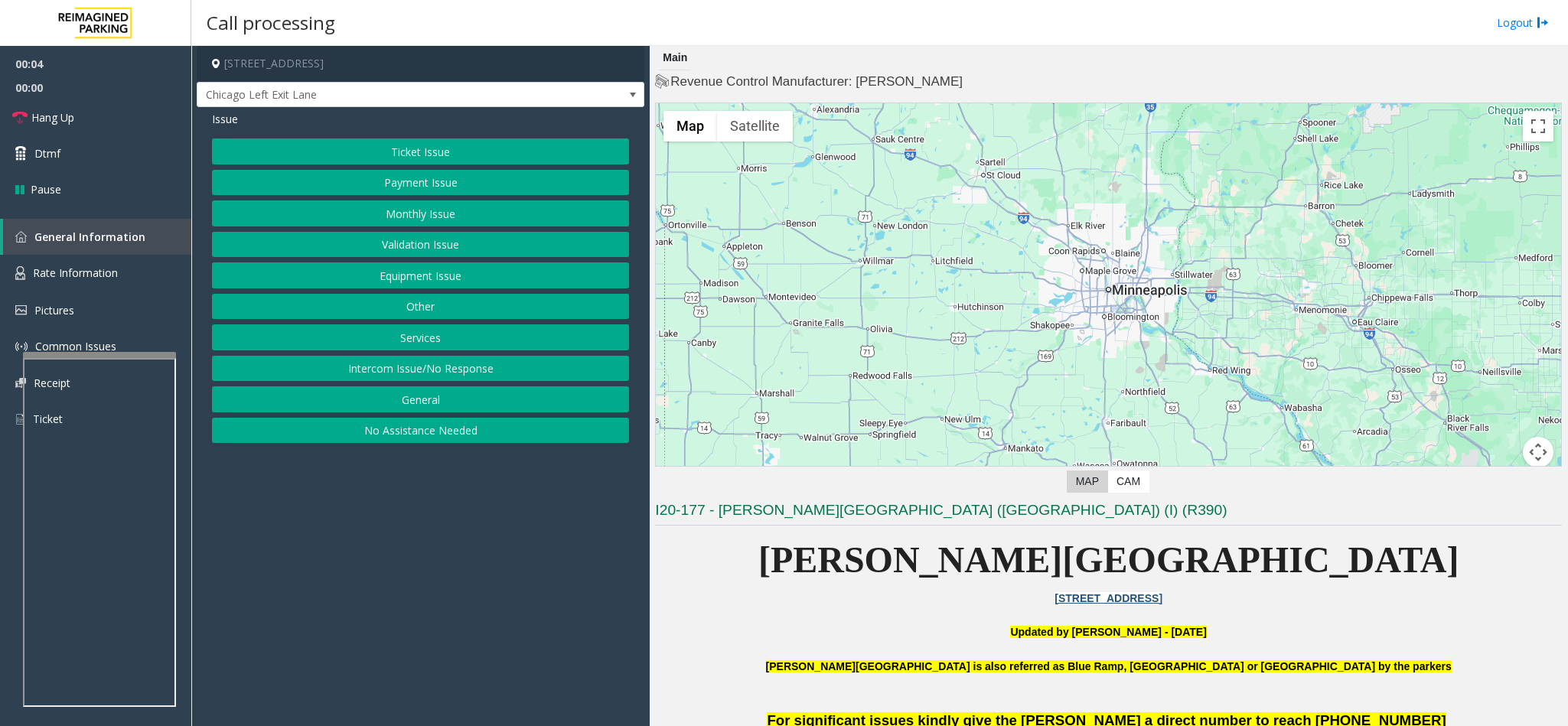
click at [421, 211] on button "Monthly Issue" at bounding box center [420, 213] width 417 height 26
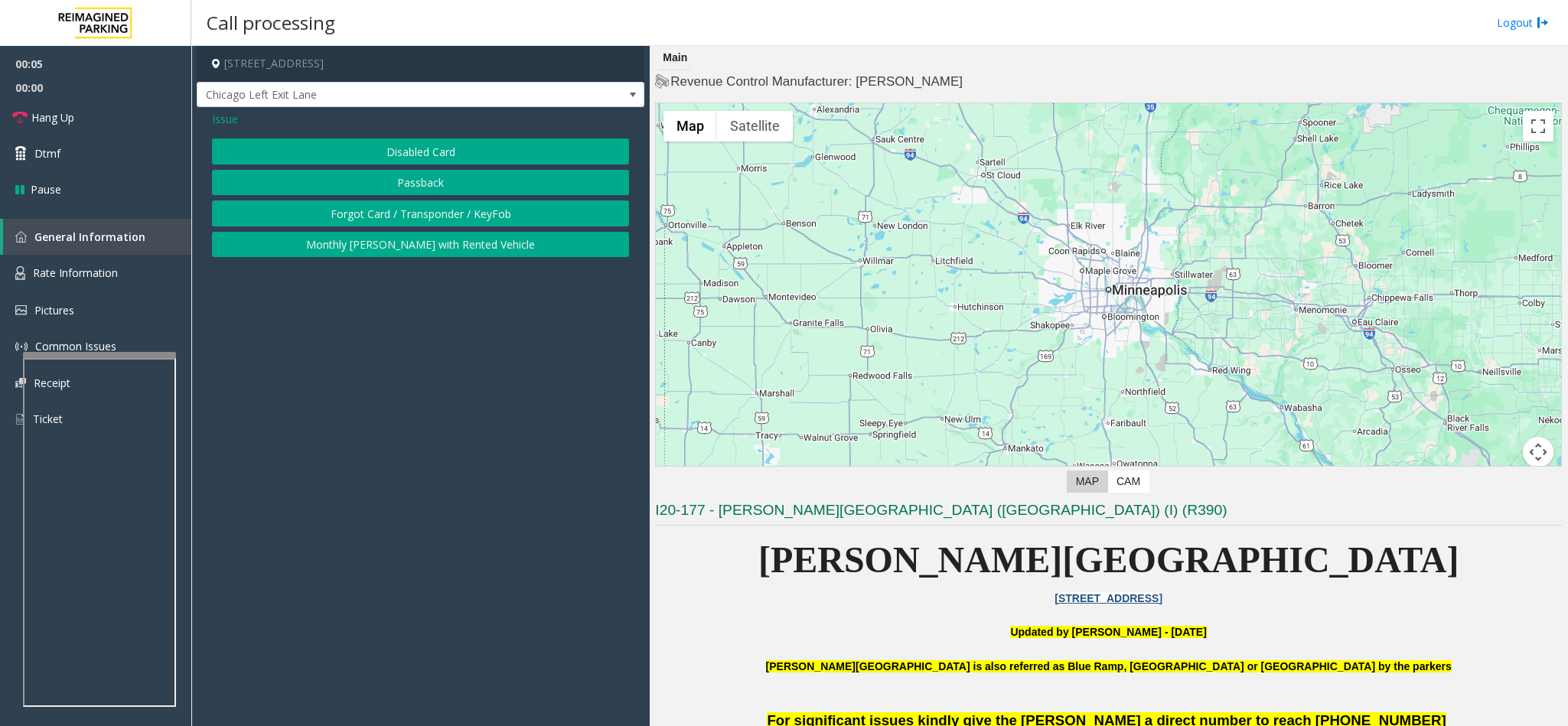
click at [414, 189] on button "Passback" at bounding box center [420, 183] width 417 height 26
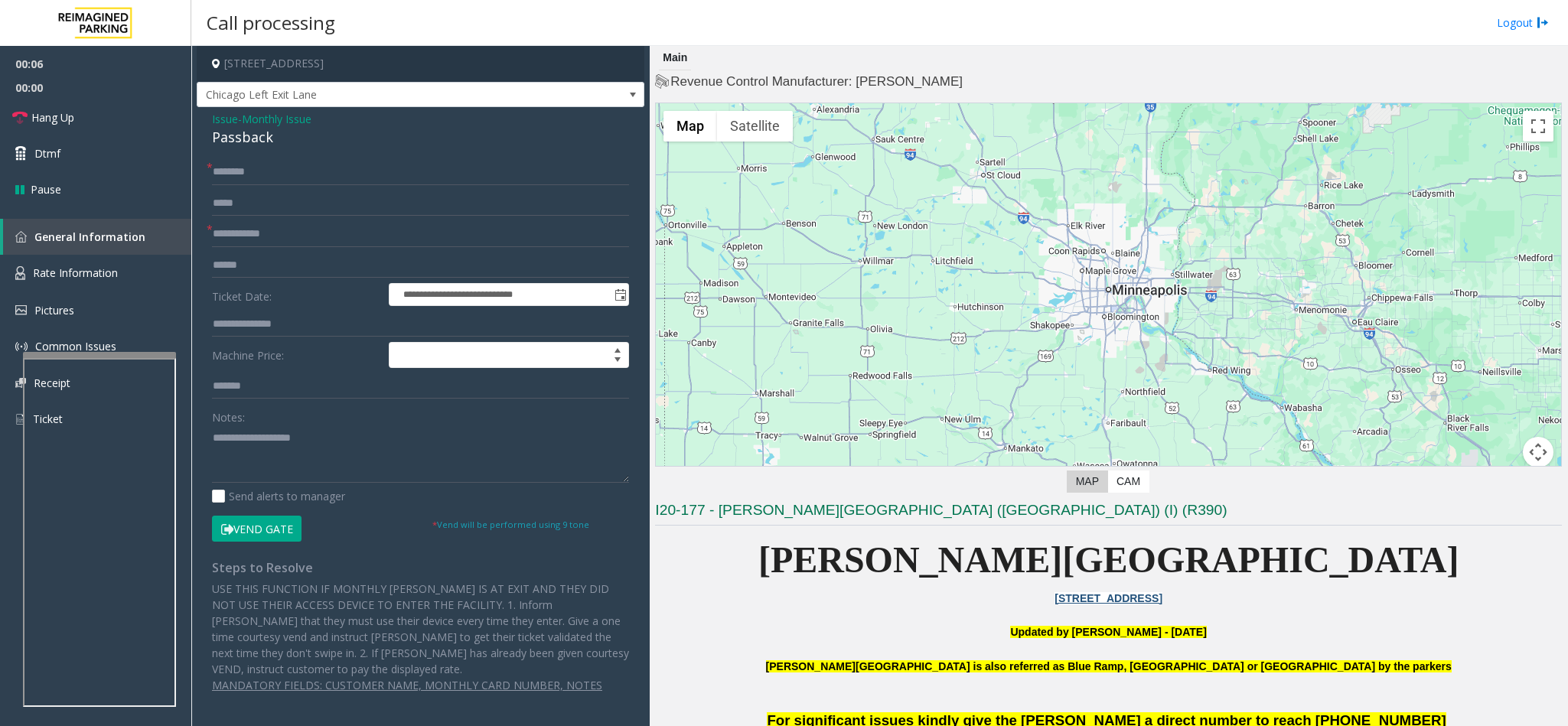
click at [239, 140] on div "Passback" at bounding box center [420, 137] width 417 height 20
type textarea "********"
click at [260, 179] on input "text" at bounding box center [420, 172] width 417 height 26
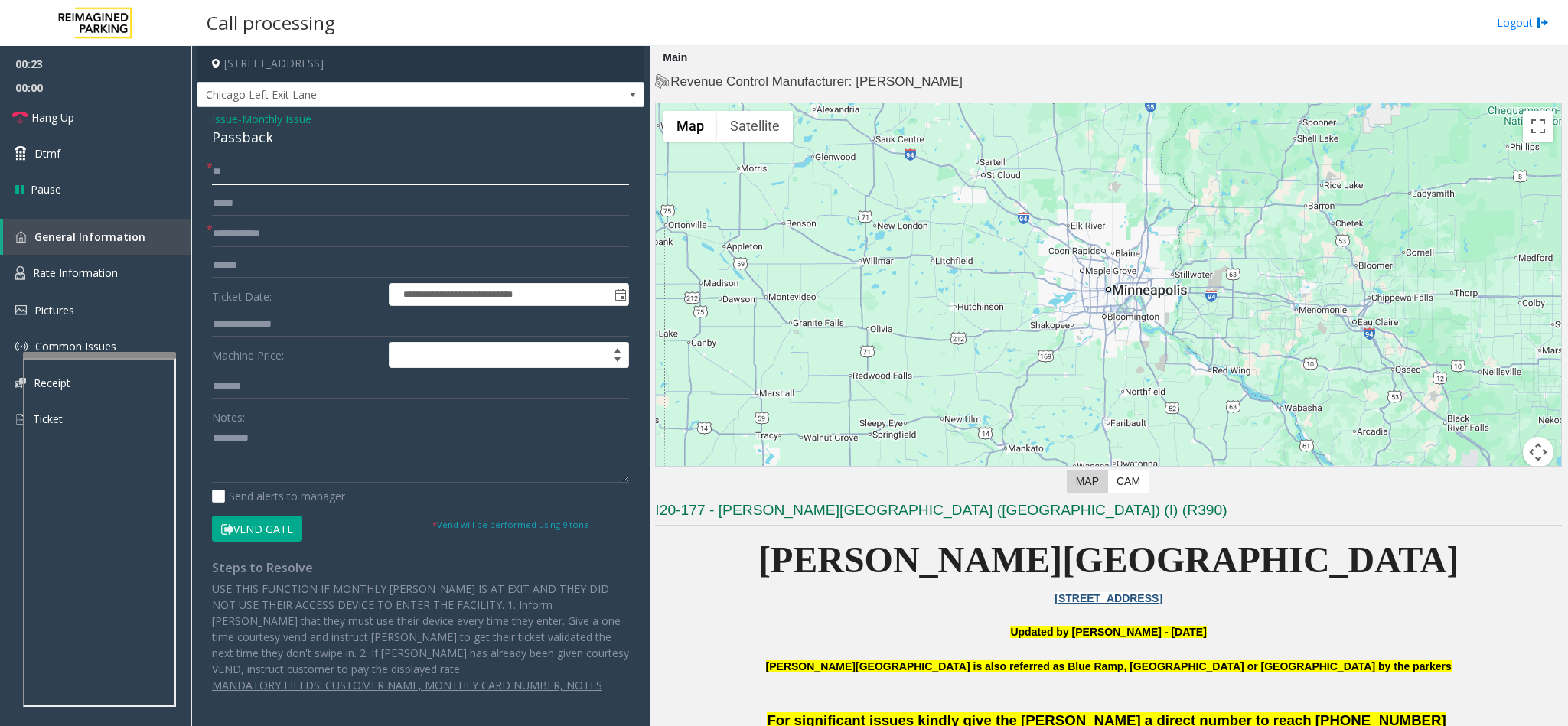
type input "**"
click at [237, 533] on button "Vend Gate" at bounding box center [257, 529] width 89 height 26
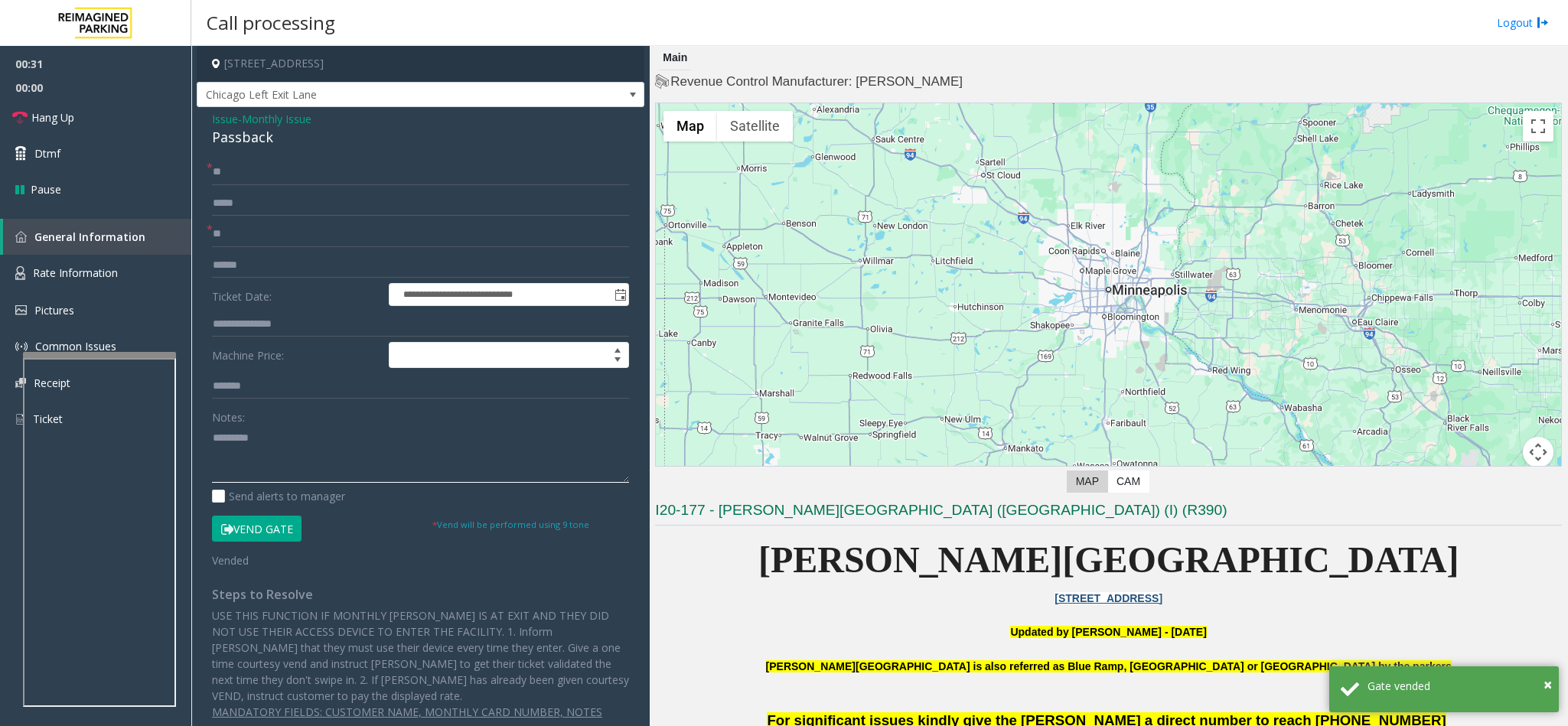
click at [212, 441] on textarea at bounding box center [420, 454] width 417 height 57
click at [340, 436] on textarea at bounding box center [420, 454] width 417 height 57
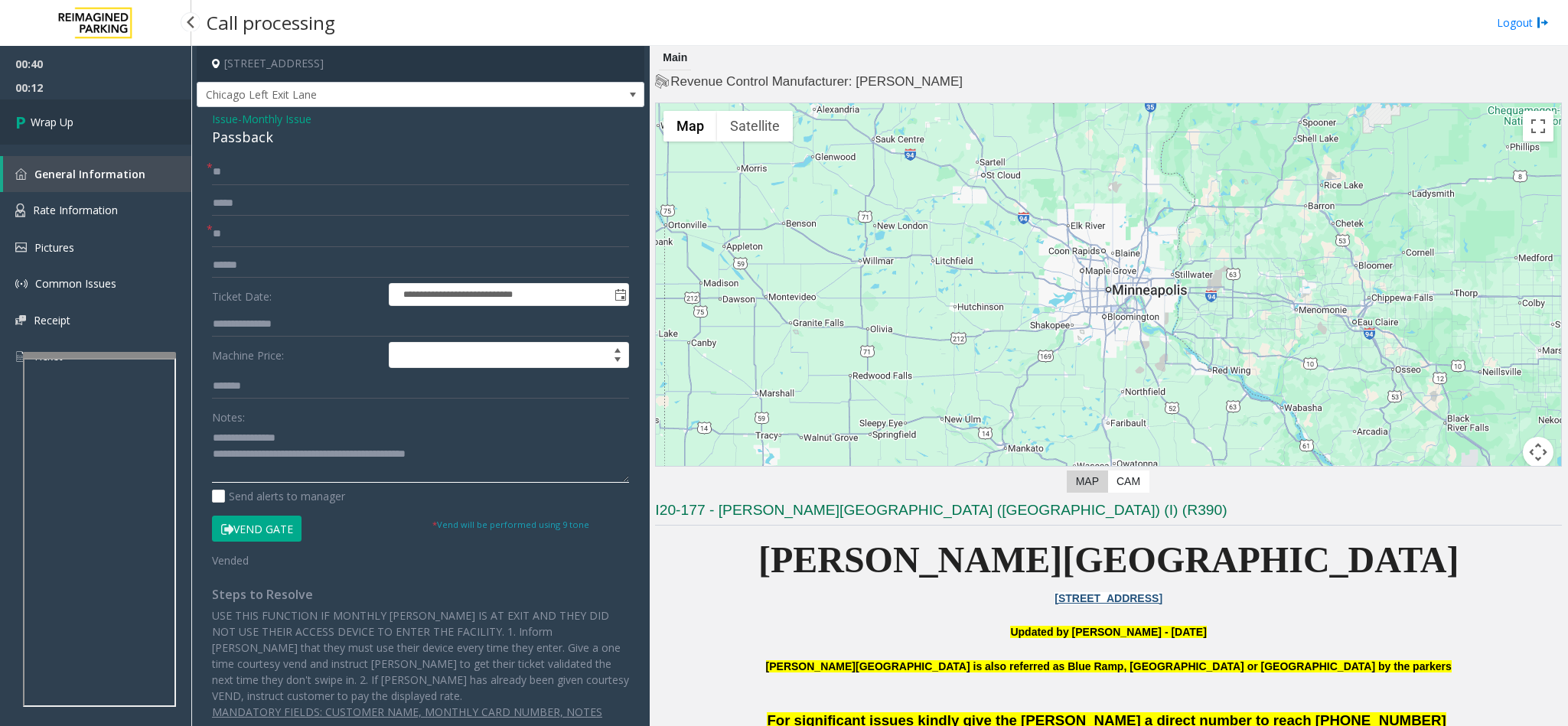
type textarea "**********"
click at [143, 117] on link "Wrap Up" at bounding box center [95, 121] width 192 height 45
